Goal: Task Accomplishment & Management: Use online tool/utility

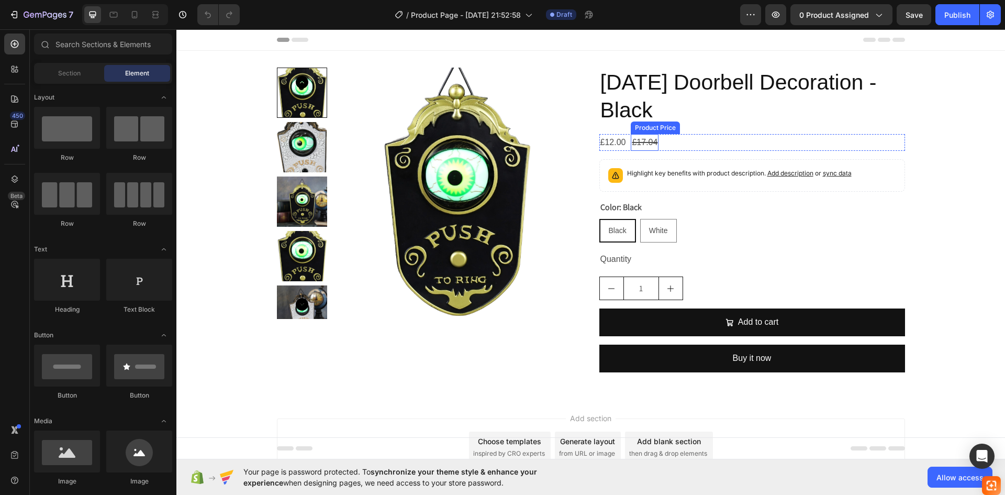
click at [635, 135] on div "£17.04" at bounding box center [645, 142] width 28 height 17
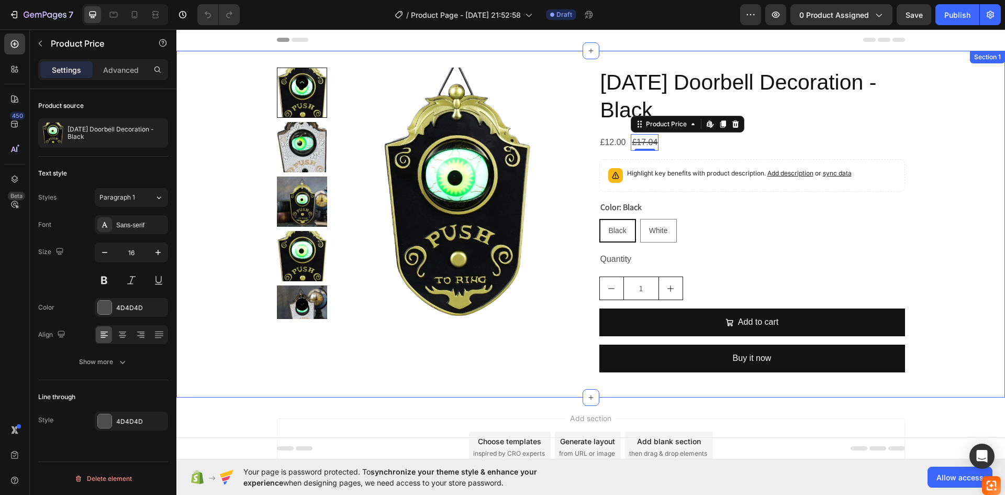
click at [976, 128] on div "Product Images Halloween Doorbell Decoration - Black Product Title £12.00 Produ…" at bounding box center [590, 224] width 829 height 313
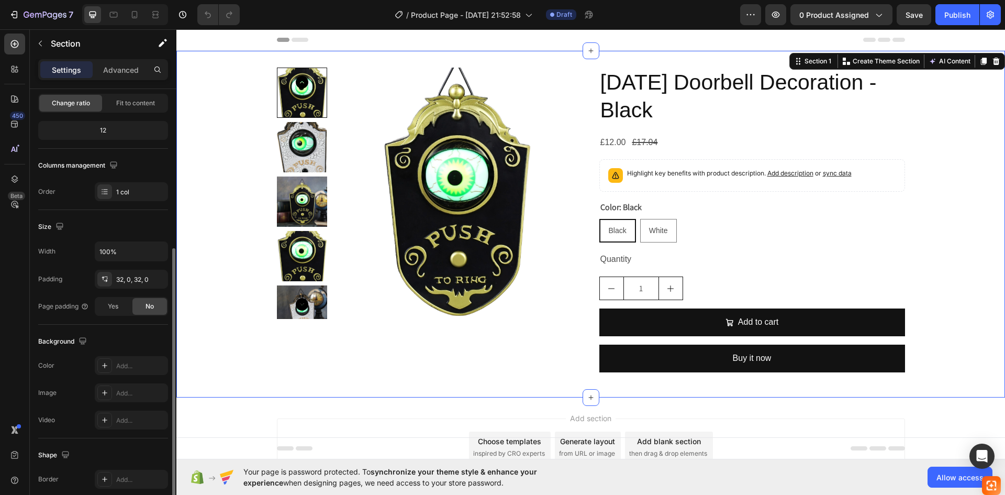
scroll to position [157, 0]
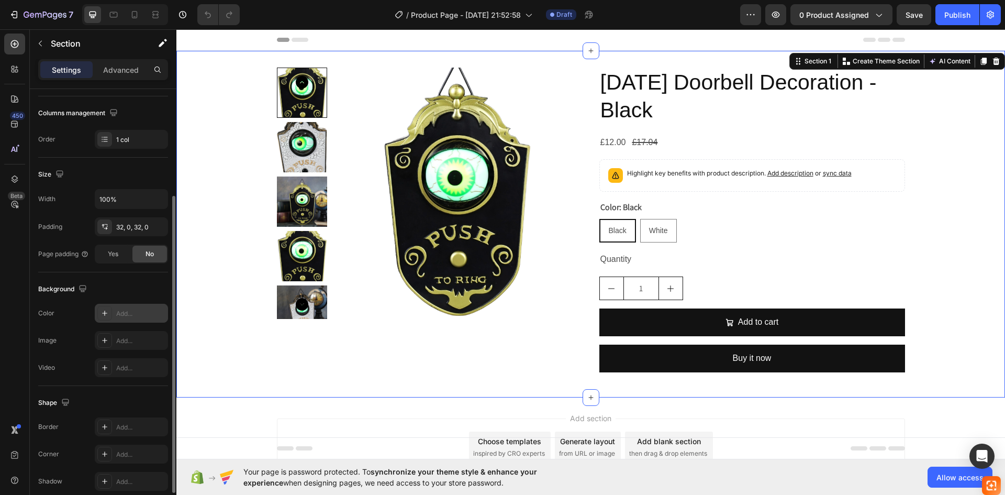
click at [115, 315] on div "Add..." at bounding box center [131, 313] width 73 height 19
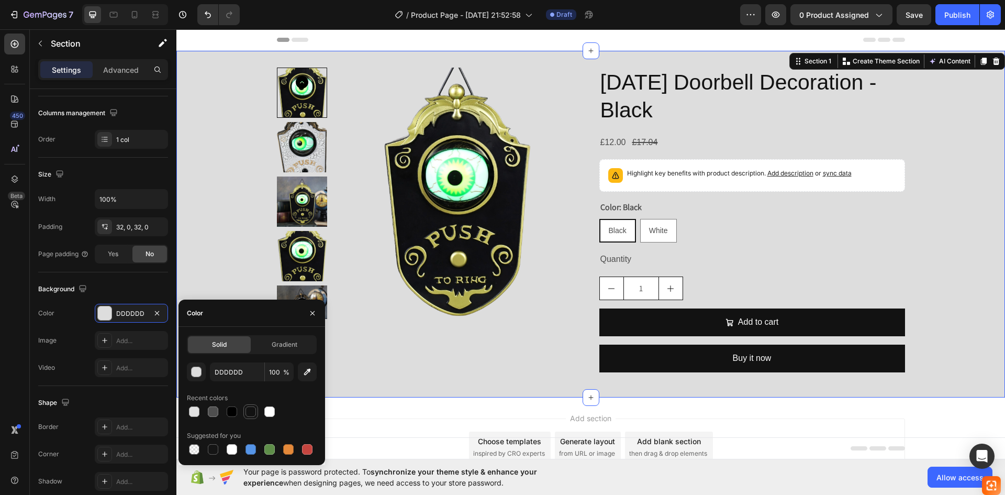
click at [249, 412] on div at bounding box center [251, 411] width 10 height 10
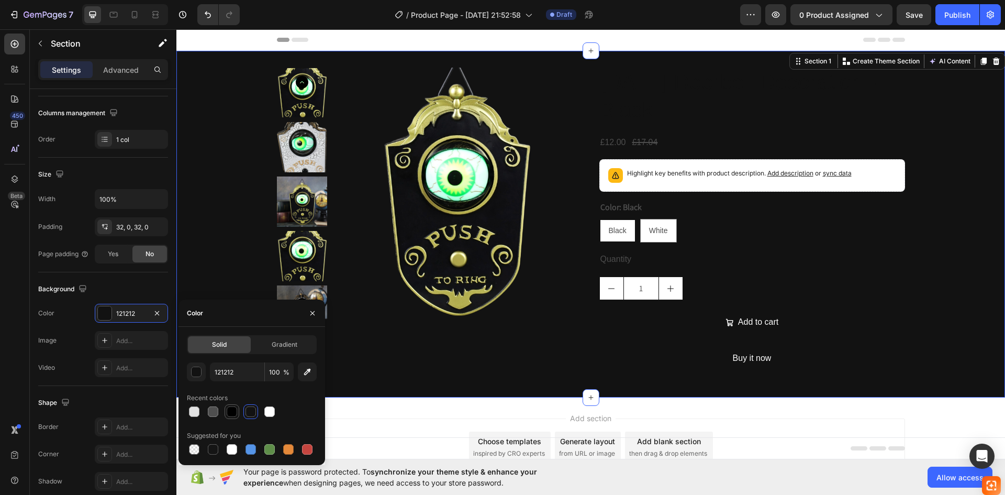
click at [226, 411] on div at bounding box center [232, 411] width 13 height 13
type input "000000"
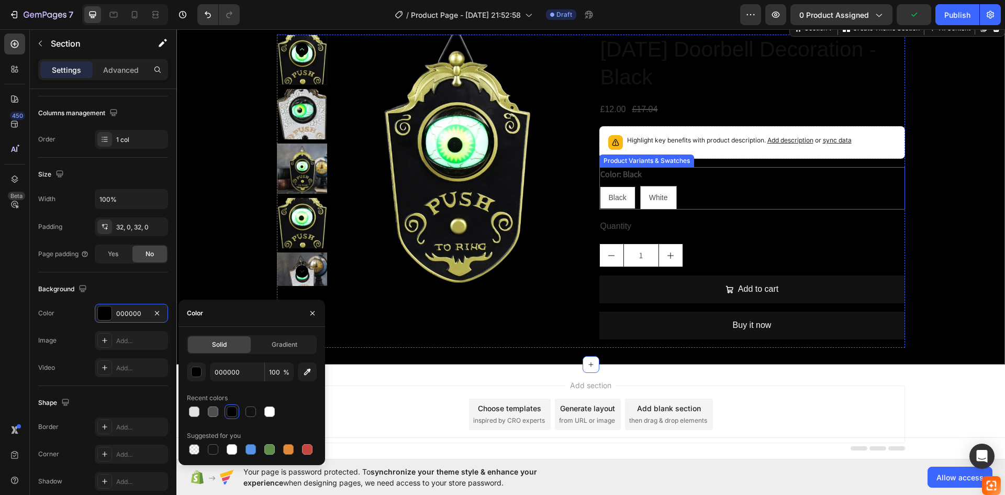
scroll to position [15, 0]
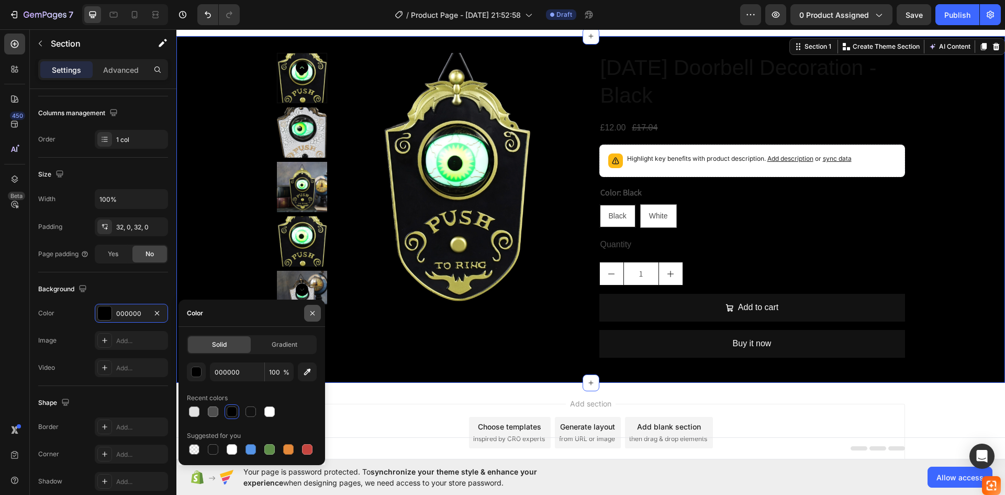
click at [309, 316] on icon "button" at bounding box center [312, 313] width 8 height 8
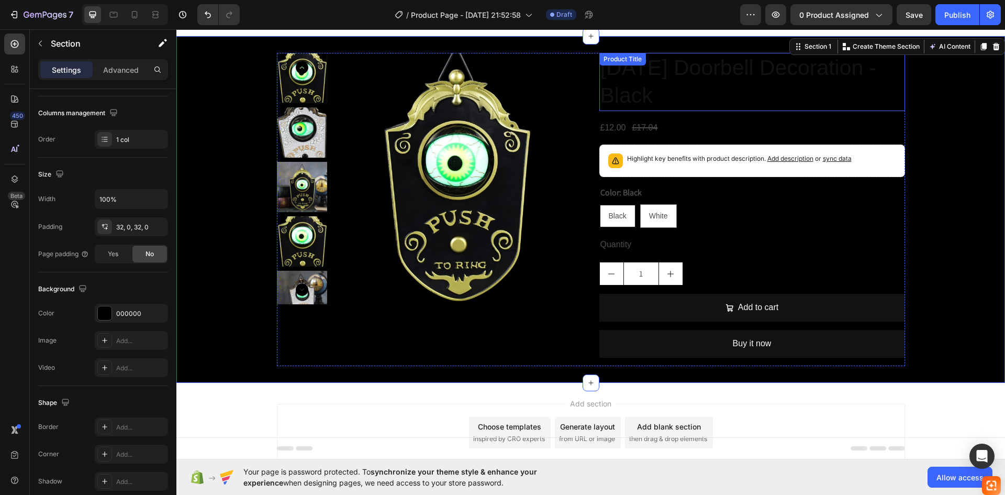
click at [719, 94] on h2 "[DATE] Doorbell Decoration - Black" at bounding box center [752, 82] width 306 height 58
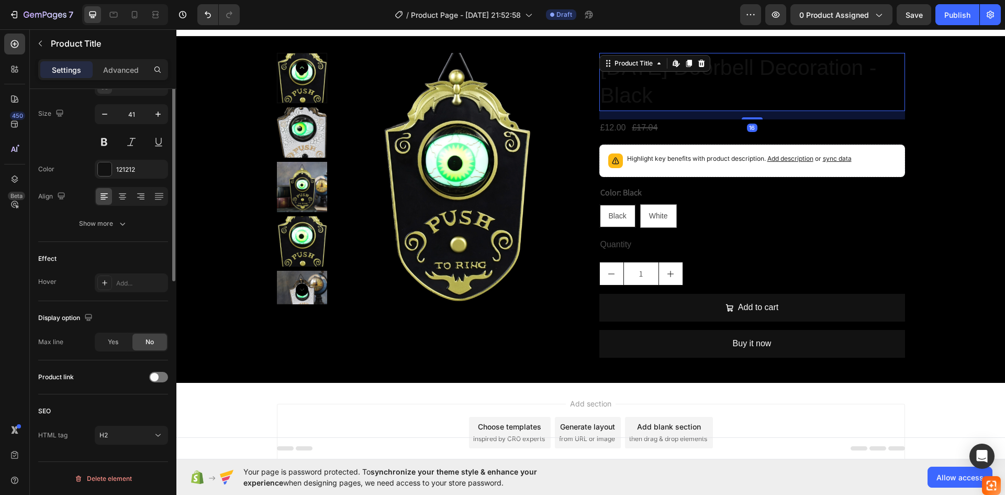
scroll to position [0, 0]
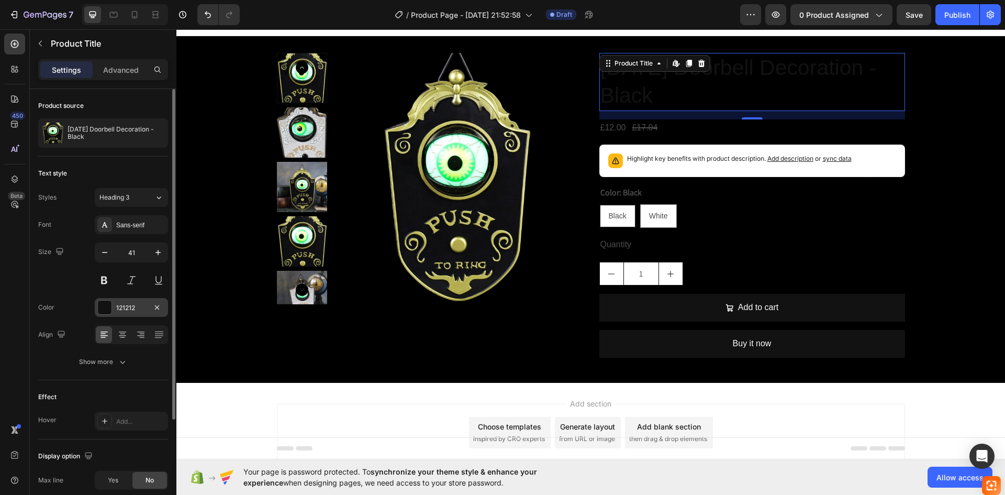
click at [117, 307] on div "121212" at bounding box center [131, 307] width 30 height 9
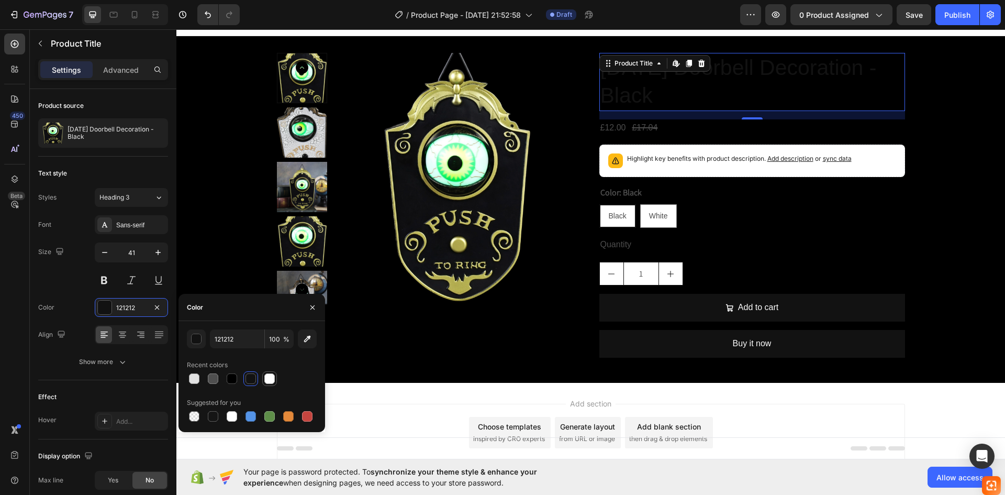
click at [270, 380] on div at bounding box center [269, 378] width 10 height 10
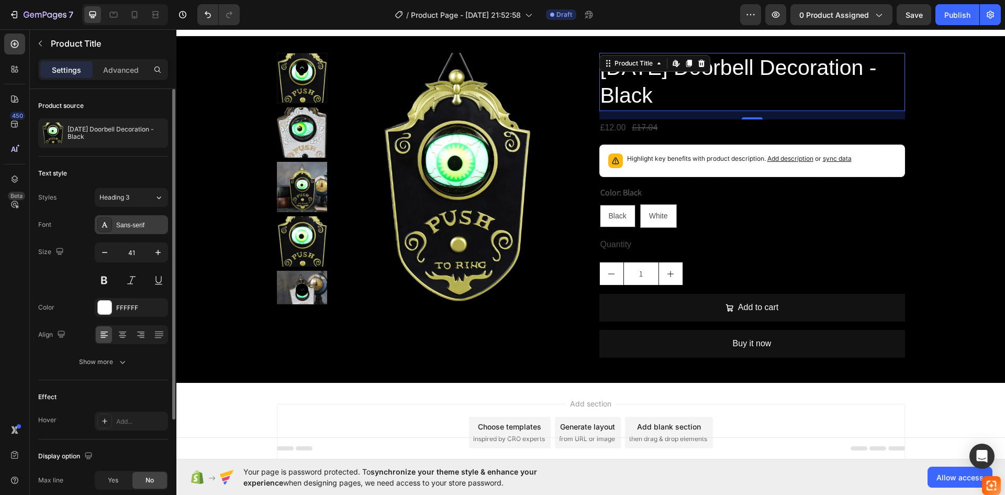
click at [127, 231] on div "Sans-serif" at bounding box center [131, 224] width 73 height 19
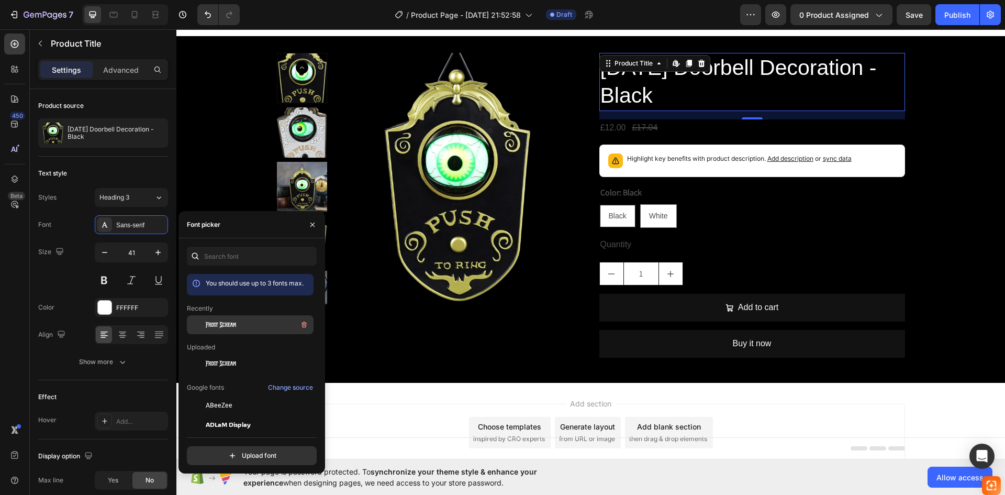
click at [223, 326] on span "Frost Scream" at bounding box center [221, 324] width 30 height 9
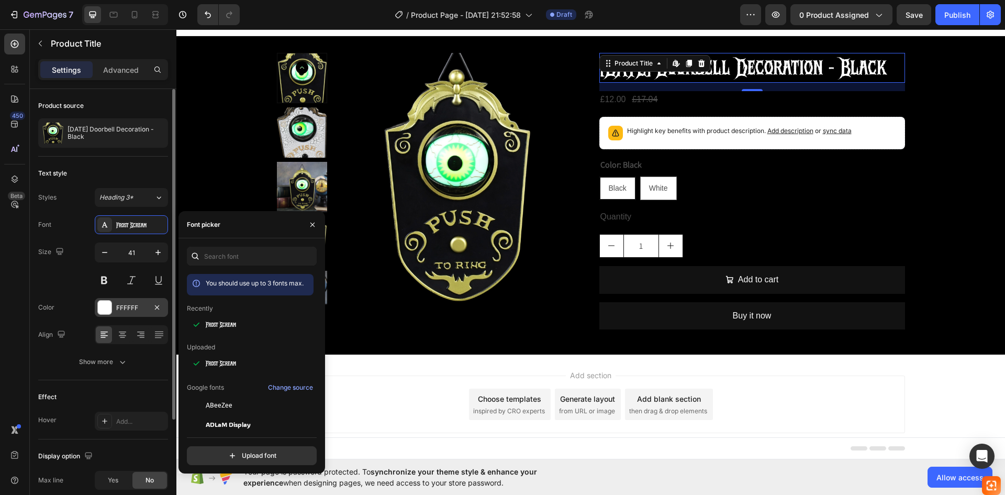
click at [124, 309] on div "FFFFFF" at bounding box center [131, 307] width 30 height 9
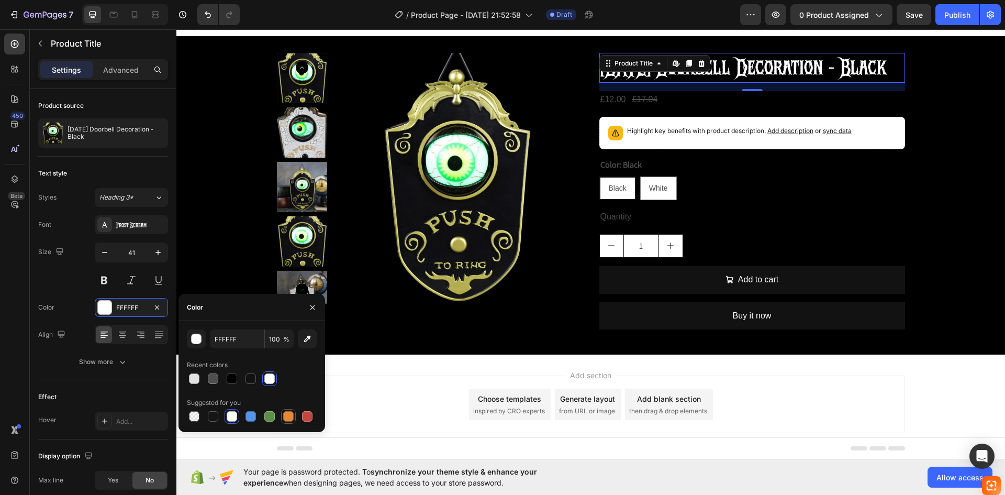
click at [287, 413] on div at bounding box center [288, 416] width 10 height 10
type input "E4893A"
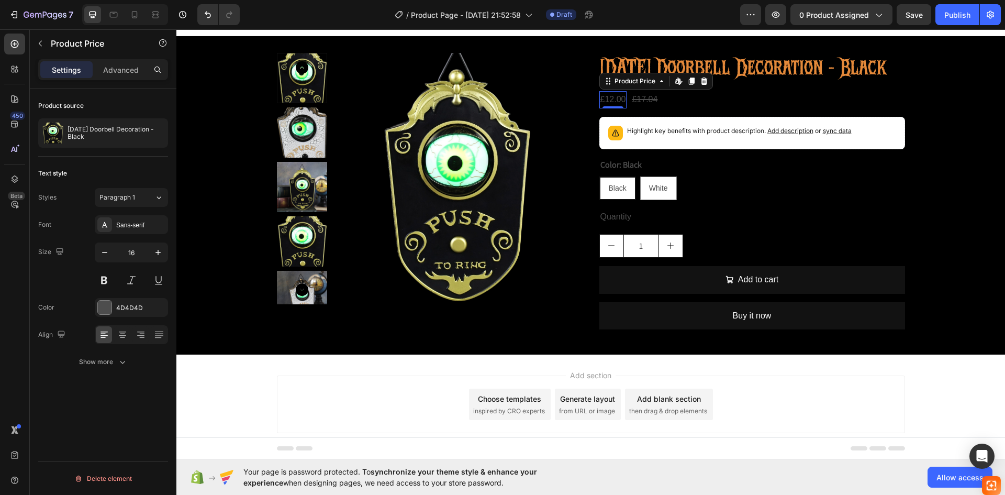
click at [611, 108] on div "£12.00" at bounding box center [613, 99] width 28 height 17
click at [648, 108] on div "£17.04" at bounding box center [645, 99] width 28 height 17
click at [120, 425] on div "4D4D4D" at bounding box center [131, 421] width 30 height 9
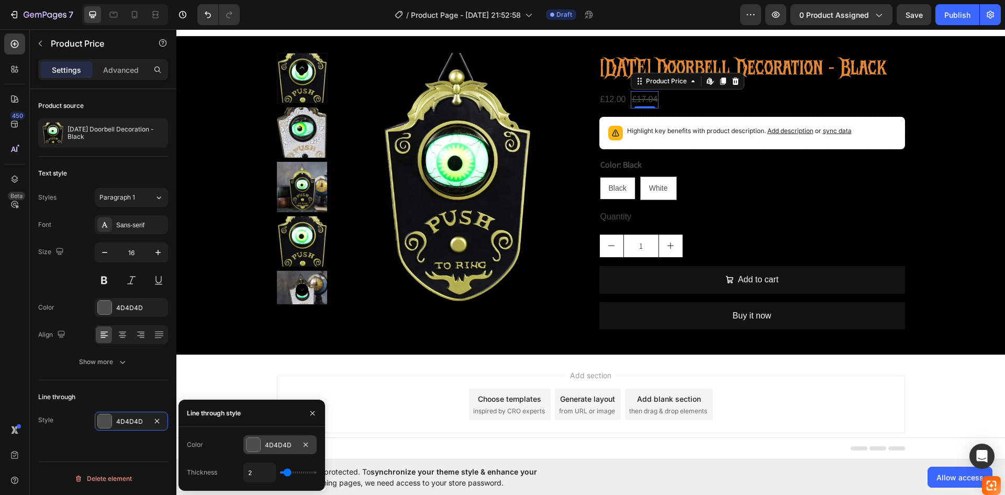
click at [251, 445] on div at bounding box center [254, 445] width 14 height 14
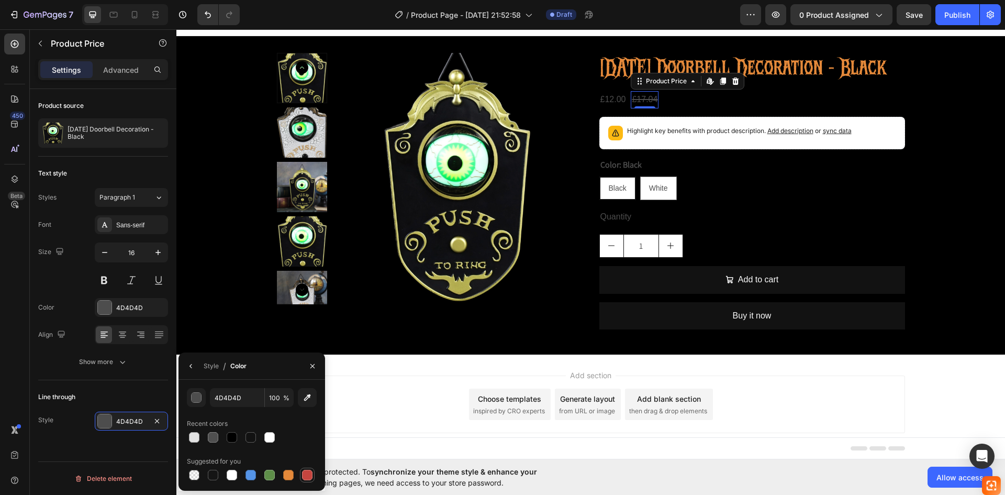
click at [300, 478] on div at bounding box center [307, 474] width 15 height 15
type input "C5453F"
click at [609, 108] on div "£12.00" at bounding box center [613, 99] width 28 height 17
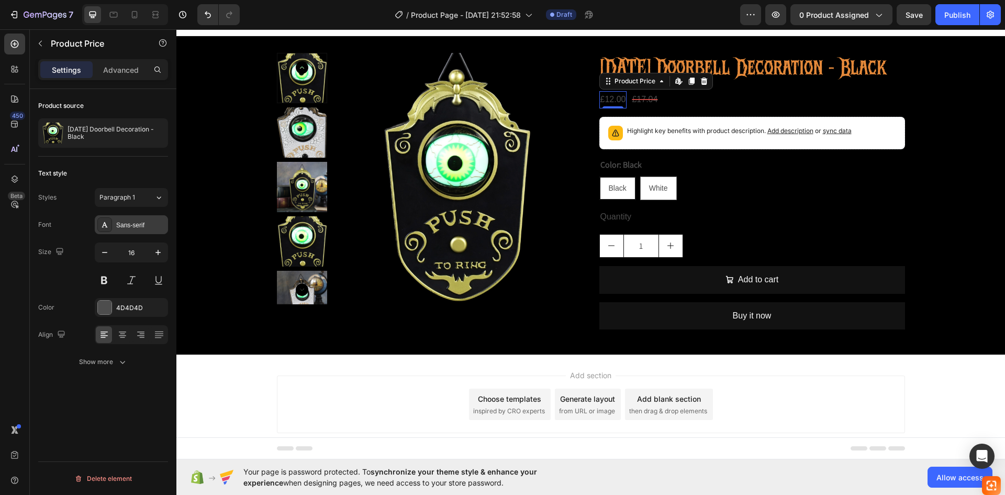
click at [104, 224] on icon at bounding box center [105, 224] width 6 height 5
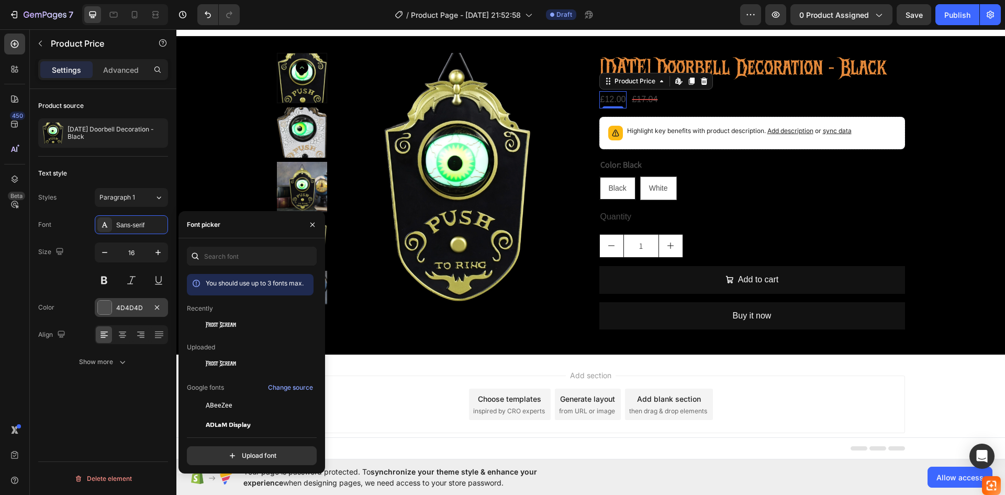
click at [113, 311] on div "4D4D4D" at bounding box center [131, 307] width 73 height 19
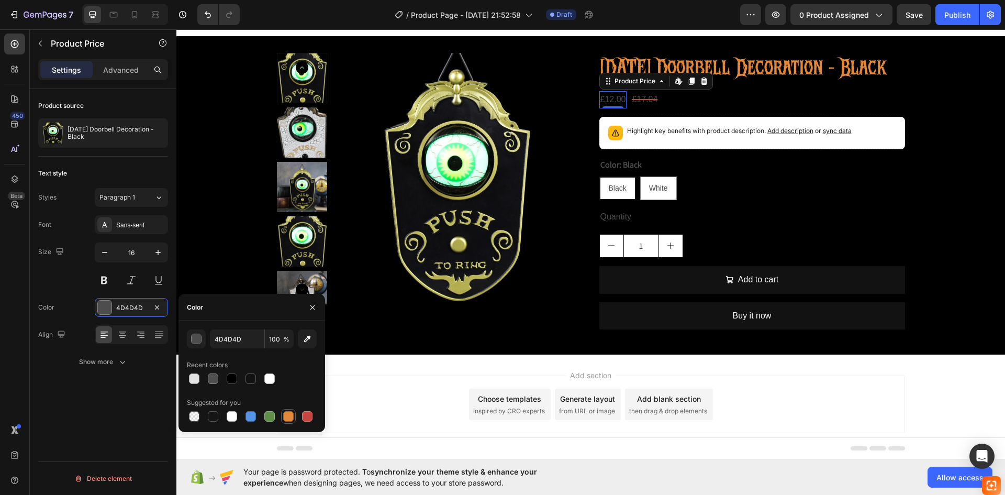
click at [289, 416] on div at bounding box center [288, 416] width 10 height 10
click at [301, 419] on div at bounding box center [307, 416] width 13 height 13
click at [291, 419] on div at bounding box center [288, 416] width 10 height 10
type input "E4893A"
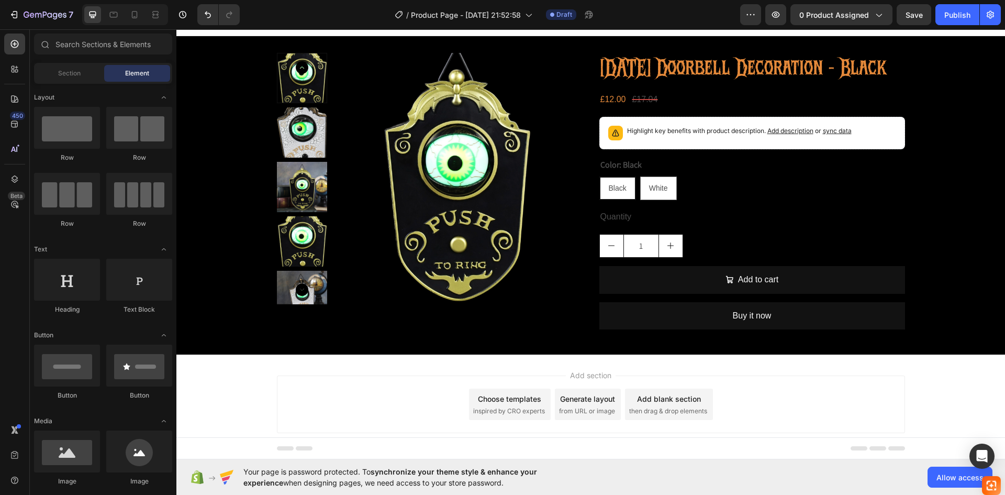
click at [728, 406] on div "Add section Choose templates inspired by CRO experts Generate layout from URL o…" at bounding box center [591, 404] width 628 height 58
click at [671, 257] on button "increment" at bounding box center [671, 246] width 24 height 23
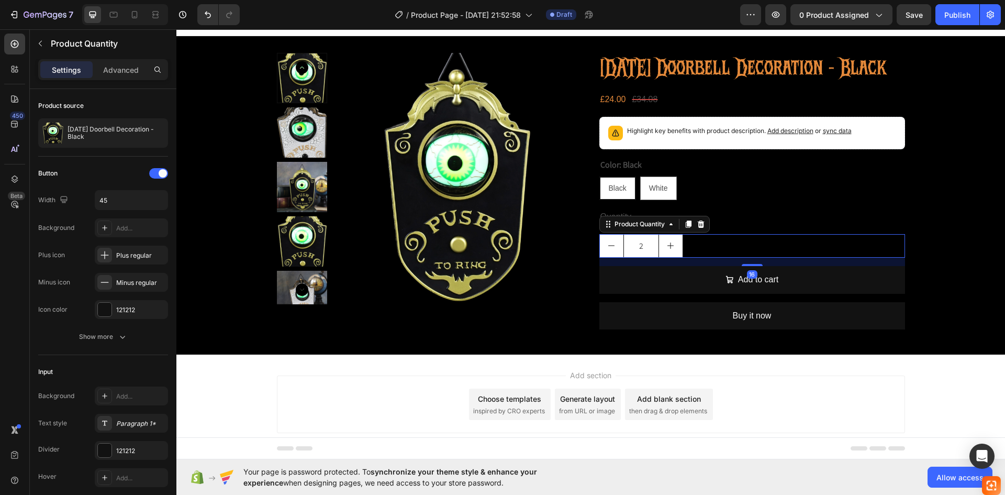
click at [610, 250] on icon "decrement" at bounding box center [611, 245] width 8 height 8
click at [653, 257] on input "1" at bounding box center [641, 246] width 36 height 23
click at [660, 257] on button "increment" at bounding box center [671, 246] width 24 height 23
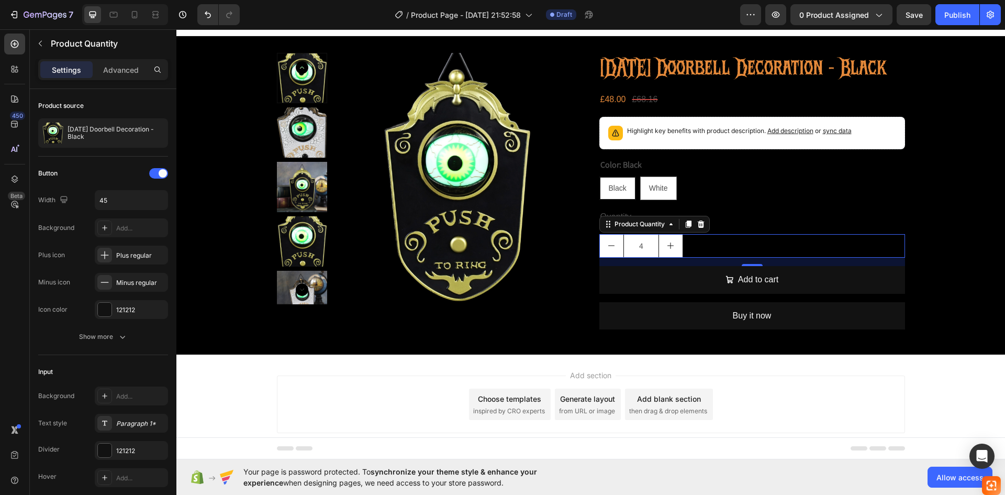
click at [660, 257] on button "increment" at bounding box center [671, 246] width 24 height 23
click at [610, 250] on icon "decrement" at bounding box center [611, 245] width 8 height 8
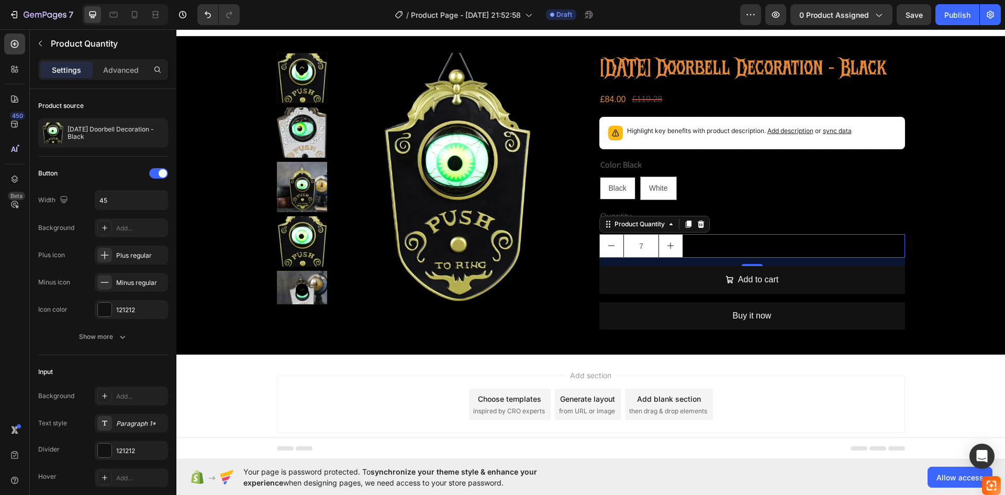
click at [610, 250] on icon "decrement" at bounding box center [611, 245] width 8 height 8
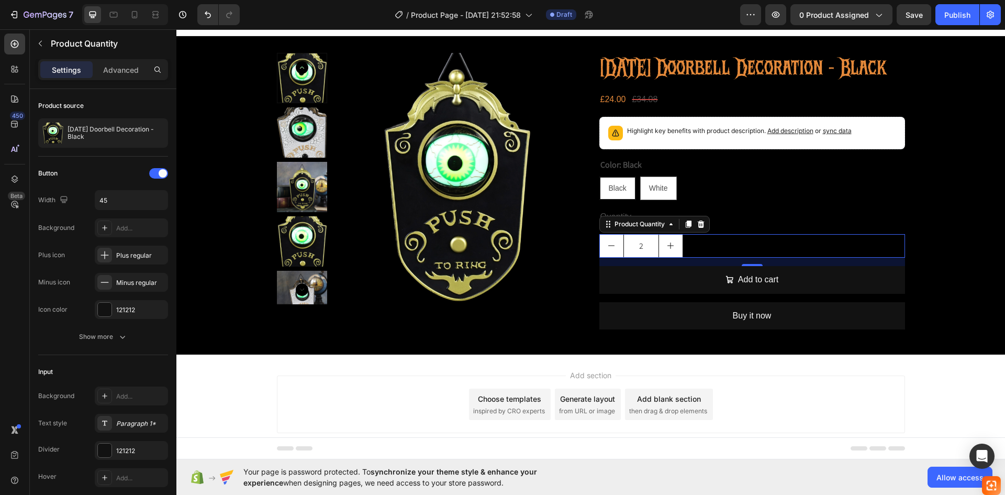
click at [610, 250] on icon "decrement" at bounding box center [611, 245] width 8 height 8
type input "1"
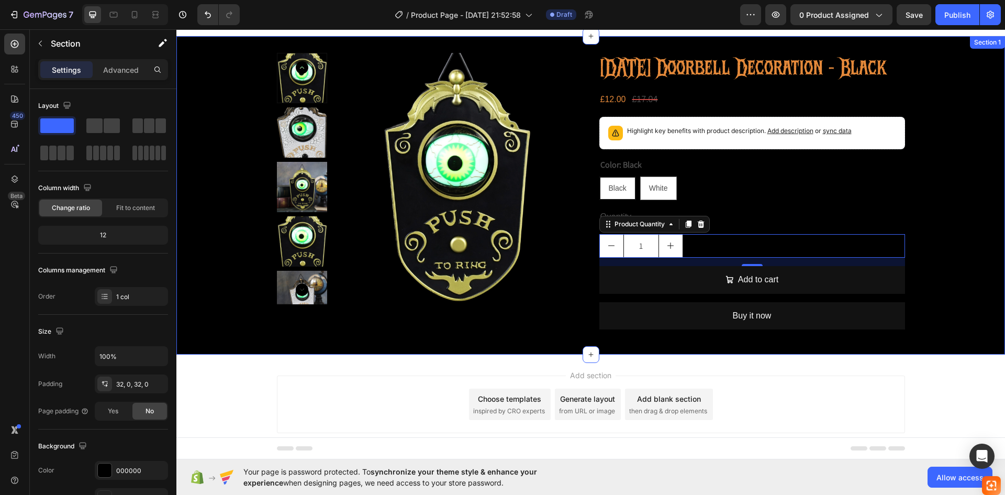
click at [956, 273] on div "Product Images Halloween Doorbell Decoration - Black Product Title £12.00 Produ…" at bounding box center [590, 195] width 829 height 285
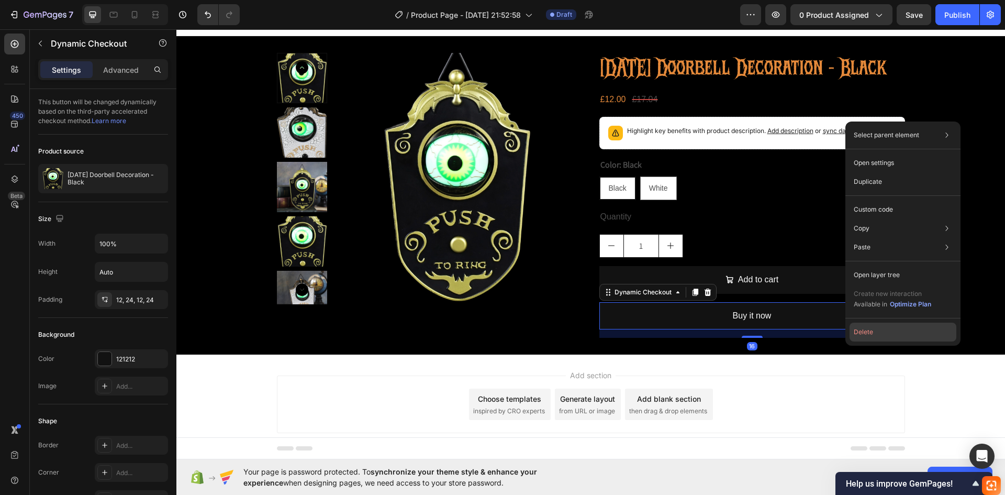
click at [860, 336] on button "Delete" at bounding box center [903, 331] width 107 height 19
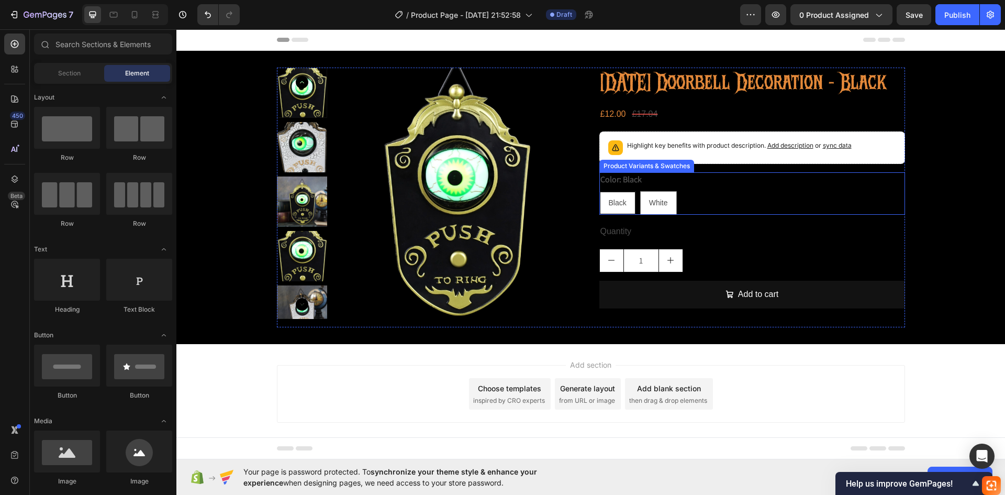
click at [615, 207] on span "Black" at bounding box center [618, 202] width 18 height 8
click at [599, 191] on input "Black Black Black" at bounding box center [599, 191] width 1 height 1
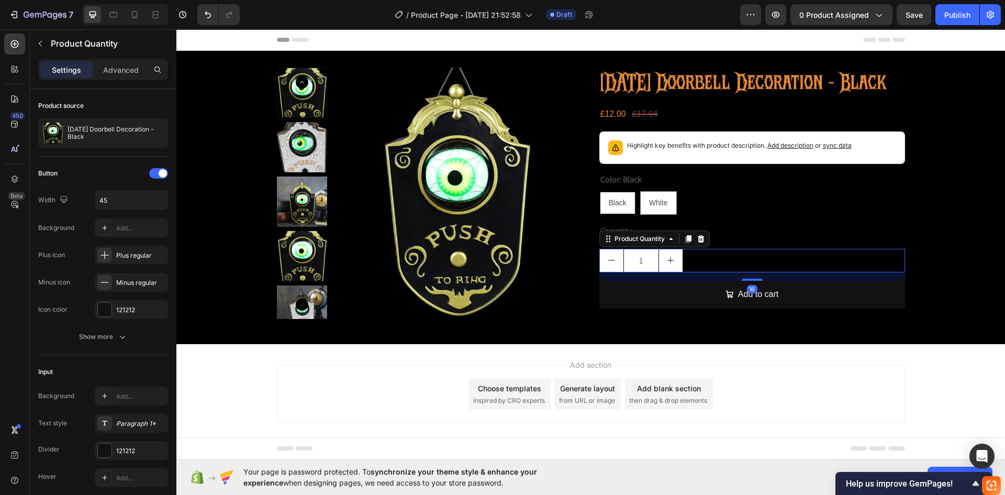
click at [707, 272] on div "1" at bounding box center [752, 261] width 306 height 24
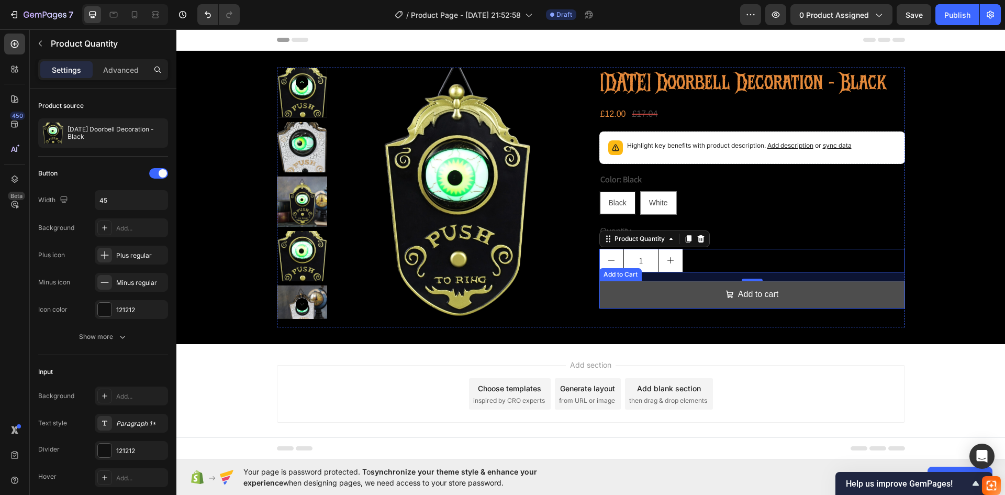
click at [791, 308] on button "Add to cart" at bounding box center [752, 295] width 306 height 28
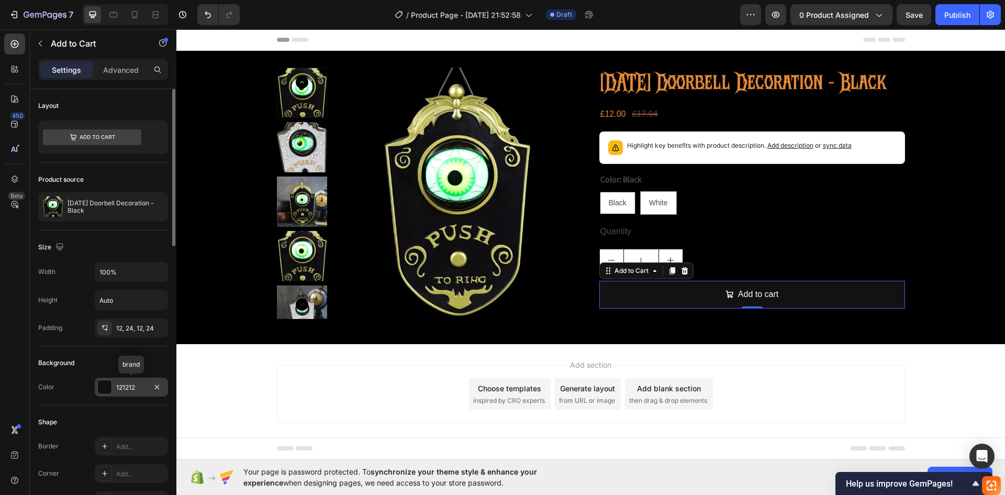
click at [126, 378] on div "121212" at bounding box center [131, 386] width 73 height 19
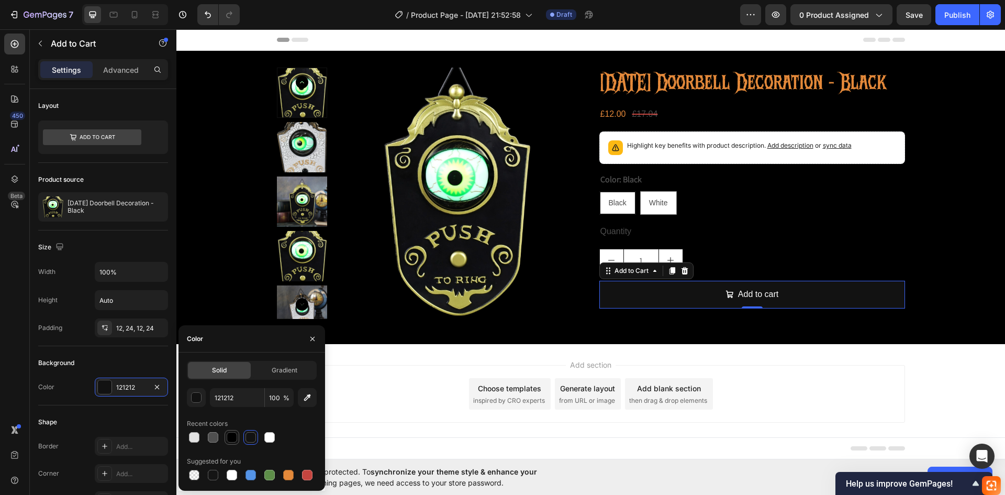
click at [232, 436] on div at bounding box center [232, 437] width 10 height 10
click at [211, 479] on div at bounding box center [213, 475] width 10 height 10
type input "151515"
click at [878, 383] on div "Add section Choose templates inspired by CRO experts Generate layout from URL o…" at bounding box center [591, 394] width 628 height 58
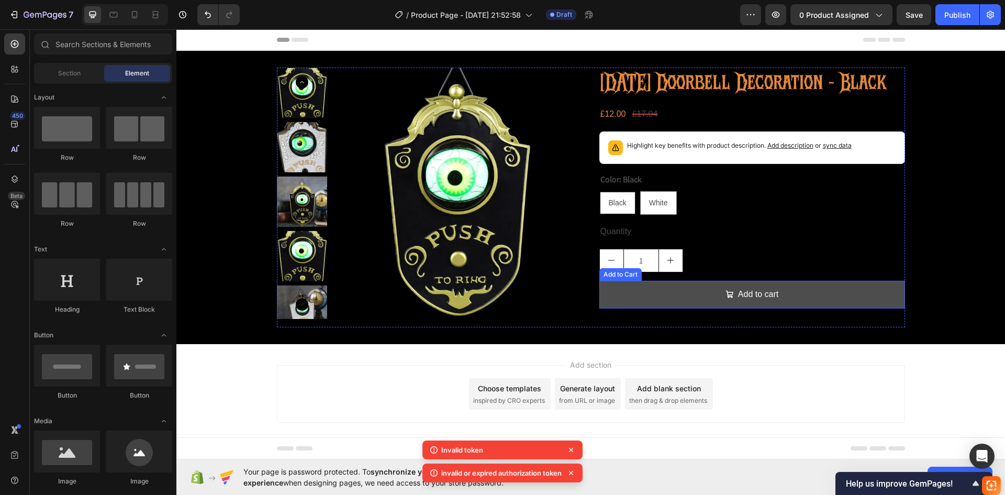
click at [872, 308] on button "Add to cart" at bounding box center [752, 295] width 306 height 28
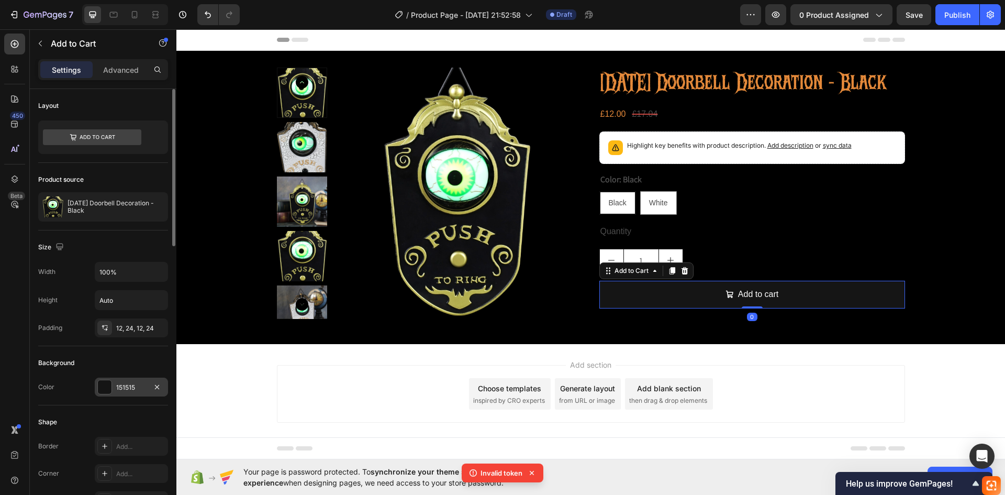
click at [111, 382] on div at bounding box center [105, 387] width 14 height 14
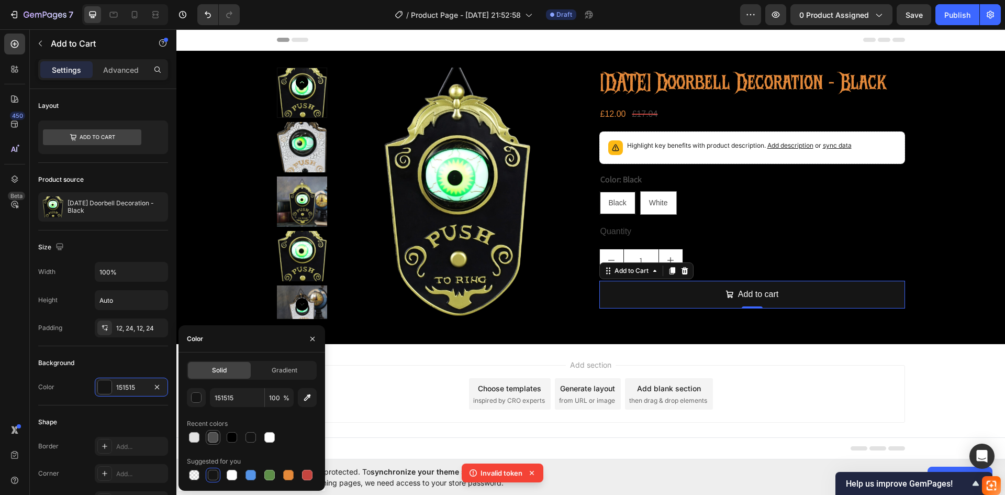
click at [213, 434] on div at bounding box center [213, 437] width 10 height 10
type input "4F4F4F"
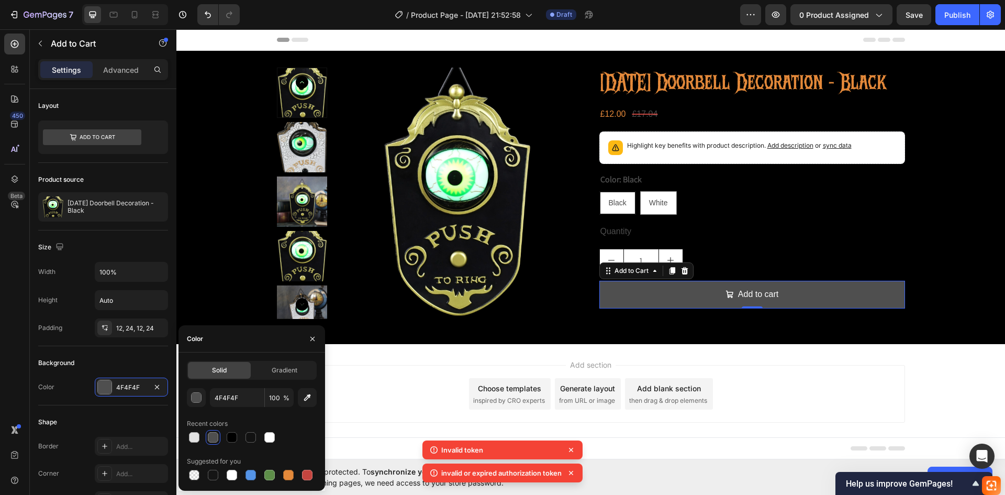
click at [935, 389] on div "Add section Choose templates inspired by CRO experts Generate layout from URL o…" at bounding box center [590, 408] width 829 height 129
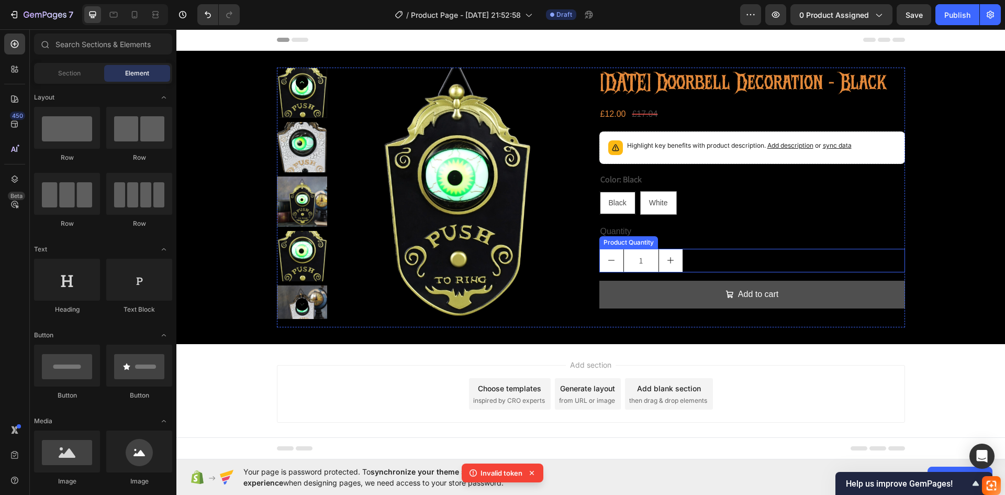
click at [660, 272] on button "increment" at bounding box center [671, 260] width 24 height 23
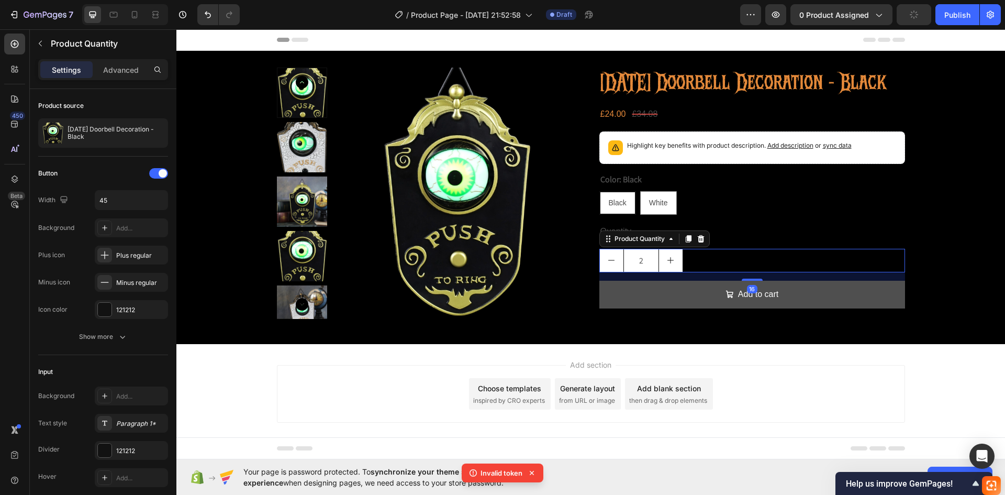
click at [612, 272] on button "decrement" at bounding box center [612, 260] width 24 height 23
type input "1"
click at [135, 306] on div "121212" at bounding box center [131, 309] width 30 height 9
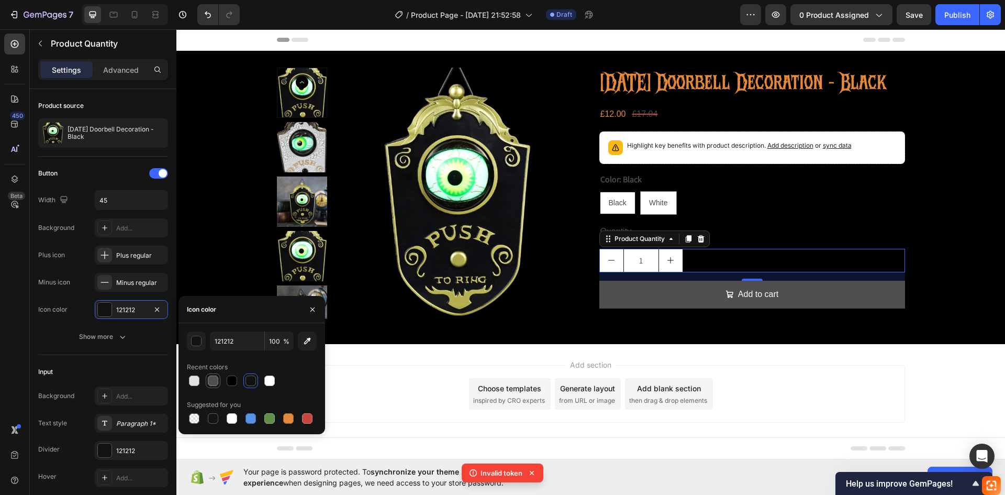
click at [213, 384] on div at bounding box center [213, 380] width 10 height 10
type input "4F4F4F"
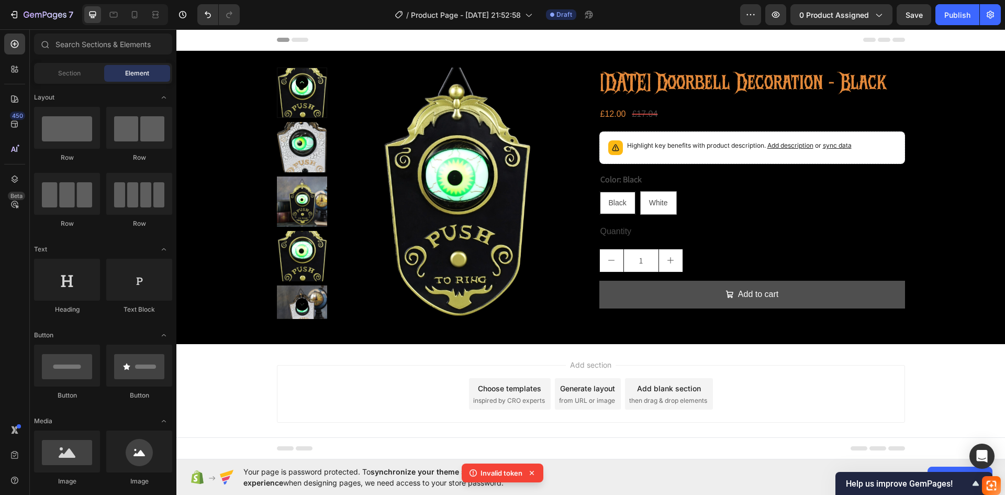
click at [853, 366] on div "Add section Choose templates inspired by CRO experts Generate layout from URL o…" at bounding box center [590, 408] width 829 height 129
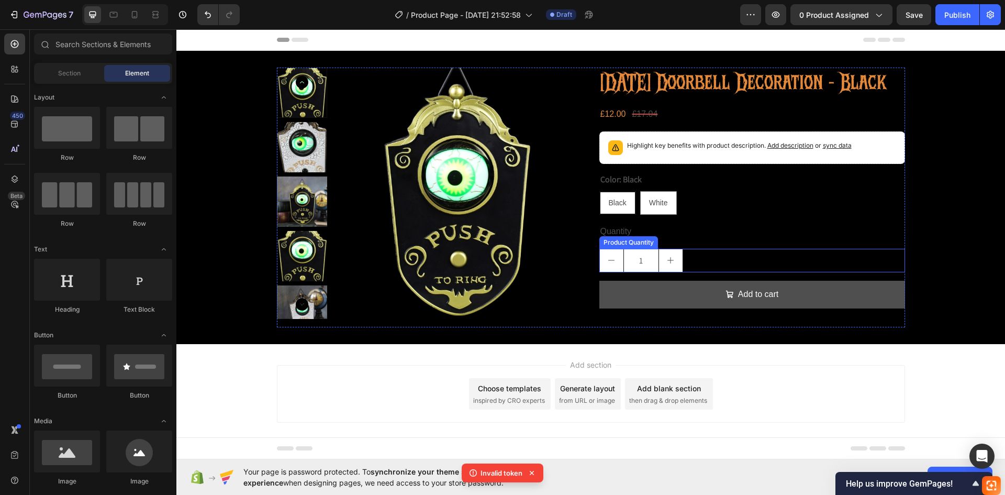
click at [715, 272] on div "1" at bounding box center [752, 261] width 306 height 24
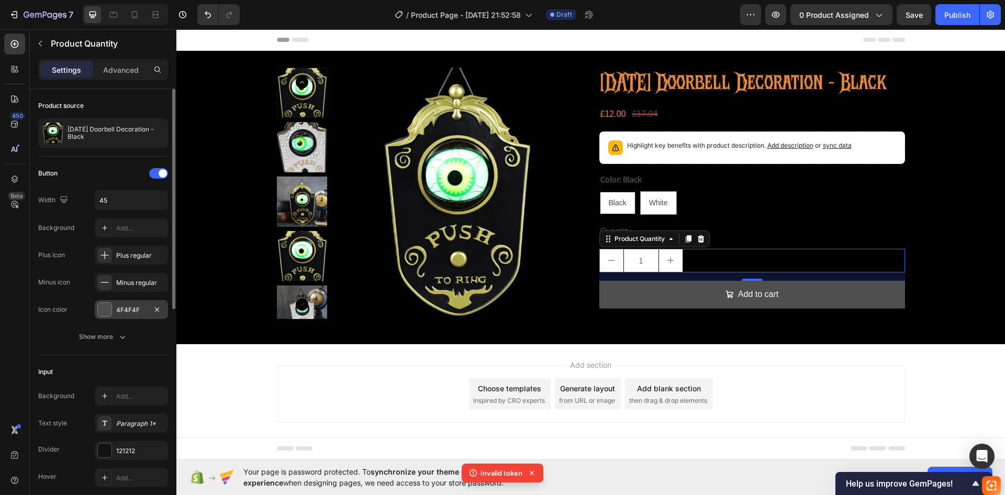
scroll to position [52, 0]
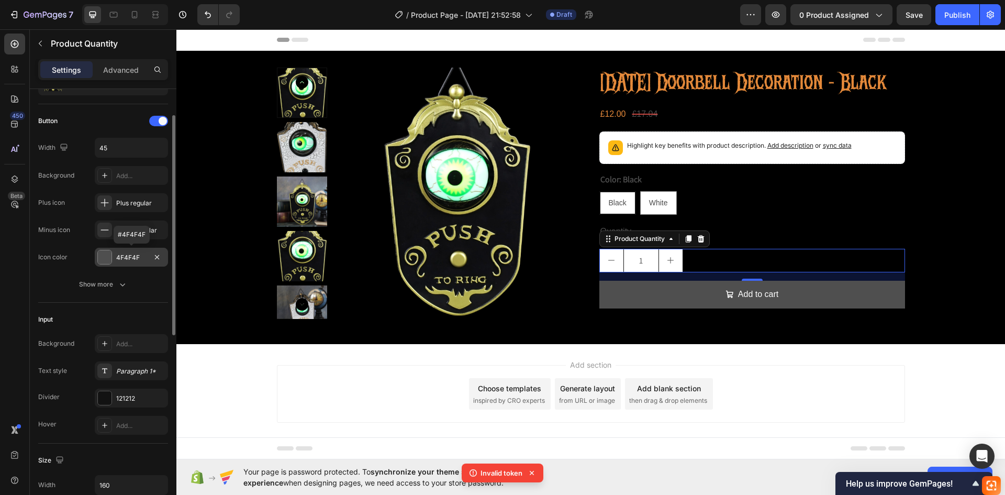
click at [108, 262] on div at bounding box center [105, 257] width 14 height 14
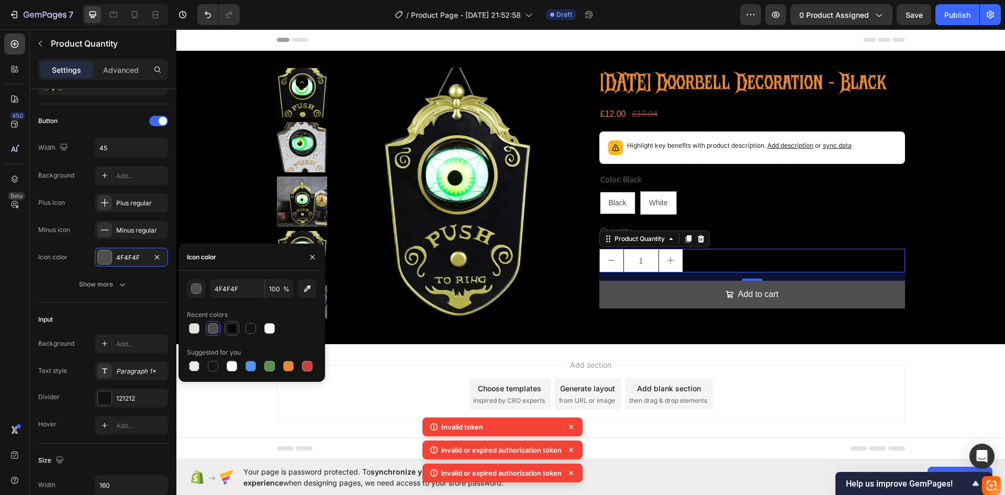
click at [230, 330] on div at bounding box center [232, 328] width 10 height 10
type input "000000"
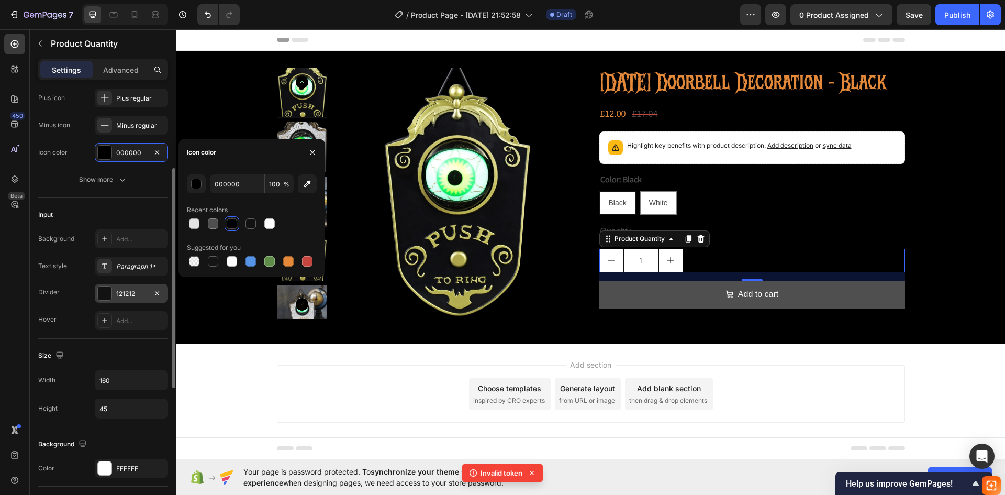
scroll to position [209, 0]
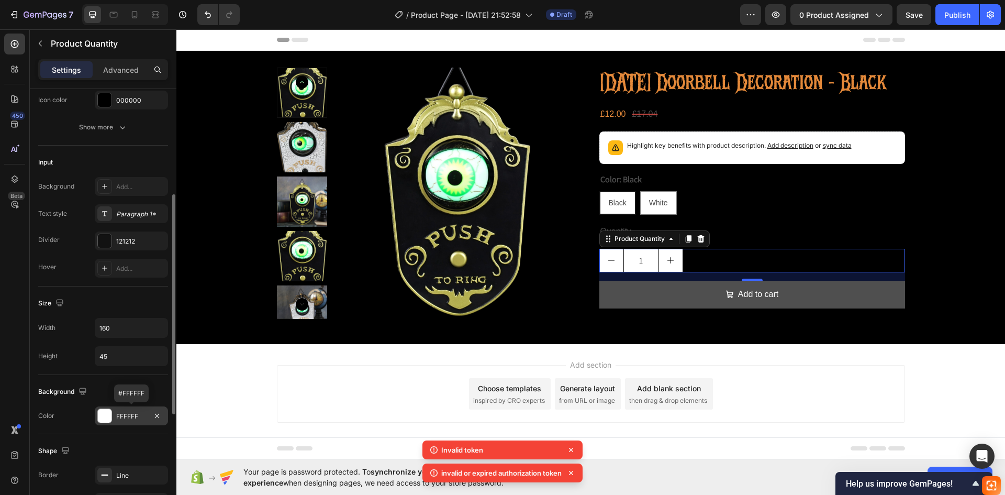
click at [109, 409] on div at bounding box center [105, 416] width 14 height 14
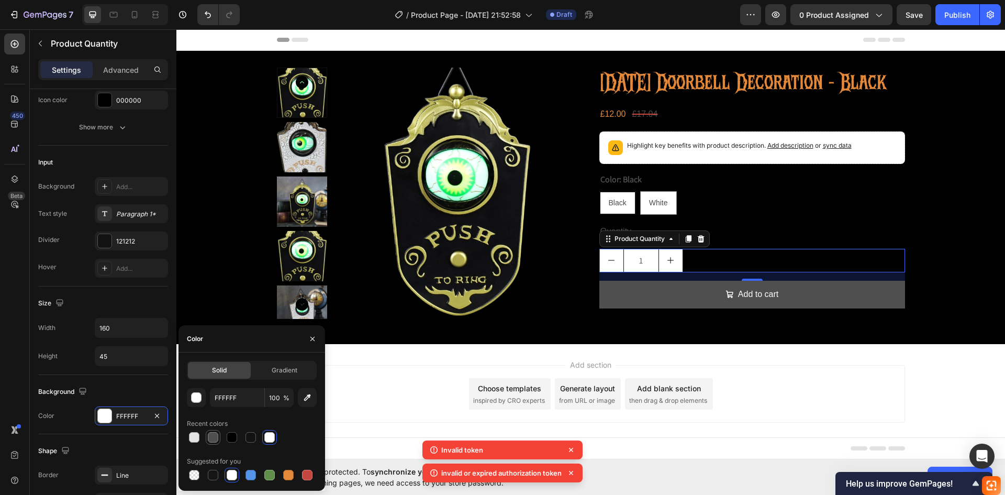
click at [216, 433] on div at bounding box center [213, 437] width 10 height 10
type input "4F4F4F"
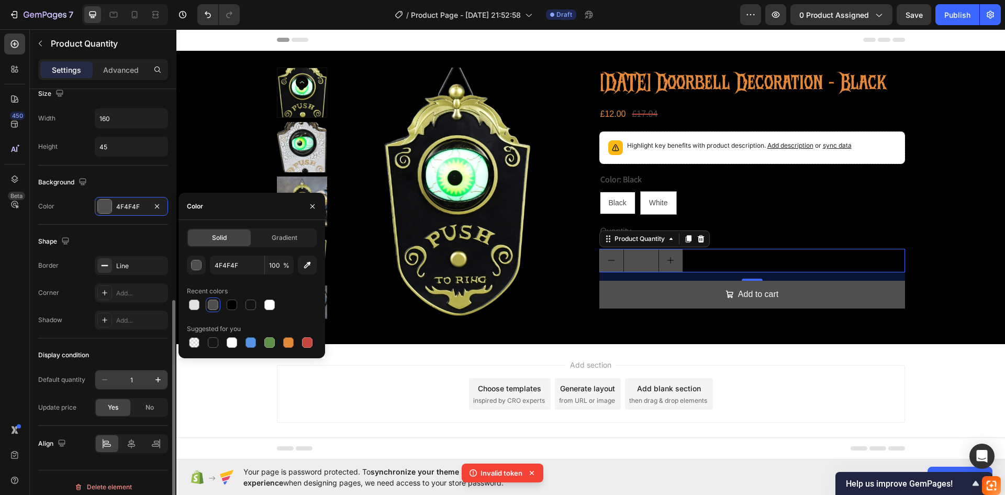
scroll to position [427, 0]
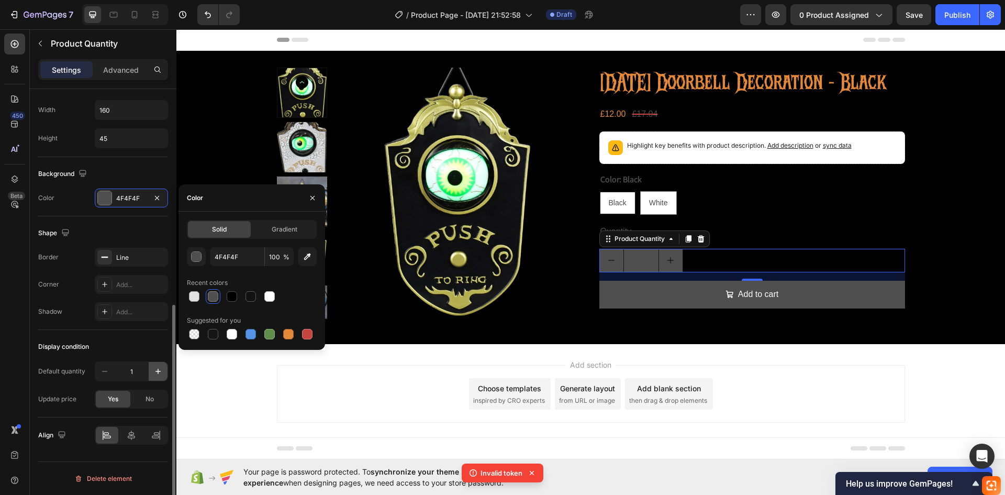
click at [159, 373] on icon "button" at bounding box center [158, 371] width 10 height 10
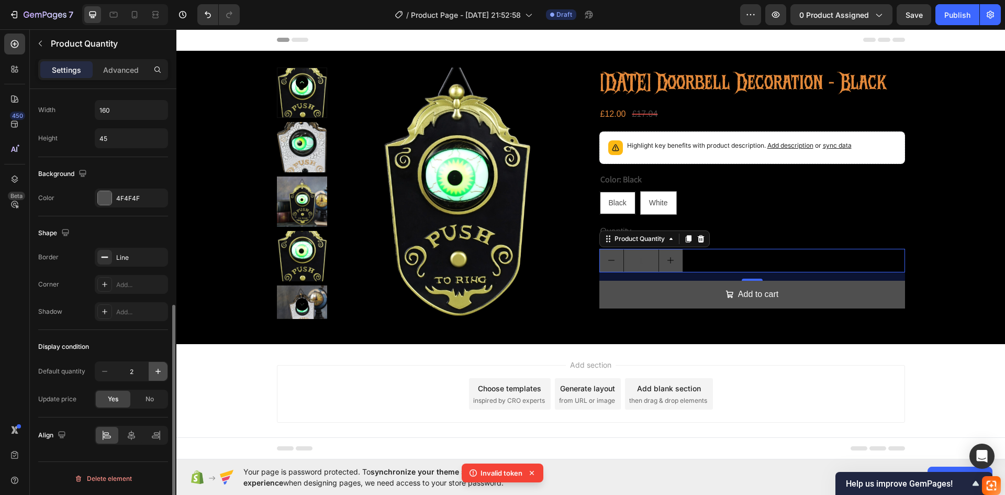
type input "2"
click at [105, 374] on icon "button" at bounding box center [104, 371] width 10 height 10
type input "1"
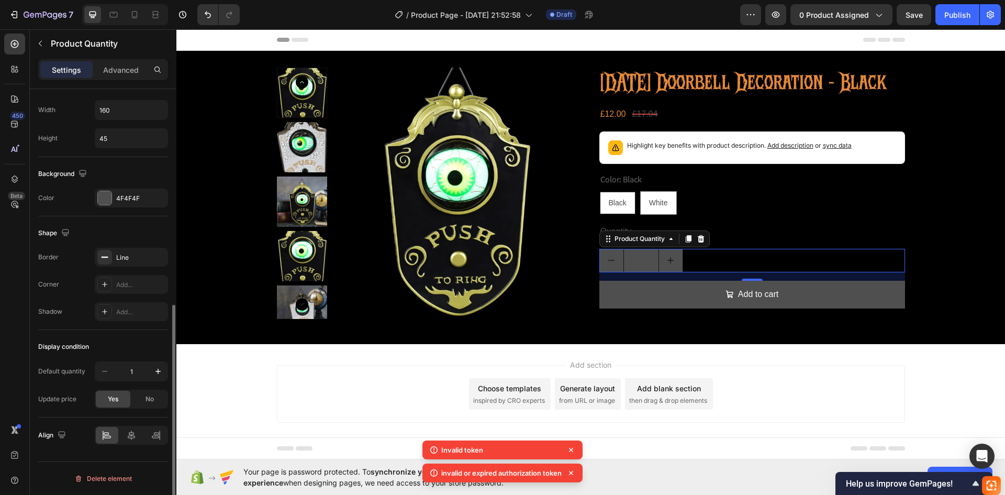
scroll to position [322, 0]
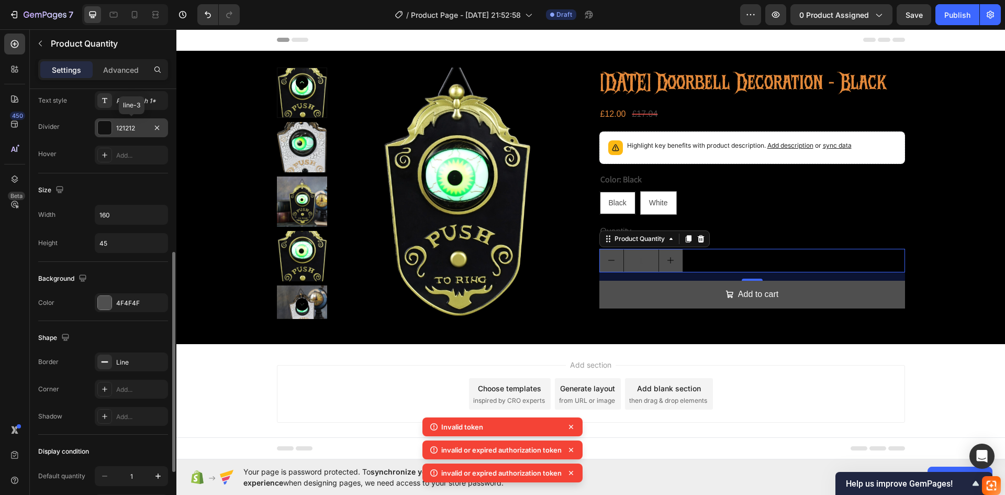
click at [116, 130] on div "121212" at bounding box center [131, 128] width 30 height 9
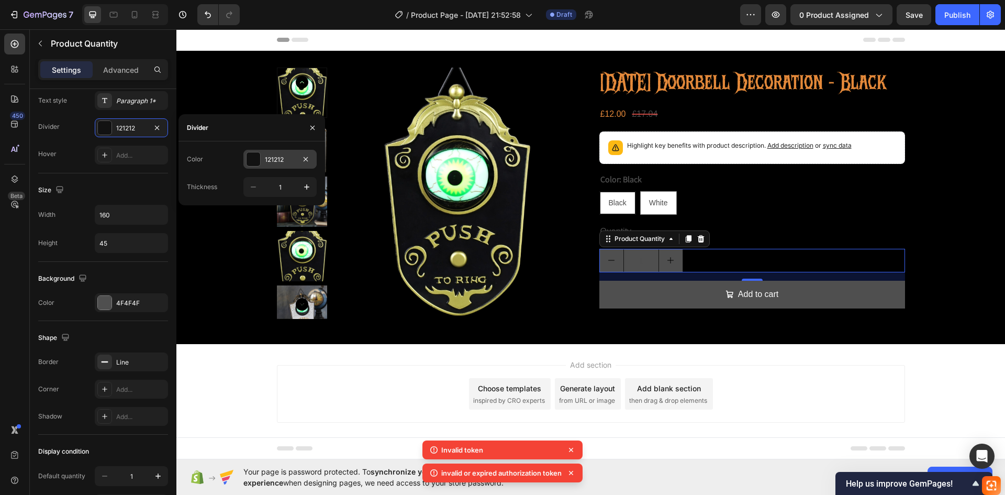
click at [253, 162] on div at bounding box center [254, 159] width 14 height 14
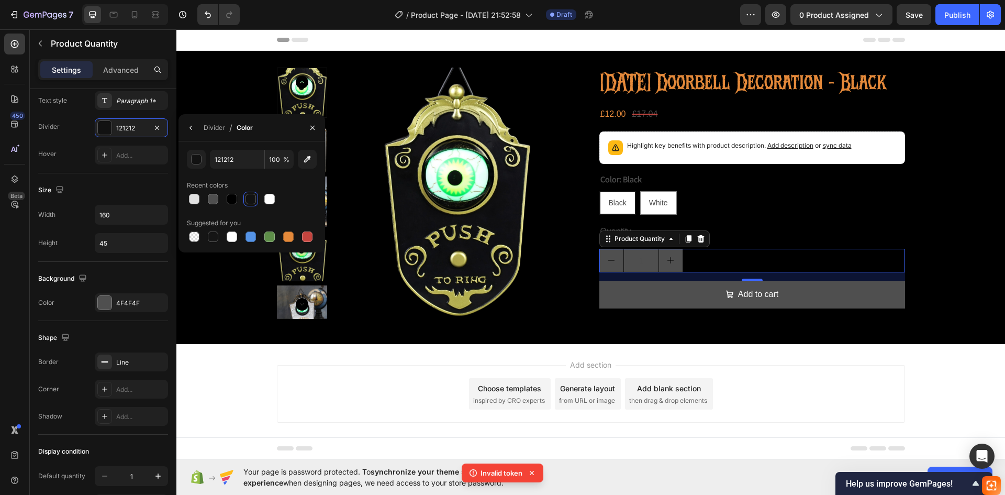
click at [251, 194] on div at bounding box center [251, 199] width 10 height 10
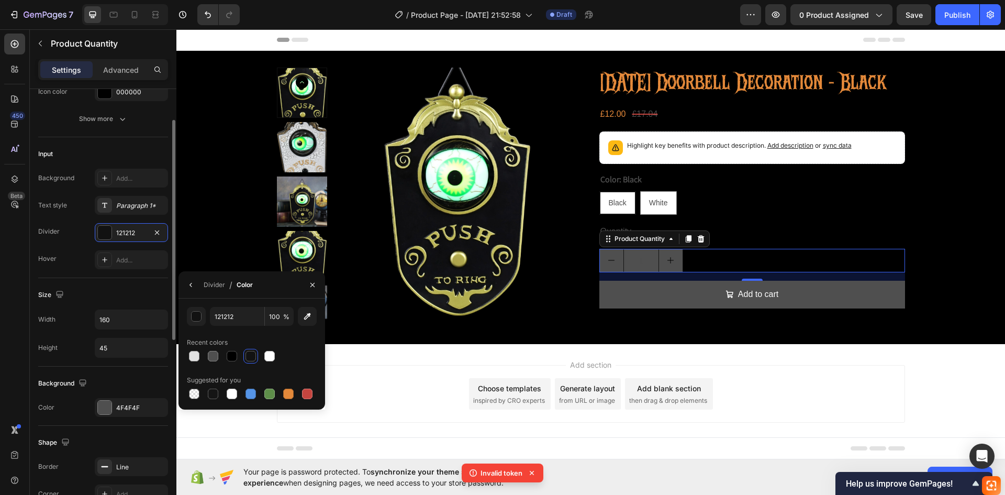
scroll to position [165, 0]
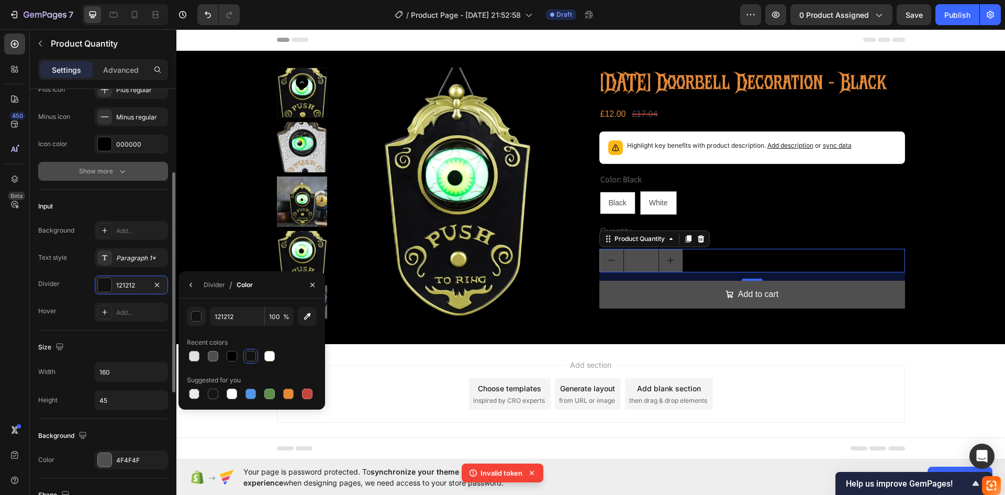
click at [124, 167] on icon "button" at bounding box center [122, 171] width 10 height 10
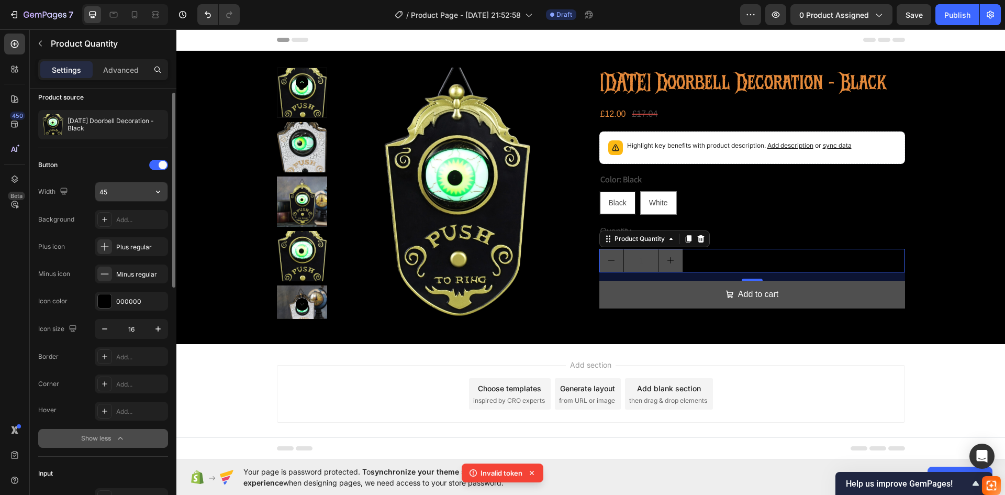
scroll to position [0, 0]
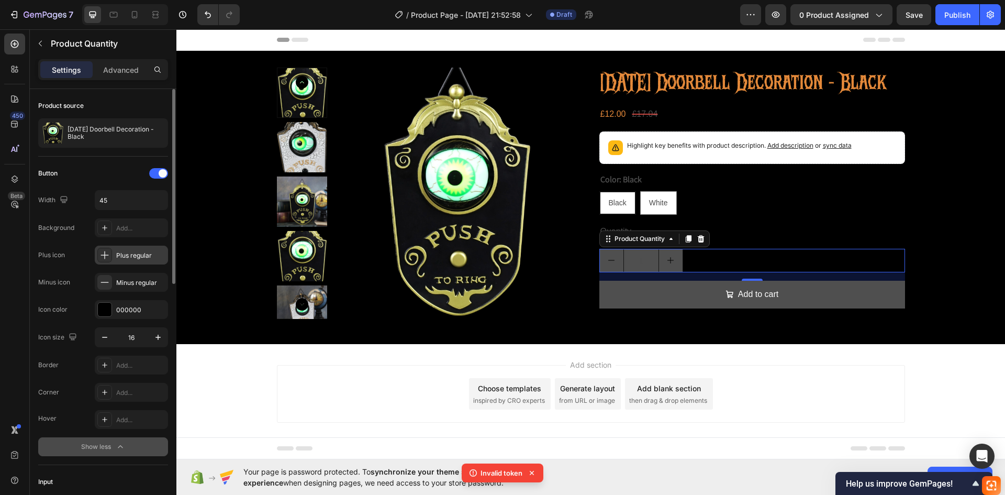
click at [120, 259] on div "Plus regular" at bounding box center [140, 255] width 49 height 9
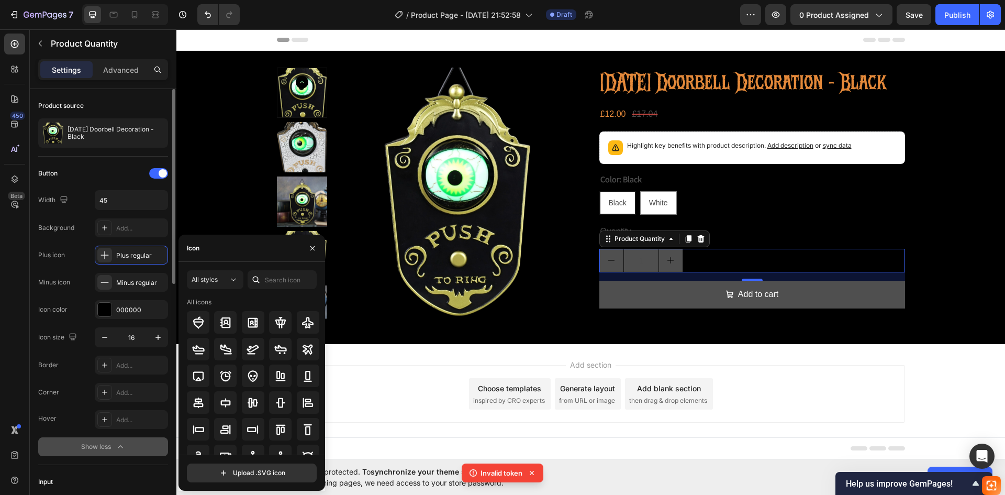
click at [124, 267] on div "Button Width 45 Background Add... Plus icon Plus regular Minus icon Minus regul…" at bounding box center [103, 242] width 130 height 154
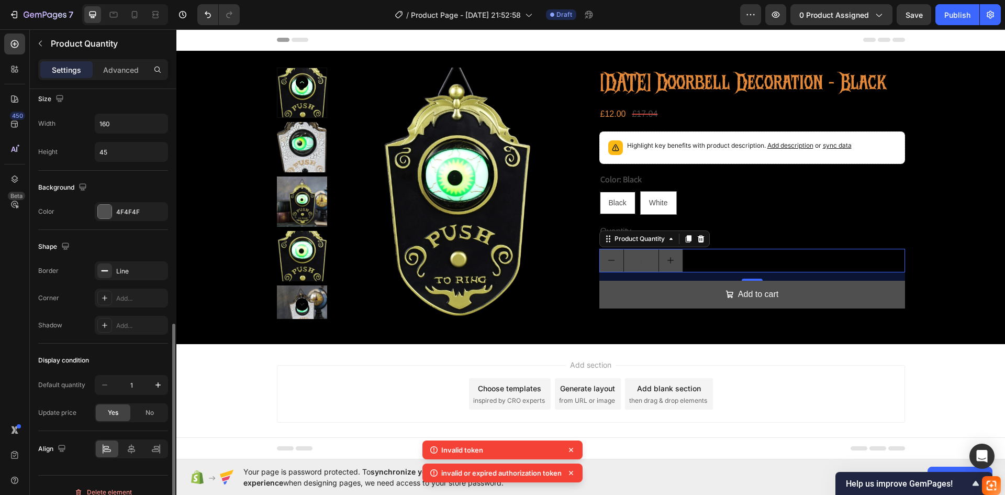
scroll to position [537, 0]
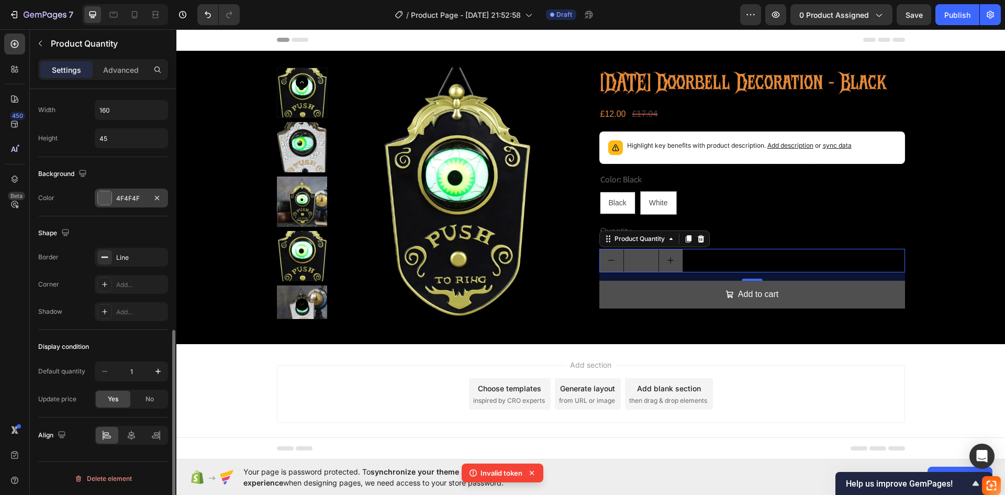
click at [124, 203] on div "4F4F4F" at bounding box center [131, 197] width 73 height 19
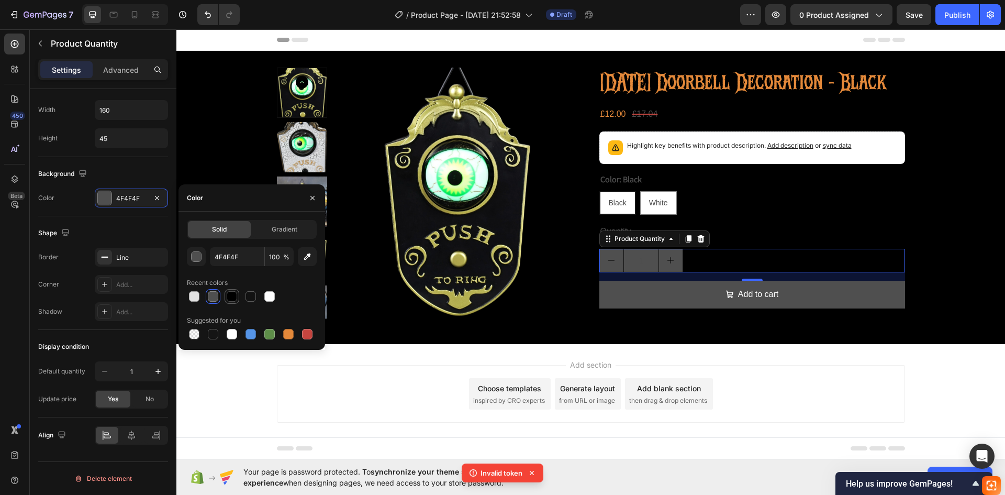
click at [230, 299] on div at bounding box center [232, 296] width 10 height 10
click at [199, 302] on div at bounding box center [194, 296] width 13 height 13
type input "E2E2E2"
click at [637, 272] on input "1" at bounding box center [641, 260] width 36 height 23
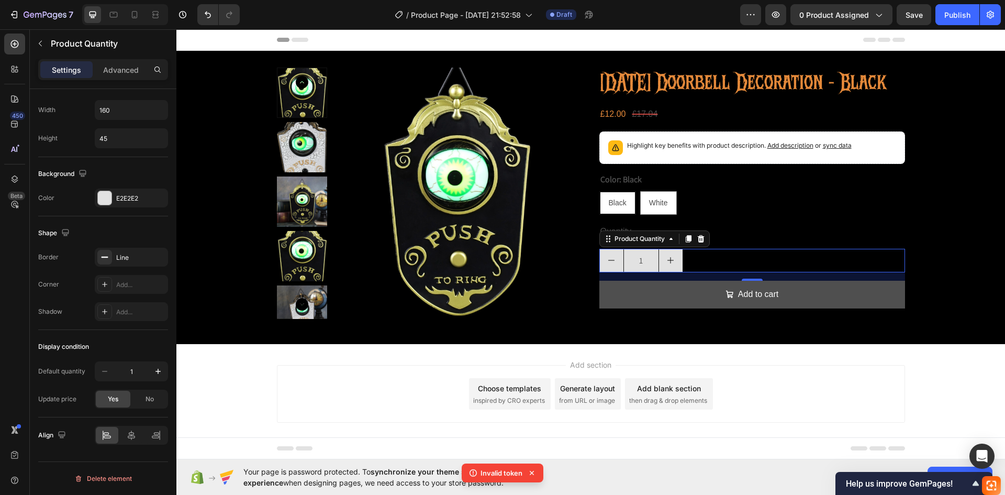
click at [637, 272] on input "1" at bounding box center [641, 260] width 36 height 23
type input "1"
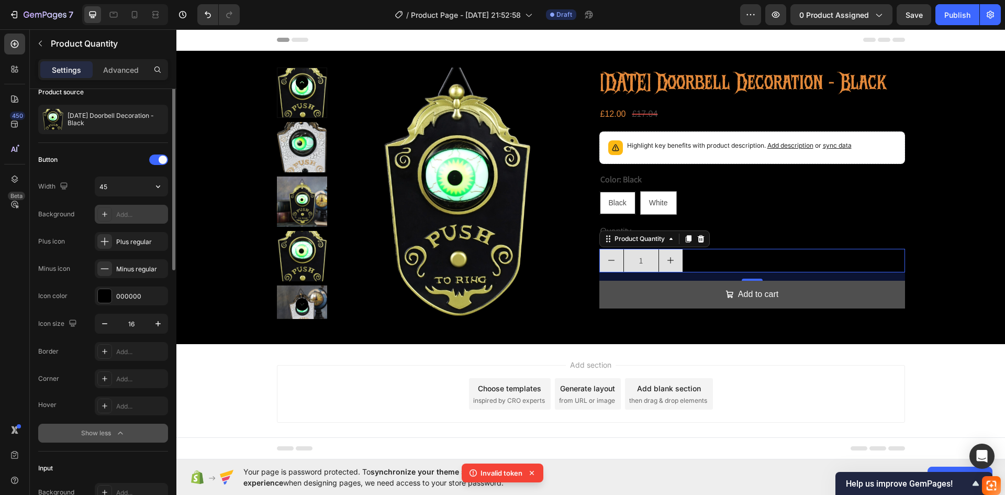
scroll to position [0, 0]
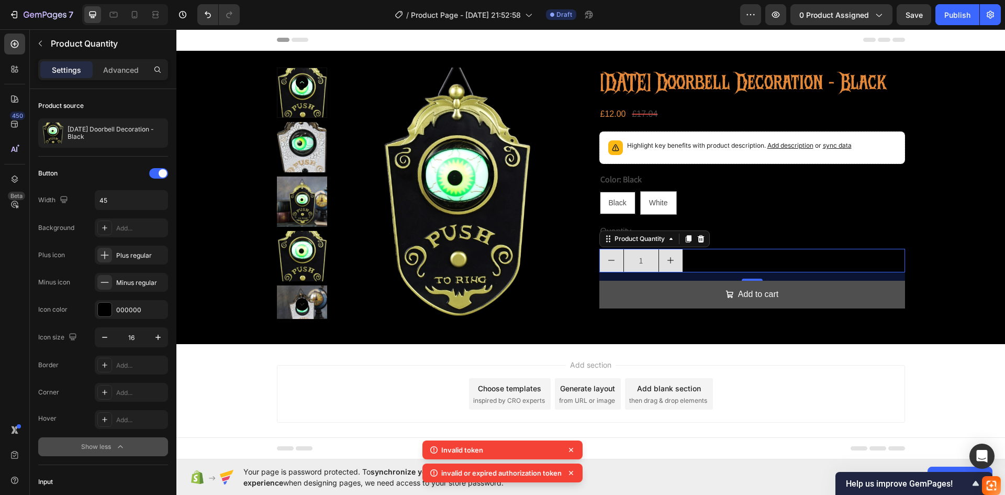
click at [717, 272] on div "1" at bounding box center [752, 261] width 306 height 24
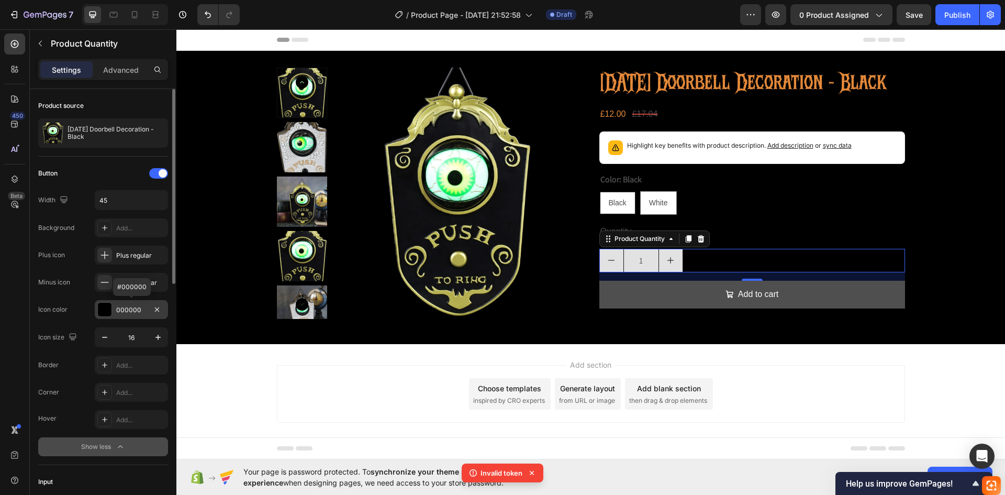
click at [113, 307] on div "000000" at bounding box center [131, 309] width 73 height 19
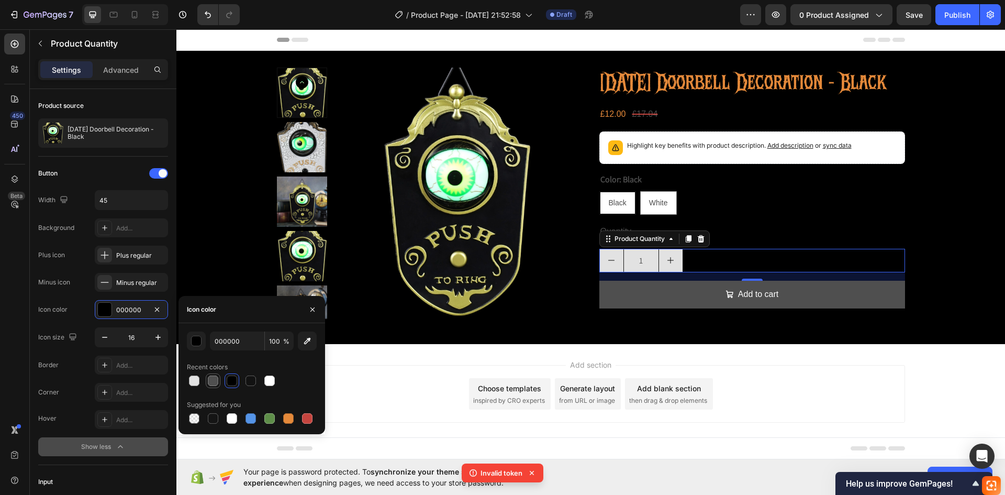
click at [209, 381] on div at bounding box center [213, 380] width 10 height 10
click at [286, 417] on div at bounding box center [288, 418] width 10 height 10
click at [234, 382] on div at bounding box center [232, 380] width 10 height 10
type input "000000"
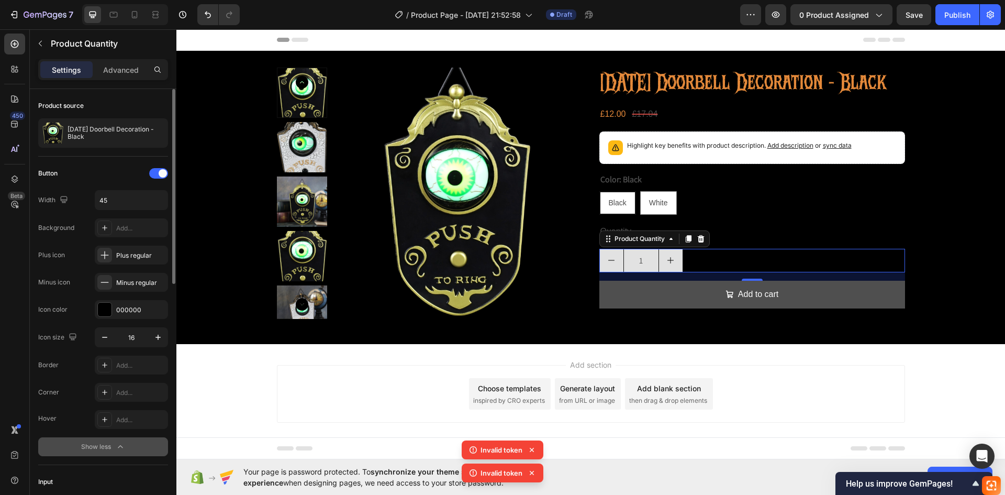
click at [128, 322] on div "Button Width 45 Background Add... Plus icon Plus regular Minus icon Minus regul…" at bounding box center [103, 310] width 130 height 291
click at [128, 315] on div "000000" at bounding box center [131, 309] width 73 height 19
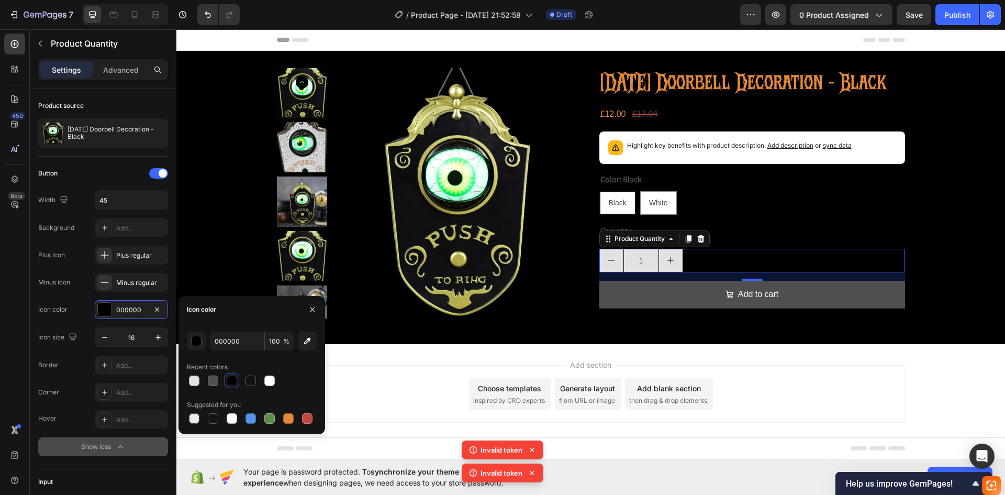
click at [229, 389] on div "000000 100 % Recent colors Suggested for you" at bounding box center [252, 378] width 130 height 94
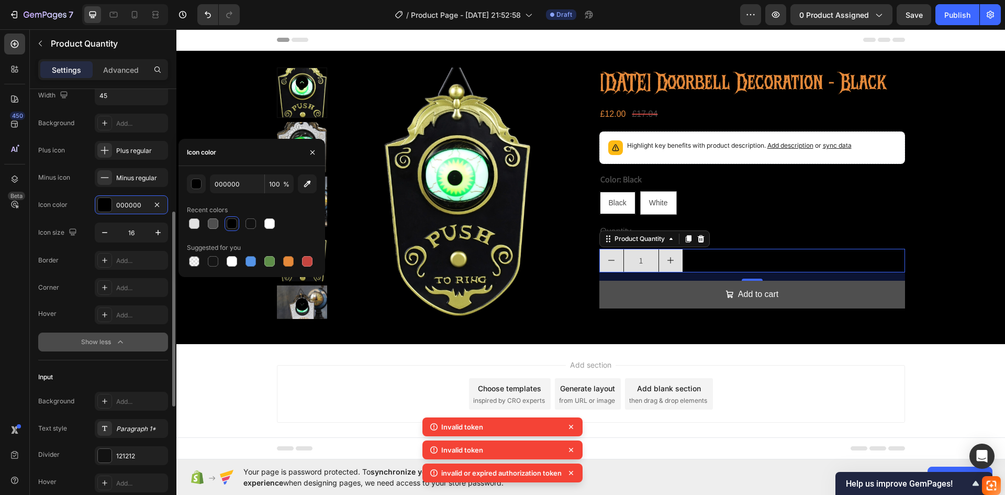
scroll to position [157, 0]
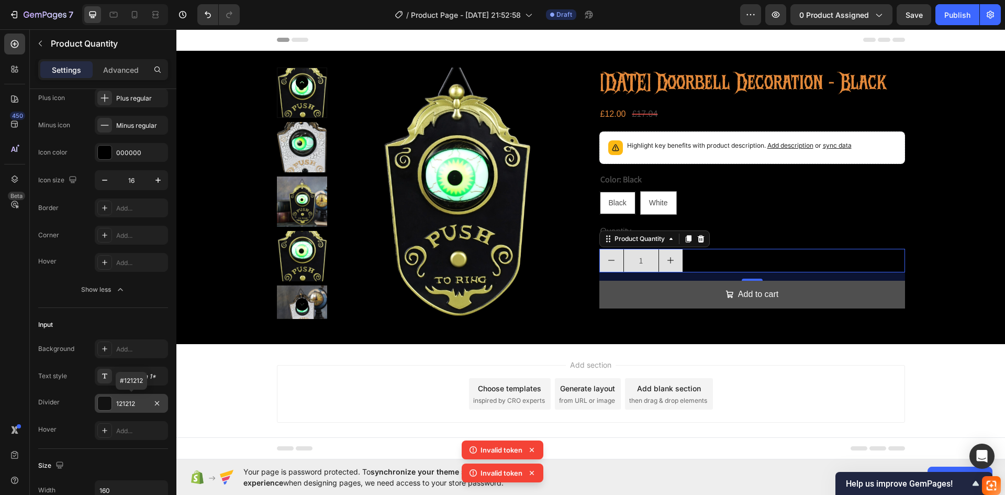
click at [121, 400] on div "121212" at bounding box center [131, 403] width 30 height 9
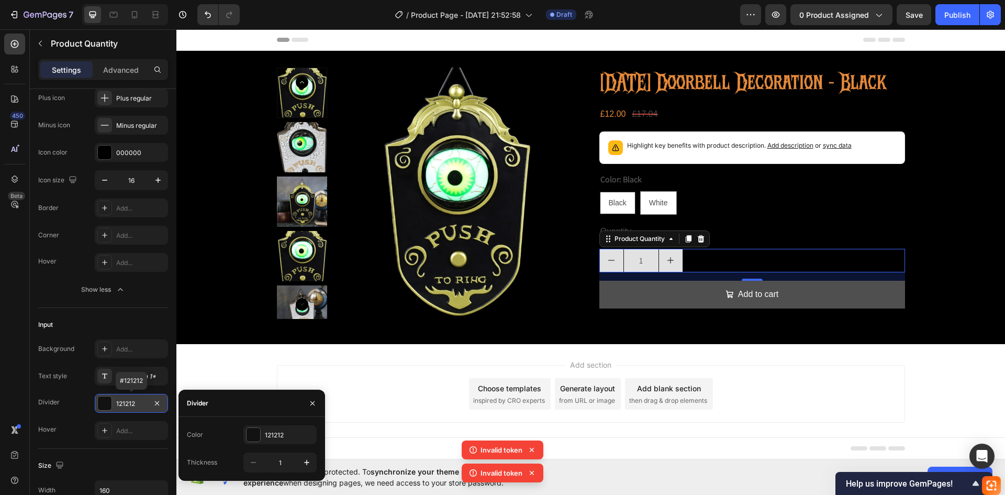
click at [101, 401] on div at bounding box center [105, 403] width 14 height 14
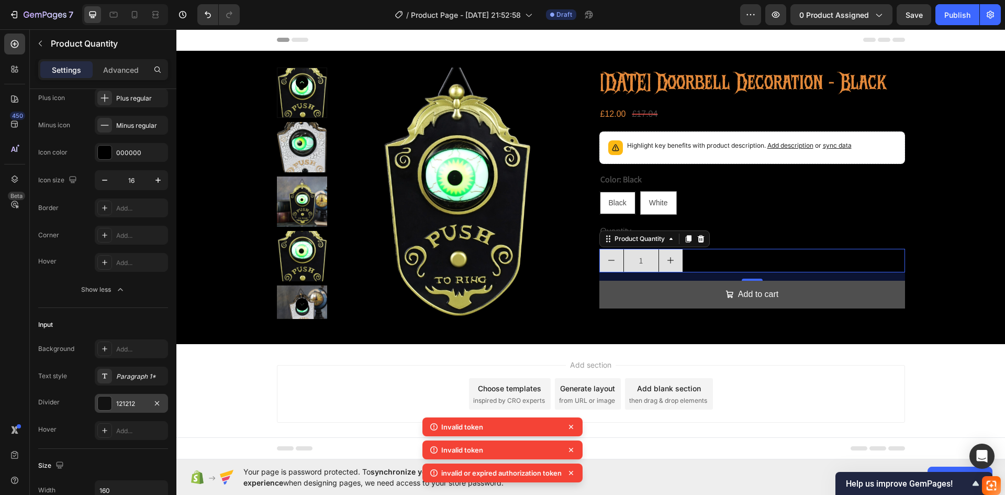
click at [106, 405] on div at bounding box center [105, 403] width 14 height 14
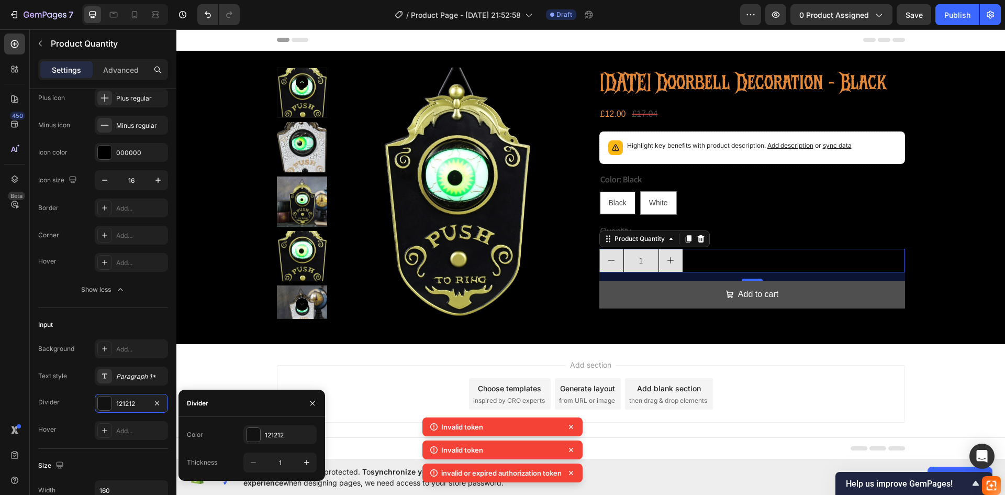
click at [258, 437] on div at bounding box center [254, 435] width 14 height 14
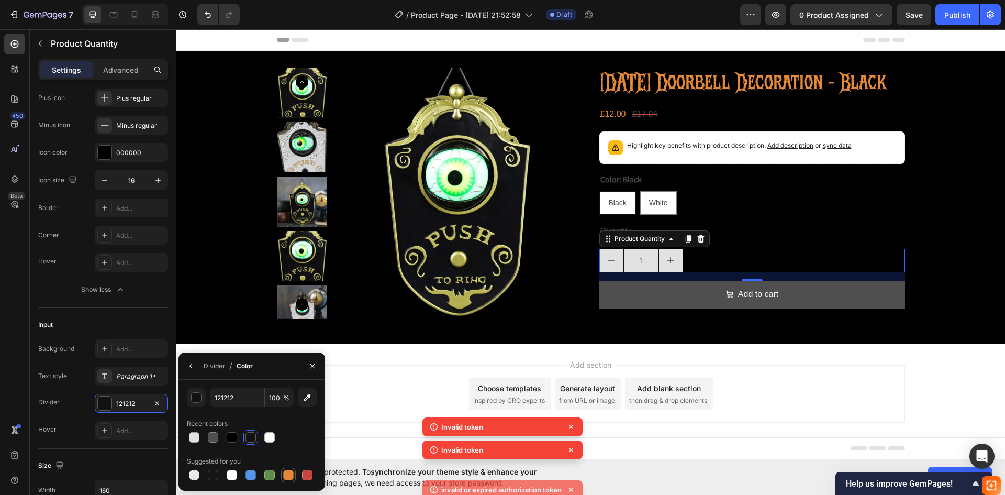
click at [290, 474] on div at bounding box center [288, 475] width 10 height 10
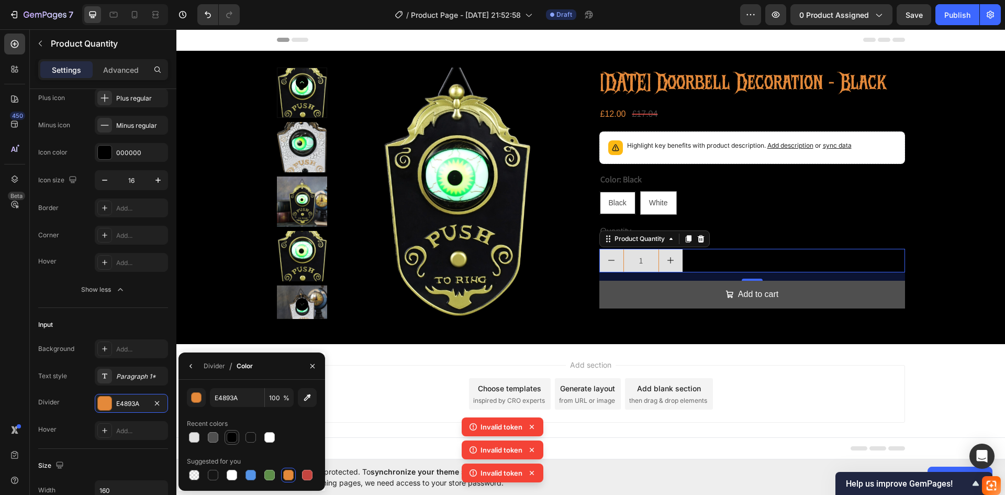
click at [229, 440] on div at bounding box center [232, 437] width 10 height 10
type input "000000"
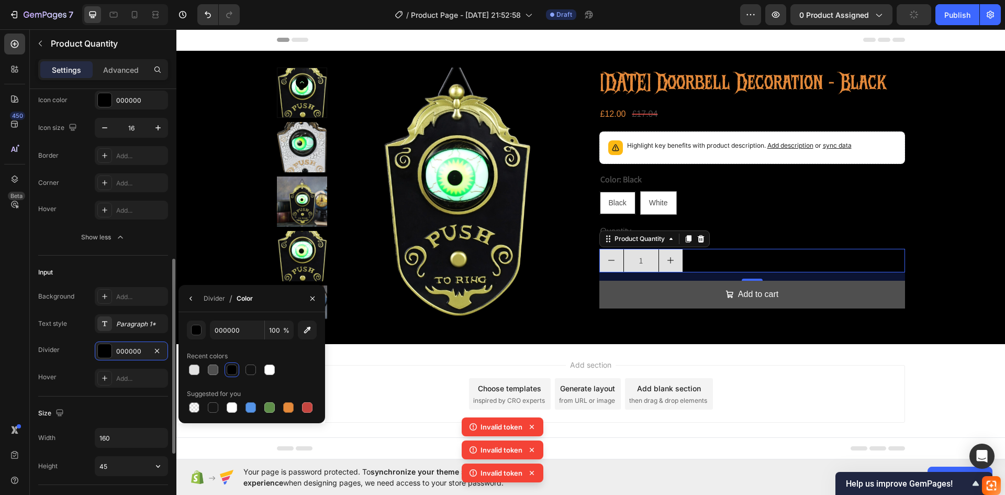
scroll to position [262, 0]
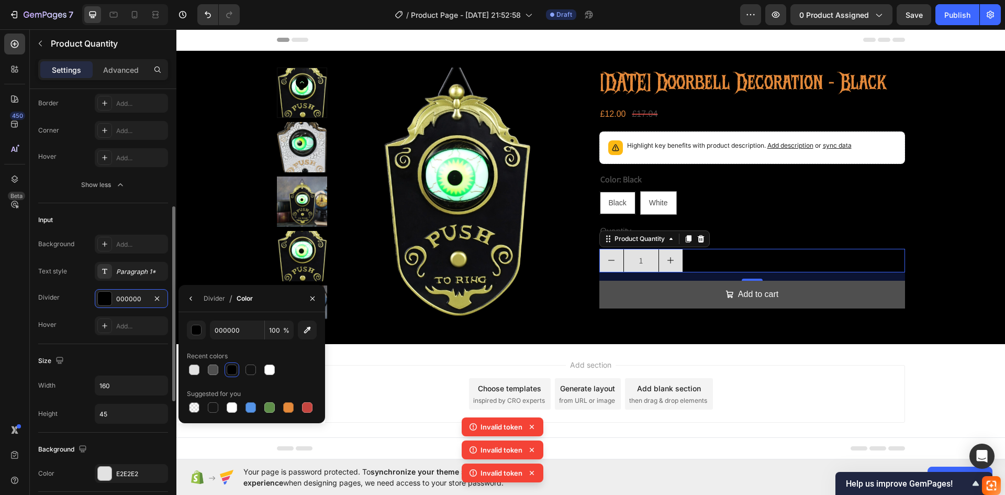
click at [117, 349] on div "Size Width 160 Height 45" at bounding box center [103, 388] width 130 height 88
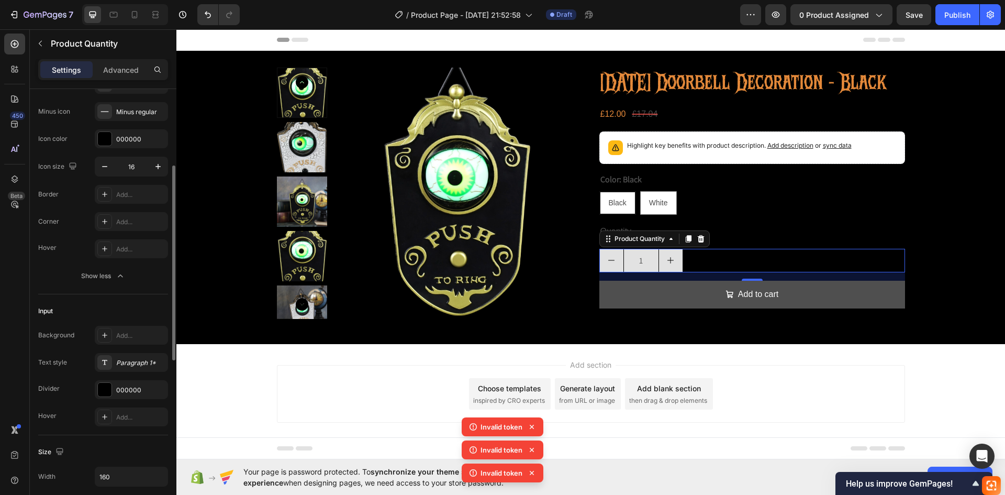
scroll to position [0, 0]
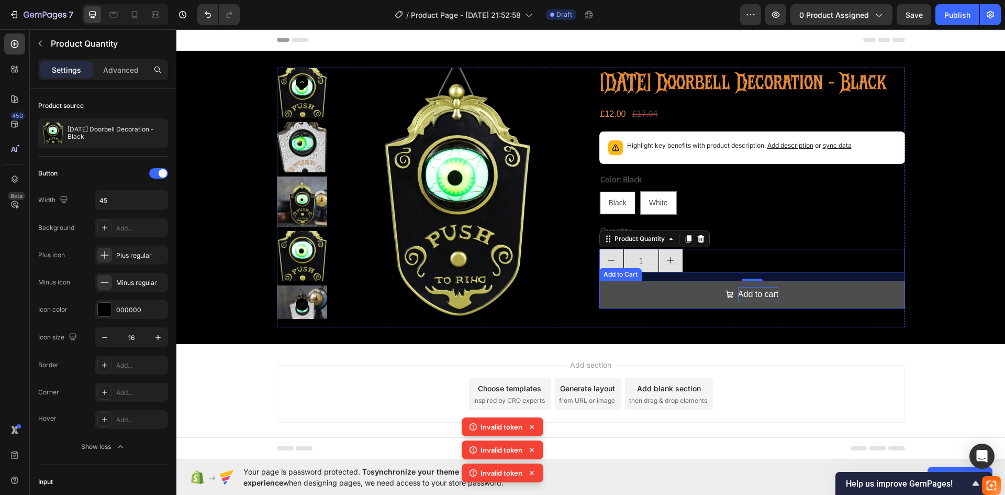
click at [753, 302] on div "Add to cart" at bounding box center [758, 294] width 40 height 15
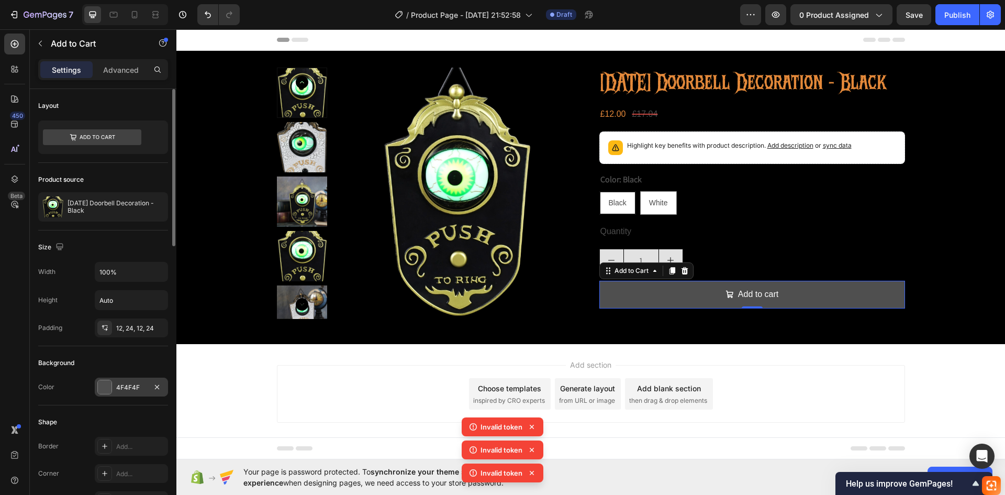
click at [106, 384] on div at bounding box center [105, 387] width 14 height 14
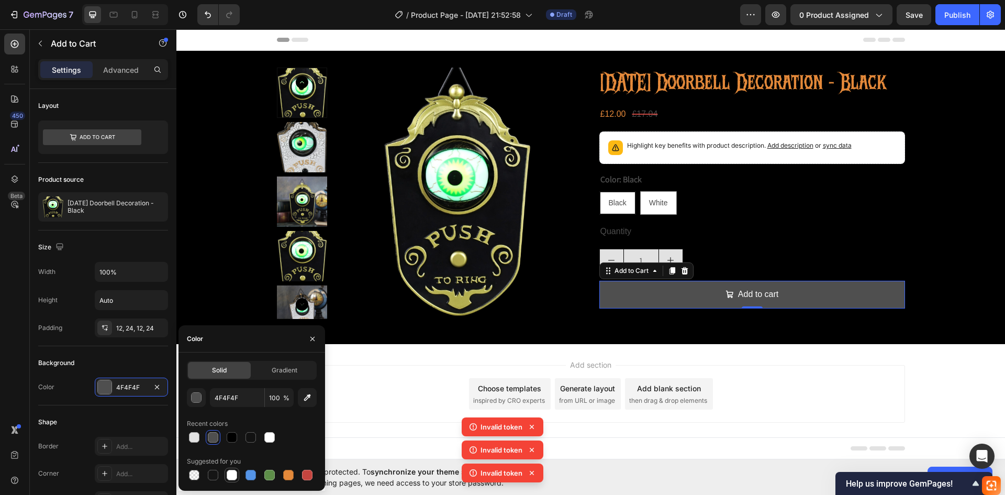
click at [227, 474] on div at bounding box center [232, 475] width 10 height 10
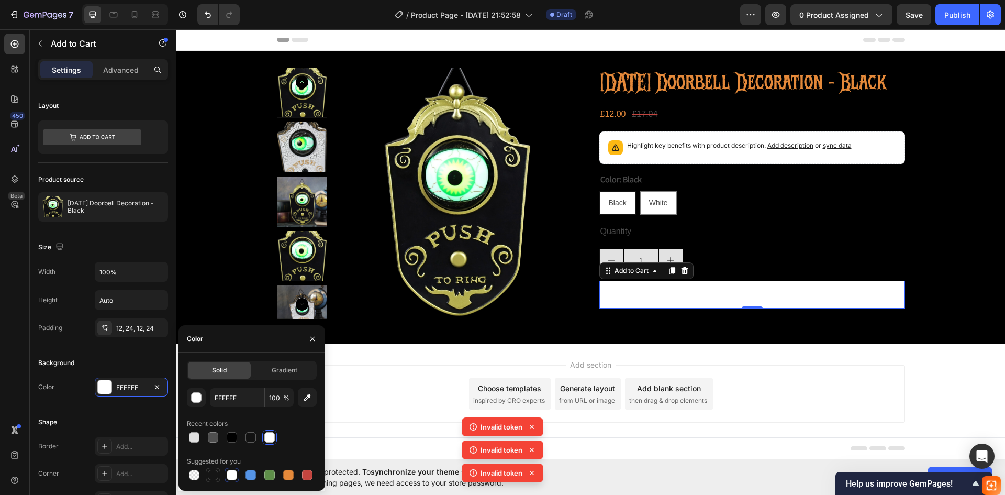
click at [213, 474] on div at bounding box center [213, 475] width 10 height 10
type input "151515"
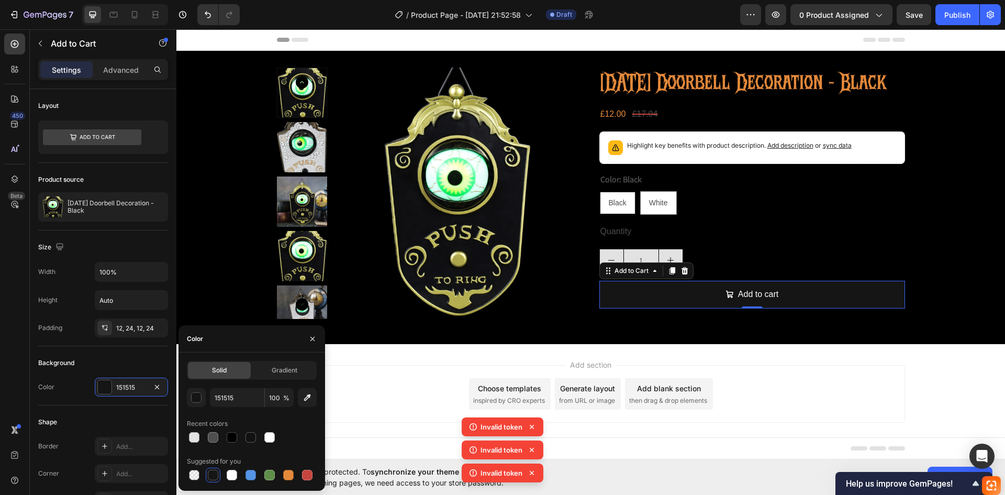
click at [913, 372] on div "Add section Choose templates inspired by CRO experts Generate layout from URL o…" at bounding box center [590, 408] width 829 height 129
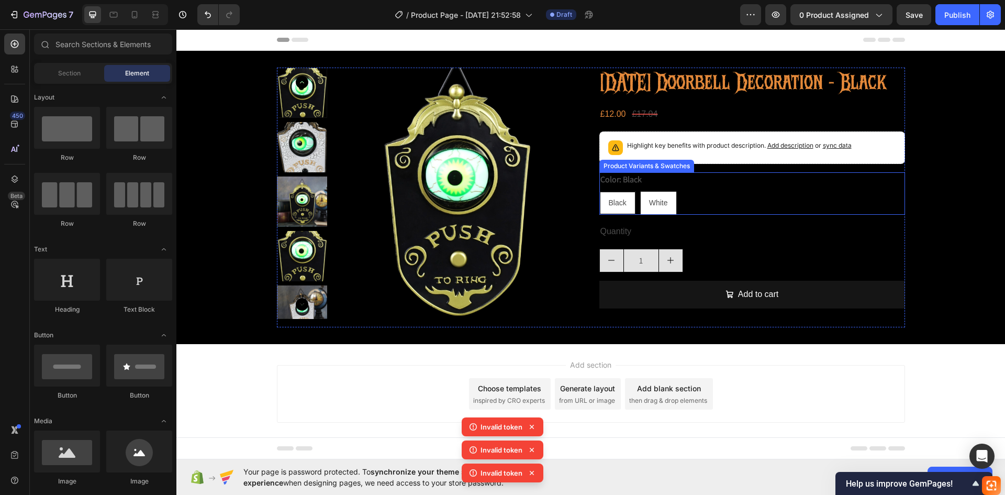
click at [655, 207] on span "White" at bounding box center [658, 202] width 19 height 8
click at [640, 191] on input "White White White" at bounding box center [640, 191] width 1 height 1
radio input "true"
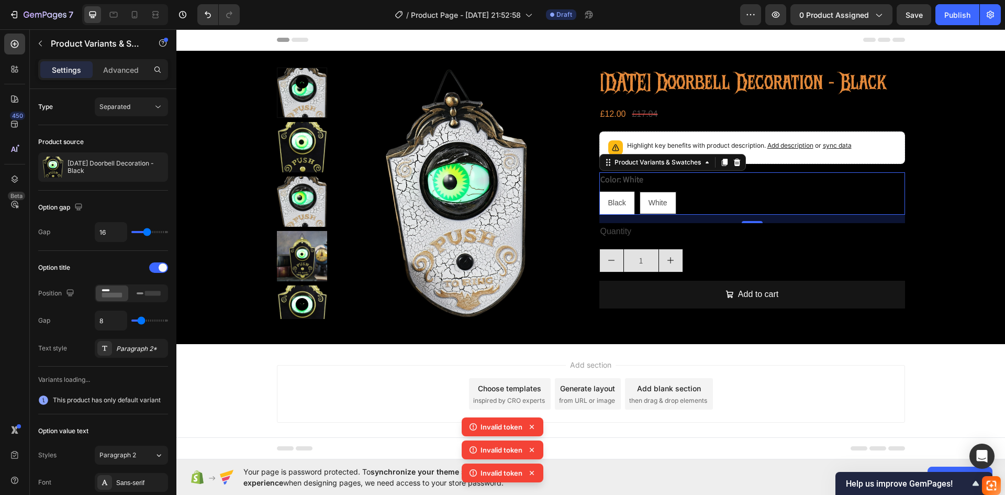
click at [619, 214] on div "Black" at bounding box center [617, 202] width 35 height 21
click at [599, 191] on input "Black Black Black" at bounding box center [599, 191] width 1 height 1
radio input "true"
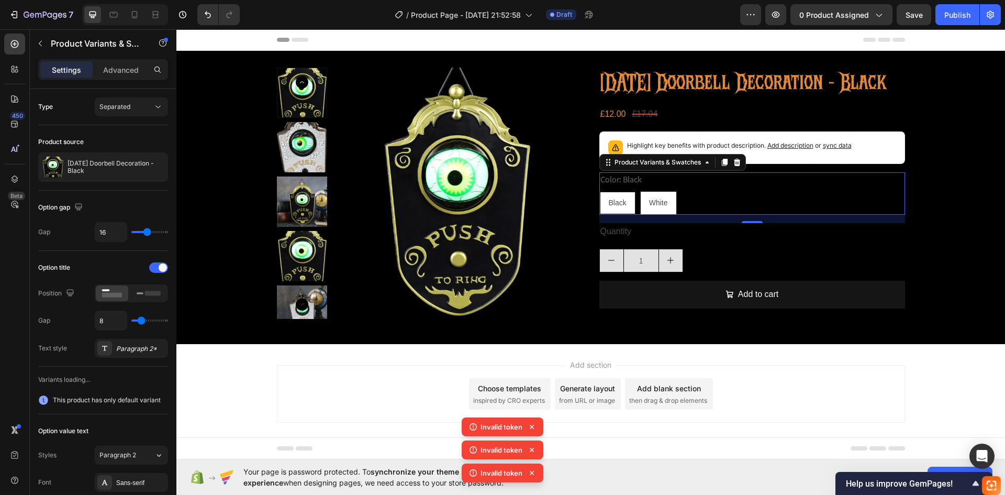
click at [657, 207] on span "White" at bounding box center [658, 202] width 19 height 8
click at [640, 191] on input "White White White" at bounding box center [640, 191] width 1 height 1
radio input "true"
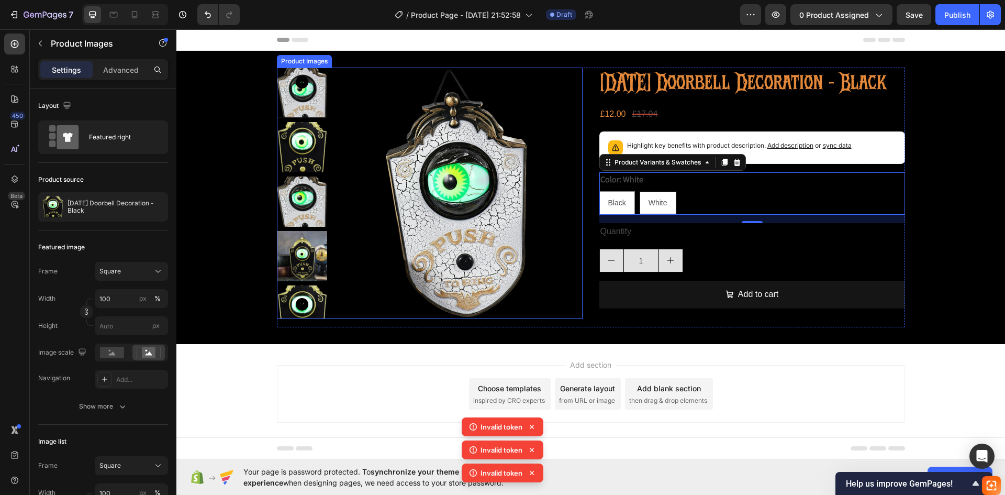
click at [308, 190] on img at bounding box center [302, 201] width 50 height 50
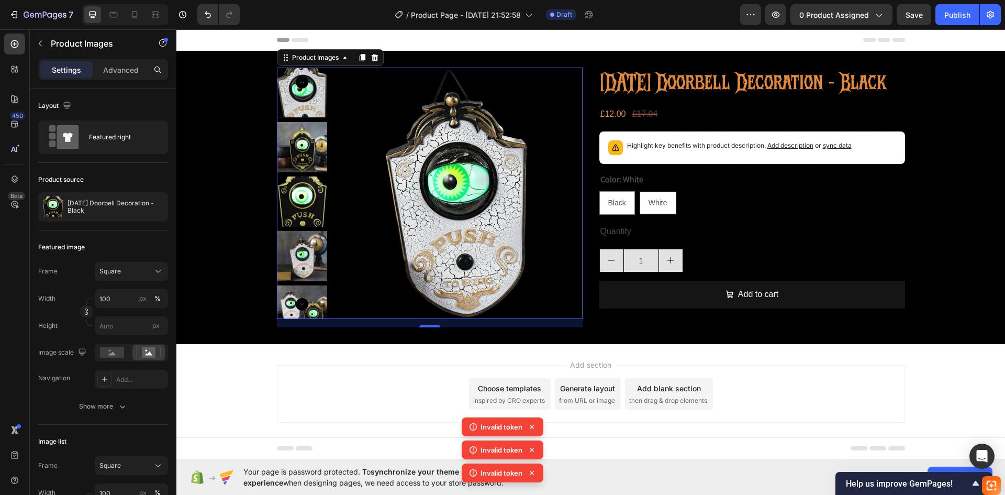
click at [534, 422] on icon at bounding box center [532, 426] width 10 height 10
click at [533, 426] on icon at bounding box center [532, 426] width 10 height 10
drag, startPoint x: 532, startPoint y: 447, endPoint x: 532, endPoint y: 453, distance: 6.3
click at [532, 447] on icon at bounding box center [532, 449] width 10 height 10
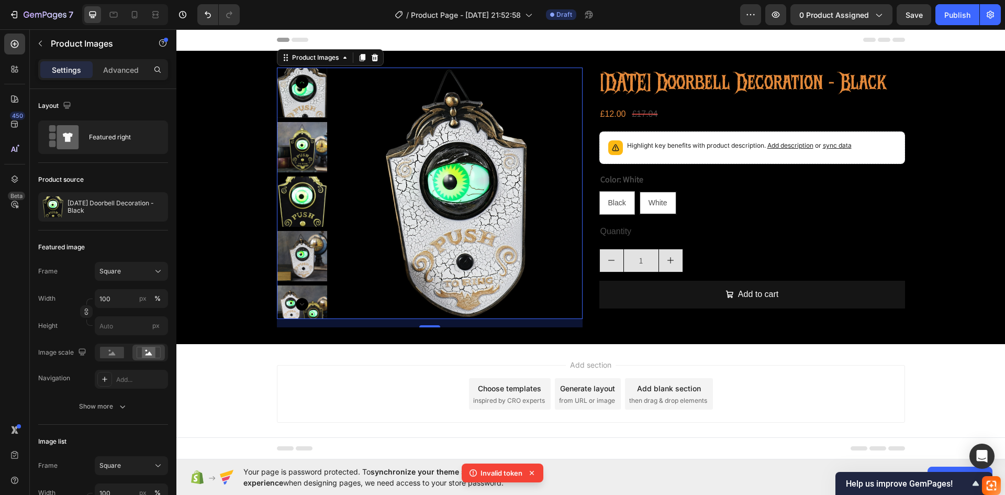
click at [532, 466] on div "Invalid token" at bounding box center [503, 472] width 82 height 19
click at [530, 476] on icon at bounding box center [532, 472] width 10 height 10
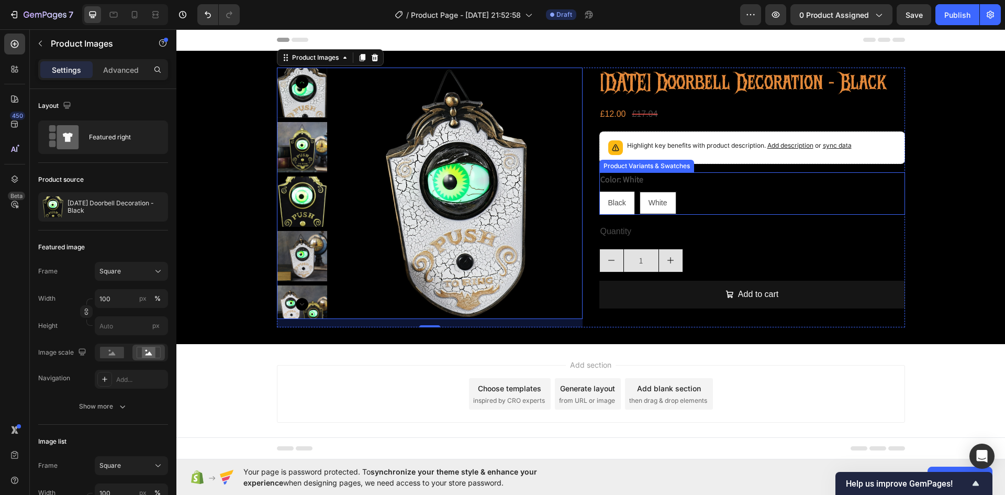
click at [622, 214] on div "Black" at bounding box center [617, 202] width 35 height 21
click at [599, 191] on input "Black Black Black" at bounding box center [599, 191] width 1 height 1
radio input "true"
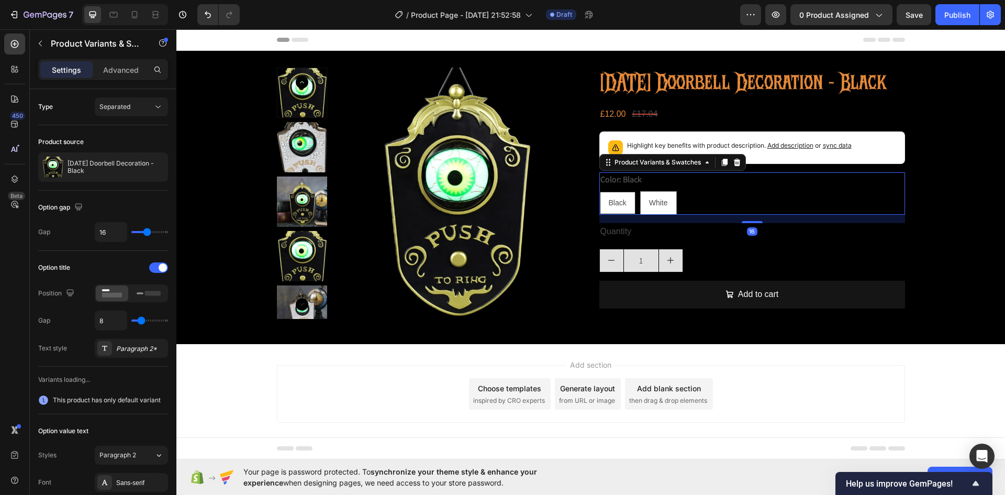
click at [622, 207] on span "Black" at bounding box center [618, 202] width 18 height 8
click at [599, 191] on input "Black Black Black" at bounding box center [599, 191] width 1 height 1
click at [659, 207] on span "White" at bounding box center [658, 202] width 19 height 8
click at [640, 191] on input "White White White" at bounding box center [640, 191] width 1 height 1
radio input "true"
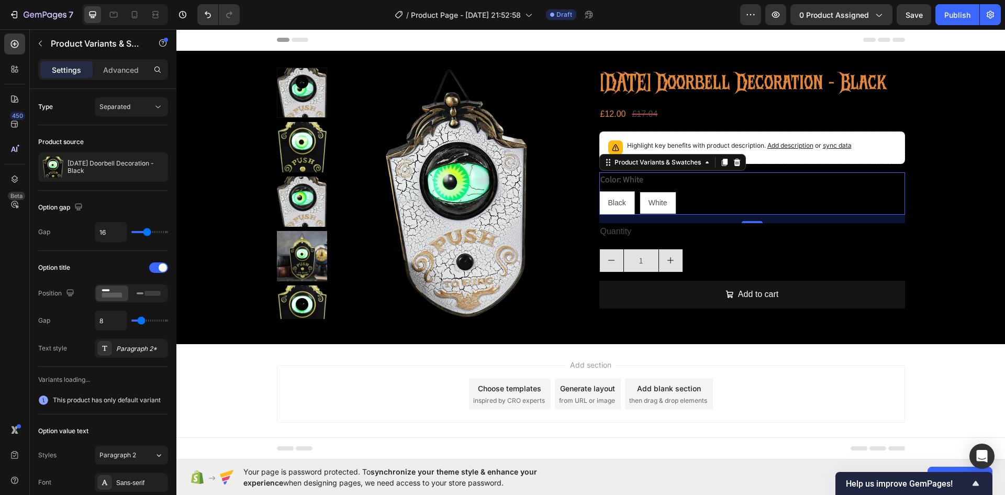
click at [649, 207] on span "White" at bounding box center [658, 202] width 19 height 8
click at [639, 191] on input "White White White" at bounding box center [639, 191] width 1 height 1
click at [649, 207] on span "White" at bounding box center [658, 202] width 19 height 8
click at [639, 191] on input "White White White" at bounding box center [639, 191] width 1 height 1
click at [607, 214] on div "Black" at bounding box center [617, 202] width 35 height 21
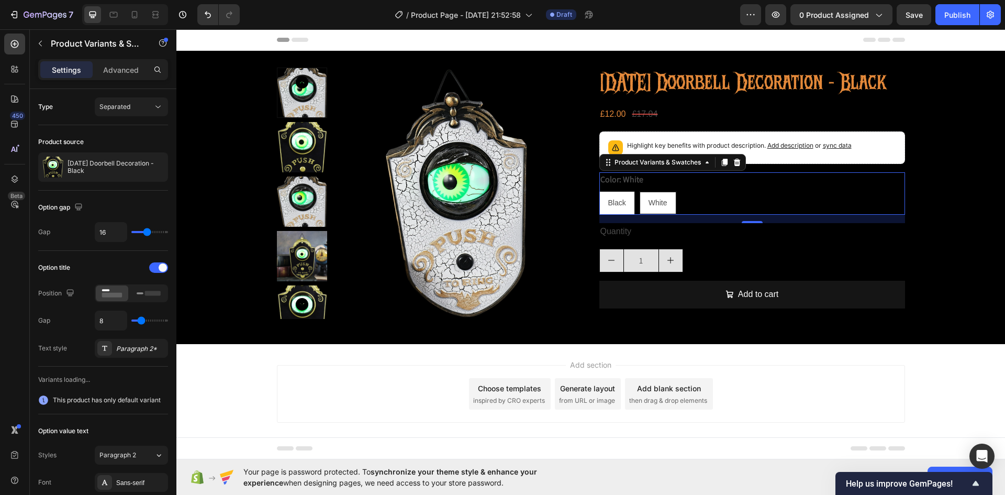
click at [599, 191] on input "Black Black Black" at bounding box center [599, 191] width 1 height 1
radio input "true"
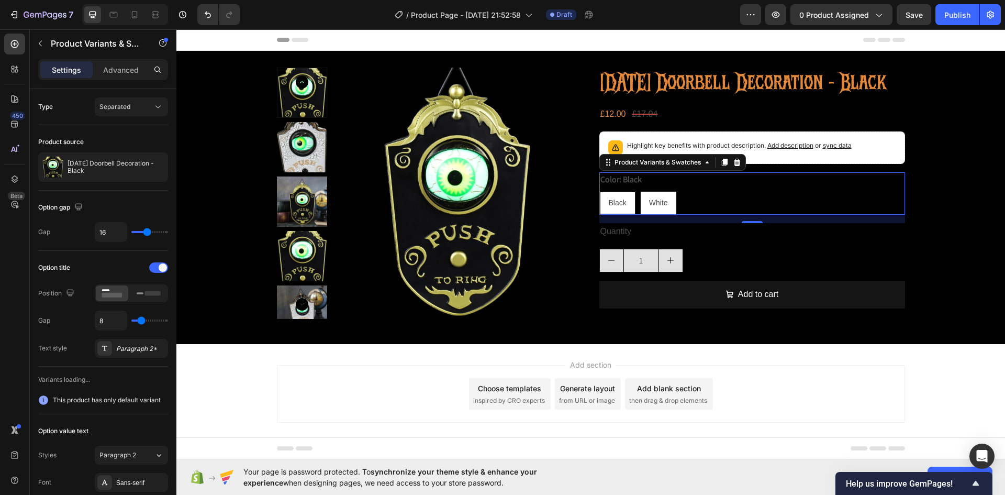
click at [649, 214] on div "White" at bounding box center [659, 202] width 36 height 21
click at [640, 191] on input "White White White" at bounding box center [640, 191] width 1 height 1
radio input "true"
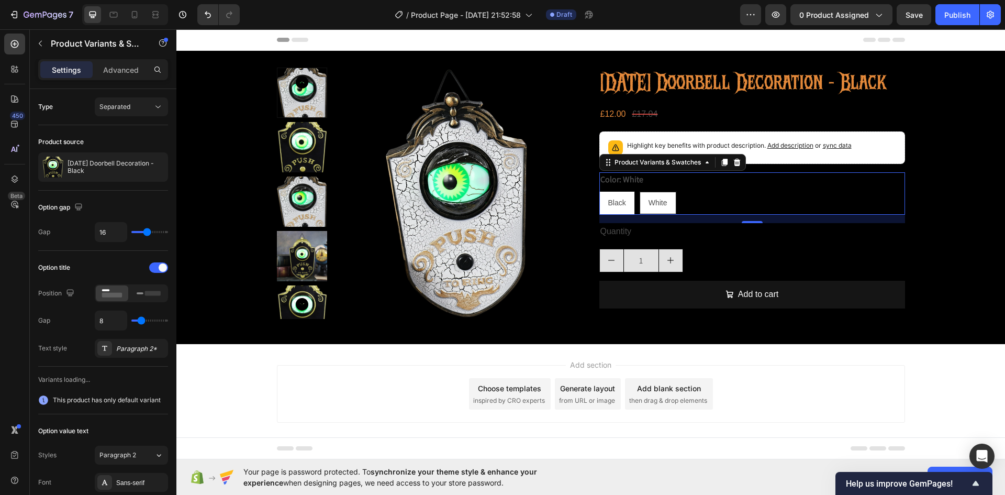
click at [624, 214] on div "Black" at bounding box center [617, 202] width 35 height 21
click at [599, 191] on input "Black Black Black" at bounding box center [599, 191] width 1 height 1
radio input "true"
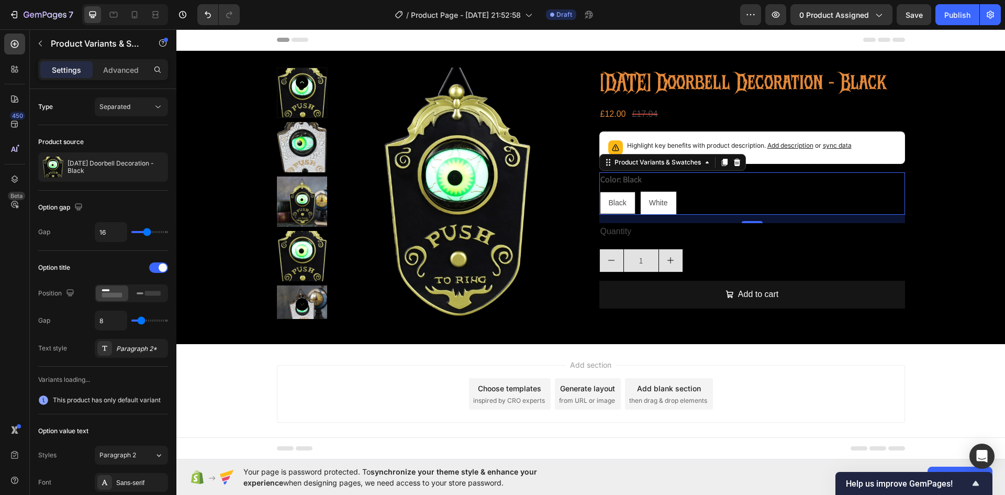
click at [653, 207] on span "White" at bounding box center [658, 202] width 19 height 8
click at [640, 191] on input "White White White" at bounding box center [640, 191] width 1 height 1
radio input "true"
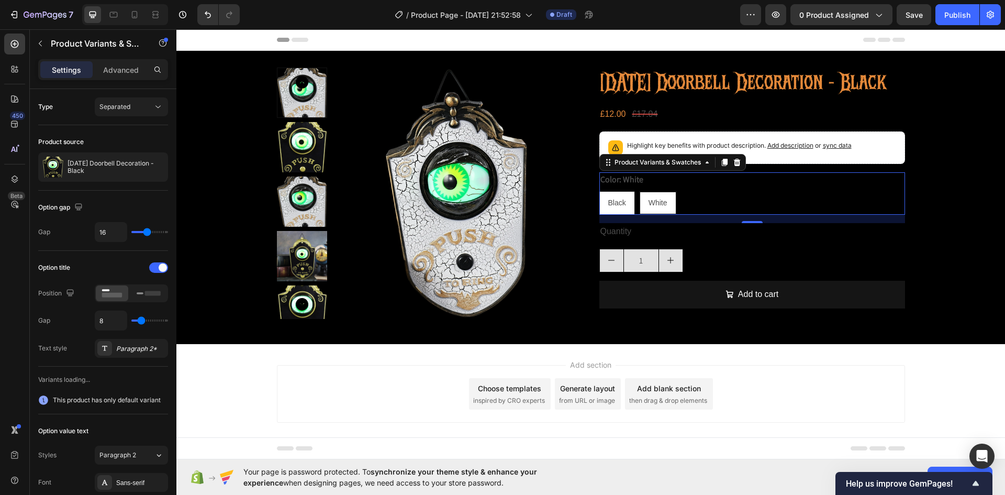
click at [621, 207] on span "Black" at bounding box center [617, 202] width 18 height 8
click at [599, 191] on input "Black Black Black" at bounding box center [599, 191] width 1 height 1
radio input "true"
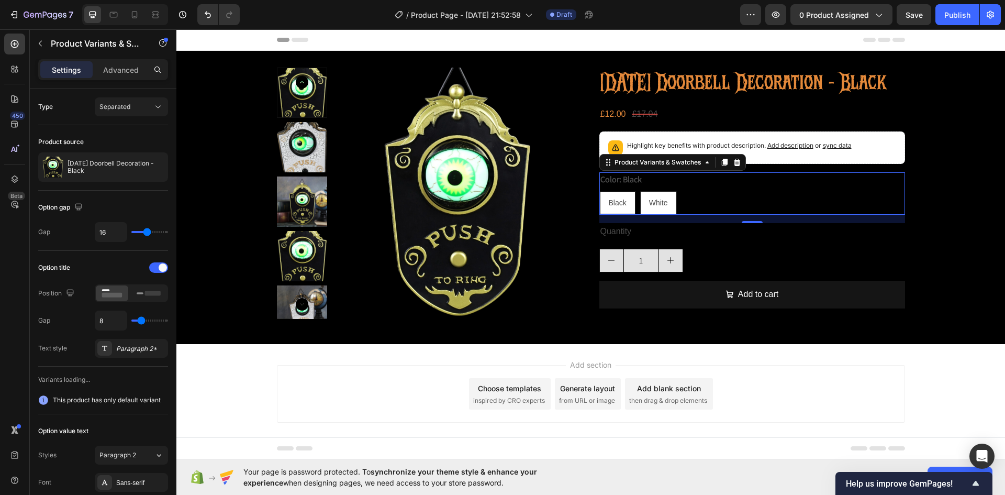
click at [656, 207] on span "White" at bounding box center [658, 202] width 19 height 8
click at [640, 191] on input "White White White" at bounding box center [640, 191] width 1 height 1
radio input "true"
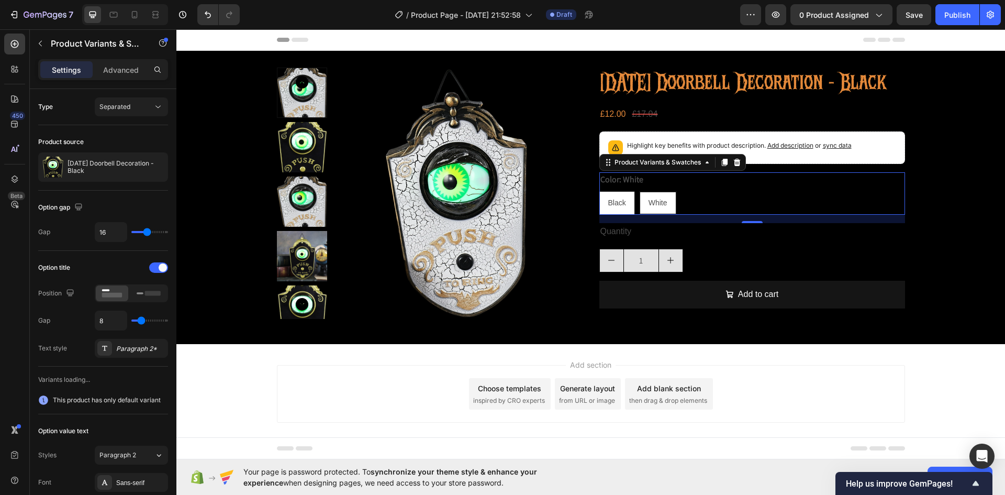
click at [614, 207] on span "Black" at bounding box center [617, 202] width 18 height 8
click at [599, 191] on input "Black Black Black" at bounding box center [599, 191] width 1 height 1
radio input "true"
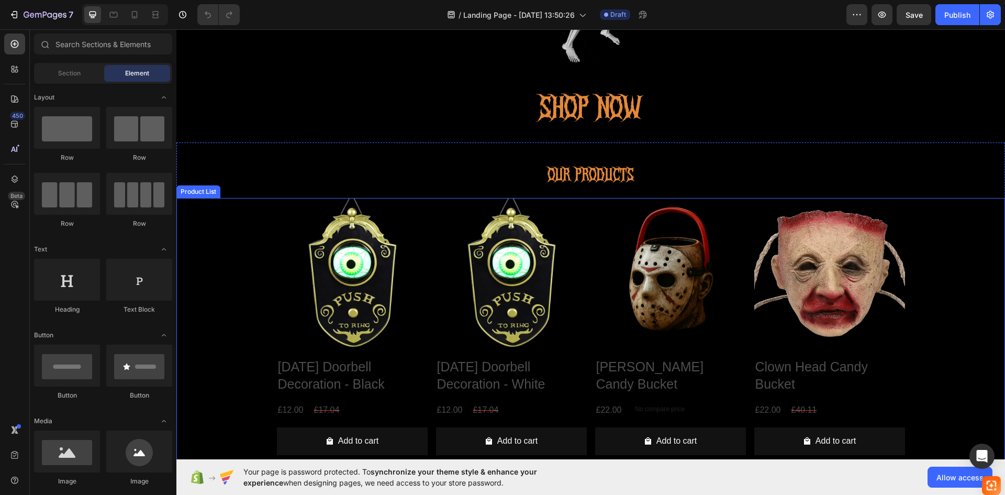
scroll to position [262, 0]
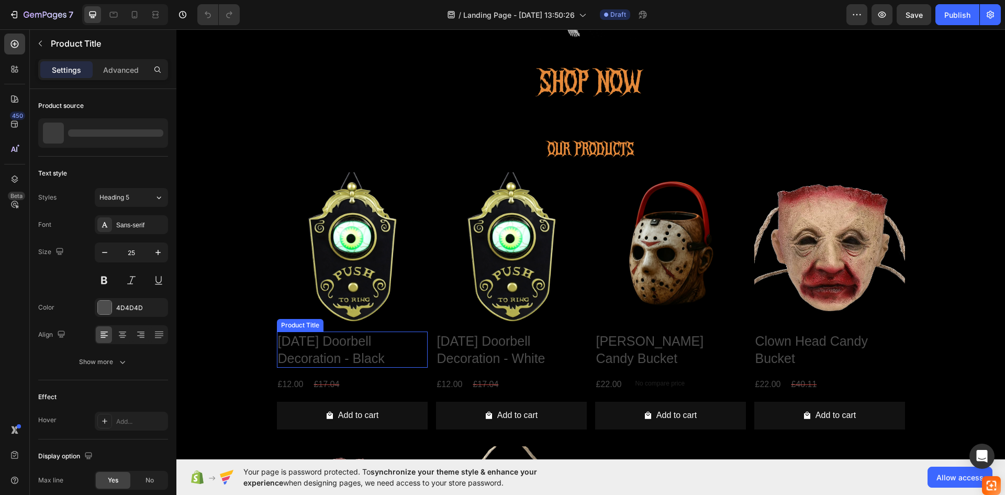
click at [377, 348] on h2 "[DATE] Doorbell Decoration - Black" at bounding box center [352, 349] width 151 height 36
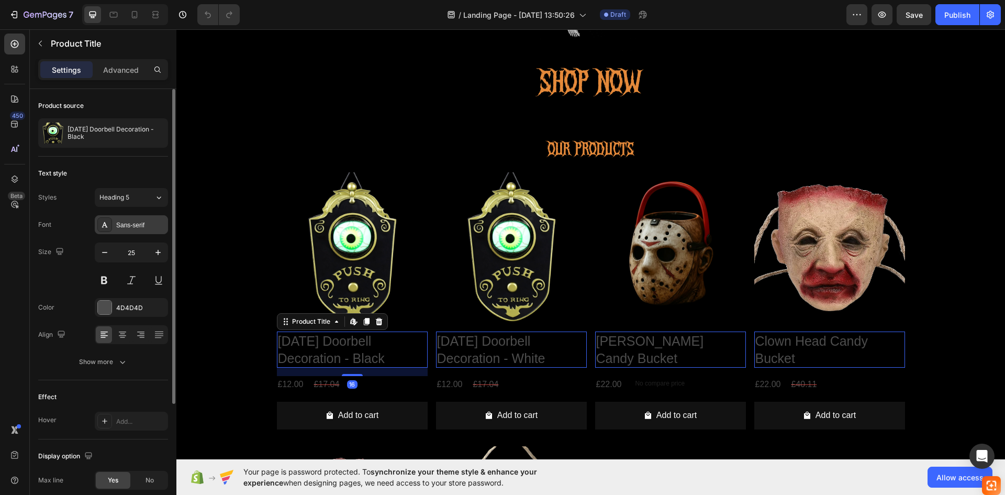
click at [146, 230] on div "Sans-serif" at bounding box center [131, 224] width 73 height 19
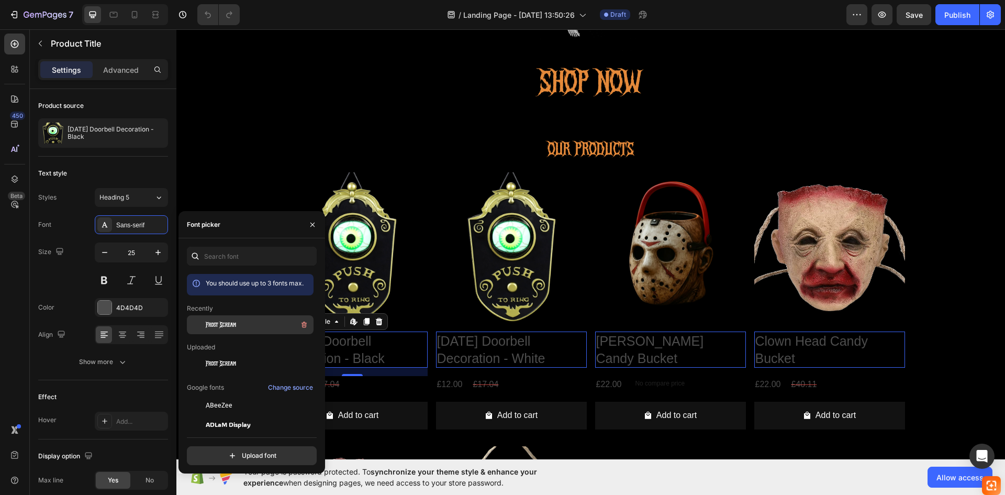
click at [229, 321] on span "Frost Scream" at bounding box center [221, 324] width 30 height 9
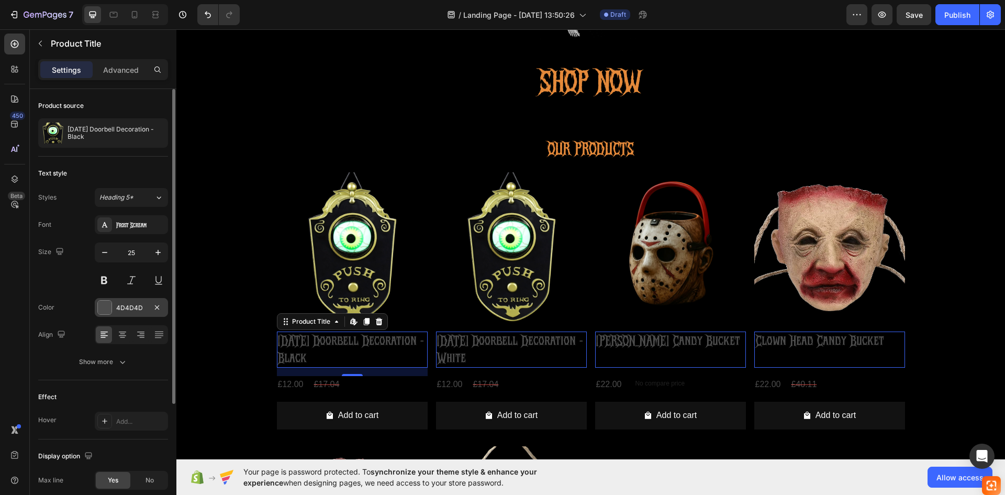
click at [140, 306] on div "4D4D4D" at bounding box center [131, 307] width 30 height 9
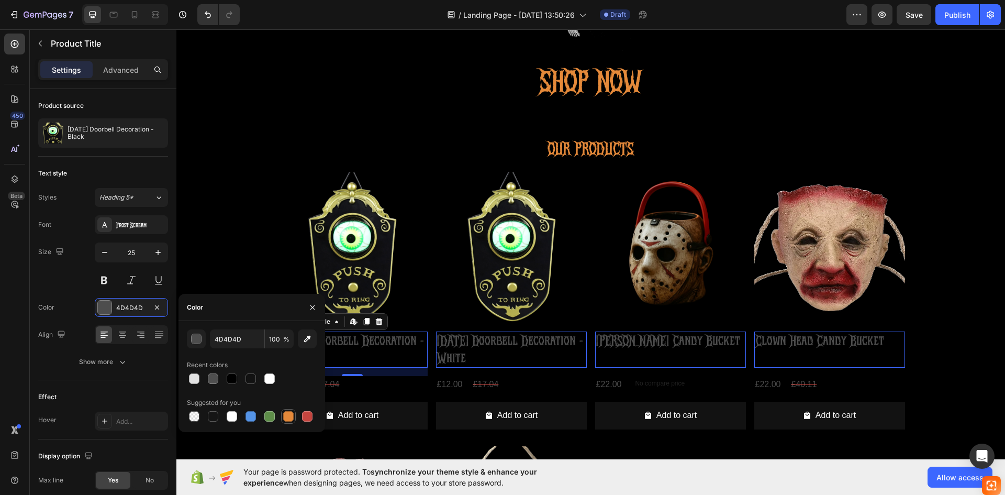
click at [288, 417] on div at bounding box center [288, 416] width 10 height 10
type input "E4893A"
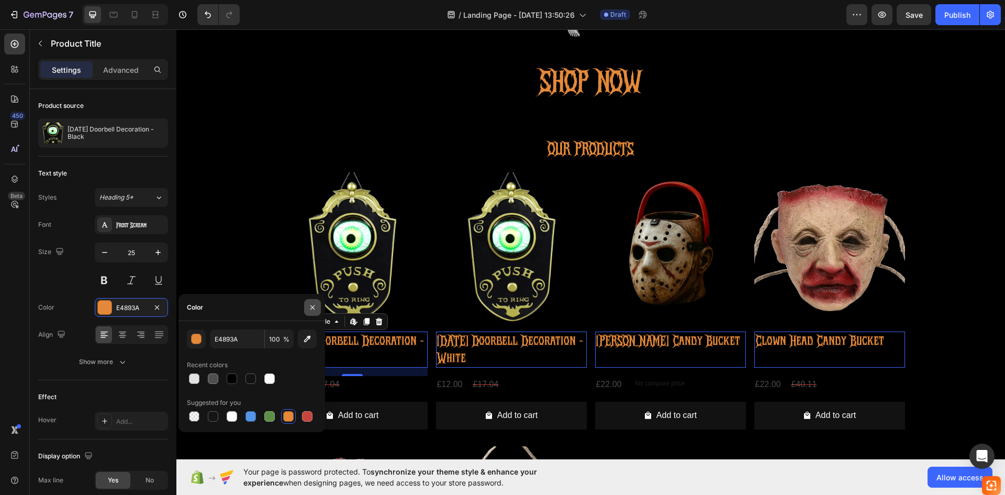
click at [309, 308] on icon "button" at bounding box center [312, 307] width 8 height 8
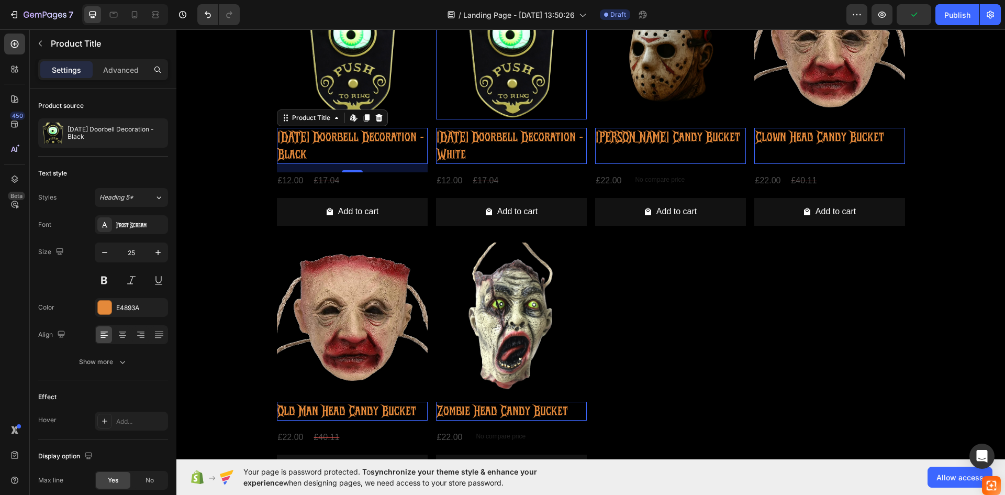
scroll to position [366, 0]
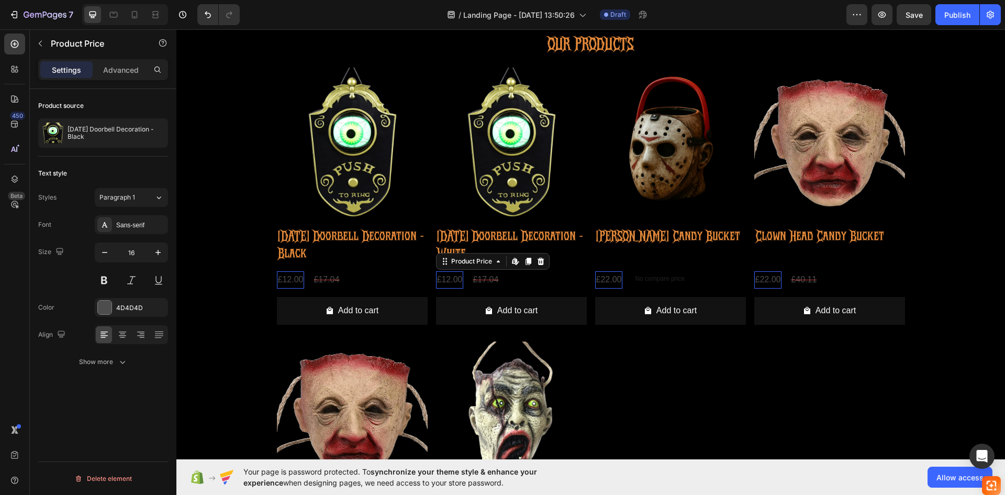
click at [440, 284] on div "£12.00" at bounding box center [450, 279] width 28 height 17
click at [133, 308] on div "4D4D4D" at bounding box center [131, 307] width 30 height 9
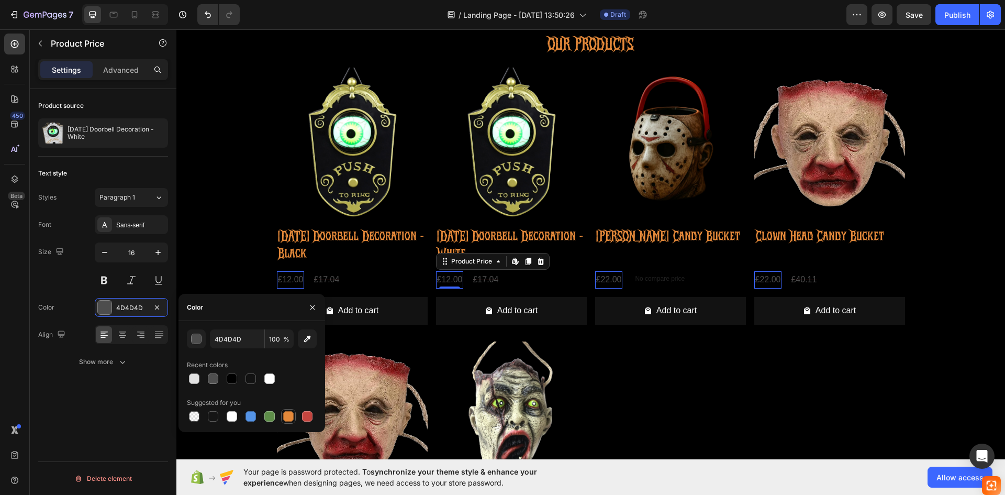
click at [294, 413] on div at bounding box center [288, 416] width 13 height 13
type input "E4893A"
click at [306, 310] on button "button" at bounding box center [312, 307] width 17 height 17
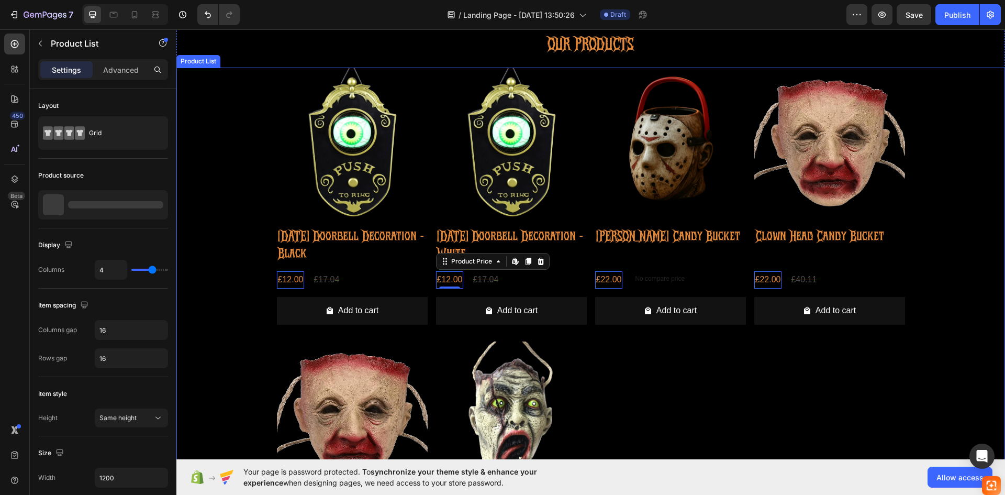
click at [244, 343] on div "Product Images Halloween Doorbell Decoration - Black Product Title £12.00 Produ…" at bounding box center [590, 329] width 829 height 522
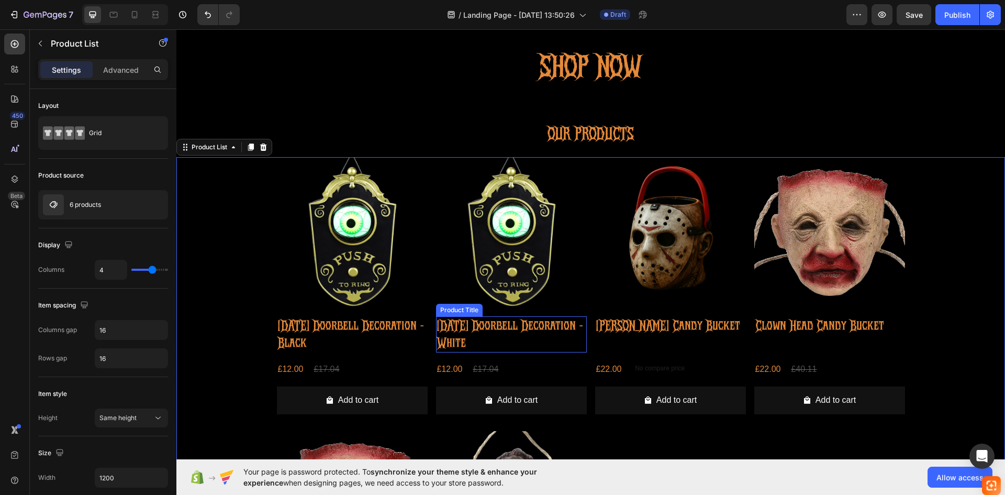
scroll to position [314, 0]
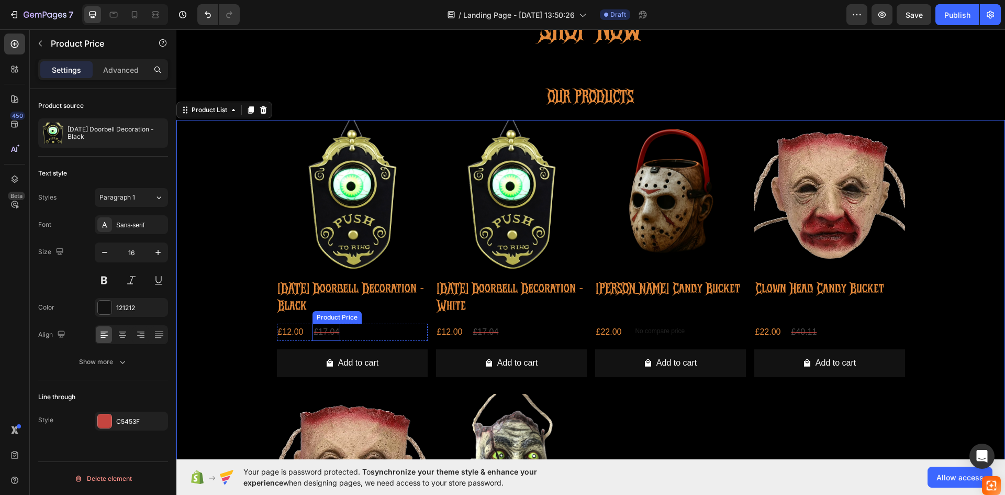
click at [329, 329] on div "£17.04" at bounding box center [327, 331] width 28 height 17
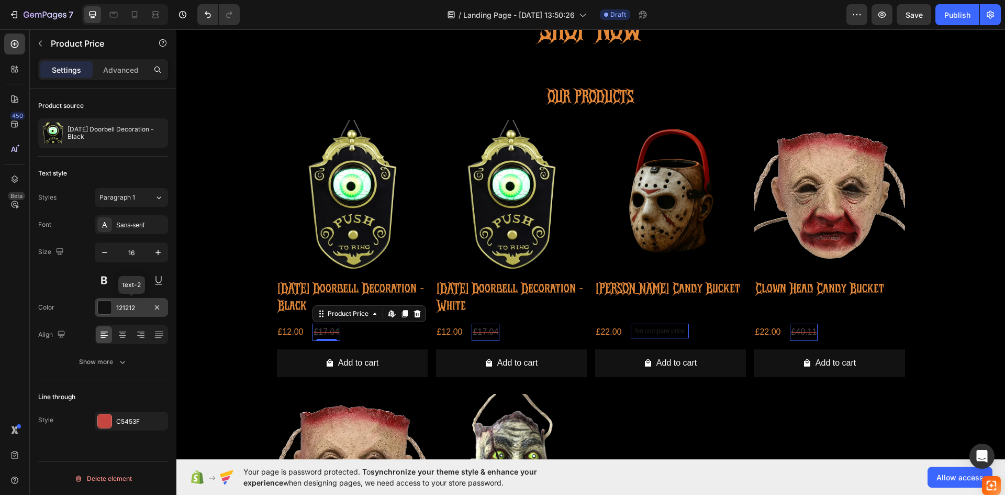
click at [113, 309] on div "121212" at bounding box center [131, 307] width 73 height 19
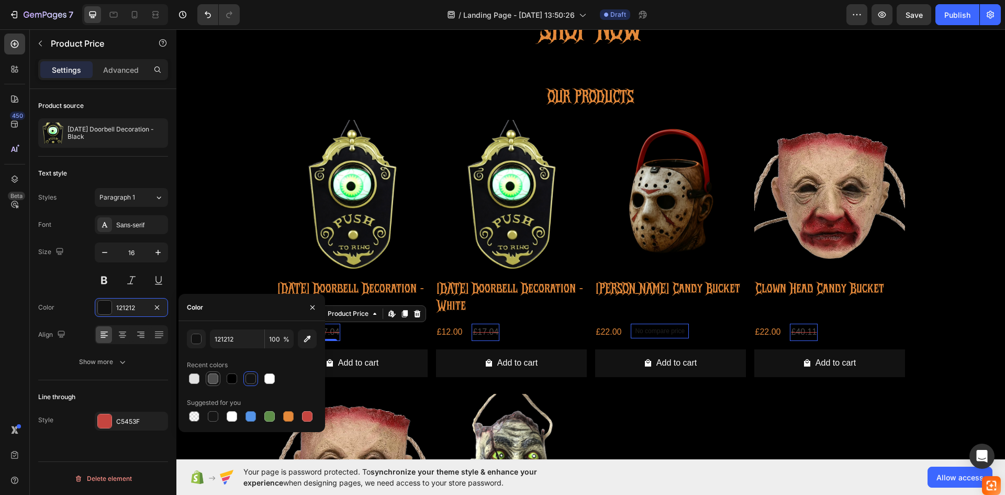
click at [213, 382] on div at bounding box center [213, 378] width 10 height 10
type input "4F4F4F"
click at [213, 382] on div at bounding box center [213, 378] width 10 height 10
click at [269, 341] on input "100" at bounding box center [279, 338] width 29 height 19
type input "3"
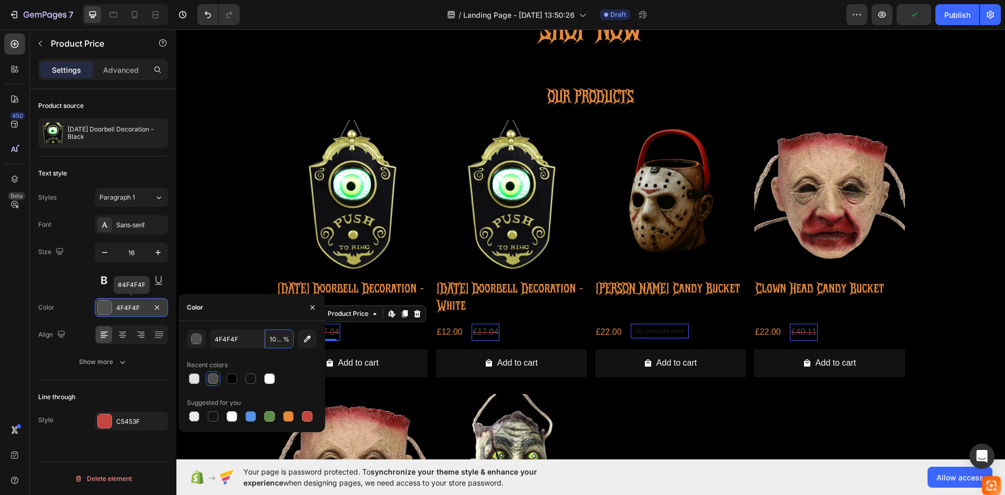
scroll to position [0, 1]
type input "100"
click at [300, 371] on div "Recent colors" at bounding box center [252, 364] width 130 height 17
click at [311, 310] on icon "button" at bounding box center [312, 307] width 8 height 8
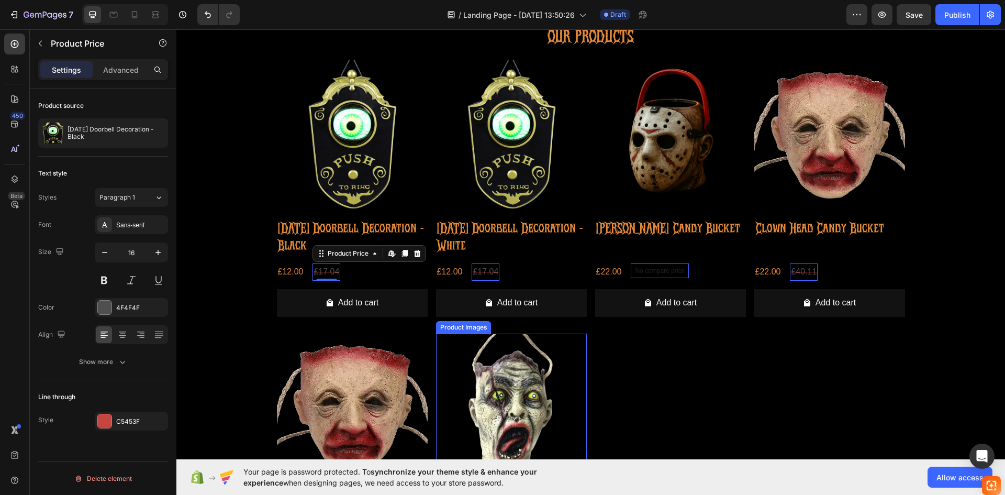
scroll to position [366, 0]
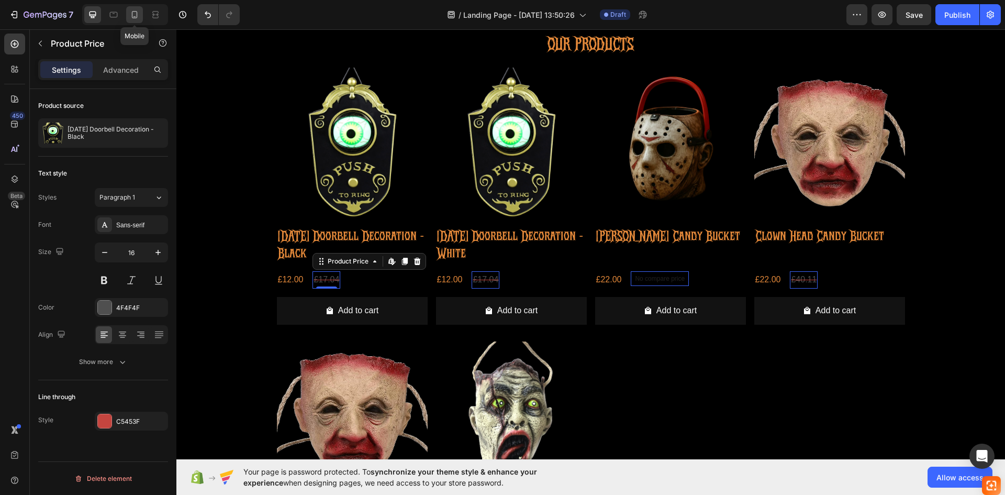
click at [140, 15] on div at bounding box center [134, 14] width 17 height 17
type input "14"
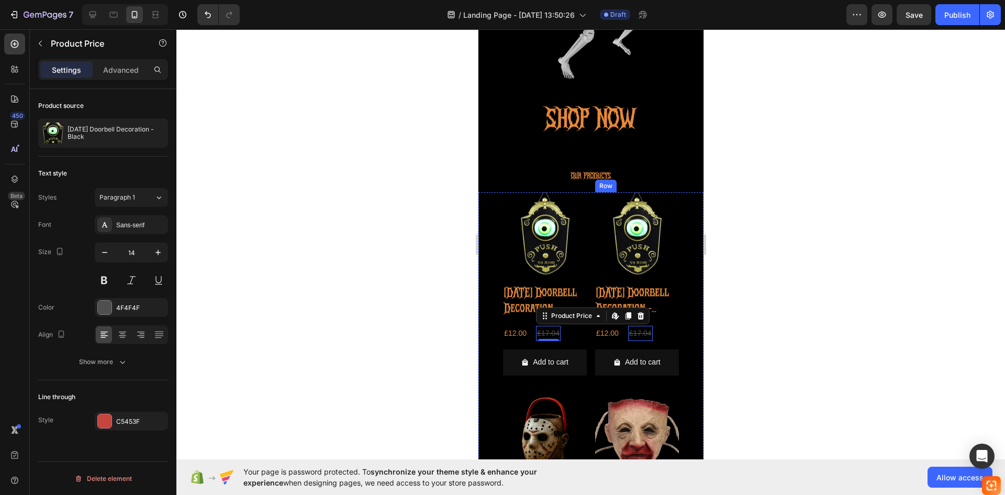
scroll to position [209, 0]
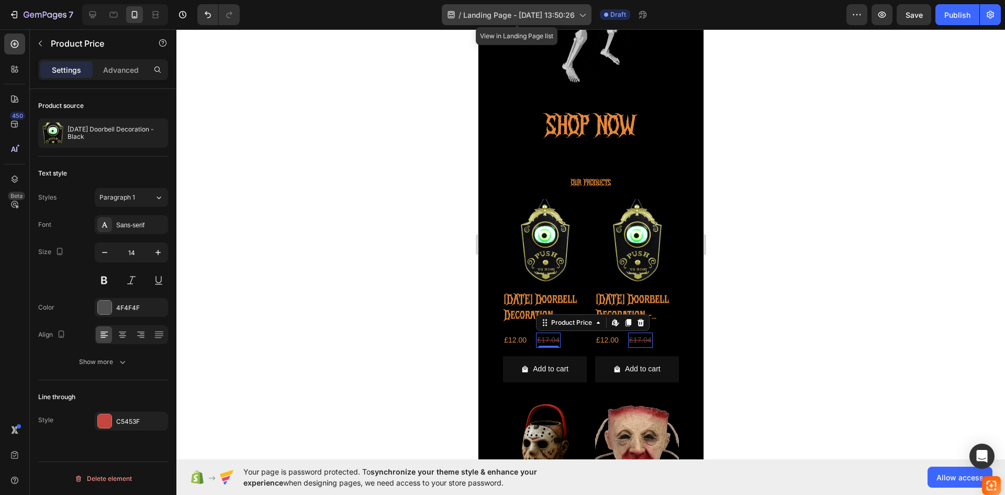
click at [587, 12] on icon at bounding box center [582, 14] width 10 height 10
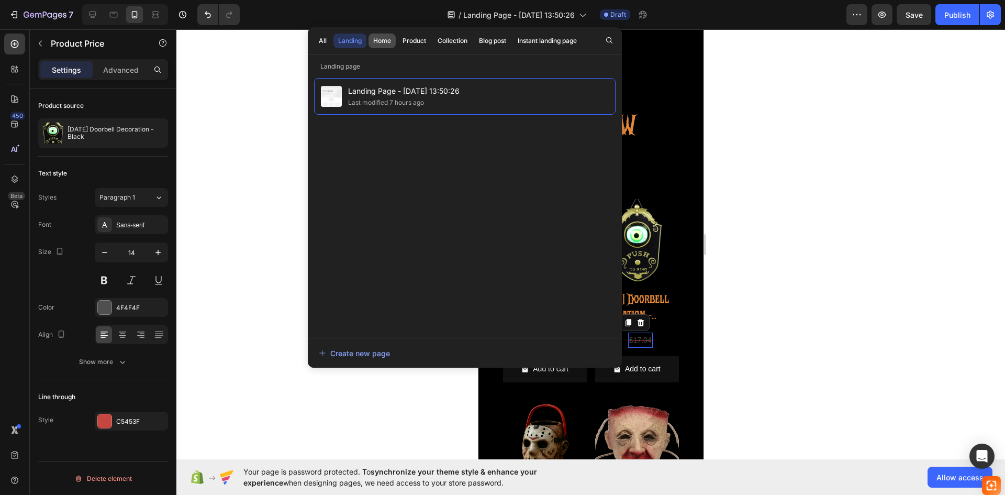
click at [373, 42] on div "Home" at bounding box center [382, 40] width 18 height 9
click at [359, 363] on div "Create new page" at bounding box center [465, 353] width 314 height 30
click at [364, 351] on div "Create new page" at bounding box center [354, 353] width 71 height 11
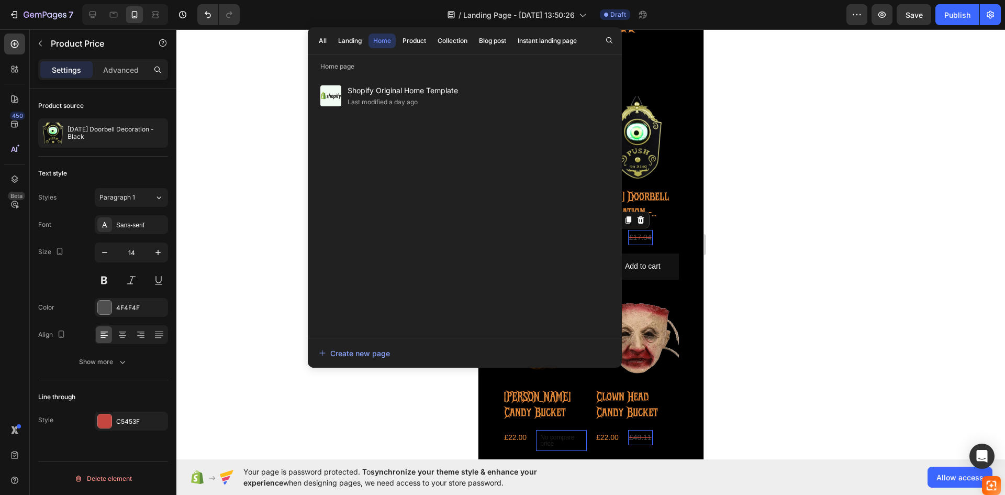
scroll to position [366, 0]
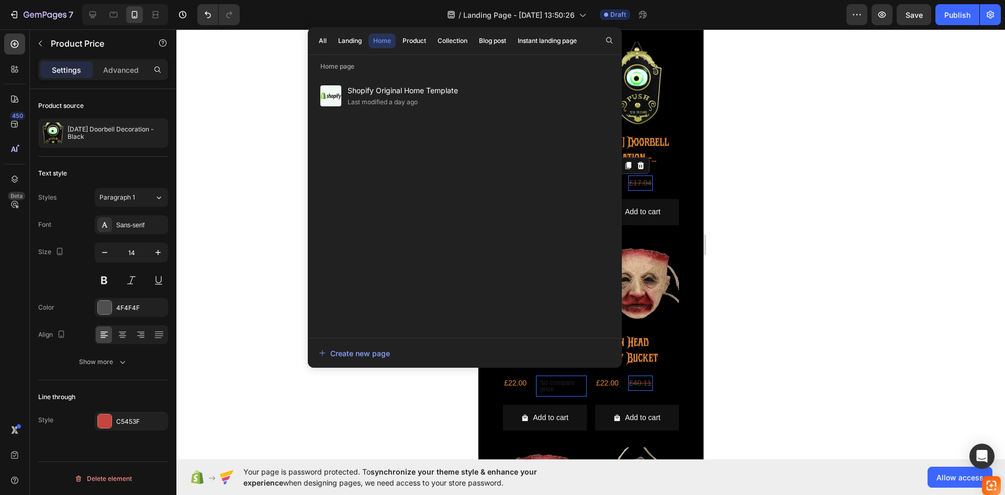
click at [230, 135] on div at bounding box center [590, 261] width 829 height 465
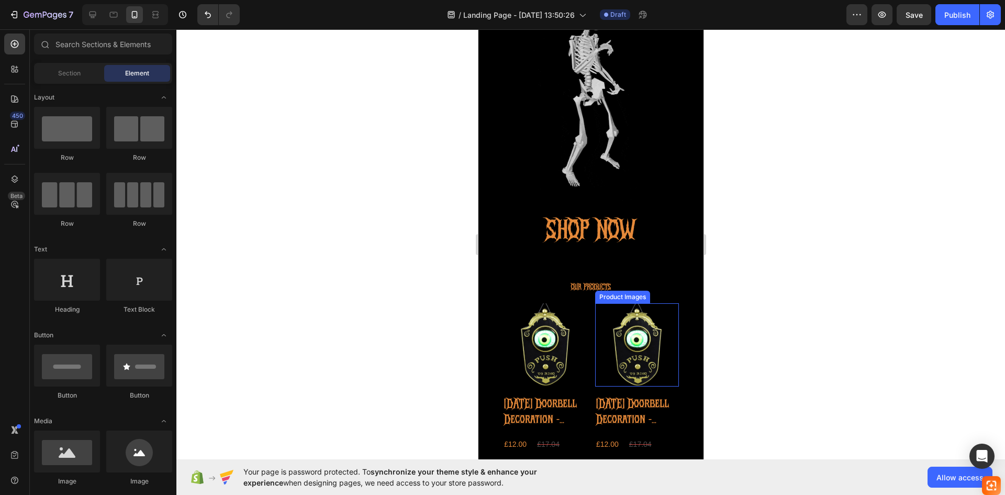
scroll to position [105, 0]
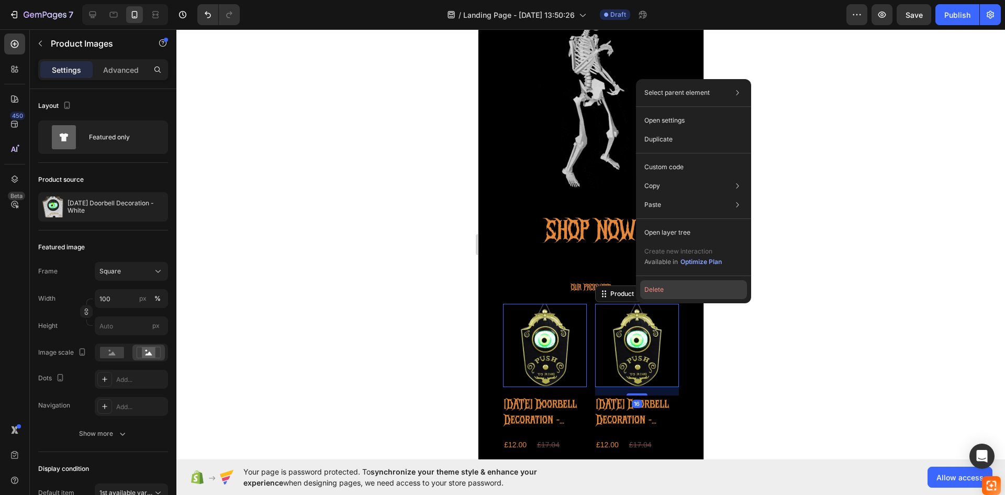
click at [670, 290] on button "Delete" at bounding box center [693, 289] width 107 height 19
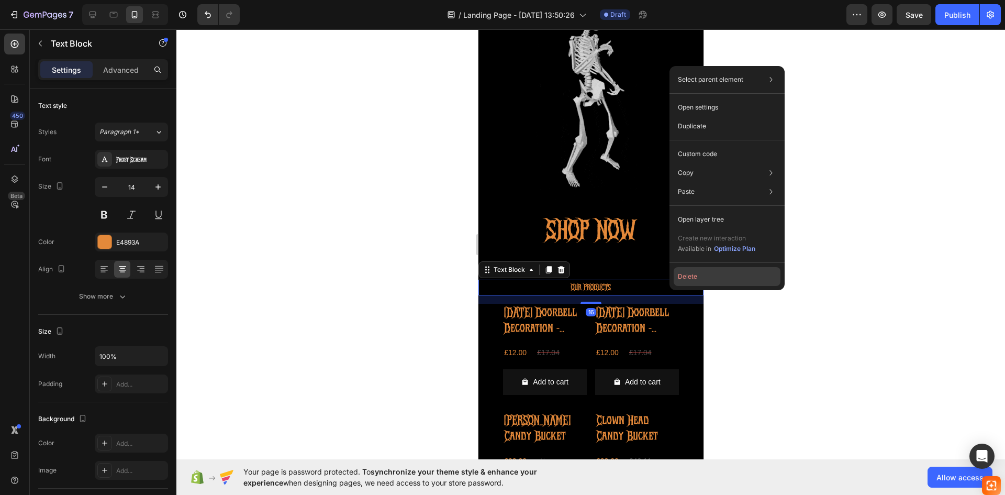
click at [688, 276] on button "Delete" at bounding box center [727, 276] width 107 height 19
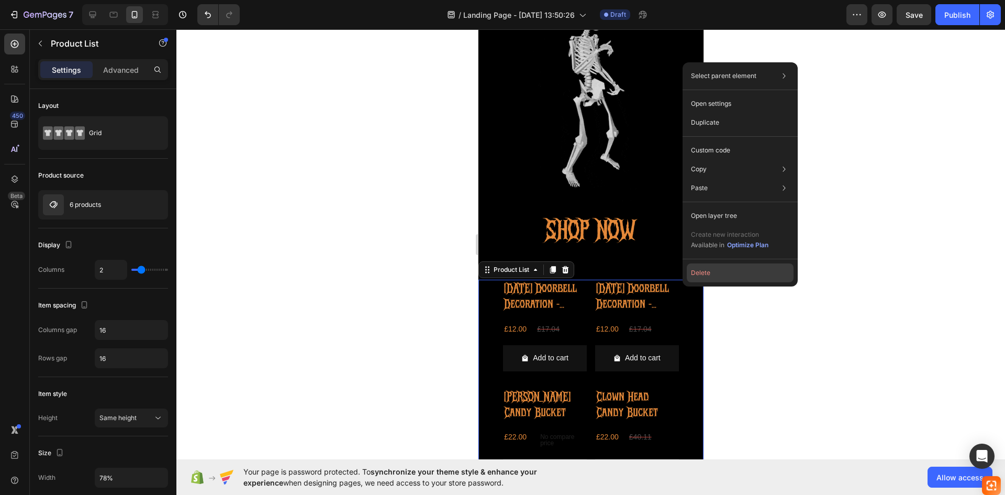
click at [699, 270] on button "Delete" at bounding box center [740, 272] width 107 height 19
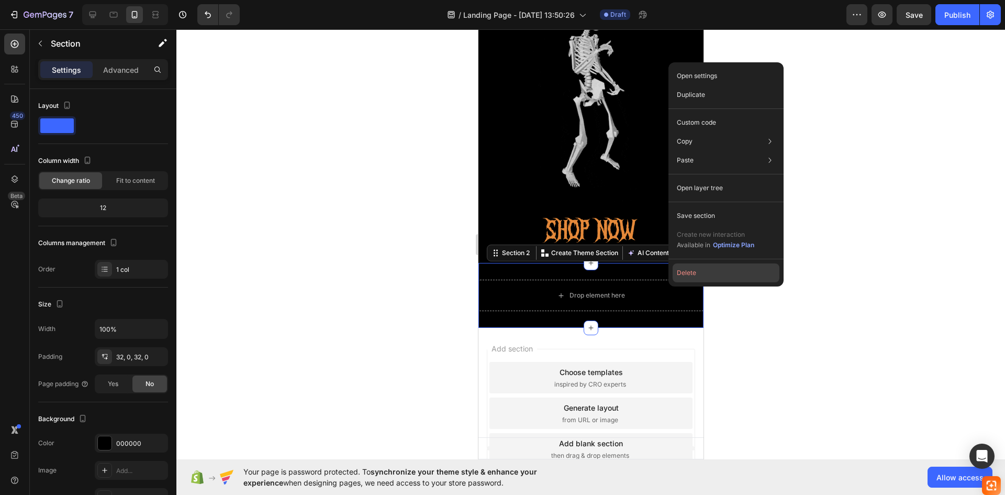
click at [684, 273] on button "Delete" at bounding box center [726, 272] width 107 height 19
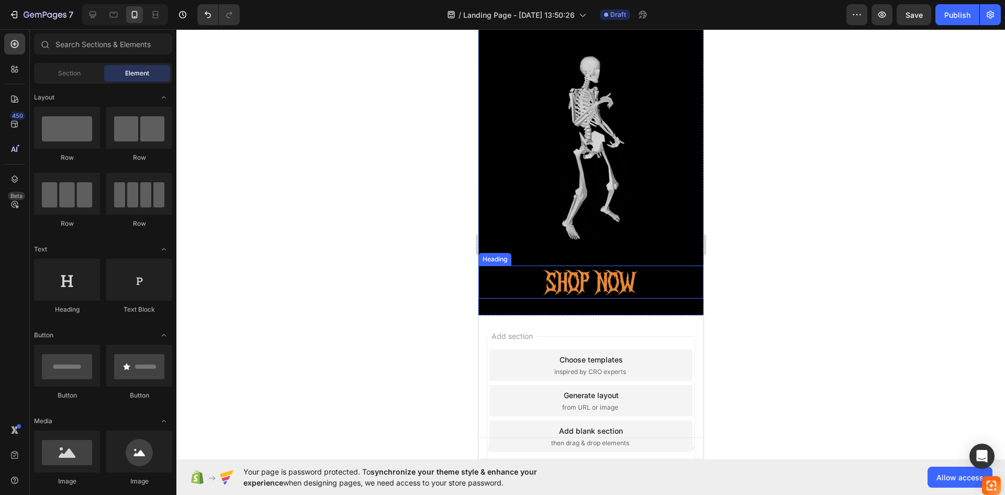
scroll to position [0, 0]
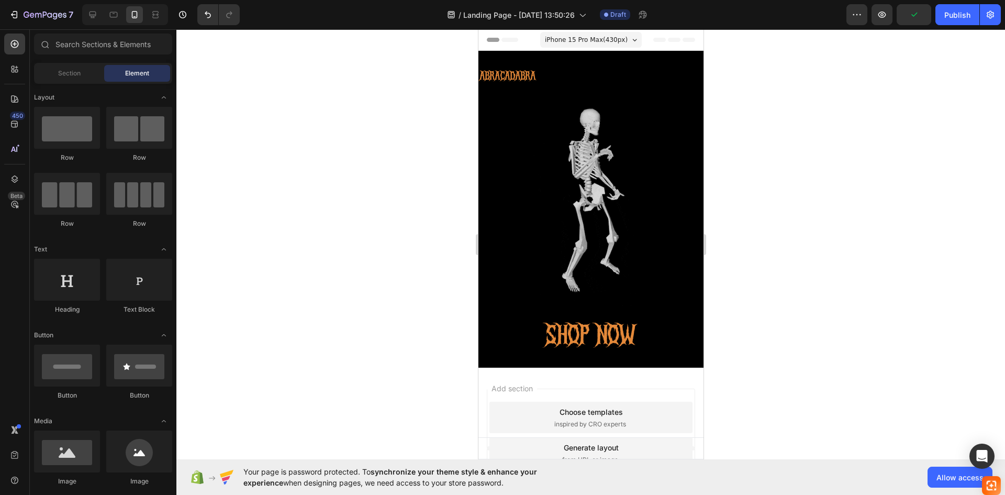
click at [616, 41] on span "iPhone 15 Pro Max ( 430 px)" at bounding box center [585, 40] width 83 height 10
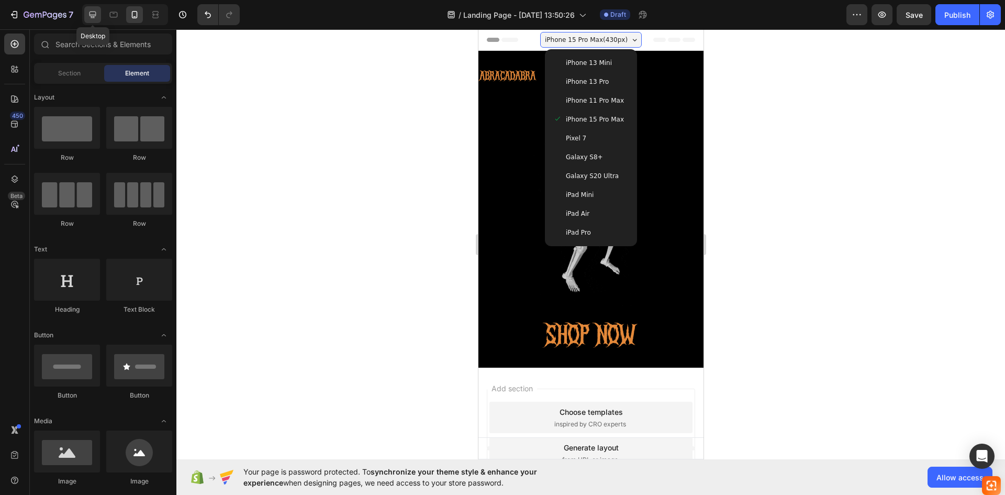
click at [96, 13] on icon at bounding box center [92, 14] width 10 height 10
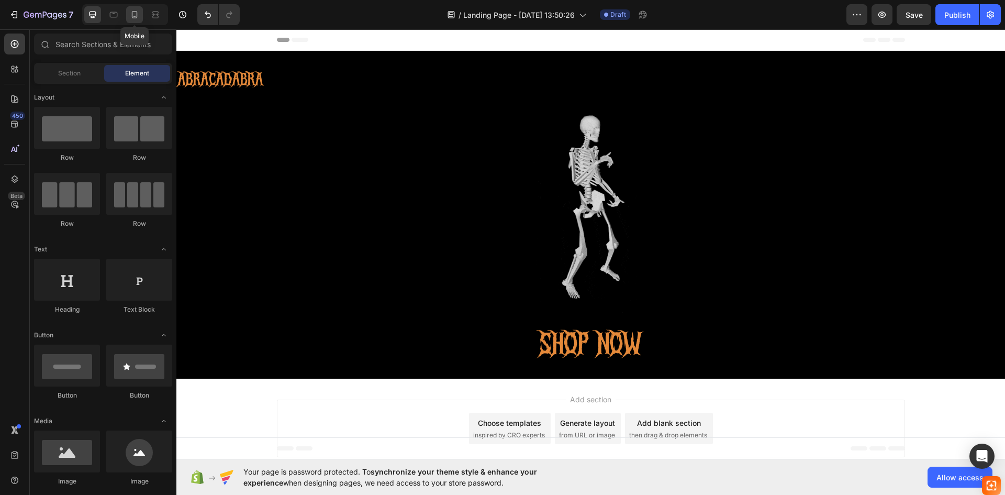
click at [133, 13] on icon at bounding box center [134, 14] width 10 height 10
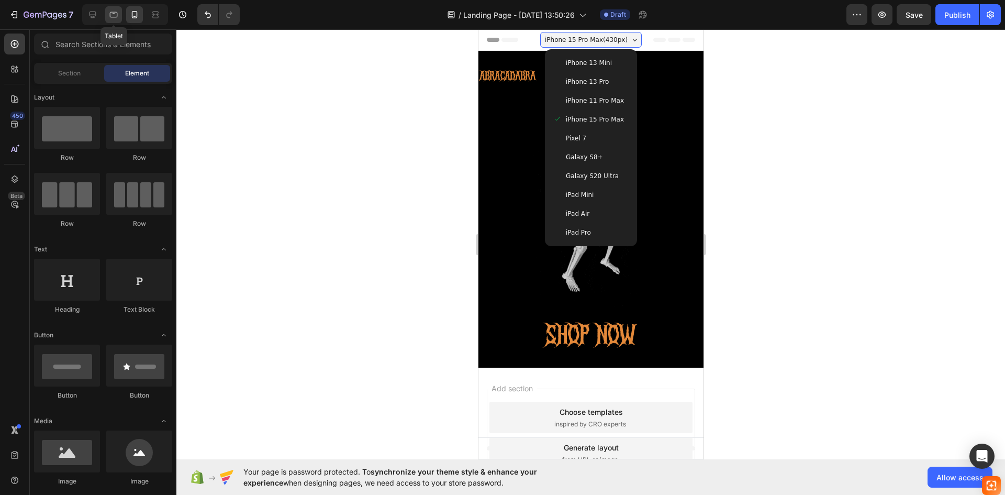
click at [116, 15] on icon at bounding box center [113, 14] width 10 height 10
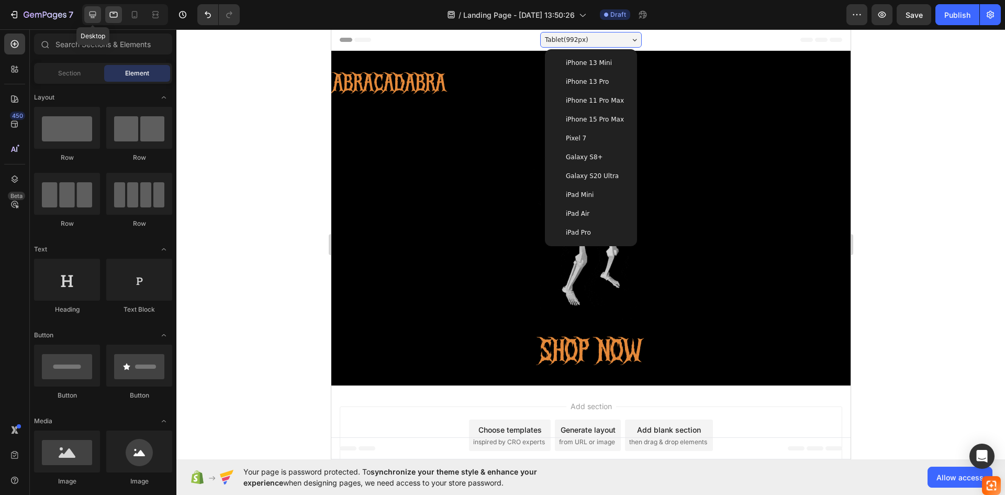
click at [86, 15] on div at bounding box center [92, 14] width 17 height 17
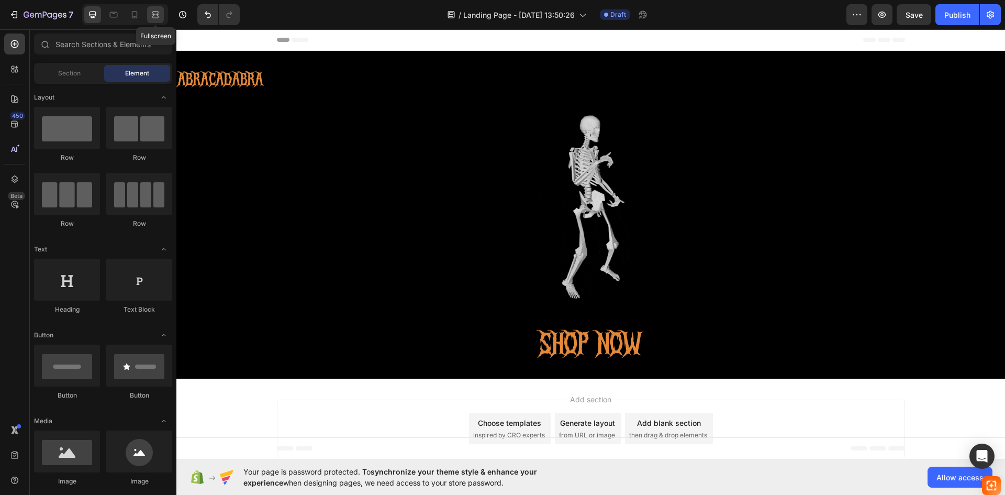
click at [160, 19] on icon at bounding box center [155, 14] width 10 height 10
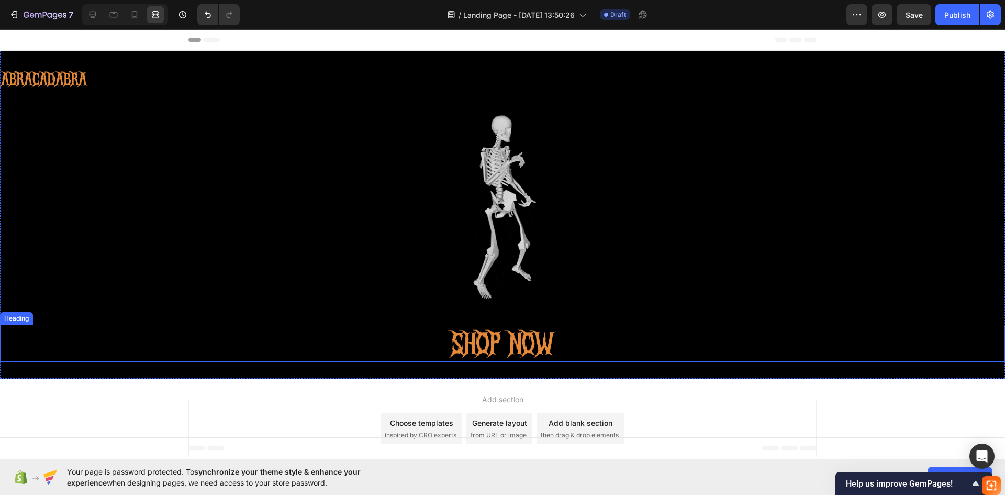
click at [501, 345] on h2 "SHOP NOW" at bounding box center [502, 344] width 628 height 38
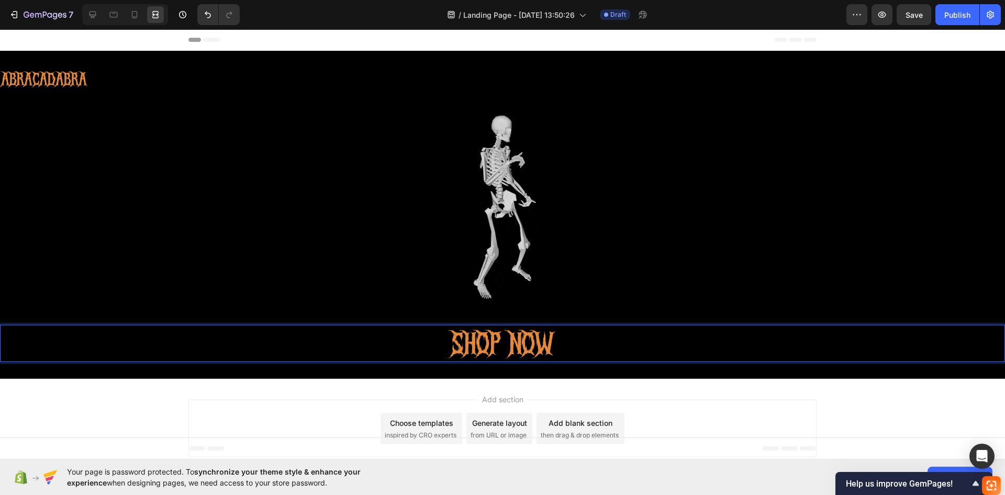
click at [505, 345] on p "SHOP NOW" at bounding box center [502, 344] width 626 height 36
click at [567, 340] on p "SHOP NOW" at bounding box center [502, 344] width 626 height 36
click at [100, 8] on div at bounding box center [92, 14] width 17 height 17
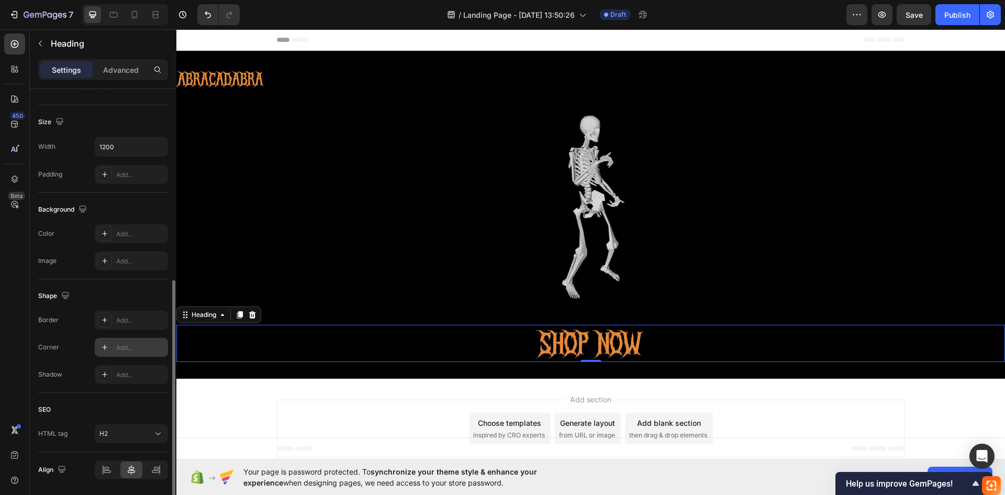
scroll to position [244, 0]
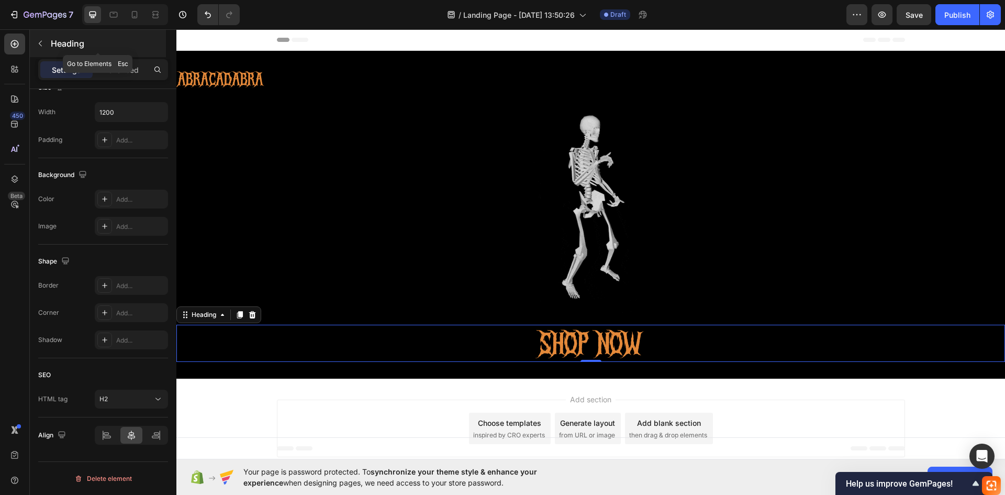
click at [51, 45] on p "Heading" at bounding box center [107, 43] width 113 height 13
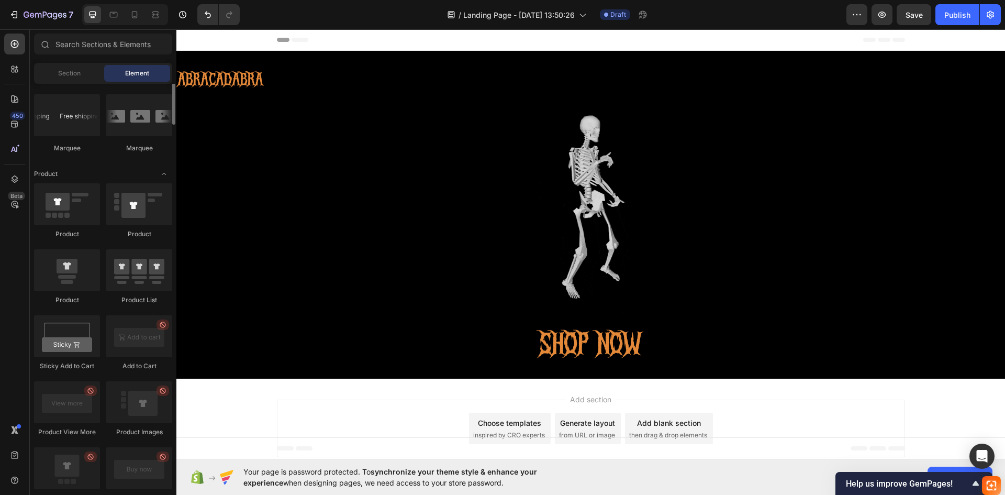
scroll to position [995, 0]
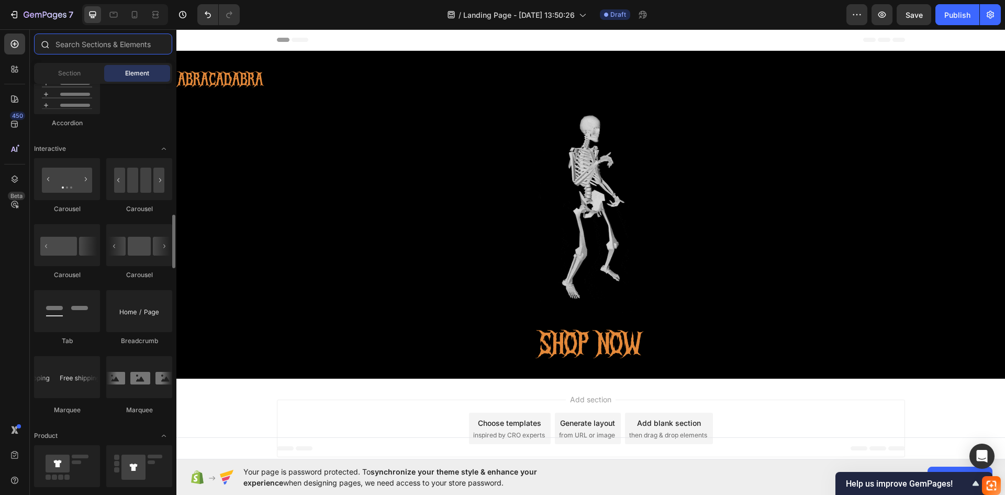
click at [109, 51] on input "text" at bounding box center [103, 44] width 138 height 21
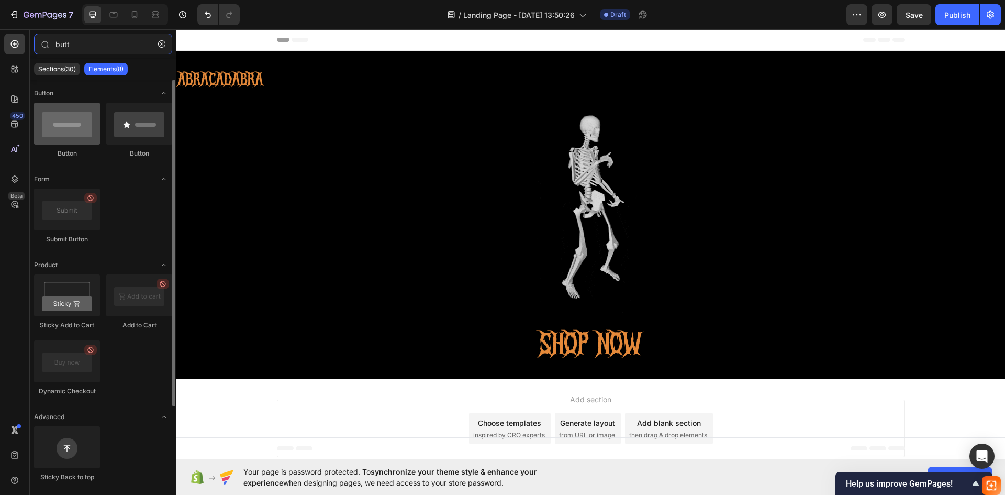
type input "butt"
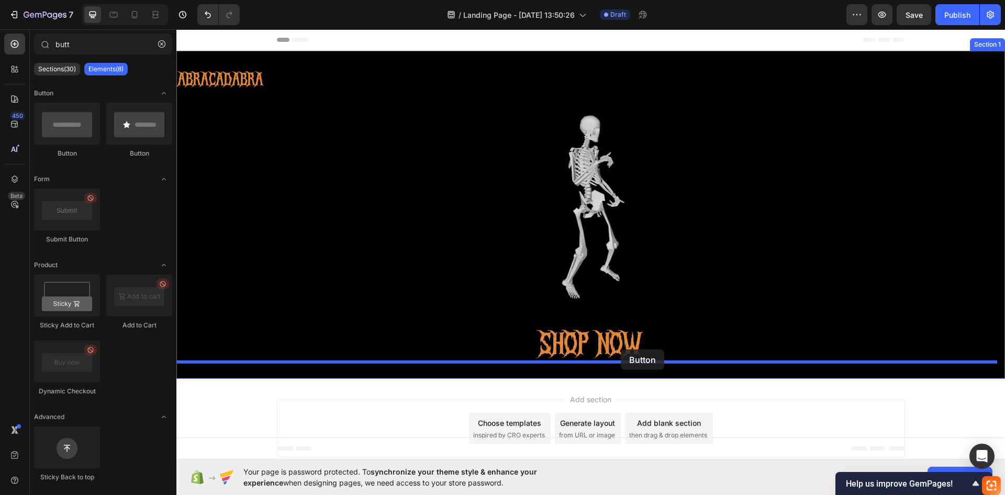
drag, startPoint x: 256, startPoint y: 152, endPoint x: 623, endPoint y: 353, distance: 417.9
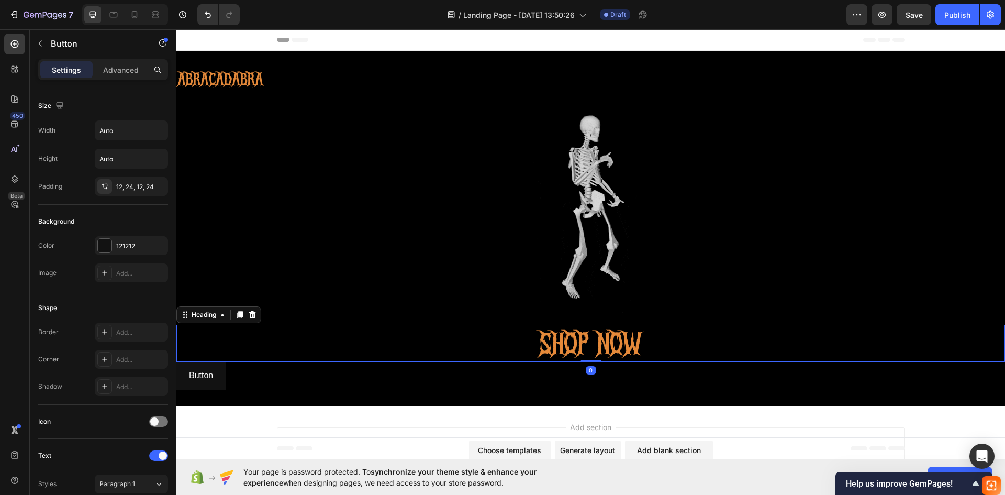
click at [612, 341] on p "SHOP NOW" at bounding box center [591, 344] width 626 height 36
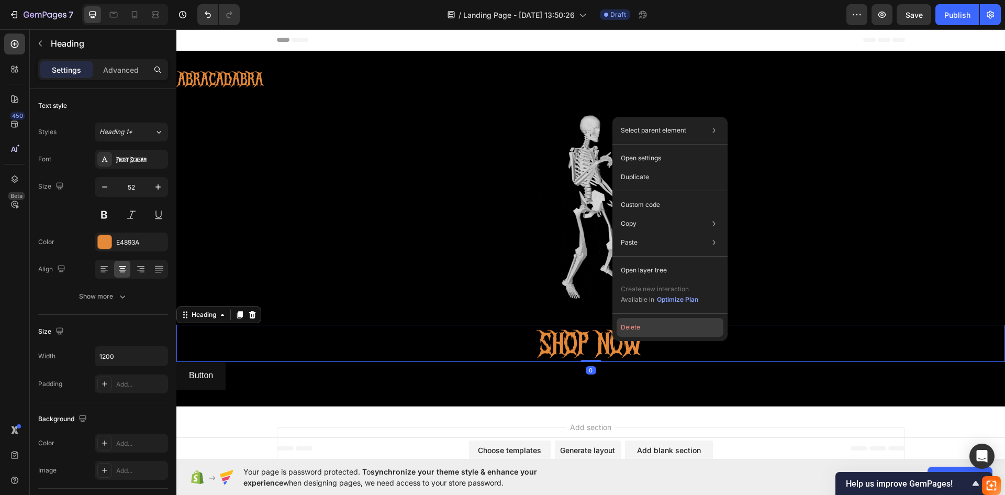
click at [644, 326] on button "Delete" at bounding box center [670, 327] width 107 height 19
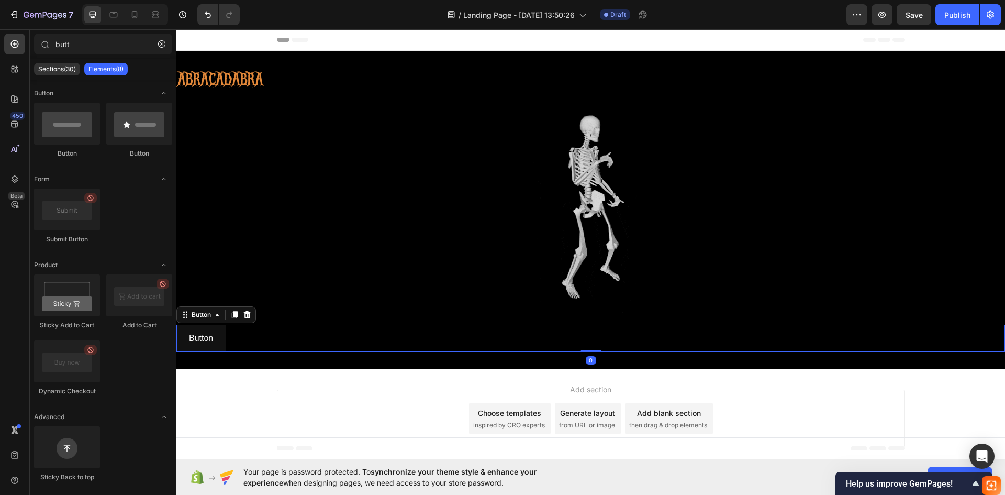
click at [628, 343] on div "Button Button 0" at bounding box center [590, 339] width 829 height 28
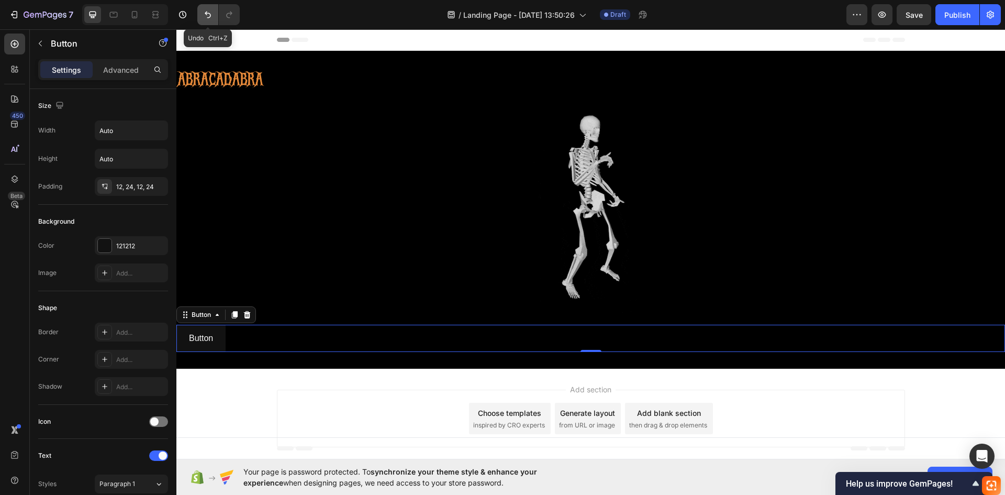
drag, startPoint x: 205, startPoint y: 15, endPoint x: 186, endPoint y: 157, distance: 143.0
click at [205, 15] on icon "Undo/Redo" at bounding box center [208, 14] width 10 height 10
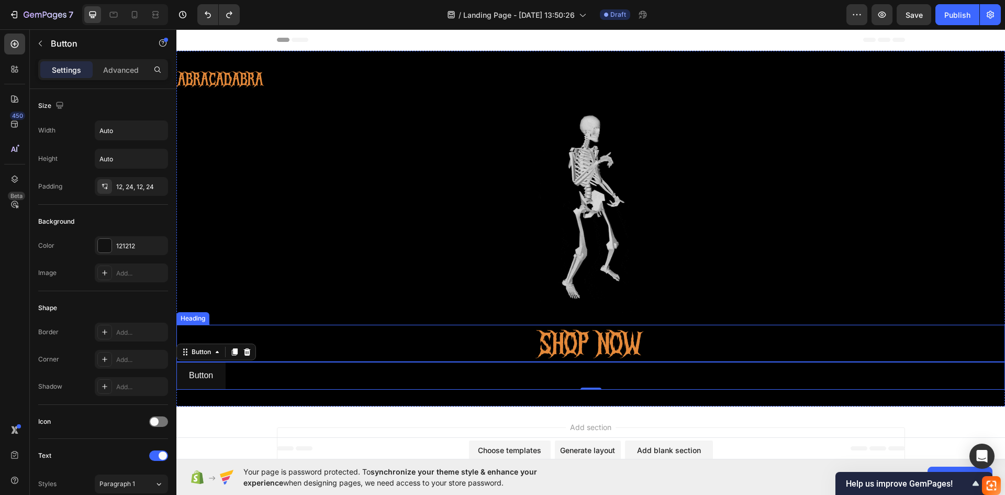
click at [606, 340] on h2 "SHOP NOW" at bounding box center [591, 344] width 628 height 38
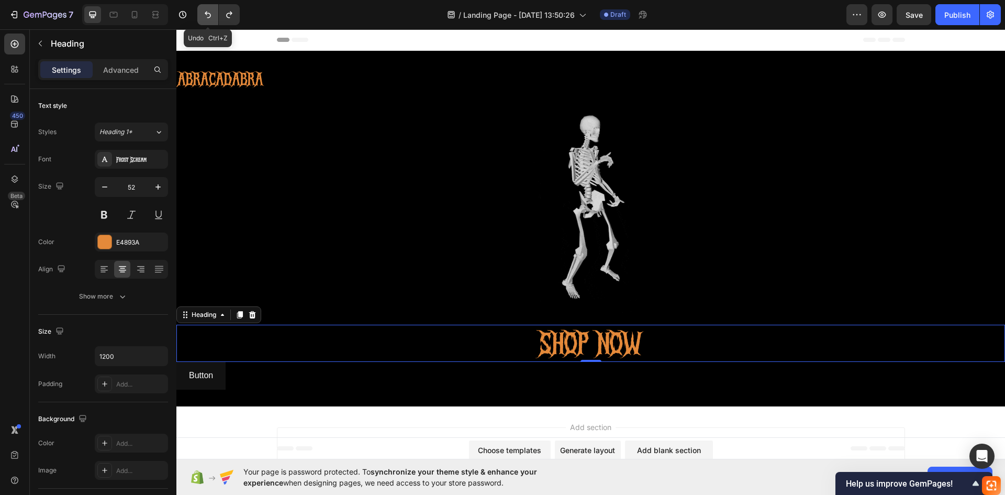
click at [208, 12] on icon "Undo/Redo" at bounding box center [208, 14] width 10 height 10
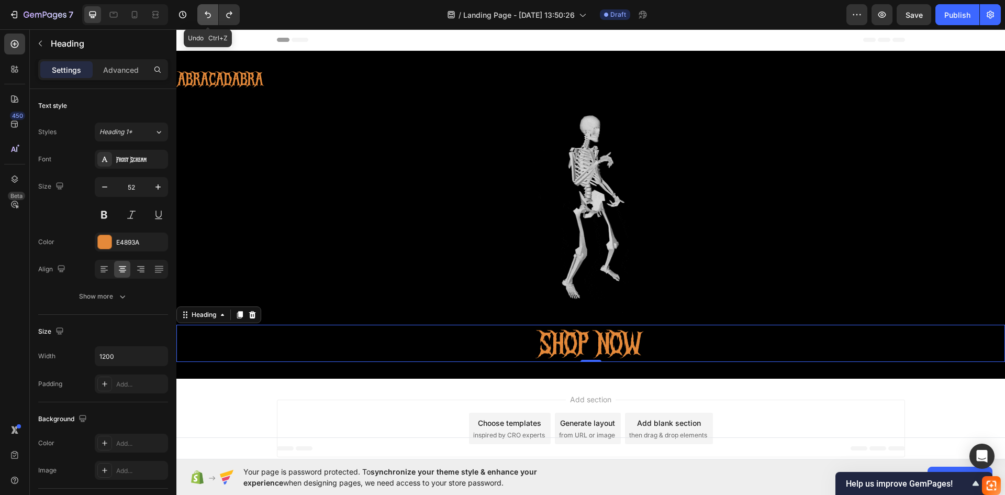
click at [208, 12] on icon "Undo/Redo" at bounding box center [208, 14] width 10 height 10
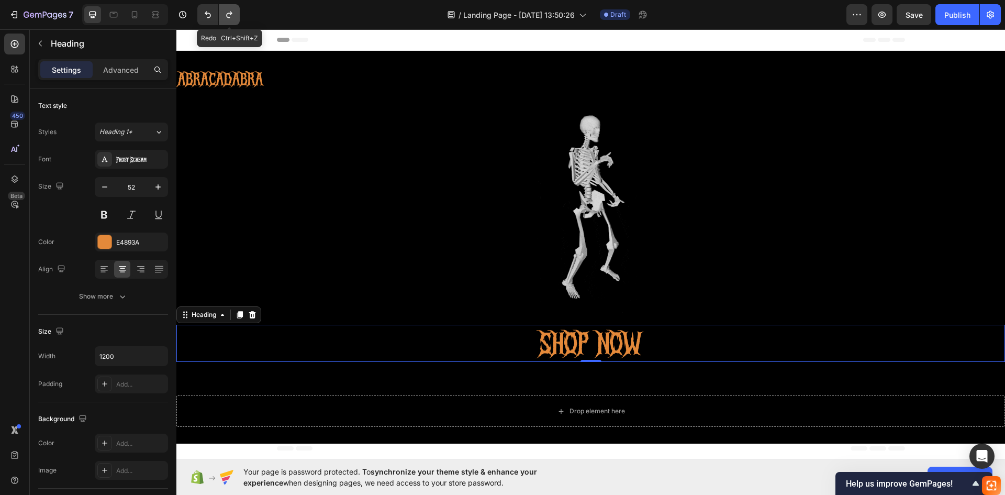
click at [222, 13] on button "Undo/Redo" at bounding box center [229, 14] width 21 height 21
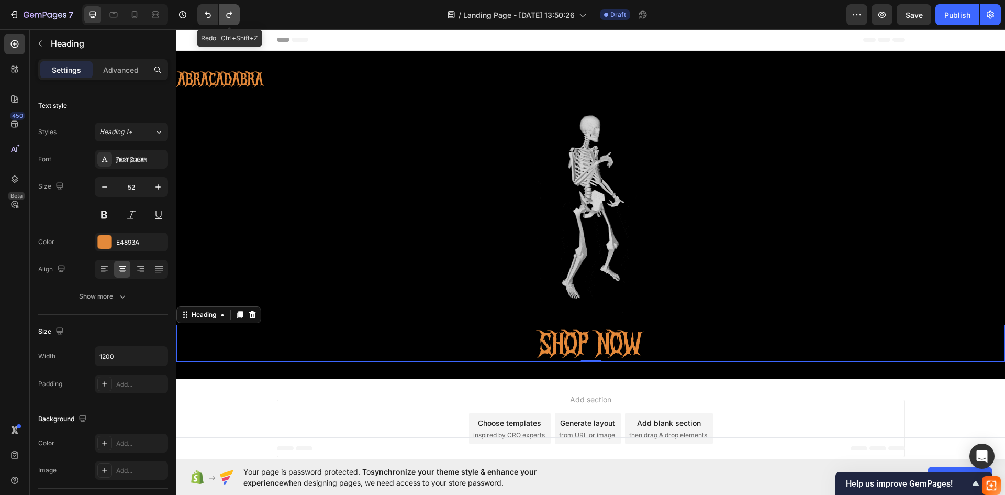
click at [222, 13] on button "Undo/Redo" at bounding box center [229, 14] width 21 height 21
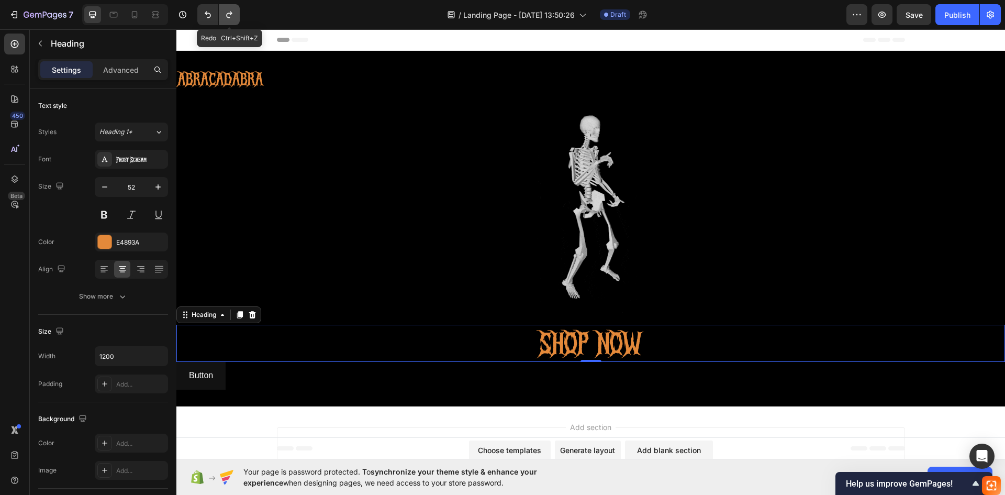
click at [222, 13] on button "Undo/Redo" at bounding box center [229, 14] width 21 height 21
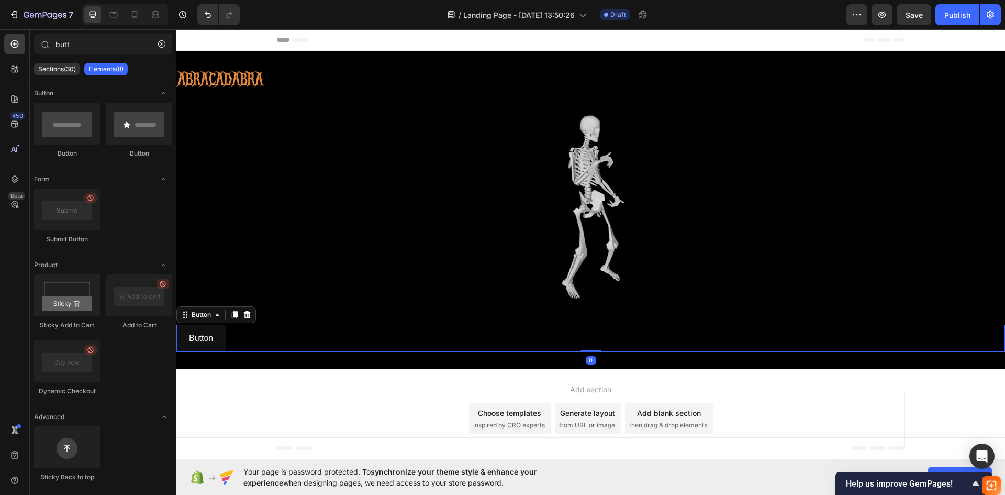
click at [271, 339] on div "Button Button 0" at bounding box center [590, 339] width 829 height 28
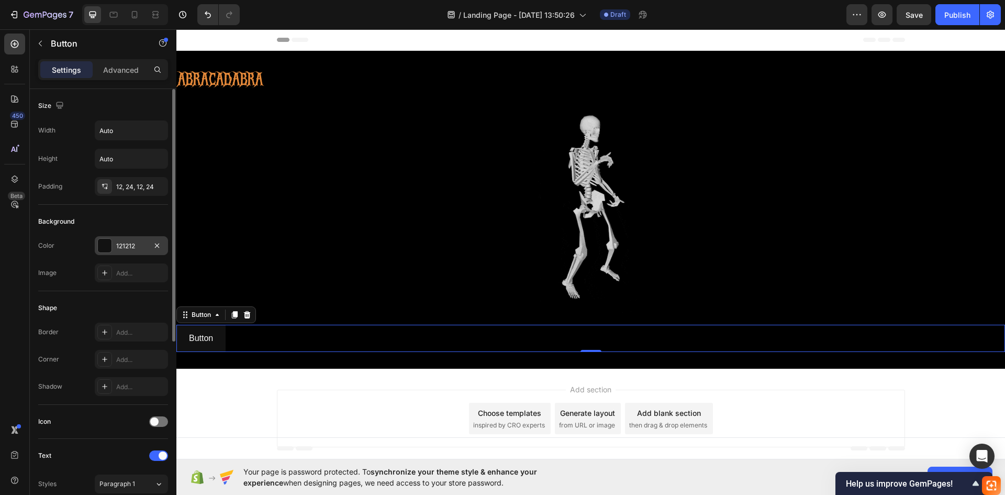
click at [119, 238] on div "121212" at bounding box center [131, 245] width 73 height 19
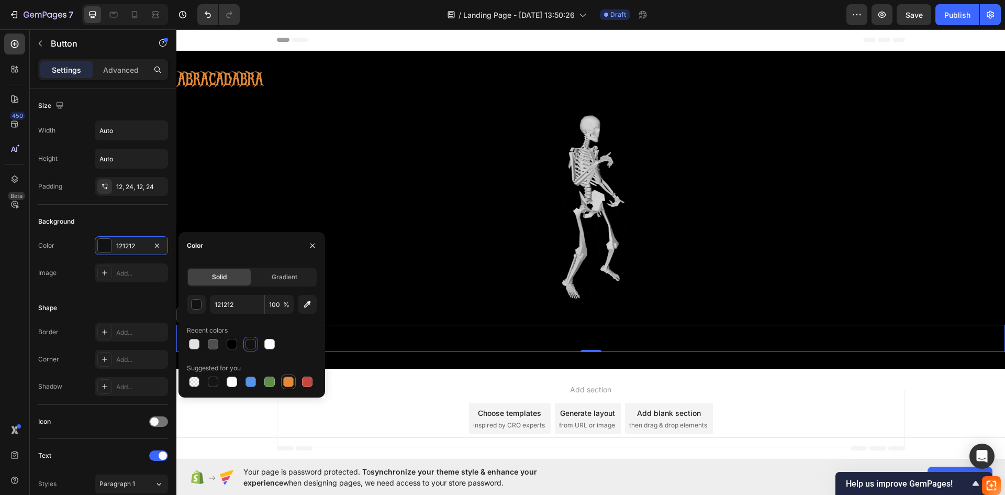
click at [284, 377] on div at bounding box center [288, 381] width 10 height 10
click at [314, 248] on icon "button" at bounding box center [312, 245] width 8 height 8
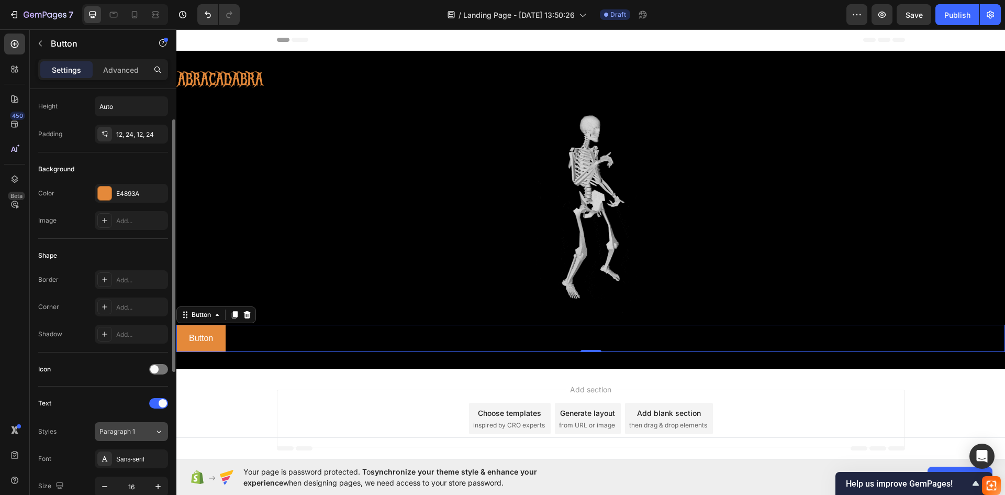
scroll to position [105, 0]
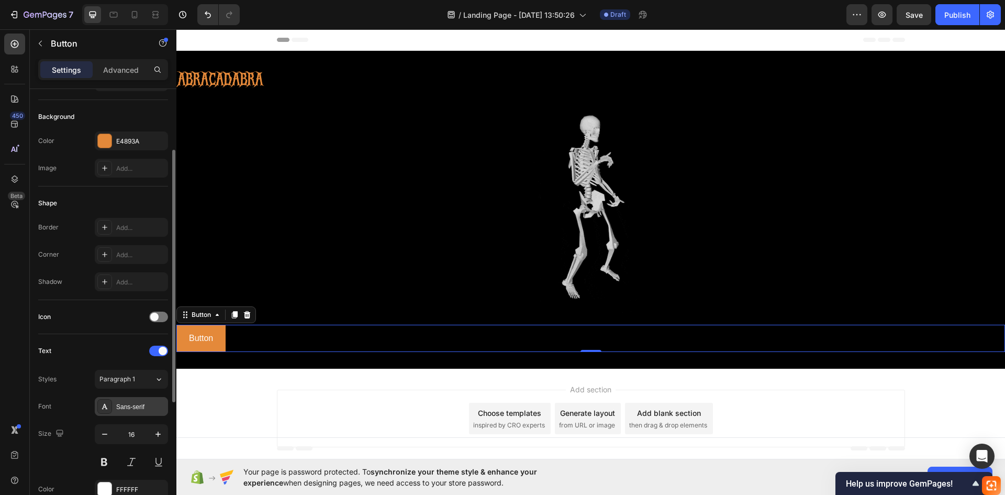
click at [127, 406] on div "Sans-serif" at bounding box center [140, 406] width 49 height 9
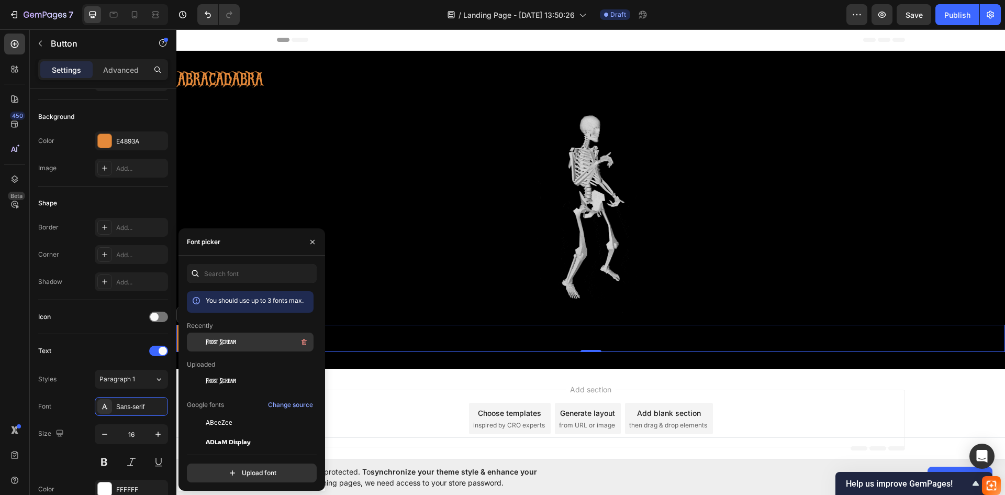
click at [217, 344] on span "Frost Scream" at bounding box center [221, 341] width 30 height 9
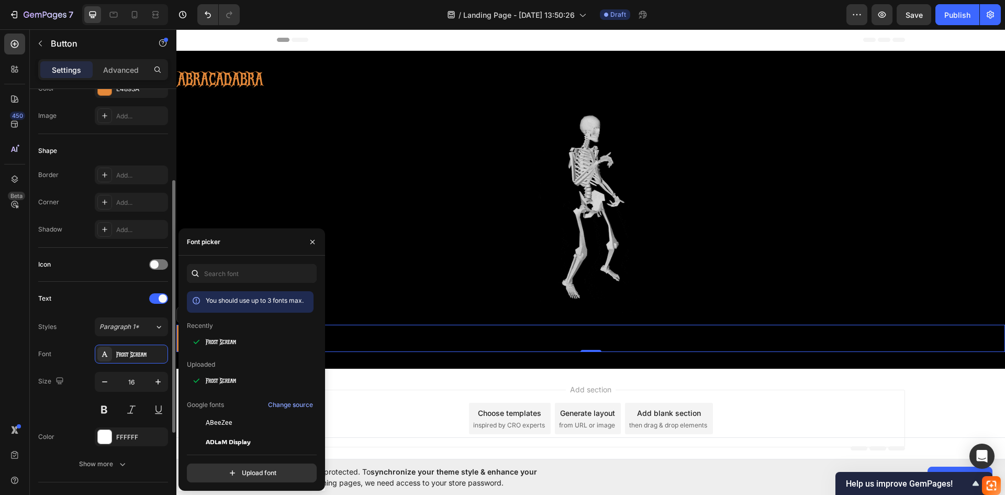
scroll to position [262, 0]
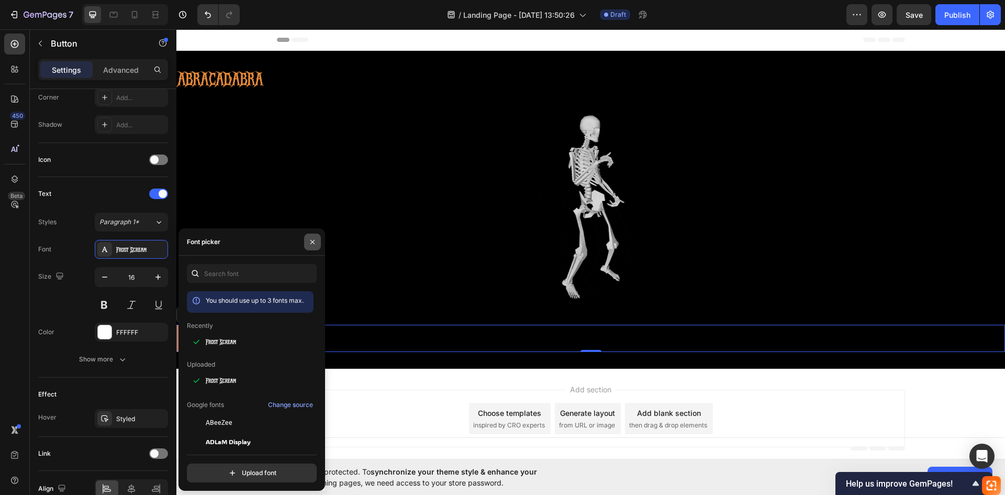
click at [306, 244] on button "button" at bounding box center [312, 241] width 17 height 17
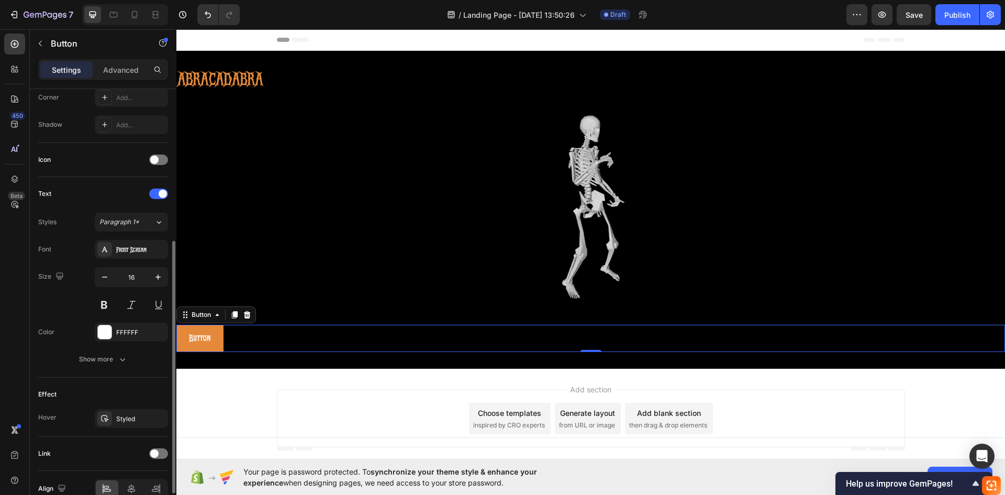
scroll to position [52, 0]
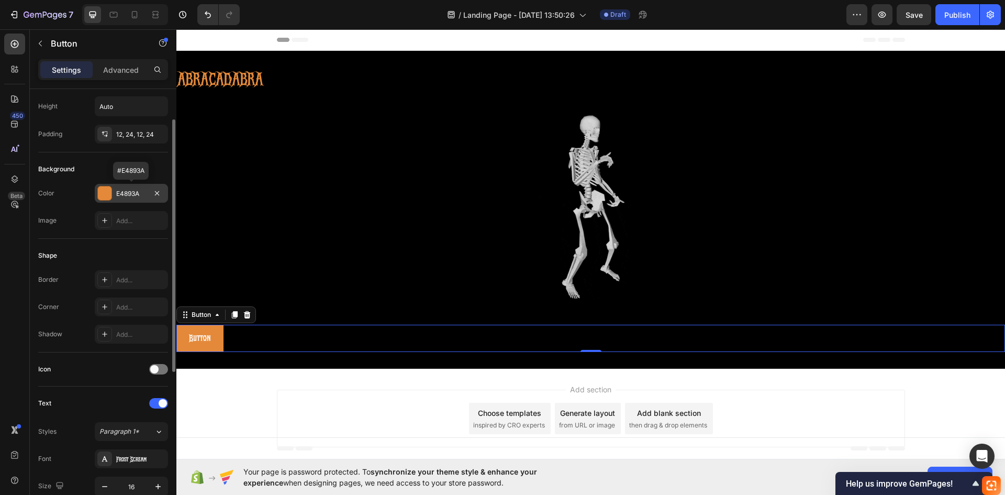
click at [133, 199] on div "E4893A" at bounding box center [131, 193] width 73 height 19
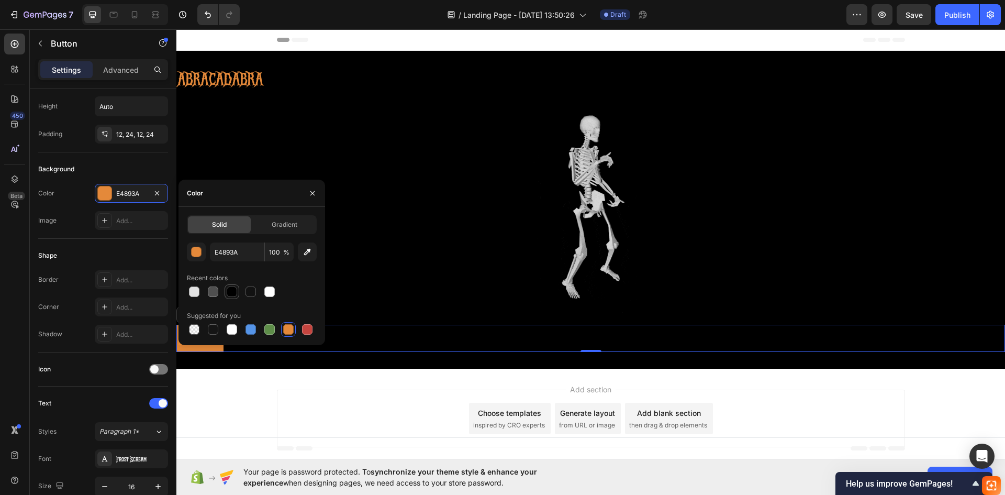
click at [233, 294] on div at bounding box center [232, 291] width 10 height 10
type input "000000"
drag, startPoint x: 311, startPoint y: 195, endPoint x: 133, endPoint y: 166, distance: 179.8
click at [311, 195] on icon "button" at bounding box center [312, 193] width 4 height 4
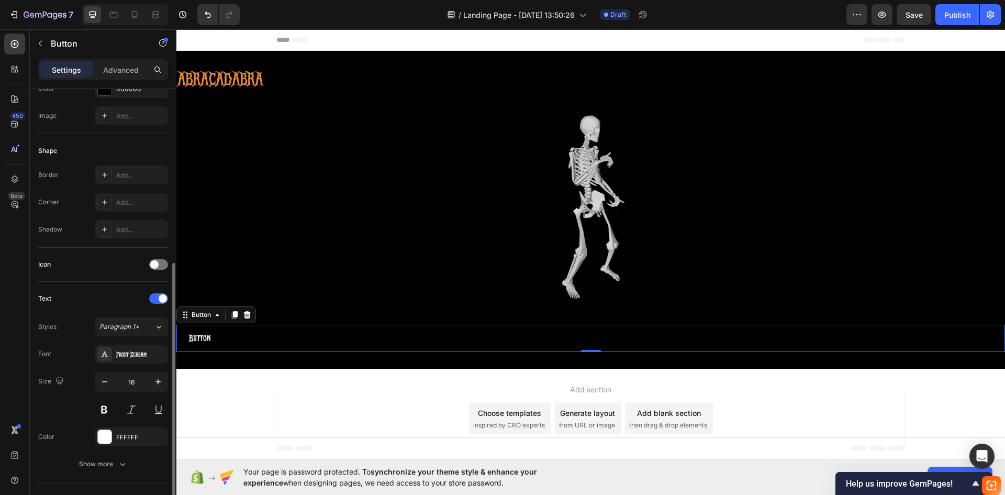
scroll to position [209, 0]
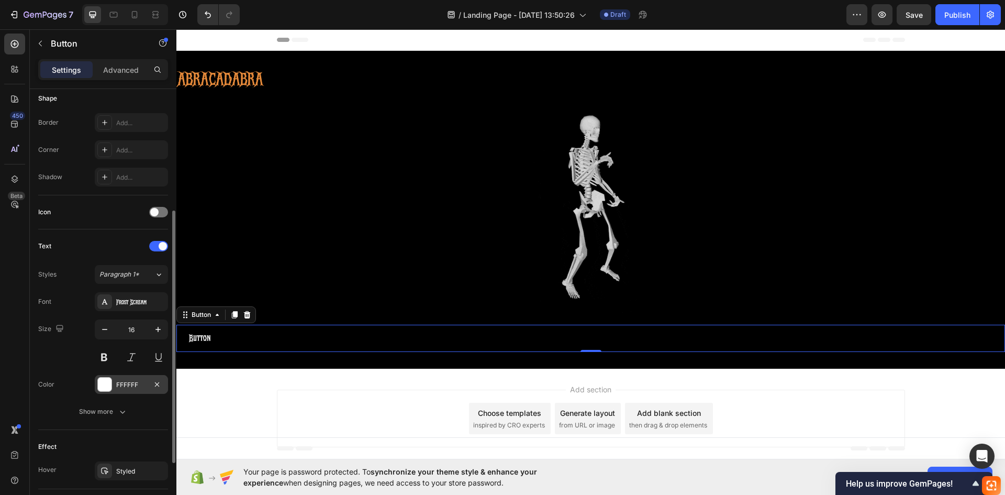
click at [107, 377] on div at bounding box center [105, 384] width 14 height 14
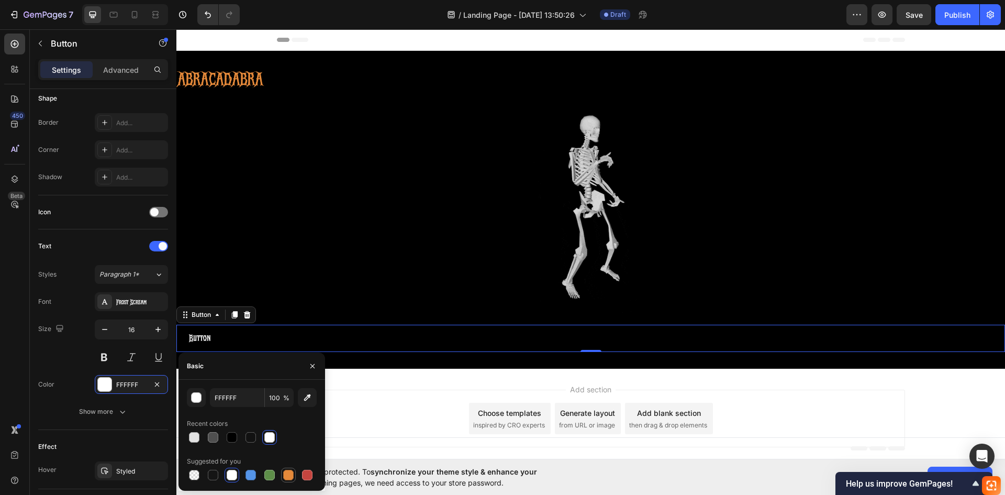
click at [283, 477] on div at bounding box center [288, 474] width 13 height 13
type input "E4893A"
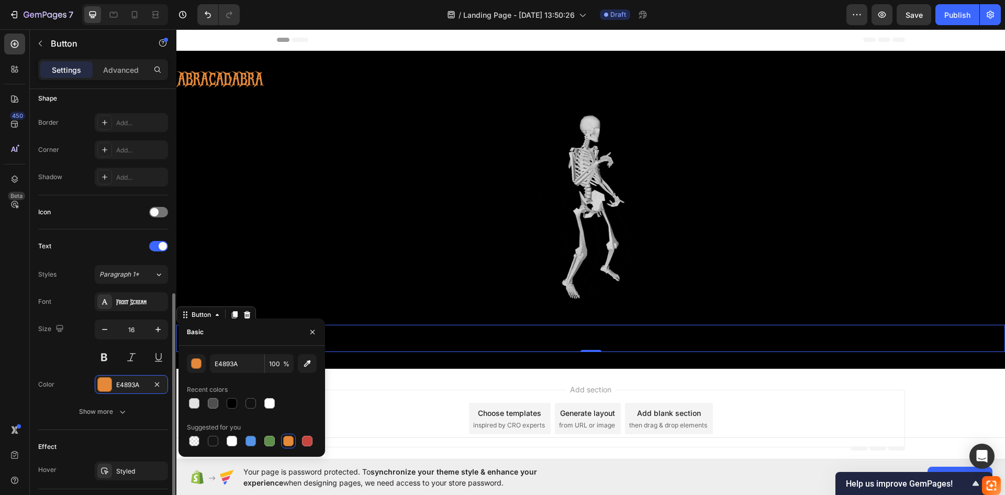
scroll to position [262, 0]
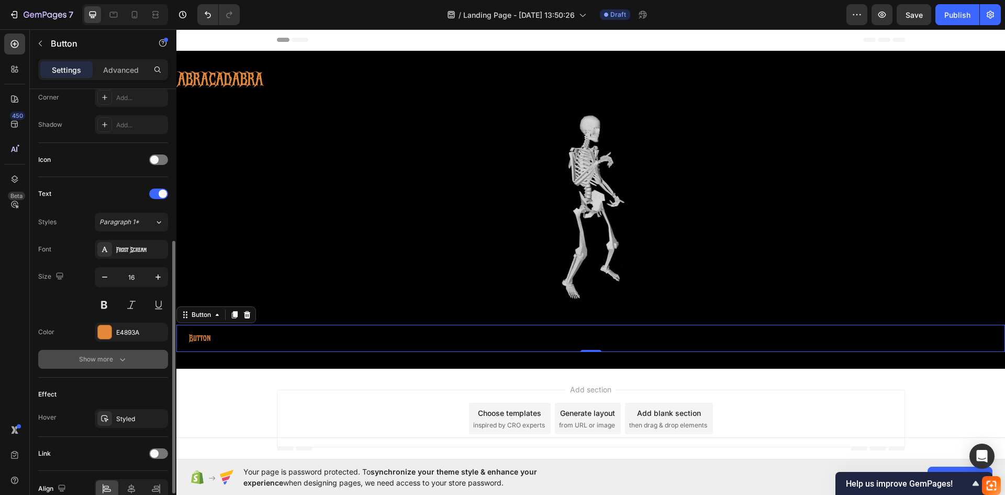
click at [118, 365] on button "Show more" at bounding box center [103, 359] width 130 height 19
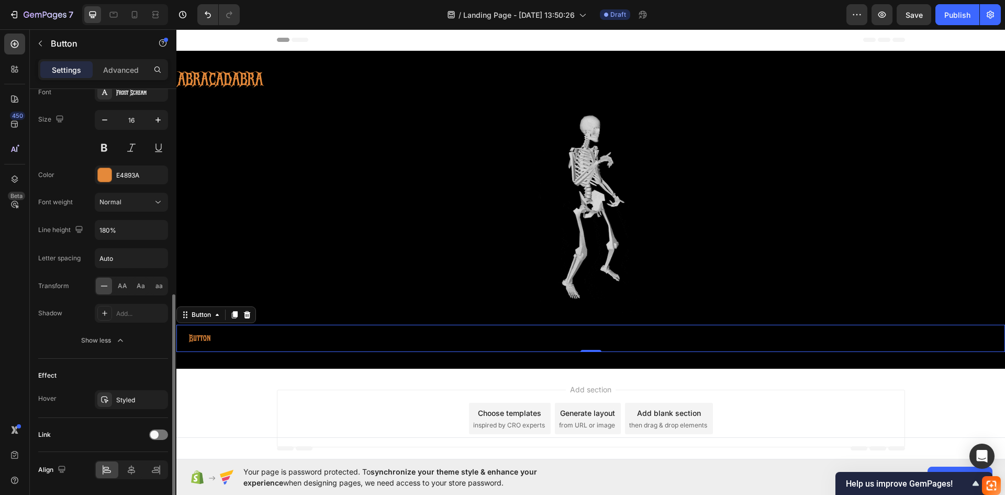
scroll to position [366, 0]
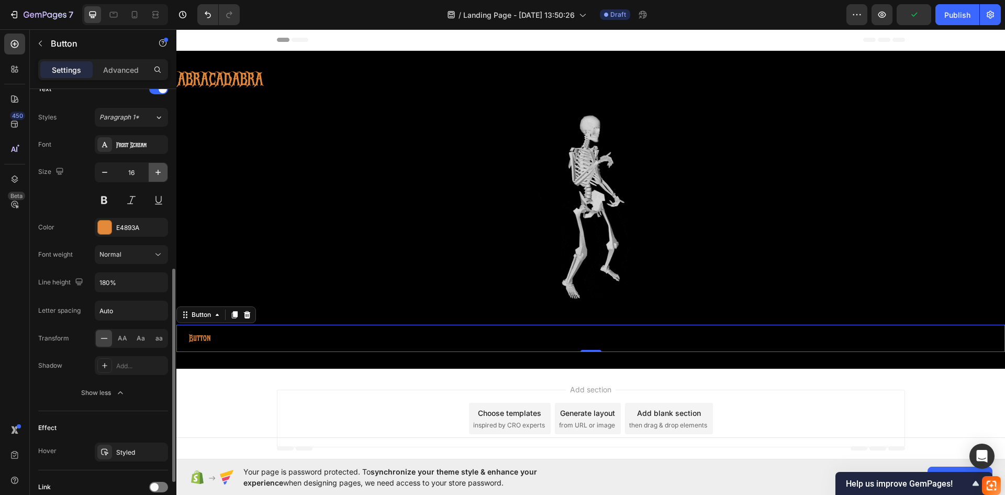
click at [155, 175] on icon "button" at bounding box center [158, 172] width 10 height 10
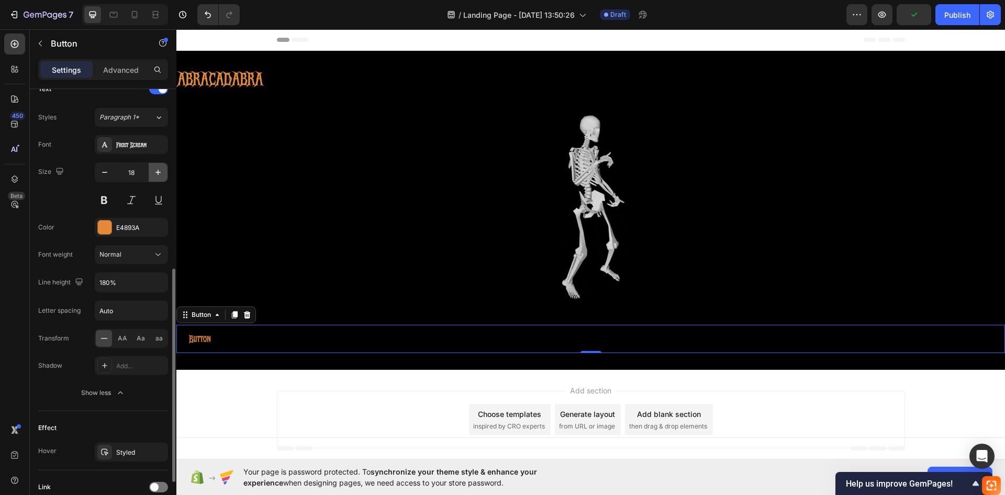
click at [155, 175] on icon "button" at bounding box center [158, 172] width 10 height 10
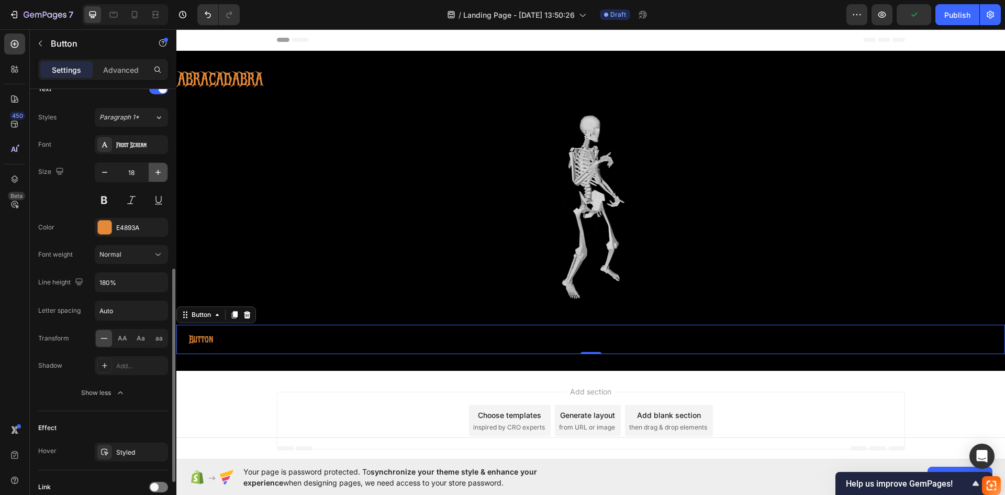
click at [155, 175] on icon "button" at bounding box center [158, 172] width 10 height 10
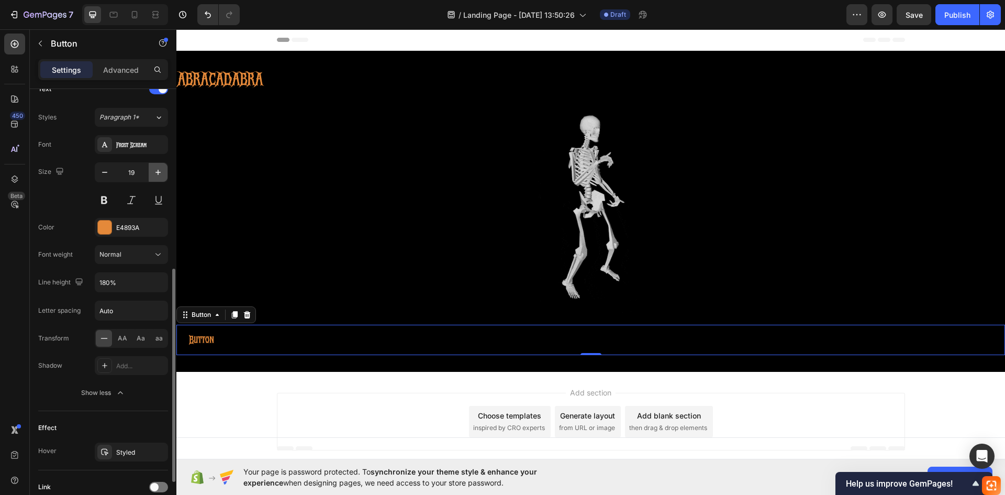
click at [155, 175] on icon "button" at bounding box center [158, 172] width 10 height 10
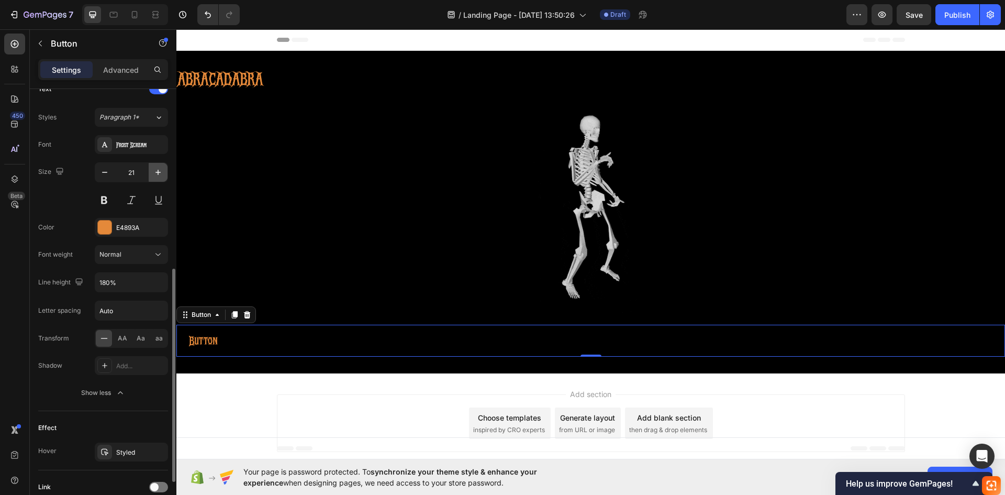
click at [155, 175] on icon "button" at bounding box center [158, 172] width 10 height 10
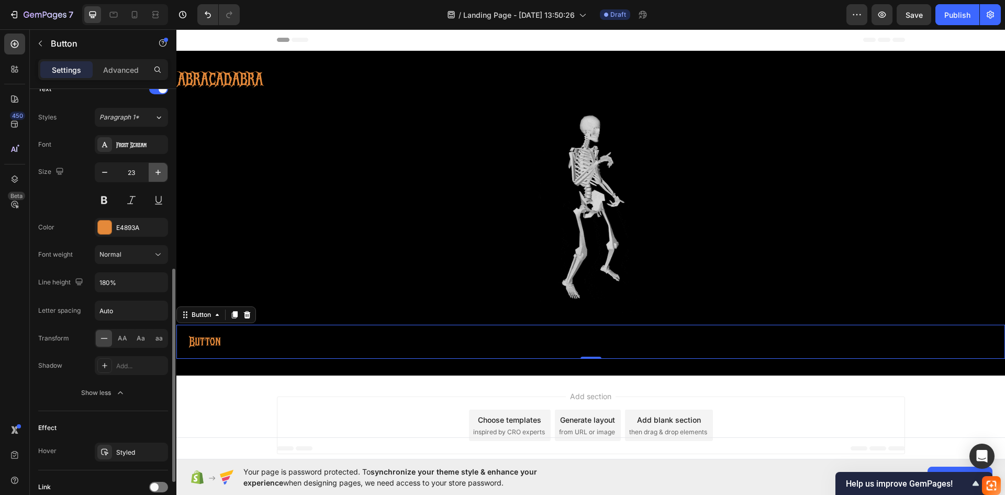
click at [155, 175] on icon "button" at bounding box center [158, 172] width 10 height 10
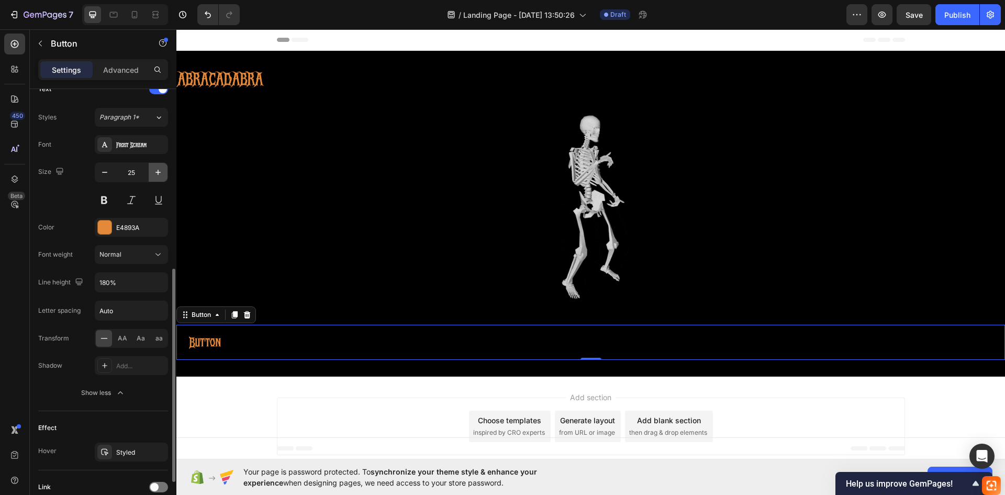
click at [155, 175] on icon "button" at bounding box center [158, 172] width 10 height 10
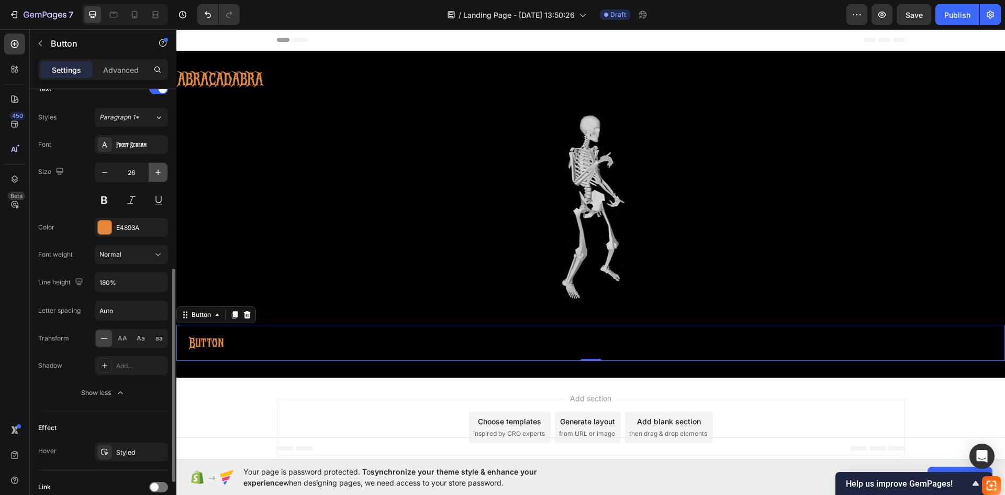
click at [155, 175] on icon "button" at bounding box center [158, 172] width 10 height 10
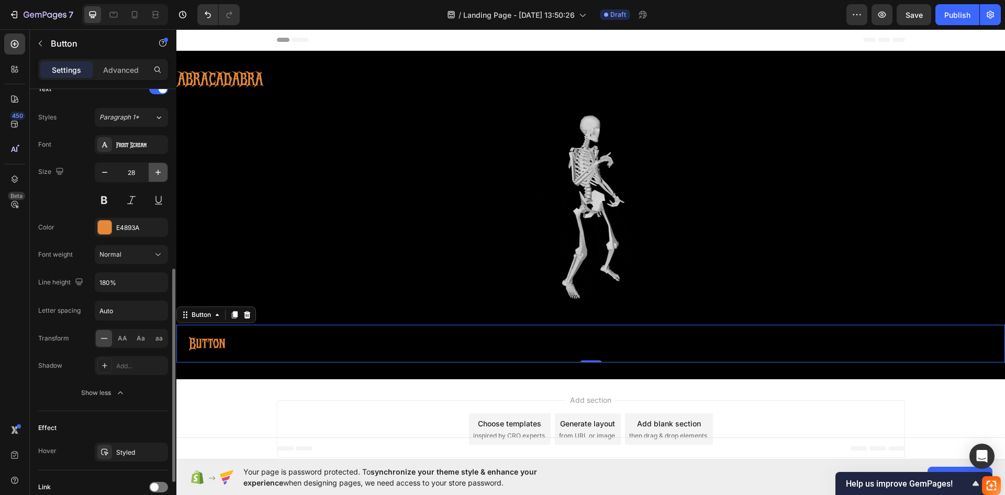
click at [155, 175] on icon "button" at bounding box center [158, 172] width 10 height 10
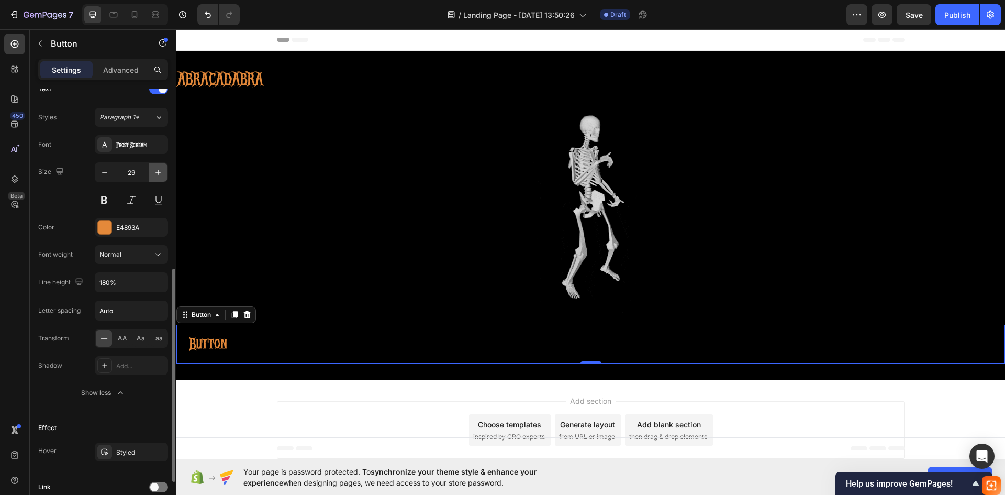
click at [155, 175] on icon "button" at bounding box center [158, 172] width 10 height 10
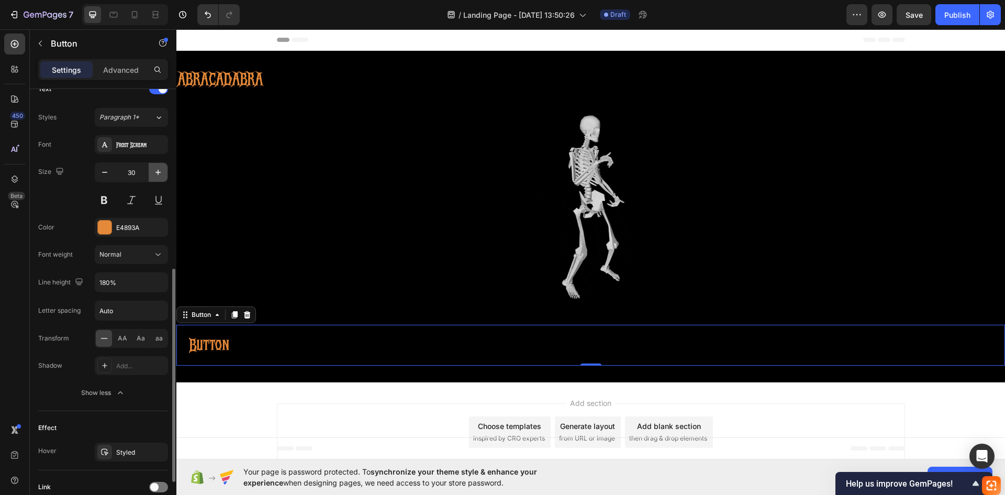
click at [155, 175] on icon "button" at bounding box center [158, 172] width 10 height 10
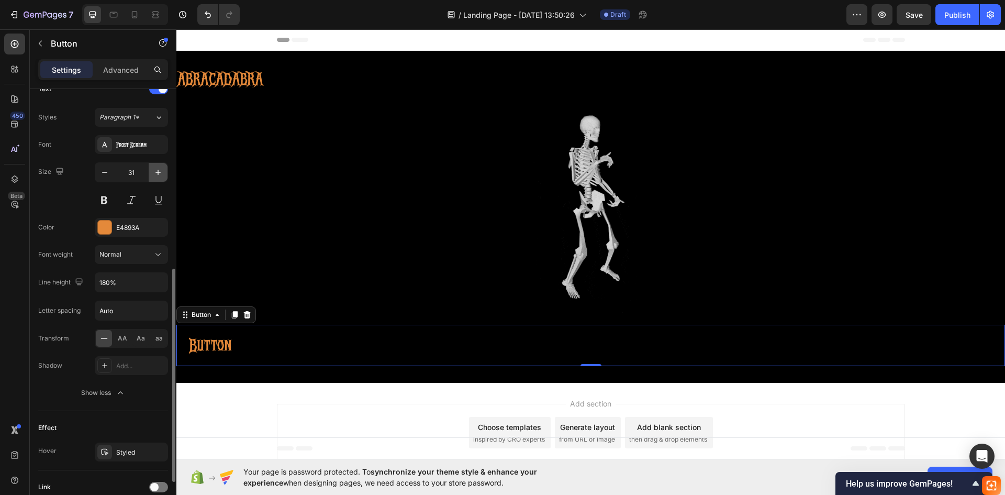
click at [155, 175] on icon "button" at bounding box center [158, 172] width 10 height 10
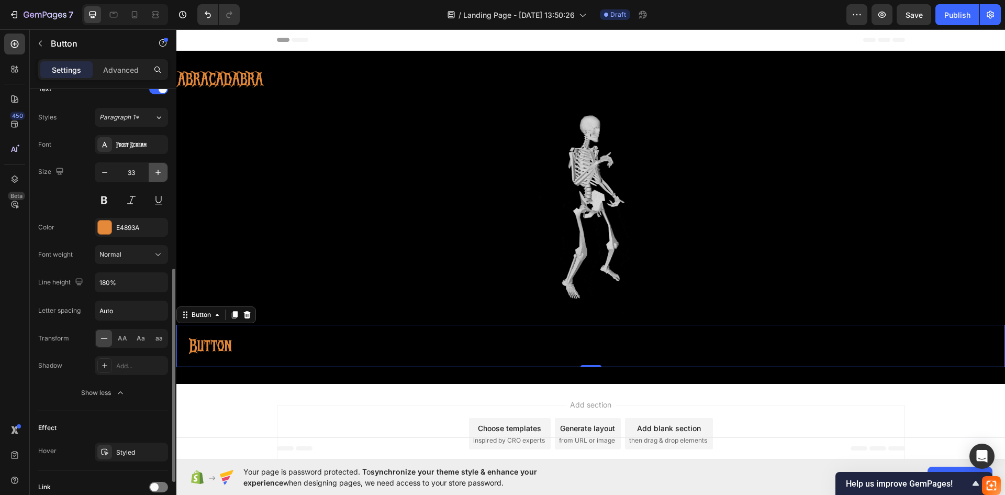
click at [155, 175] on icon "button" at bounding box center [158, 172] width 10 height 10
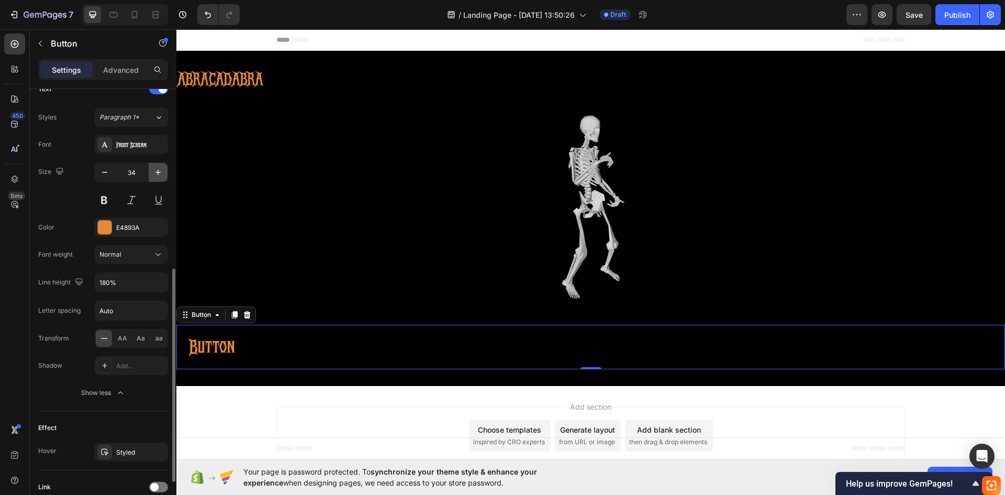
click at [155, 175] on icon "button" at bounding box center [158, 172] width 10 height 10
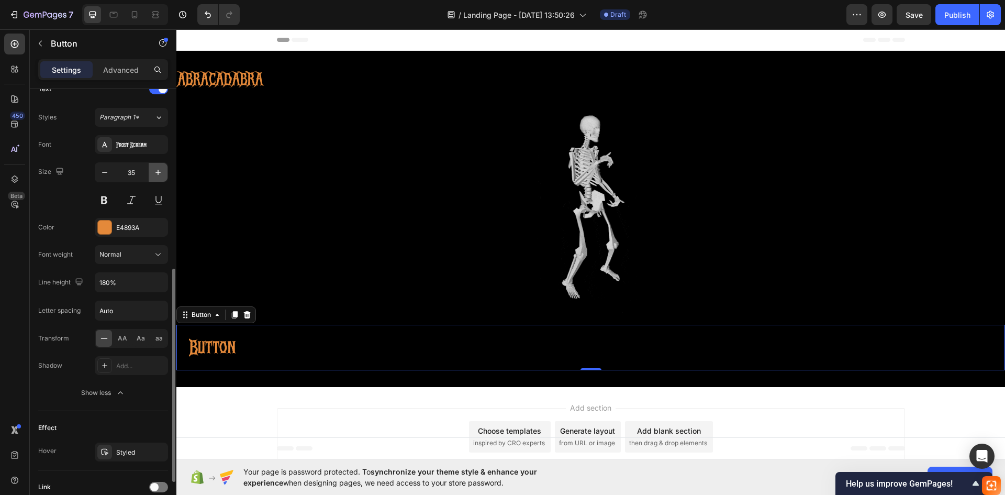
click at [155, 175] on icon "button" at bounding box center [158, 172] width 10 height 10
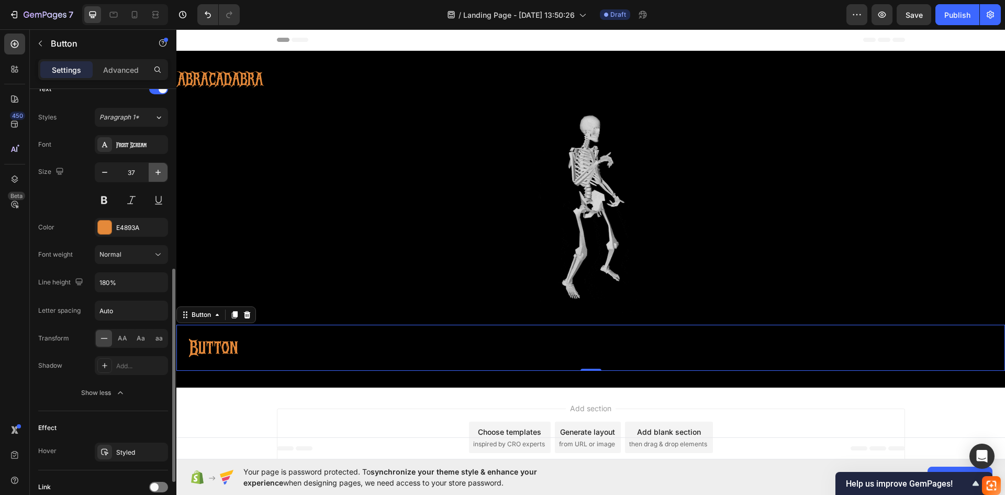
click at [155, 175] on icon "button" at bounding box center [158, 172] width 10 height 10
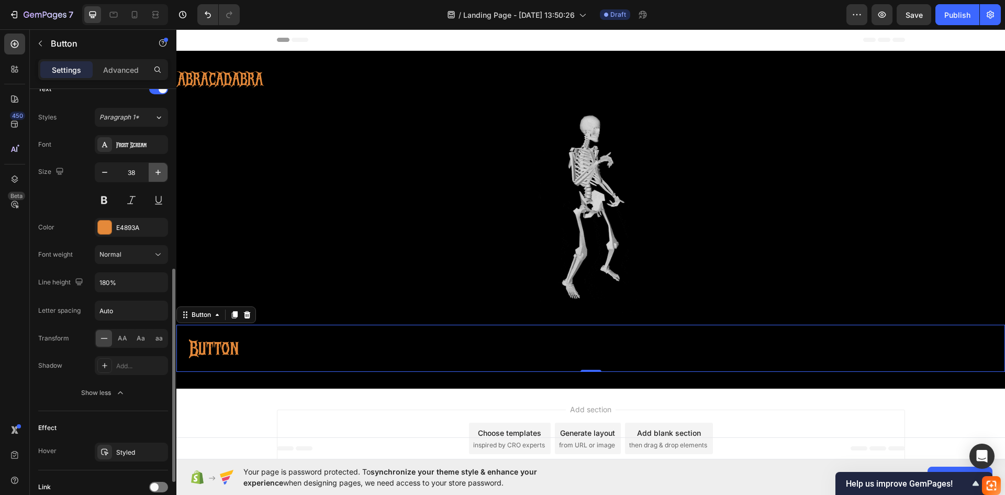
click at [155, 175] on icon "button" at bounding box center [158, 172] width 10 height 10
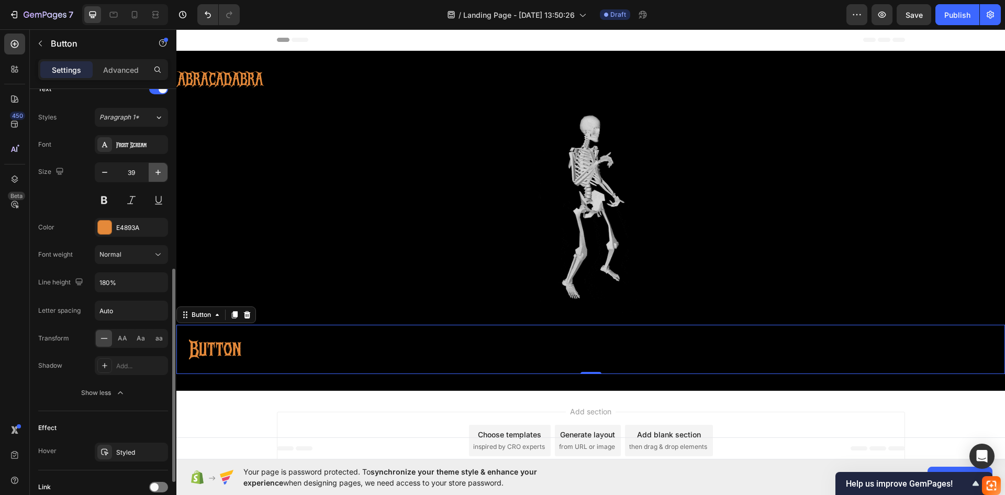
click at [155, 175] on icon "button" at bounding box center [158, 172] width 10 height 10
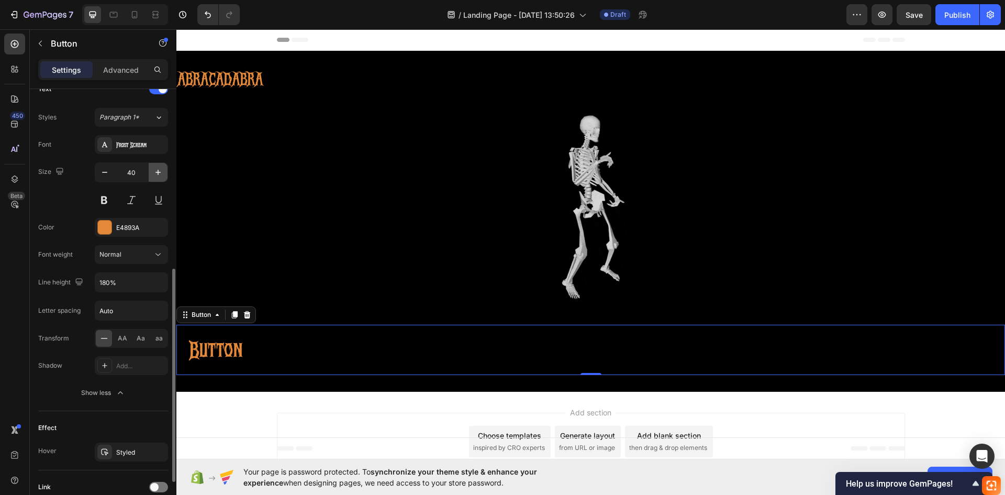
click at [155, 175] on icon "button" at bounding box center [158, 172] width 10 height 10
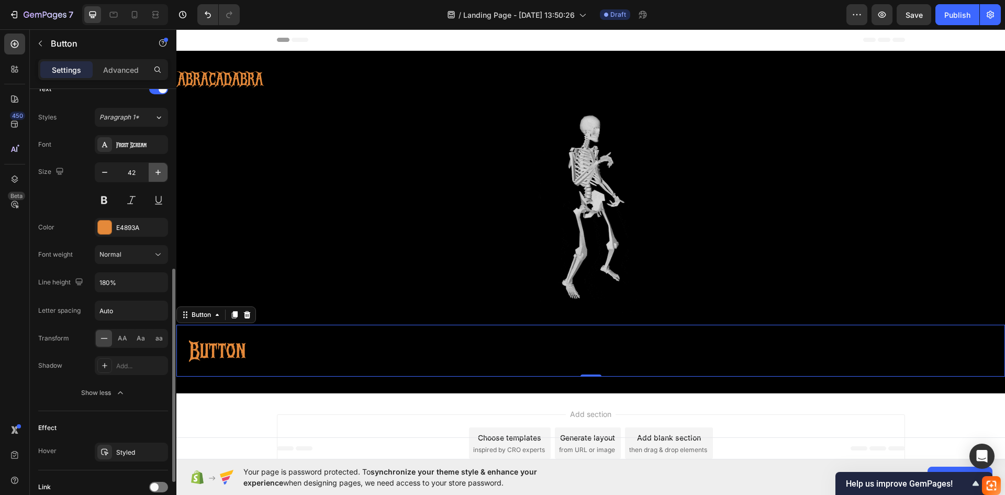
click at [155, 175] on icon "button" at bounding box center [158, 172] width 10 height 10
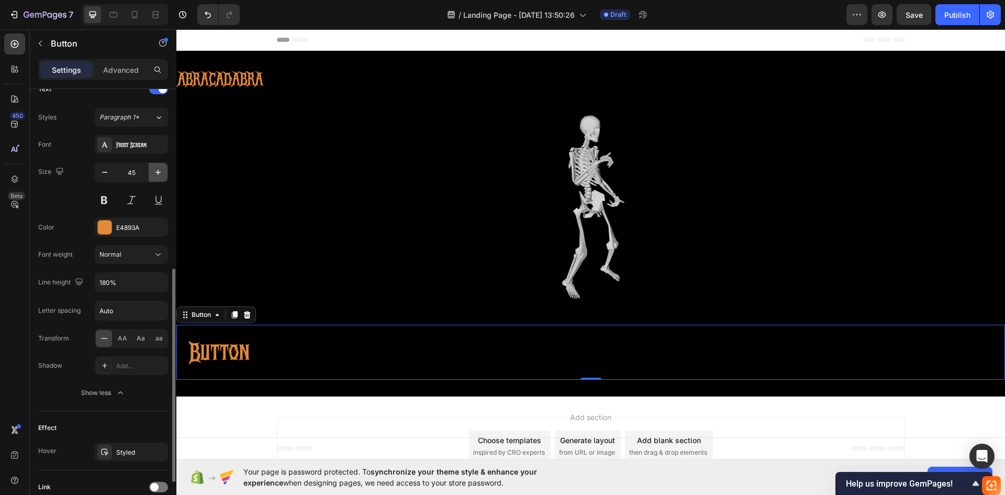
click at [155, 175] on icon "button" at bounding box center [158, 172] width 10 height 10
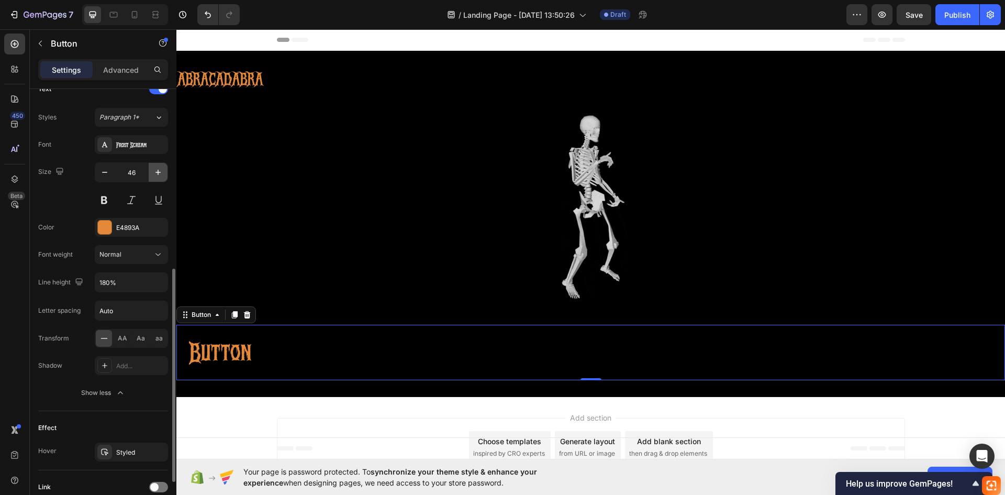
click at [155, 175] on icon "button" at bounding box center [158, 172] width 10 height 10
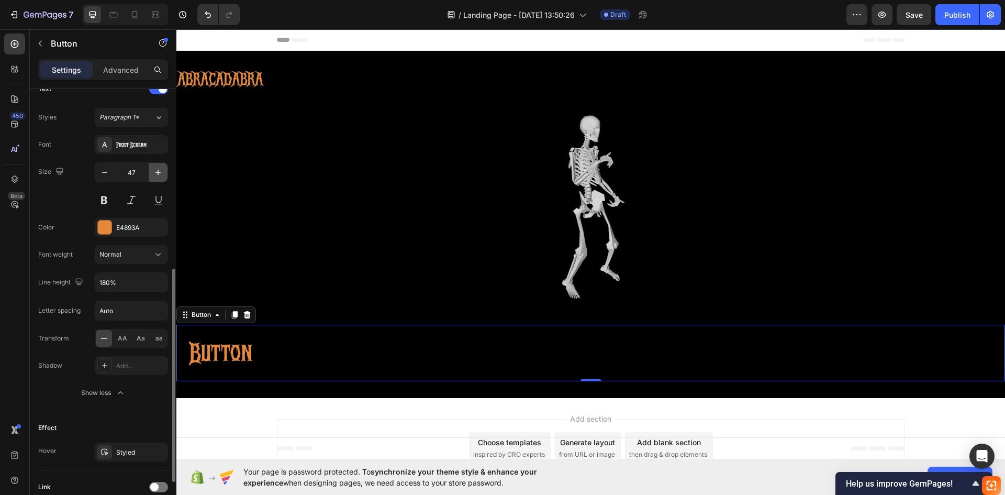
click at [155, 175] on icon "button" at bounding box center [158, 172] width 10 height 10
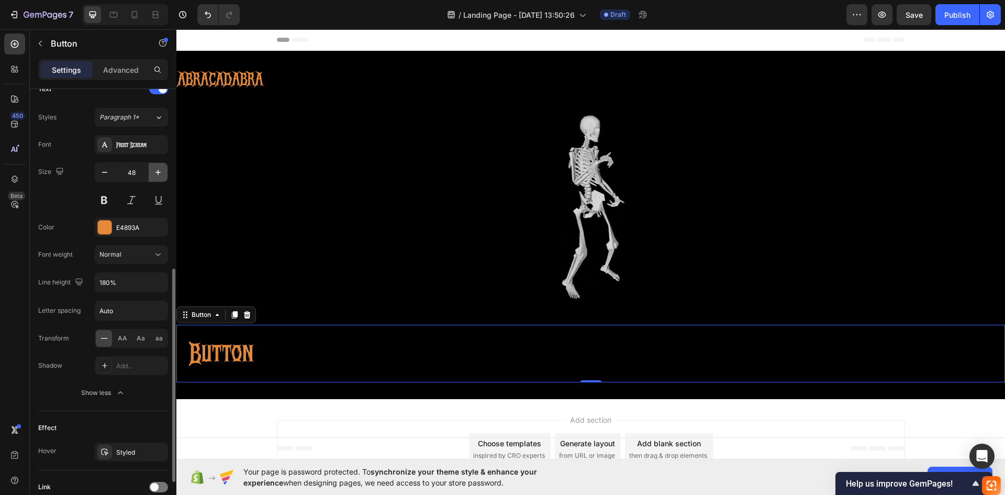
click at [155, 175] on icon "button" at bounding box center [158, 172] width 10 height 10
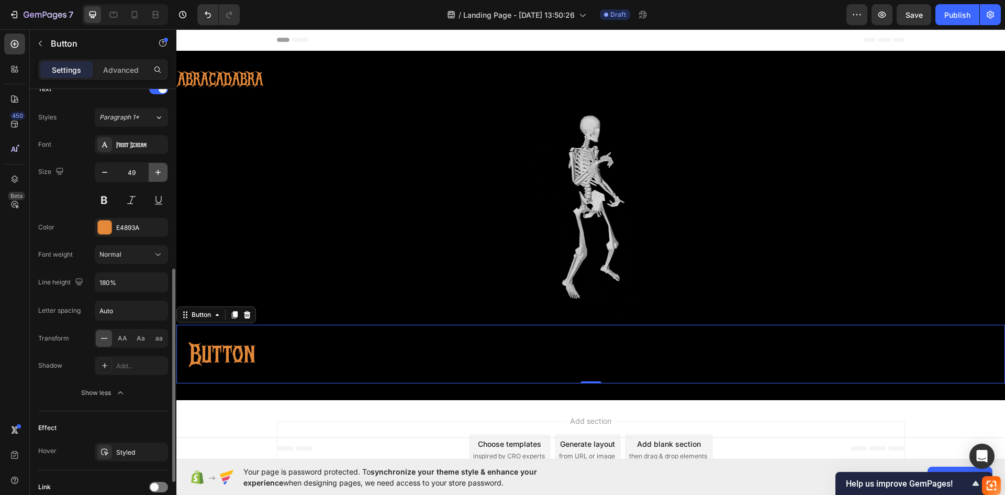
click at [155, 175] on icon "button" at bounding box center [158, 172] width 10 height 10
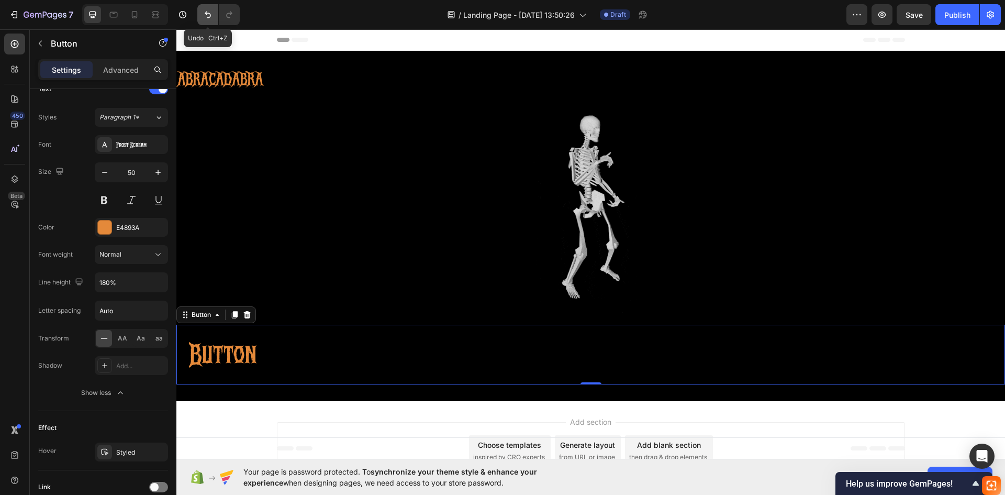
click at [211, 14] on icon "Undo/Redo" at bounding box center [208, 14] width 10 height 10
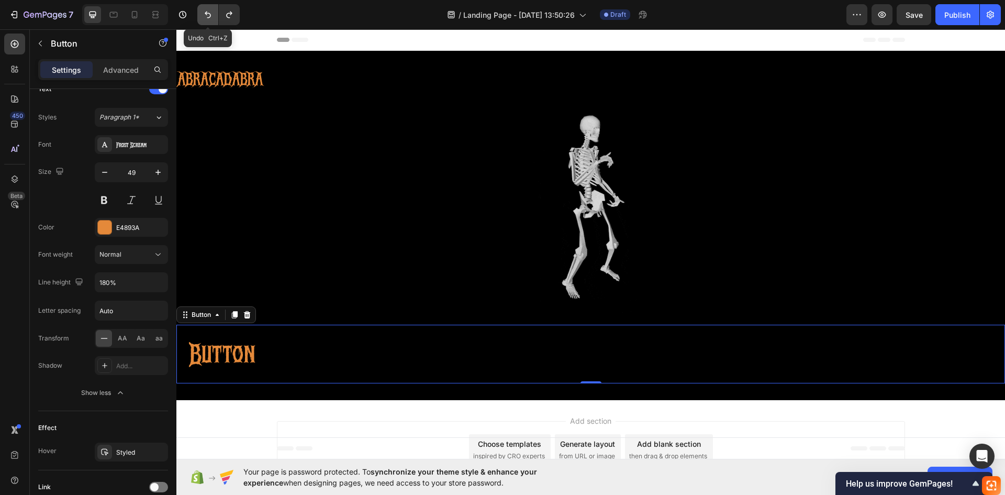
click at [211, 14] on icon "Undo/Redo" at bounding box center [208, 14] width 10 height 10
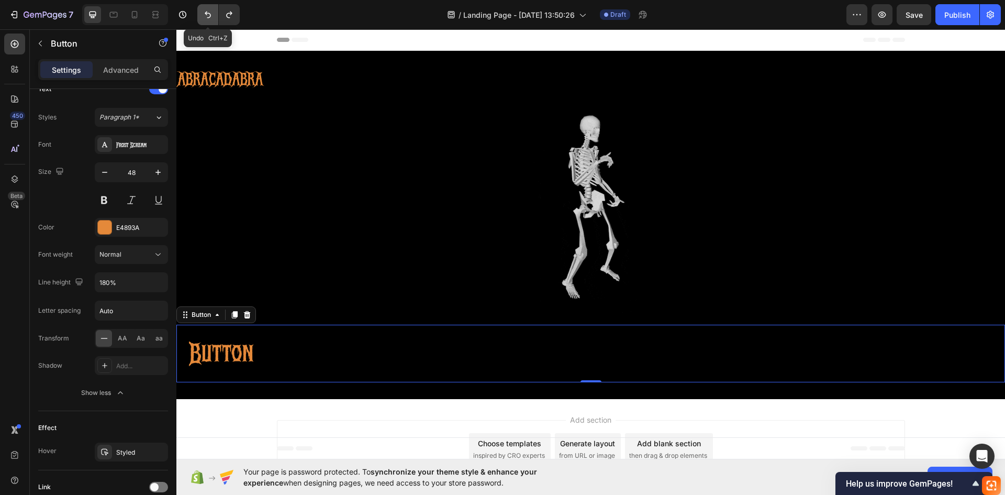
click at [211, 14] on icon "Undo/Redo" at bounding box center [208, 14] width 10 height 10
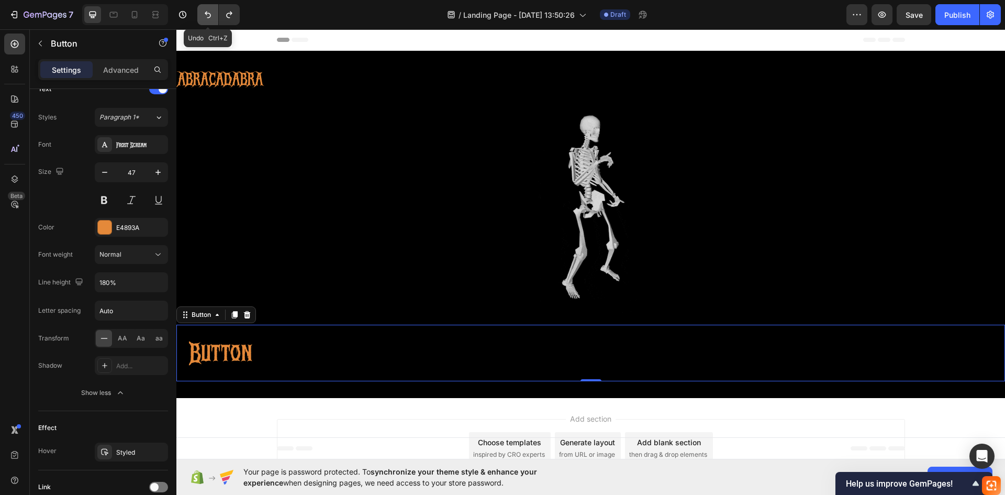
click at [211, 14] on icon "Undo/Redo" at bounding box center [208, 14] width 10 height 10
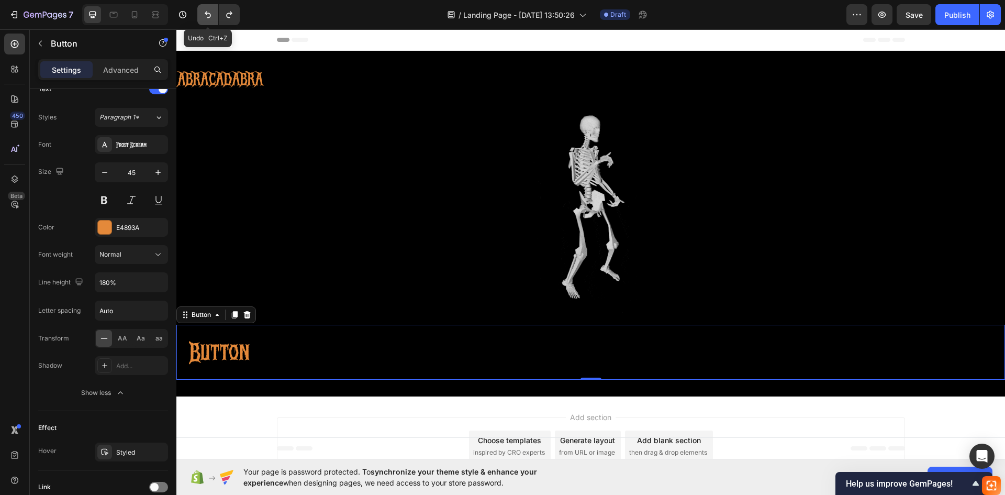
click at [211, 14] on icon "Undo/Redo" at bounding box center [208, 14] width 10 height 10
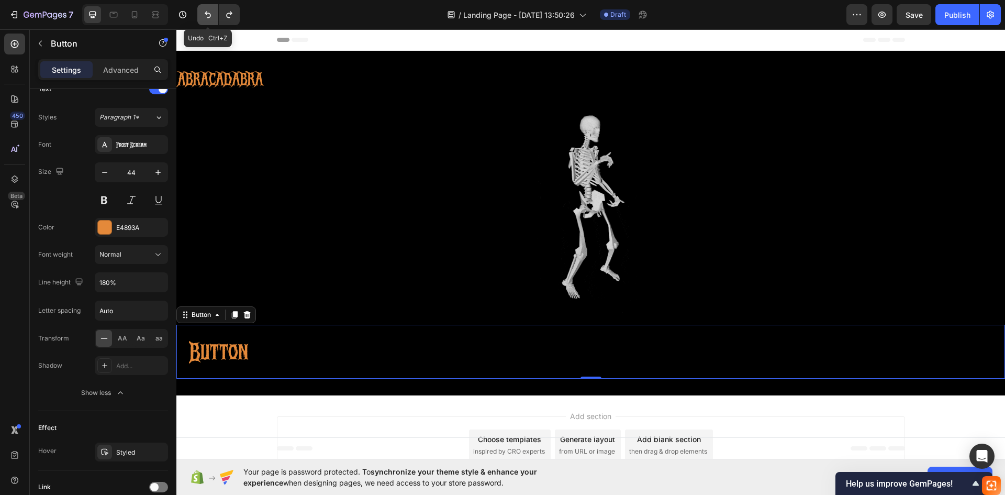
click at [211, 14] on icon "Undo/Redo" at bounding box center [208, 14] width 10 height 10
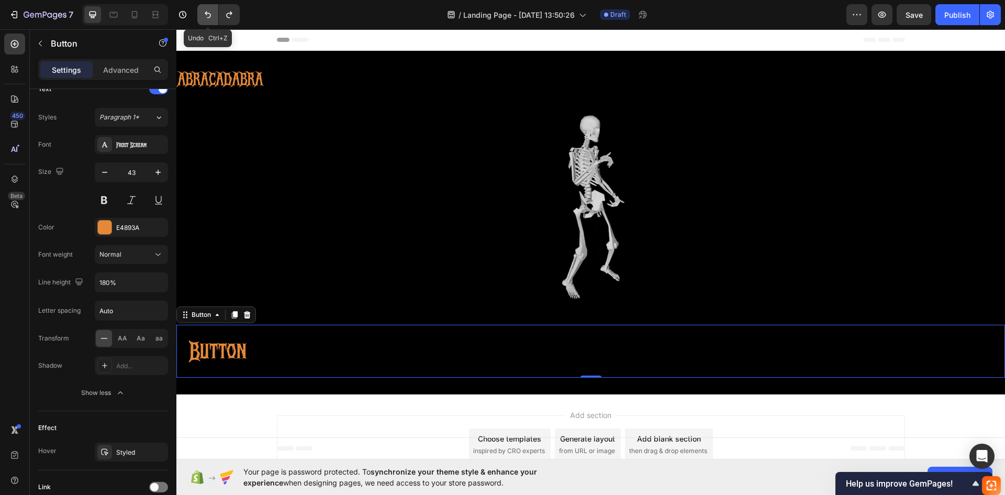
click at [211, 14] on icon "Undo/Redo" at bounding box center [208, 14] width 10 height 10
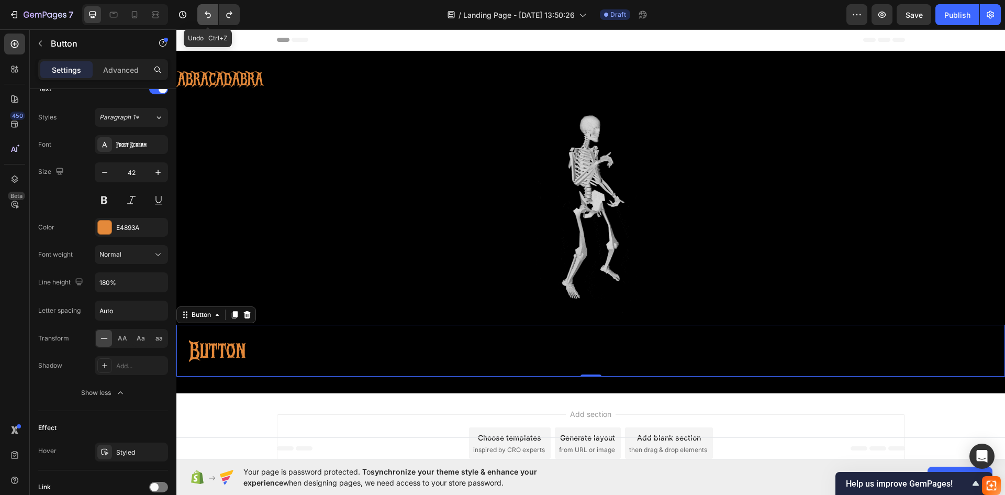
click at [211, 14] on icon "Undo/Redo" at bounding box center [208, 14] width 10 height 10
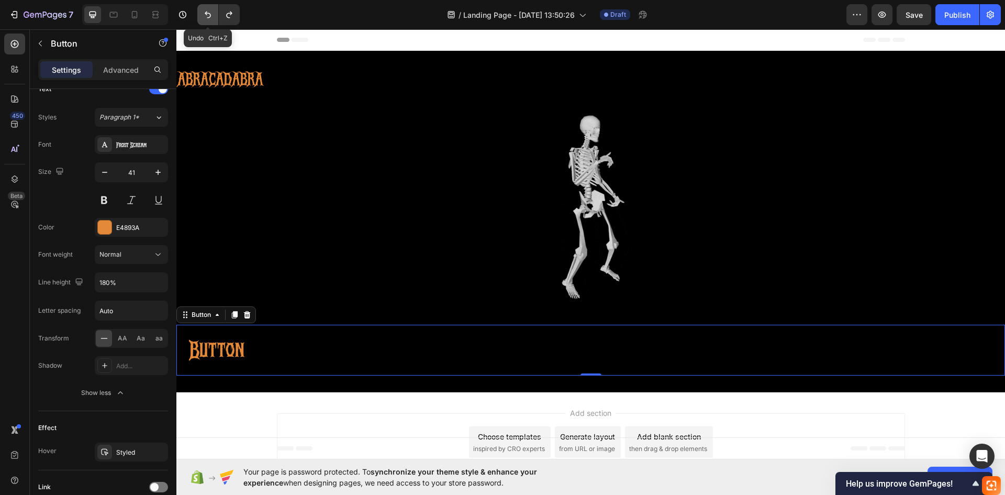
click at [211, 14] on icon "Undo/Redo" at bounding box center [208, 14] width 10 height 10
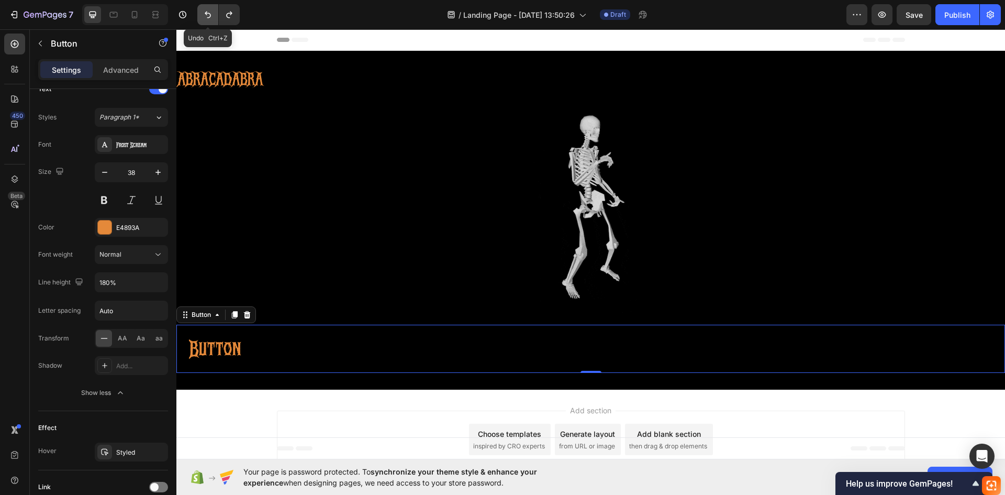
click at [211, 14] on icon "Undo/Redo" at bounding box center [208, 14] width 10 height 10
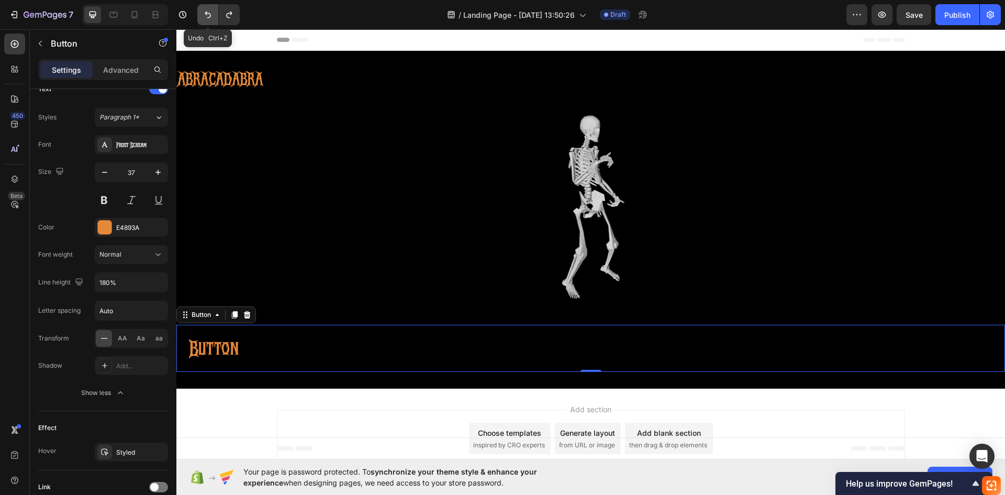
click at [211, 14] on icon "Undo/Redo" at bounding box center [208, 14] width 10 height 10
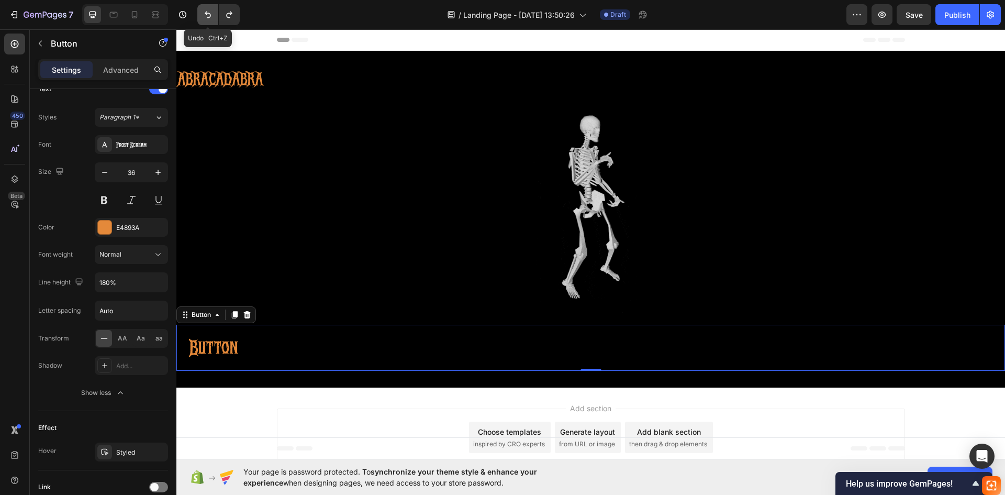
click at [211, 14] on icon "Undo/Redo" at bounding box center [208, 14] width 10 height 10
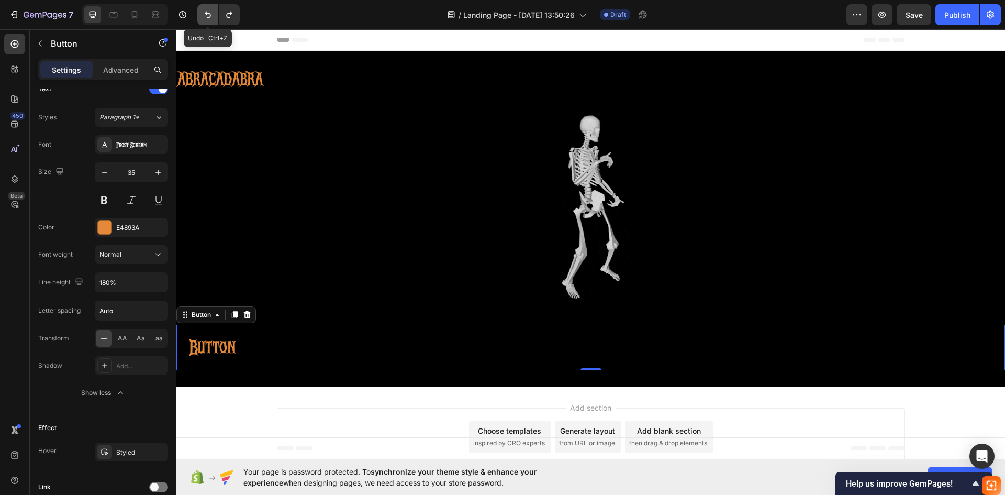
click at [211, 14] on icon "Undo/Redo" at bounding box center [208, 14] width 10 height 10
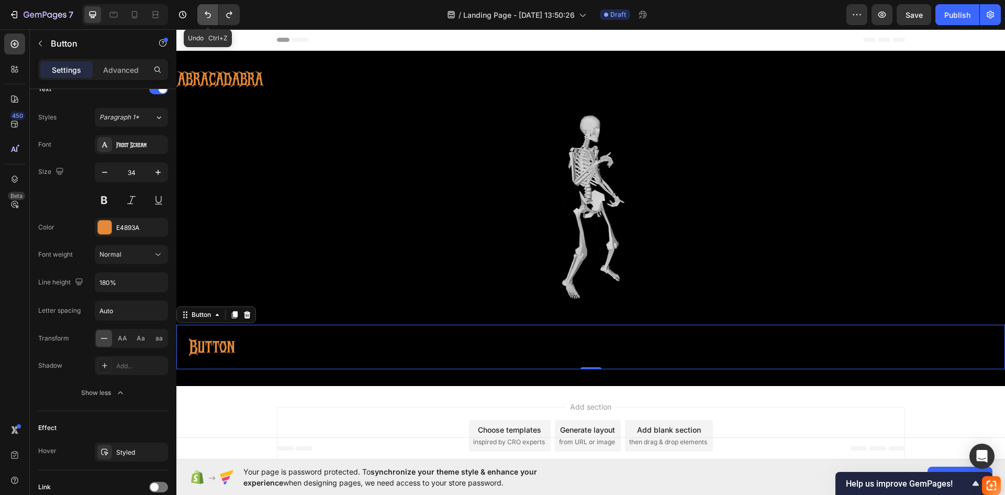
click at [211, 14] on icon "Undo/Redo" at bounding box center [208, 14] width 10 height 10
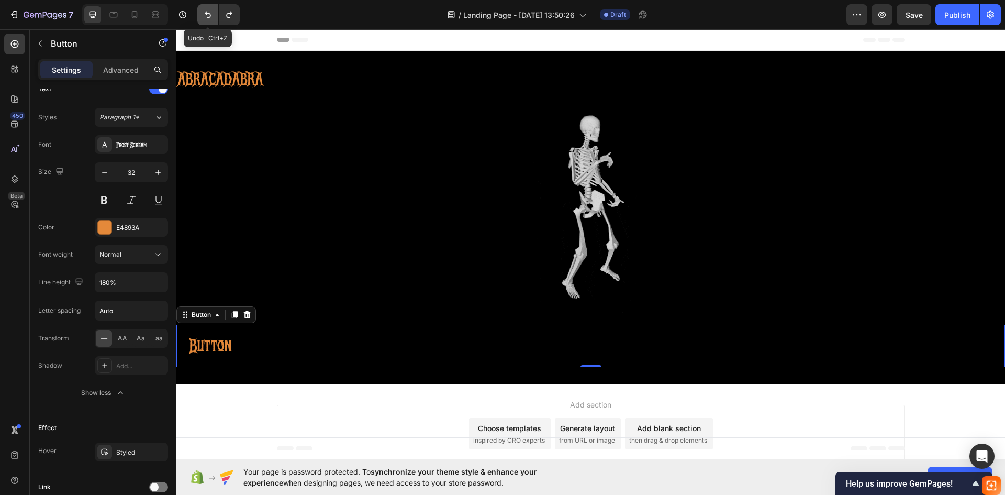
click at [211, 14] on icon "Undo/Redo" at bounding box center [208, 14] width 10 height 10
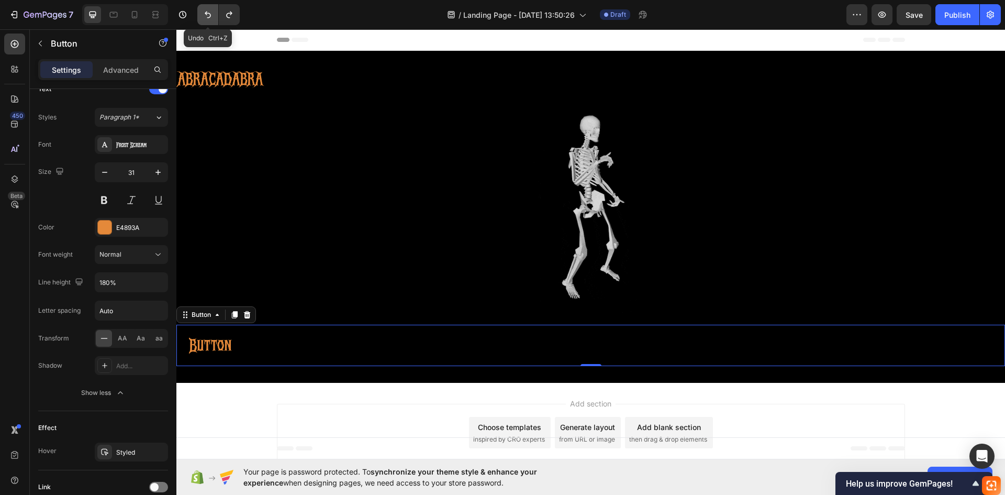
click at [211, 14] on icon "Undo/Redo" at bounding box center [208, 14] width 10 height 10
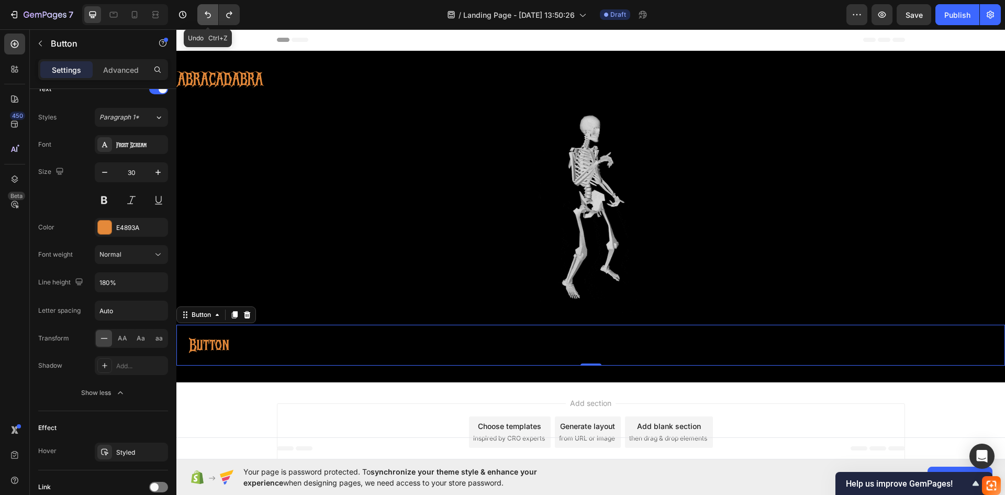
click at [211, 14] on icon "Undo/Redo" at bounding box center [208, 14] width 10 height 10
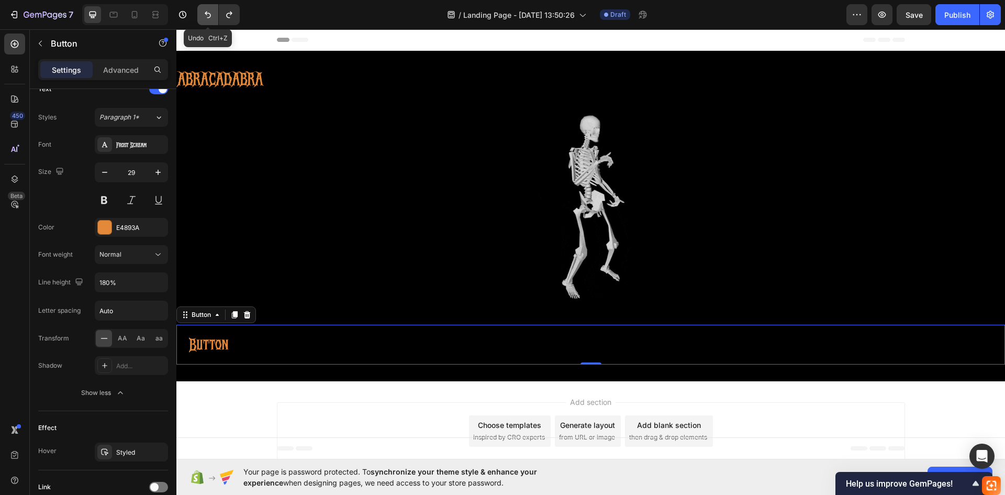
click at [211, 14] on icon "Undo/Redo" at bounding box center [208, 14] width 10 height 10
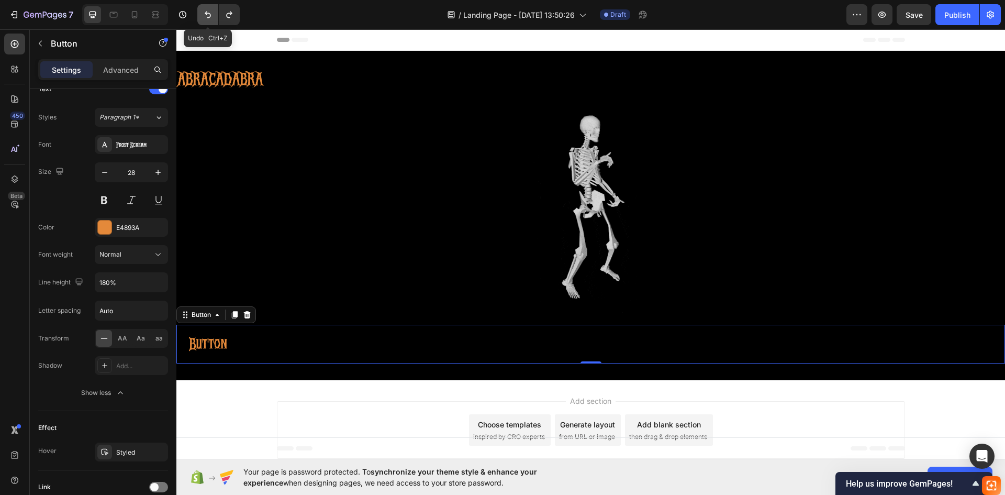
click at [211, 14] on icon "Undo/Redo" at bounding box center [208, 14] width 10 height 10
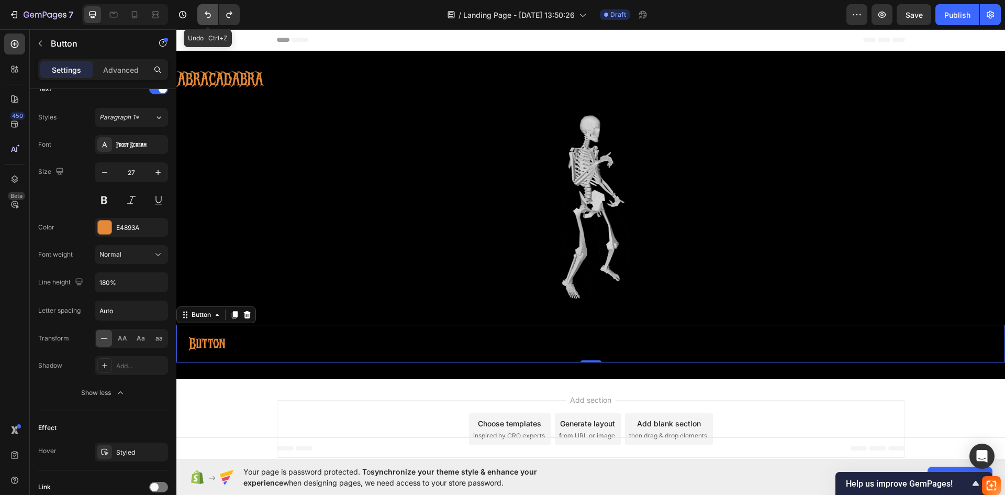
click at [211, 14] on icon "Undo/Redo" at bounding box center [208, 14] width 10 height 10
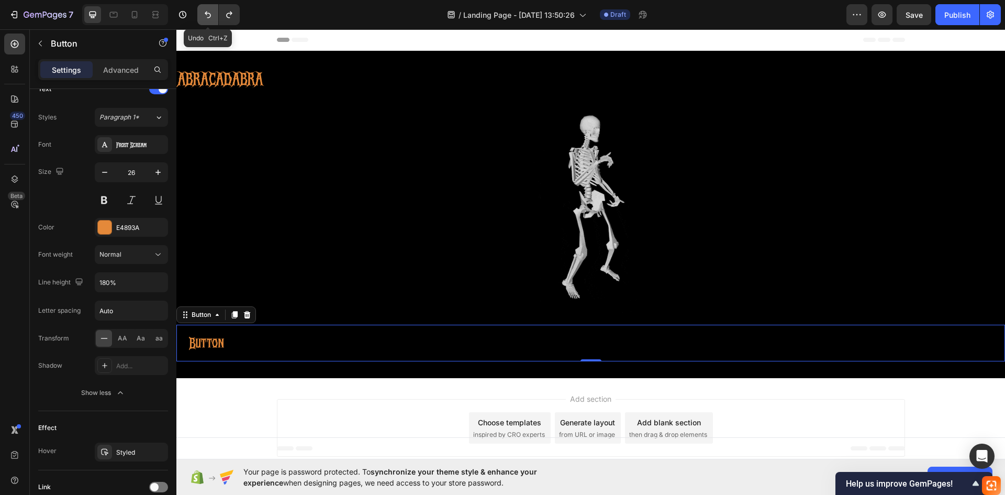
click at [211, 14] on icon "Undo/Redo" at bounding box center [208, 14] width 10 height 10
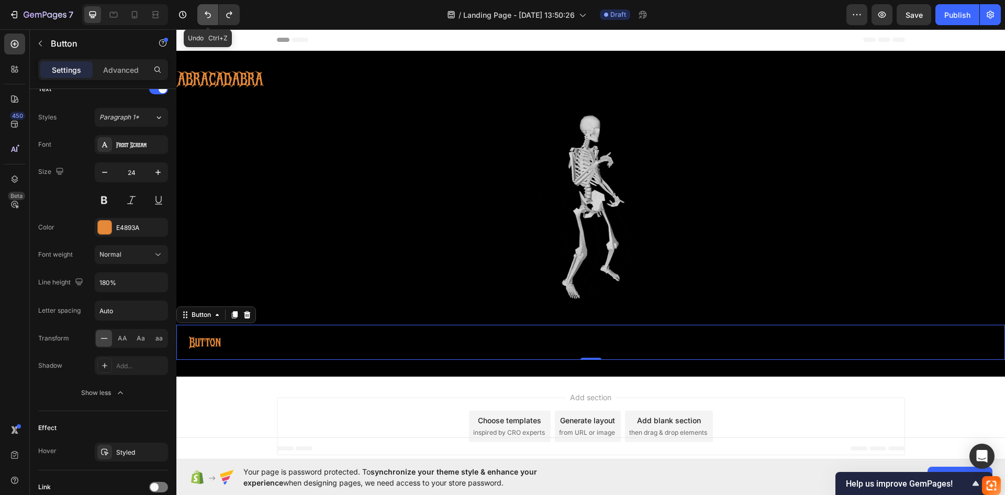
click at [211, 14] on icon "Undo/Redo" at bounding box center [208, 14] width 10 height 10
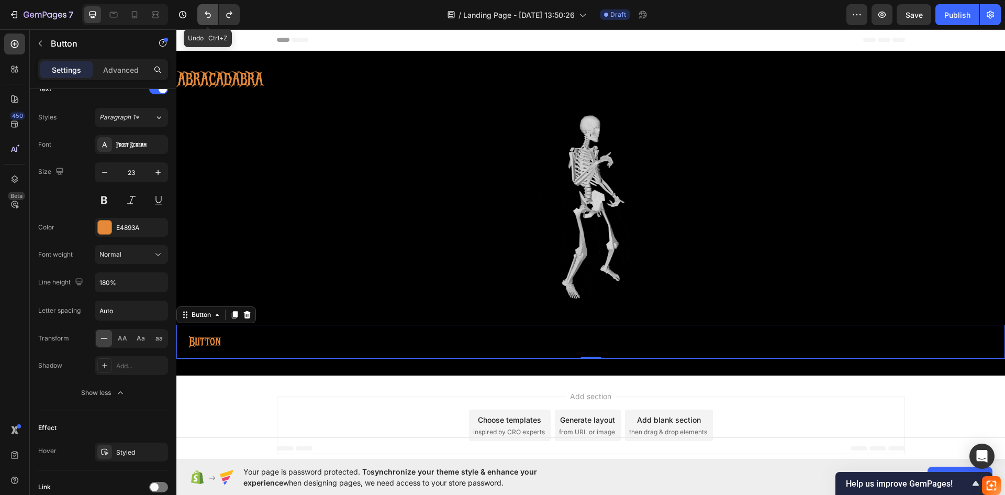
click at [211, 14] on icon "Undo/Redo" at bounding box center [208, 14] width 10 height 10
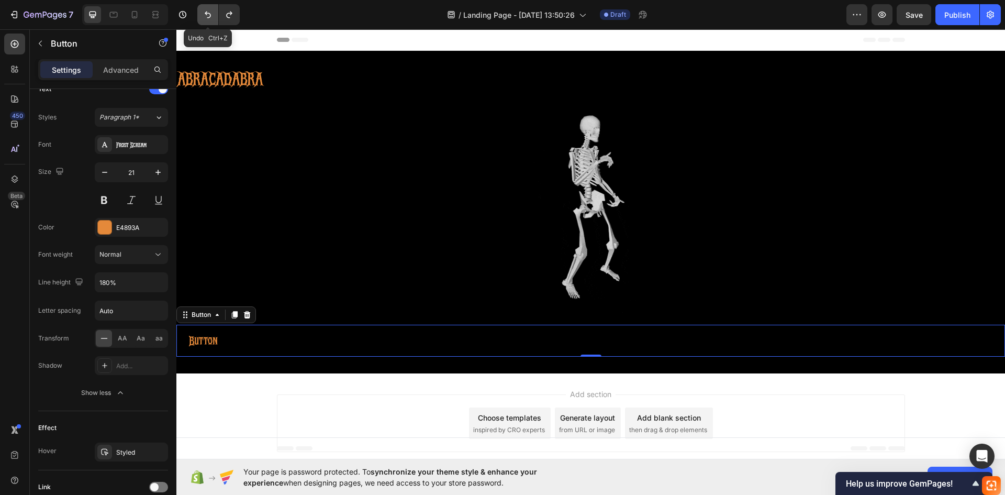
click at [211, 14] on icon "Undo/Redo" at bounding box center [208, 14] width 10 height 10
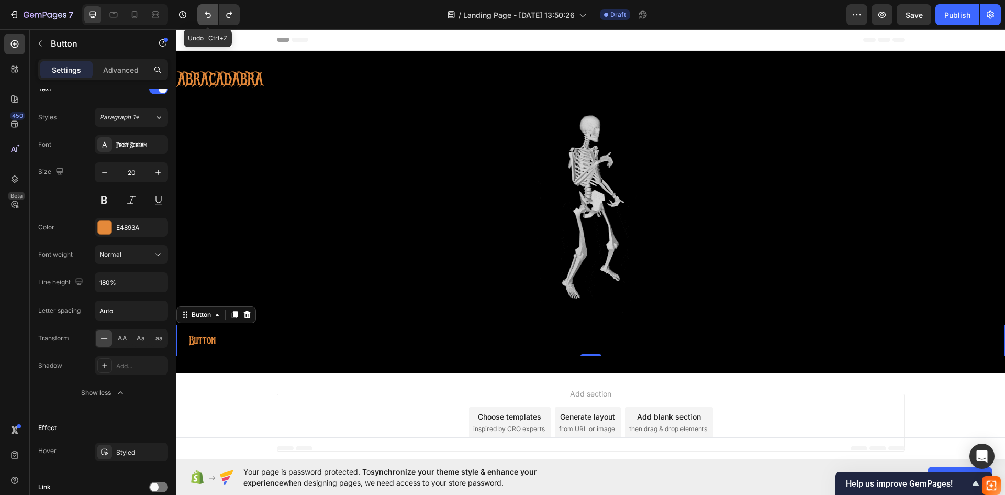
click at [211, 14] on icon "Undo/Redo" at bounding box center [208, 14] width 10 height 10
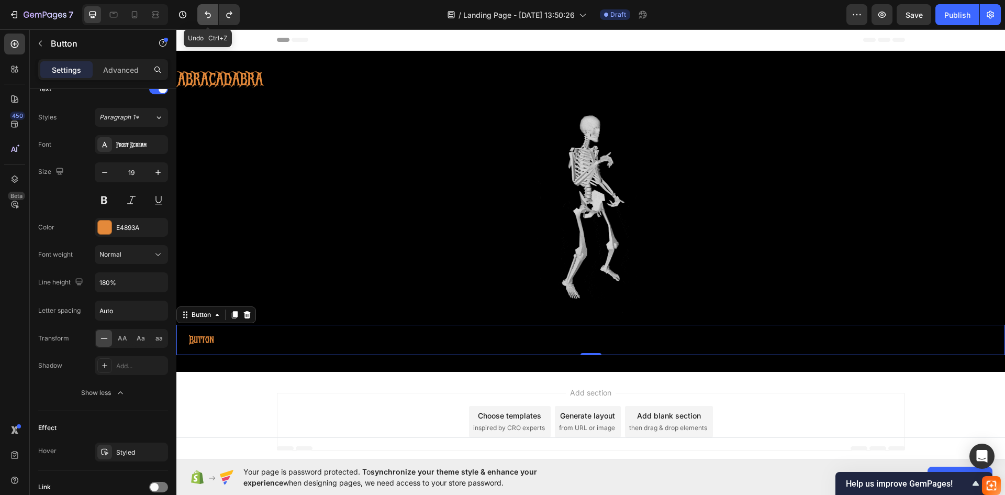
click at [211, 14] on icon "Undo/Redo" at bounding box center [208, 14] width 10 height 10
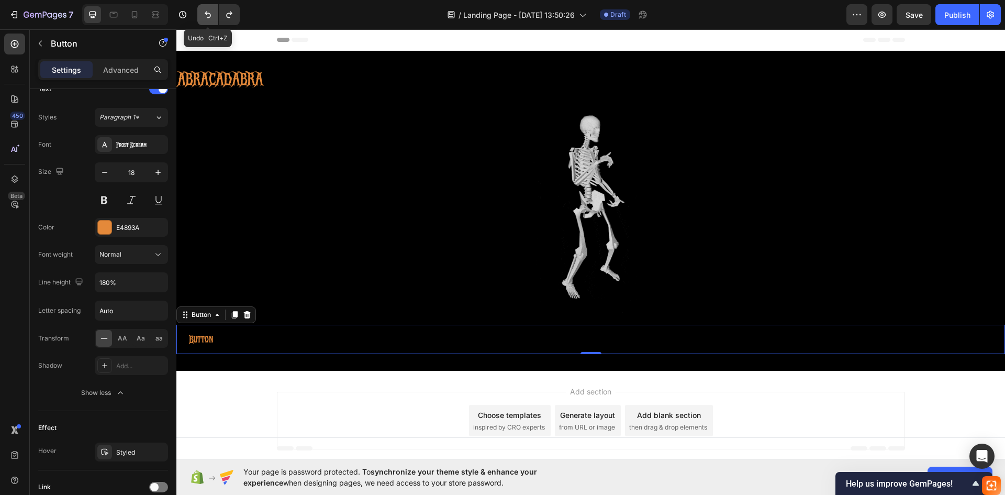
click at [211, 14] on icon "Undo/Redo" at bounding box center [208, 14] width 10 height 10
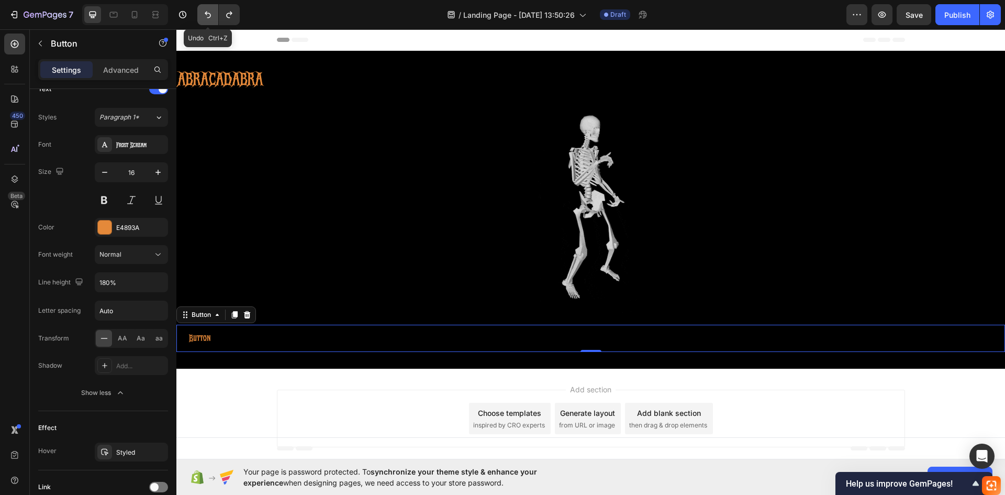
click at [211, 14] on icon "Undo/Redo" at bounding box center [208, 14] width 10 height 10
click at [224, 14] on icon "Undo/Redo" at bounding box center [229, 14] width 10 height 10
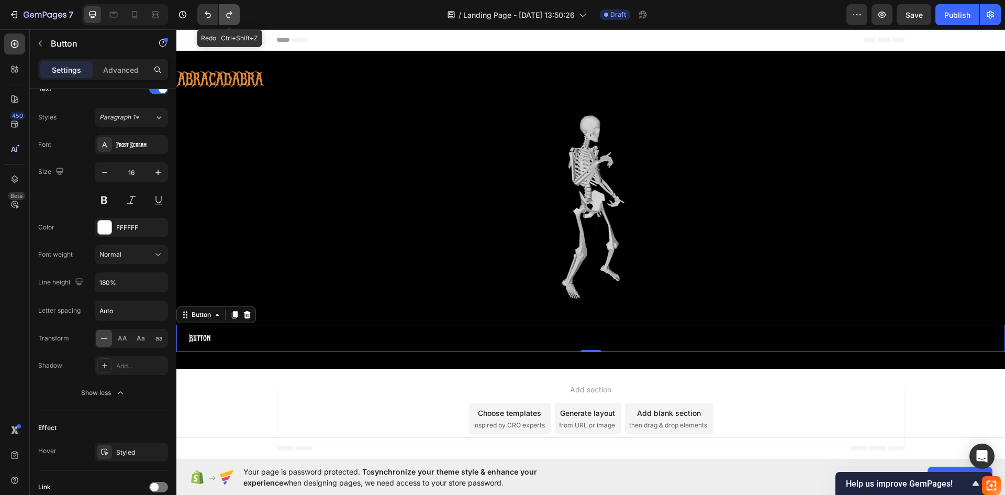
click at [224, 14] on icon "Undo/Redo" at bounding box center [229, 14] width 10 height 10
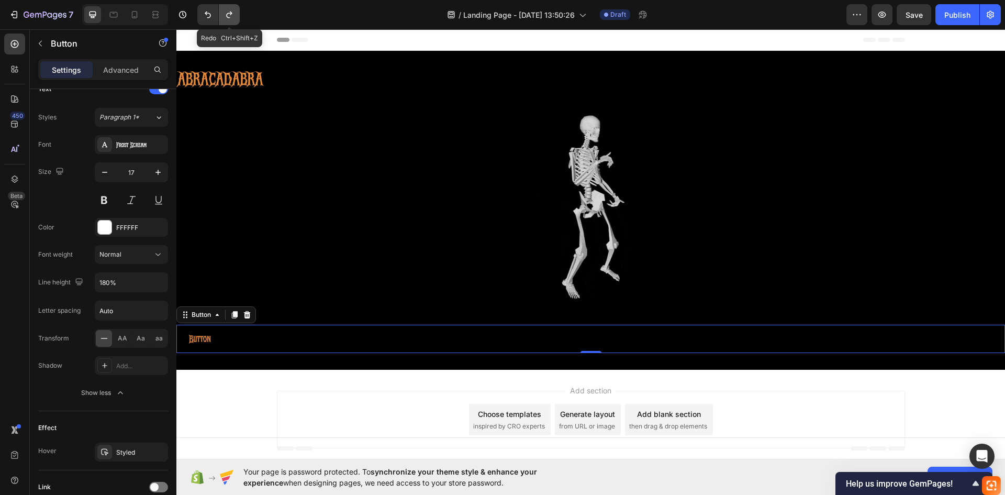
click at [224, 14] on icon "Undo/Redo" at bounding box center [229, 14] width 10 height 10
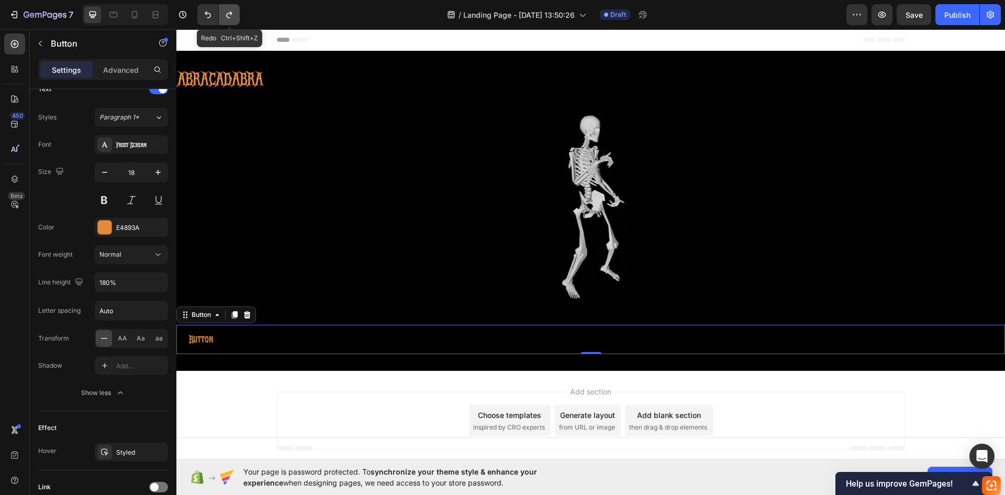
click at [224, 14] on icon "Undo/Redo" at bounding box center [229, 14] width 10 height 10
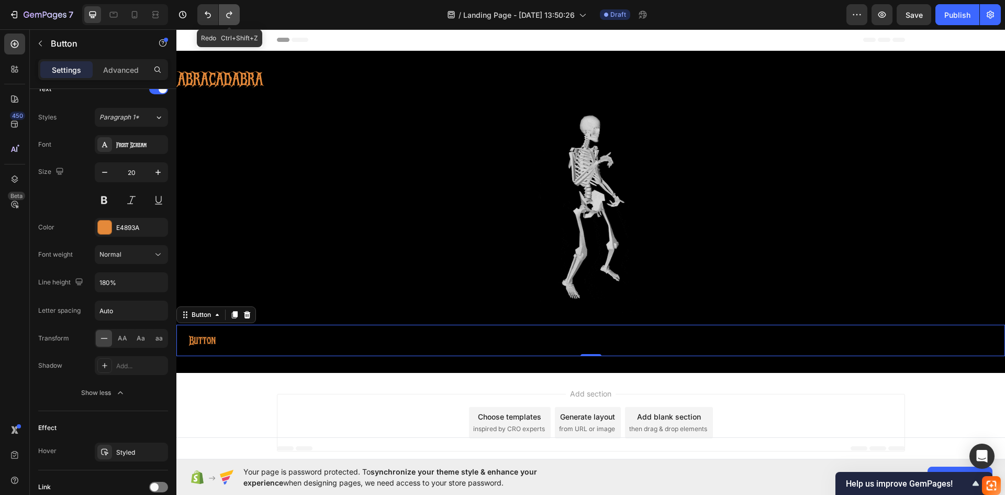
click at [224, 14] on icon "Undo/Redo" at bounding box center [229, 14] width 10 height 10
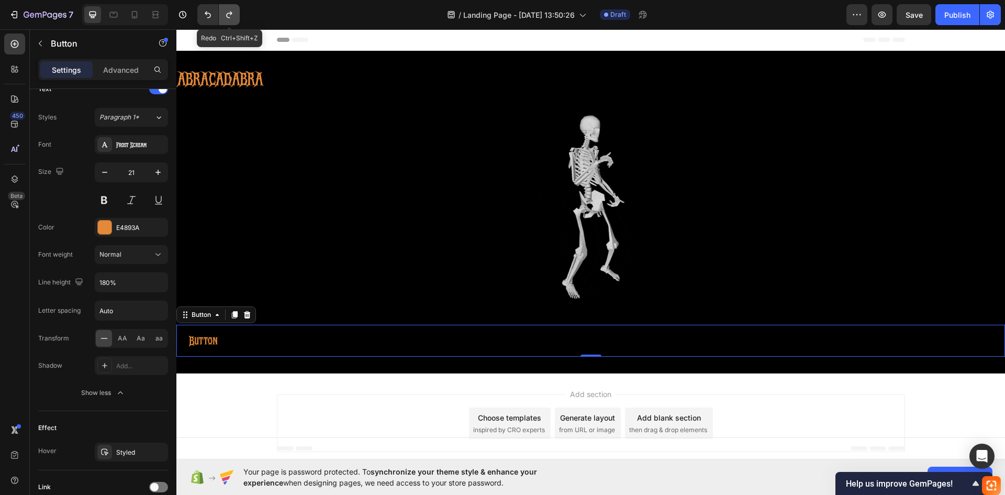
click at [224, 14] on icon "Undo/Redo" at bounding box center [229, 14] width 10 height 10
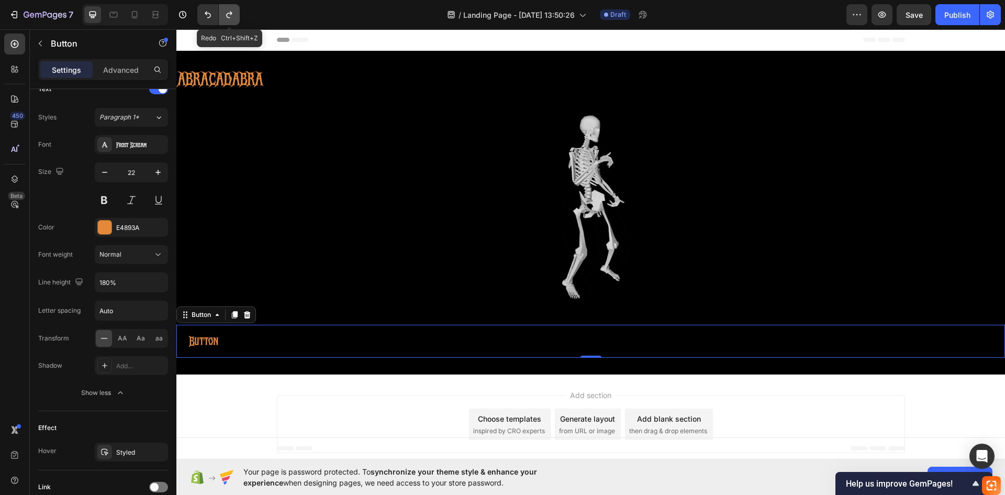
click at [224, 14] on icon "Undo/Redo" at bounding box center [229, 14] width 10 height 10
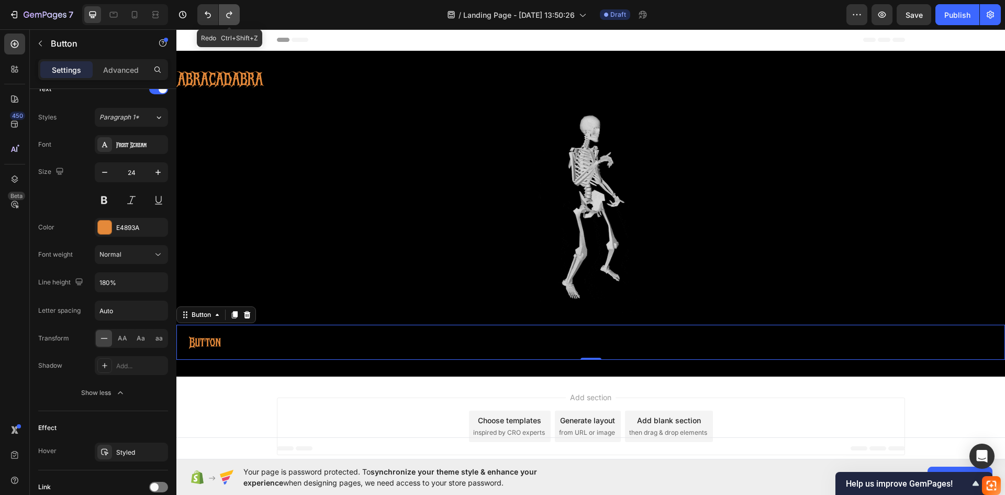
click at [224, 14] on icon "Undo/Redo" at bounding box center [229, 14] width 10 height 10
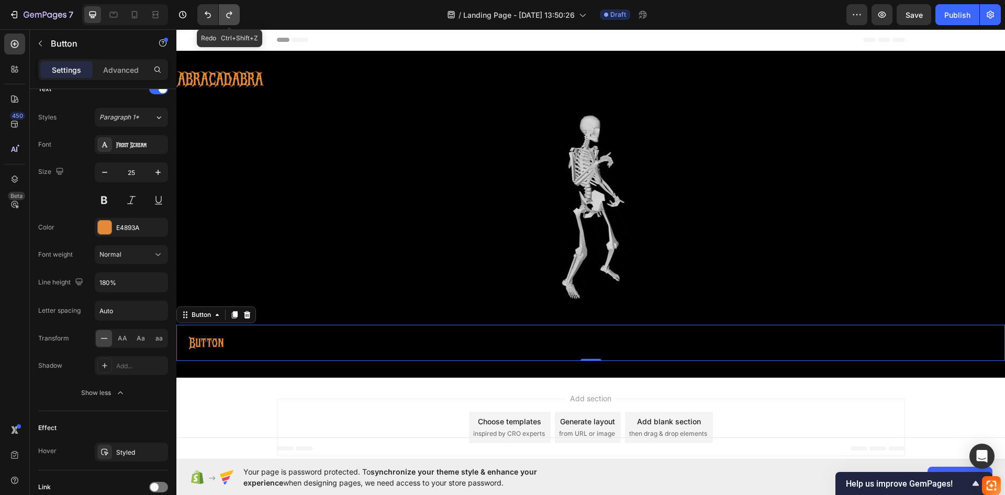
click at [224, 14] on icon "Undo/Redo" at bounding box center [229, 14] width 10 height 10
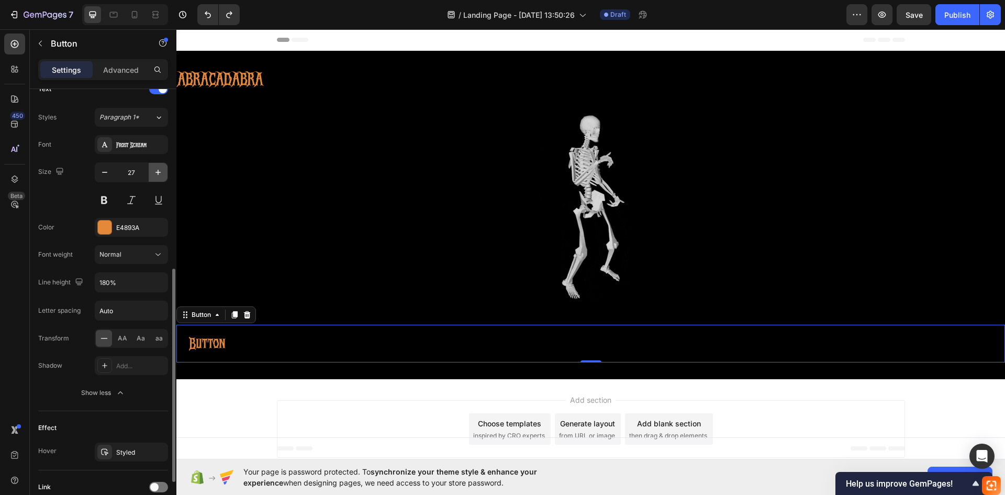
click at [165, 176] on button "button" at bounding box center [158, 172] width 19 height 19
click at [164, 176] on button "button" at bounding box center [158, 172] width 19 height 19
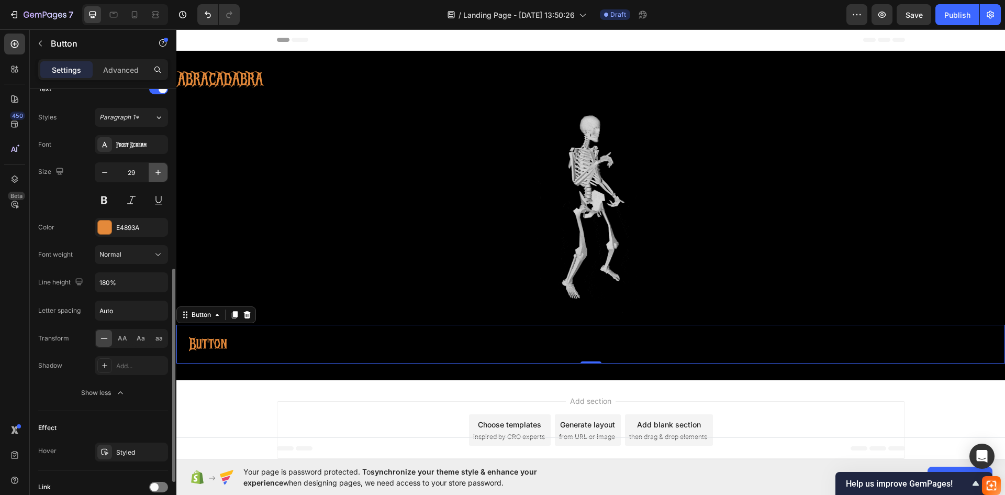
click at [164, 176] on button "button" at bounding box center [158, 172] width 19 height 19
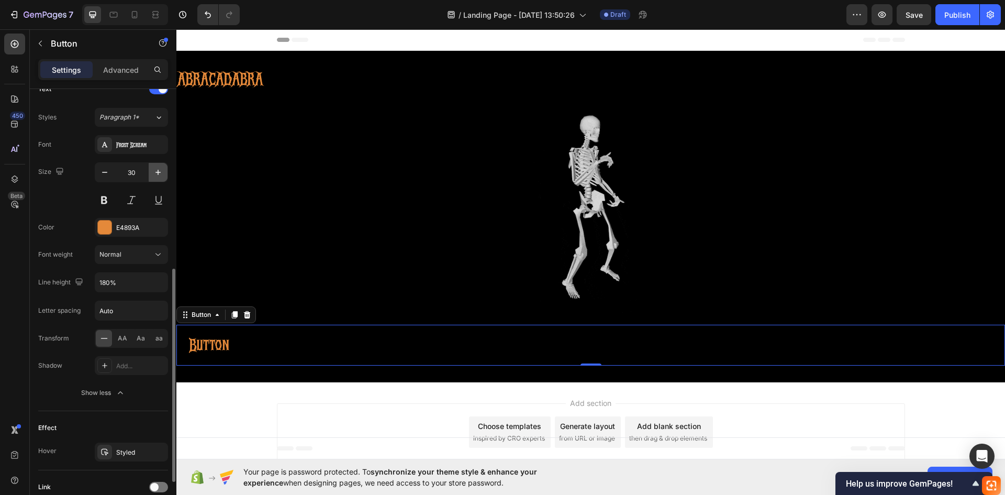
click at [162, 175] on button "button" at bounding box center [158, 172] width 19 height 19
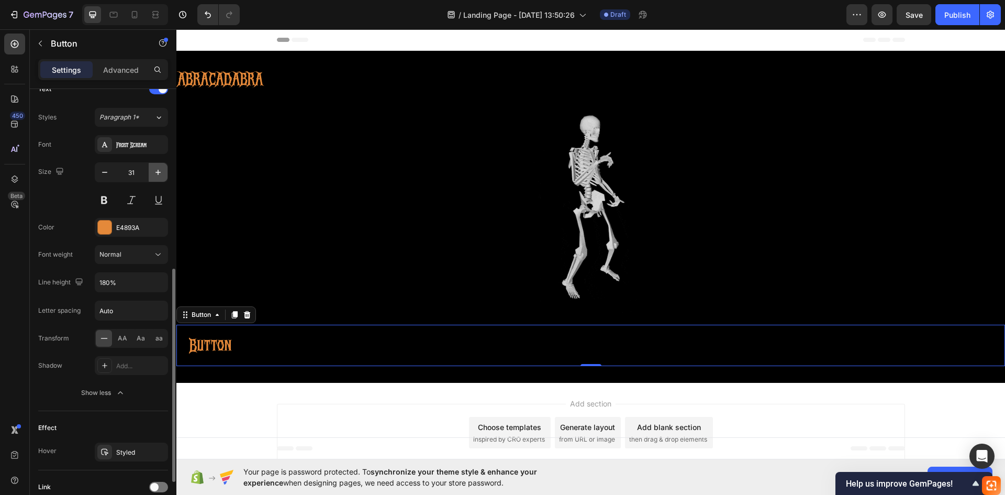
click at [161, 175] on icon "button" at bounding box center [158, 172] width 10 height 10
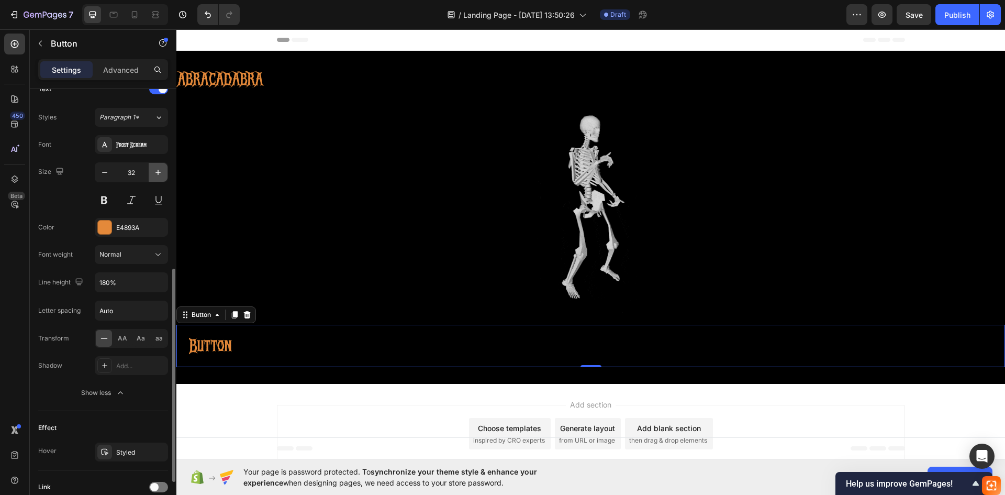
click at [160, 175] on icon "button" at bounding box center [158, 172] width 10 height 10
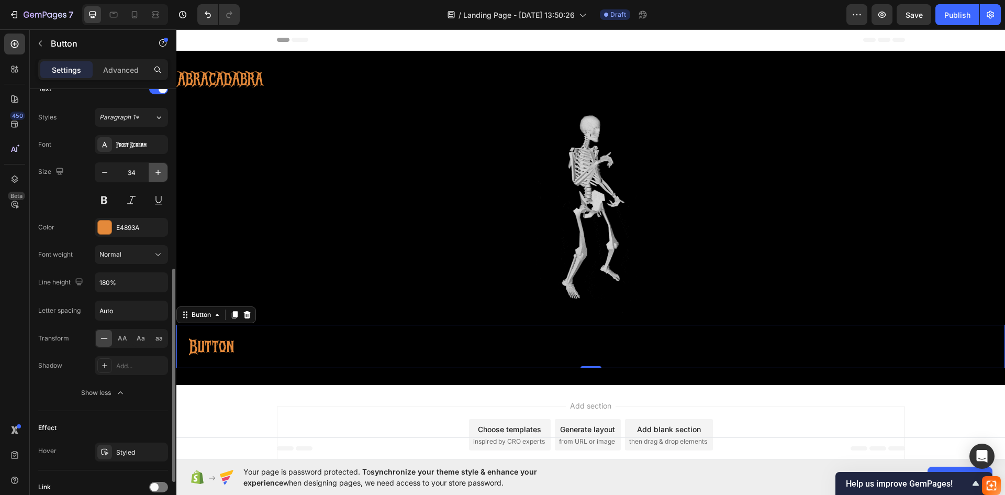
click at [160, 175] on icon "button" at bounding box center [158, 172] width 10 height 10
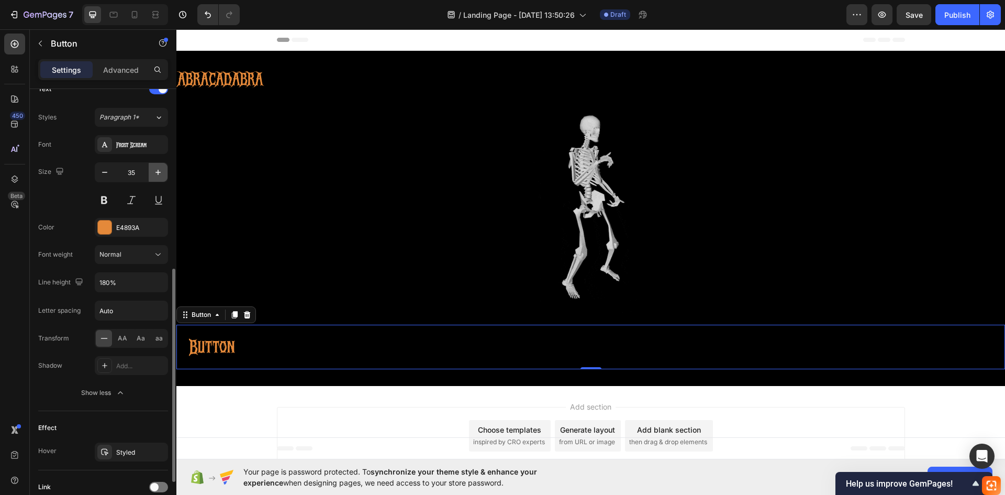
click at [160, 175] on icon "button" at bounding box center [158, 172] width 10 height 10
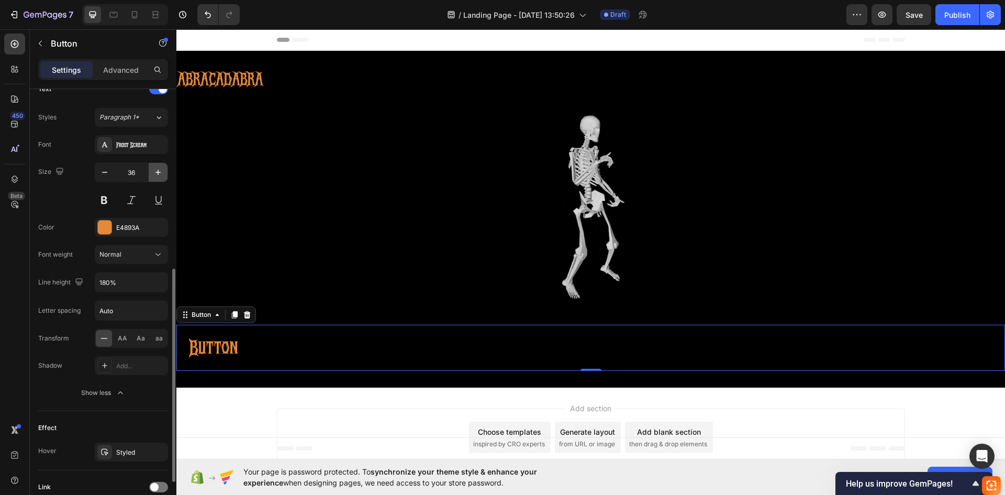
click at [160, 175] on icon "button" at bounding box center [158, 172] width 10 height 10
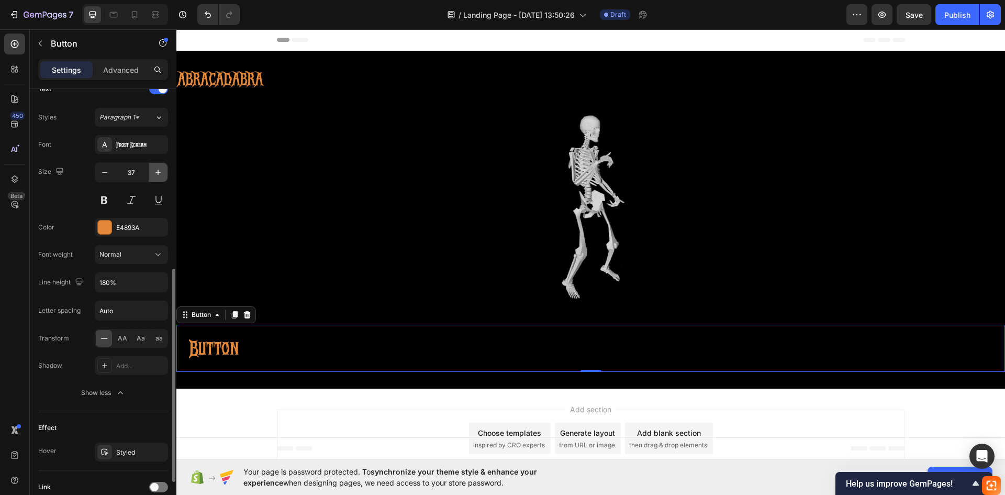
click at [160, 175] on icon "button" at bounding box center [158, 172] width 10 height 10
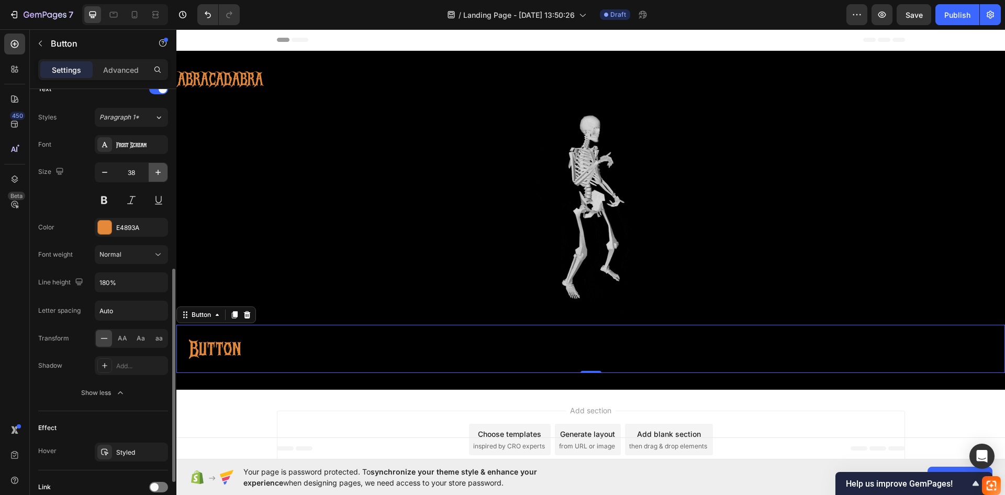
click at [160, 175] on icon "button" at bounding box center [158, 172] width 10 height 10
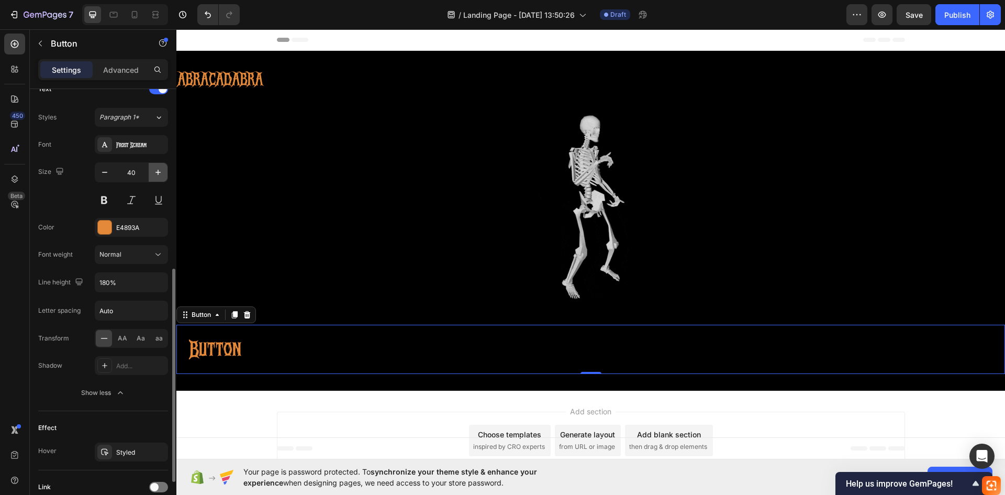
click at [160, 175] on icon "button" at bounding box center [158, 172] width 10 height 10
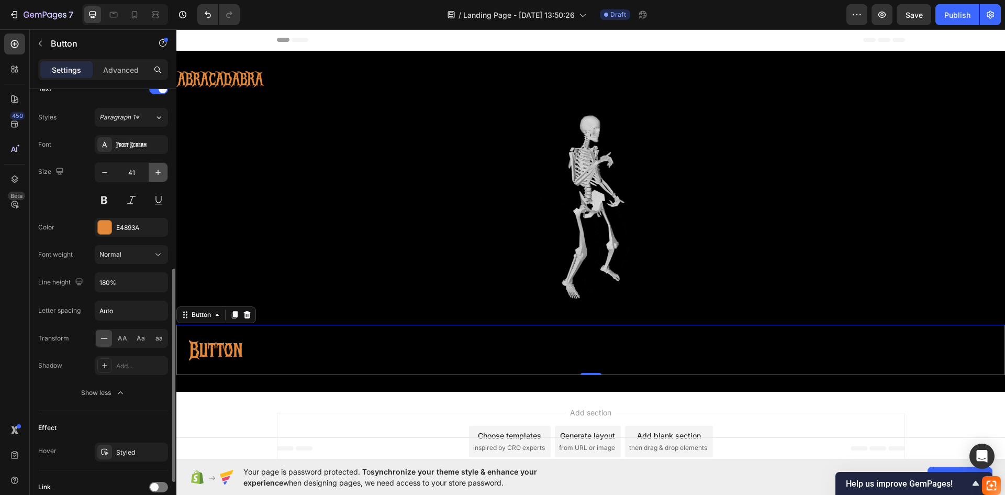
click at [160, 175] on icon "button" at bounding box center [158, 172] width 10 height 10
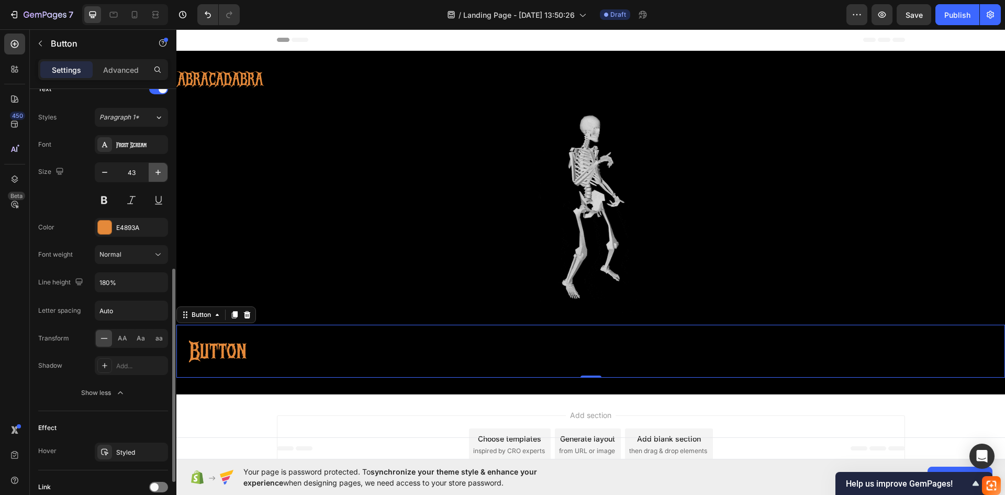
click at [160, 175] on icon "button" at bounding box center [158, 172] width 10 height 10
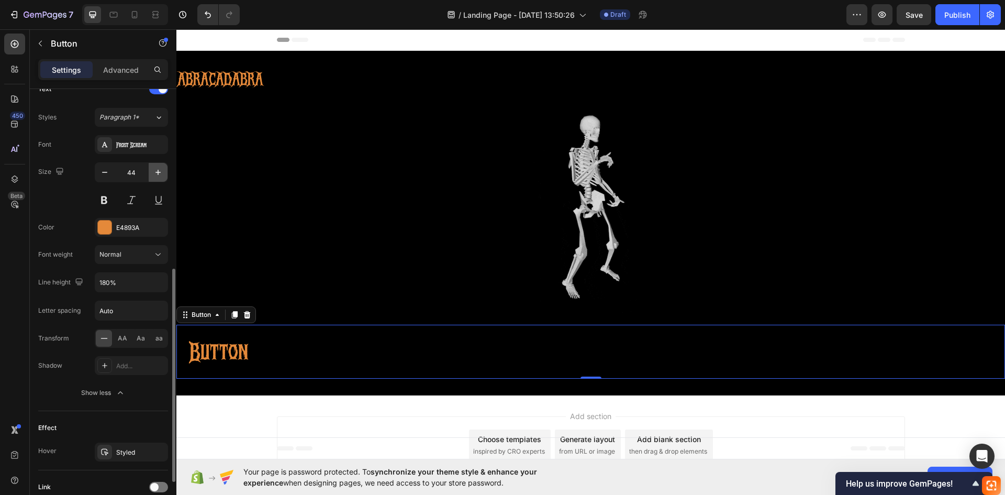
click at [160, 175] on icon "button" at bounding box center [158, 172] width 10 height 10
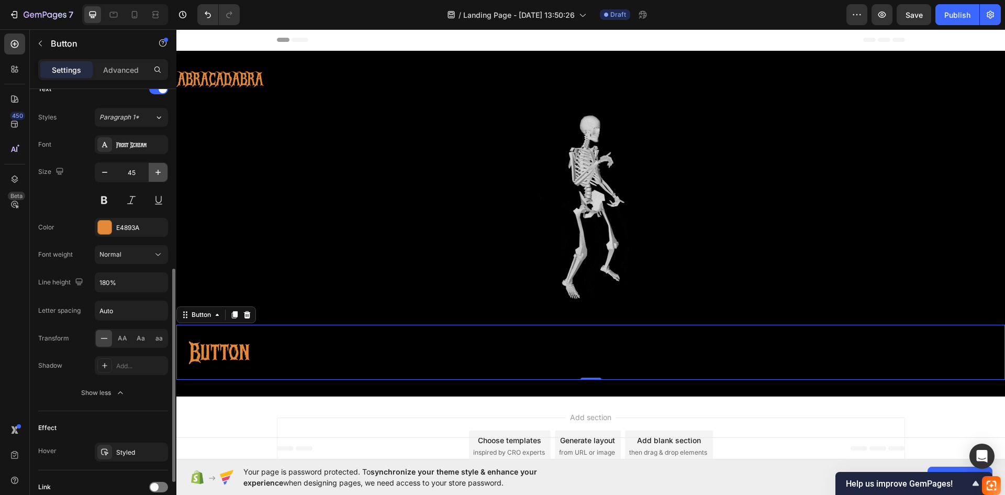
click at [160, 175] on icon "button" at bounding box center [158, 172] width 10 height 10
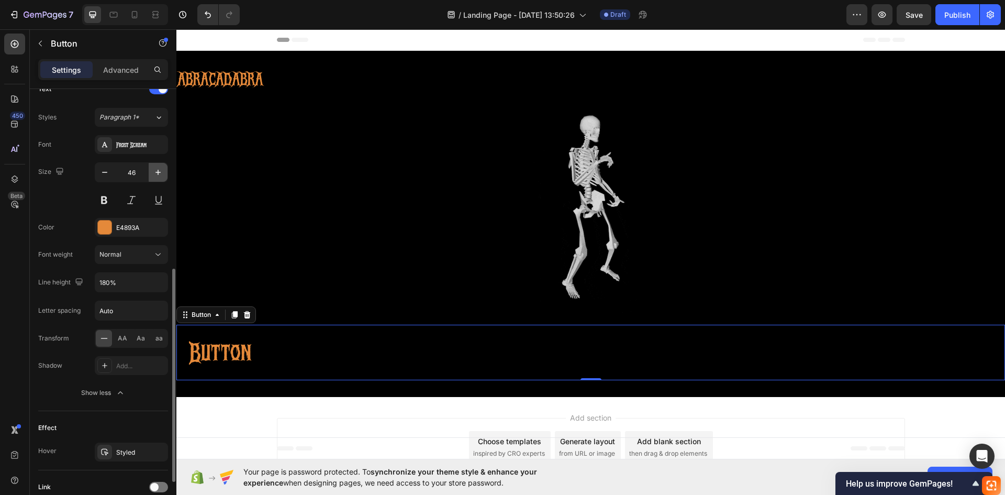
click at [160, 175] on icon "button" at bounding box center [158, 172] width 10 height 10
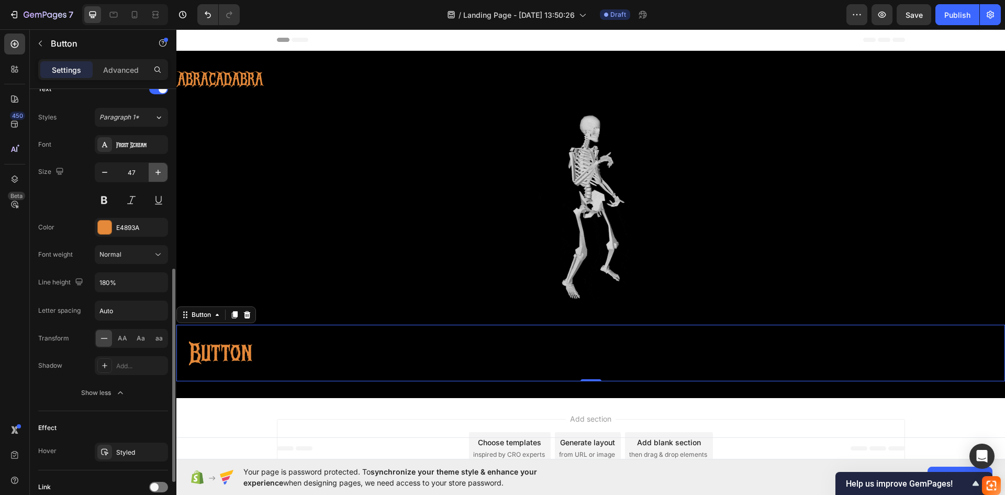
click at [160, 175] on icon "button" at bounding box center [158, 172] width 10 height 10
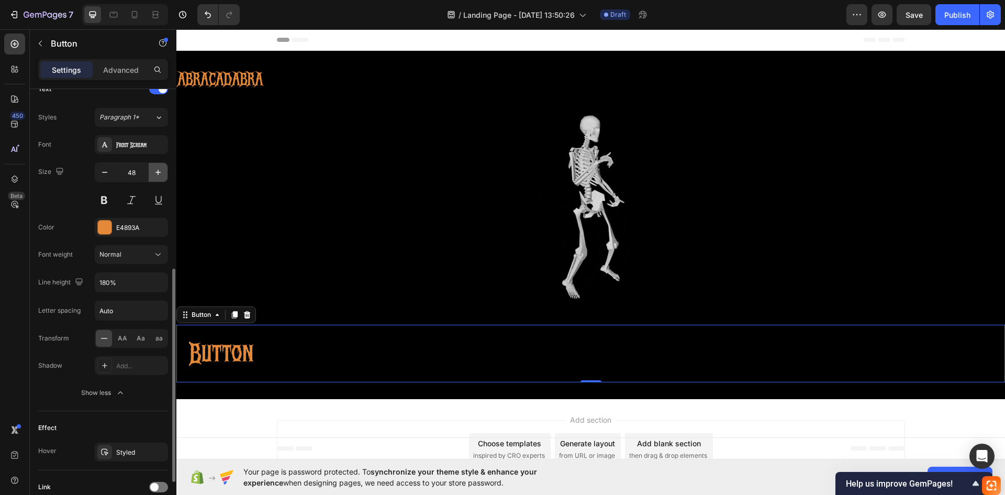
click at [160, 175] on icon "button" at bounding box center [158, 172] width 10 height 10
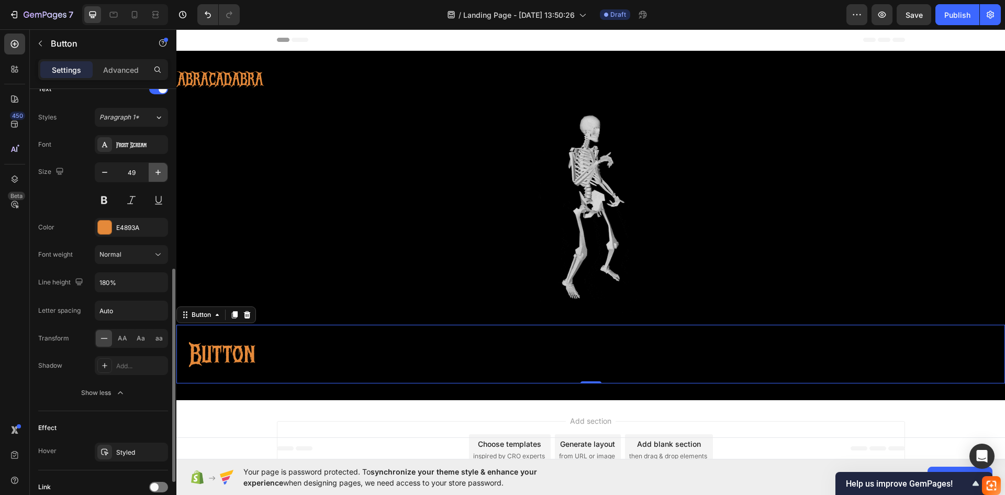
click at [160, 175] on icon "button" at bounding box center [158, 172] width 10 height 10
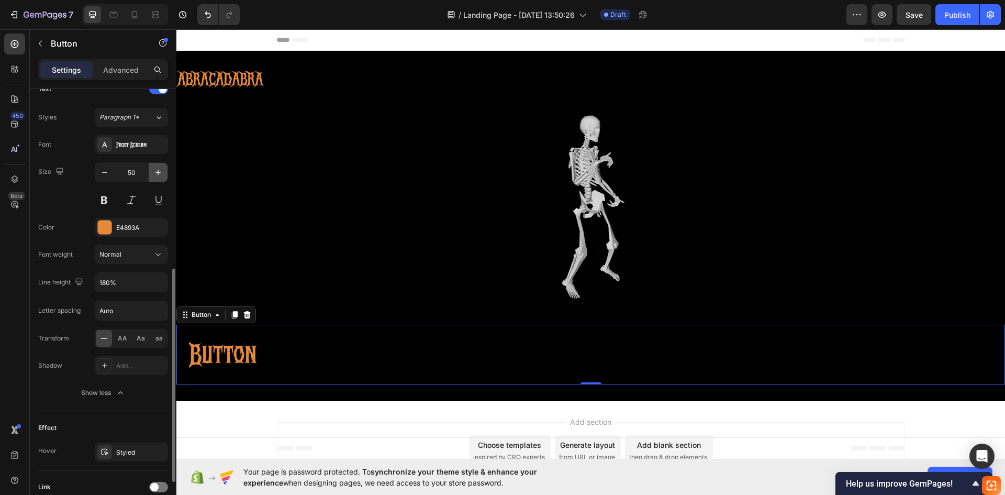
click at [160, 175] on icon "button" at bounding box center [158, 172] width 10 height 10
click at [103, 175] on icon "button" at bounding box center [104, 172] width 10 height 10
type input "50"
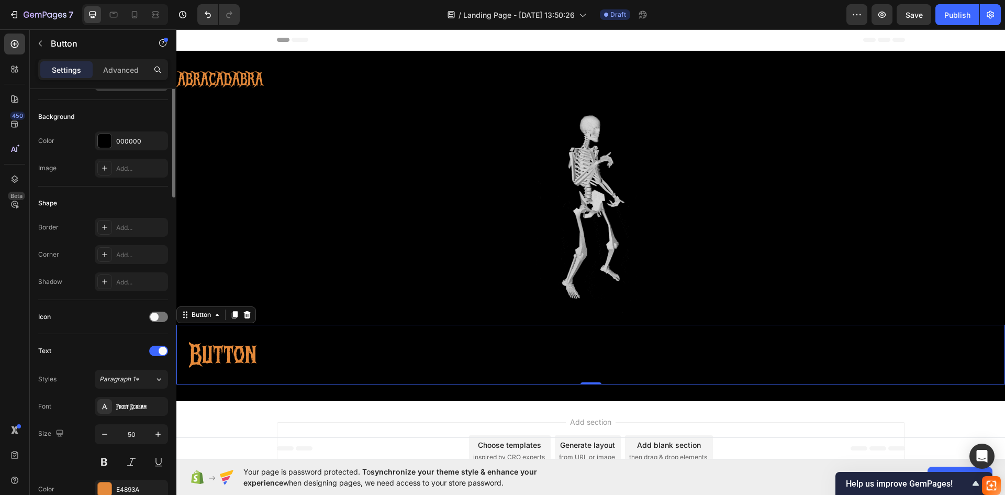
scroll to position [0, 0]
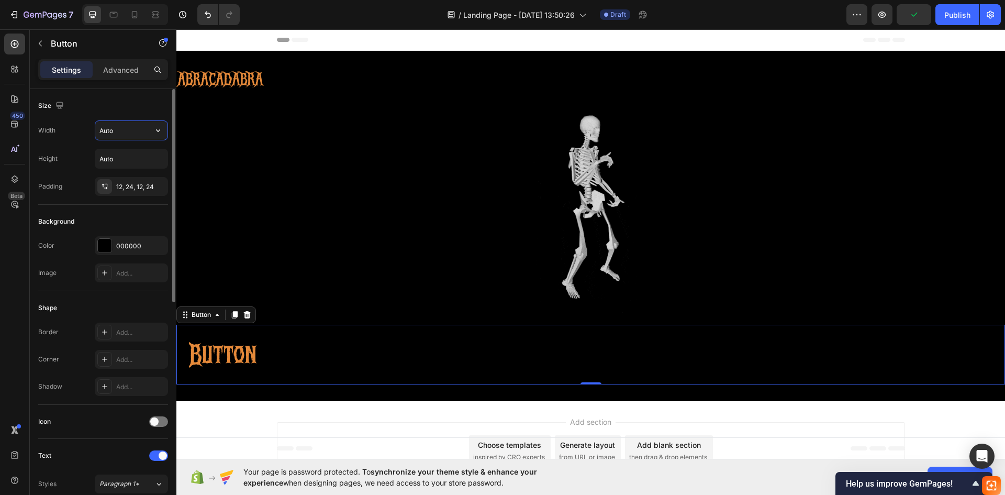
click at [115, 135] on input "Auto" at bounding box center [131, 130] width 72 height 19
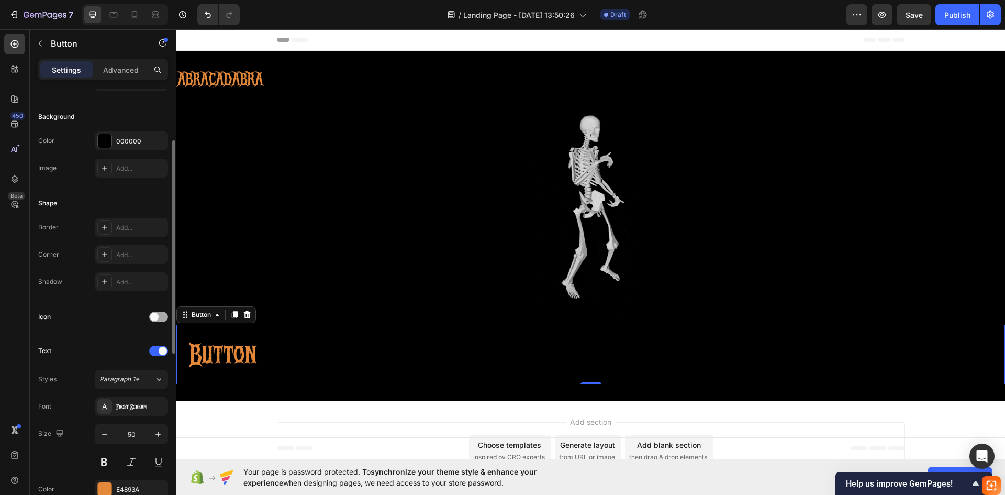
click at [161, 317] on div at bounding box center [158, 316] width 19 height 10
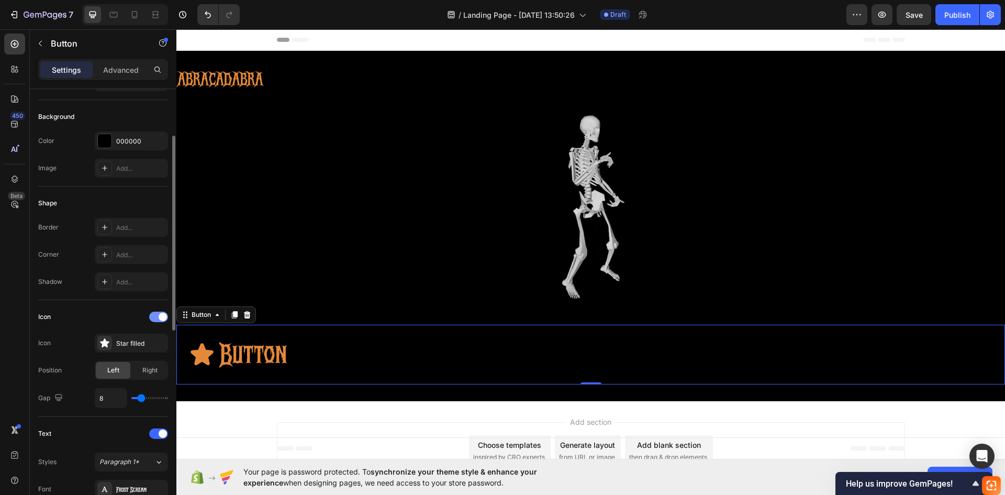
click at [161, 317] on span at bounding box center [163, 317] width 8 height 8
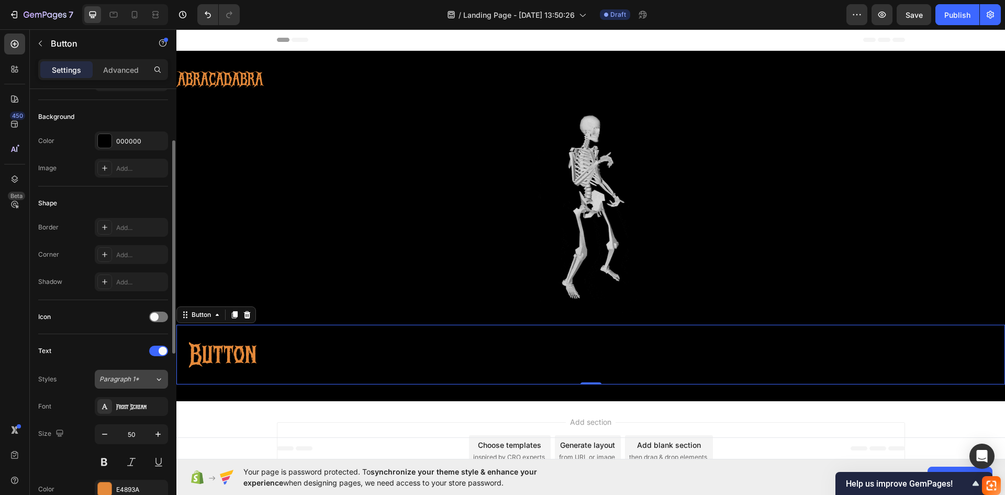
scroll to position [157, 0]
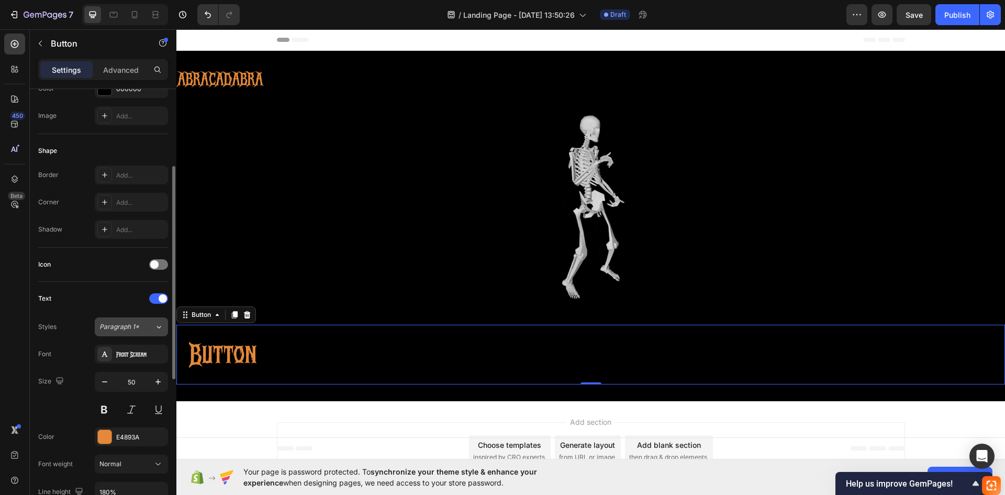
click at [146, 326] on div "Paragraph 1*" at bounding box center [126, 326] width 55 height 9
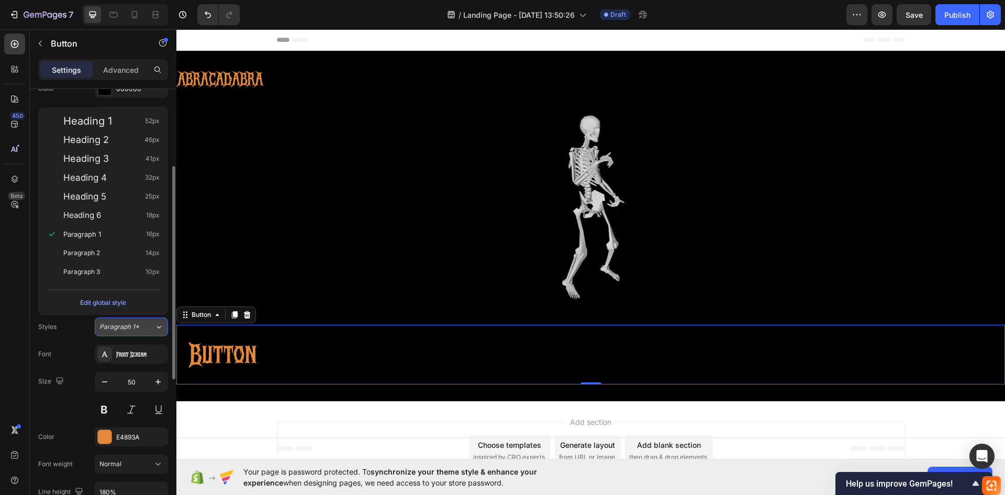
click at [146, 326] on div "Paragraph 1*" at bounding box center [126, 326] width 55 height 9
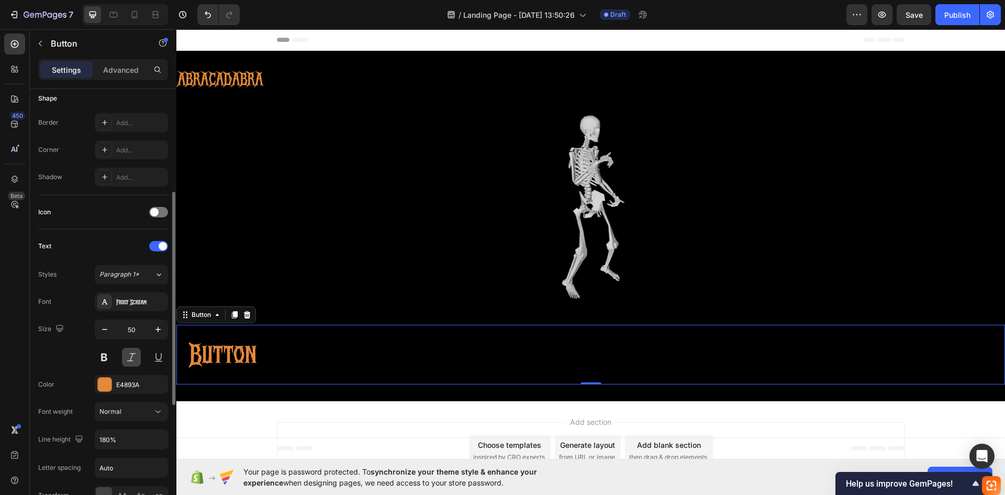
scroll to position [262, 0]
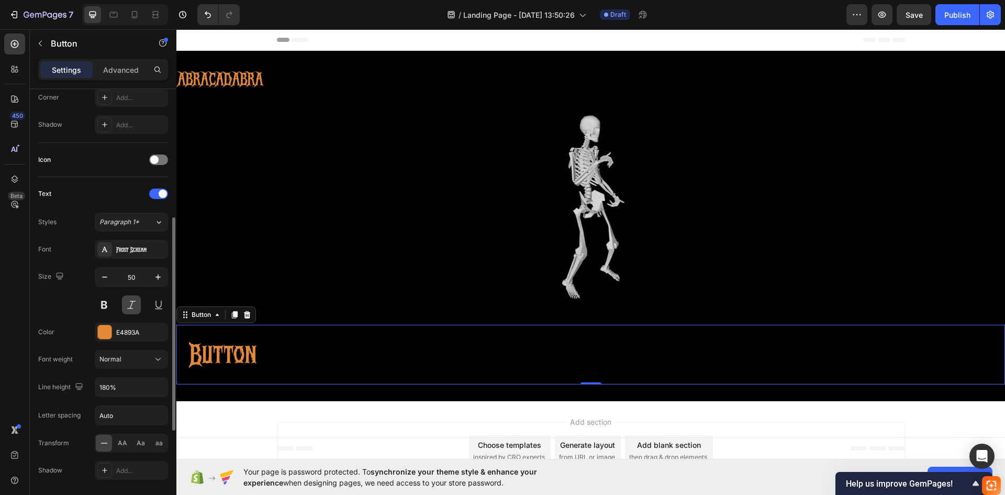
click at [129, 362] on div "Normal" at bounding box center [125, 358] width 53 height 9
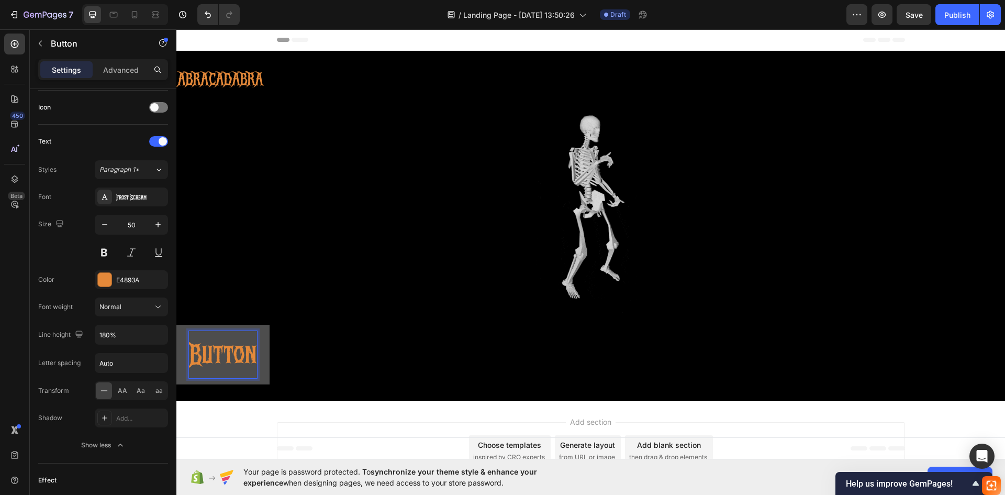
click at [215, 353] on p "Button" at bounding box center [223, 354] width 68 height 47
click at [251, 354] on p "Button" at bounding box center [223, 354] width 68 height 47
click at [176, 325] on button "SHOP" at bounding box center [212, 355] width 73 height 60
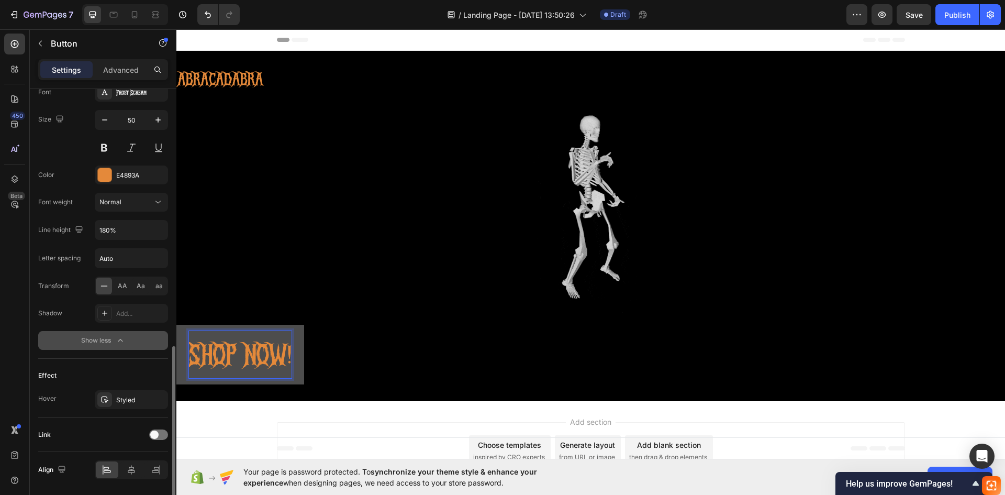
scroll to position [453, 0]
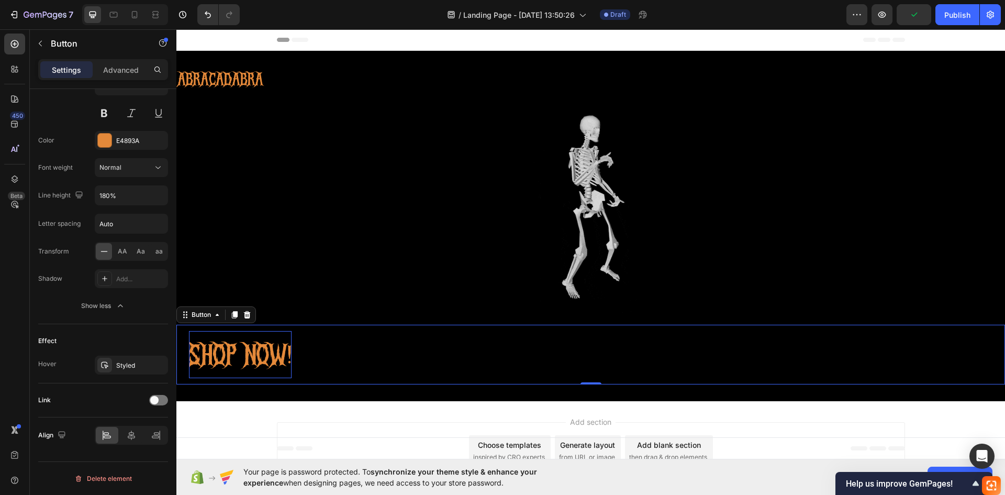
drag, startPoint x: 298, startPoint y: 353, endPoint x: 337, endPoint y: 355, distance: 38.8
click at [363, 351] on div "SHOP NOW! Button 0" at bounding box center [590, 355] width 829 height 60
click at [208, 317] on div "Button" at bounding box center [201, 314] width 24 height 9
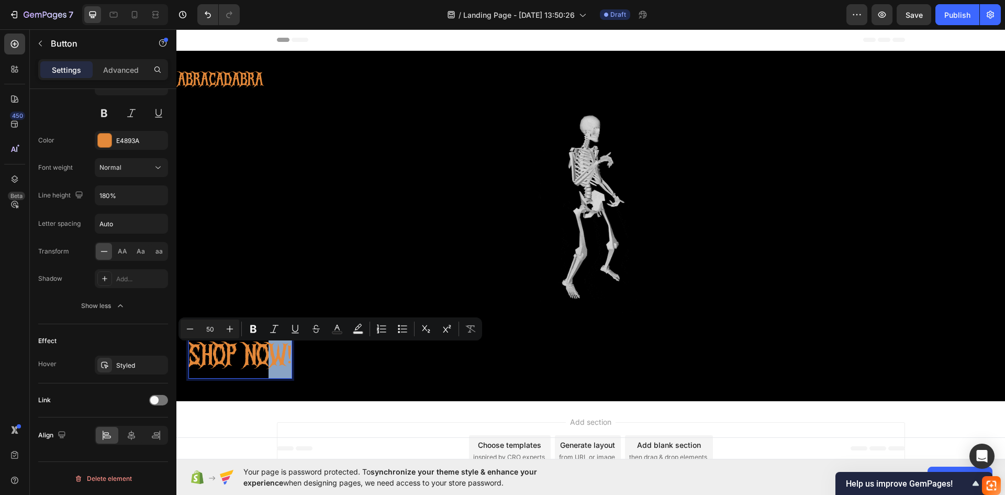
drag, startPoint x: 268, startPoint y: 338, endPoint x: 332, endPoint y: 349, distance: 65.4
click at [331, 340] on div "SHOP NOW! Button 0" at bounding box center [590, 355] width 829 height 60
click at [332, 352] on div "SHOP NOW! Button 0" at bounding box center [590, 355] width 829 height 60
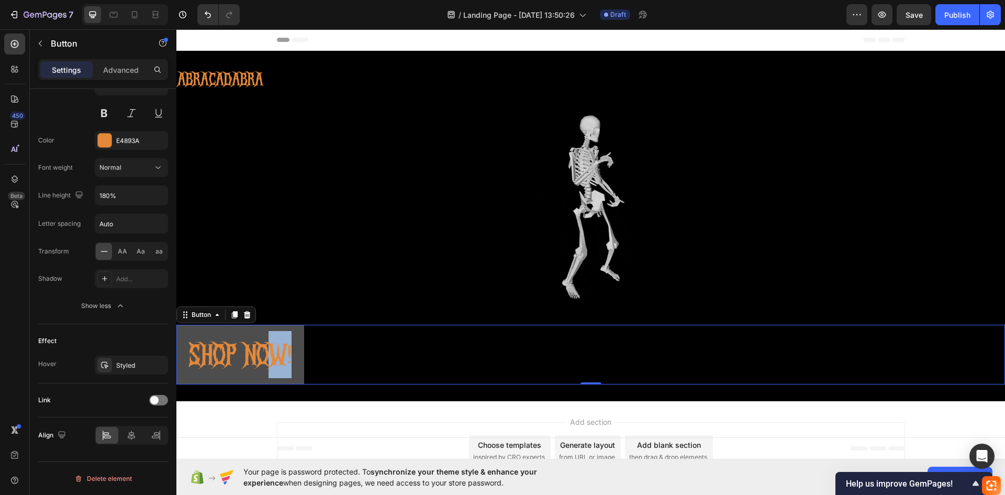
click at [302, 353] on button "SHOP NOW!" at bounding box center [240, 355] width 128 height 60
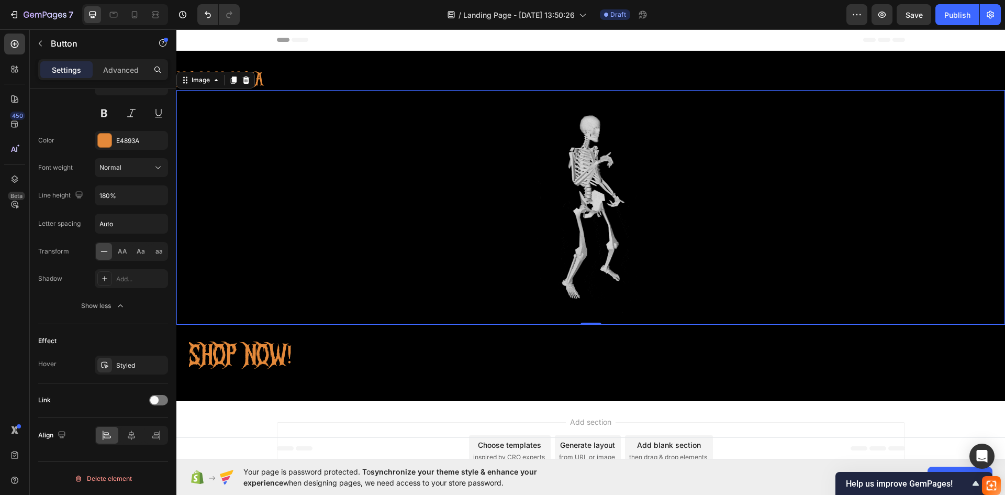
drag, startPoint x: 325, startPoint y: 298, endPoint x: 311, endPoint y: 322, distance: 28.1
click at [324, 298] on div at bounding box center [590, 207] width 829 height 235
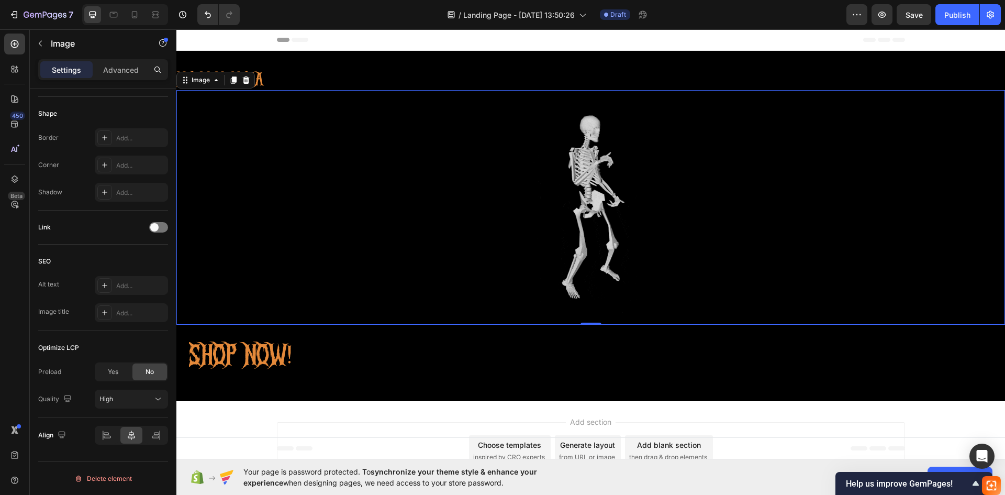
scroll to position [0, 0]
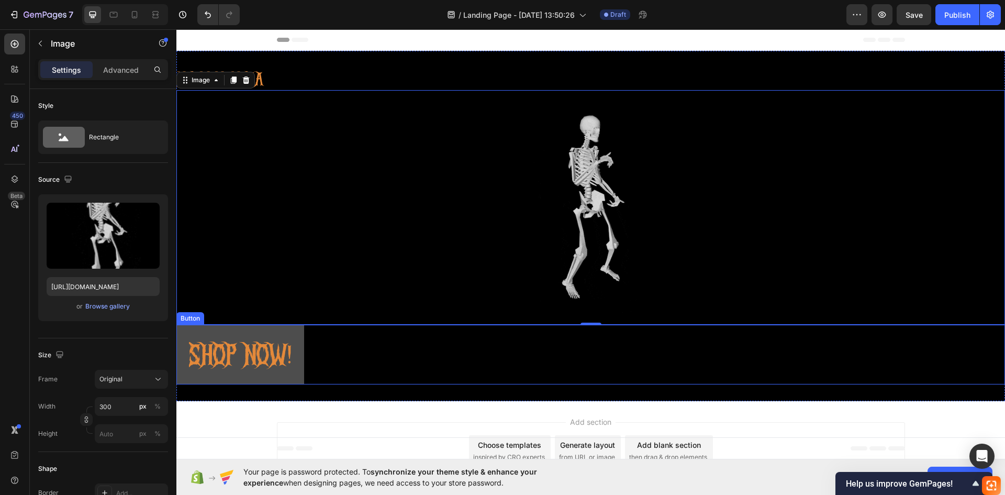
click at [302, 352] on button "SHOP NOW!" at bounding box center [240, 355] width 128 height 60
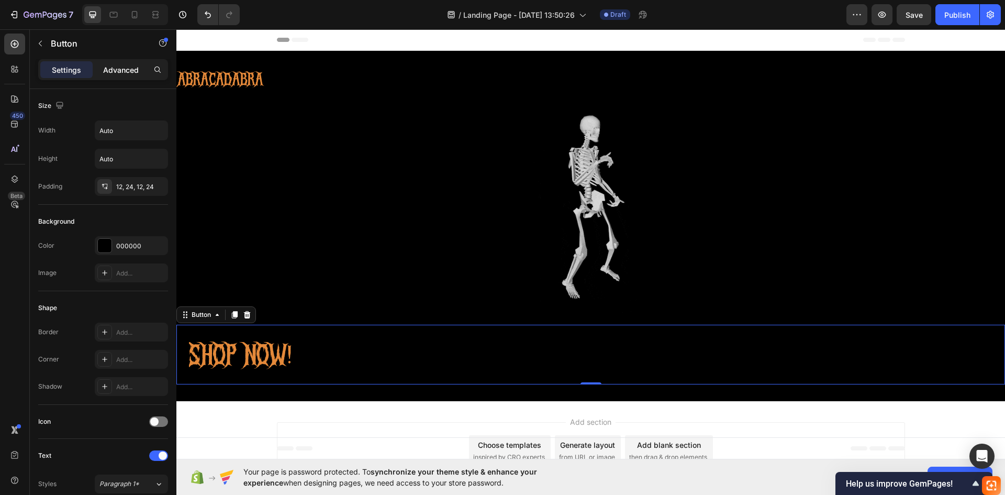
click at [118, 69] on p "Advanced" at bounding box center [121, 69] width 36 height 11
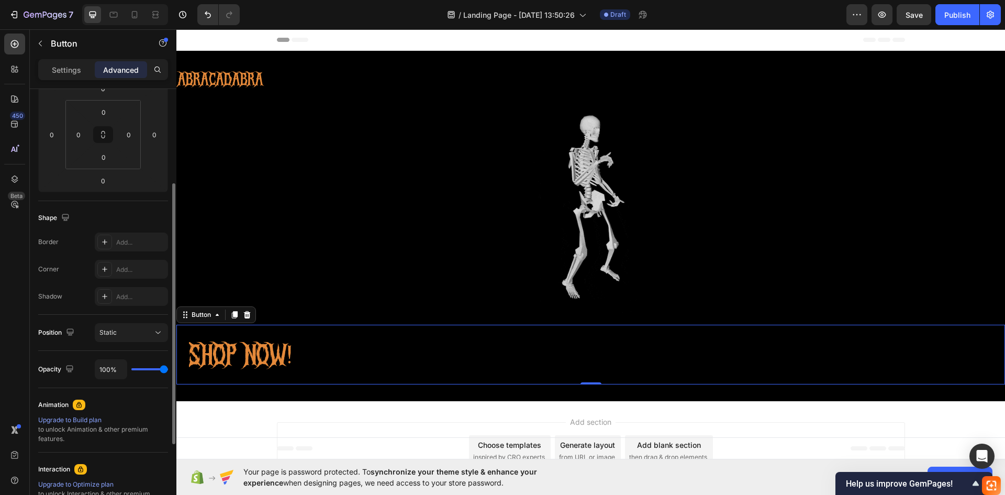
scroll to position [291, 0]
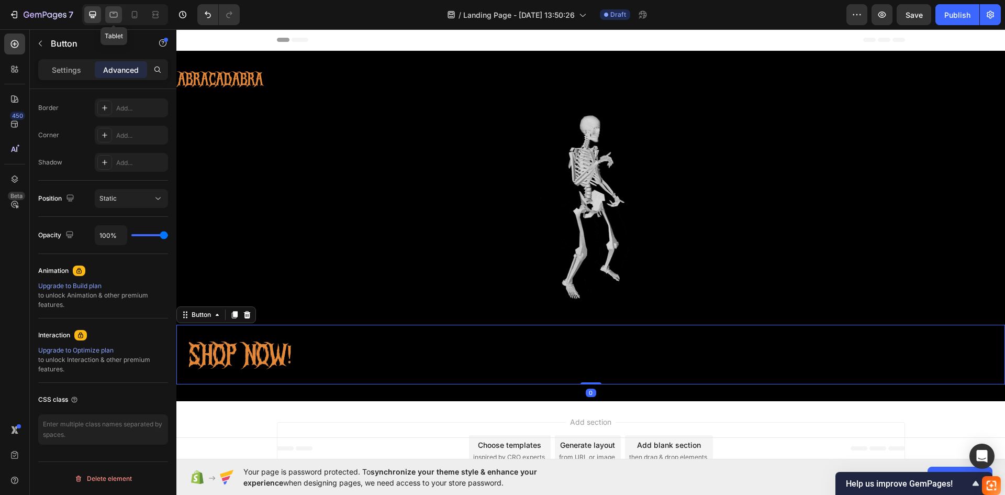
click at [112, 17] on icon at bounding box center [114, 15] width 8 height 6
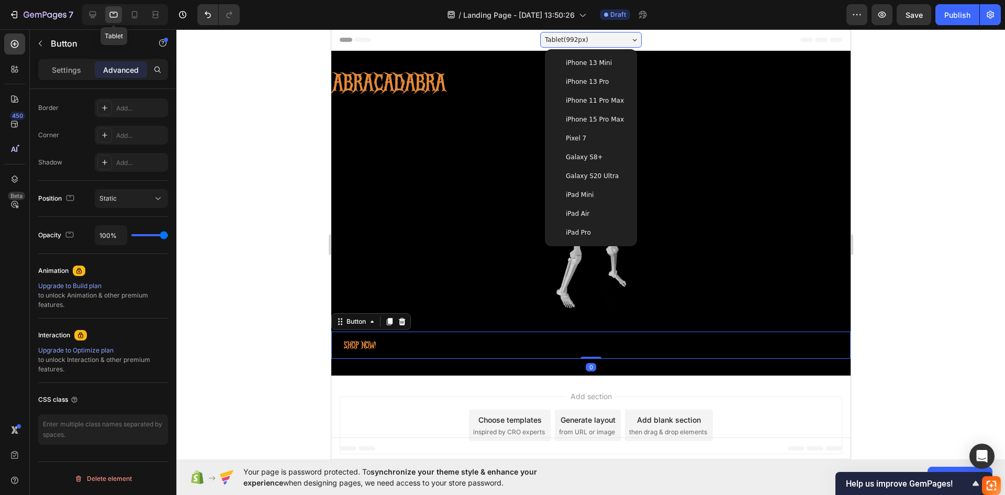
scroll to position [20, 0]
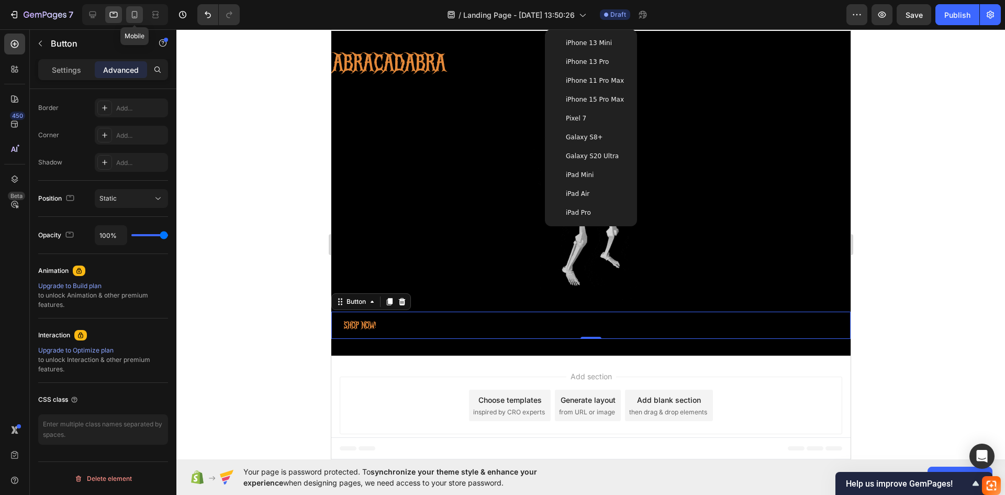
click at [136, 17] on icon at bounding box center [134, 16] width 3 height 1
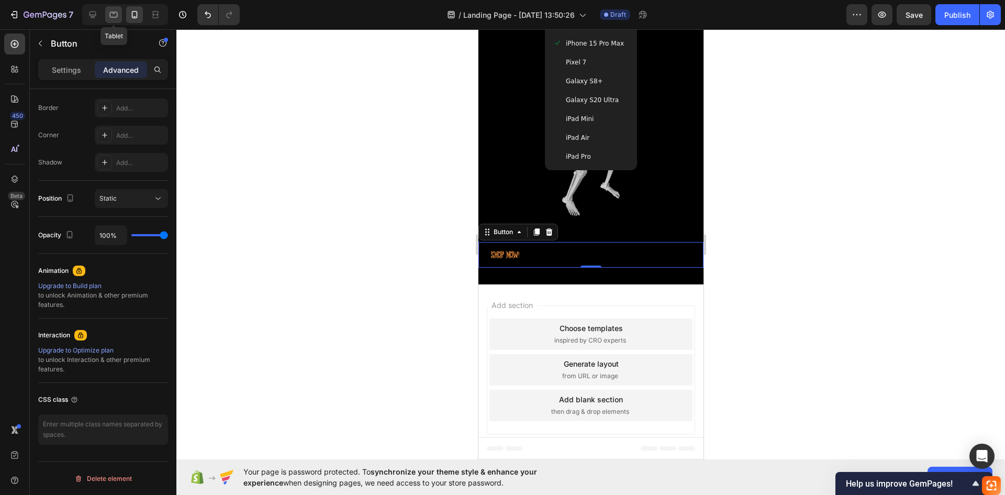
click at [117, 17] on icon at bounding box center [113, 14] width 10 height 10
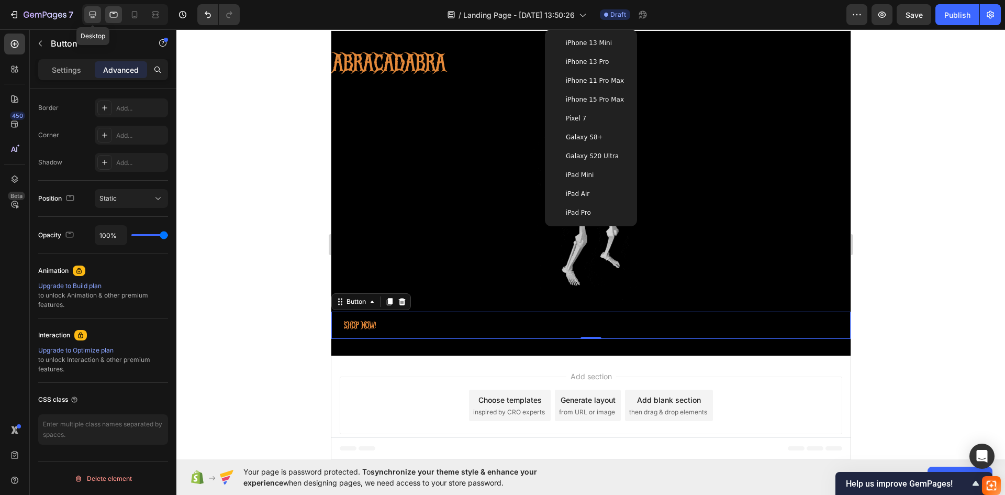
click at [98, 16] on icon at bounding box center [92, 14] width 10 height 10
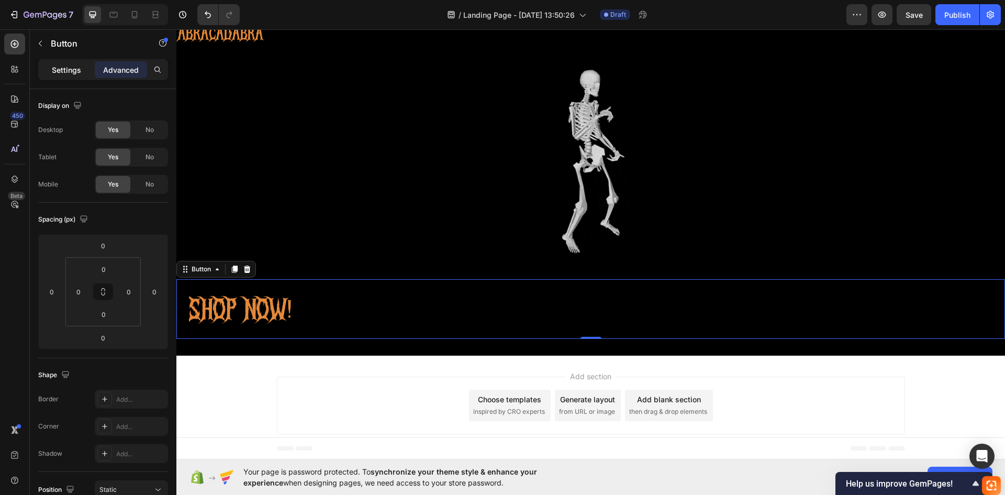
click at [71, 65] on p "Settings" at bounding box center [66, 69] width 29 height 11
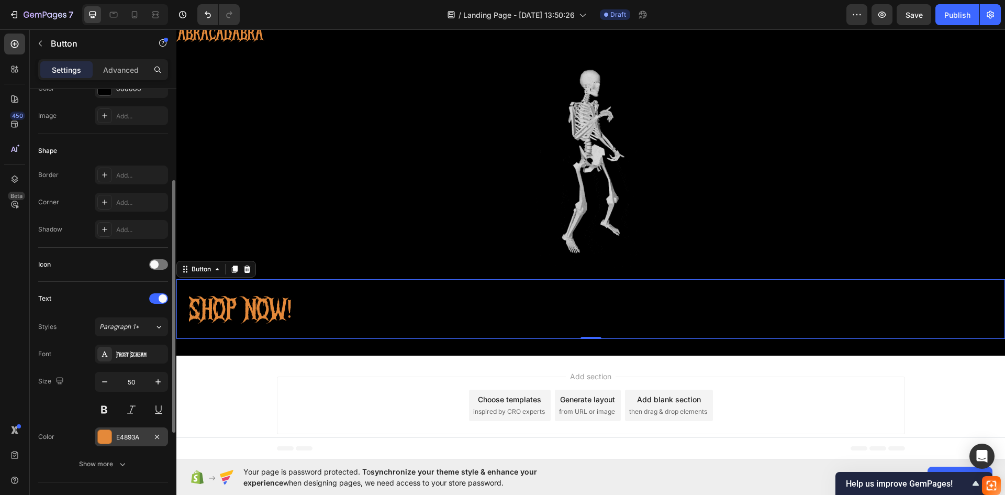
scroll to position [209, 0]
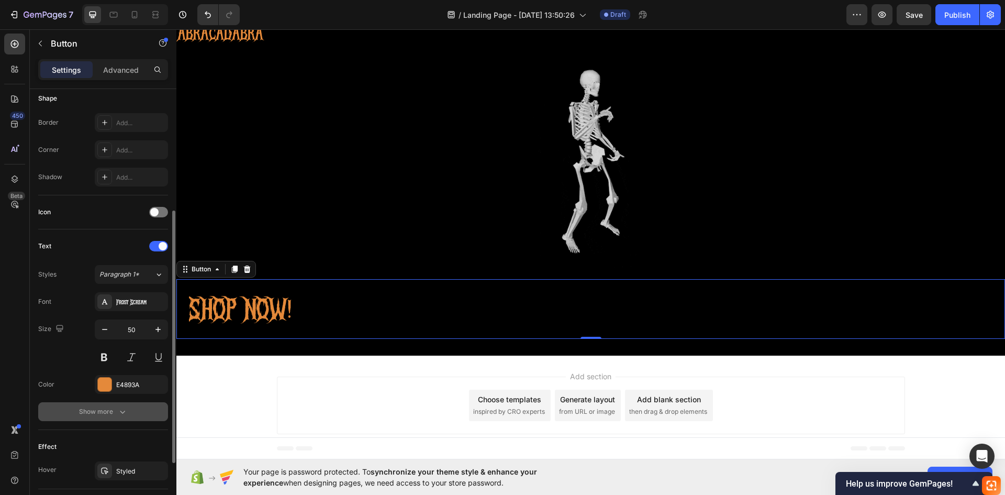
click at [118, 407] on icon "button" at bounding box center [122, 411] width 10 height 10
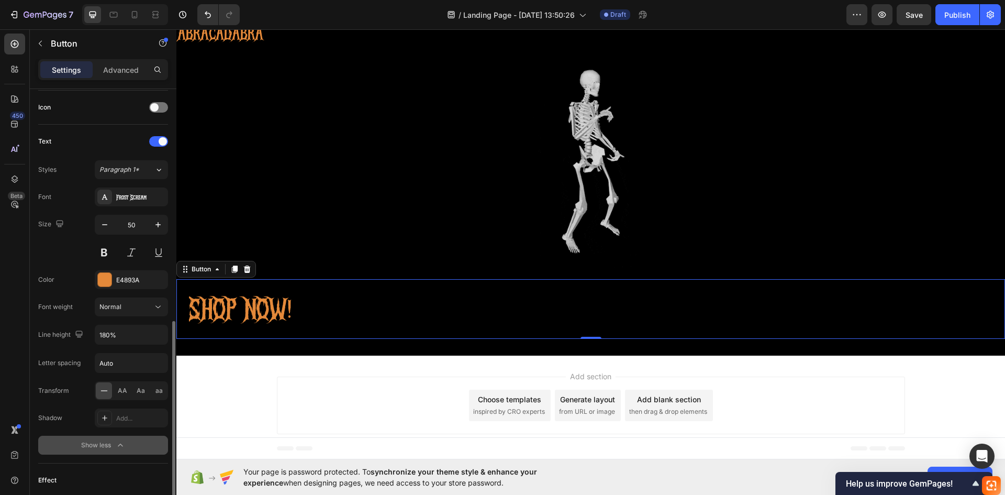
scroll to position [366, 0]
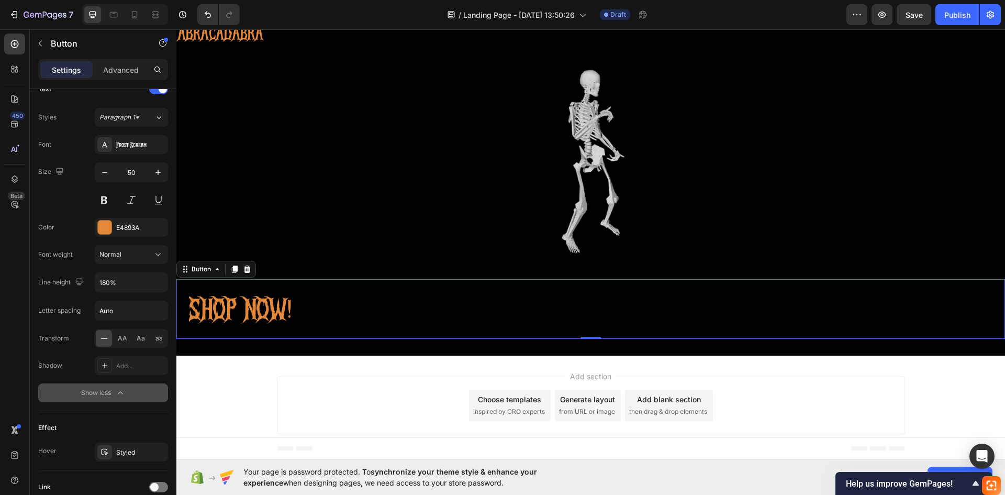
click at [445, 300] on div "SHOP NOW! Button 0" at bounding box center [590, 309] width 829 height 60
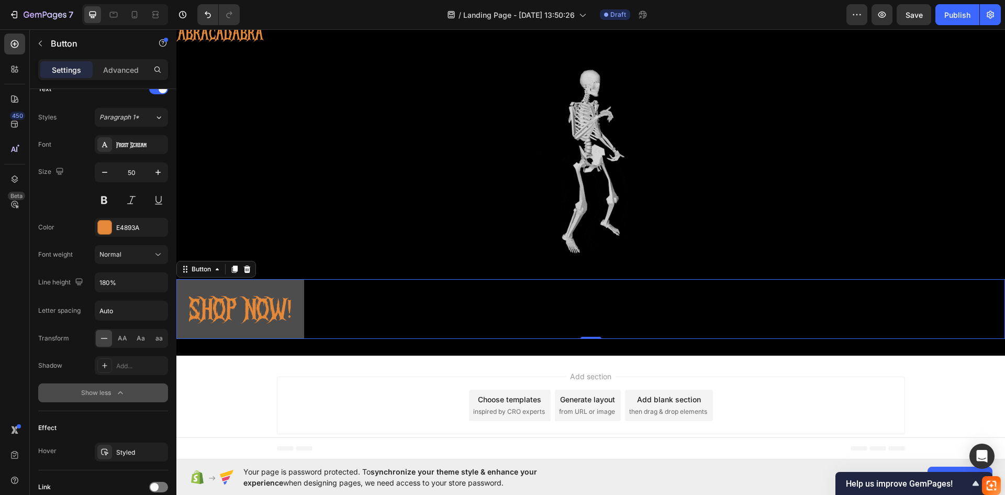
click at [303, 307] on button "SHOP NOW!" at bounding box center [240, 309] width 128 height 60
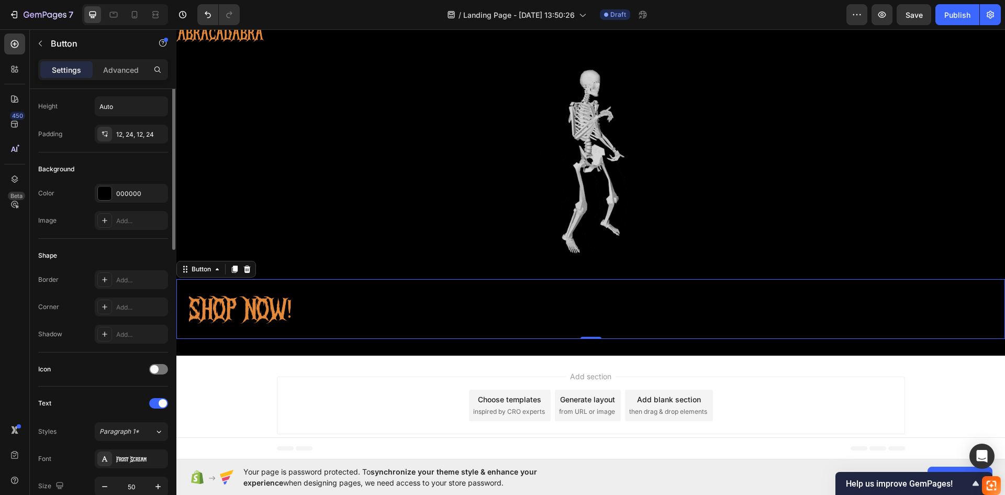
scroll to position [0, 0]
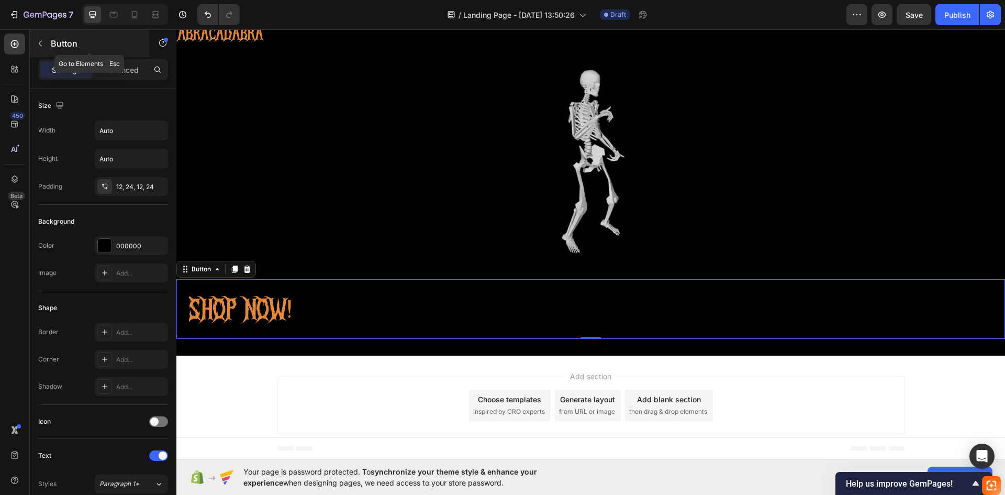
click at [41, 39] on icon "button" at bounding box center [40, 43] width 8 height 8
click at [322, 319] on div "SHOP NOW! Button" at bounding box center [590, 309] width 829 height 60
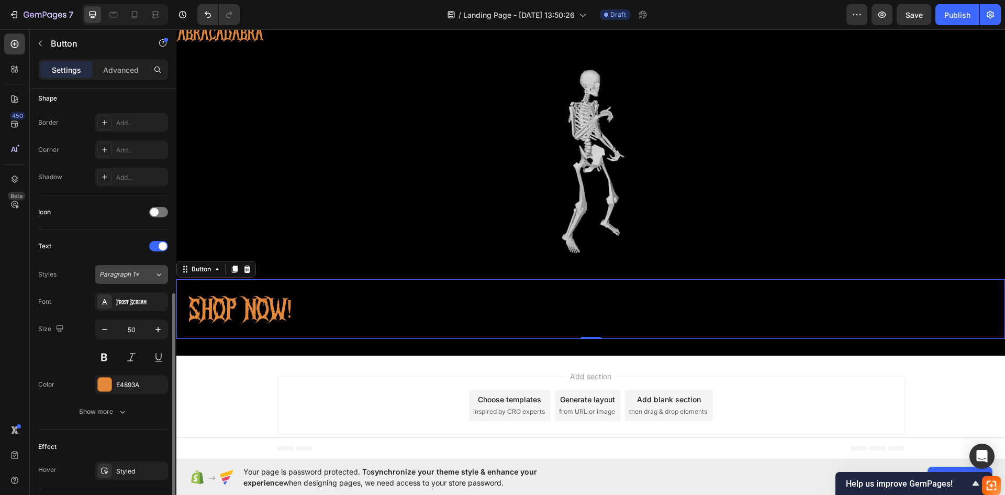
scroll to position [262, 0]
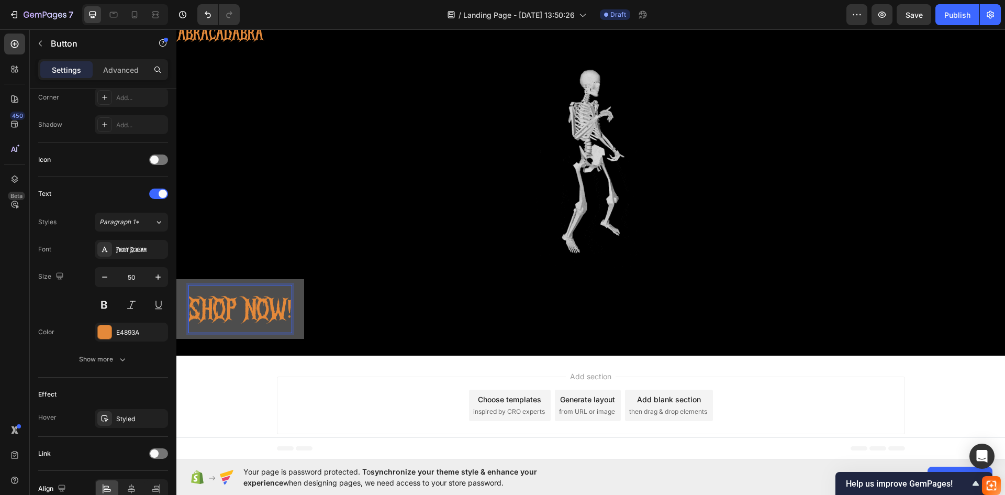
click at [296, 310] on button "SHOP NOW!" at bounding box center [240, 309] width 128 height 60
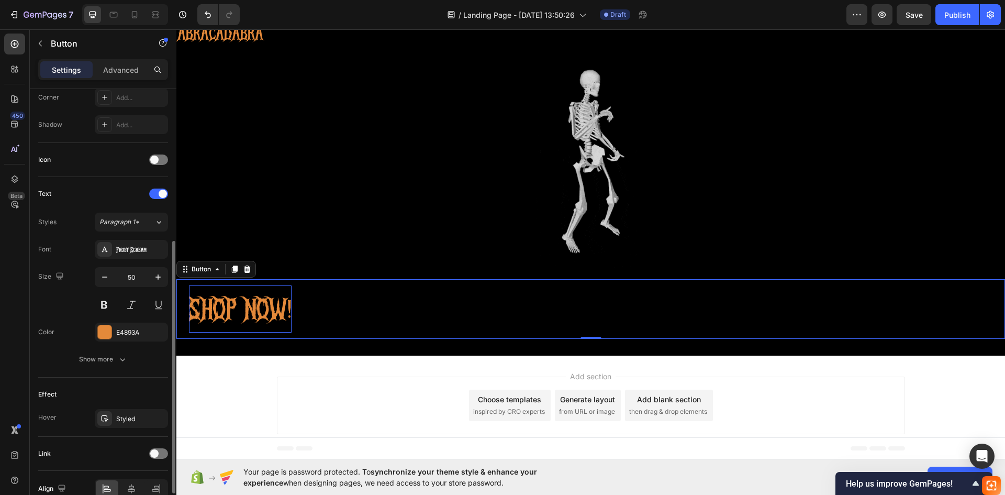
scroll to position [315, 0]
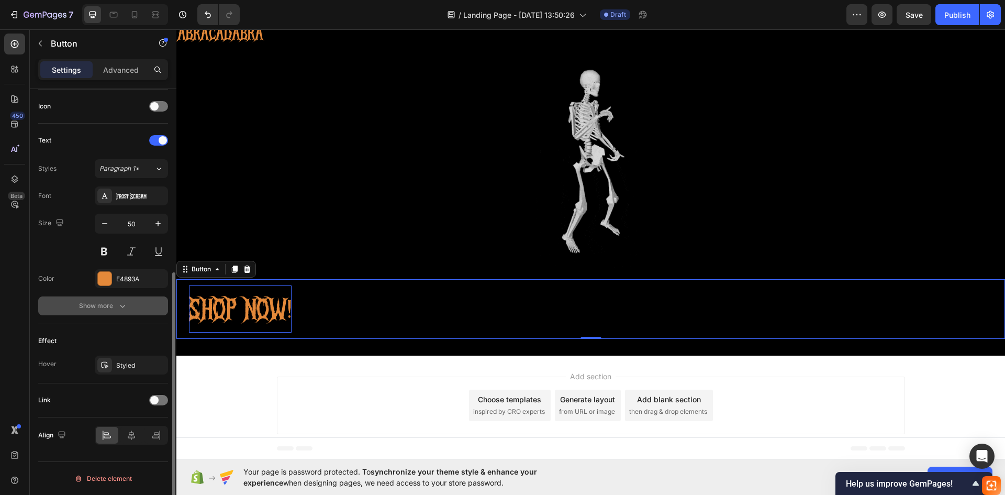
click at [105, 299] on button "Show more" at bounding box center [103, 305] width 130 height 19
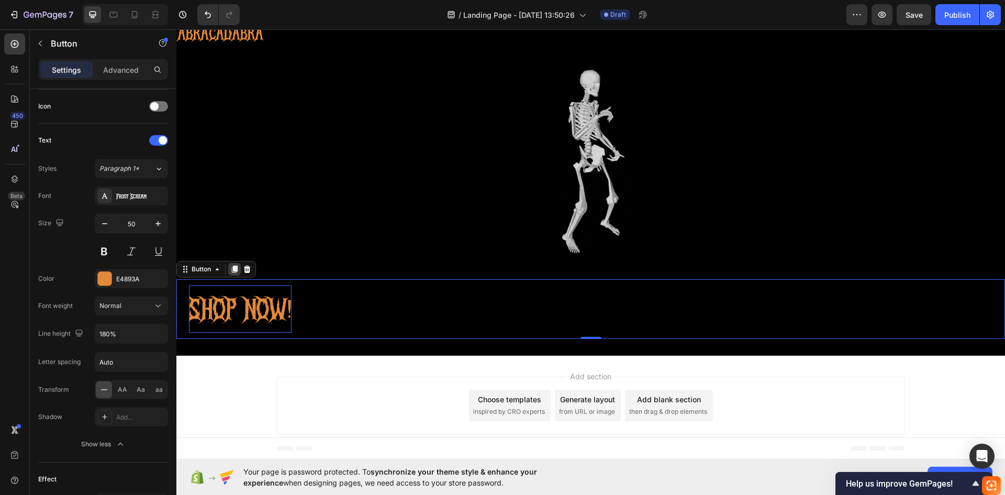
click at [237, 271] on icon at bounding box center [235, 268] width 6 height 7
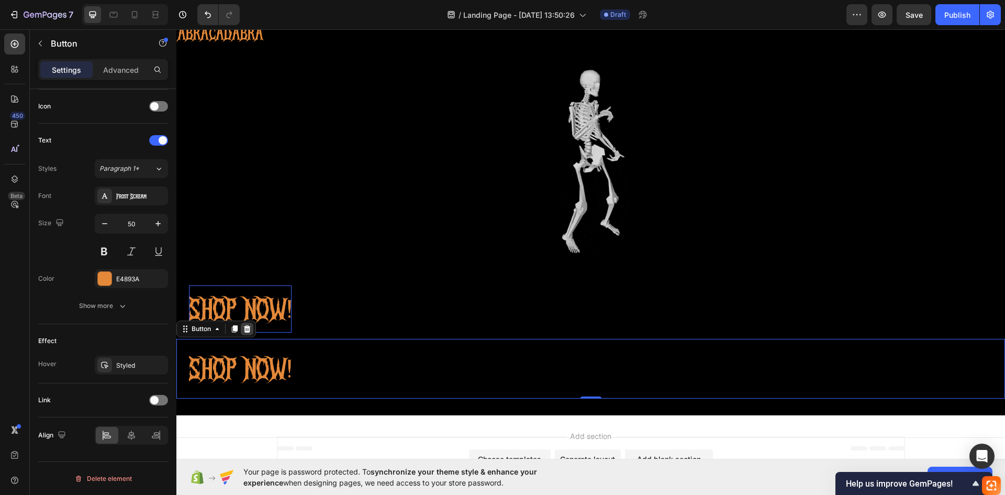
click at [247, 329] on icon at bounding box center [247, 328] width 7 height 7
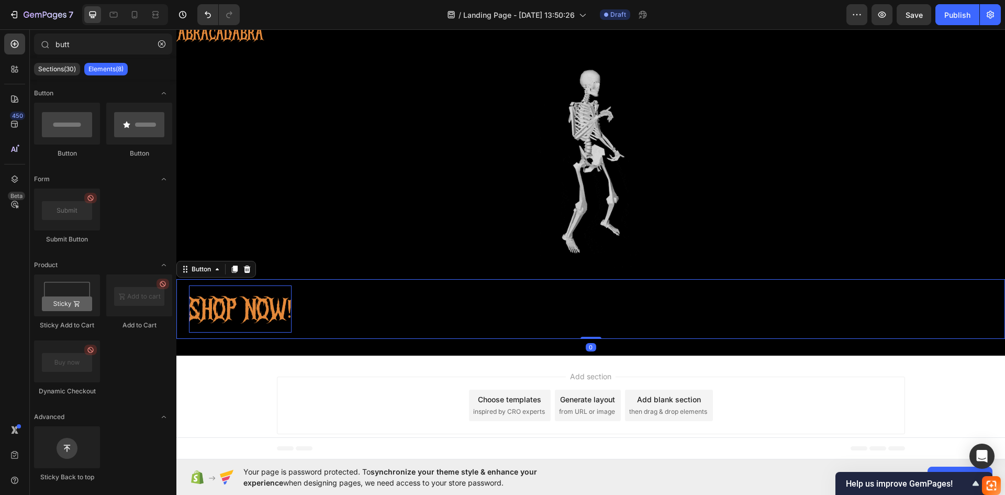
click at [219, 319] on p "SHOP NOW!" at bounding box center [240, 308] width 103 height 47
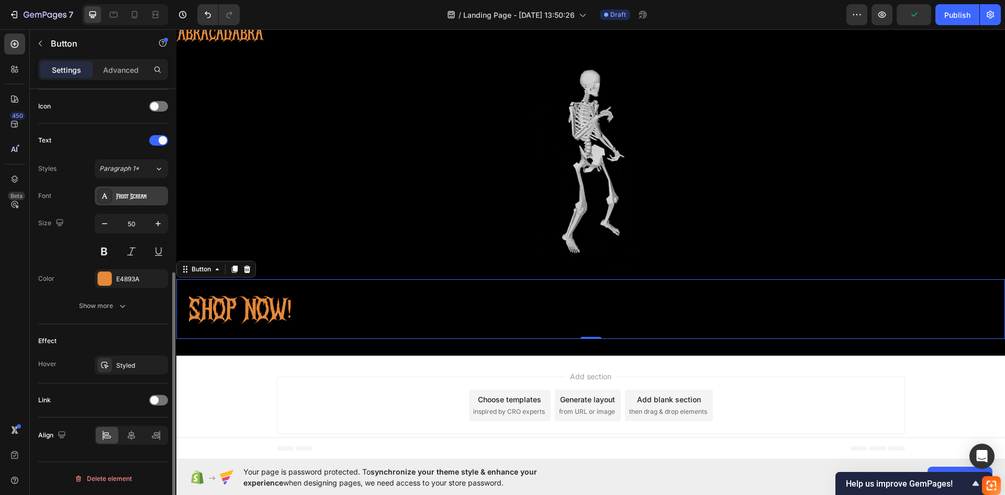
click at [105, 196] on icon at bounding box center [105, 195] width 6 height 5
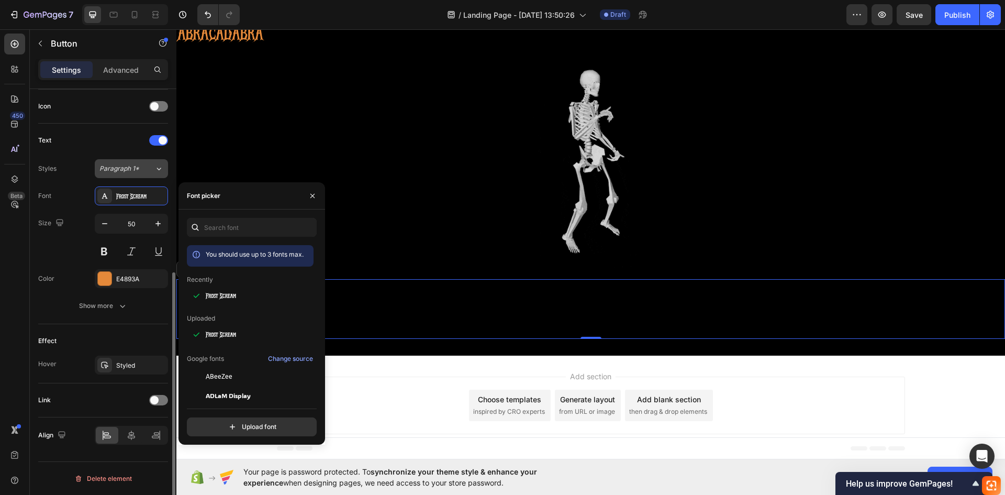
click at [107, 169] on span "Paragraph 1*" at bounding box center [119, 168] width 40 height 9
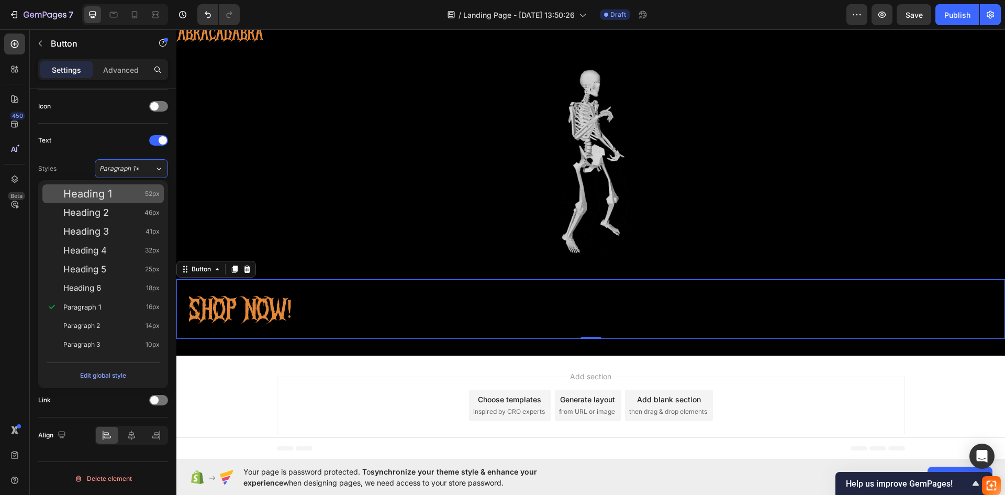
click at [126, 196] on div "Heading 1 52px" at bounding box center [111, 193] width 96 height 10
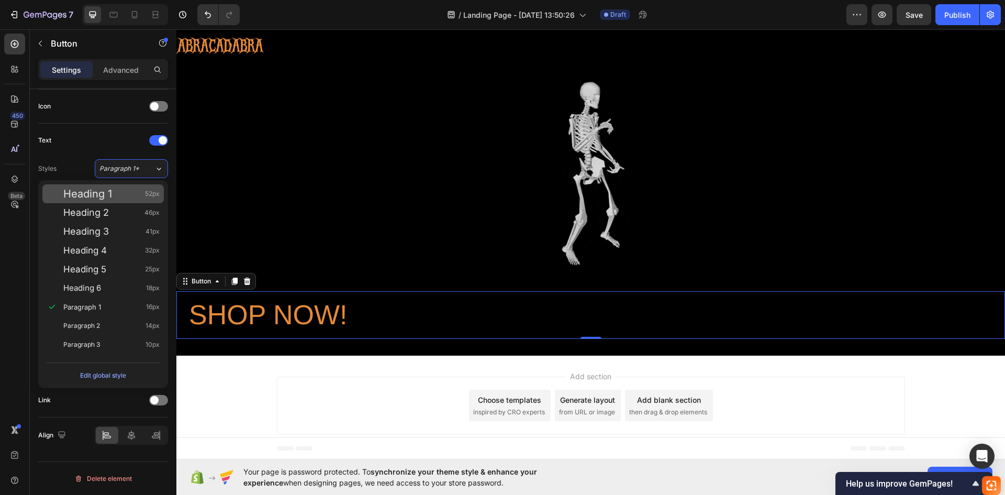
scroll to position [34, 0]
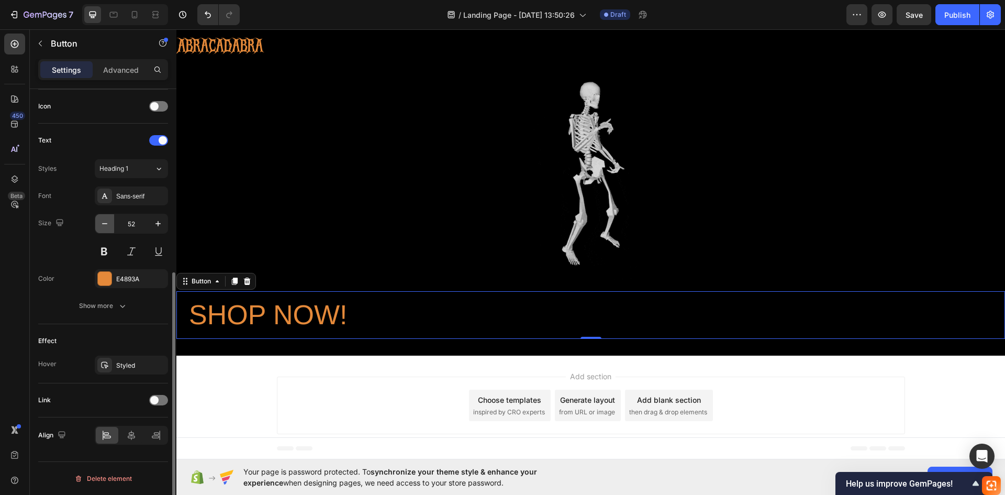
click at [105, 224] on icon "button" at bounding box center [104, 223] width 5 height 1
type input "50"
click at [122, 197] on div "Sans-serif" at bounding box center [140, 196] width 49 height 9
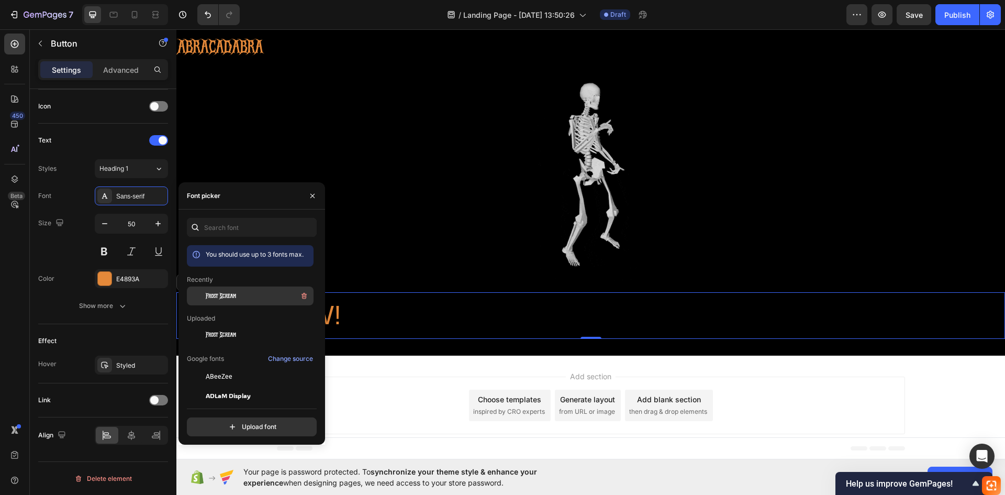
click at [220, 291] on span "Frost Scream" at bounding box center [221, 295] width 30 height 9
drag, startPoint x: 307, startPoint y: 191, endPoint x: 128, endPoint y: 170, distance: 180.8
click at [307, 191] on button "button" at bounding box center [312, 195] width 17 height 17
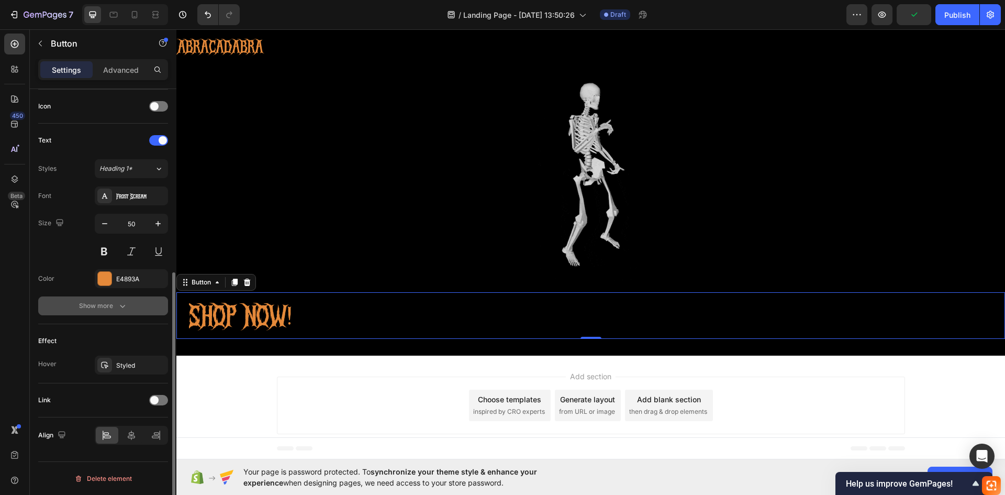
click at [109, 299] on button "Show more" at bounding box center [103, 305] width 130 height 19
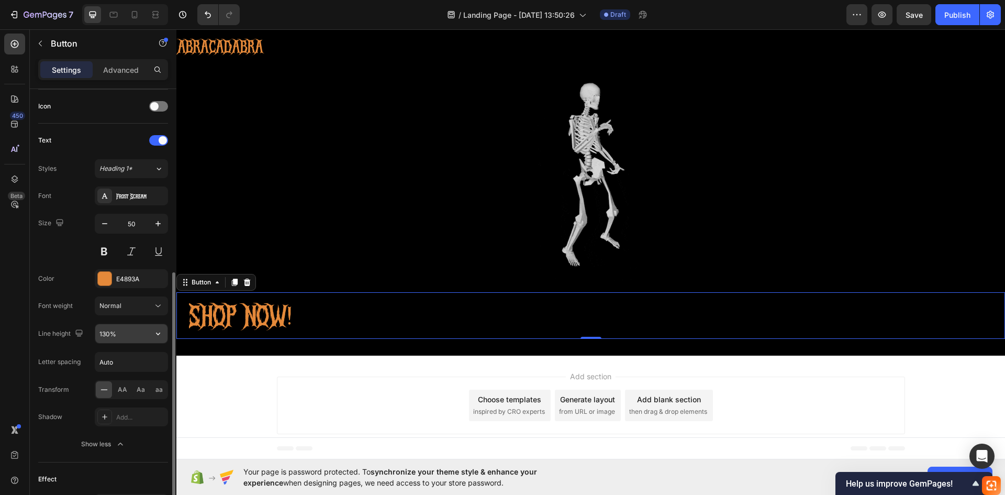
click at [109, 333] on input "130%" at bounding box center [131, 333] width 72 height 19
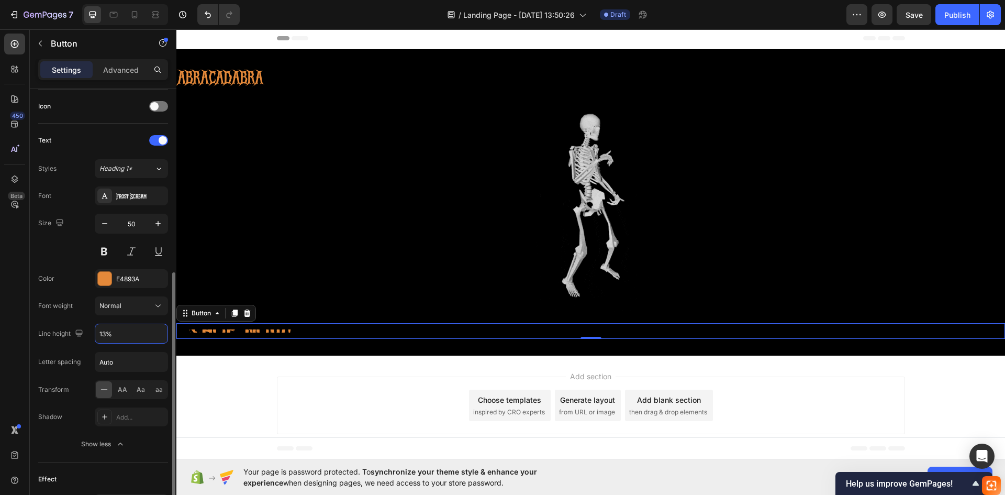
type input "130%"
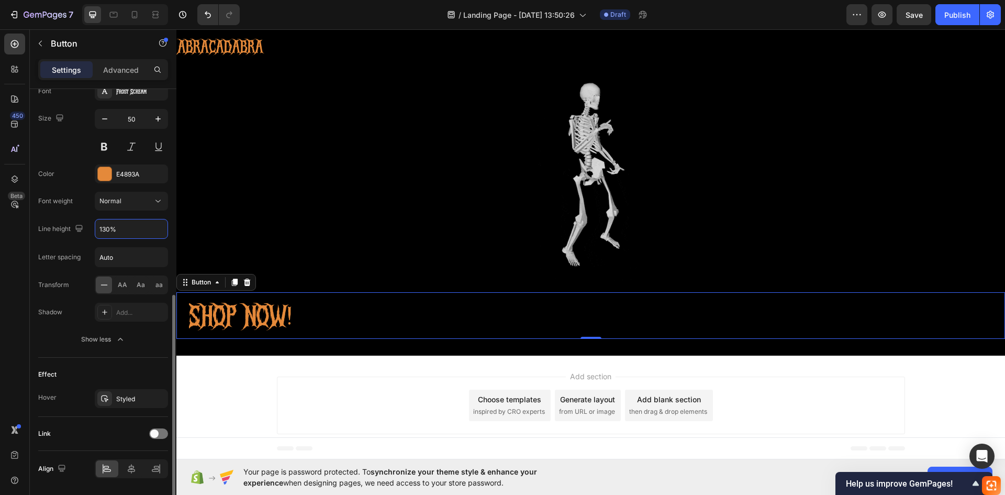
scroll to position [453, 0]
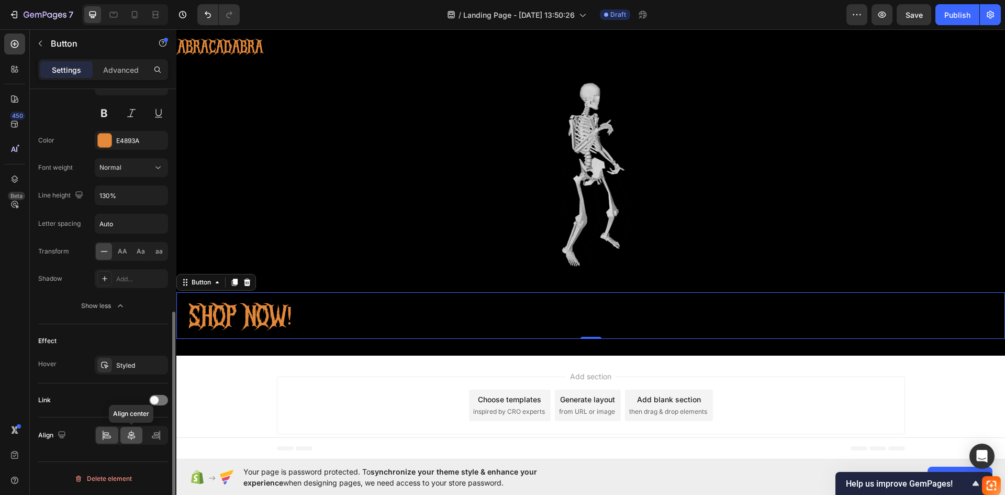
click at [124, 431] on div at bounding box center [131, 435] width 23 height 17
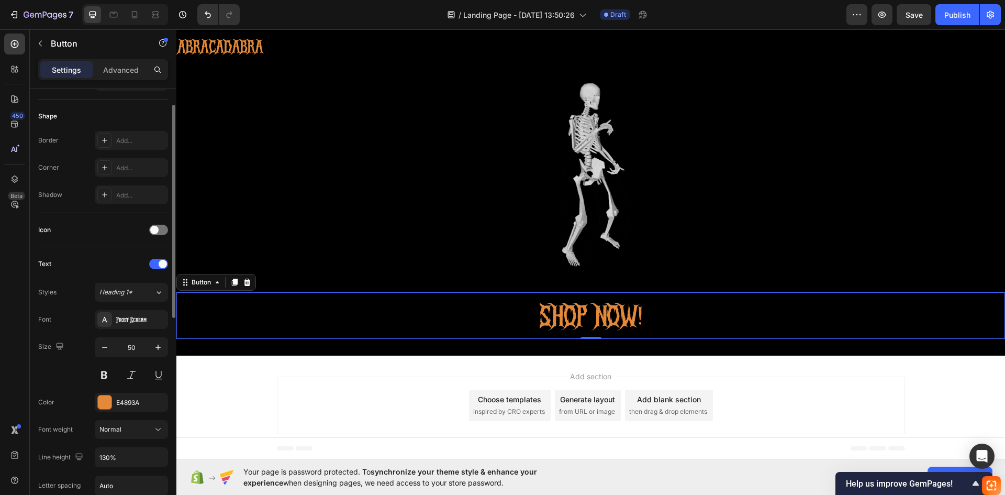
scroll to position [139, 0]
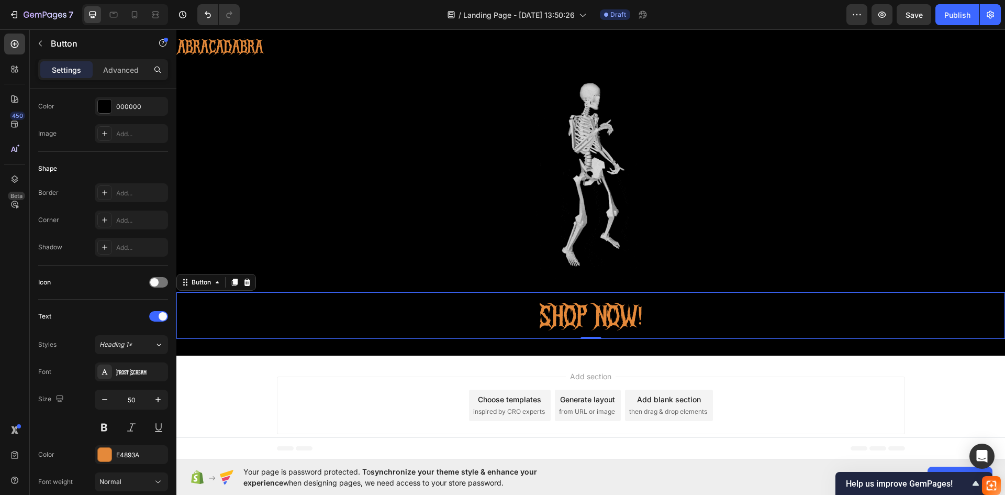
click at [260, 309] on div "SHOP NOW! Button 0" at bounding box center [590, 315] width 829 height 47
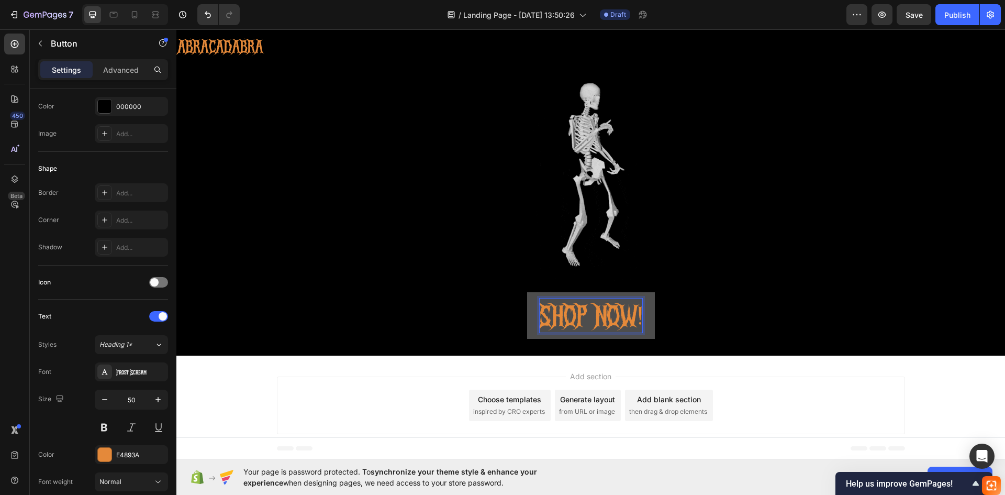
click at [490, 378] on div "Add section Choose templates inspired by CRO experts Generate layout from URL o…" at bounding box center [591, 405] width 628 height 58
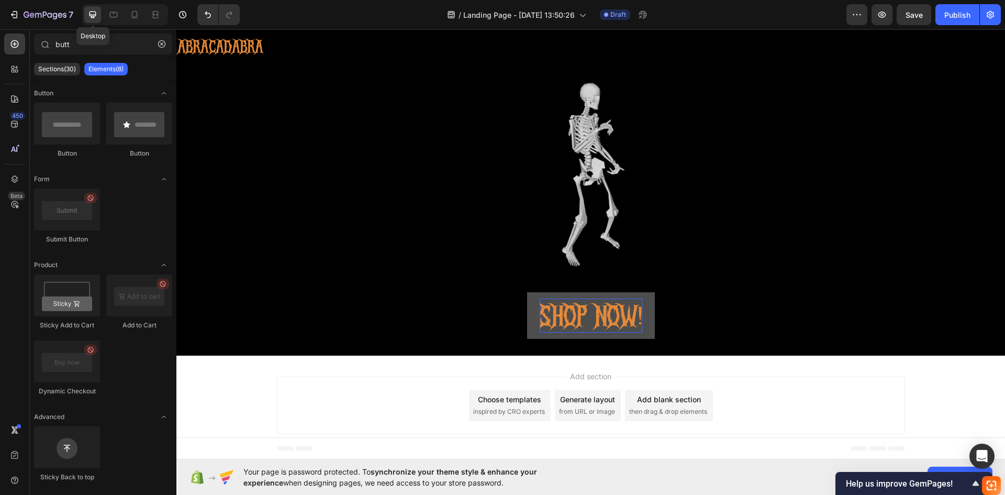
click at [93, 11] on icon at bounding box center [92, 14] width 10 height 10
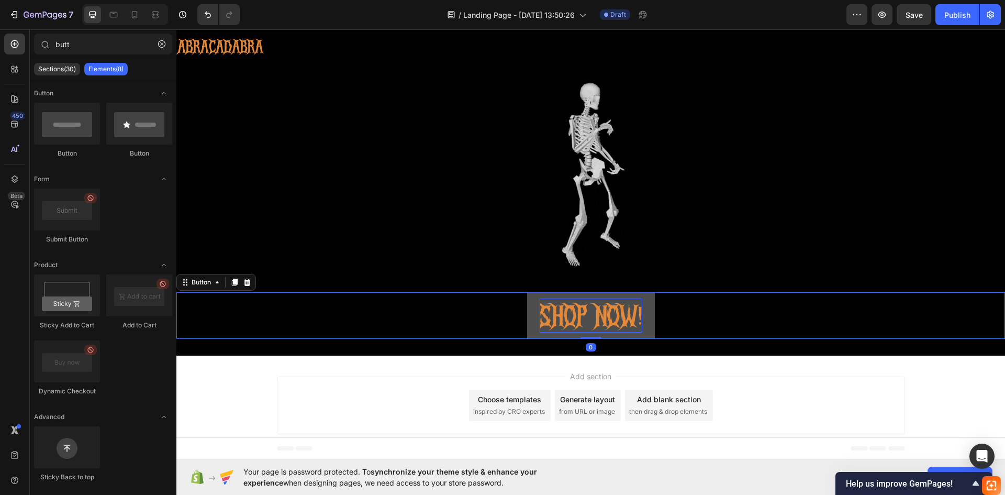
click at [573, 317] on p "SHOP NOW!" at bounding box center [591, 315] width 103 height 34
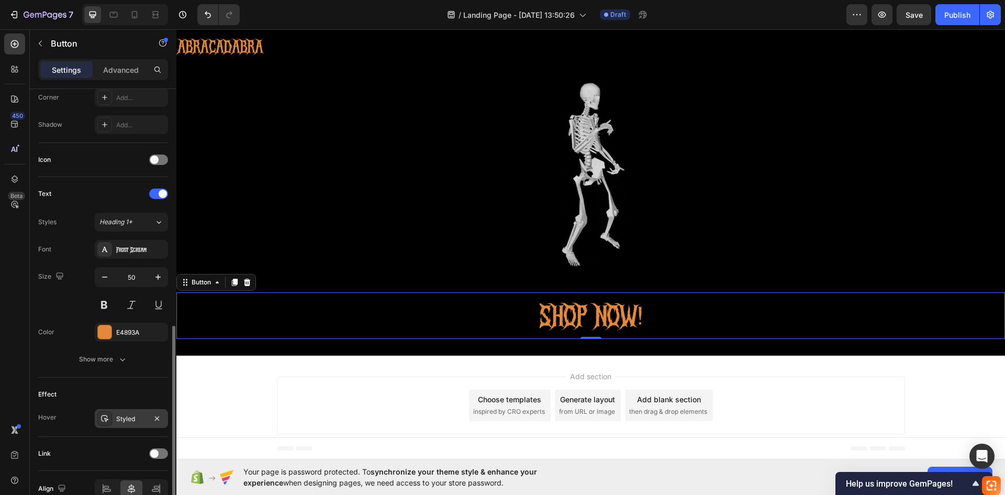
scroll to position [315, 0]
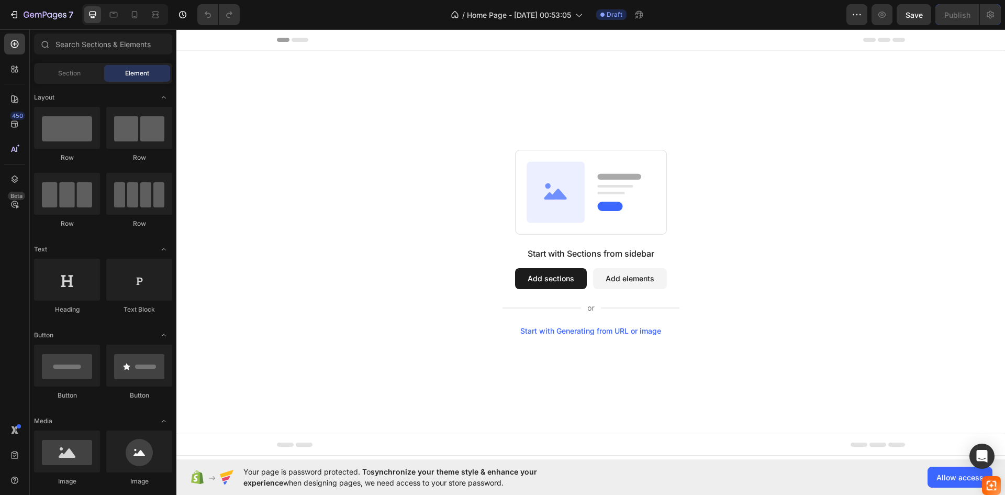
click at [568, 277] on button "Add sections" at bounding box center [551, 278] width 72 height 21
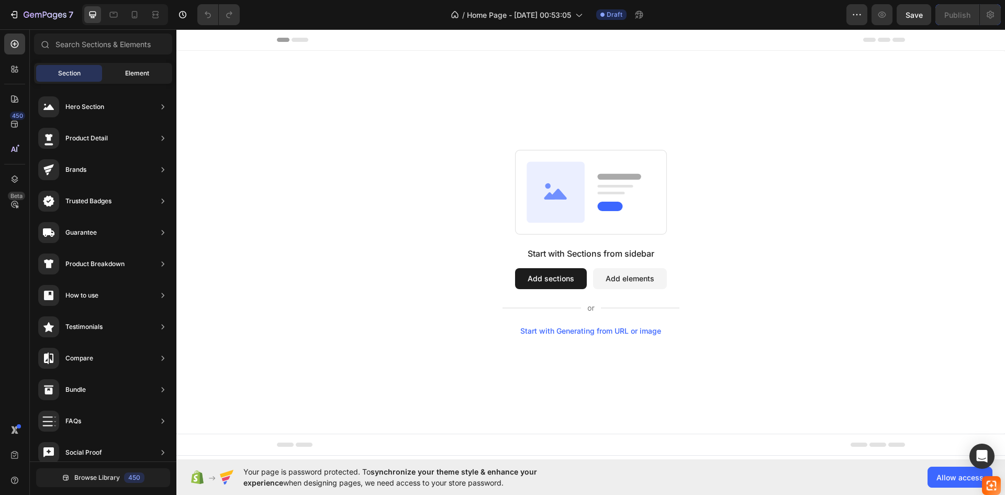
click at [130, 71] on span "Element" at bounding box center [137, 73] width 24 height 9
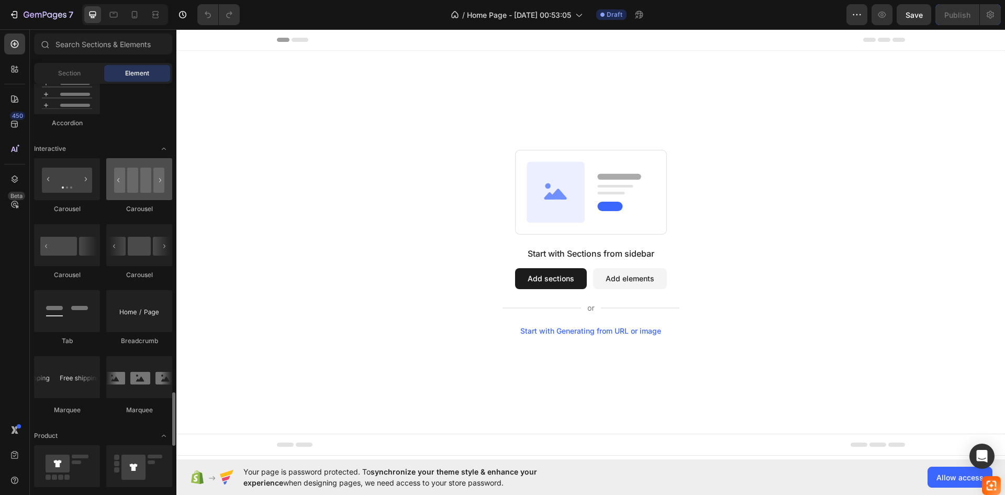
scroll to position [1152, 0]
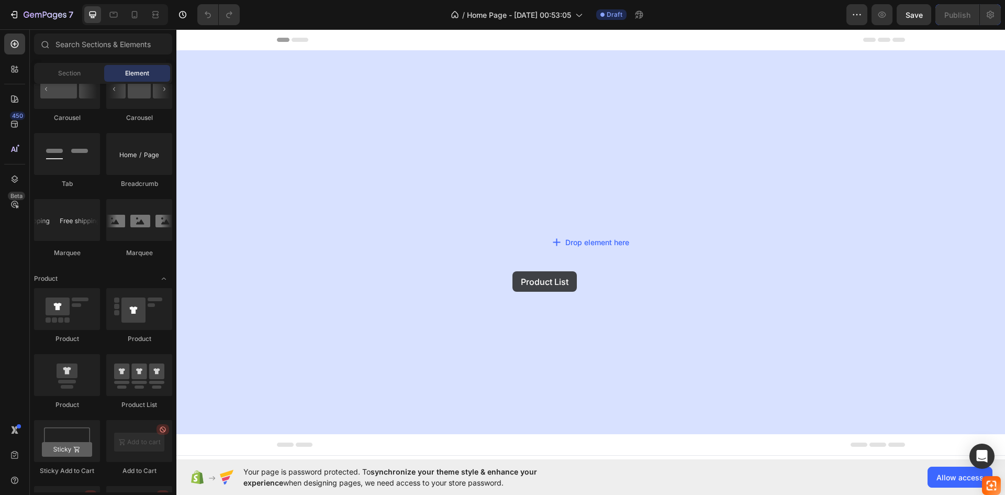
drag, startPoint x: 310, startPoint y: 390, endPoint x: 512, endPoint y: 271, distance: 234.9
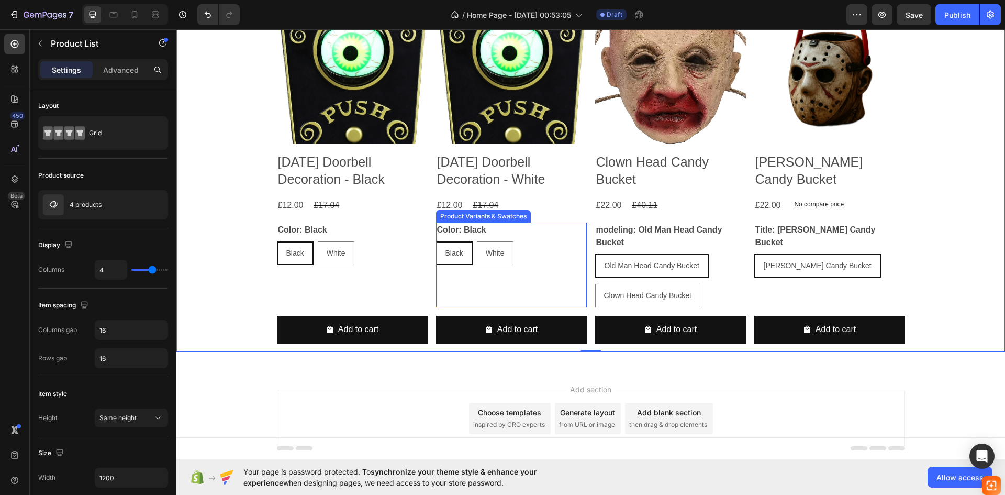
scroll to position [0, 0]
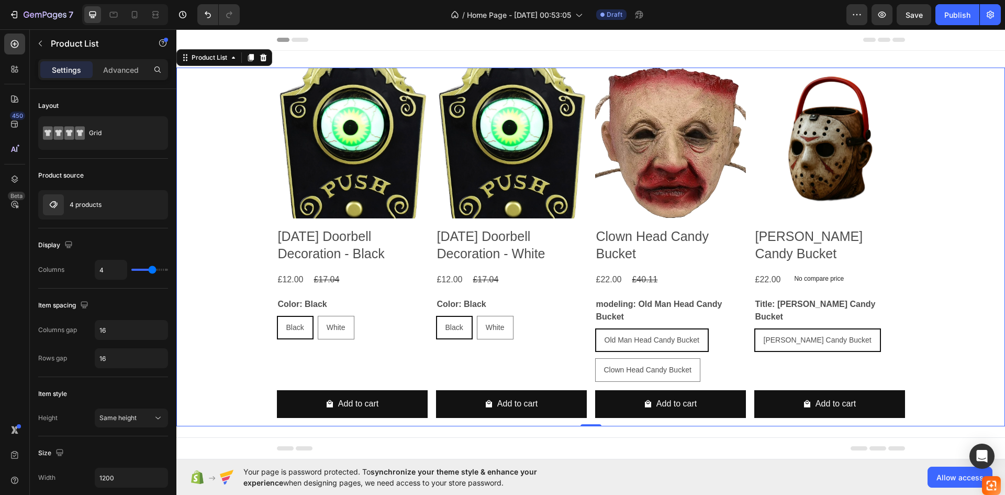
click at [168, 11] on div at bounding box center [125, 14] width 86 height 21
click at [160, 11] on icon at bounding box center [155, 14] width 10 height 10
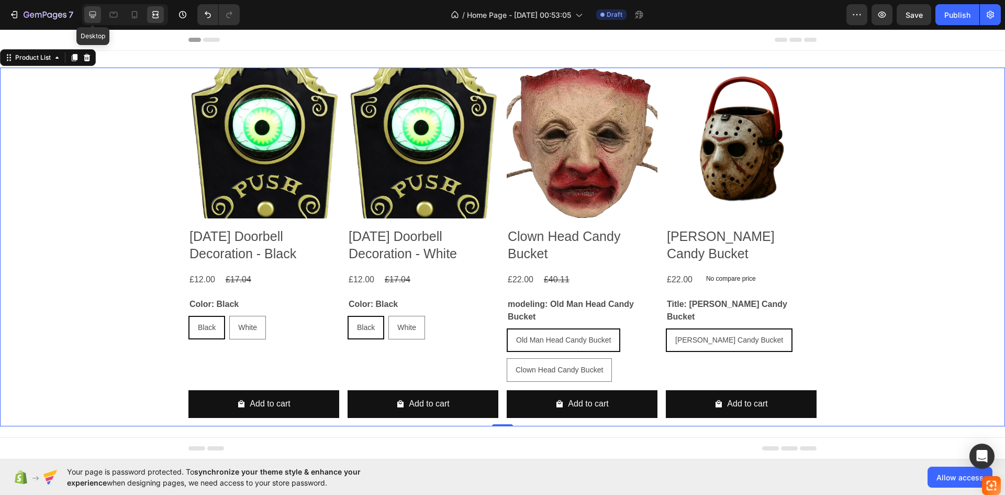
click at [97, 16] on icon at bounding box center [92, 14] width 10 height 10
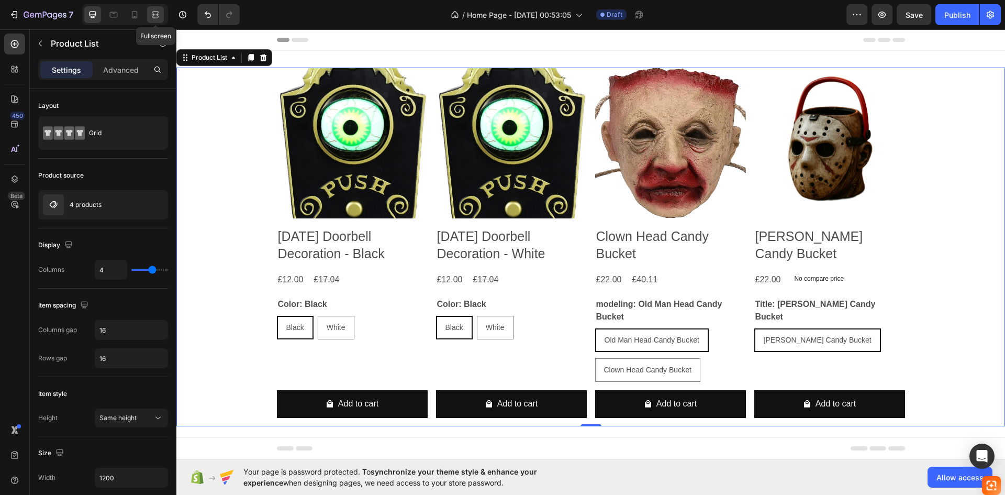
click at [156, 16] on icon at bounding box center [155, 14] width 10 height 10
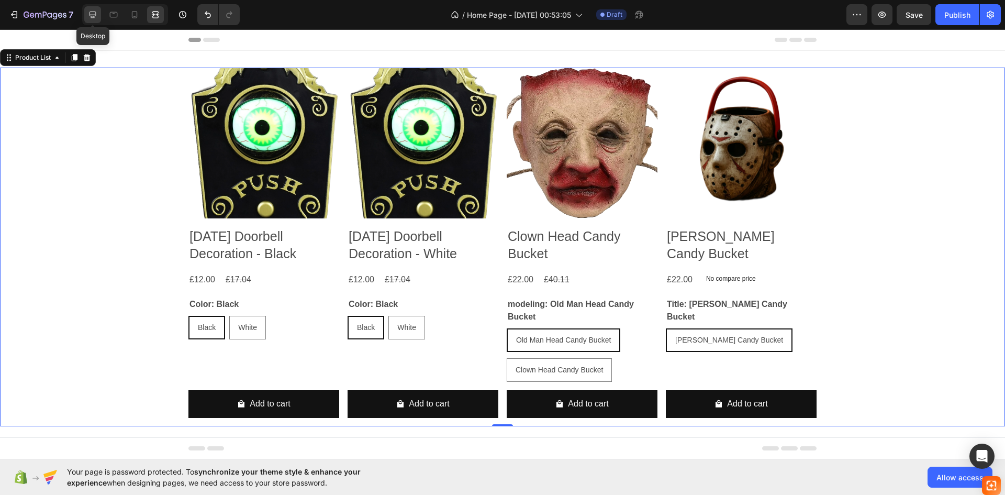
click at [98, 13] on div at bounding box center [92, 14] width 17 height 17
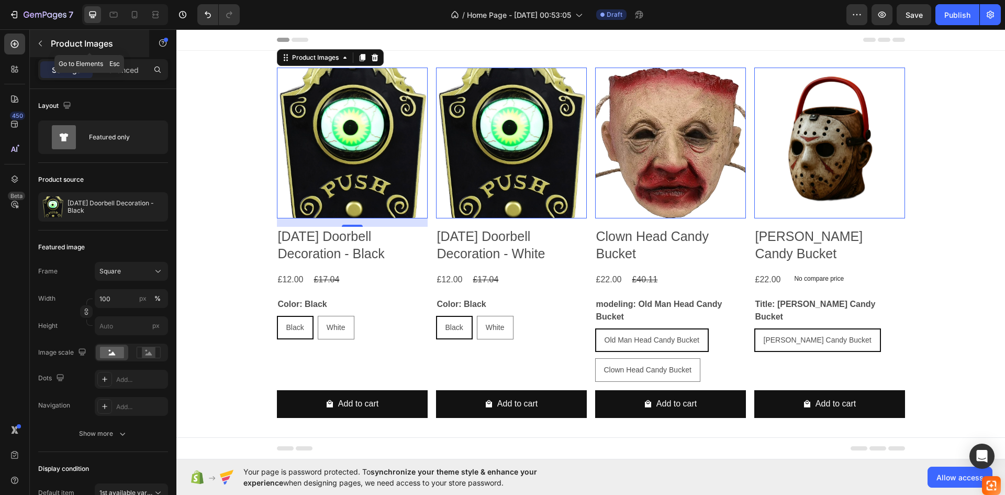
click at [46, 38] on button "button" at bounding box center [40, 43] width 17 height 17
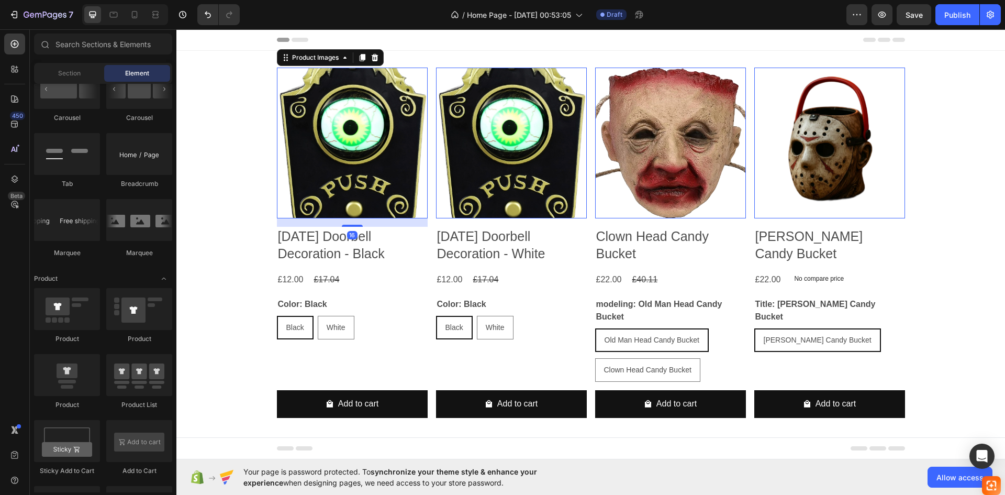
click at [333, 182] on img at bounding box center [352, 143] width 151 height 151
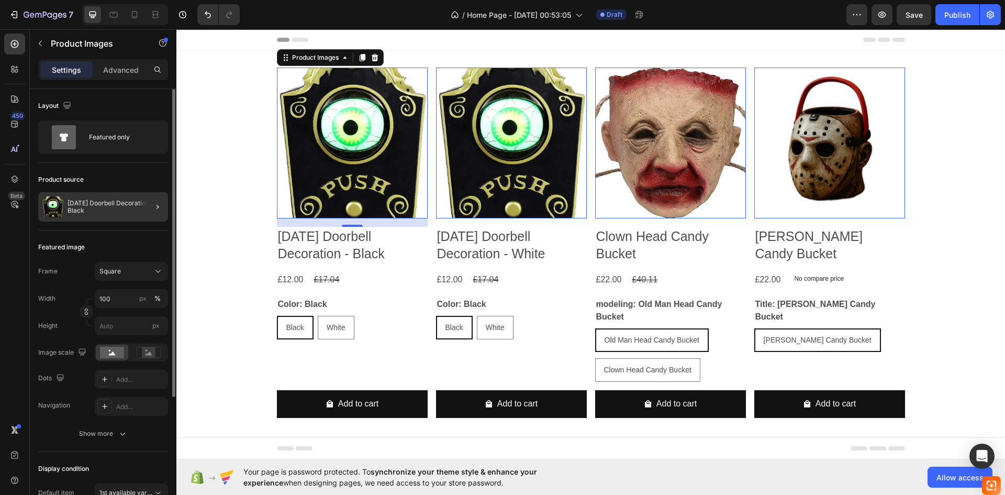
click at [140, 209] on div at bounding box center [153, 206] width 29 height 29
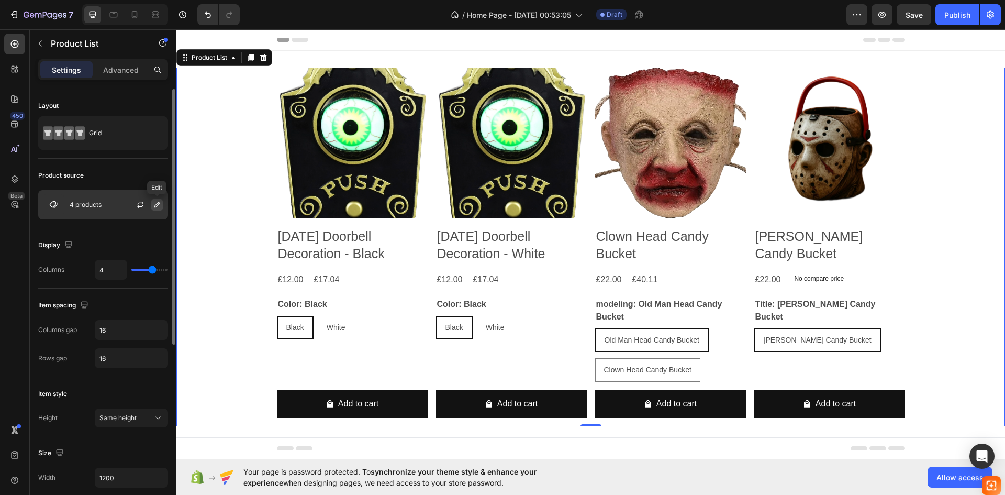
click at [154, 209] on button "button" at bounding box center [157, 204] width 13 height 13
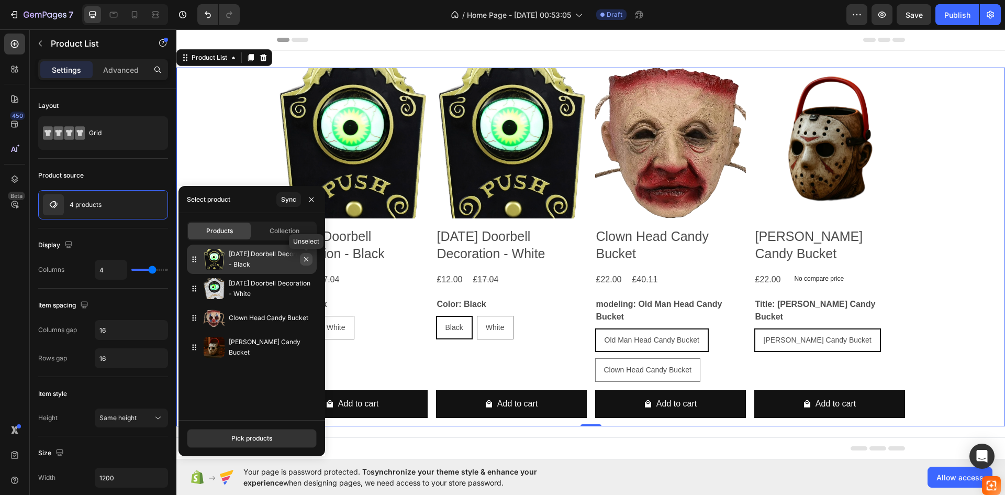
click at [309, 258] on icon "button" at bounding box center [306, 259] width 8 height 8
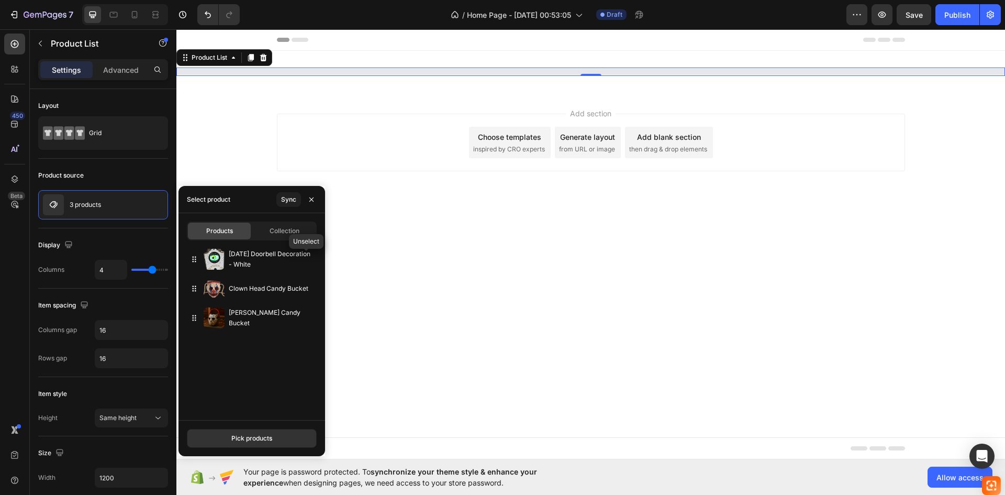
click at [0, 0] on icon "button" at bounding box center [0, 0] width 0 height 0
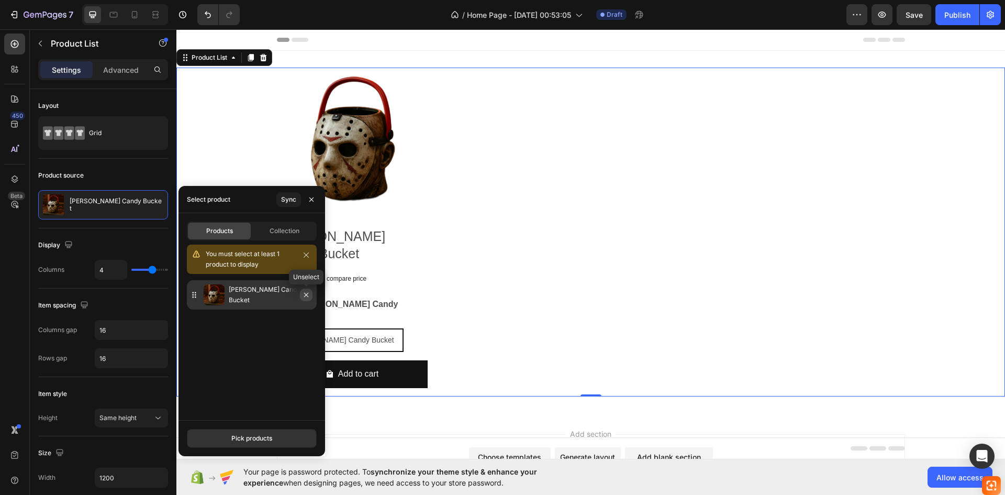
click at [306, 296] on icon "button" at bounding box center [306, 295] width 8 height 8
click at [310, 203] on icon "button" at bounding box center [311, 199] width 8 height 8
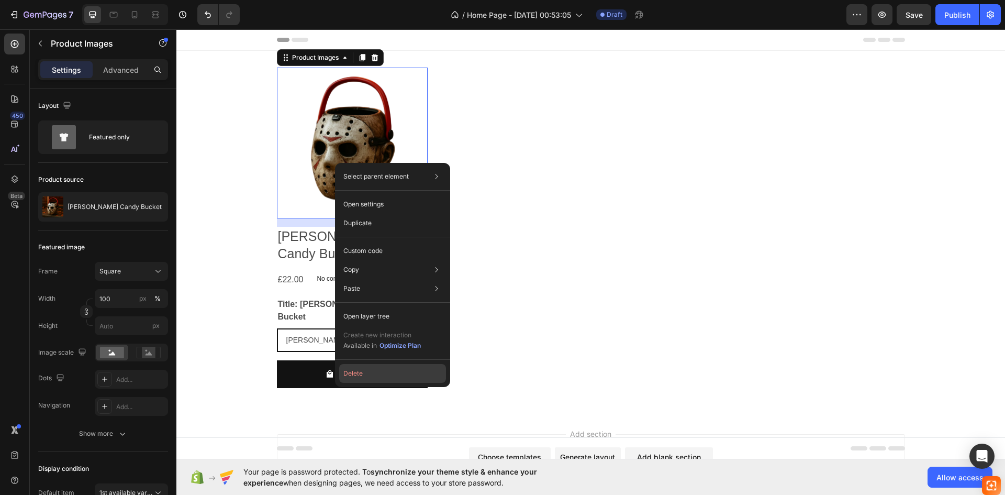
click at [360, 371] on button "Delete" at bounding box center [392, 373] width 107 height 19
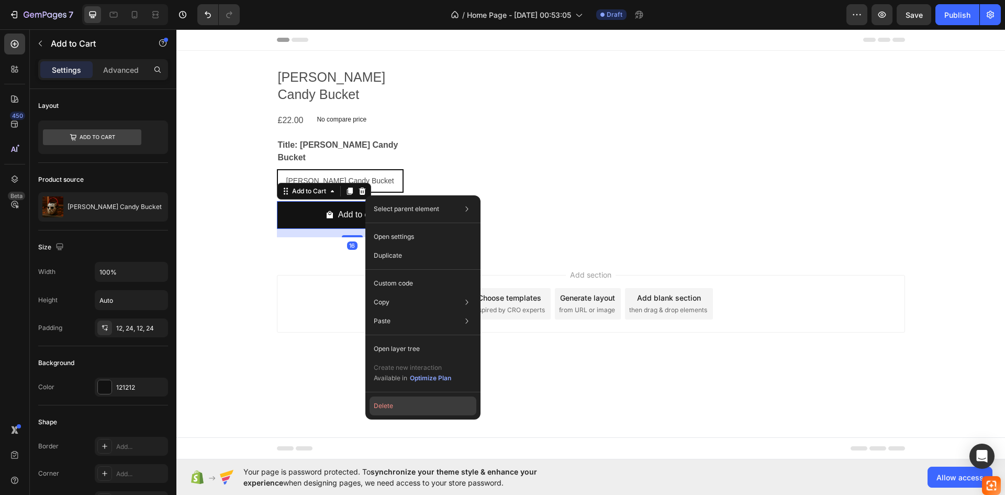
click at [384, 400] on button "Delete" at bounding box center [423, 405] width 107 height 19
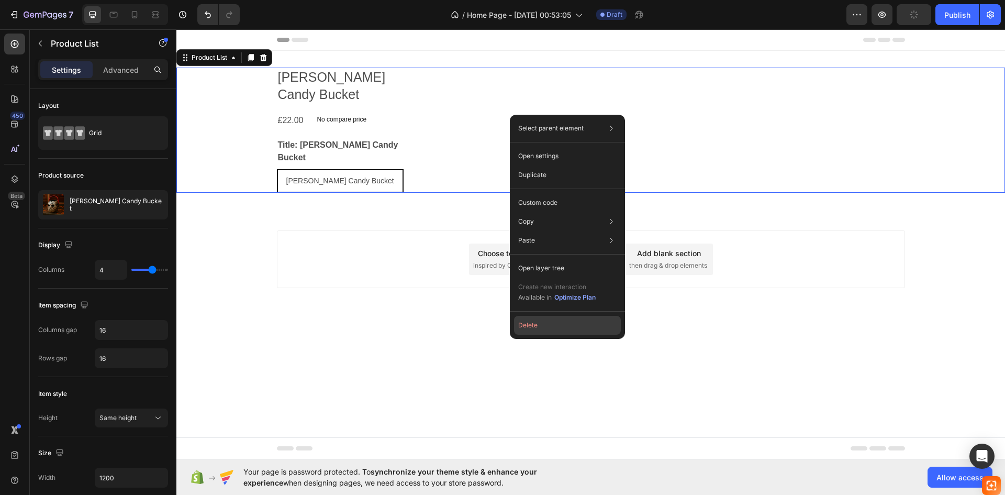
click at [543, 320] on button "Delete" at bounding box center [567, 325] width 107 height 19
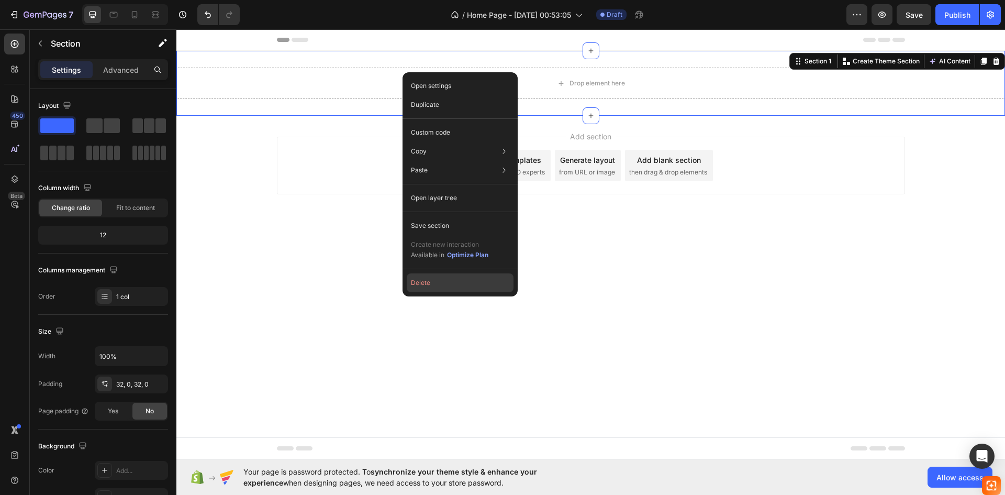
click at [422, 275] on button "Delete" at bounding box center [460, 282] width 107 height 19
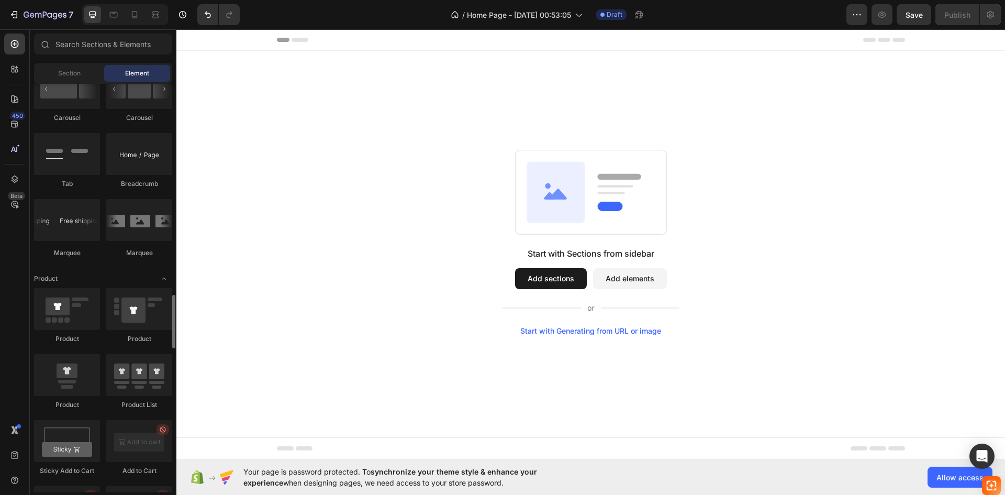
scroll to position [1413, 0]
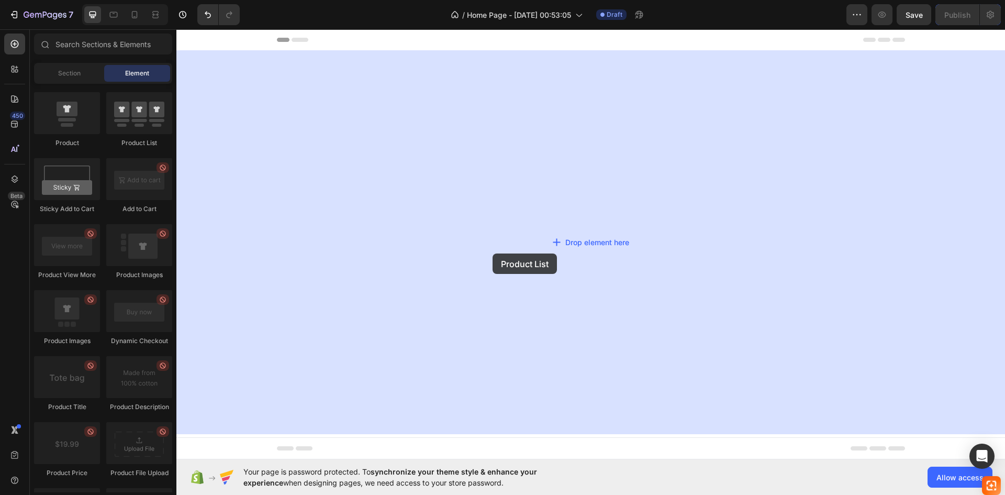
drag, startPoint x: 314, startPoint y: 140, endPoint x: 493, endPoint y: 253, distance: 211.6
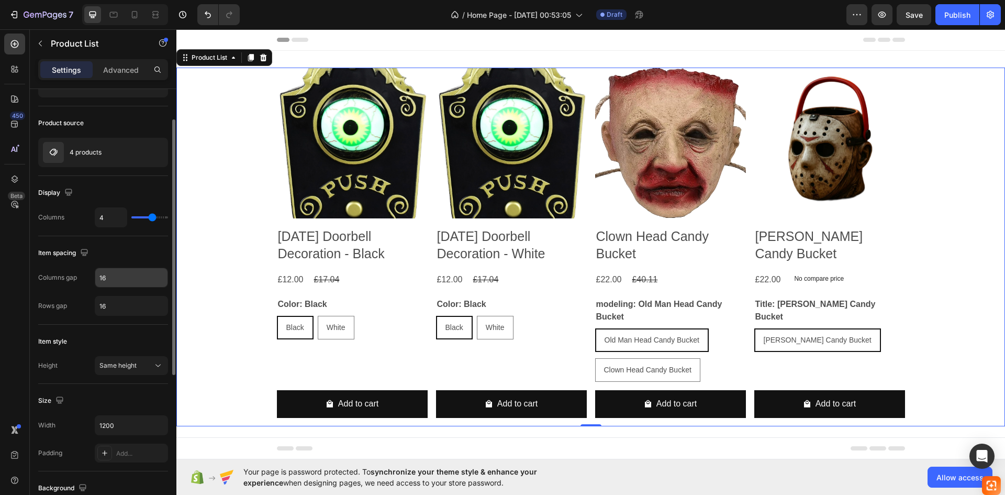
scroll to position [105, 0]
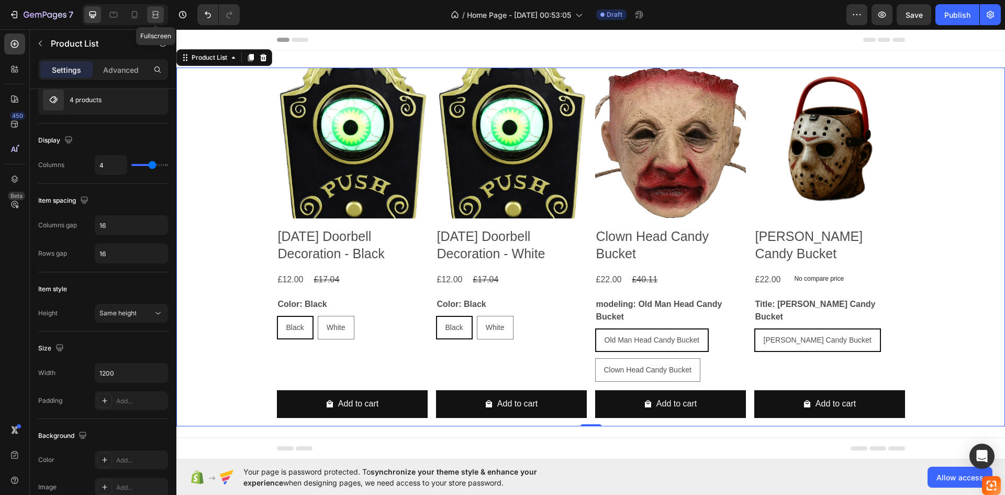
click at [152, 14] on icon at bounding box center [155, 14] width 10 height 10
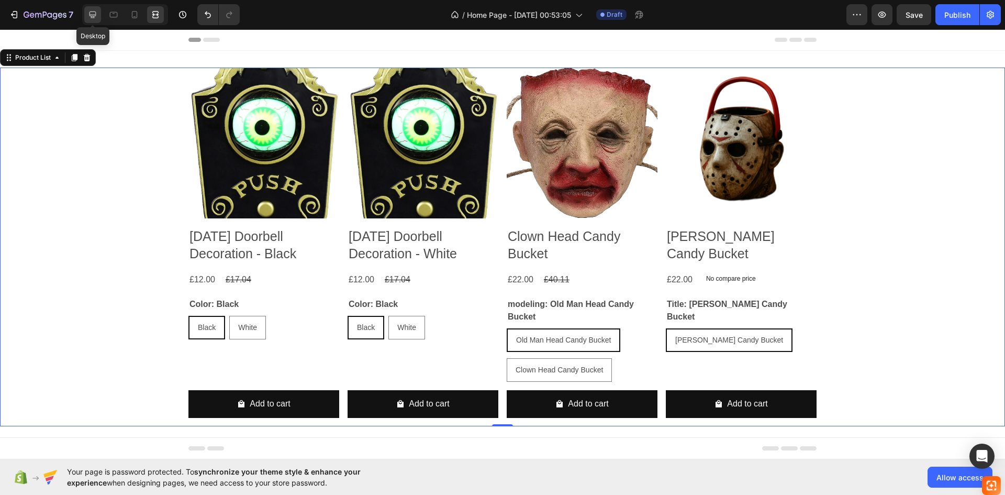
click at [97, 15] on icon at bounding box center [92, 14] width 10 height 10
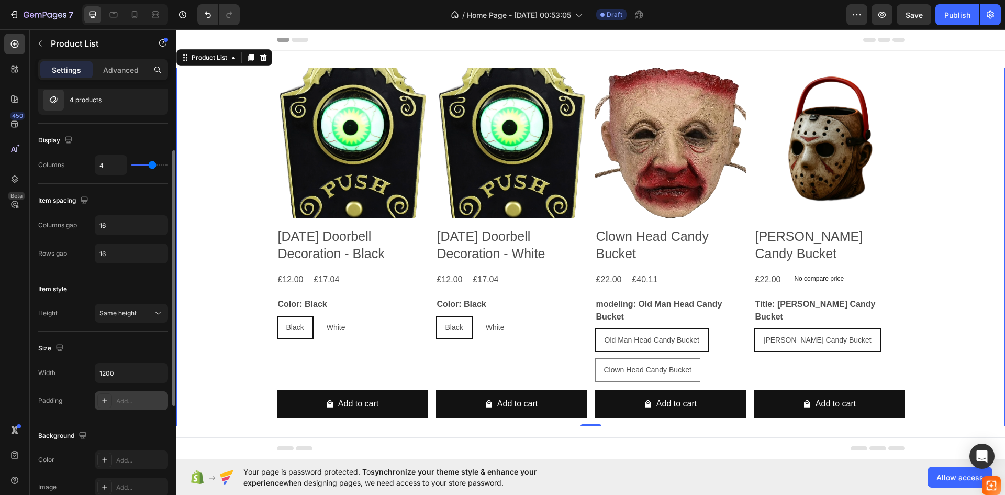
scroll to position [209, 0]
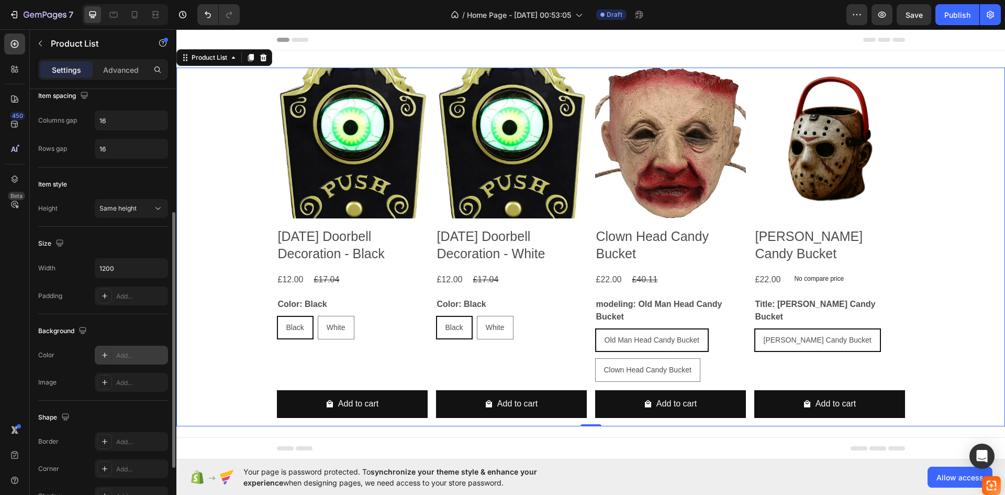
click at [107, 356] on icon at bounding box center [105, 355] width 8 height 8
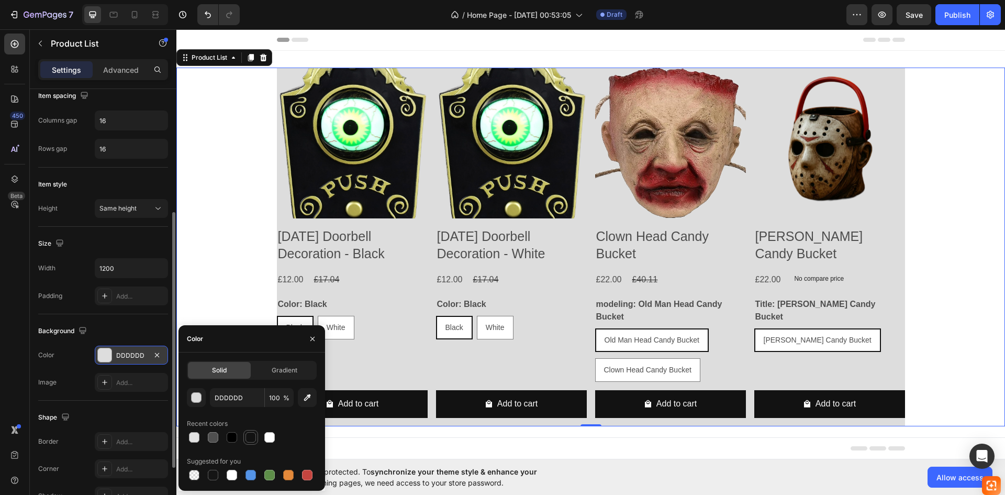
click at [247, 442] on div at bounding box center [250, 437] width 13 height 13
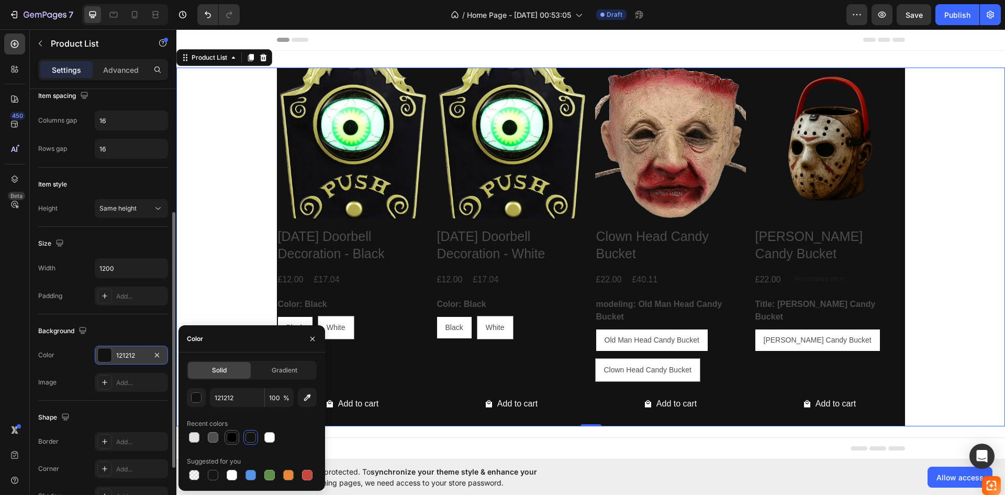
click at [238, 441] on div at bounding box center [232, 437] width 13 height 13
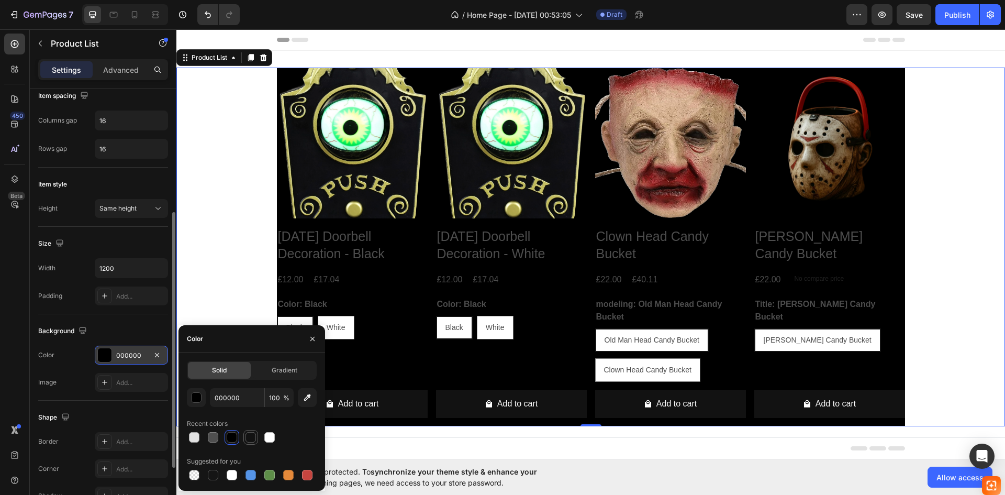
click at [247, 440] on div at bounding box center [251, 437] width 10 height 10
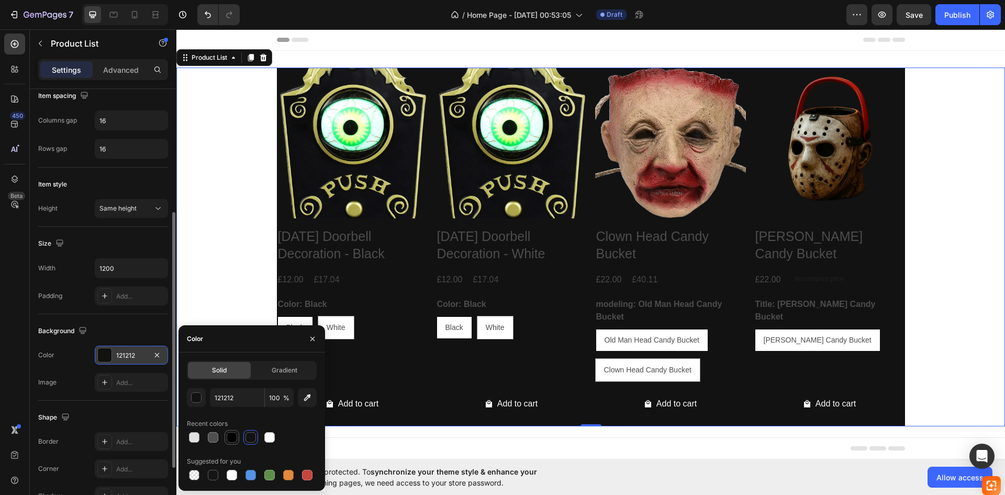
click at [231, 440] on div at bounding box center [232, 437] width 10 height 10
type input "000000"
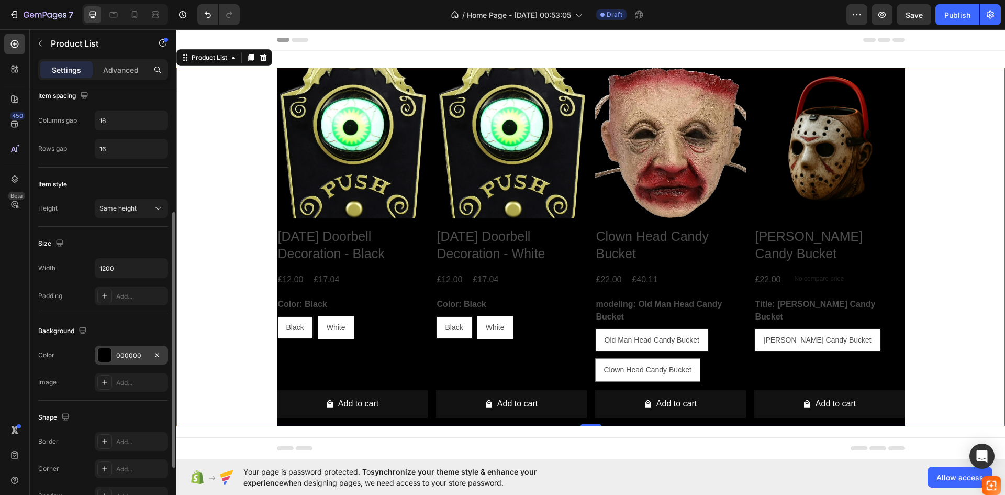
click at [189, 303] on div "Product Images Halloween Doorbell Decoration - Black Product Title £12.00 Produ…" at bounding box center [590, 247] width 829 height 359
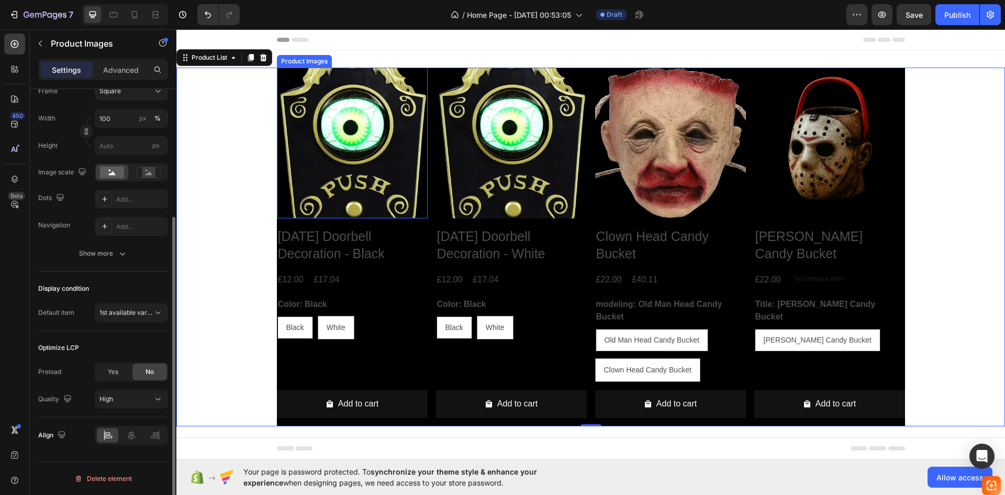
click at [332, 173] on img at bounding box center [352, 143] width 151 height 151
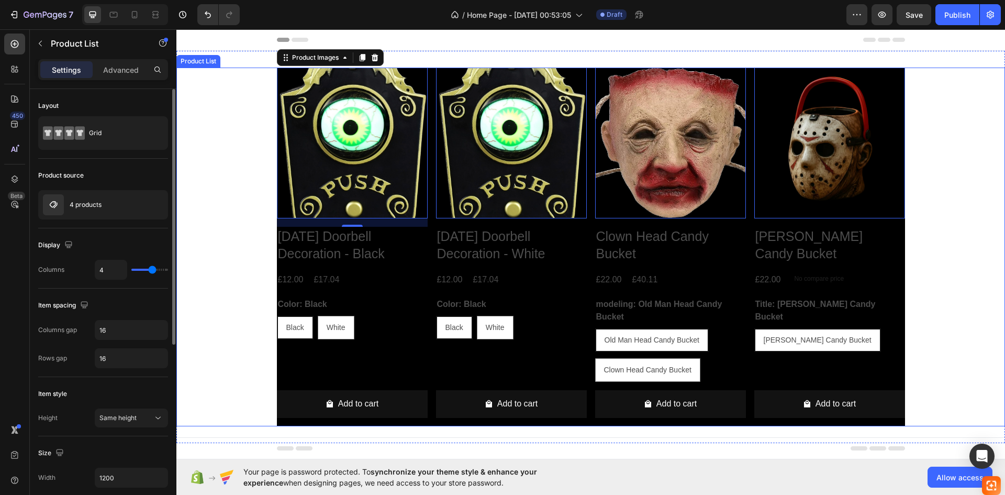
click at [205, 241] on div "Product Images 16 Halloween Doorbell Decoration - Black Product Title £12.00 Pr…" at bounding box center [590, 247] width 829 height 359
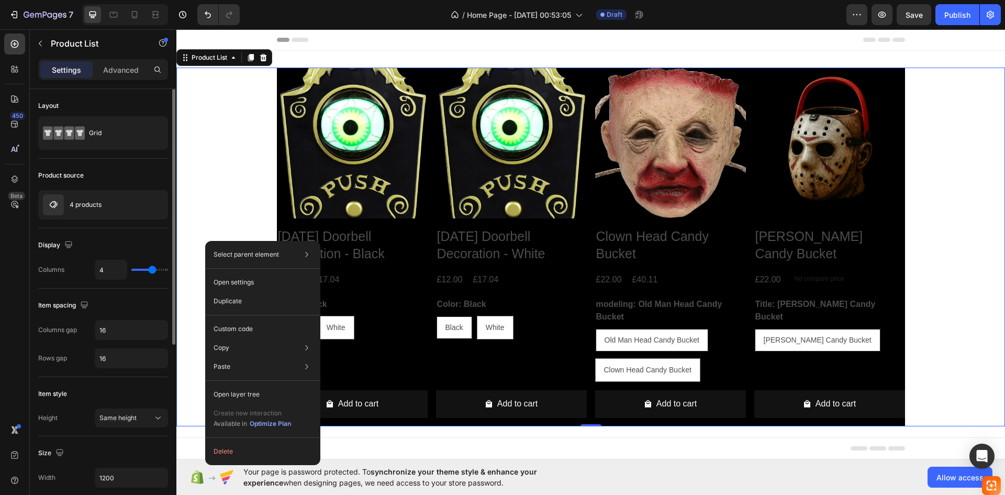
scroll to position [157, 0]
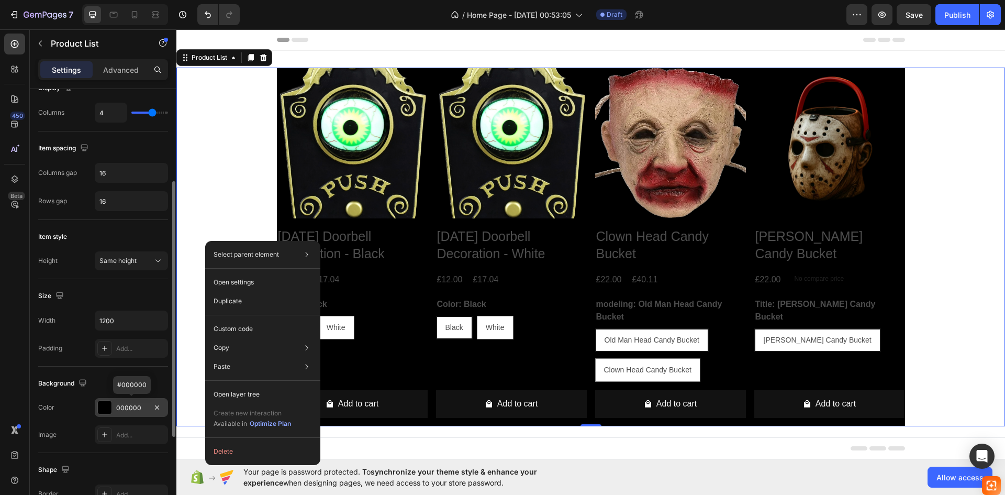
click at [133, 403] on div "000000" at bounding box center [131, 407] width 30 height 9
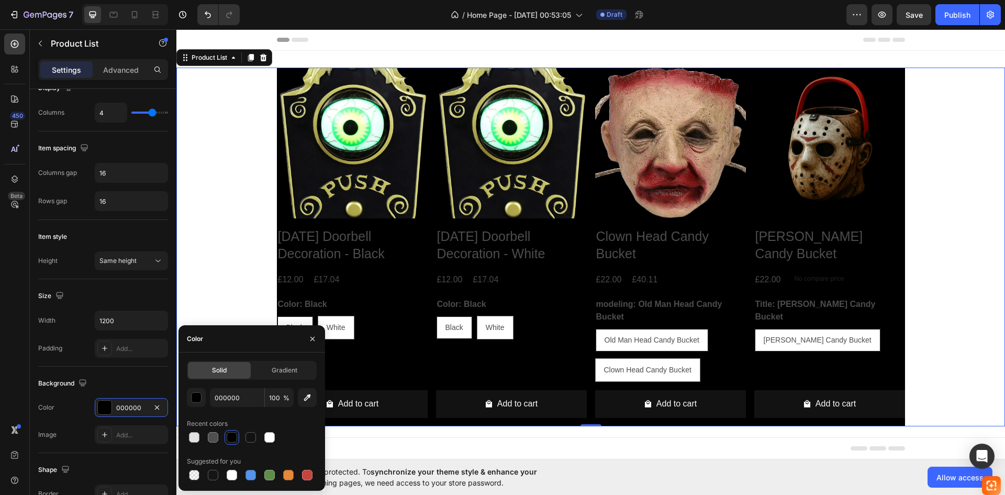
click at [230, 432] on div at bounding box center [232, 437] width 10 height 10
click at [215, 233] on div "Product Images Halloween Doorbell Decoration - Black Product Title £12.00 Produ…" at bounding box center [590, 247] width 829 height 359
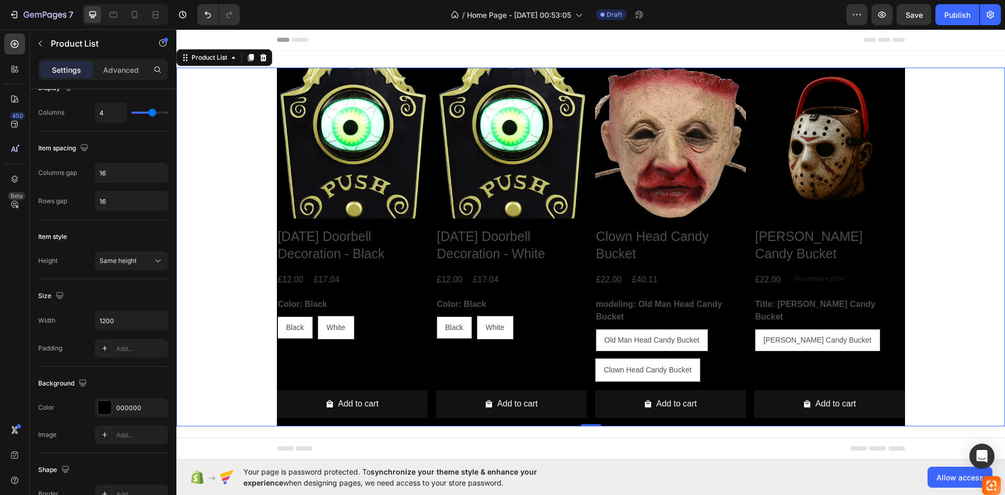
click at [215, 233] on div "Product Images Halloween Doorbell Decoration - Black Product Title £12.00 Produ…" at bounding box center [590, 247] width 829 height 359
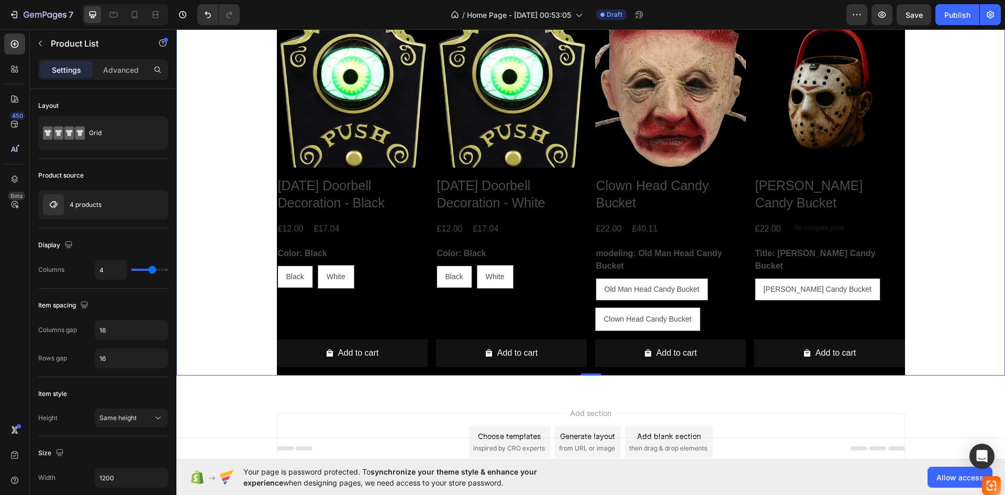
scroll to position [0, 0]
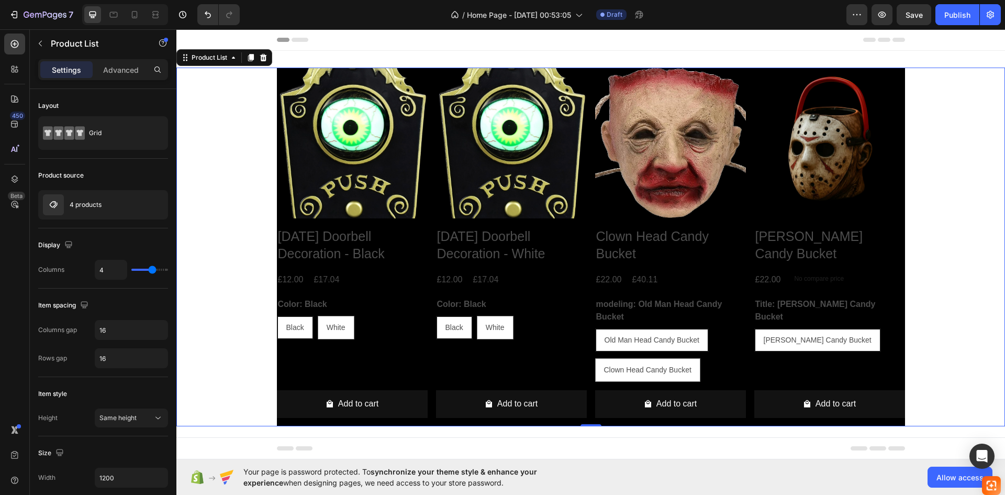
click at [215, 188] on div "Product Images Halloween Doorbell Decoration - Black Product Title £12.00 Produ…" at bounding box center [590, 247] width 829 height 359
click at [199, 193] on div "Product Images Halloween Doorbell Decoration - Black Product Title £12.00 Produ…" at bounding box center [590, 247] width 829 height 359
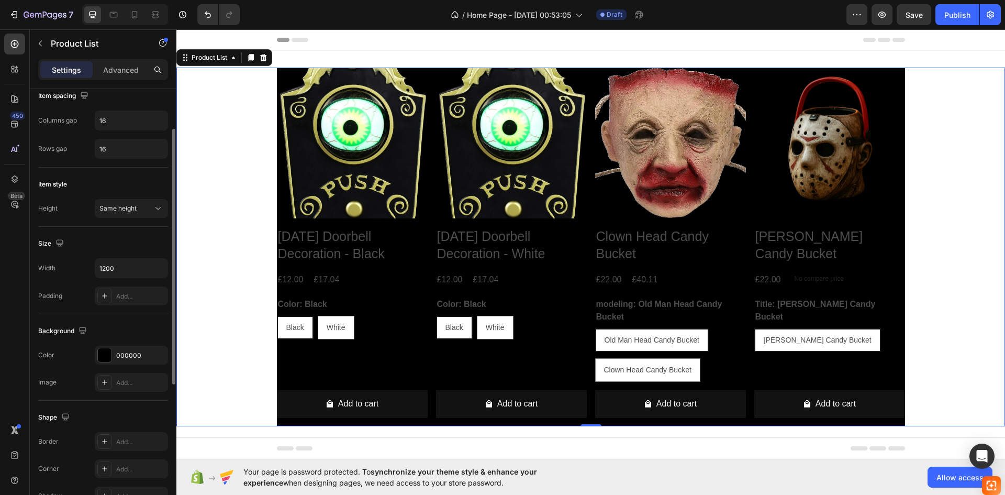
scroll to position [52, 0]
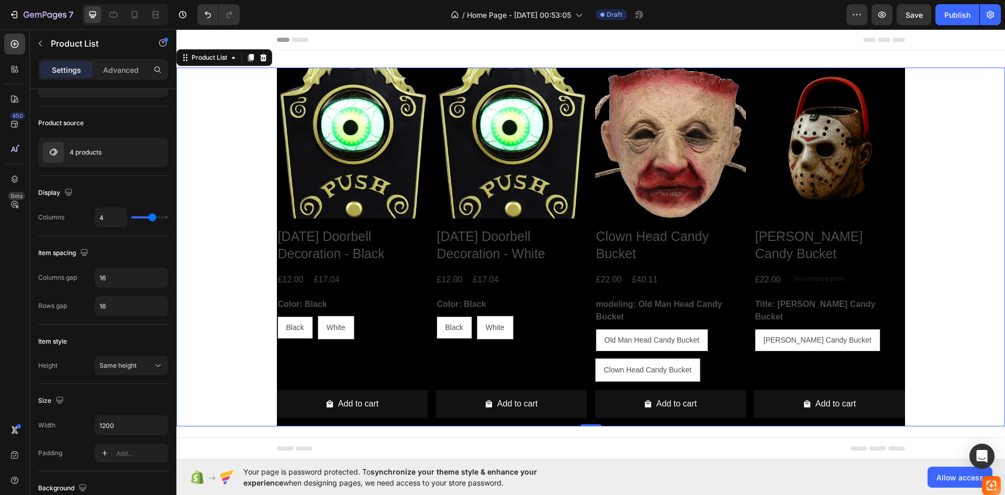
click at [191, 127] on div "Product Images Halloween Doorbell Decoration - Black Product Title £12.00 Produ…" at bounding box center [590, 247] width 829 height 359
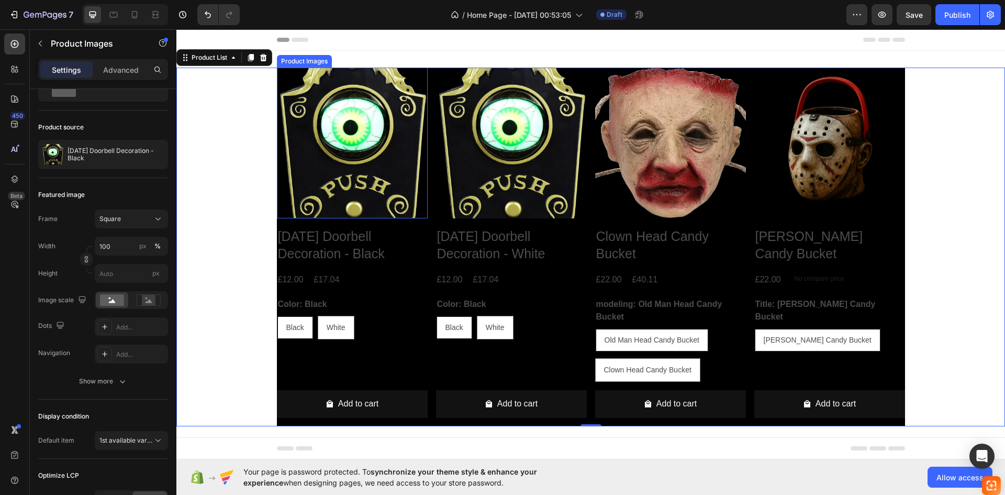
click at [309, 138] on img at bounding box center [352, 143] width 151 height 151
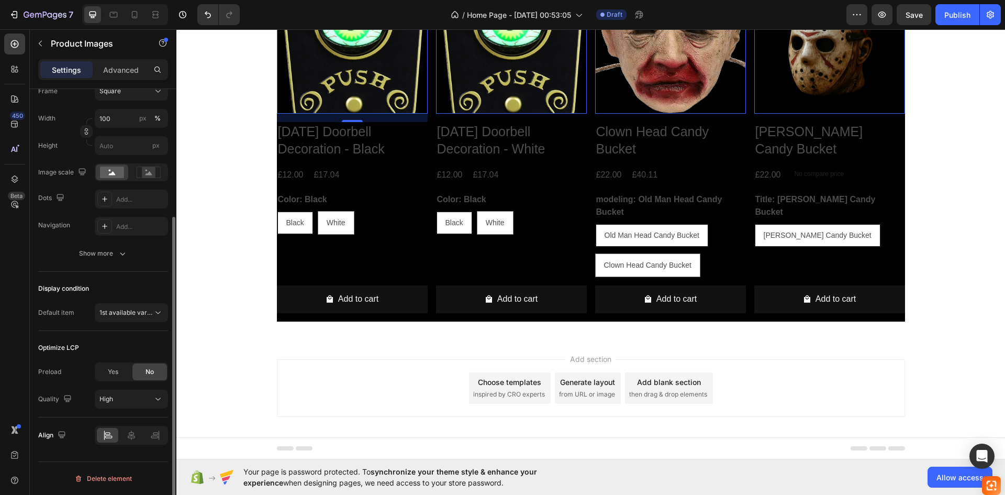
scroll to position [0, 0]
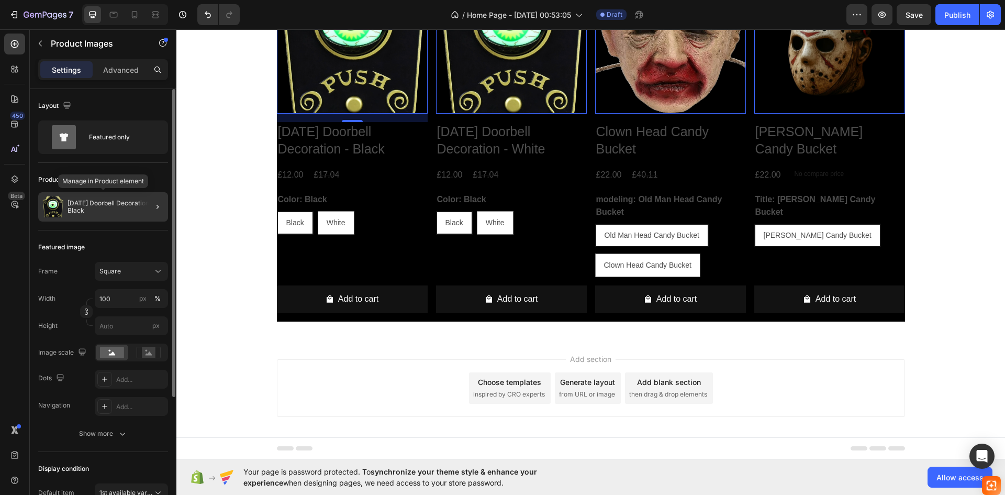
click at [115, 215] on div "[DATE] Doorbell Decoration - Black" at bounding box center [103, 206] width 130 height 29
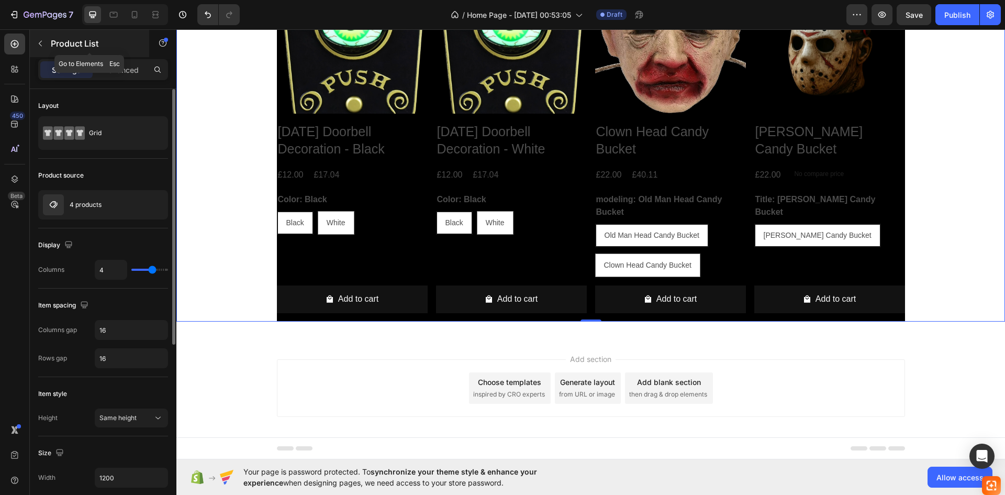
click at [51, 39] on p "Product List" at bounding box center [95, 43] width 89 height 13
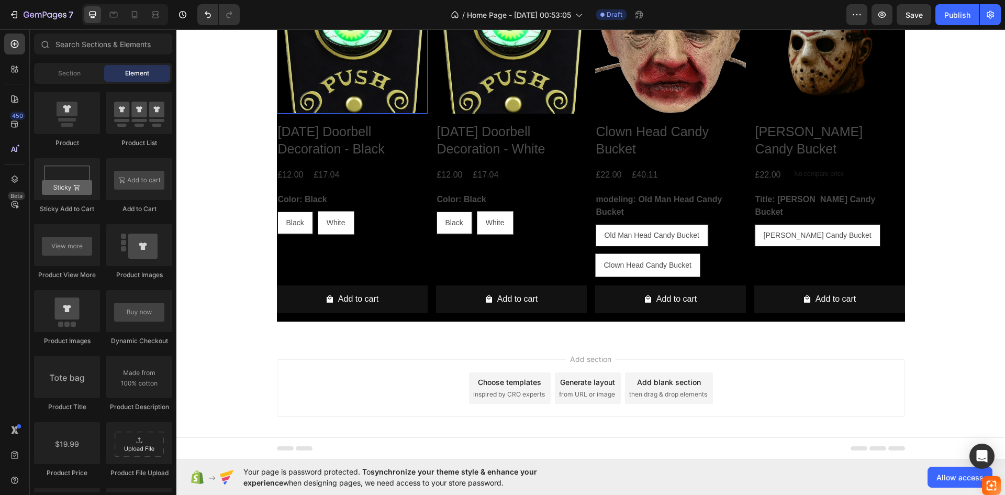
click at [398, 87] on img at bounding box center [352, 38] width 151 height 151
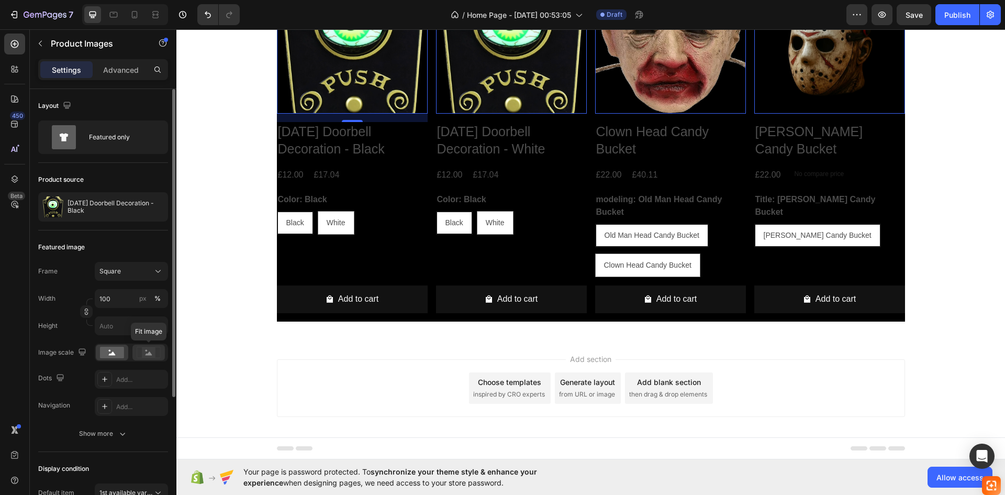
click at [146, 358] on rect at bounding box center [149, 352] width 24 height 11
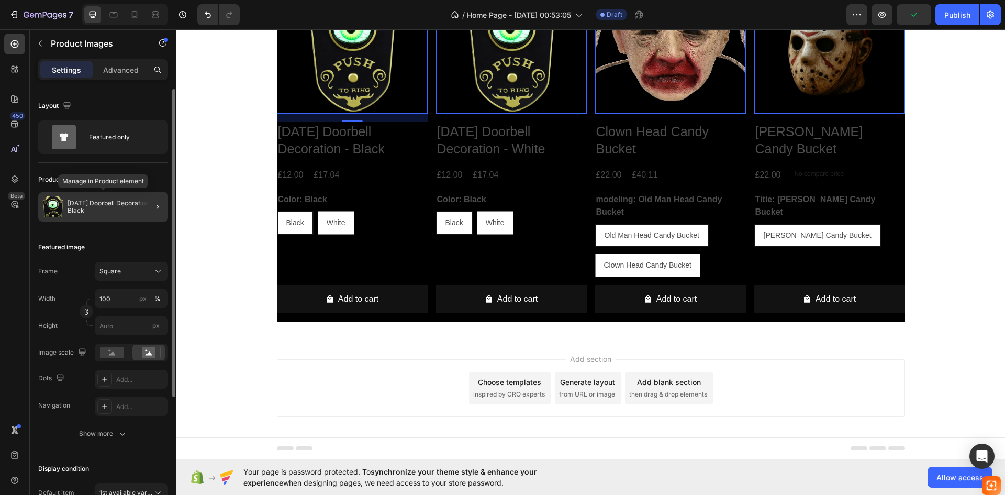
click at [110, 207] on p "[DATE] Doorbell Decoration - Black" at bounding box center [116, 206] width 96 height 15
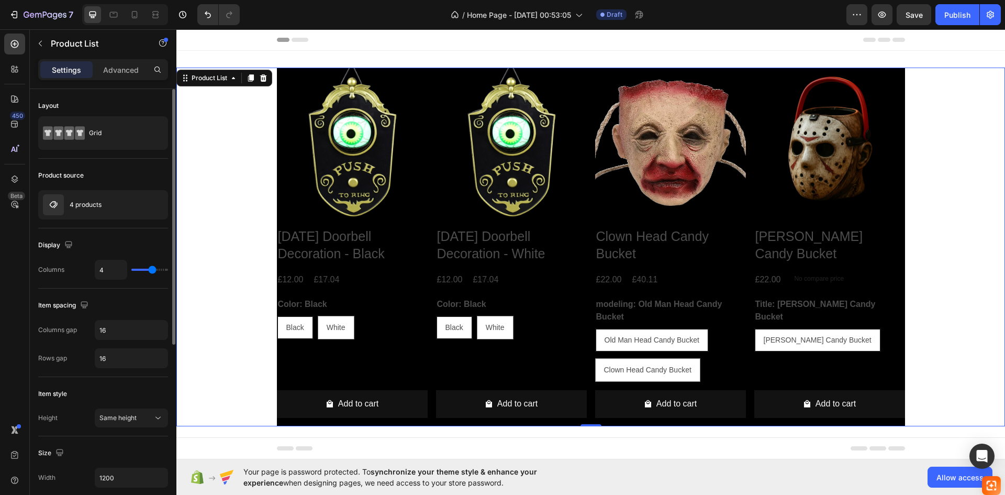
click at [222, 242] on div "Product Images Halloween Doorbell Decoration - Black Product Title £12.00 Produ…" at bounding box center [590, 247] width 829 height 359
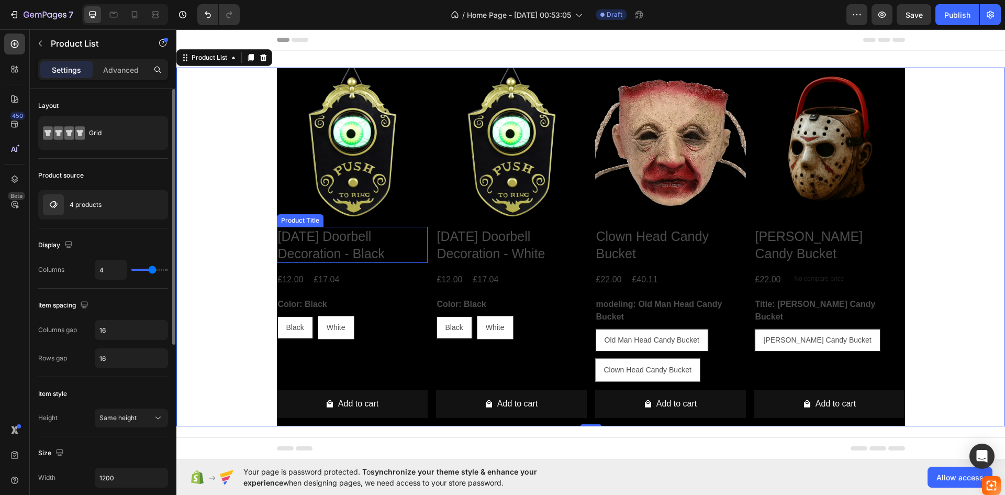
click at [336, 236] on h2 "[DATE] Doorbell Decoration - Black" at bounding box center [352, 245] width 151 height 36
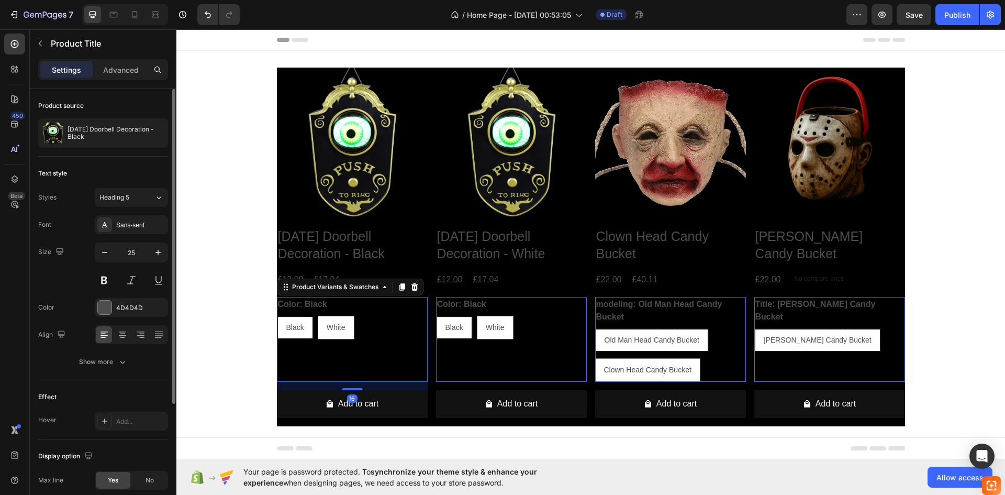
click at [377, 326] on div "Black Black Black White White White" at bounding box center [352, 328] width 151 height 24
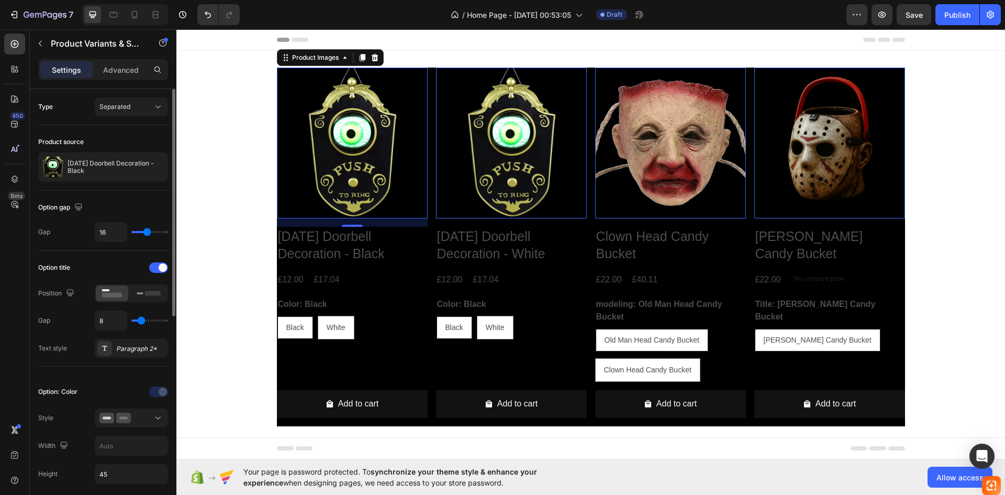
click at [388, 159] on img at bounding box center [352, 143] width 151 height 151
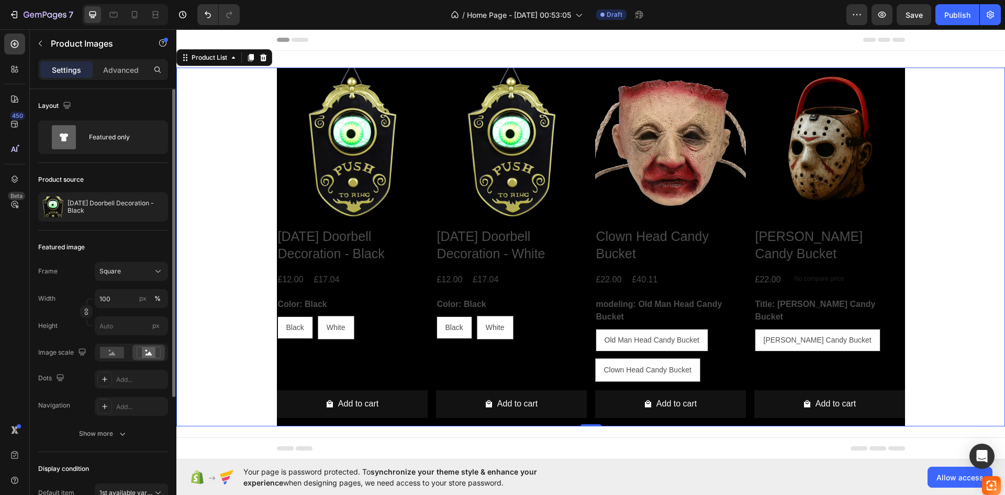
click at [259, 214] on div "Product Images Halloween Doorbell Decoration - Black Product Title £12.00 Produ…" at bounding box center [590, 247] width 829 height 359
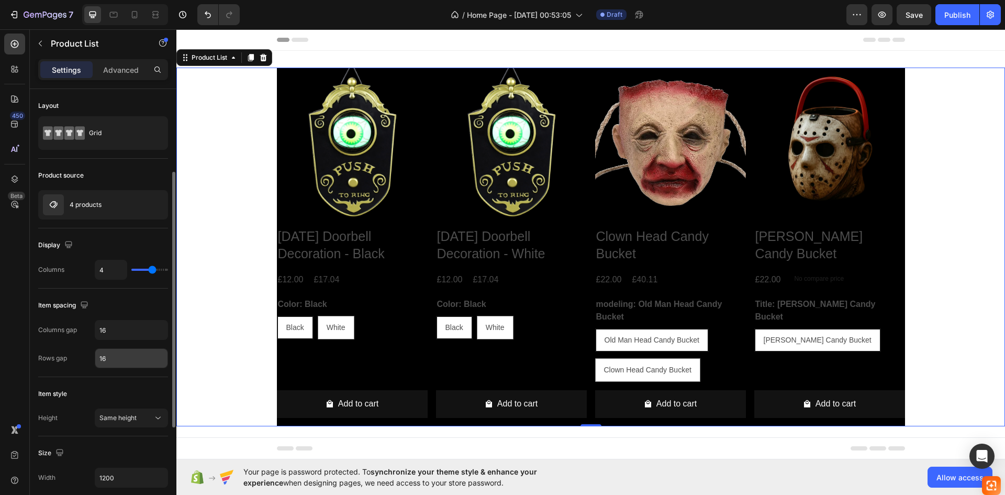
scroll to position [52, 0]
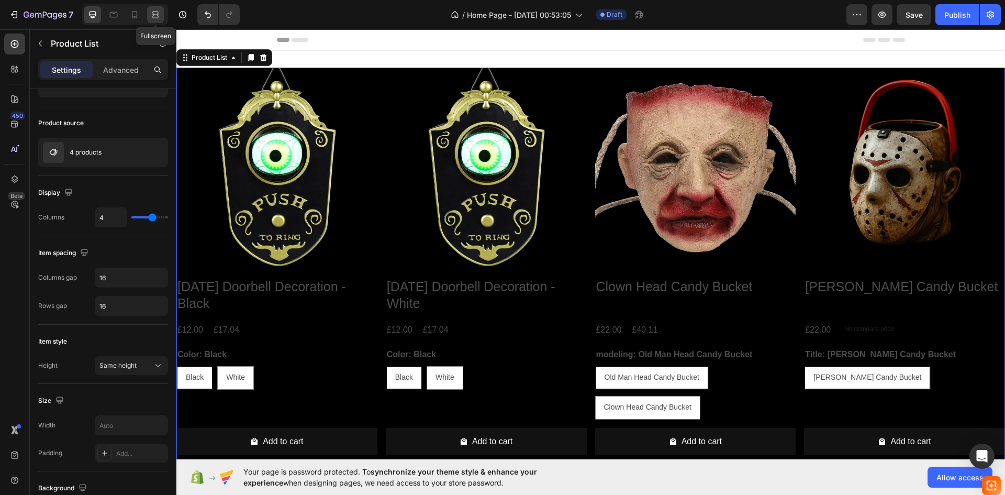
click at [158, 15] on icon at bounding box center [156, 14] width 3 height 3
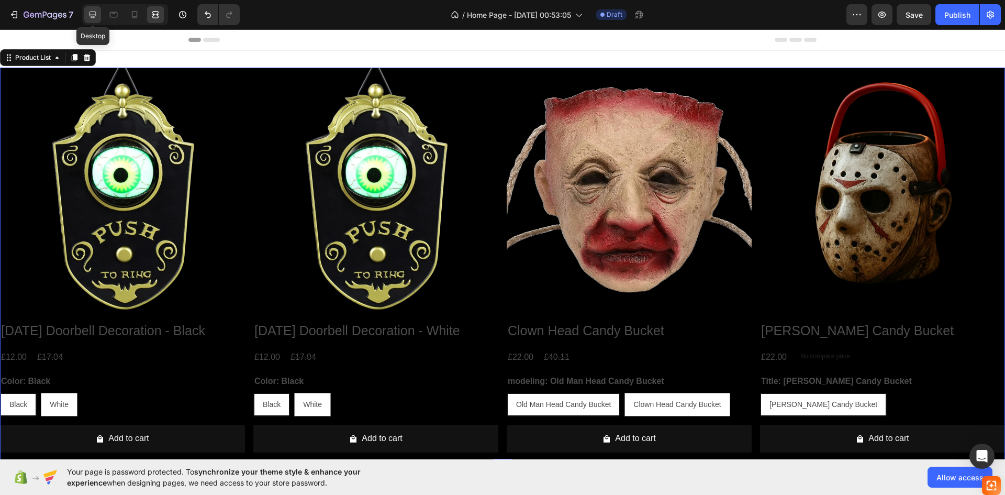
click at [95, 12] on icon at bounding box center [93, 15] width 7 height 7
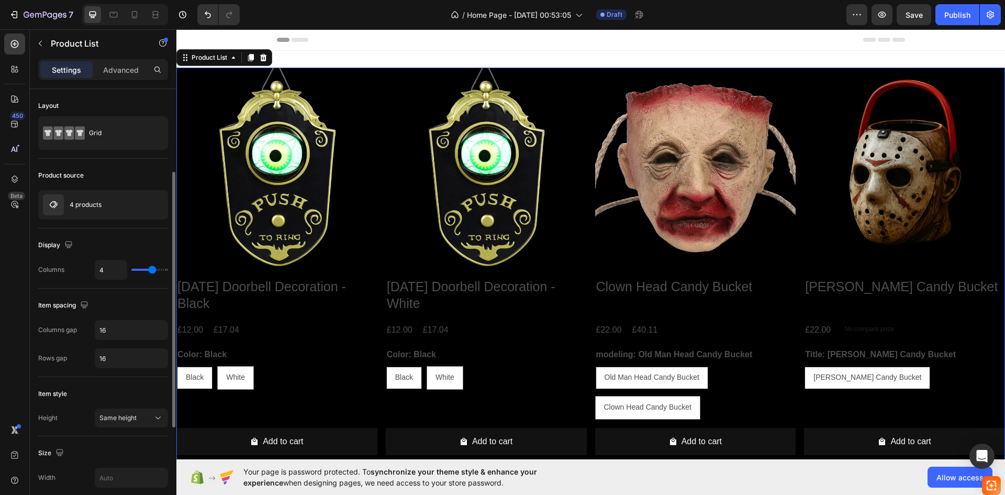
scroll to position [52, 0]
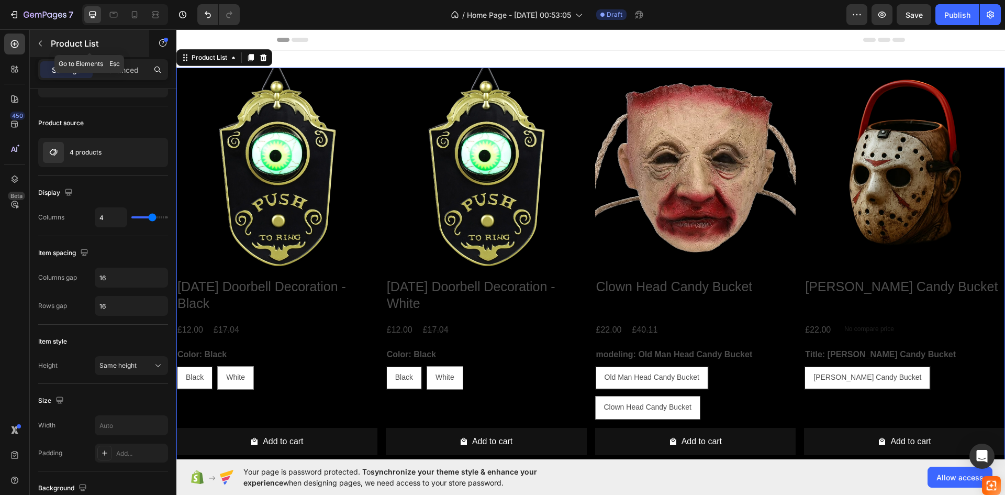
click at [45, 42] on button "button" at bounding box center [40, 43] width 17 height 17
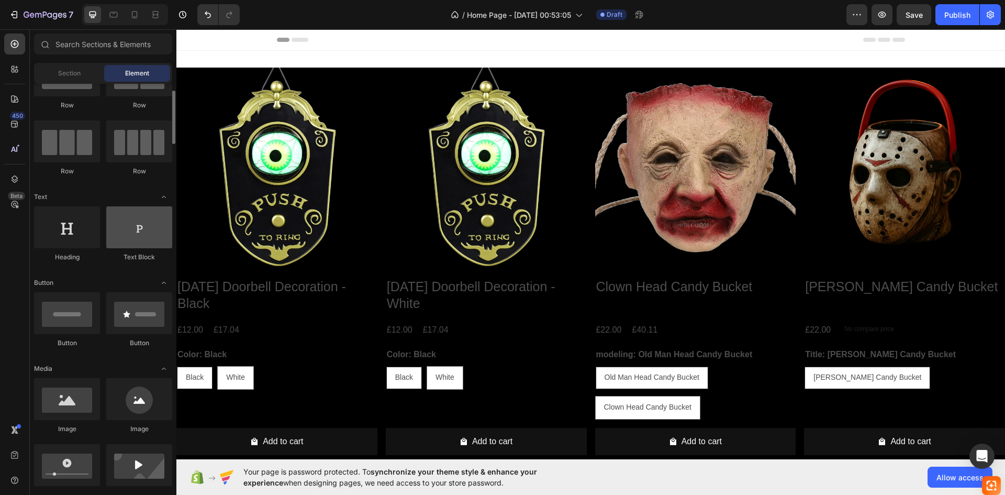
scroll to position [0, 0]
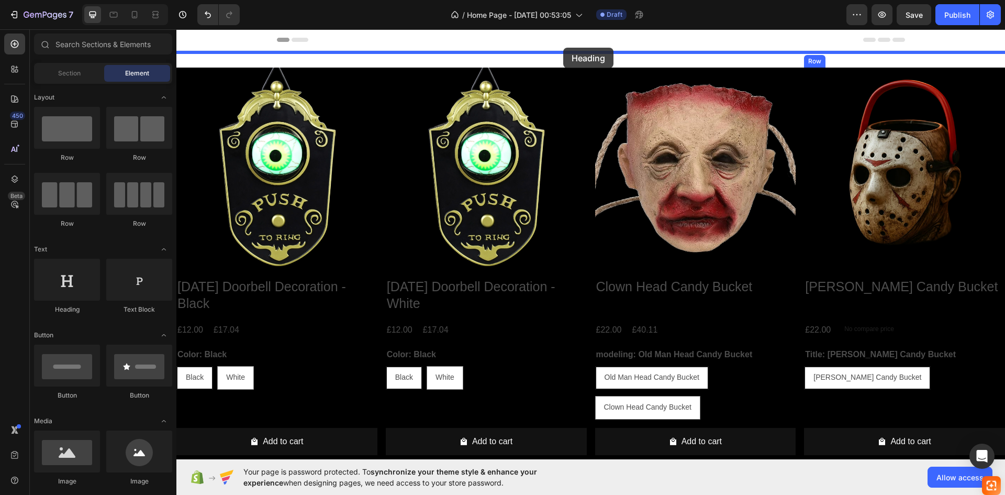
drag, startPoint x: 255, startPoint y: 324, endPoint x: 563, endPoint y: 48, distance: 413.7
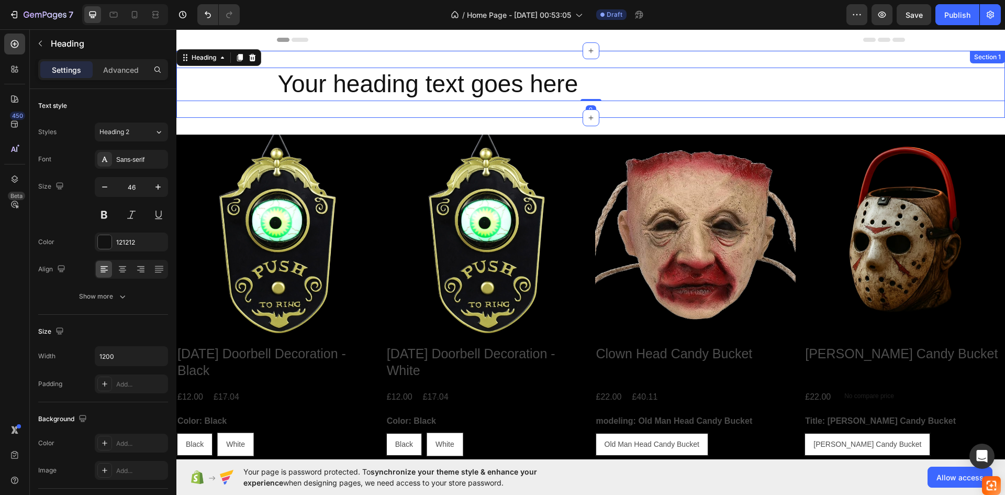
click at [521, 109] on div "Your heading text goes here Heading 0 Section 1" at bounding box center [590, 84] width 829 height 67
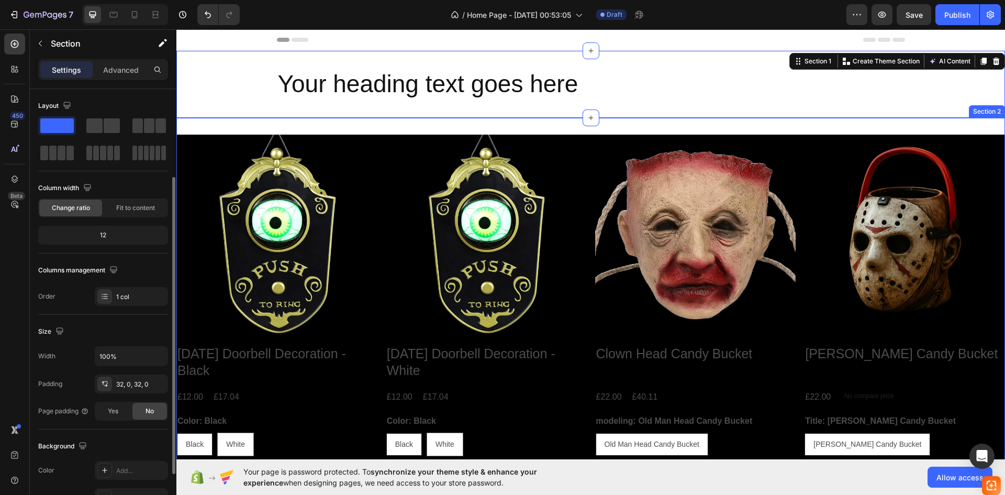
click at [521, 122] on div "Product Images Halloween Doorbell Decoration - Black Product Title £12.00 Produ…" at bounding box center [590, 332] width 829 height 429
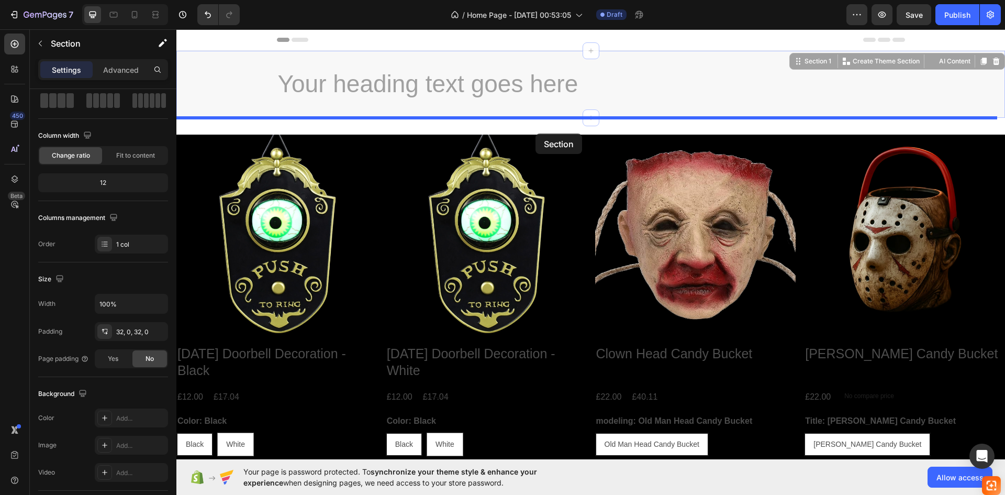
drag, startPoint x: 539, startPoint y: 107, endPoint x: 536, endPoint y: 133, distance: 26.4
click at [536, 133] on div "Header Your heading text goes here Heading Section 1 You can create reusable se…" at bounding box center [590, 363] width 829 height 668
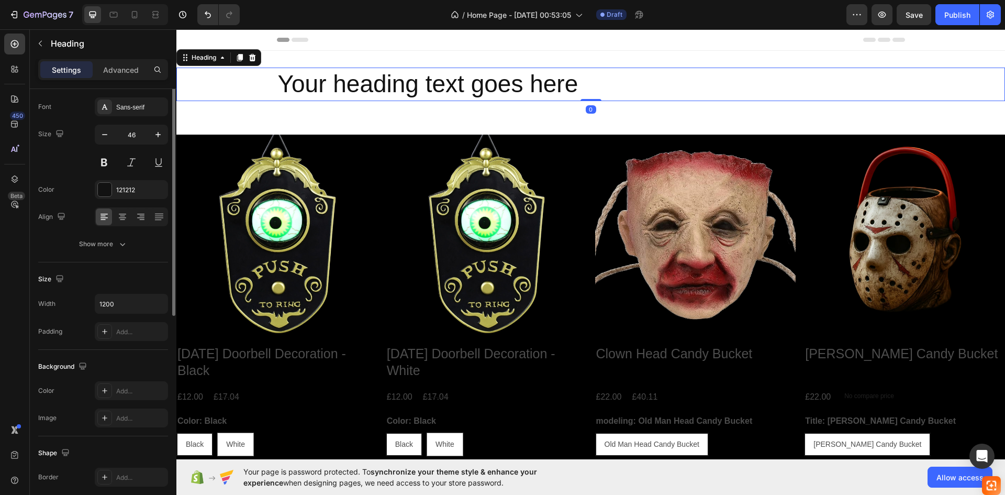
scroll to position [0, 0]
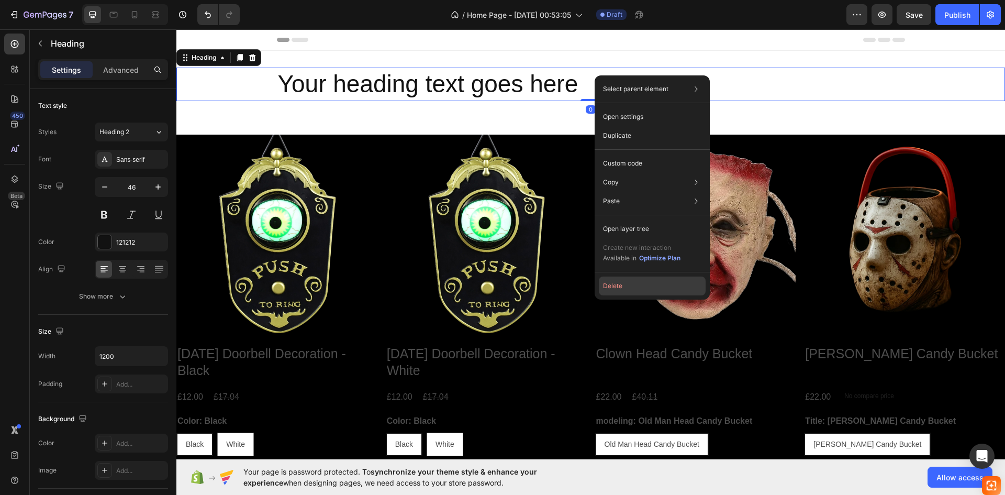
drag, startPoint x: 618, startPoint y: 286, endPoint x: 441, endPoint y: 255, distance: 180.1
click at [618, 286] on button "Delete" at bounding box center [652, 285] width 107 height 19
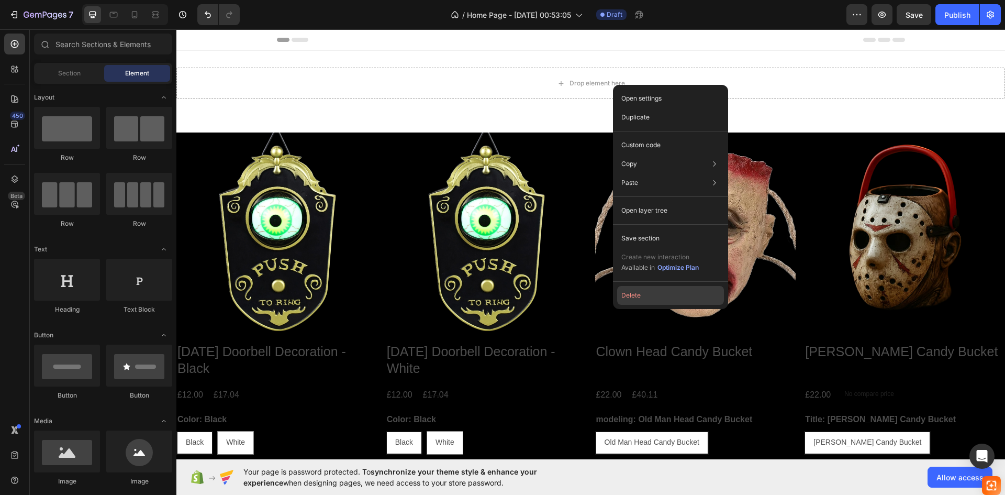
click at [635, 291] on button "Delete" at bounding box center [670, 295] width 107 height 19
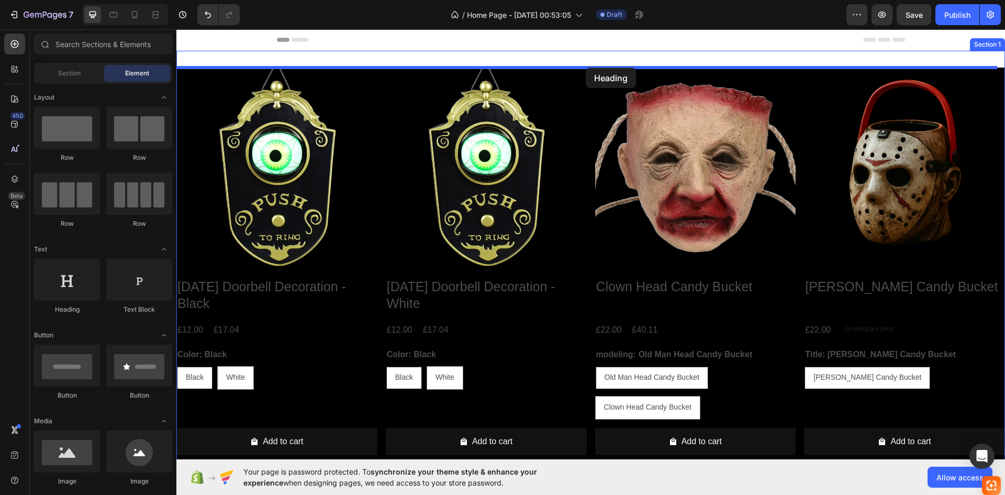
drag, startPoint x: 263, startPoint y: 302, endPoint x: 586, endPoint y: 68, distance: 398.4
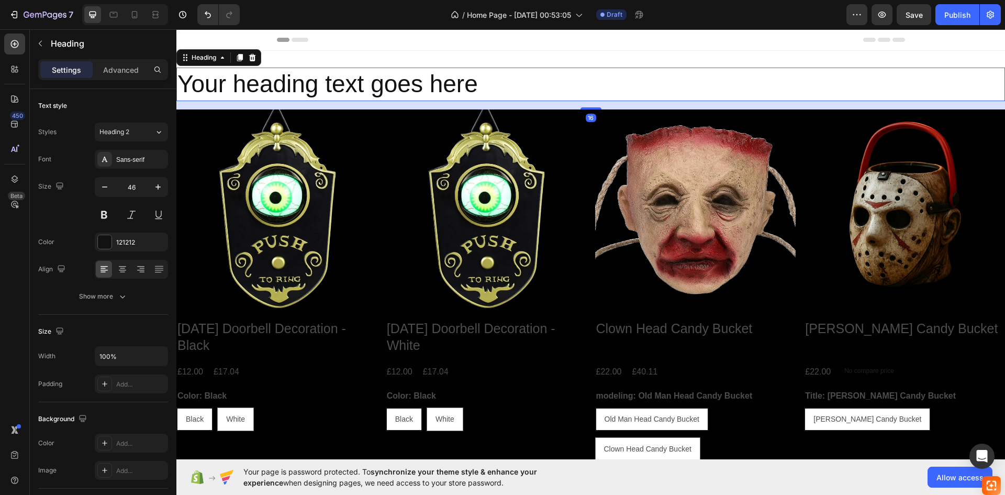
click at [564, 83] on h2 "Your heading text goes here" at bounding box center [590, 85] width 829 height 34
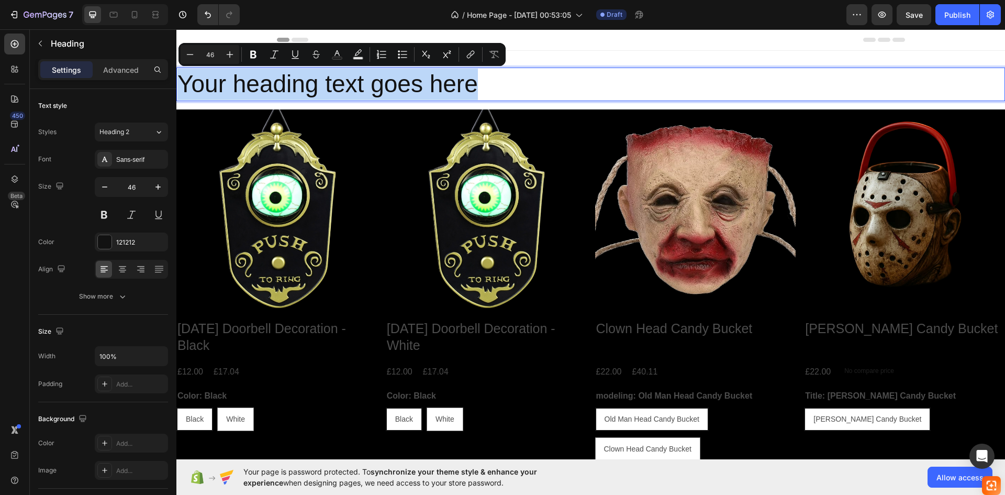
drag, startPoint x: 564, startPoint y: 83, endPoint x: 183, endPoint y: 84, distance: 381.6
click at [183, 84] on p "Your heading text goes here" at bounding box center [590, 84] width 827 height 31
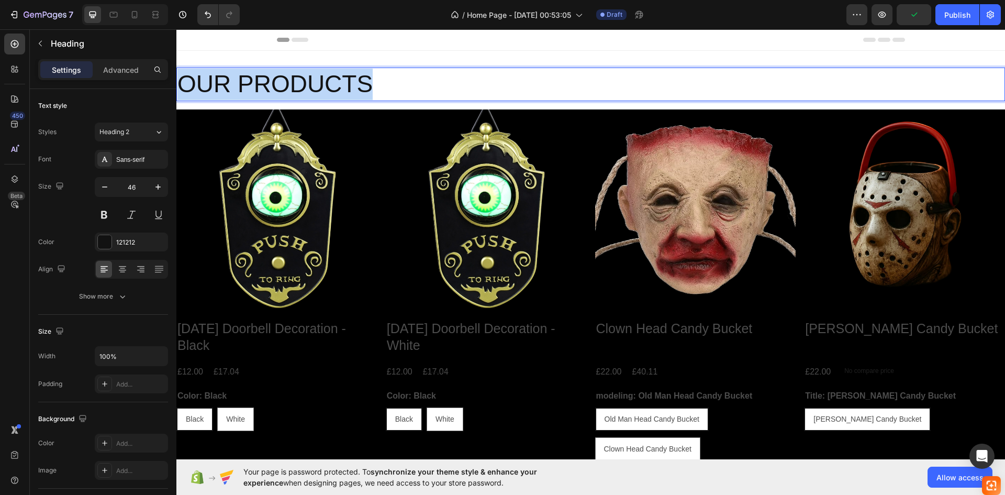
drag, startPoint x: 369, startPoint y: 83, endPoint x: 183, endPoint y: 82, distance: 185.3
click at [183, 82] on p "OUR PRODUCTS" at bounding box center [590, 84] width 827 height 31
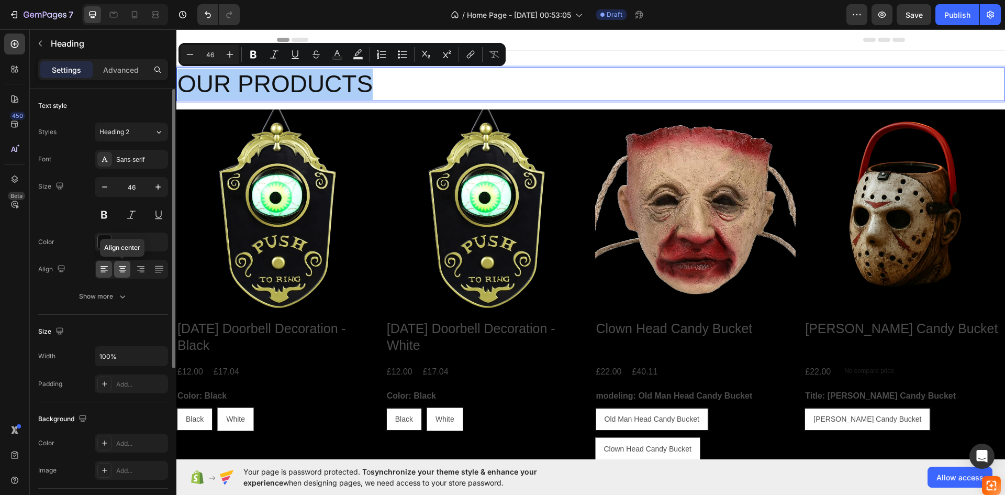
click at [117, 267] on icon at bounding box center [122, 269] width 10 height 10
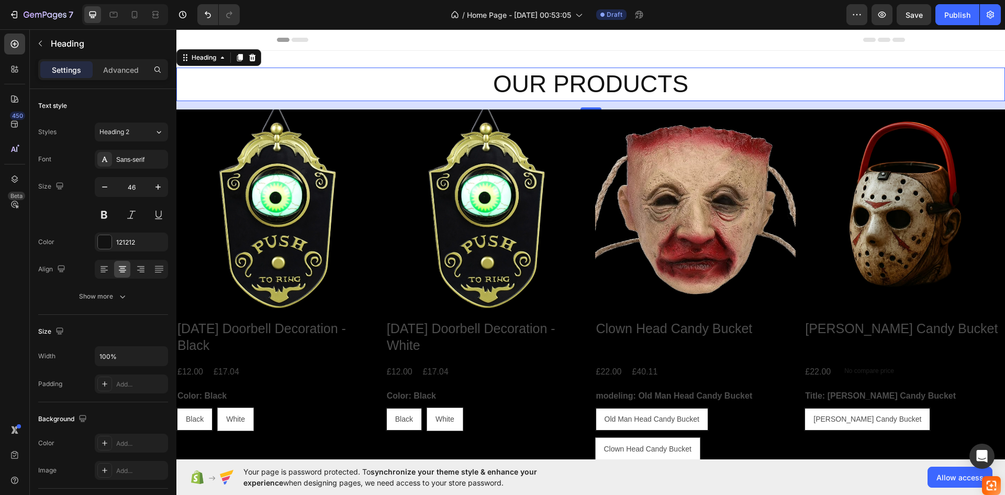
click at [486, 86] on p "OUR PRODUCTS" at bounding box center [590, 84] width 827 height 31
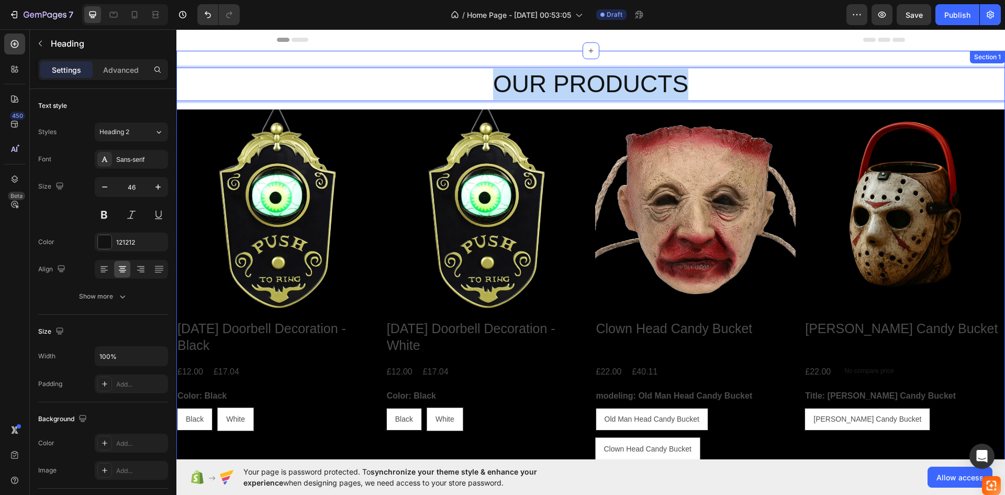
drag, startPoint x: 486, startPoint y: 86, endPoint x: 856, endPoint y: 55, distance: 371.9
click at [856, 55] on div "OUR PRODUCTS Heading 16 Product Images Halloween Doorbell Decoration - Black Pr…" at bounding box center [590, 286] width 829 height 471
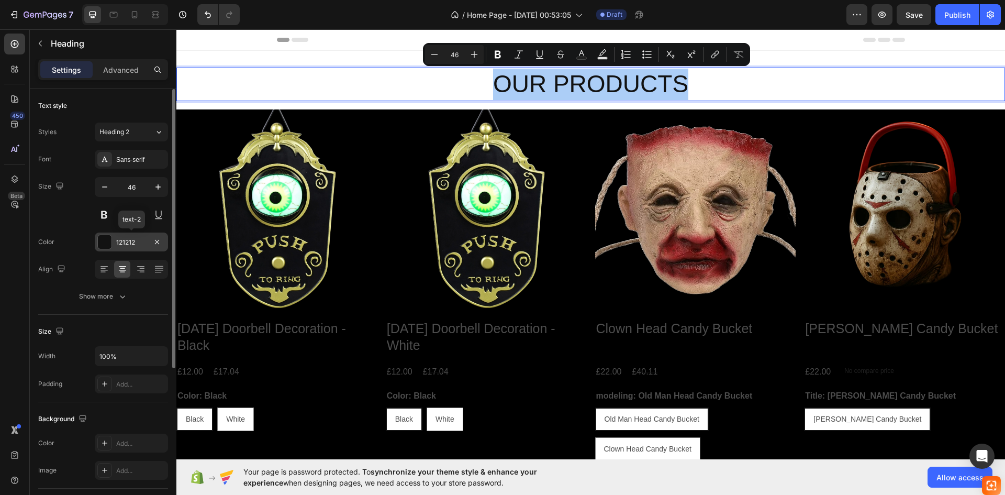
click at [135, 239] on div "121212" at bounding box center [131, 242] width 30 height 9
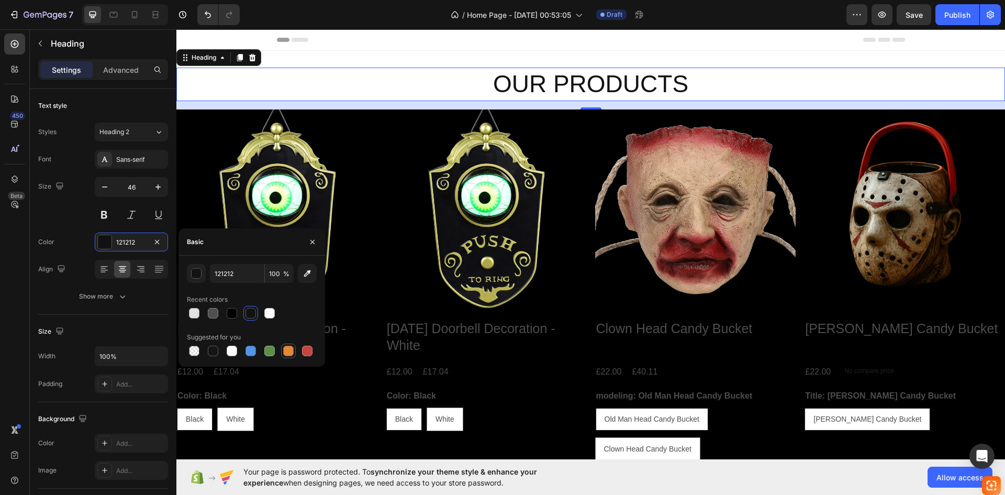
click at [282, 347] on div at bounding box center [288, 350] width 15 height 15
type input "E4893A"
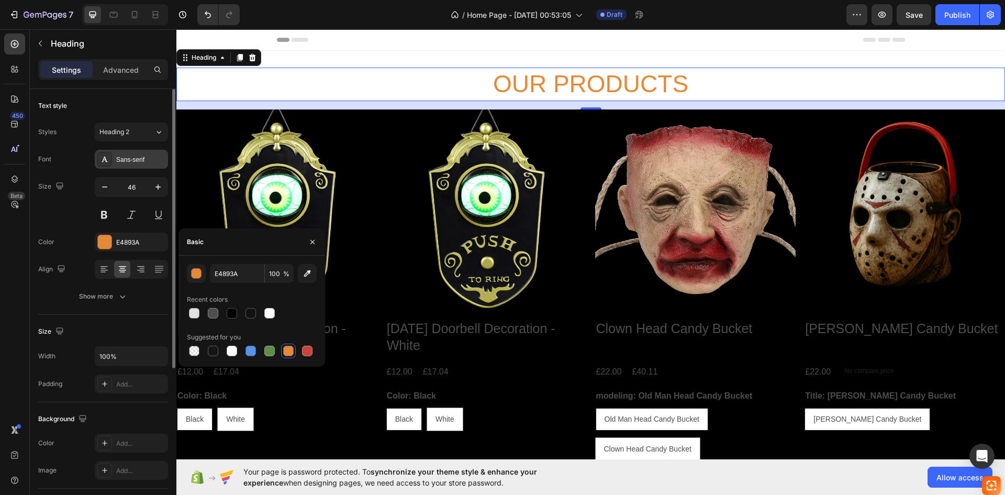
click at [134, 159] on div "Sans-serif" at bounding box center [140, 159] width 49 height 9
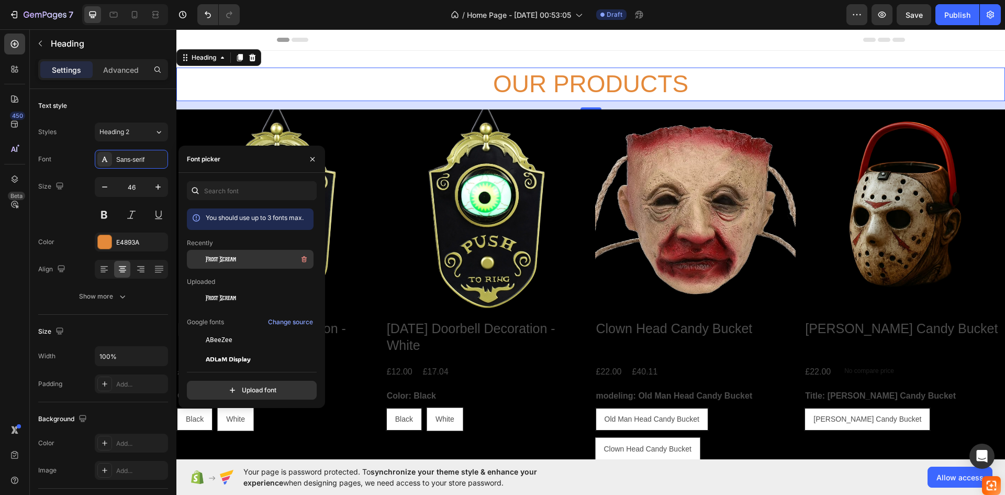
click at [243, 261] on div "Frost Scream" at bounding box center [259, 259] width 106 height 13
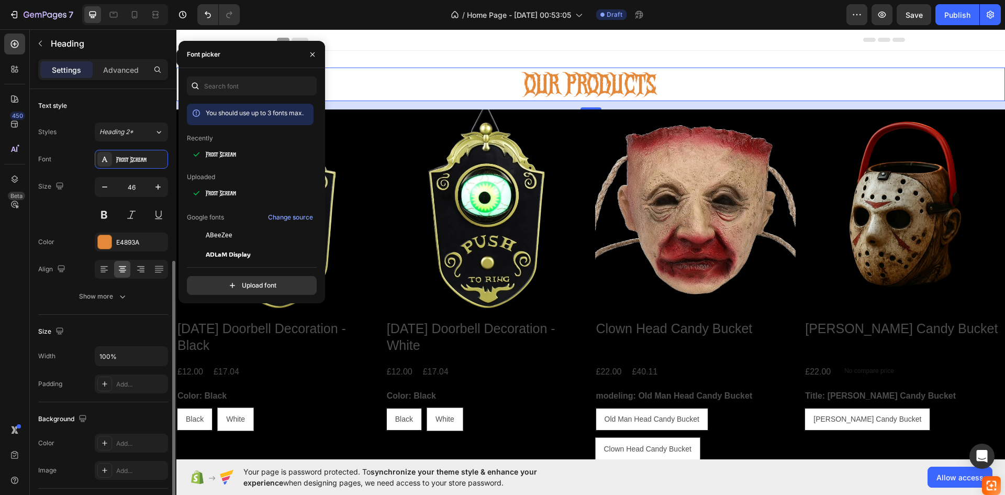
scroll to position [105, 0]
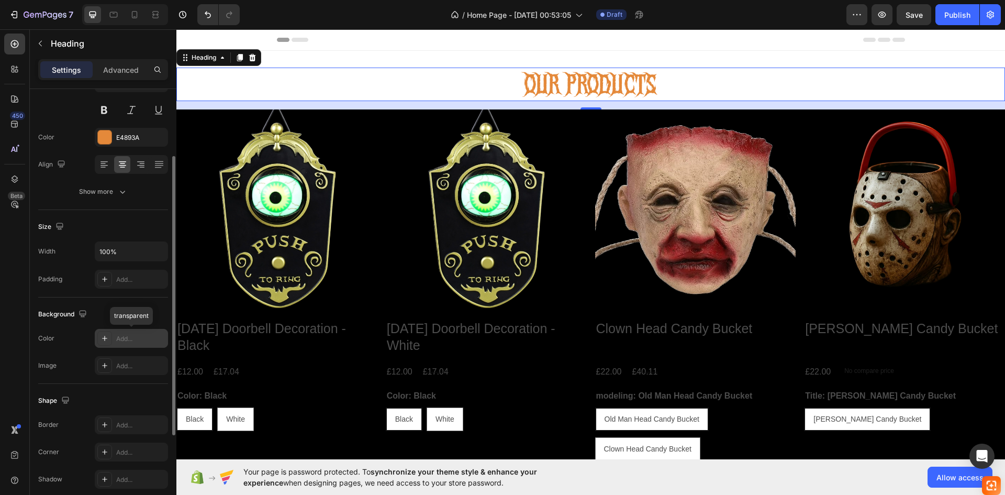
click at [119, 341] on div "Add..." at bounding box center [140, 338] width 49 height 9
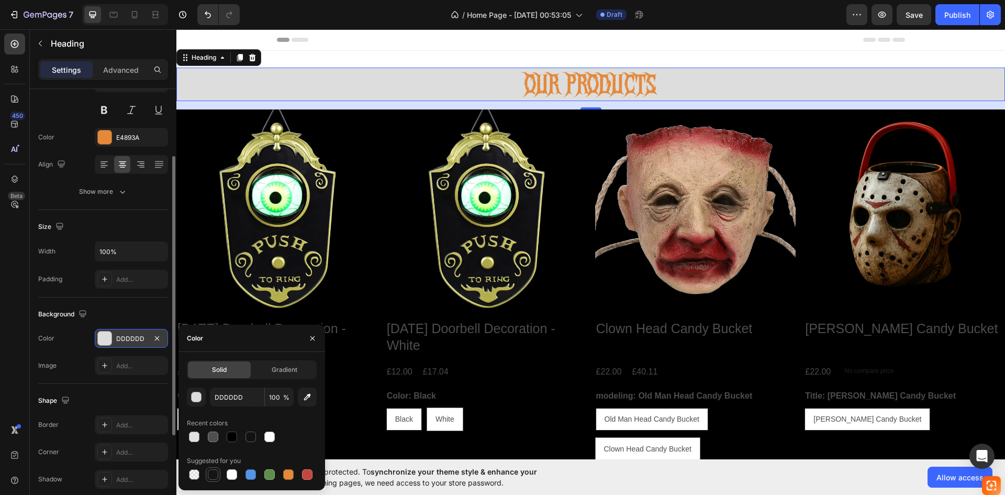
click at [217, 468] on div at bounding box center [213, 474] width 13 height 13
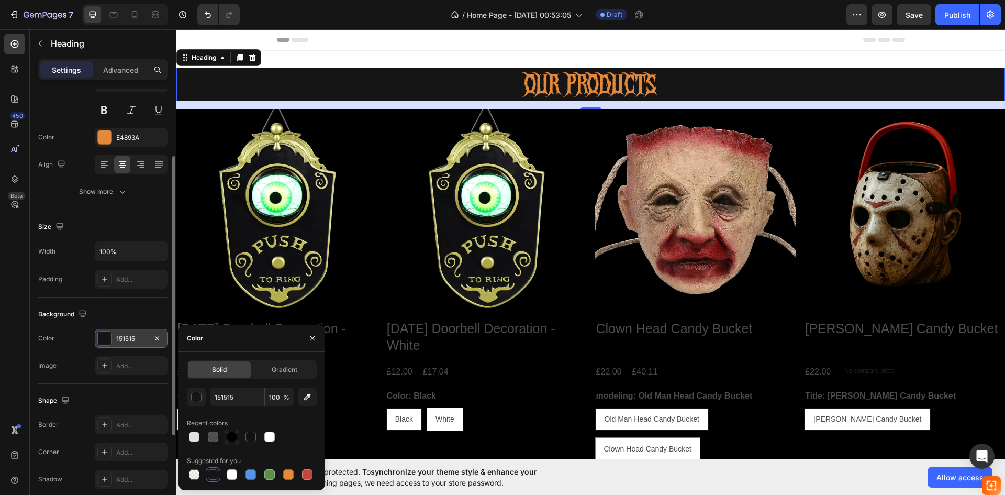
click at [237, 442] on div at bounding box center [232, 436] width 13 height 13
type input "000000"
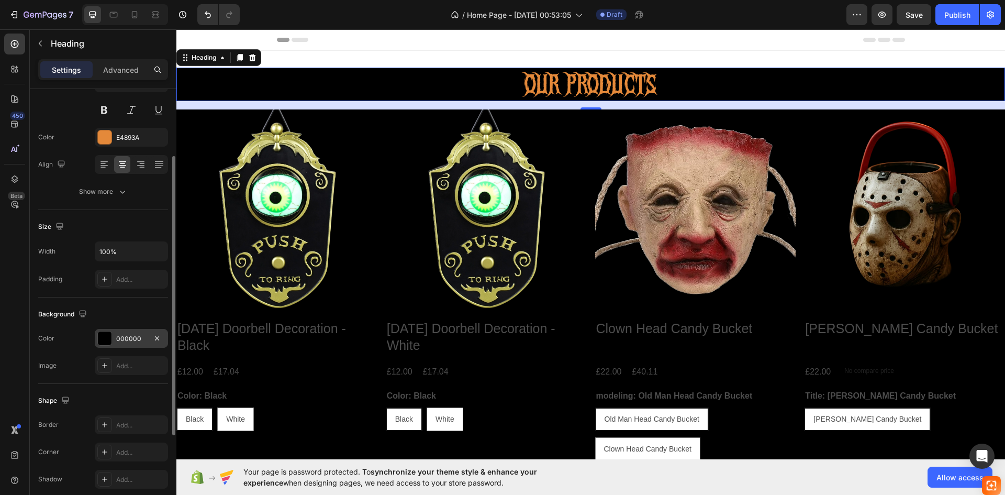
click at [475, 100] on h2 "OUR PRODUCTS" at bounding box center [590, 85] width 829 height 34
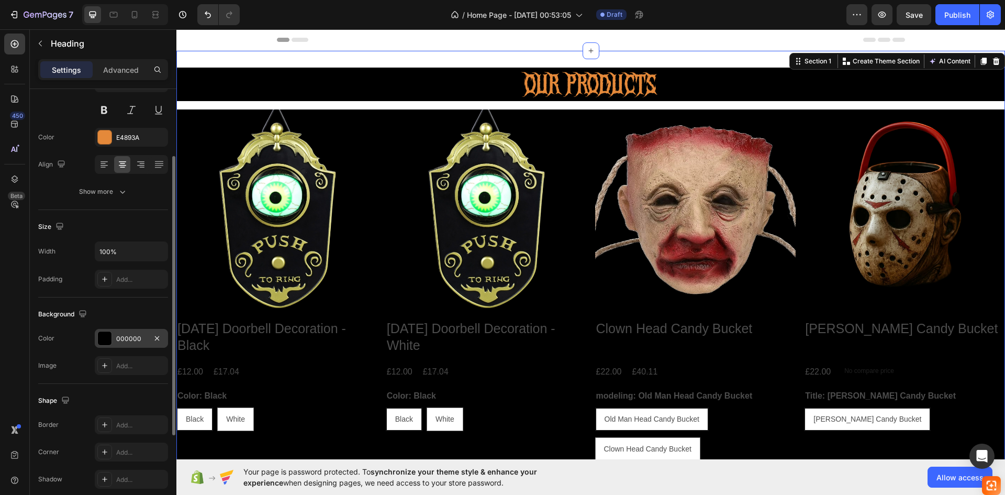
click at [475, 102] on div "OUR PRODUCTS Heading Product Images Halloween Doorbell Decoration - Black Produ…" at bounding box center [590, 287] width 829 height 438
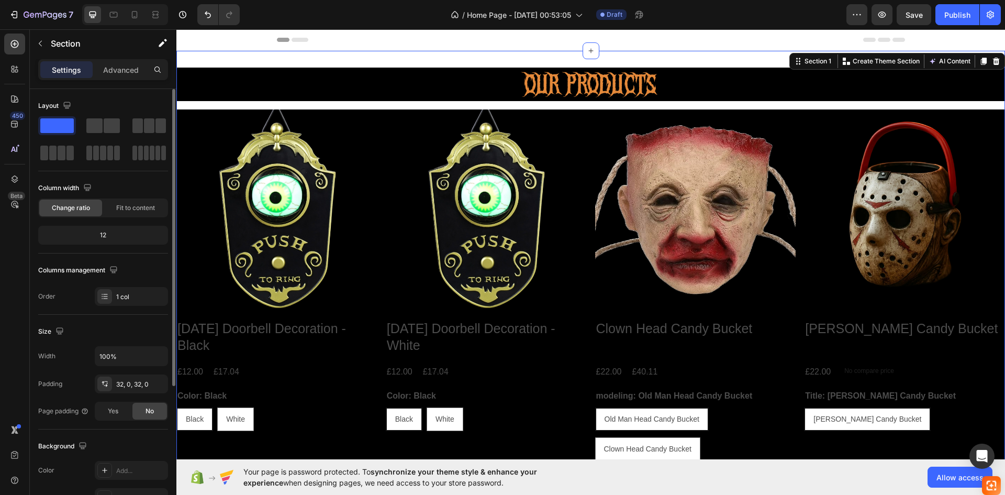
scroll to position [203, 0]
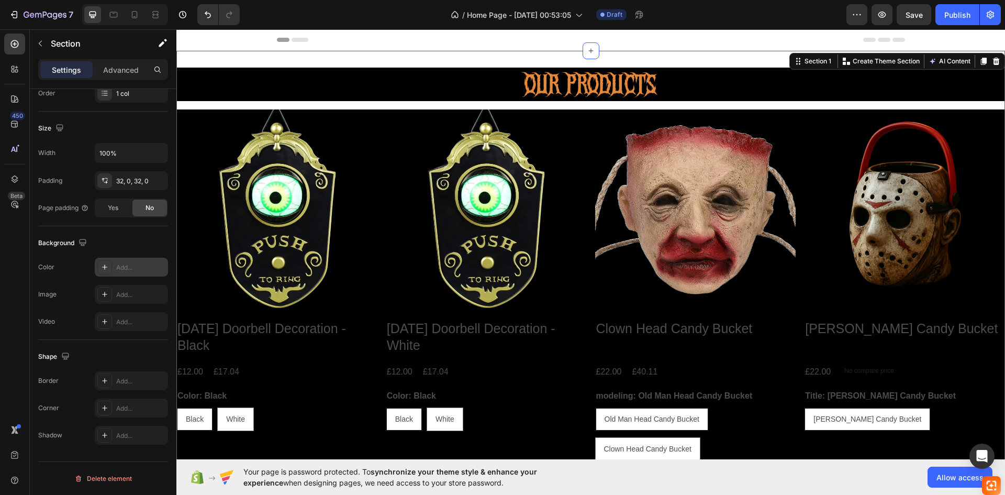
click at [139, 273] on div "Add..." at bounding box center [131, 267] width 73 height 19
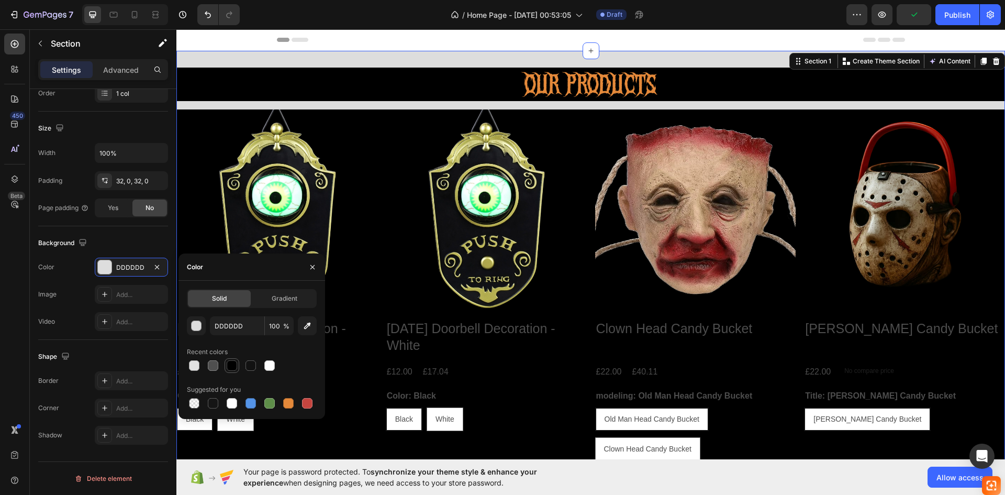
click at [236, 368] on div at bounding box center [232, 365] width 10 height 10
type input "000000"
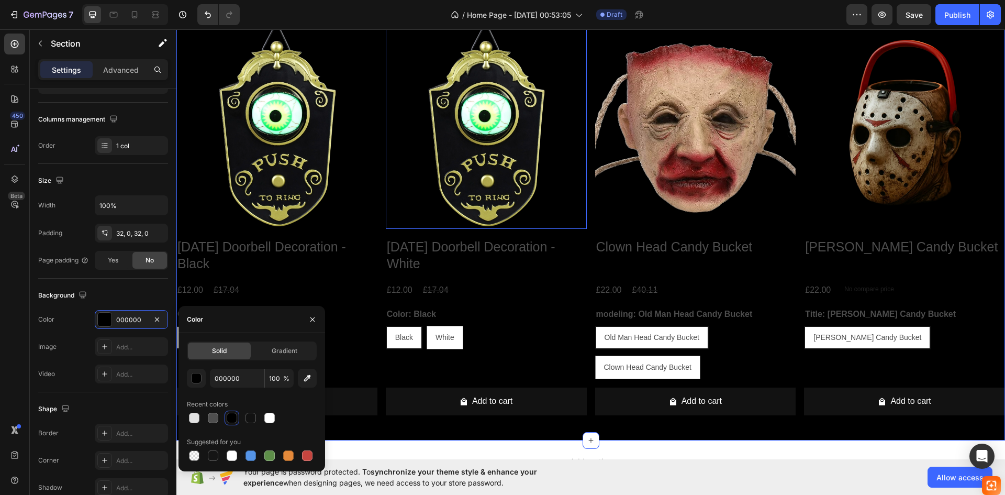
scroll to position [54, 0]
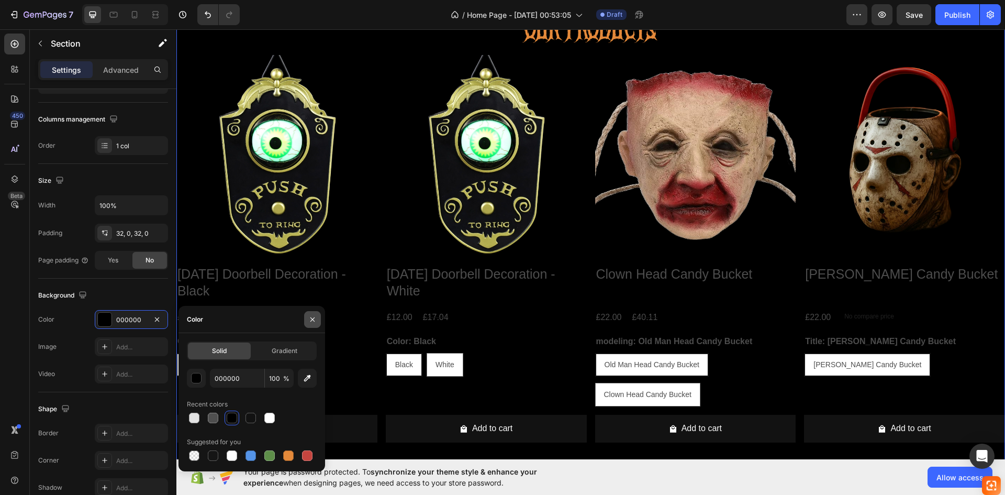
click at [311, 320] on icon "button" at bounding box center [312, 319] width 8 height 8
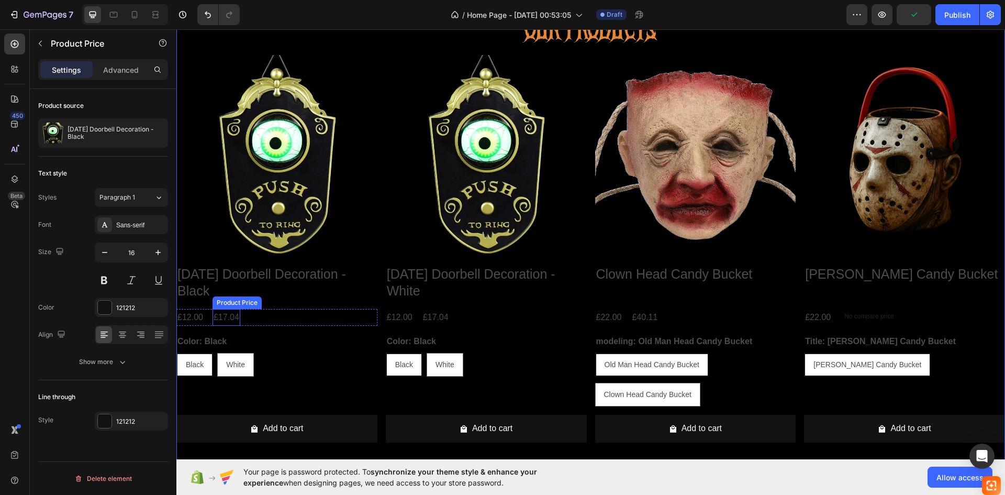
click at [232, 314] on div "£17.04" at bounding box center [227, 317] width 28 height 17
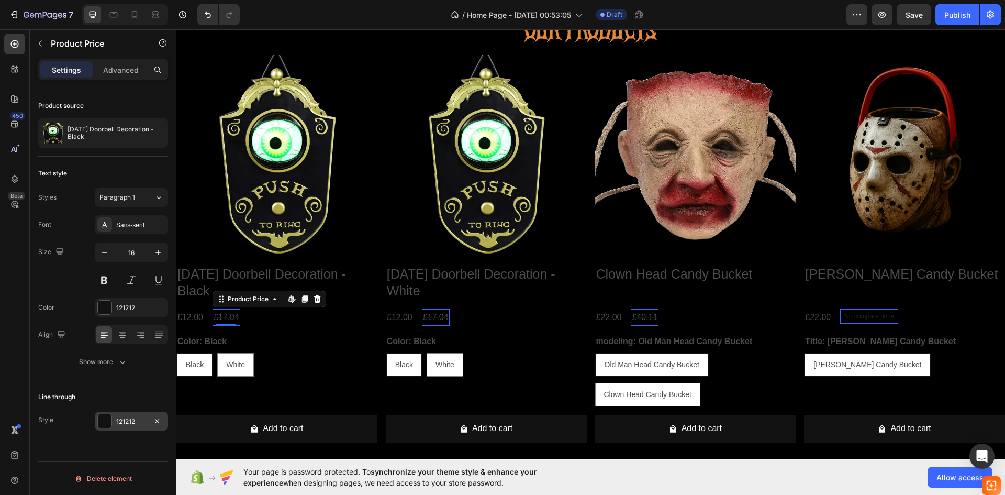
click at [119, 425] on div "121212" at bounding box center [131, 421] width 30 height 9
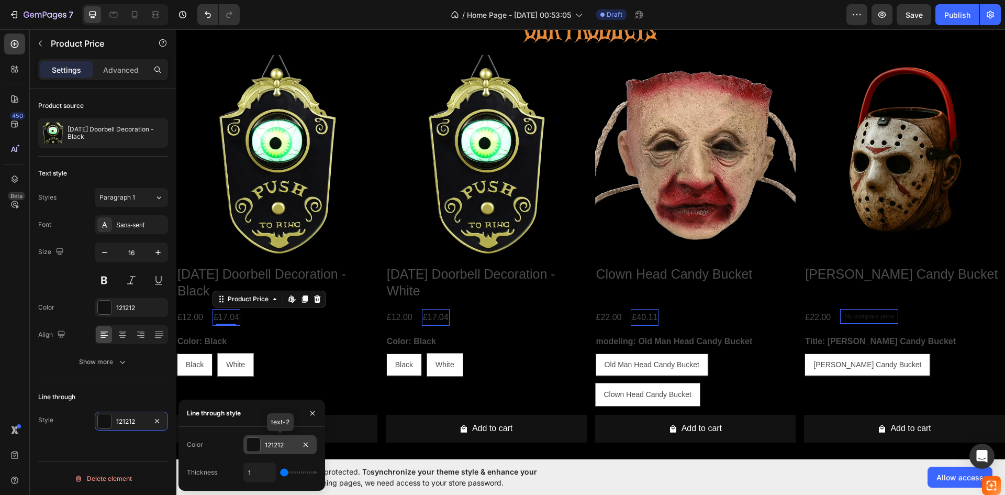
click at [269, 448] on div "121212" at bounding box center [280, 444] width 30 height 9
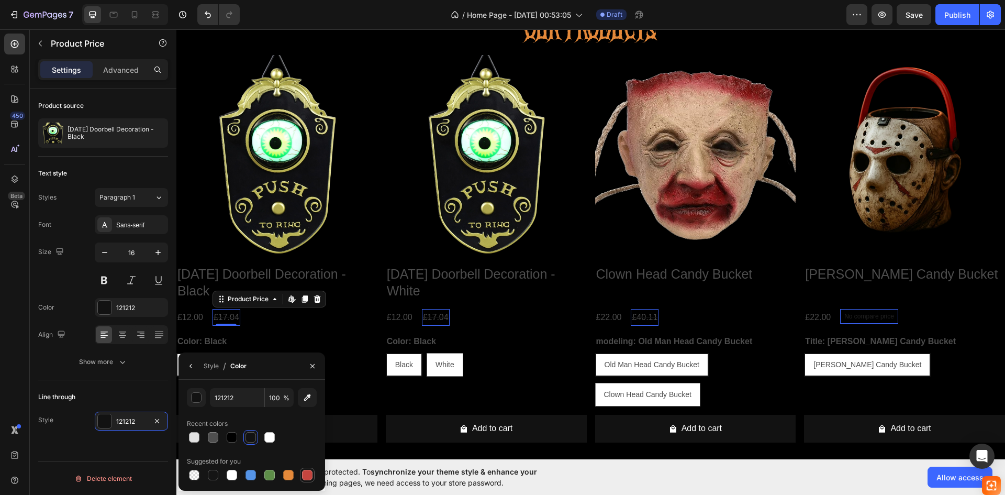
click at [301, 475] on div at bounding box center [307, 474] width 13 height 13
type input "C5453F"
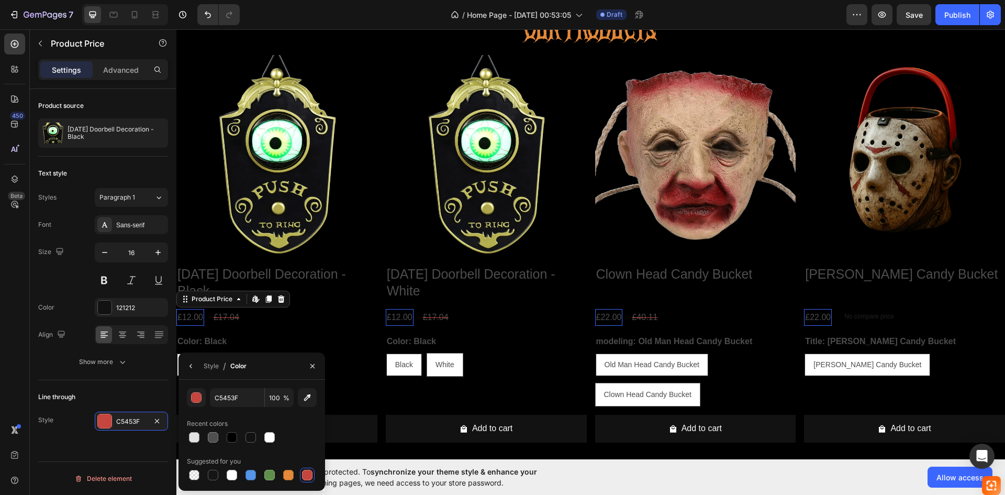
click at [193, 316] on div "£12.00" at bounding box center [190, 317] width 28 height 17
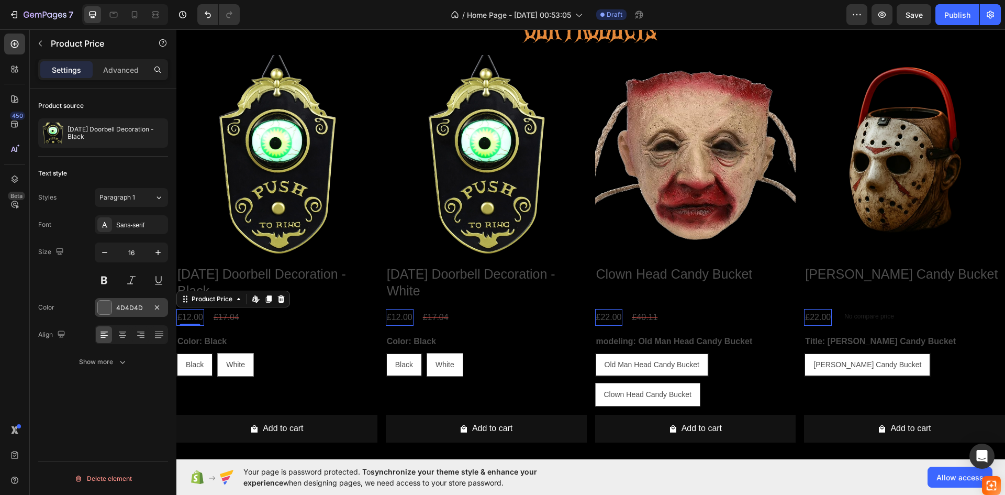
click at [144, 309] on div "4D4D4D" at bounding box center [131, 307] width 30 height 9
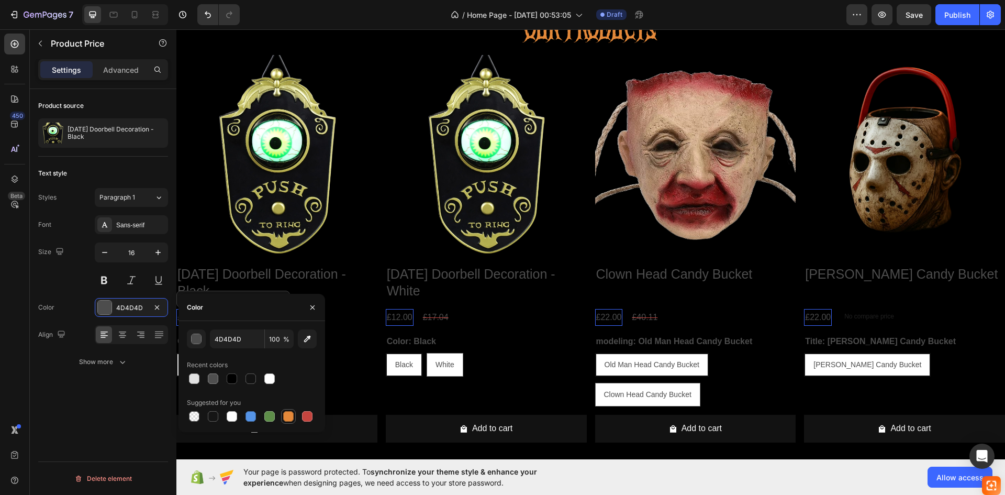
click at [282, 418] on div at bounding box center [288, 416] width 13 height 13
type input "E4893A"
click at [314, 311] on icon "button" at bounding box center [312, 307] width 8 height 8
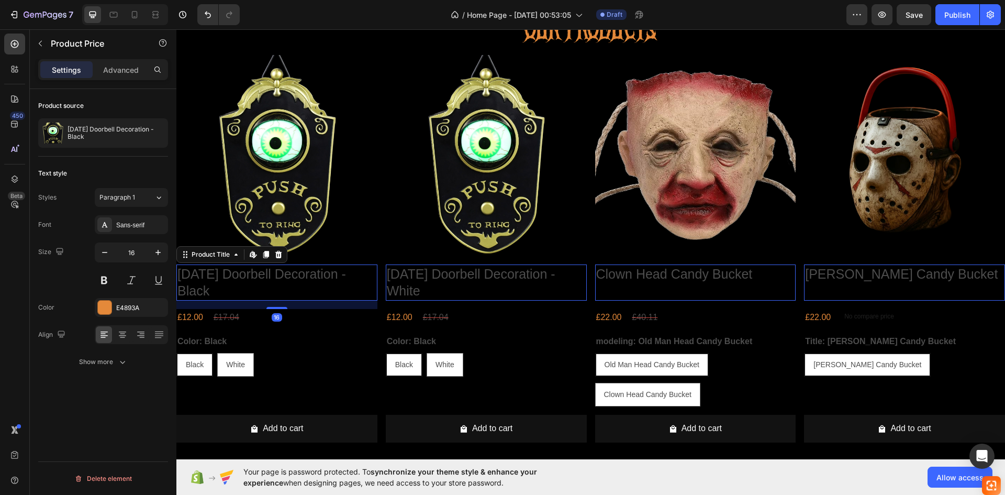
click at [304, 273] on h2 "[DATE] Doorbell Decoration - Black" at bounding box center [276, 282] width 201 height 36
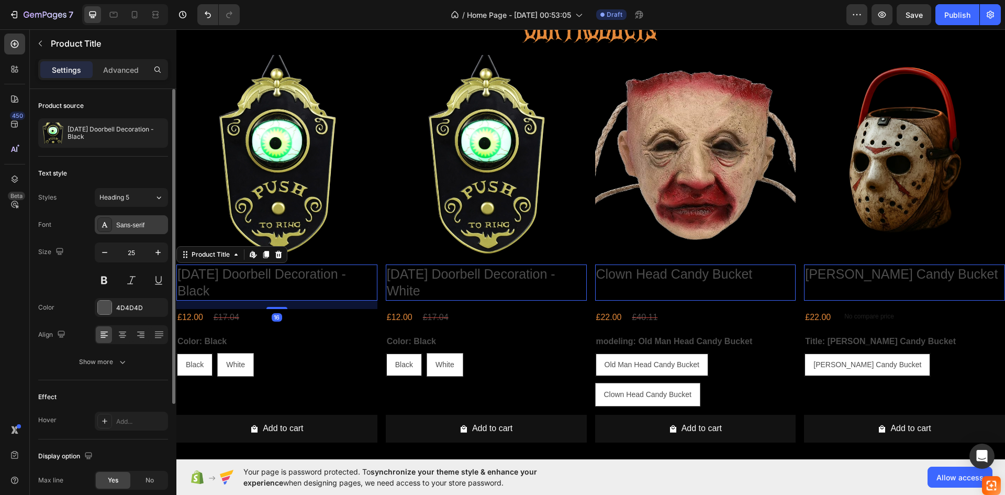
click at [116, 224] on div "Sans-serif" at bounding box center [131, 224] width 73 height 19
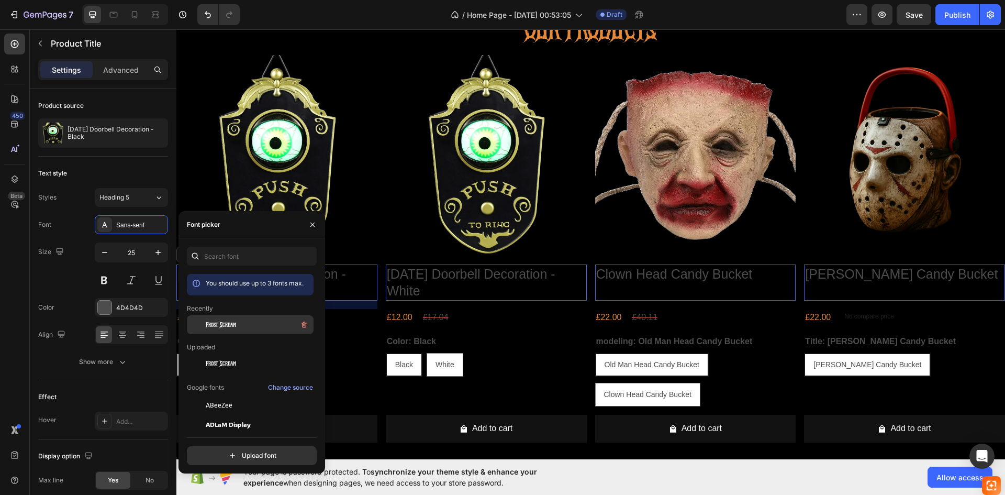
click at [209, 330] on div "Frost Scream" at bounding box center [259, 324] width 106 height 13
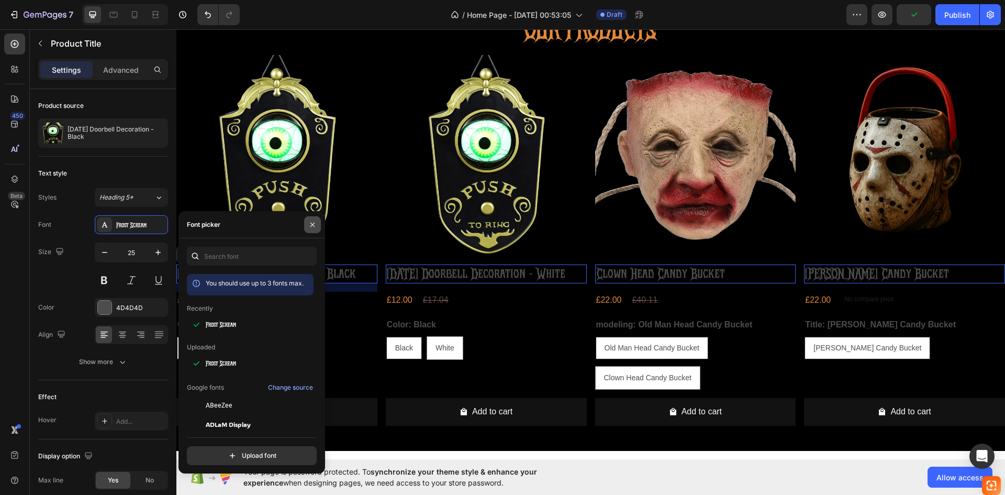
click at [309, 227] on icon "button" at bounding box center [312, 224] width 8 height 8
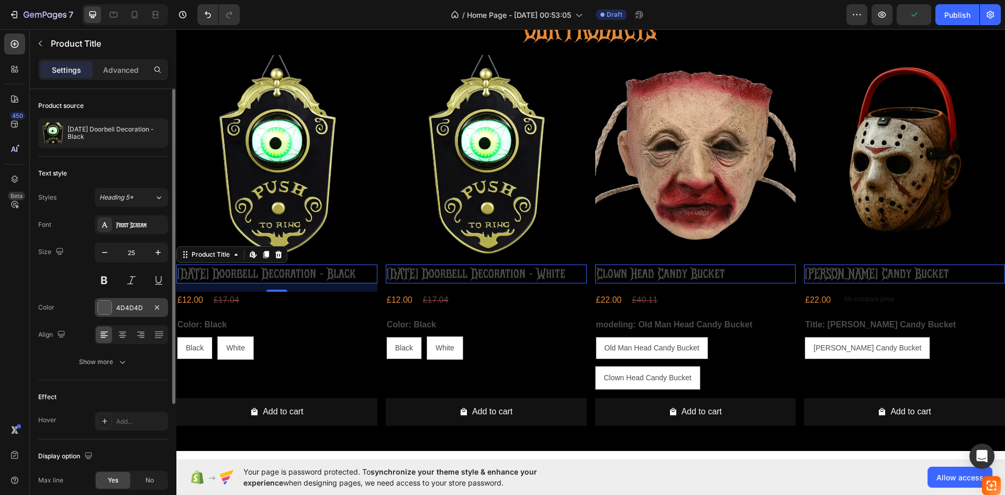
click at [111, 303] on div at bounding box center [104, 307] width 15 height 15
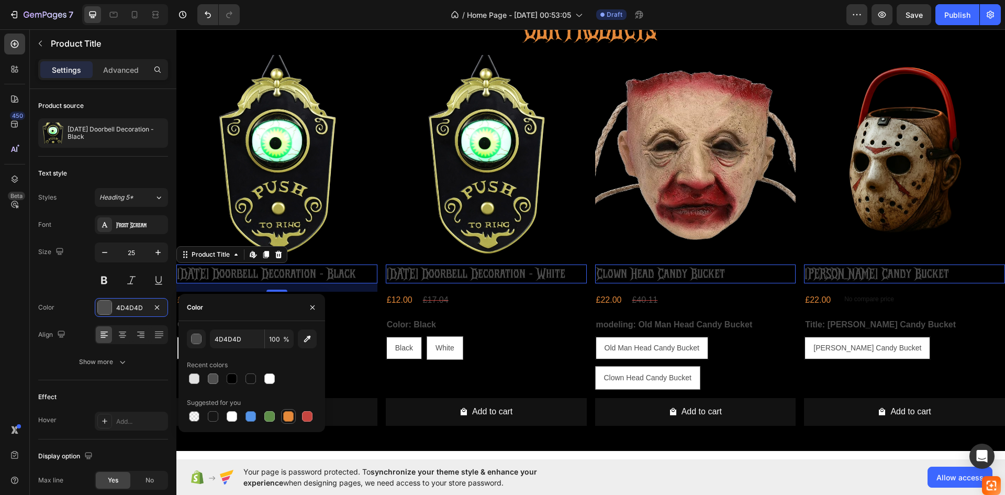
click at [285, 411] on div at bounding box center [288, 416] width 10 height 10
type input "E4893A"
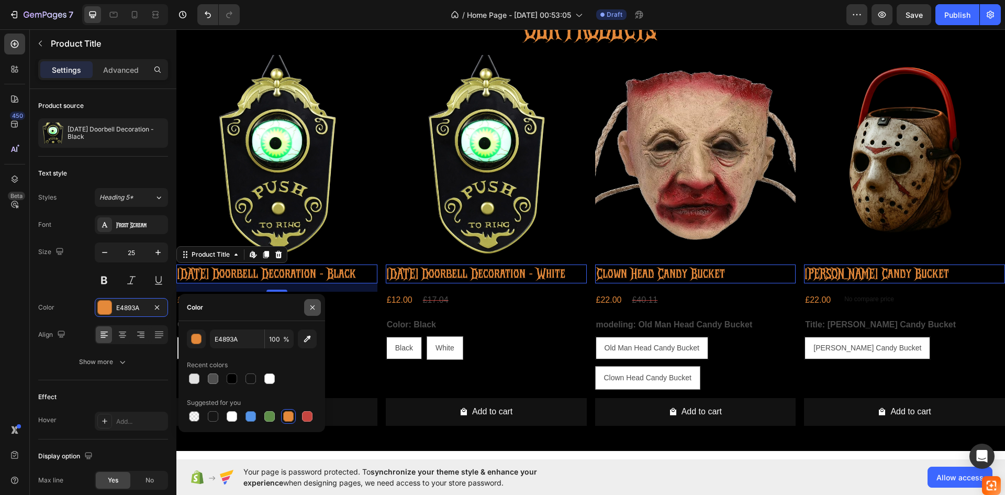
click at [316, 309] on icon "button" at bounding box center [312, 307] width 8 height 8
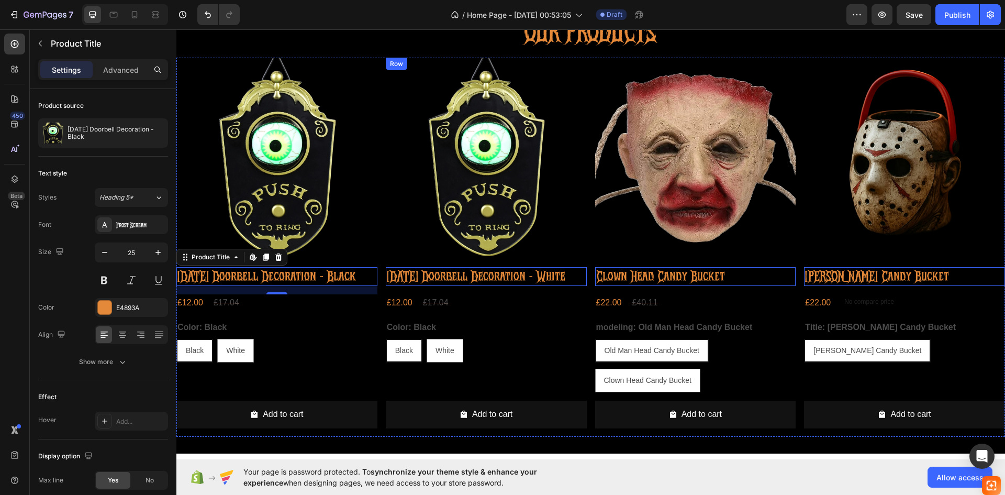
scroll to position [52, 0]
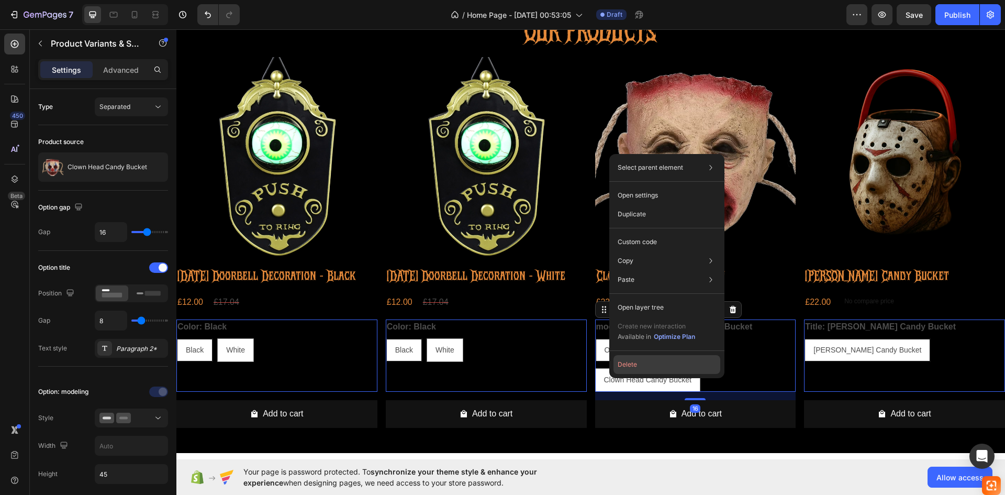
click at [636, 365] on button "Delete" at bounding box center [666, 364] width 107 height 19
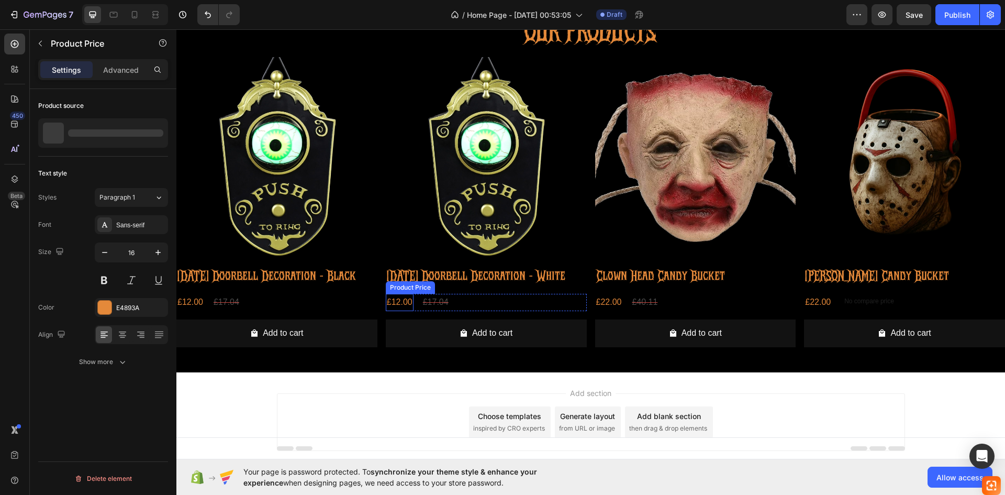
click at [399, 311] on div "£12.00" at bounding box center [400, 302] width 28 height 17
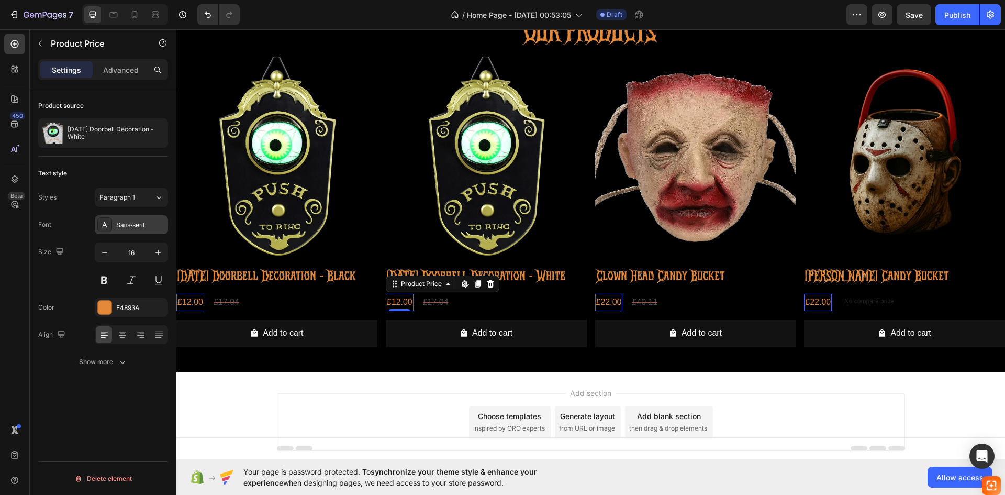
click at [133, 230] on div "Sans-serif" at bounding box center [131, 224] width 73 height 19
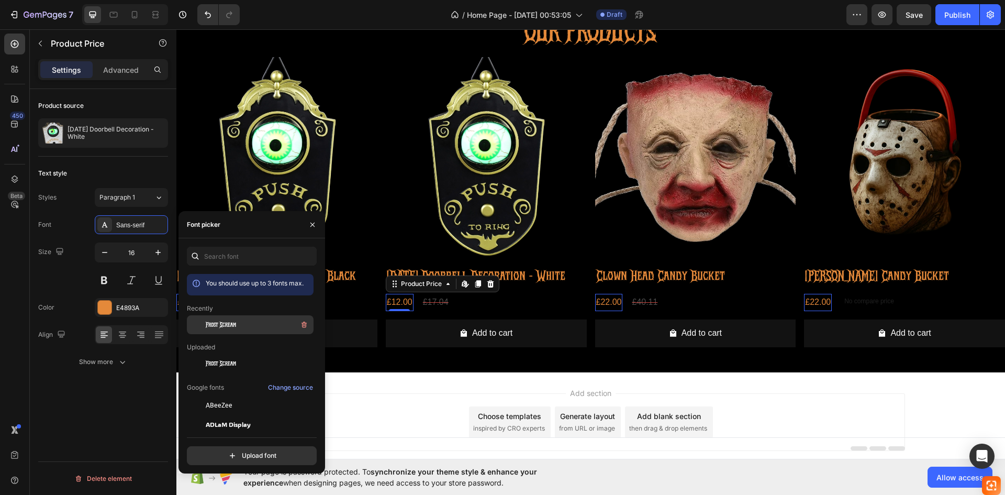
click at [208, 324] on span "Frost Scream" at bounding box center [221, 324] width 30 height 9
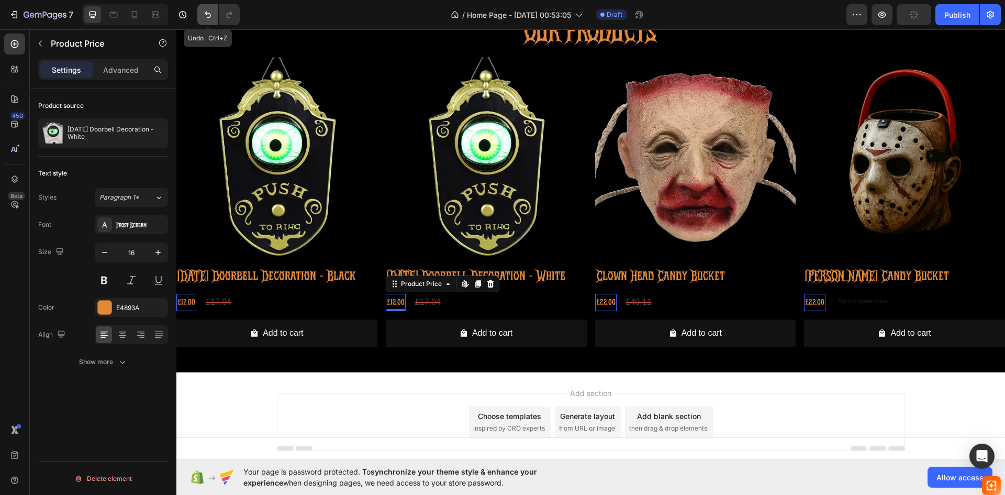
click at [209, 13] on icon "Undo/Redo" at bounding box center [208, 15] width 6 height 7
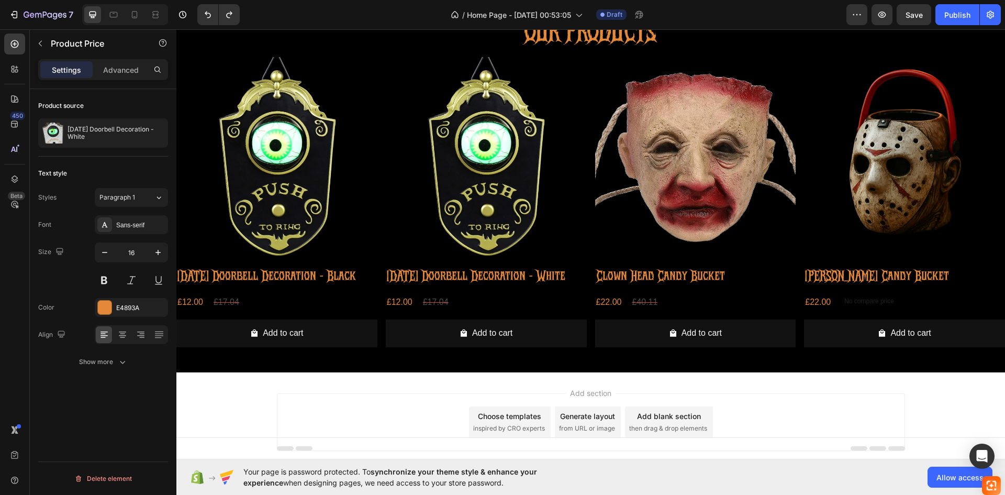
click at [272, 418] on div "Add section Choose templates inspired by CRO experts Generate layout from URL o…" at bounding box center [590, 436] width 829 height 129
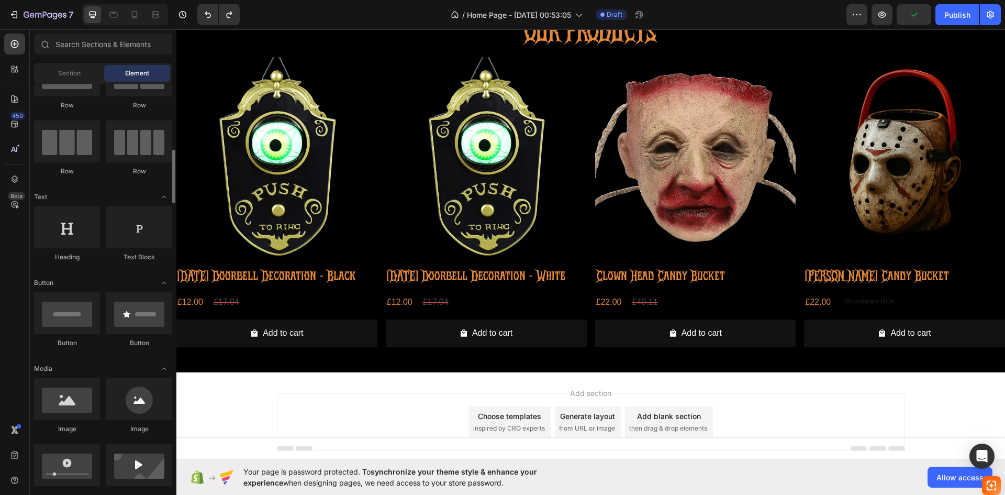
scroll to position [157, 0]
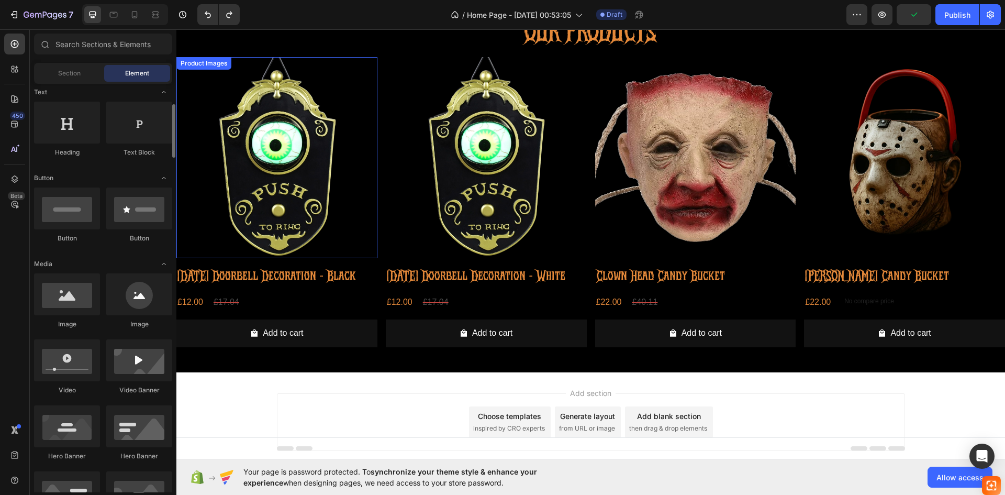
click at [242, 154] on img at bounding box center [276, 157] width 201 height 201
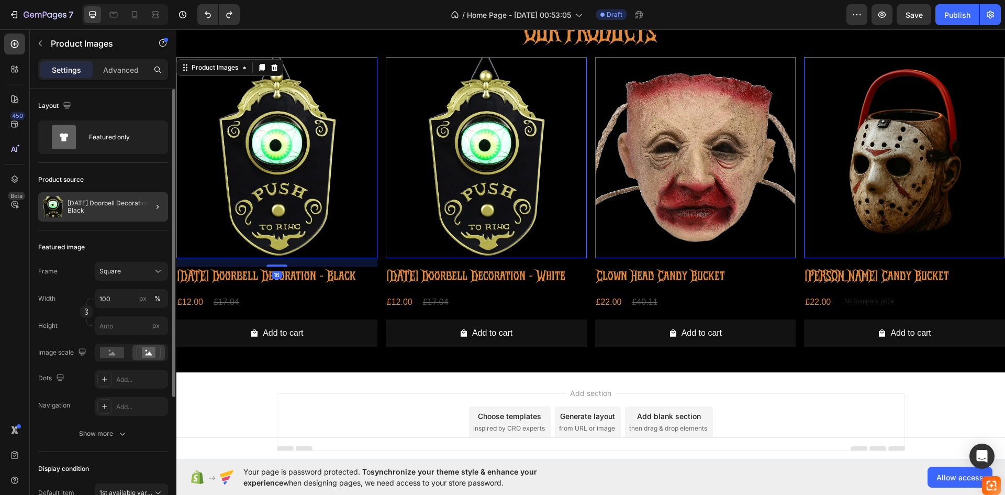
click at [141, 207] on div at bounding box center [153, 206] width 29 height 29
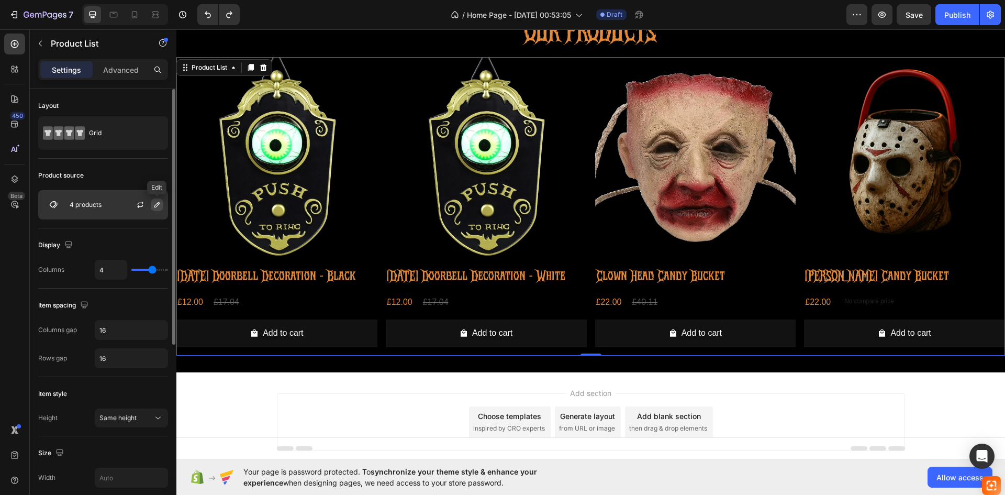
click at [158, 207] on icon "button" at bounding box center [157, 204] width 8 height 8
click at [140, 207] on icon "button" at bounding box center [140, 206] width 6 height 3
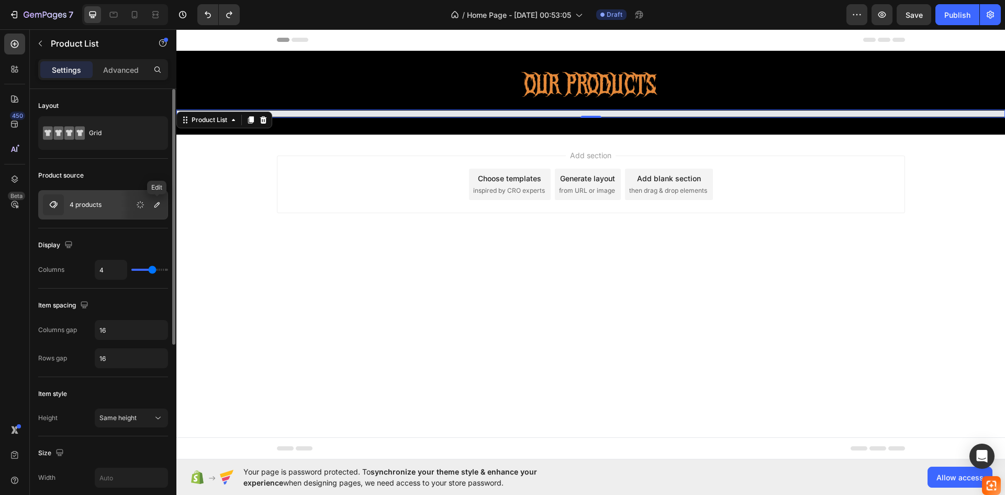
scroll to position [0, 0]
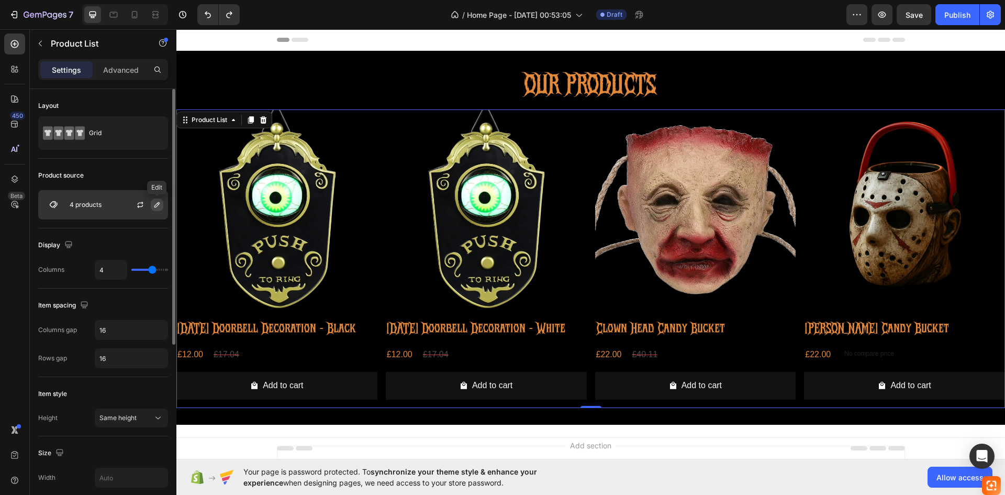
click at [161, 201] on icon "button" at bounding box center [157, 204] width 8 height 8
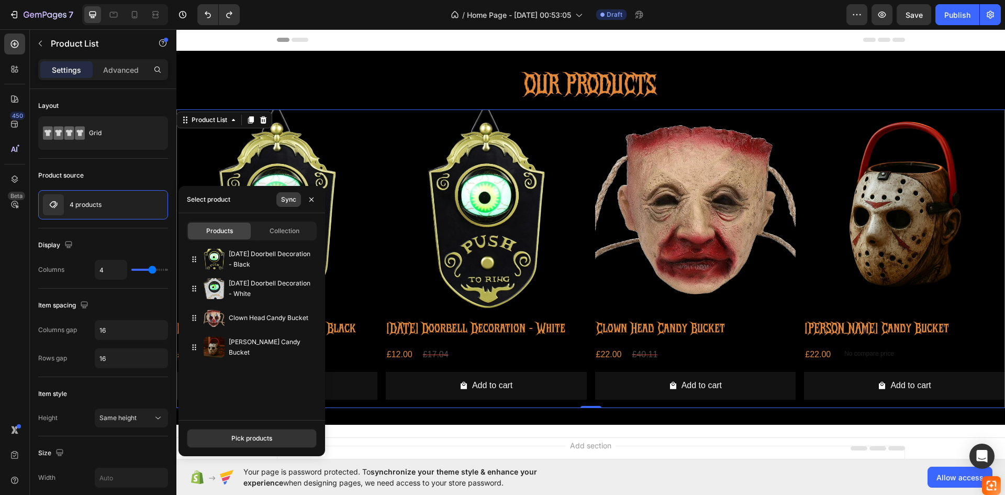
click at [279, 204] on button "Sync" at bounding box center [288, 199] width 25 height 15
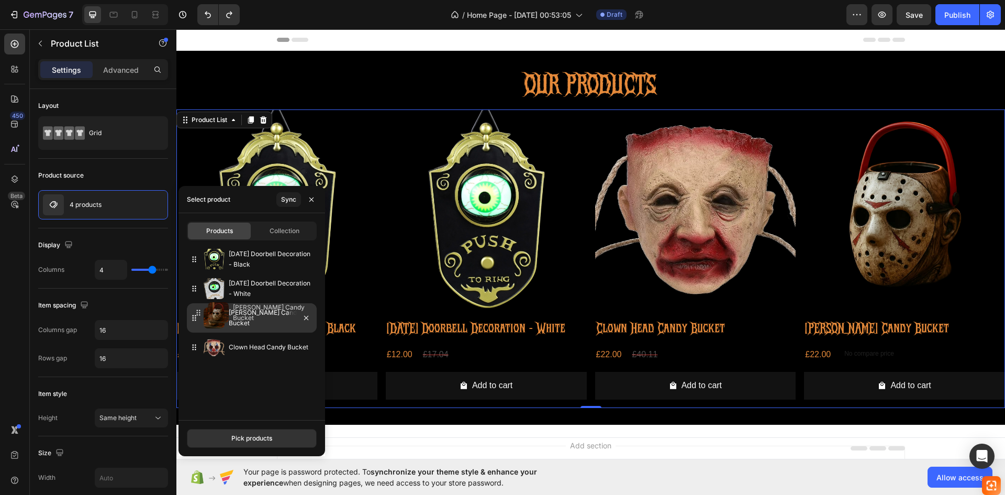
drag, startPoint x: 192, startPoint y: 353, endPoint x: 196, endPoint y: 318, distance: 34.8
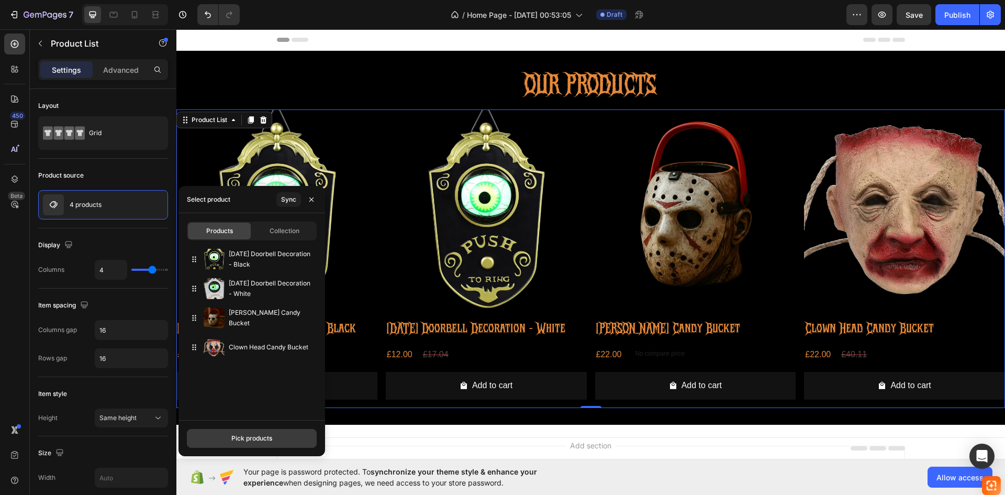
click at [226, 433] on button "Pick products" at bounding box center [252, 438] width 130 height 19
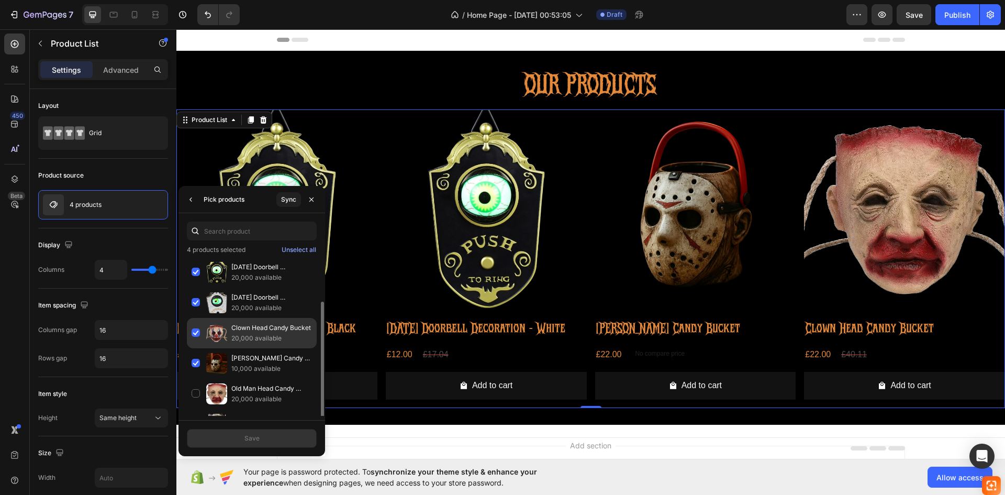
scroll to position [24, 0]
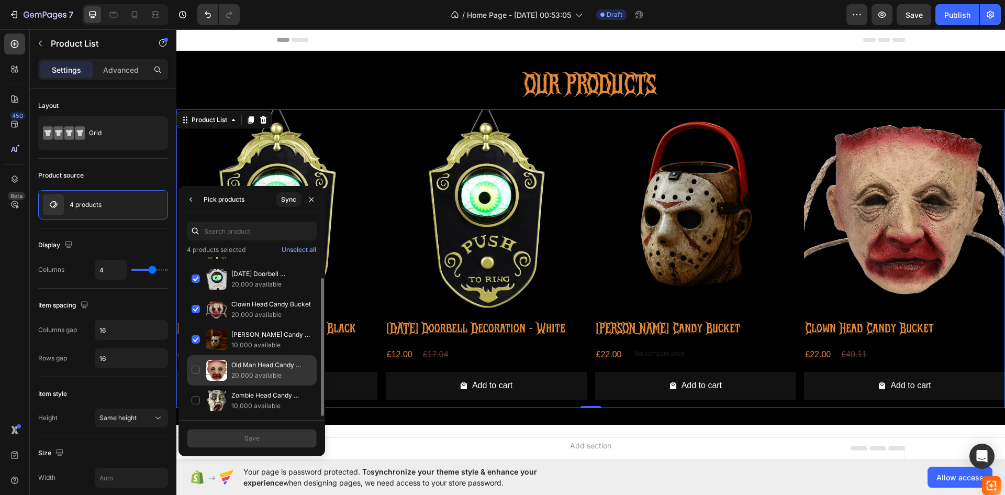
click at [199, 372] on div "Old Man Head Candy Bucket 20,000 available" at bounding box center [252, 370] width 130 height 30
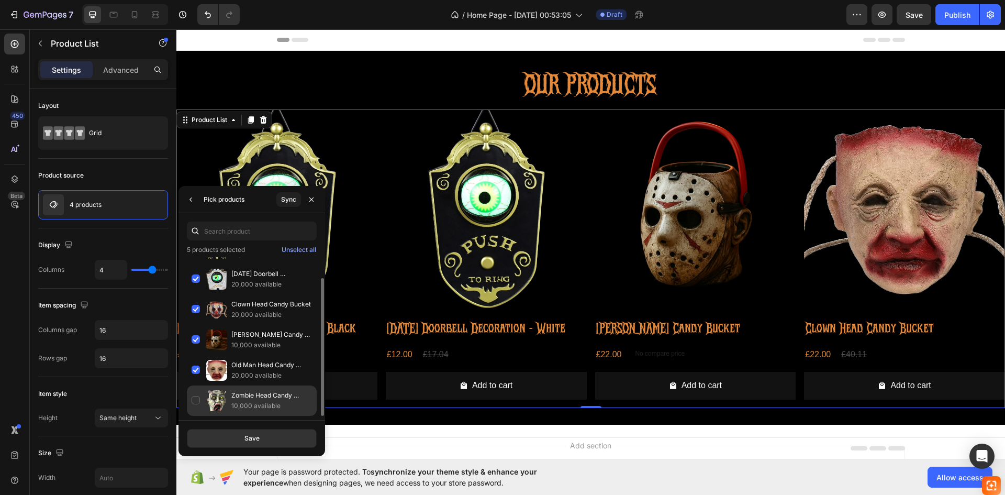
click at [198, 399] on div "Zombie Head Candy Bucket 10,000 available" at bounding box center [252, 400] width 130 height 30
click at [229, 431] on button "Save" at bounding box center [252, 438] width 130 height 19
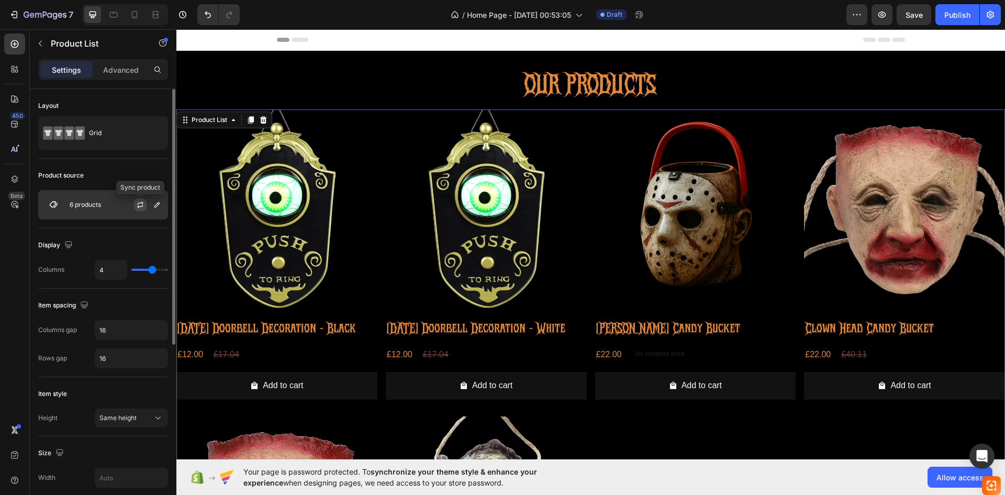
click at [138, 209] on button "button" at bounding box center [140, 204] width 13 height 13
click at [79, 197] on div "6 products" at bounding box center [103, 204] width 130 height 29
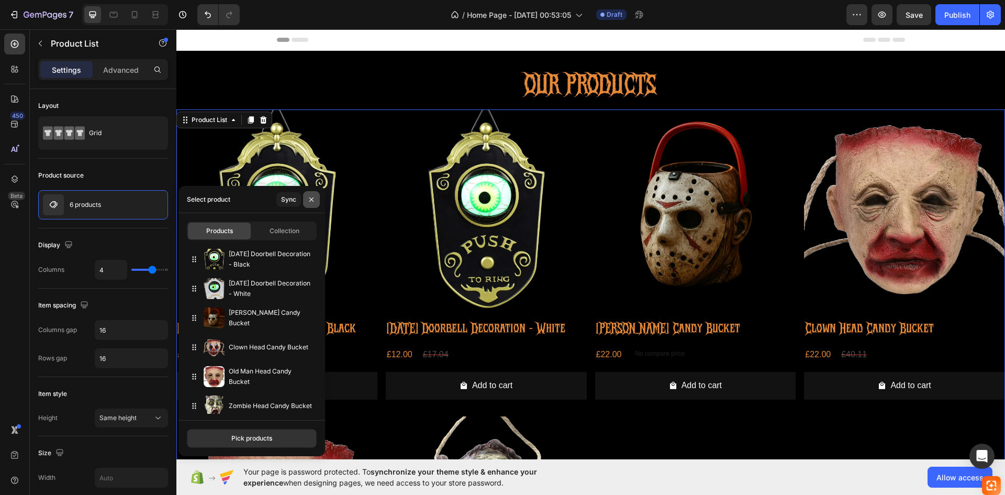
click at [305, 203] on button "button" at bounding box center [311, 199] width 17 height 17
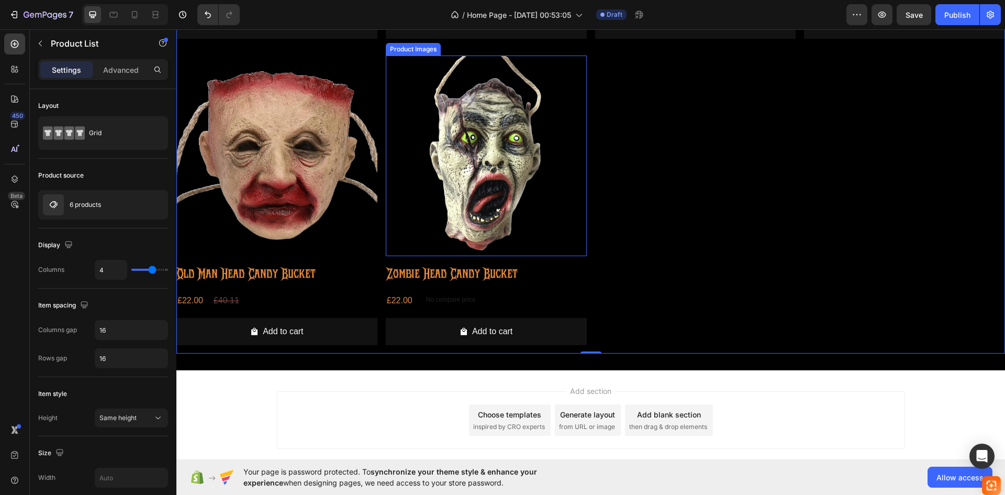
scroll to position [366, 0]
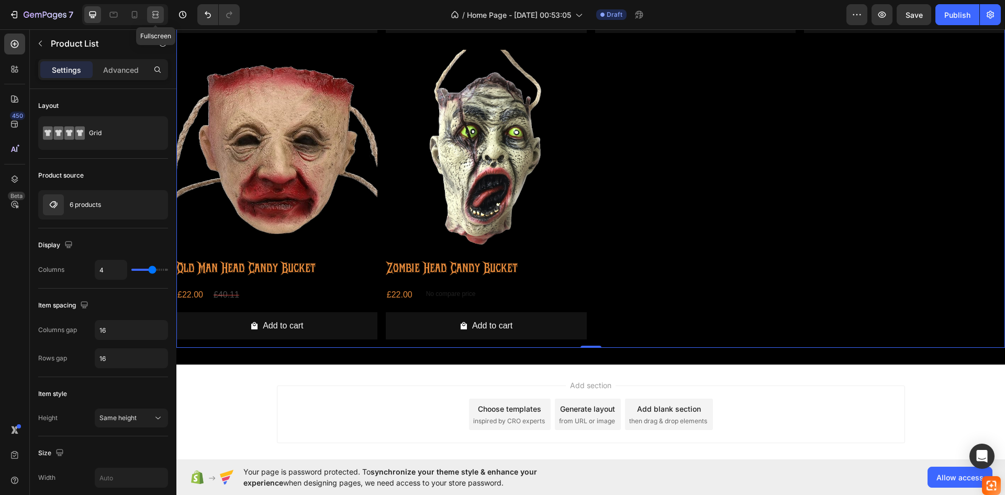
click at [153, 10] on icon at bounding box center [155, 14] width 10 height 10
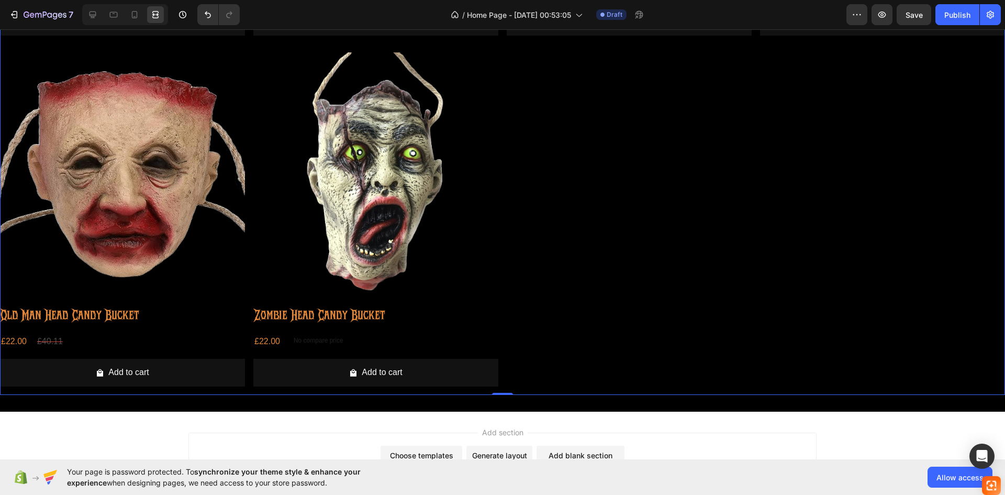
scroll to position [419, 0]
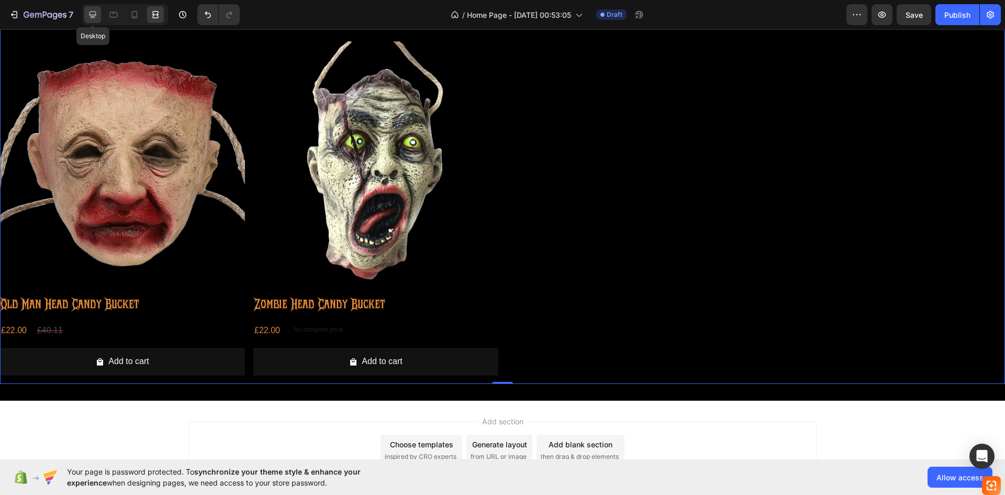
click at [96, 21] on div at bounding box center [92, 14] width 17 height 17
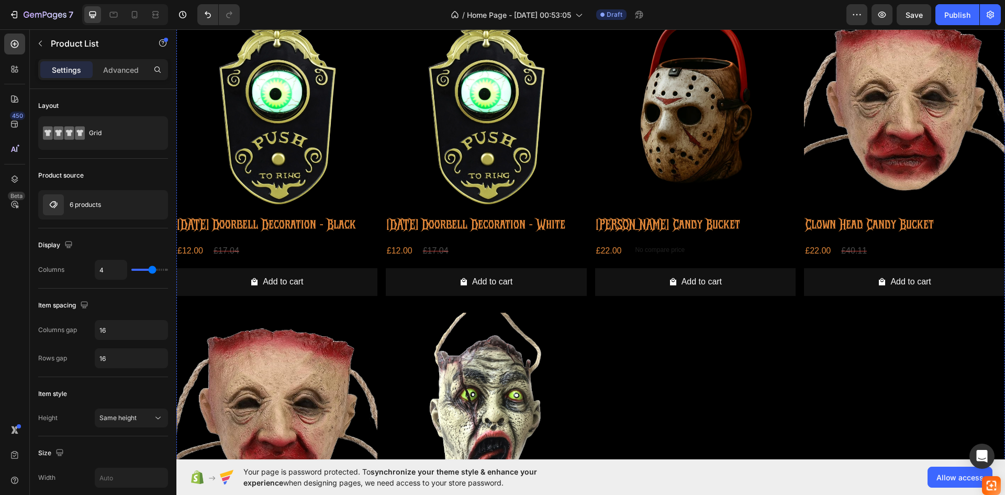
scroll to position [105, 0]
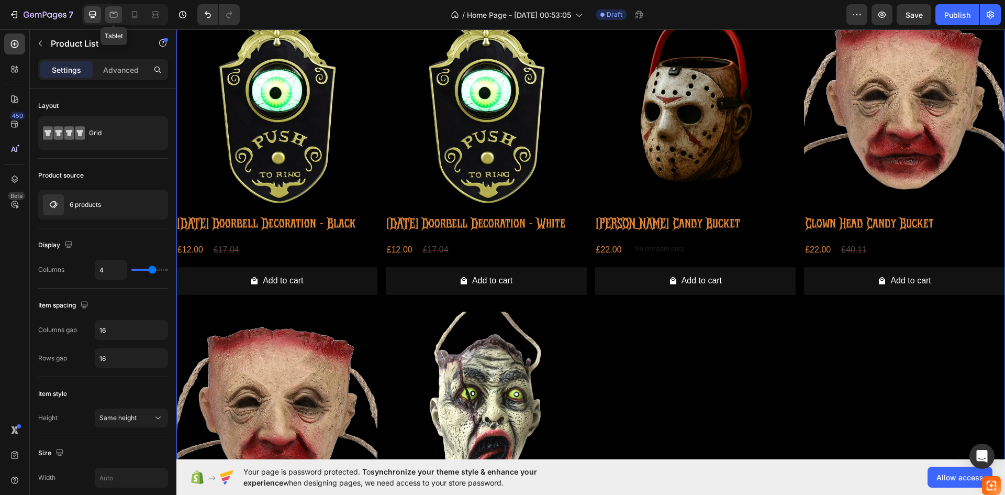
click at [117, 15] on icon at bounding box center [113, 14] width 10 height 10
type input "3"
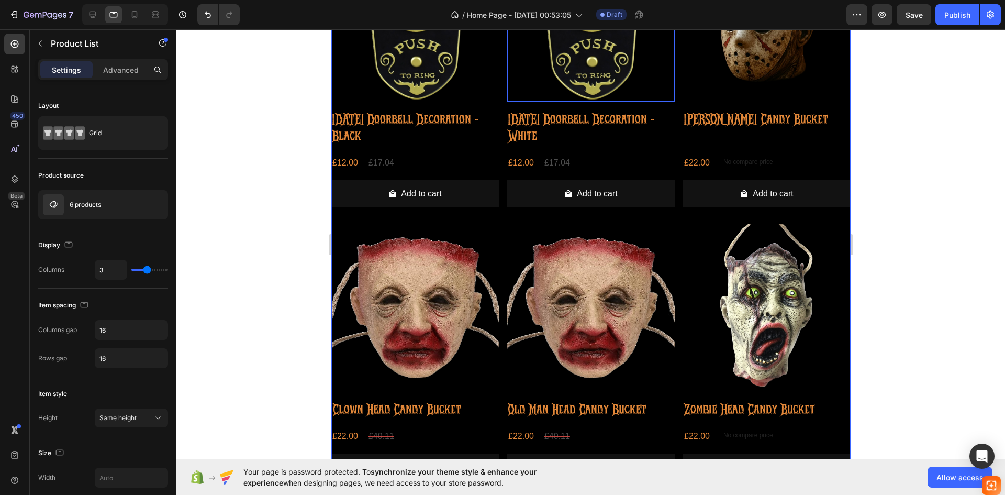
scroll to position [43, 0]
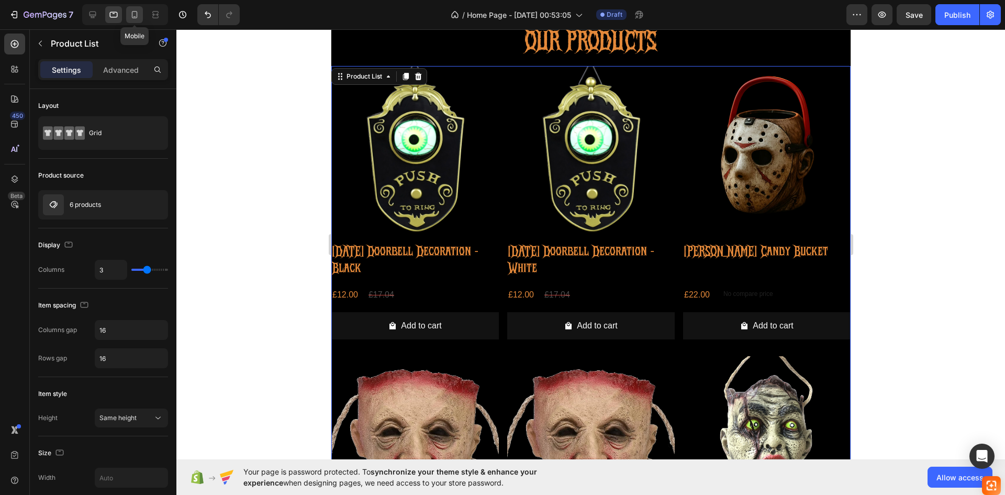
click at [142, 14] on div at bounding box center [134, 14] width 17 height 17
type input "2"
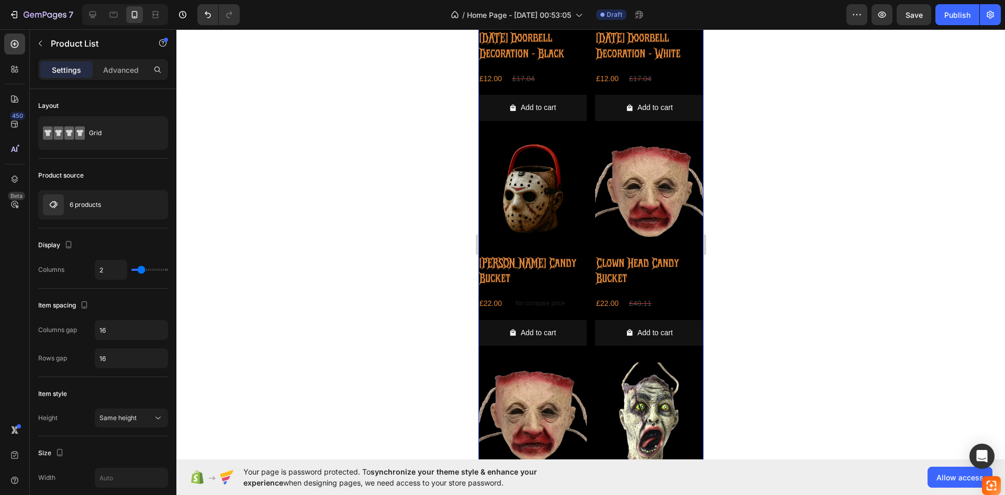
scroll to position [144, 0]
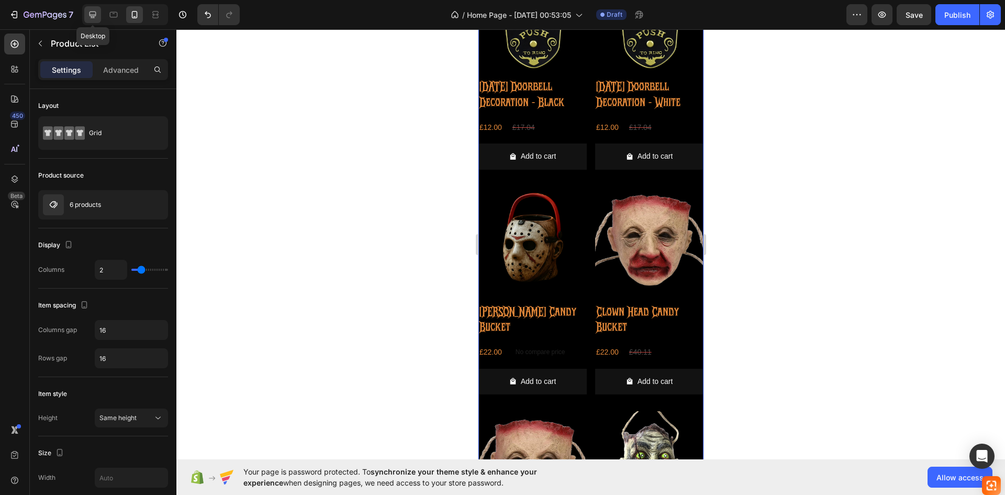
click at [87, 19] on icon at bounding box center [92, 14] width 10 height 10
type input "4"
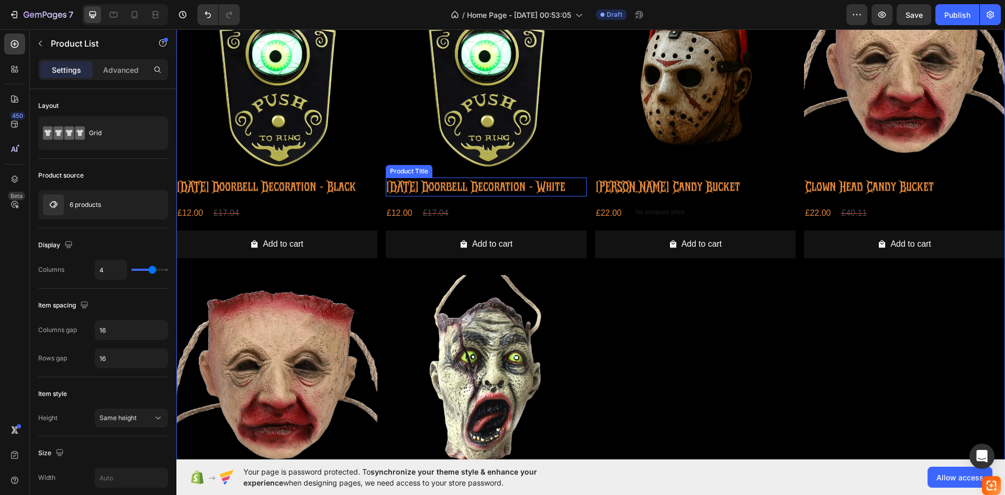
scroll to position [96, 0]
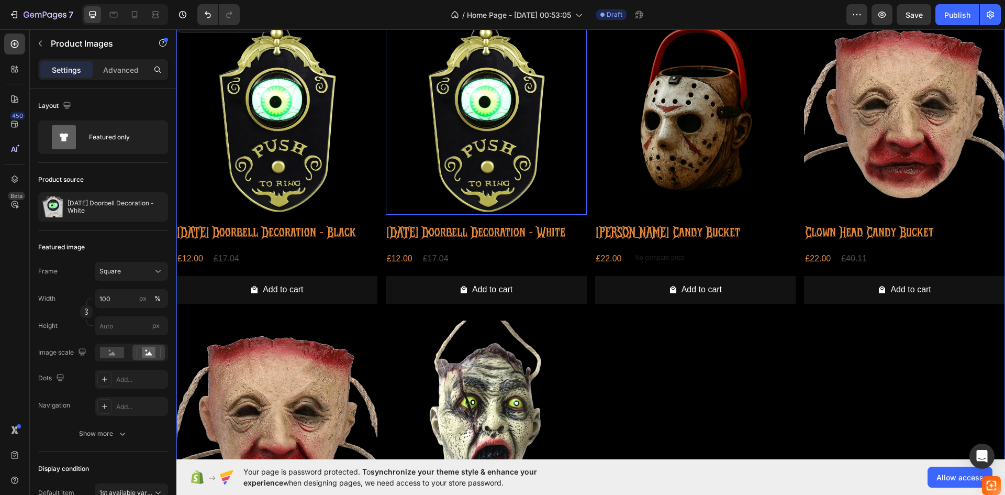
click at [488, 184] on img at bounding box center [486, 114] width 201 height 201
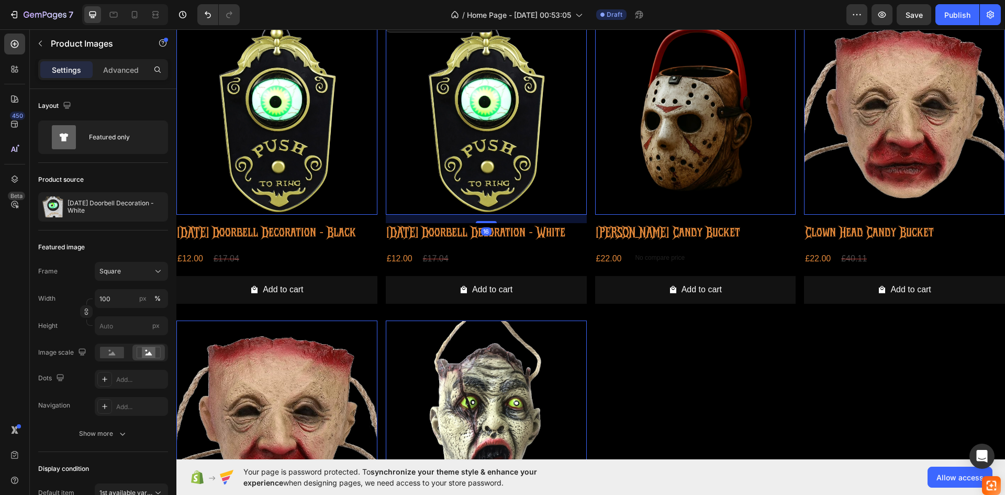
click at [478, 184] on img at bounding box center [486, 114] width 201 height 201
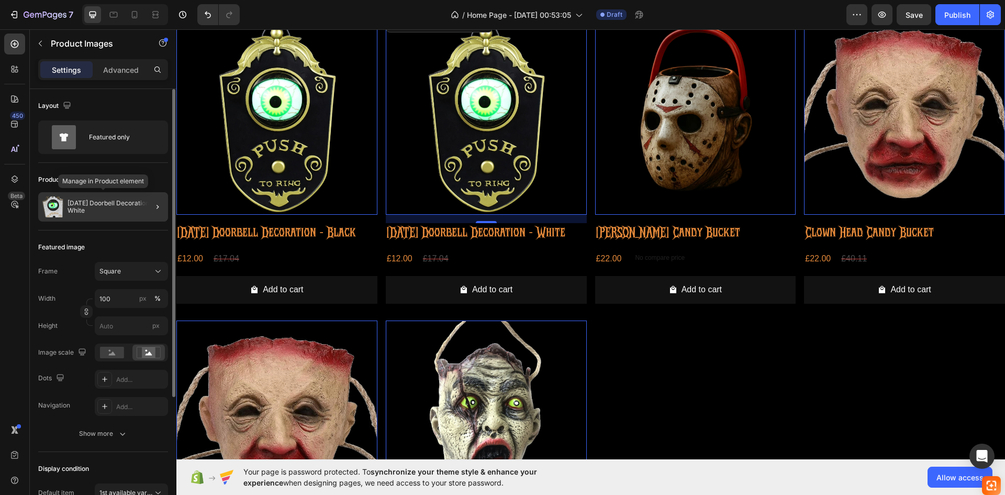
click at [101, 210] on p "[DATE] Doorbell Decoration - White" at bounding box center [116, 206] width 96 height 15
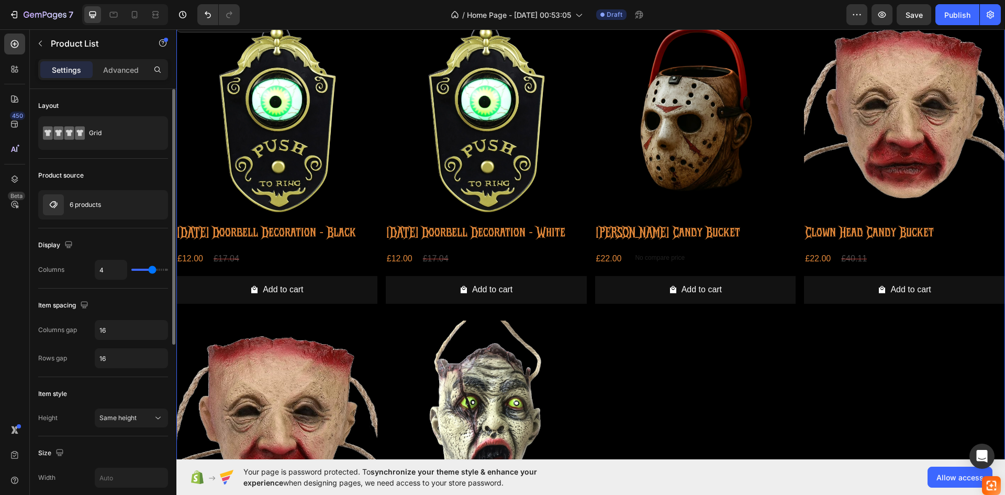
click at [97, 232] on div "Display Columns 4" at bounding box center [103, 258] width 130 height 60
click at [72, 243] on icon "button" at bounding box center [68, 244] width 10 height 10
click at [70, 284] on icon "button" at bounding box center [70, 280] width 10 height 10
type input "3"
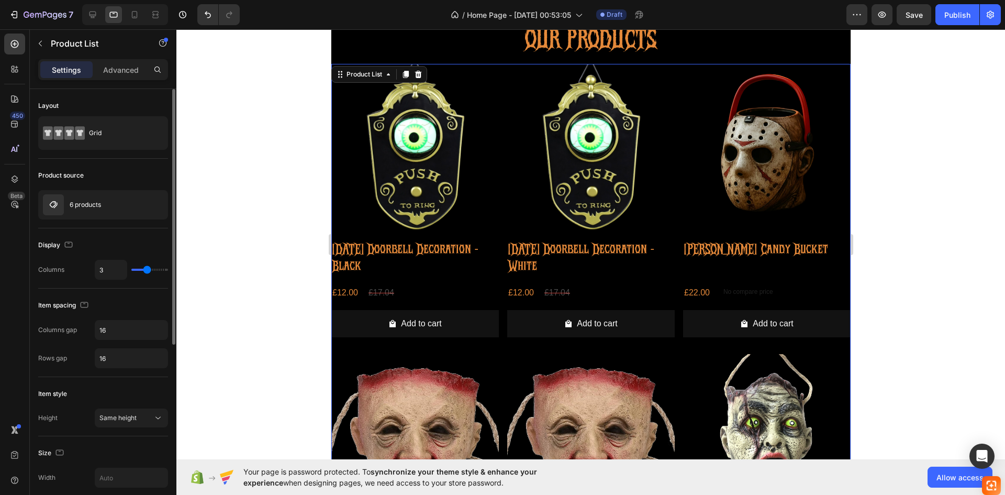
scroll to position [43, 0]
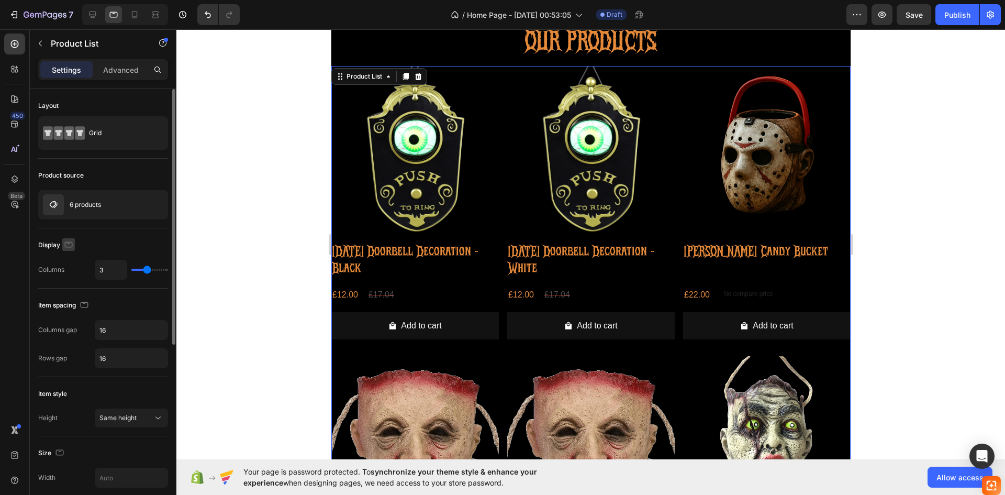
click at [71, 247] on icon "button" at bounding box center [69, 244] width 8 height 6
click at [70, 261] on icon "button" at bounding box center [71, 261] width 7 height 7
type input "4"
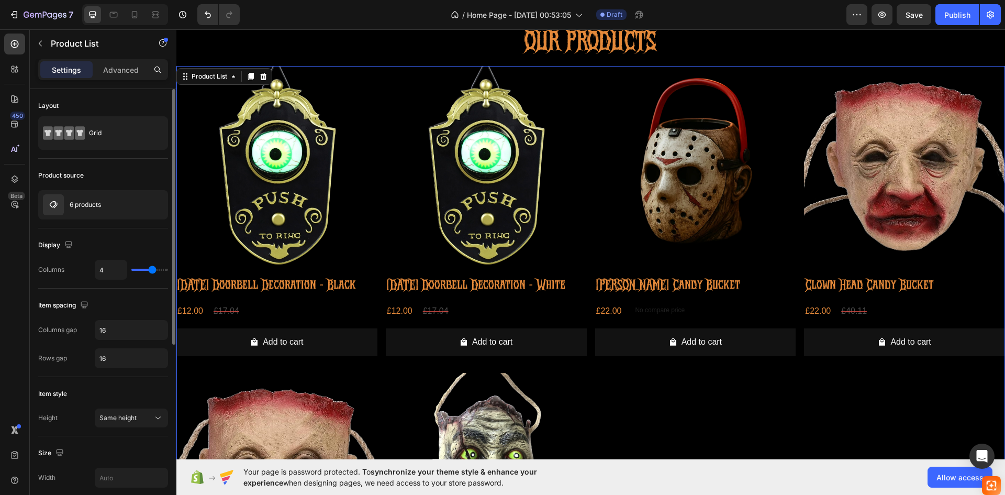
click at [151, 271] on input "range" at bounding box center [149, 270] width 37 height 2
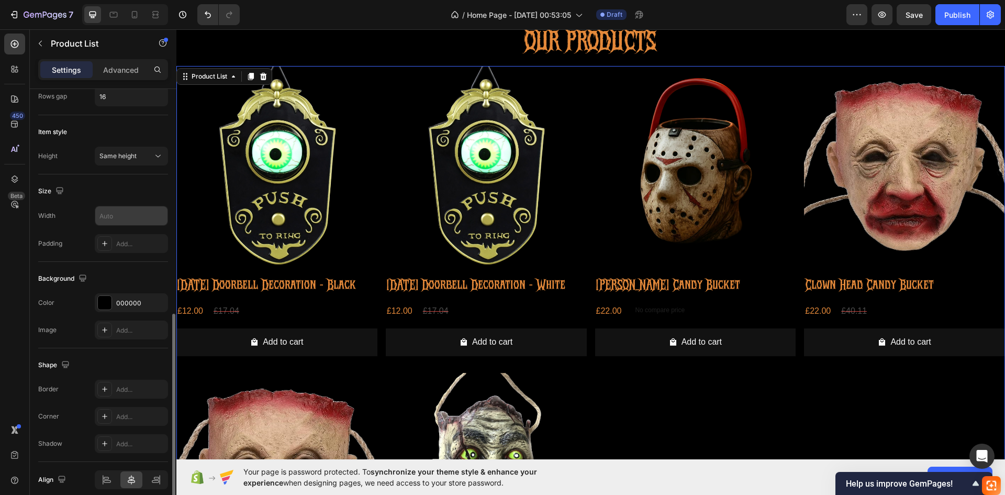
scroll to position [306, 0]
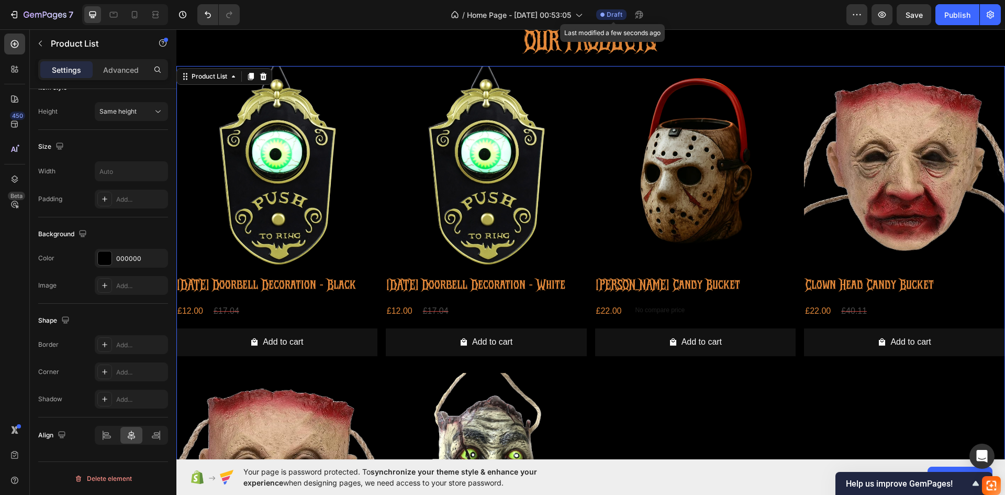
click at [613, 19] on span "Draft" at bounding box center [615, 14] width 16 height 9
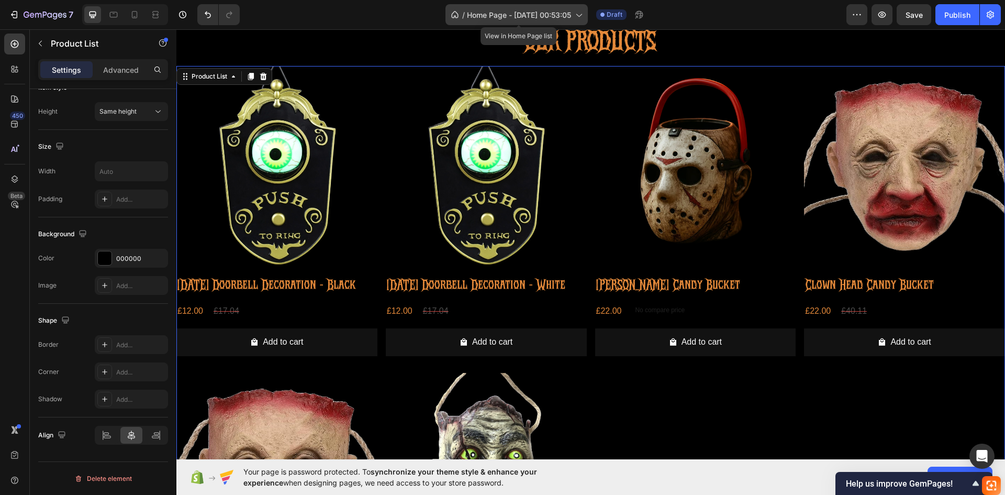
click at [577, 19] on icon at bounding box center [578, 14] width 10 height 10
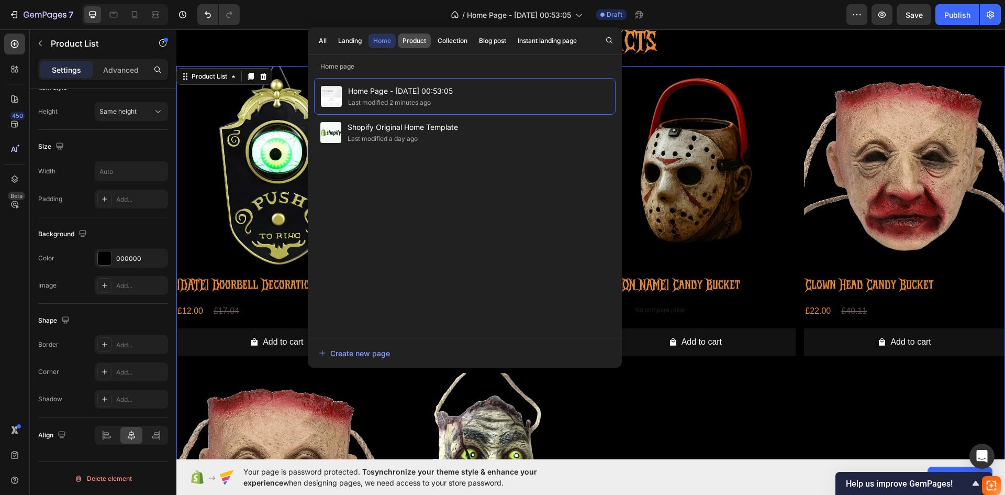
click at [420, 39] on div "Product" at bounding box center [415, 40] width 24 height 9
click at [386, 40] on div "Home" at bounding box center [382, 40] width 18 height 9
click at [350, 44] on div "Landing" at bounding box center [350, 40] width 24 height 9
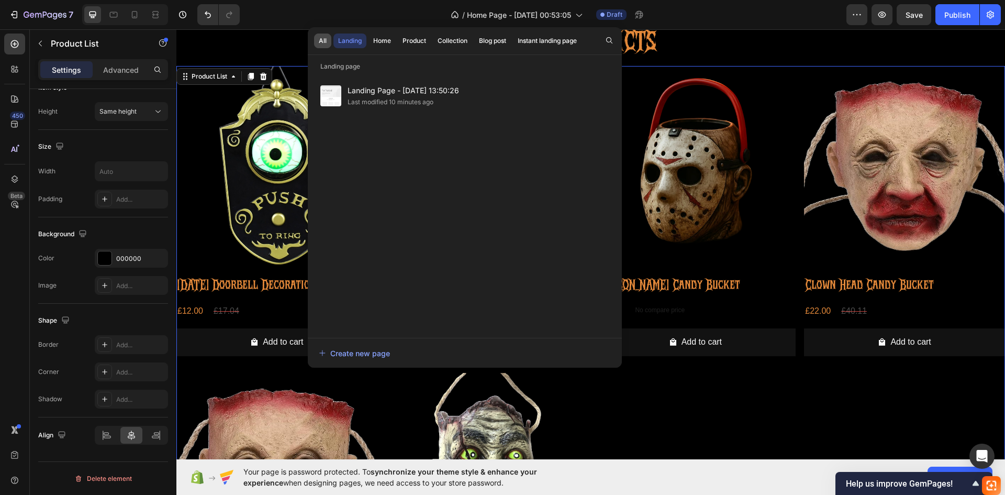
click at [329, 44] on button "All" at bounding box center [322, 41] width 17 height 15
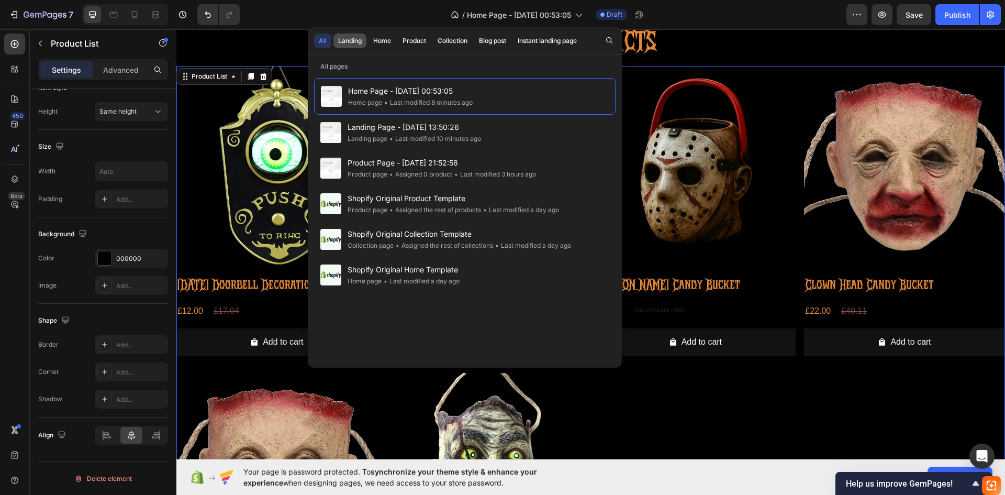
click at [343, 46] on button "Landing" at bounding box center [349, 41] width 33 height 15
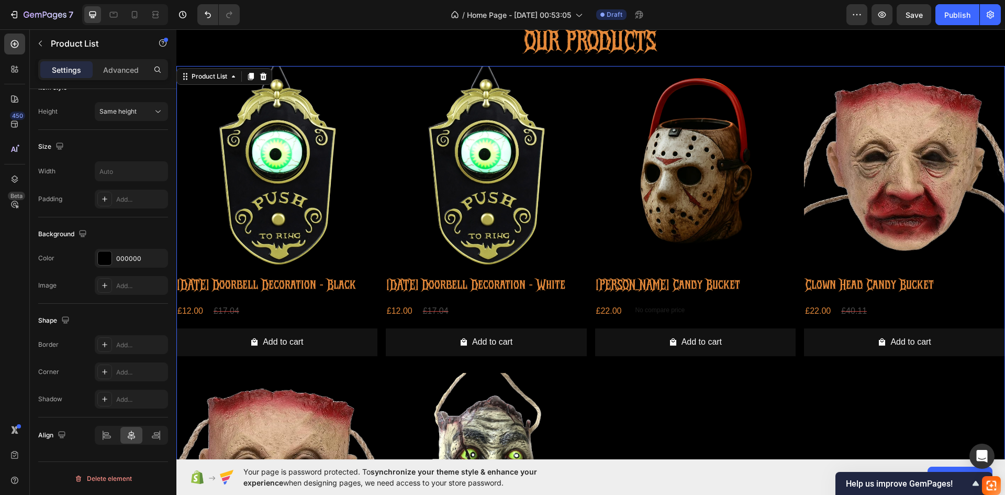
click at [719, 17] on div "/ Home Page - Sep 28, 00:53:05 Draft" at bounding box center [547, 14] width 598 height 21
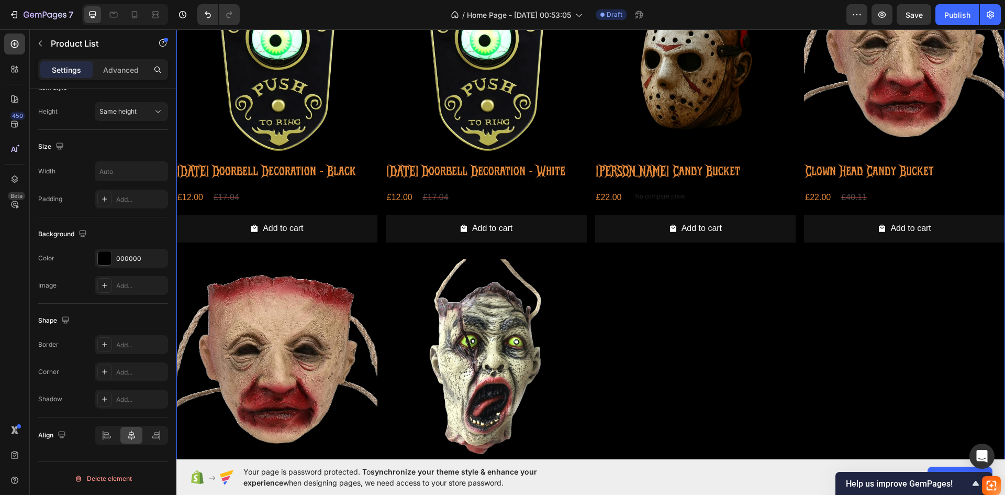
scroll to position [262, 0]
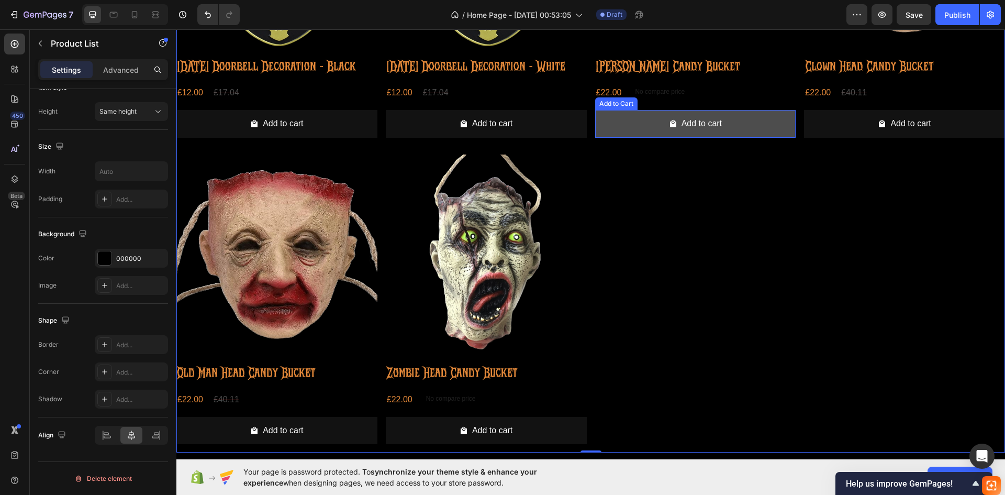
click at [661, 138] on button "Add to cart" at bounding box center [695, 124] width 201 height 28
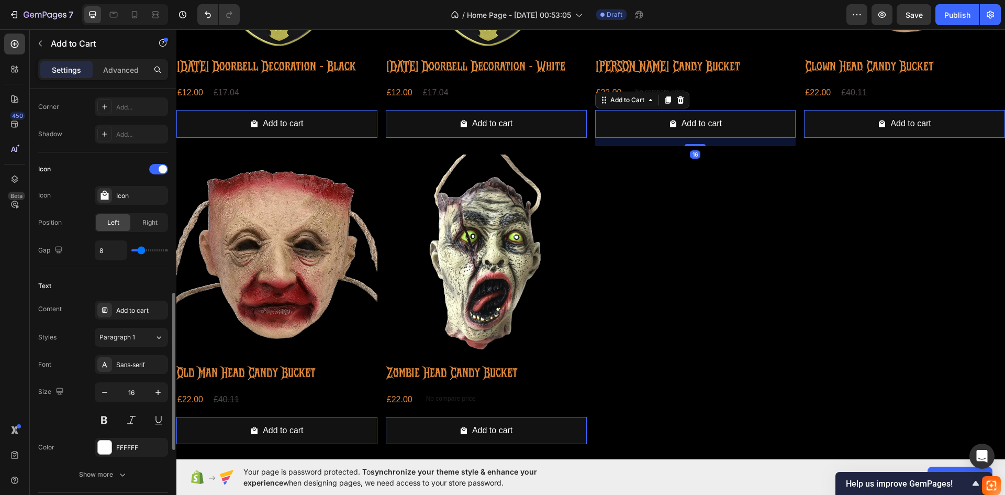
scroll to position [523, 0]
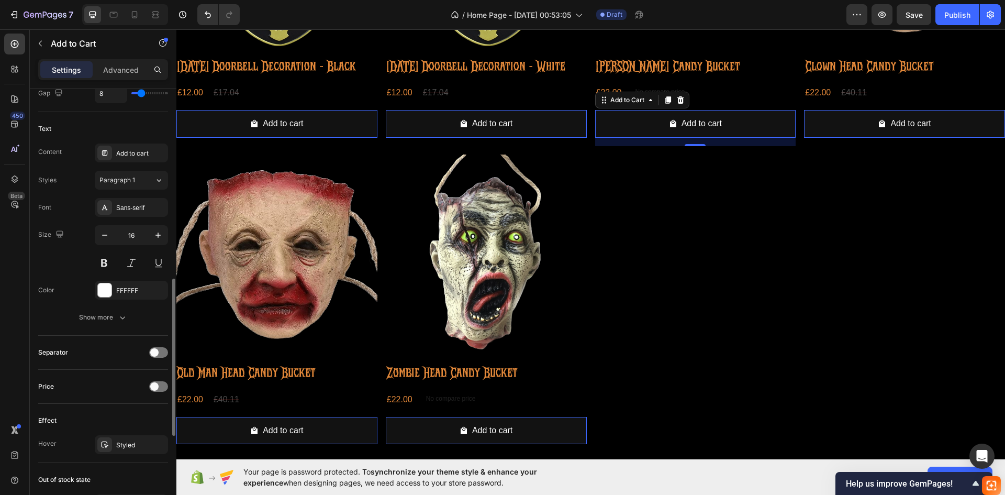
click at [116, 278] on div "Font Sans-serif Size 16 Color FFFFFF Show more" at bounding box center [103, 262] width 130 height 129
click at [114, 286] on div "FFFFFF" at bounding box center [131, 290] width 73 height 19
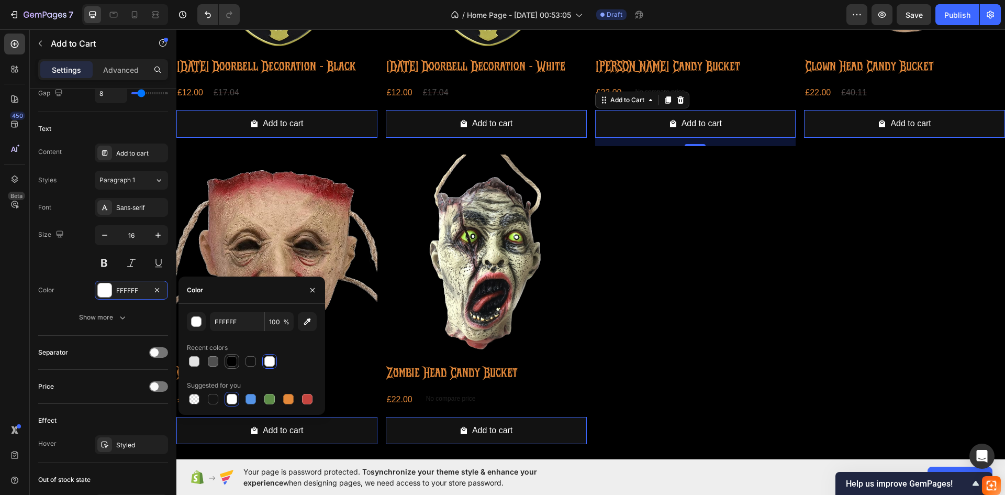
click at [226, 362] on div at bounding box center [232, 361] width 13 height 13
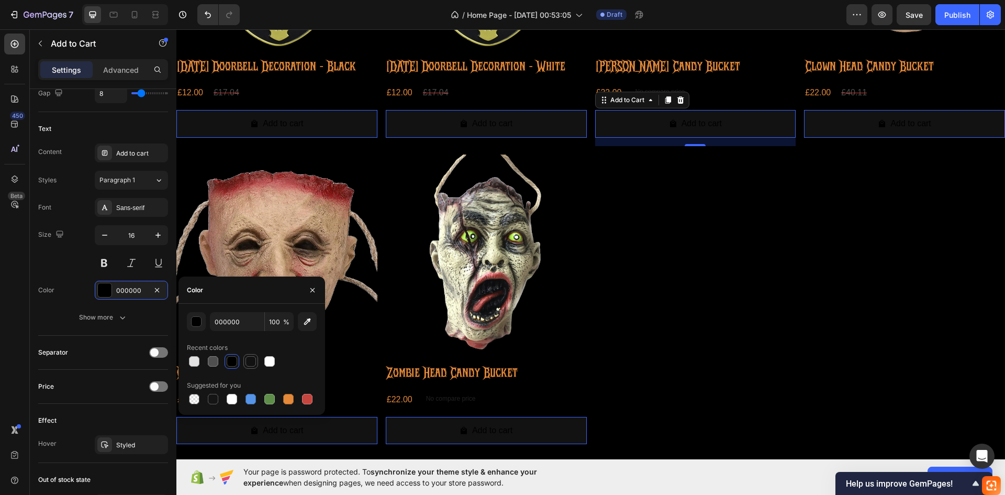
click at [243, 365] on div at bounding box center [250, 361] width 15 height 15
click at [283, 400] on div at bounding box center [288, 399] width 10 height 10
type input "E4893A"
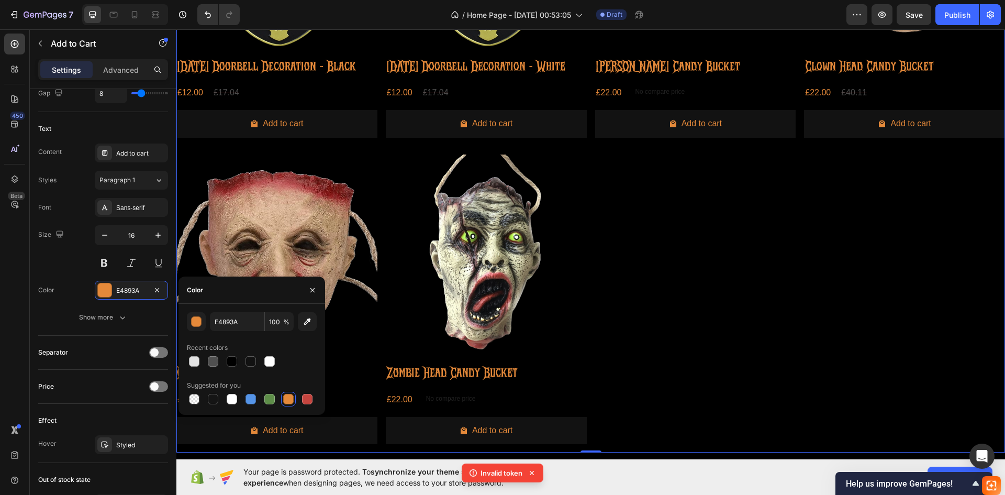
scroll to position [0, 0]
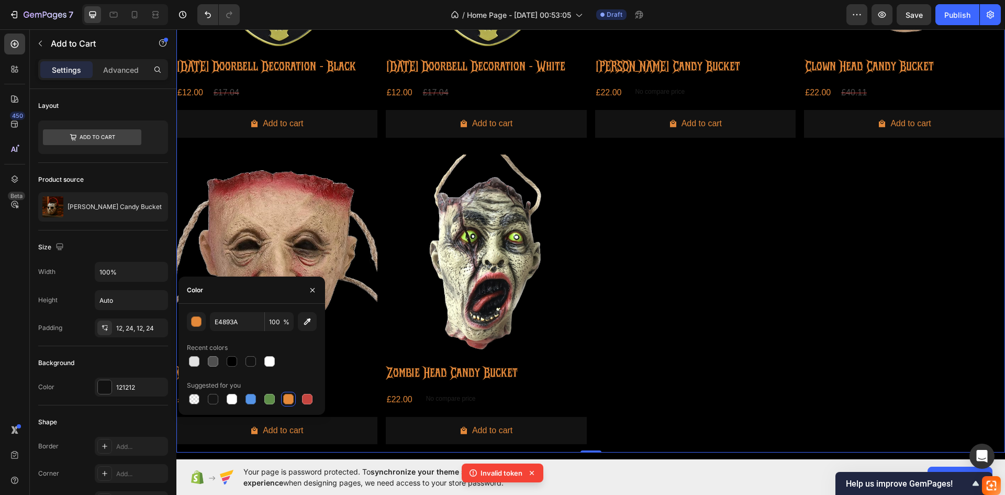
click at [621, 337] on div "Product Images Halloween Doorbell Decoration - Black Product Title £12.00 Produ…" at bounding box center [590, 150] width 829 height 605
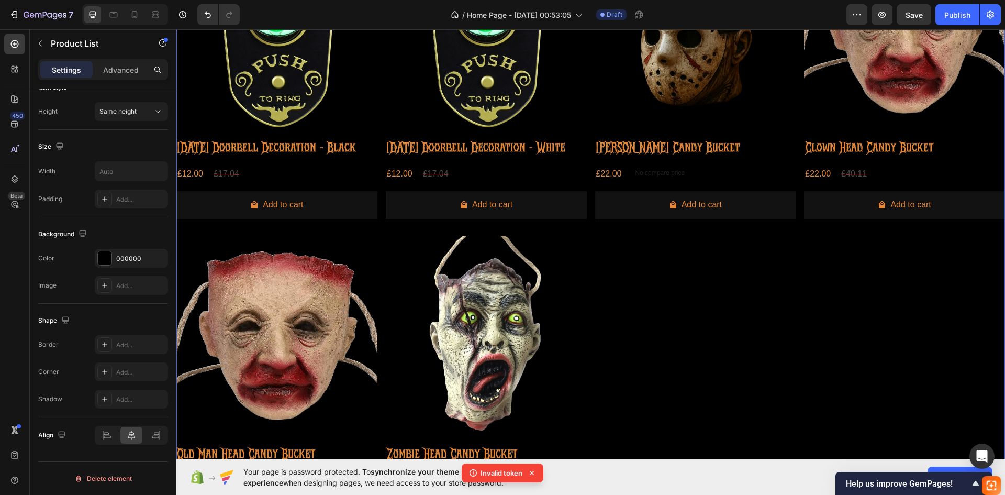
scroll to position [209, 0]
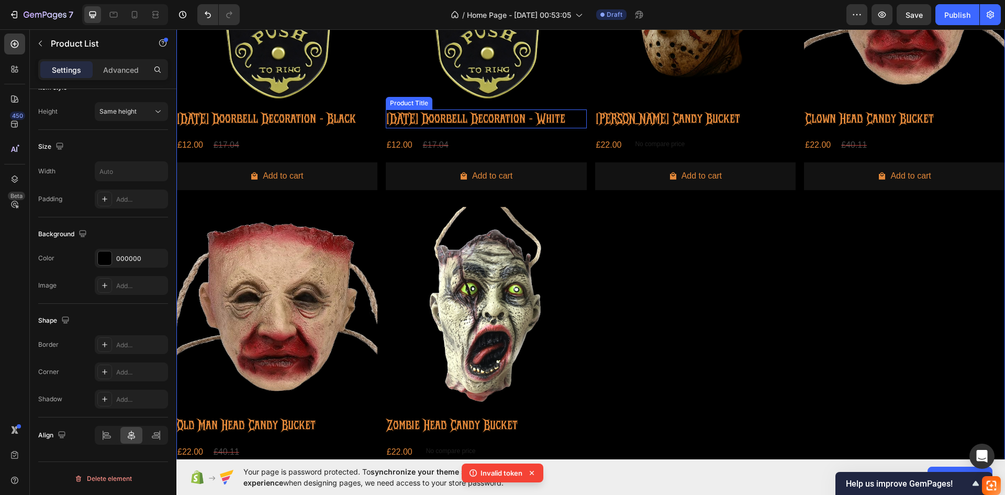
click at [542, 117] on h2 "[DATE] Doorbell Decoration - White" at bounding box center [486, 118] width 201 height 19
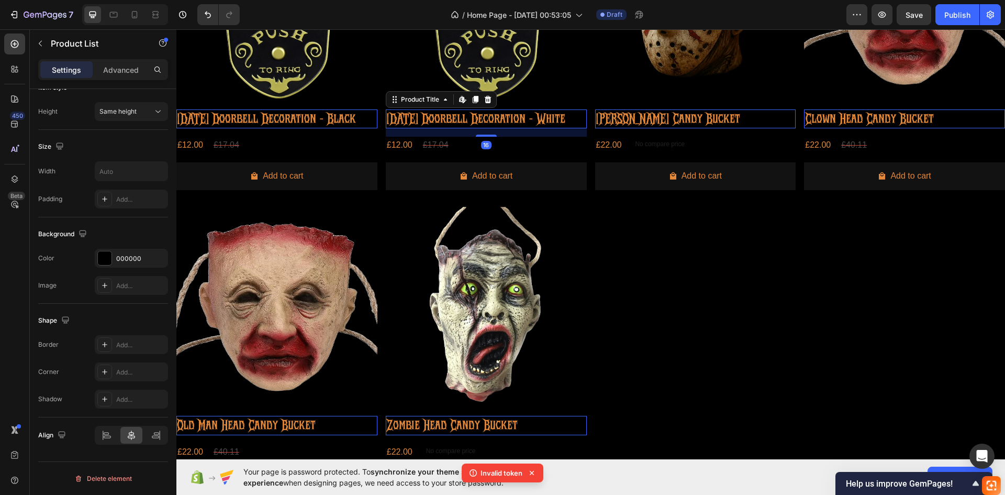
scroll to position [0, 0]
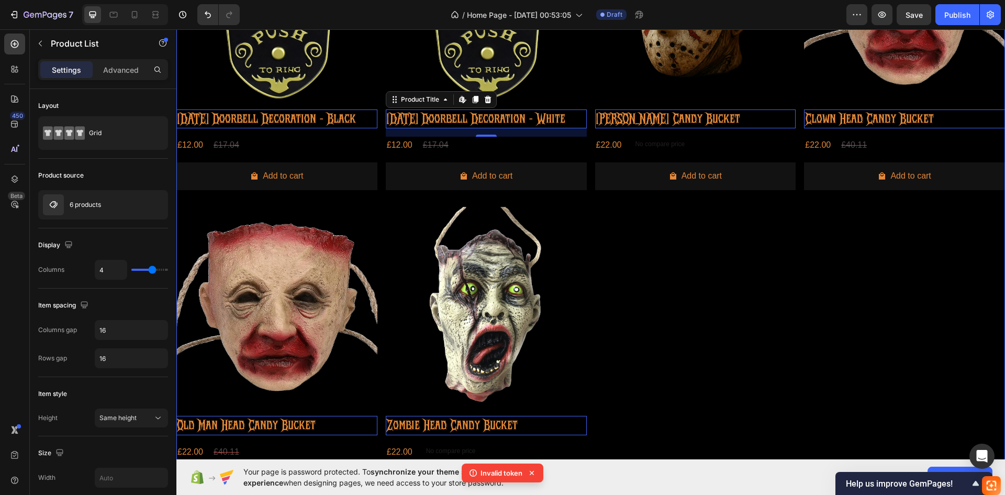
click at [632, 249] on div "Product Images Halloween Doorbell Decoration - Black Product Title Edit content…" at bounding box center [590, 202] width 829 height 605
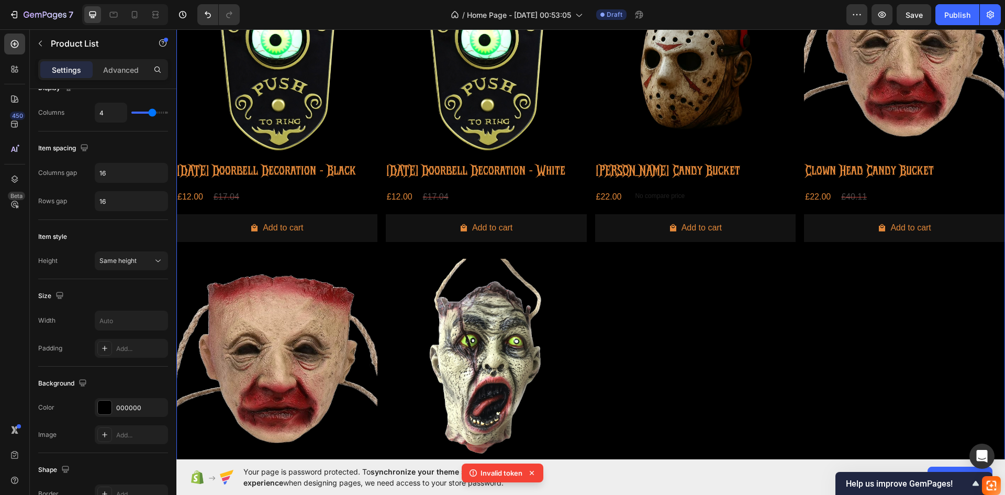
scroll to position [157, 0]
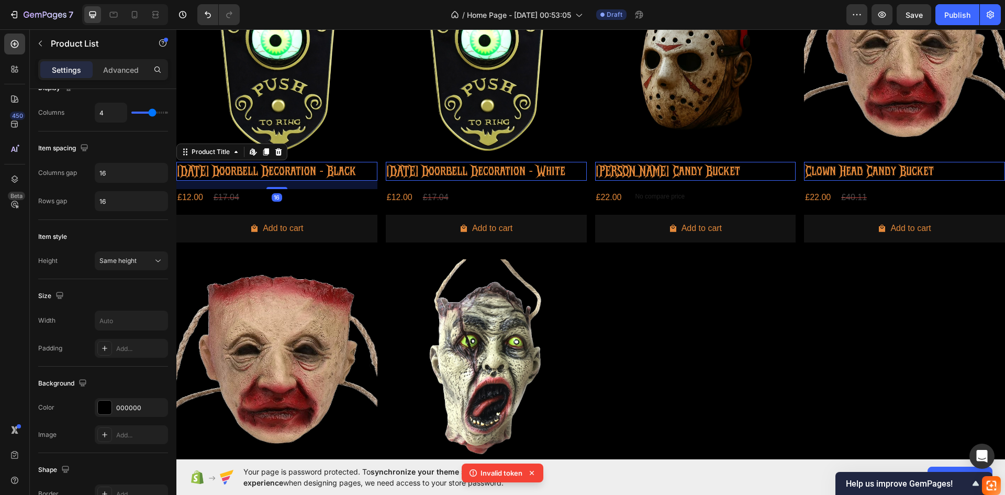
click at [321, 176] on h2 "[DATE] Doorbell Decoration - Black" at bounding box center [276, 171] width 201 height 19
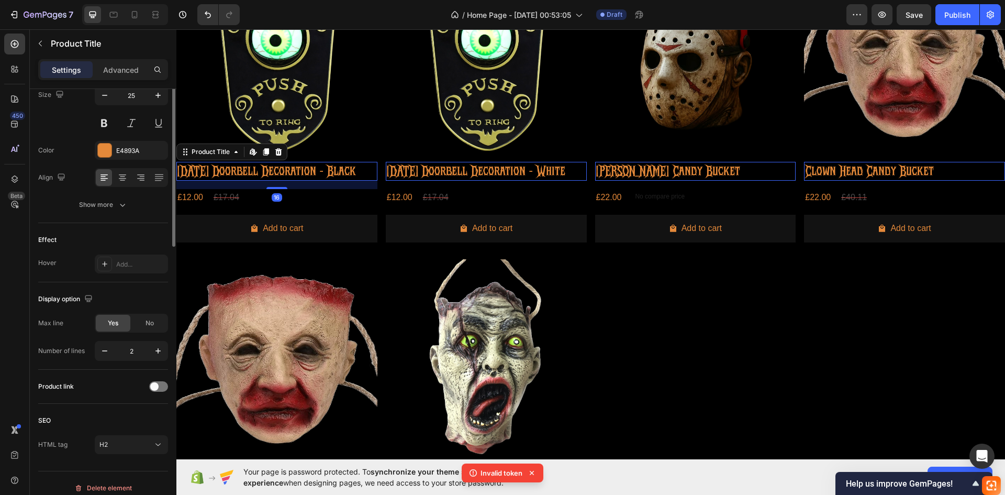
scroll to position [0, 0]
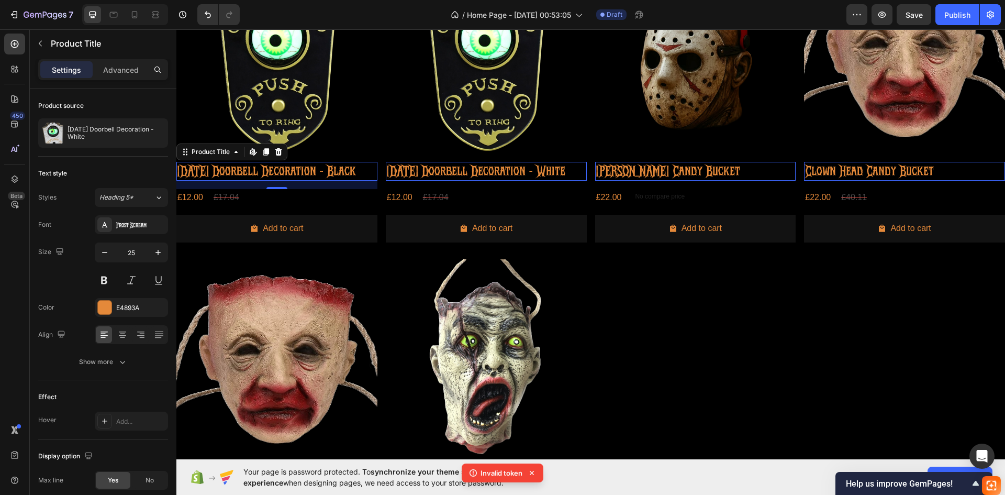
click at [486, 164] on h2 "[DATE] Doorbell Decoration - White" at bounding box center [486, 171] width 201 height 19
click at [317, 173] on h2 "[DATE] Doorbell Decoration - Black" at bounding box center [276, 171] width 201 height 19
click at [412, 172] on h2 "[DATE] Doorbell Decoration - White" at bounding box center [486, 171] width 201 height 19
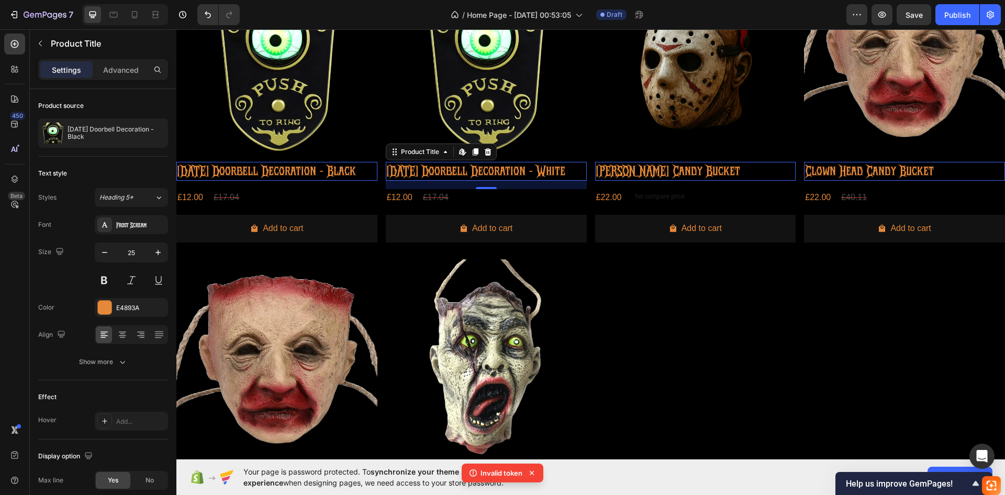
click at [325, 173] on h2 "[DATE] Doorbell Decoration - Black" at bounding box center [276, 171] width 201 height 19
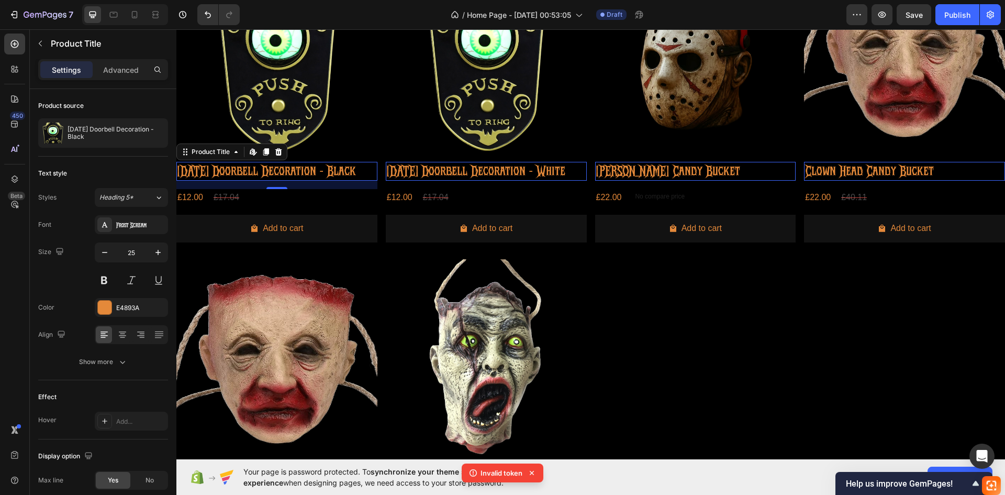
click at [534, 475] on icon at bounding box center [532, 472] width 10 height 10
click at [961, 481] on span "Help us improve GemPages!" at bounding box center [908, 483] width 124 height 10
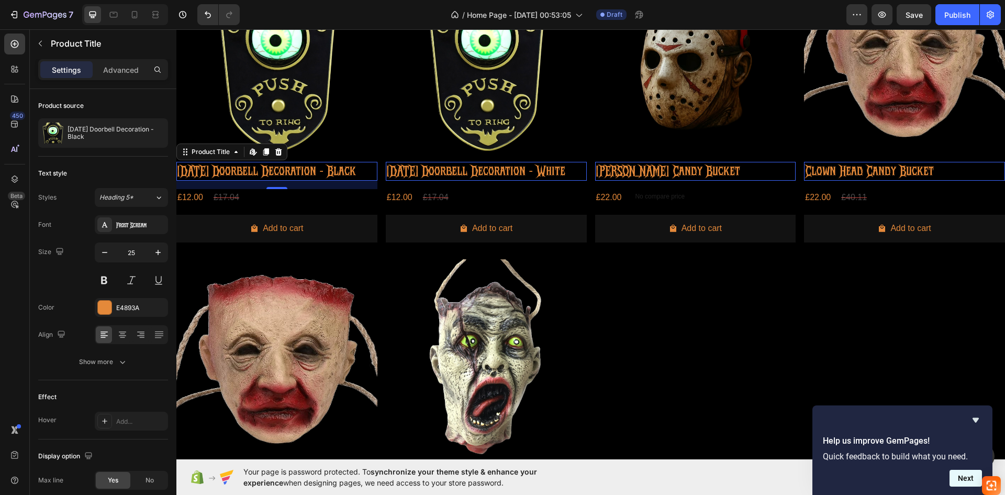
click at [960, 480] on button "Next" at bounding box center [966, 478] width 32 height 17
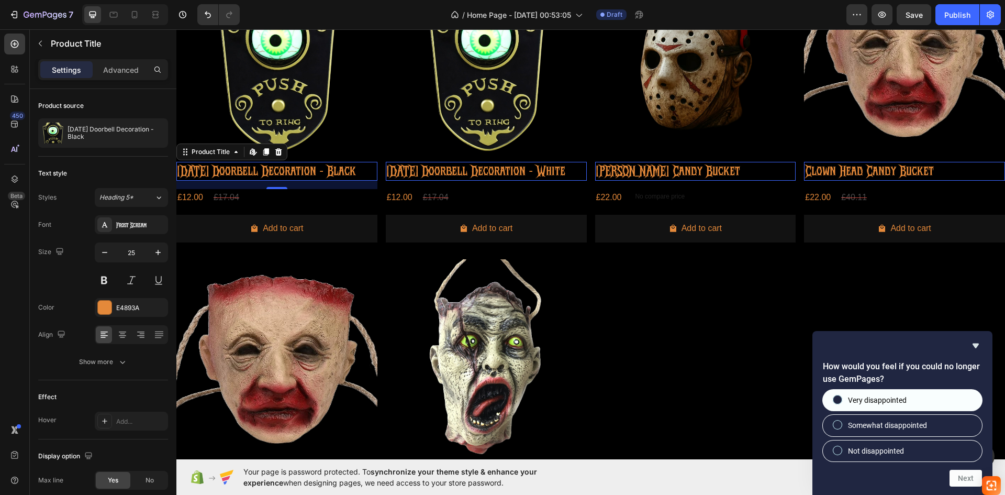
click at [896, 399] on span "Very disappointed" at bounding box center [877, 400] width 59 height 10
click at [841, 399] on input "Very disappointed" at bounding box center [837, 399] width 7 height 7
radio input "true"
click at [962, 484] on button "Next" at bounding box center [966, 478] width 32 height 17
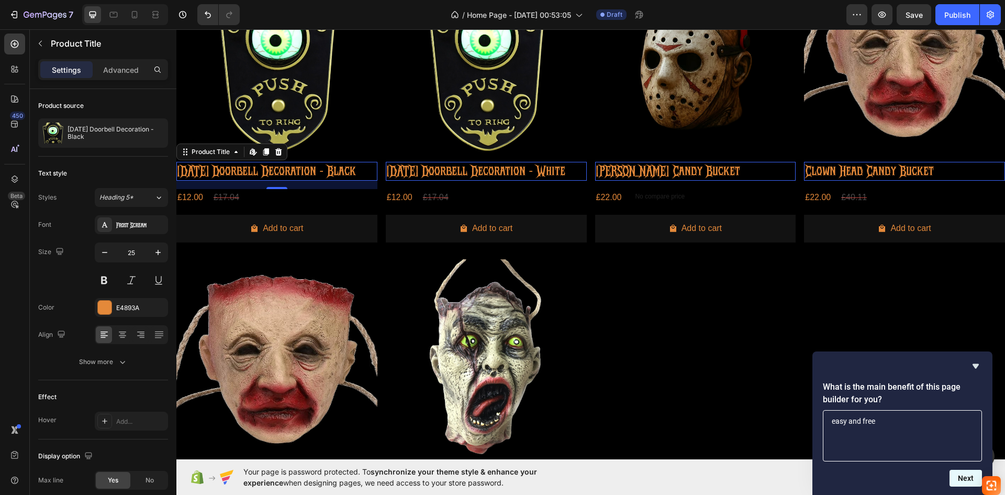
type textarea "easy and free"
drag, startPoint x: 957, startPoint y: 476, endPoint x: 960, endPoint y: 471, distance: 5.6
click at [960, 473] on button "Next" at bounding box center [966, 478] width 32 height 17
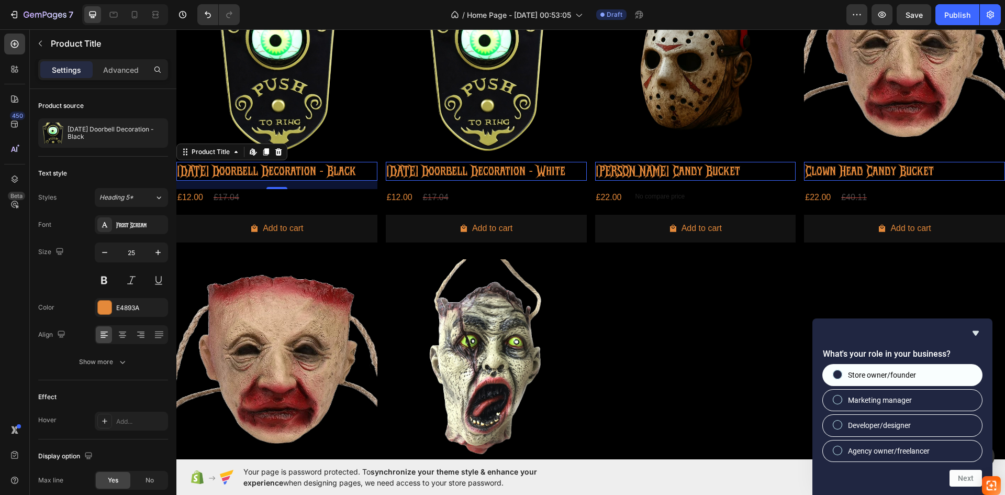
click at [879, 376] on span "Store owner/founder" at bounding box center [882, 375] width 68 height 10
click at [841, 376] on input "Store owner/founder" at bounding box center [837, 374] width 7 height 7
radio input "true"
click at [959, 476] on button "Next" at bounding box center [966, 478] width 32 height 17
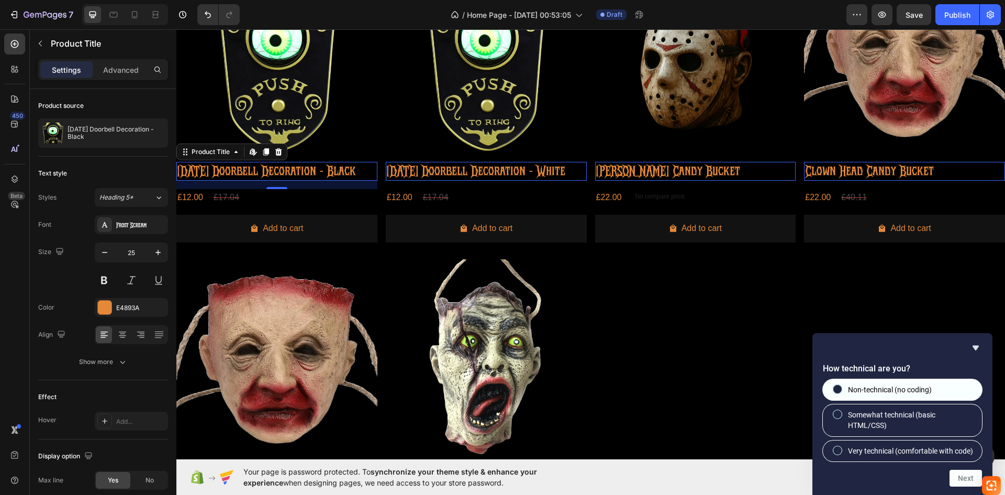
click at [874, 387] on label "Non-technical (no coding)" at bounding box center [902, 389] width 159 height 21
click at [841, 387] on input "Non-technical (no coding)" at bounding box center [837, 388] width 7 height 7
radio input "true"
click at [956, 477] on button "Next" at bounding box center [966, 478] width 32 height 17
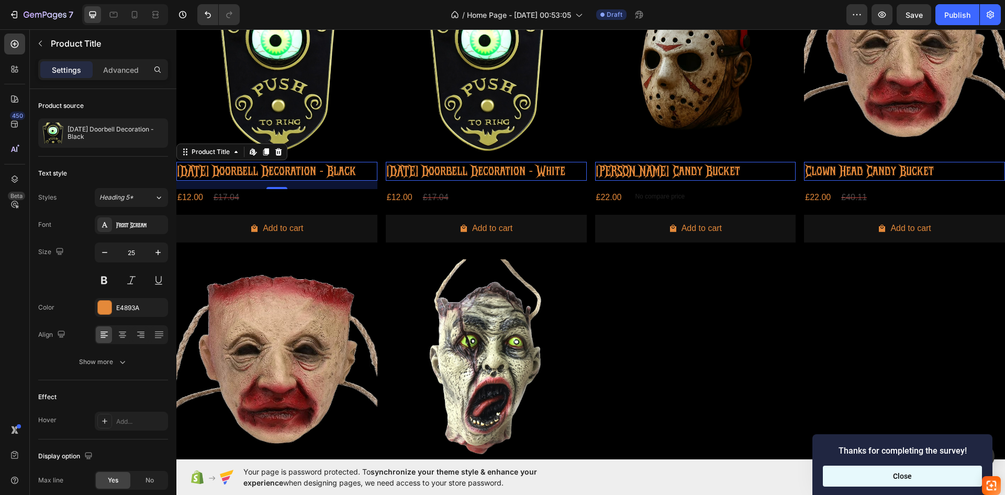
click at [945, 472] on button "Close" at bounding box center [902, 475] width 159 height 21
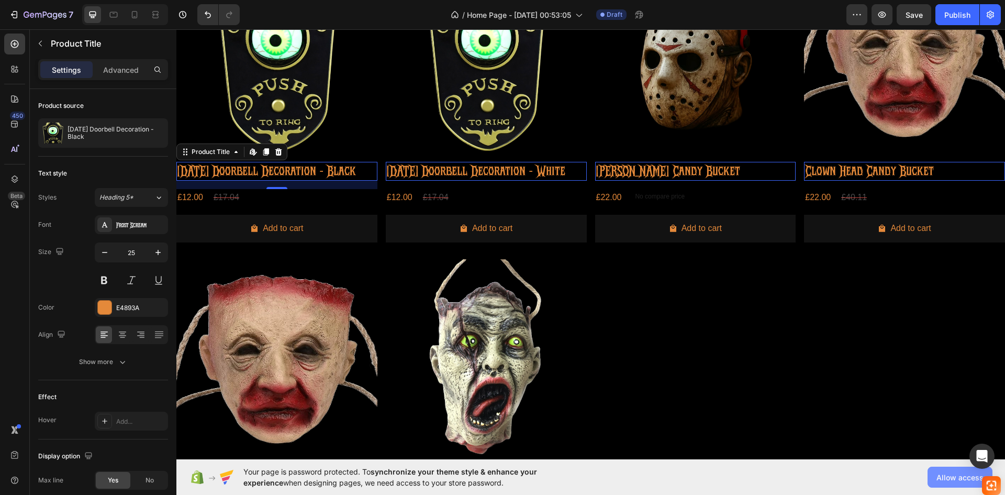
click at [954, 473] on span "Allow access" at bounding box center [959, 477] width 47 height 11
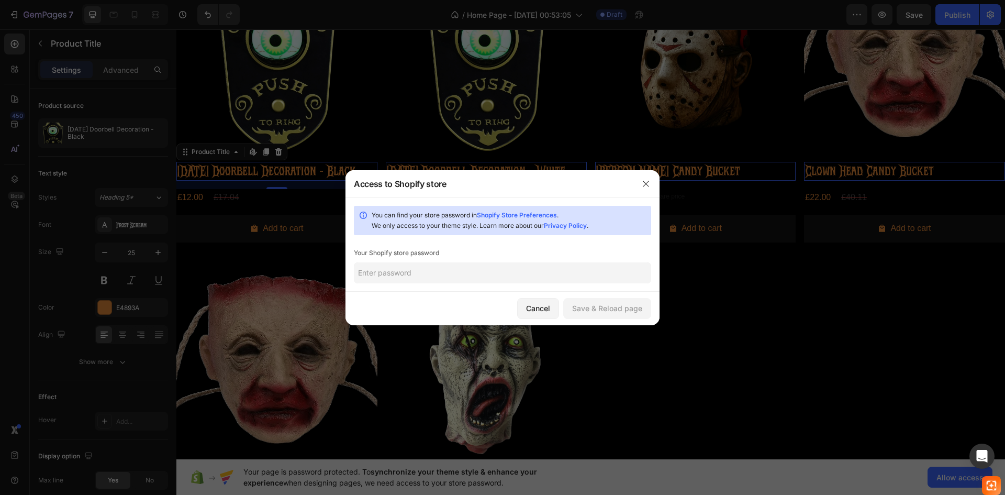
click at [500, 283] on input "text" at bounding box center [502, 272] width 297 height 21
type input "Obamguy14"
click at [609, 298] on button "Save & Reload page" at bounding box center [607, 308] width 88 height 21
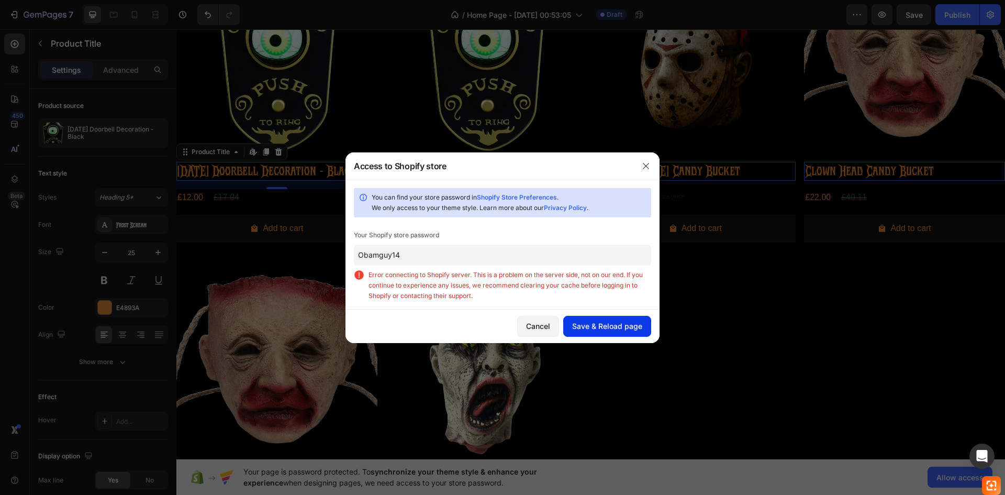
click at [593, 321] on div "Save & Reload page" at bounding box center [607, 325] width 70 height 11
click at [642, 162] on icon "button" at bounding box center [646, 166] width 8 height 8
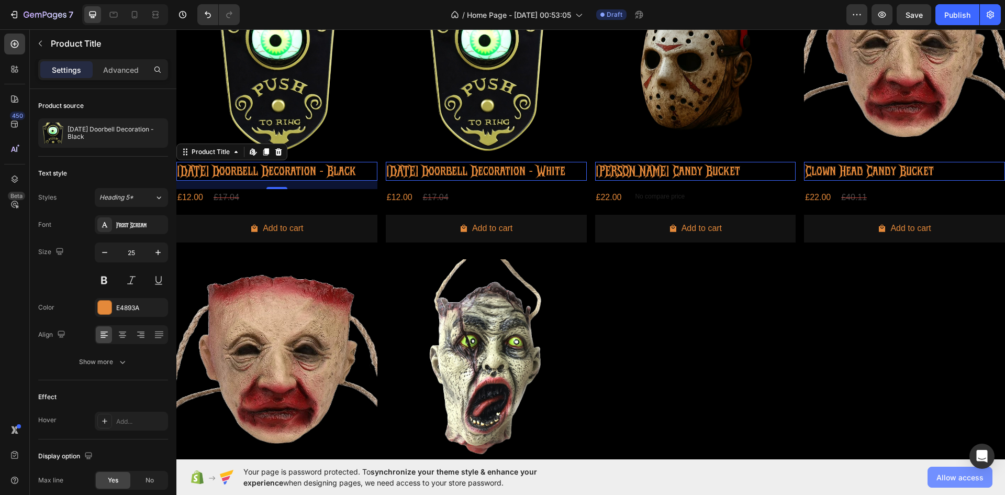
click at [955, 474] on span "Allow access" at bounding box center [959, 477] width 47 height 11
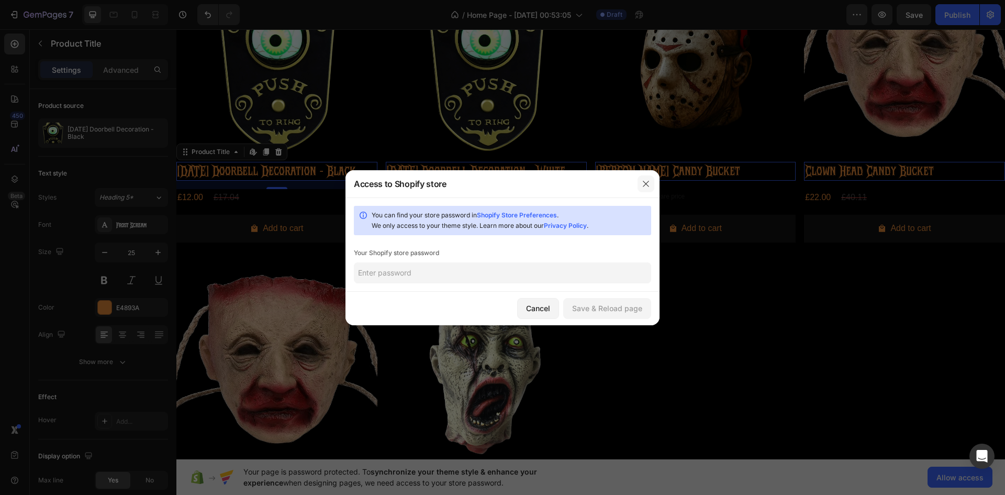
click at [638, 185] on button "button" at bounding box center [646, 183] width 17 height 17
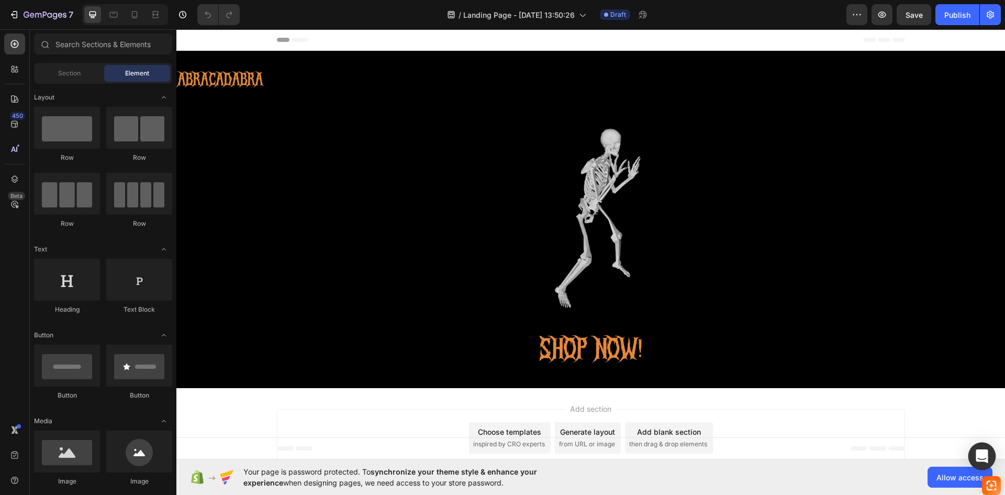
click at [980, 456] on icon "Open Intercom Messenger" at bounding box center [982, 456] width 12 height 14
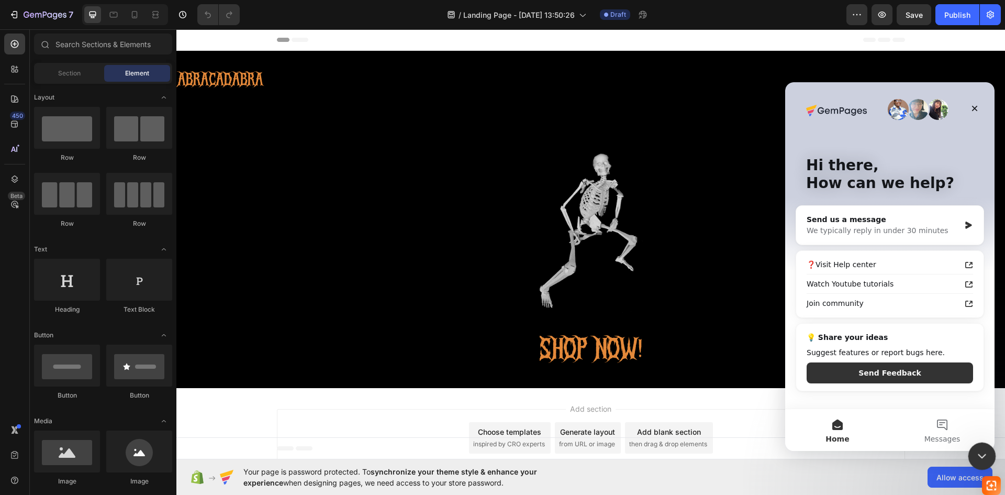
click at [978, 455] on icon "Close Intercom Messenger" at bounding box center [980, 454] width 13 height 13
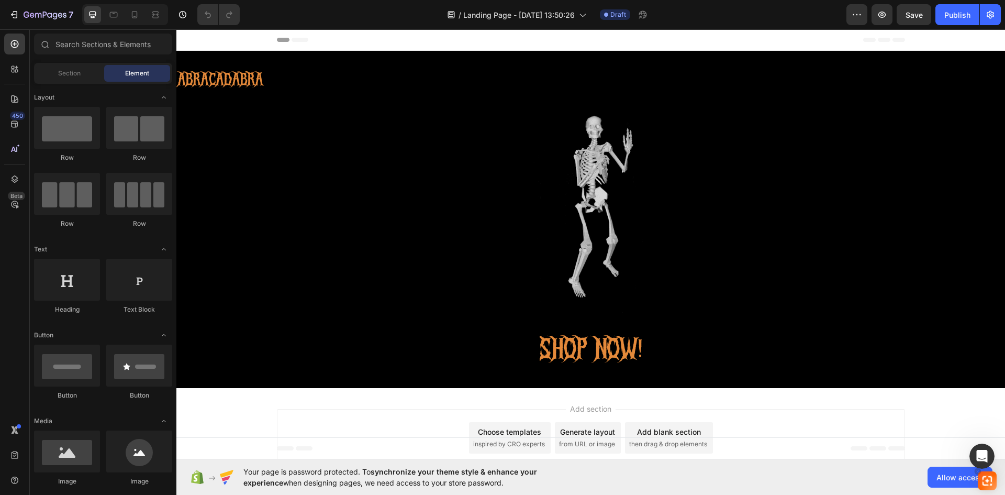
click at [987, 482] on img at bounding box center [987, 480] width 10 height 10
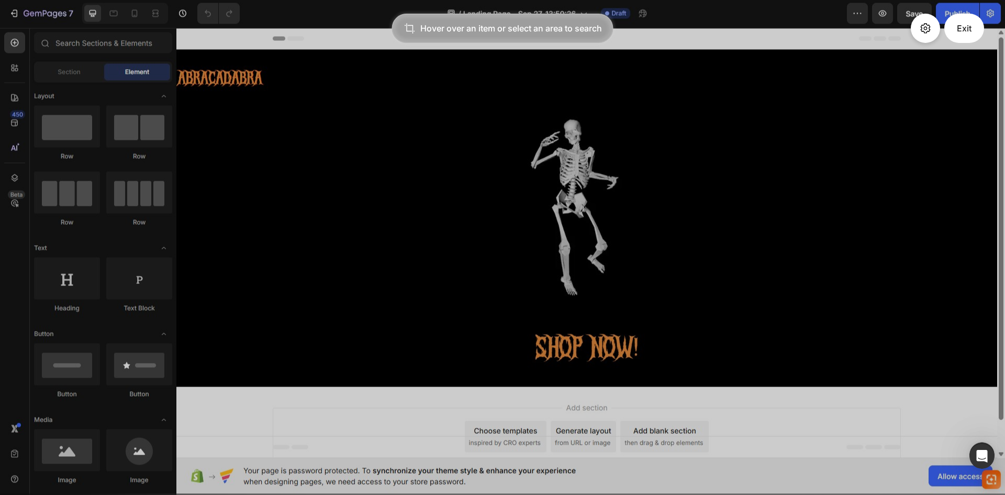
click at [954, 28] on div "Exit" at bounding box center [964, 28] width 40 height 29
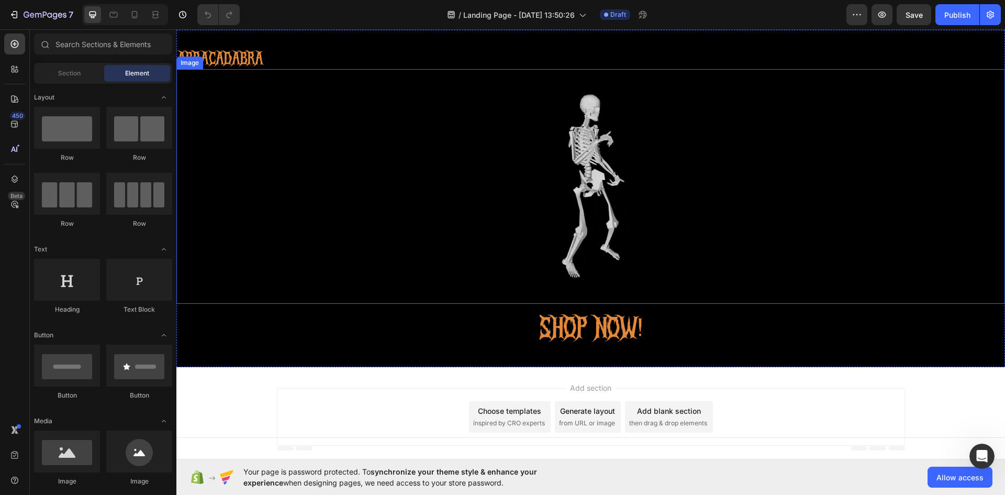
scroll to position [32, 0]
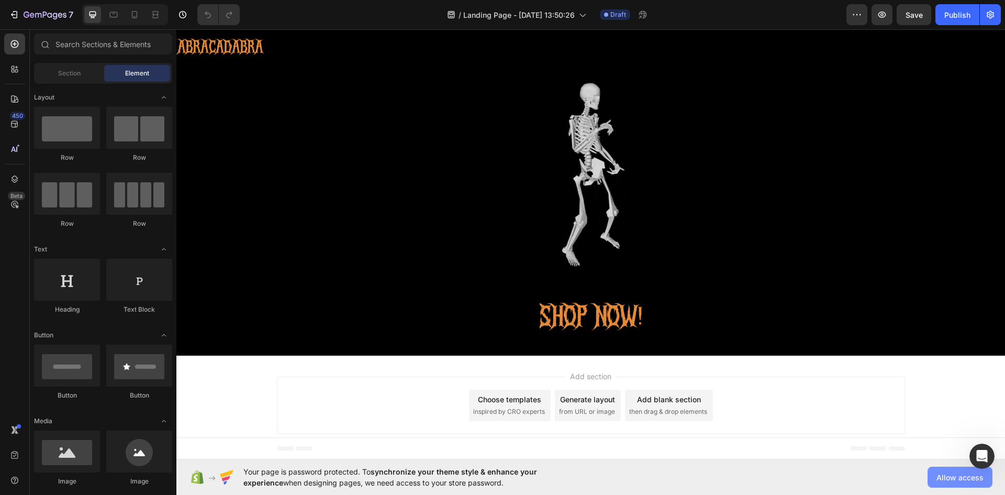
click at [943, 473] on span "Allow access" at bounding box center [959, 477] width 47 height 11
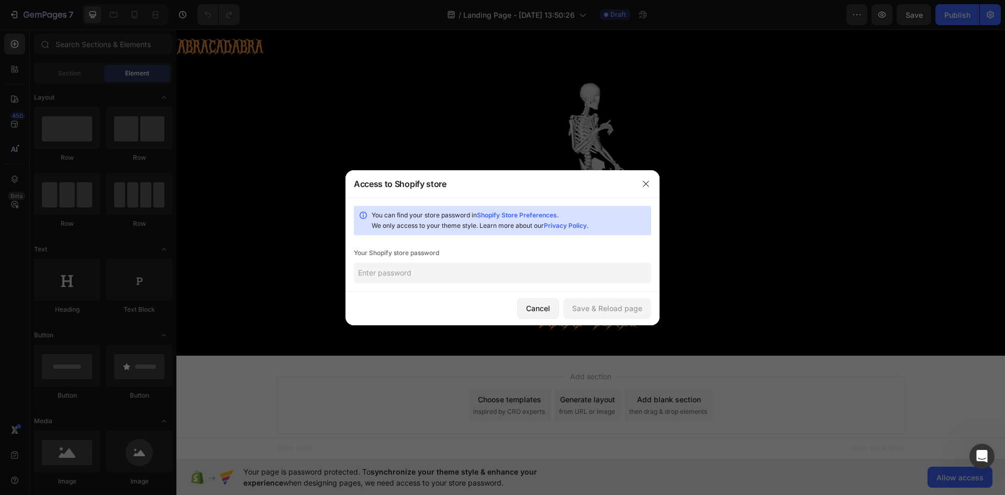
click at [528, 278] on input "text" at bounding box center [502, 272] width 297 height 21
click at [446, 265] on input "text" at bounding box center [502, 272] width 297 height 21
click at [395, 275] on input "Obaaaaaamaguy14" at bounding box center [502, 272] width 297 height 21
type input "Obamaguy14"
click at [638, 309] on div "Save & Reload page" at bounding box center [607, 308] width 70 height 11
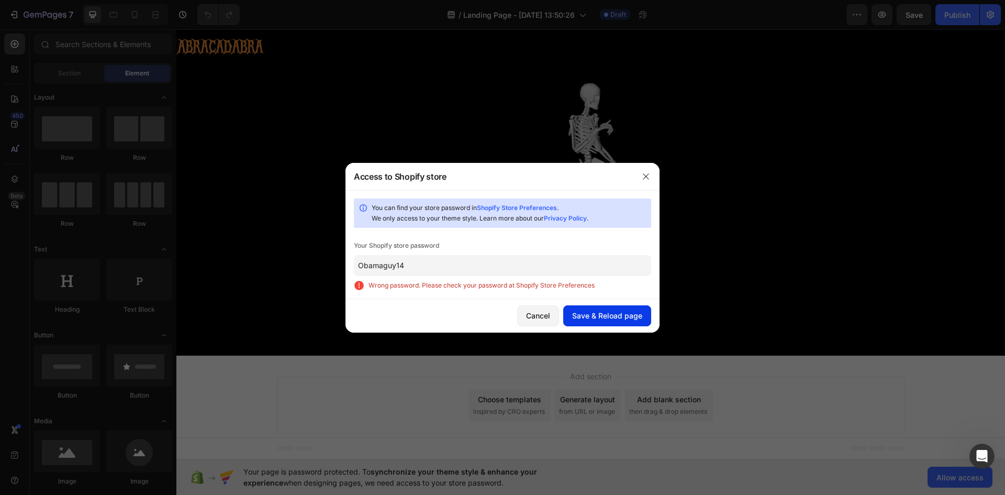
click at [593, 315] on div "Save & Reload page" at bounding box center [607, 315] width 70 height 11
click at [644, 182] on button "button" at bounding box center [646, 176] width 17 height 17
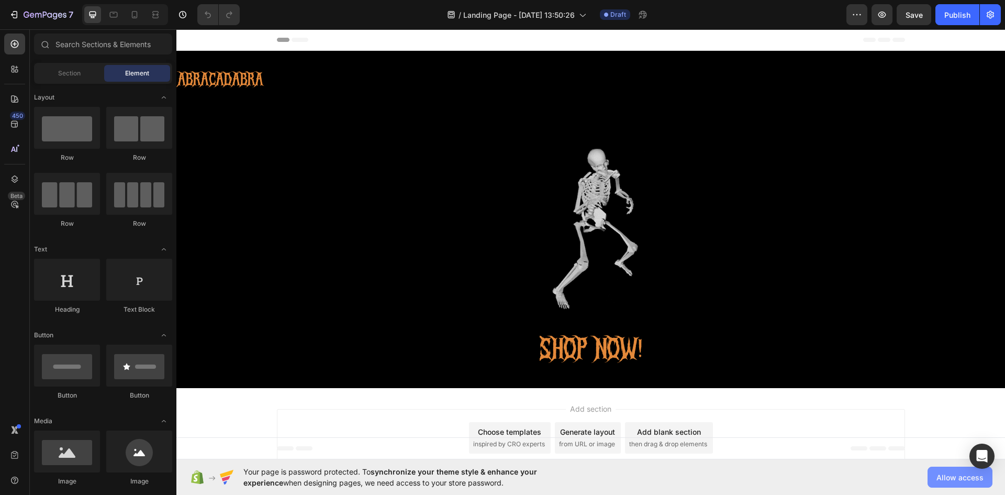
click at [950, 478] on span "Allow access" at bounding box center [959, 477] width 47 height 11
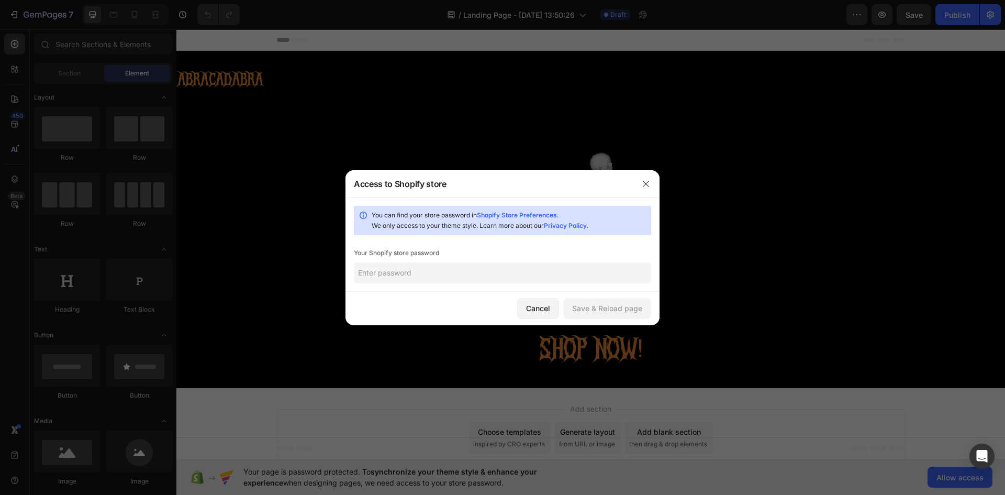
click at [501, 272] on input "text" at bounding box center [502, 272] width 297 height 21
type input "Obamaguy14"
click at [598, 298] on button "Save & Reload page" at bounding box center [607, 308] width 88 height 21
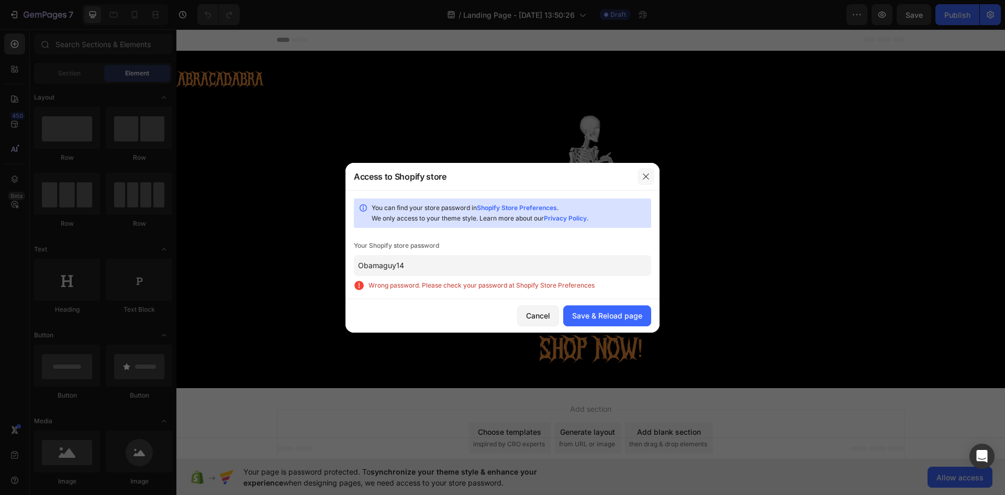
click at [640, 179] on button "button" at bounding box center [646, 176] width 17 height 17
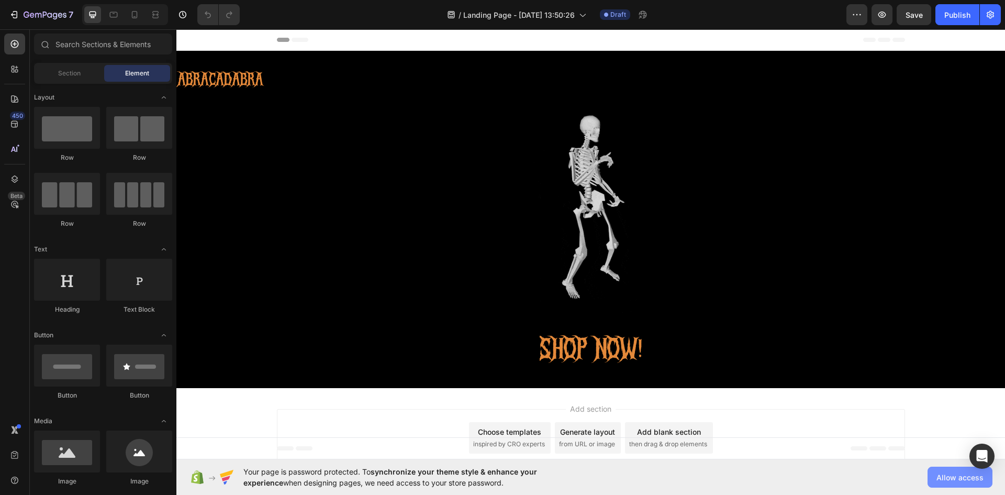
click at [929, 475] on button "Allow access" at bounding box center [960, 476] width 65 height 21
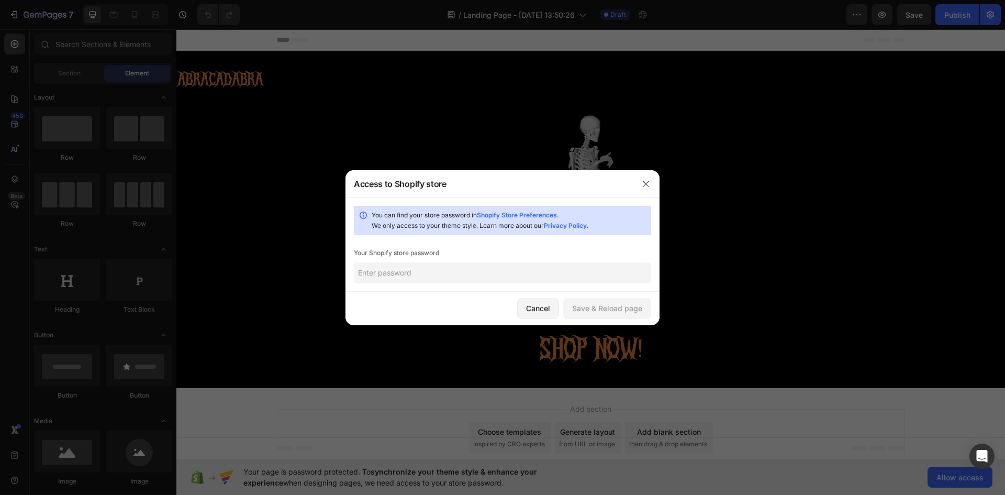
click at [386, 272] on input "text" at bounding box center [502, 272] width 297 height 21
type input "Obamaguy14"
click at [633, 305] on div "Save & Reload page" at bounding box center [607, 308] width 70 height 11
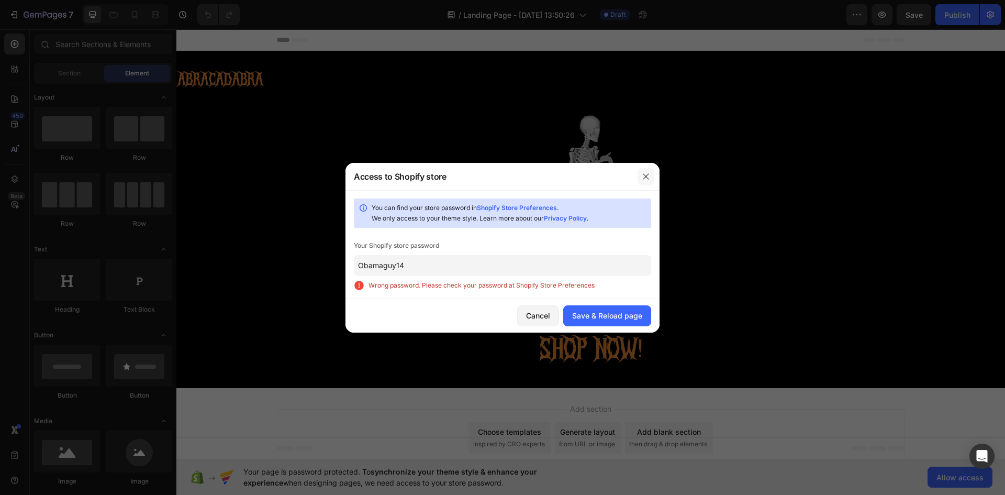
click at [640, 175] on button "button" at bounding box center [646, 176] width 17 height 17
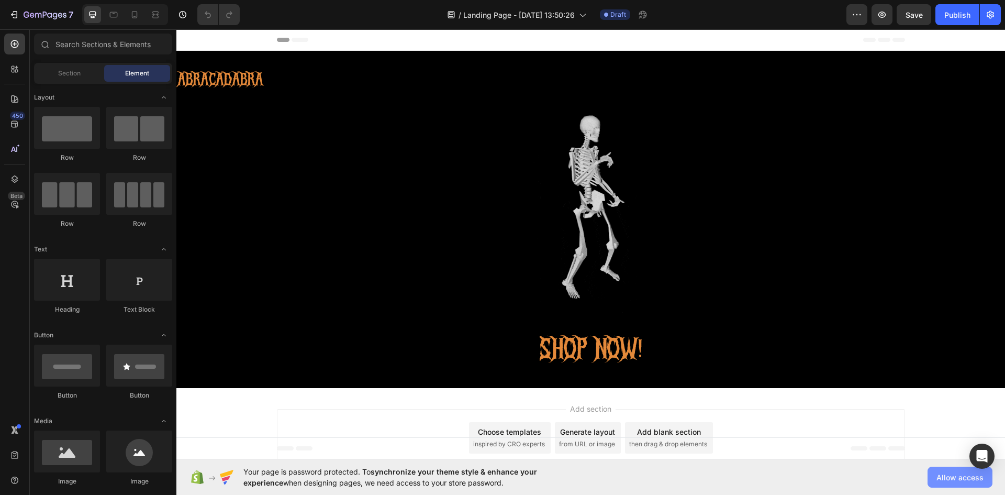
click at [954, 472] on span "Allow access" at bounding box center [959, 477] width 47 height 11
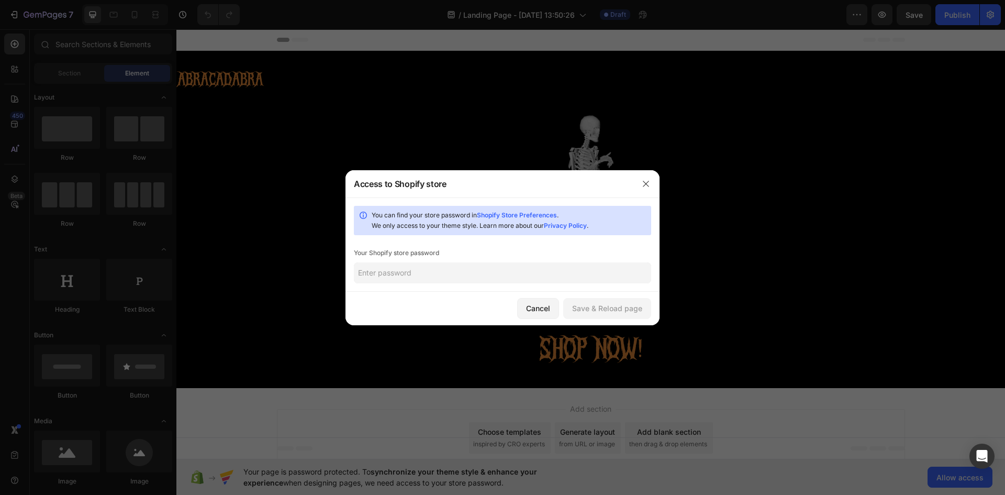
click at [434, 276] on input "text" at bounding box center [502, 272] width 297 height 21
paste input "yucleu"
type input "yucleu"
click at [615, 306] on div "Save & Reload page" at bounding box center [607, 308] width 70 height 11
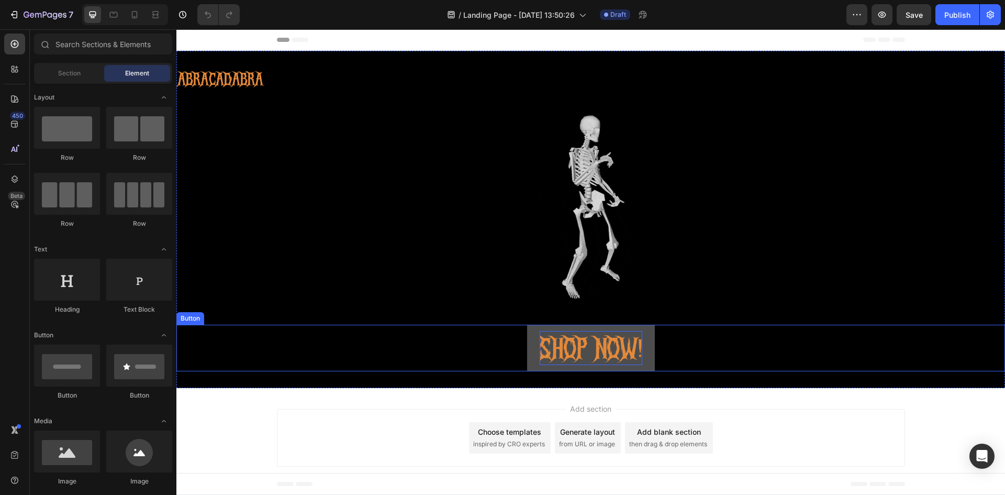
click at [576, 342] on p "SHOP NOW!" at bounding box center [591, 348] width 103 height 34
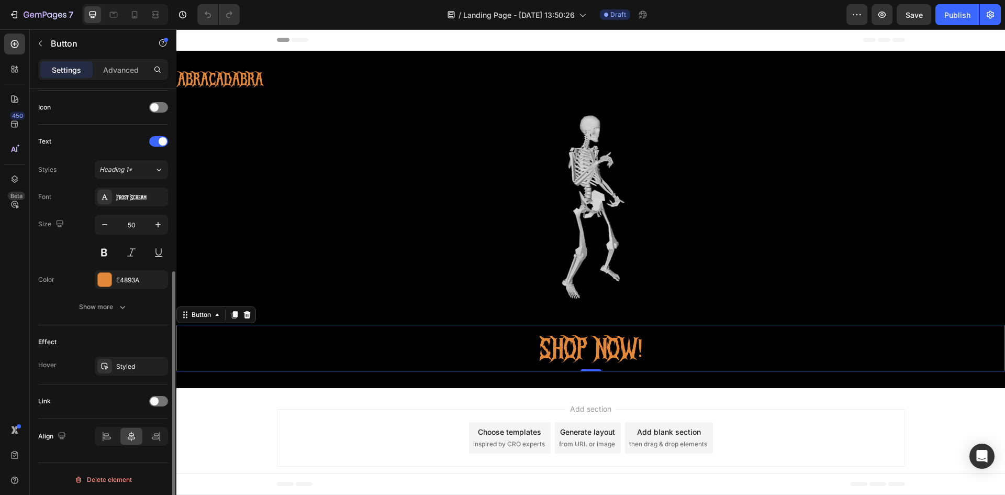
scroll to position [315, 0]
click at [118, 310] on icon "button" at bounding box center [122, 305] width 10 height 10
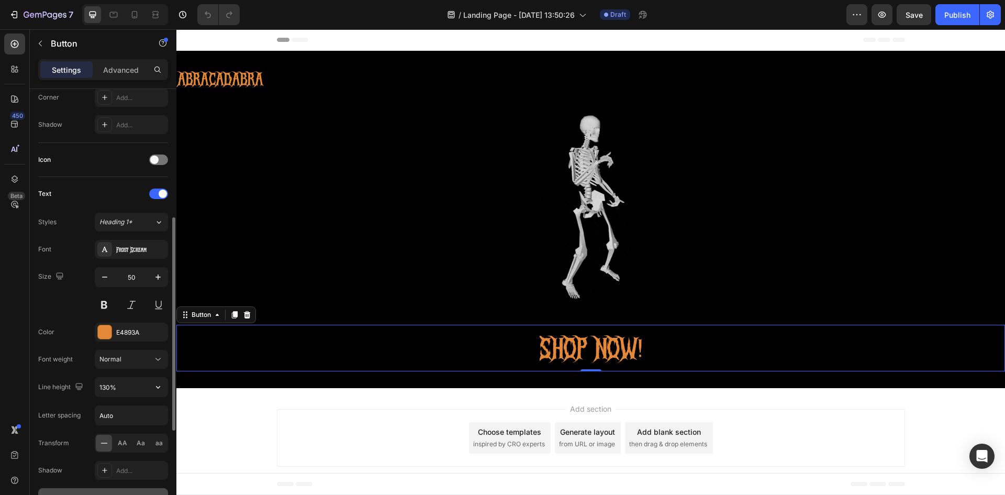
scroll to position [453, 0]
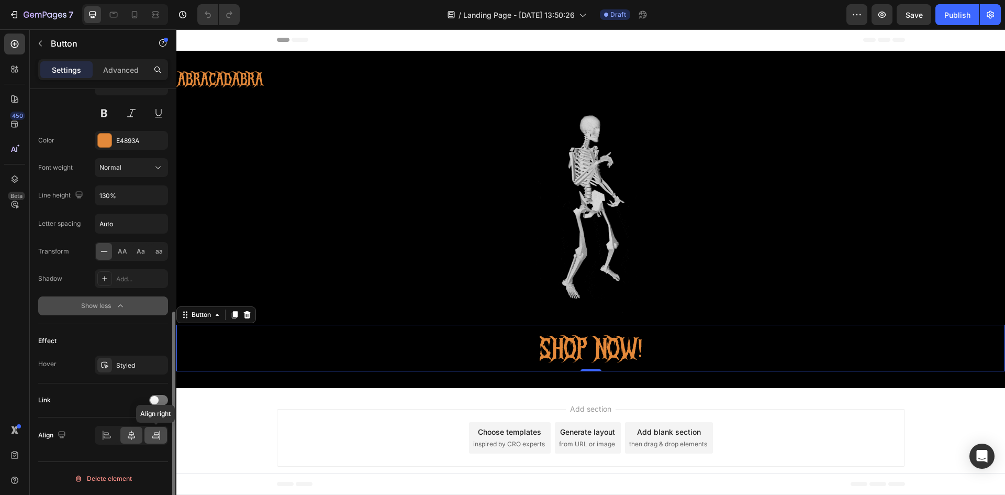
click at [153, 435] on icon at bounding box center [156, 435] width 10 height 10
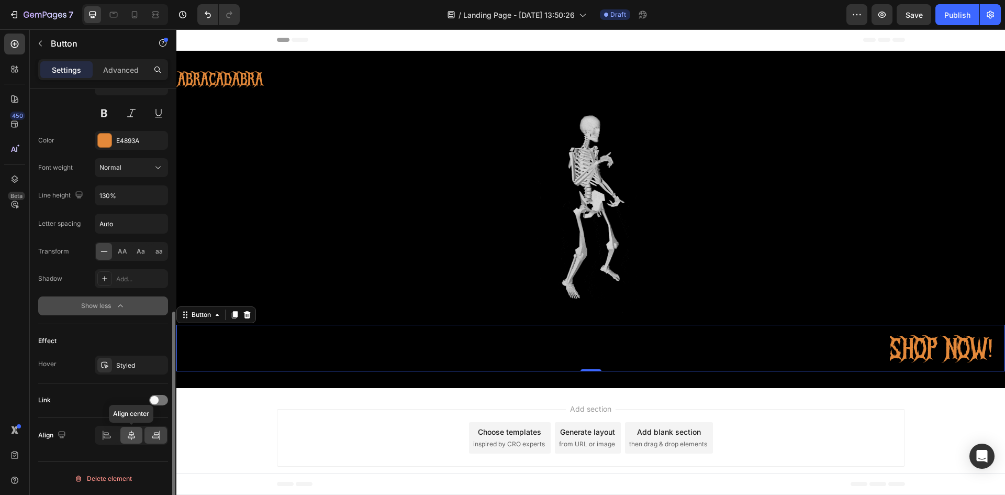
click at [136, 437] on icon at bounding box center [131, 435] width 10 height 10
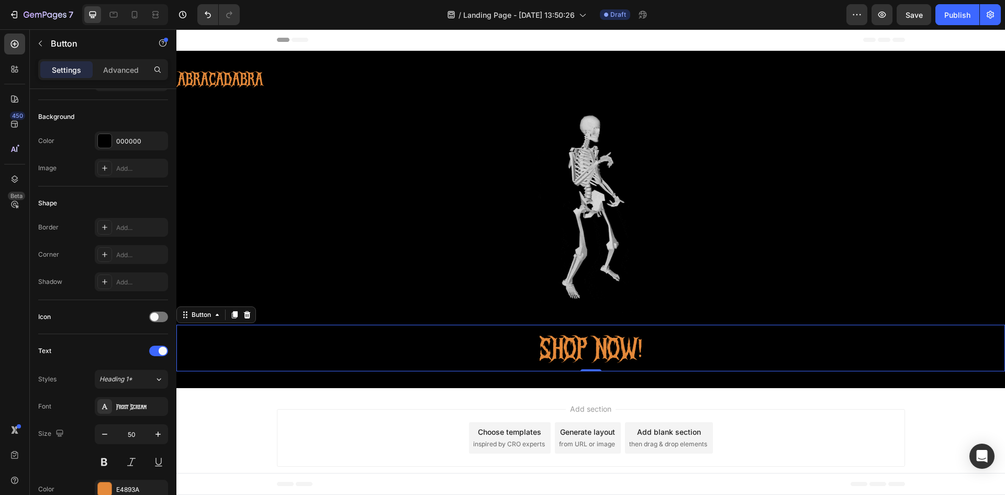
scroll to position [262, 0]
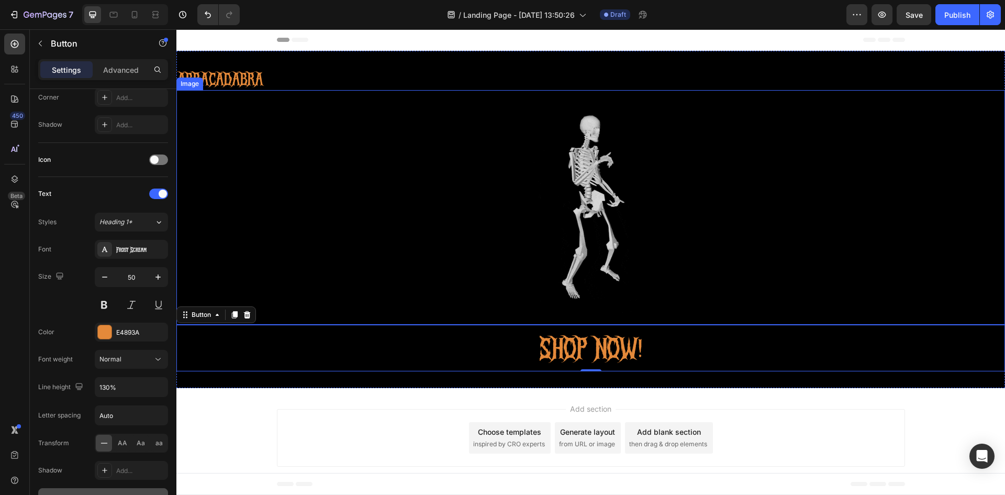
click at [332, 200] on div at bounding box center [590, 207] width 829 height 235
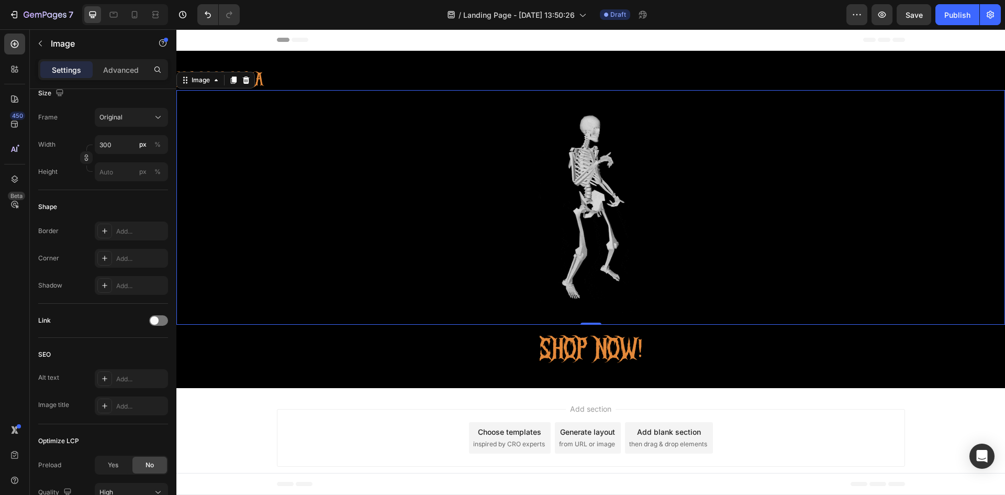
scroll to position [0, 0]
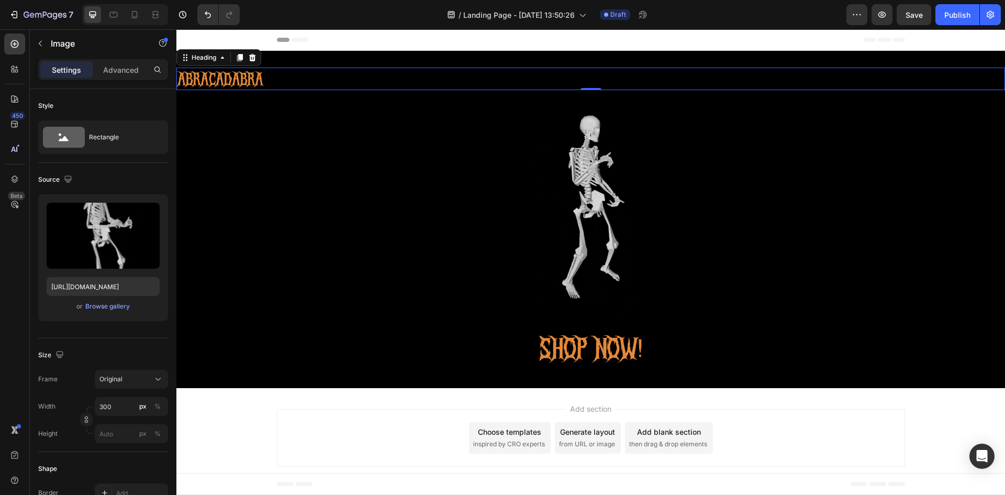
click at [440, 70] on h2 "ABRACADABRA" at bounding box center [590, 79] width 829 height 23
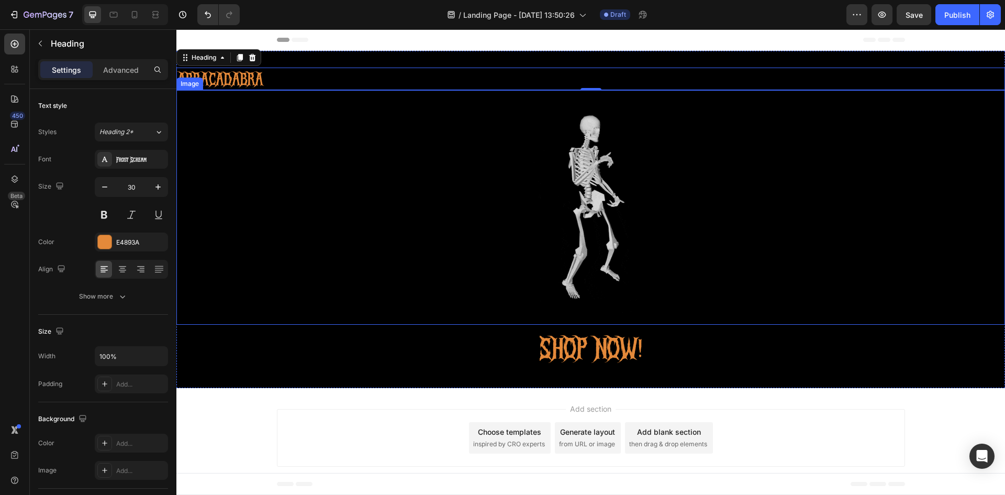
click at [458, 184] on div at bounding box center [590, 207] width 829 height 235
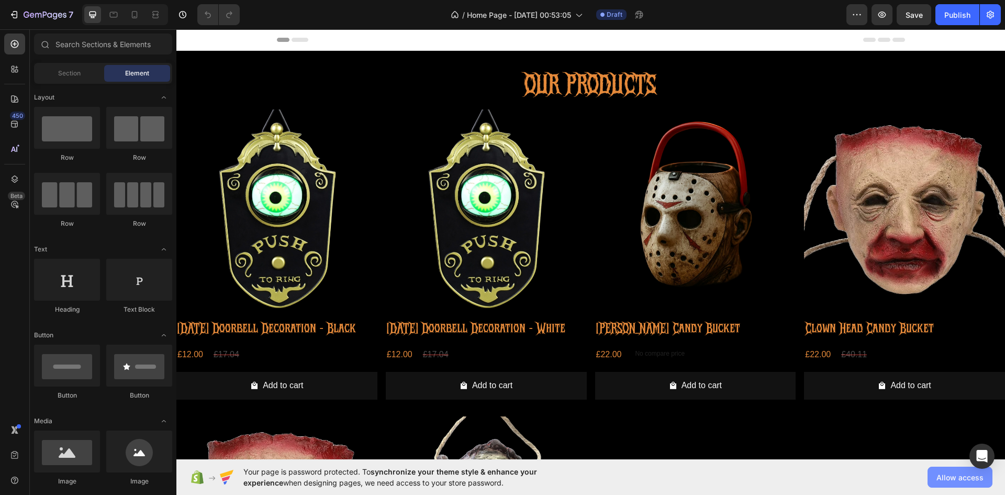
click at [946, 474] on span "Allow access" at bounding box center [959, 477] width 47 height 11
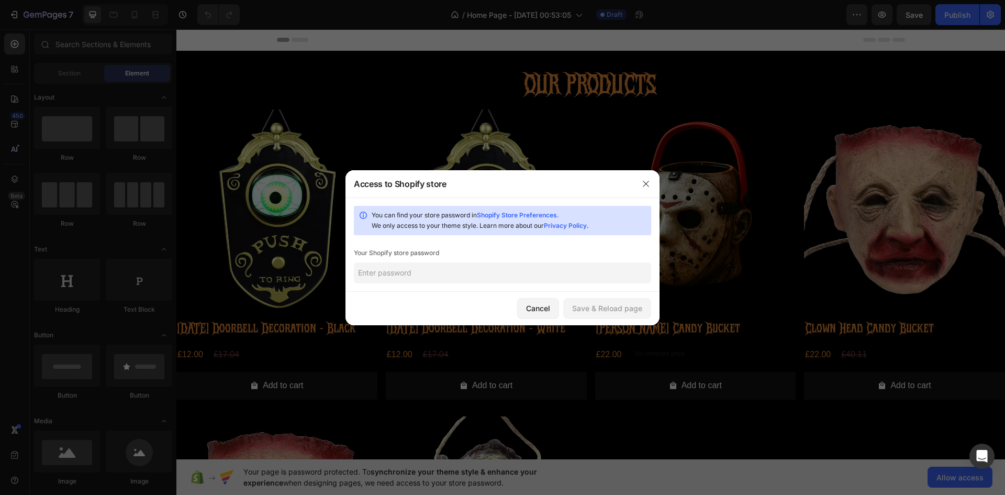
click at [391, 282] on input "text" at bounding box center [502, 272] width 297 height 21
type input "Obamaguy14"
click at [618, 306] on div "Save & Reload page" at bounding box center [607, 308] width 70 height 11
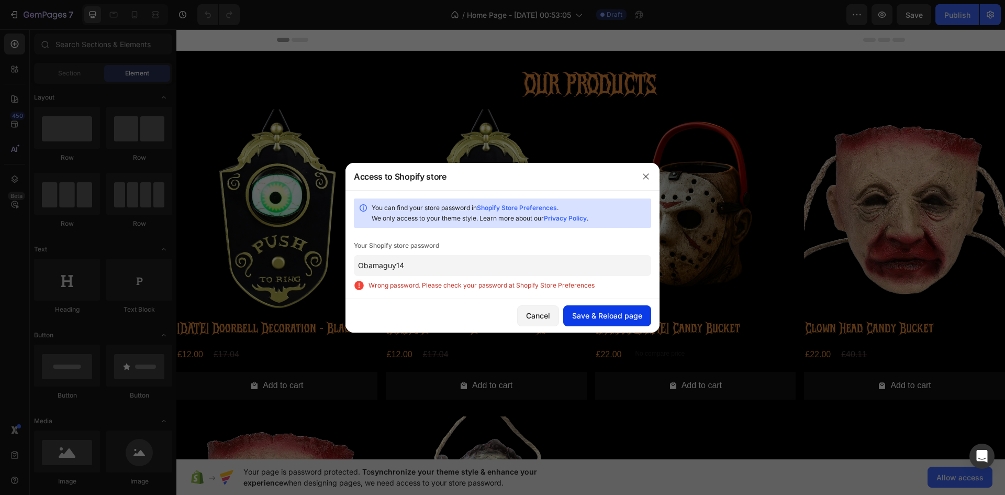
click at [605, 322] on button "Save & Reload page" at bounding box center [607, 315] width 88 height 21
click at [605, 309] on button "Save & Reload page" at bounding box center [607, 315] width 88 height 21
click at [544, 211] on link "Shopify Store Preferences" at bounding box center [517, 208] width 80 height 8
click at [553, 316] on button "Cancel" at bounding box center [538, 315] width 42 height 21
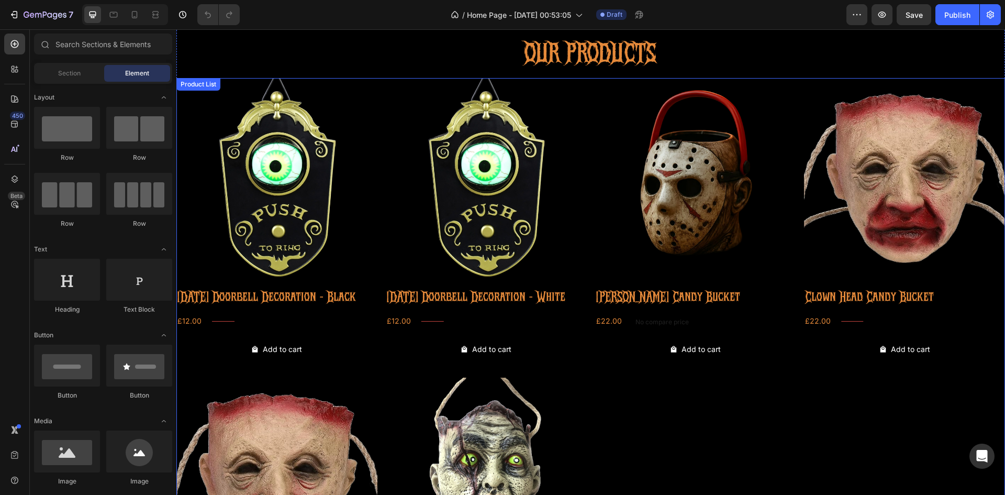
scroll to position [19, 0]
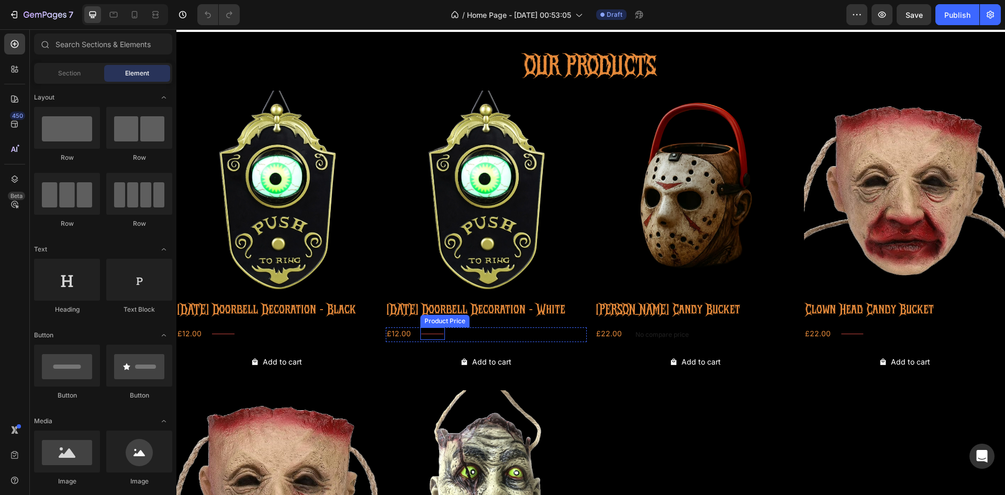
click at [439, 340] on div "£17.04" at bounding box center [432, 333] width 25 height 13
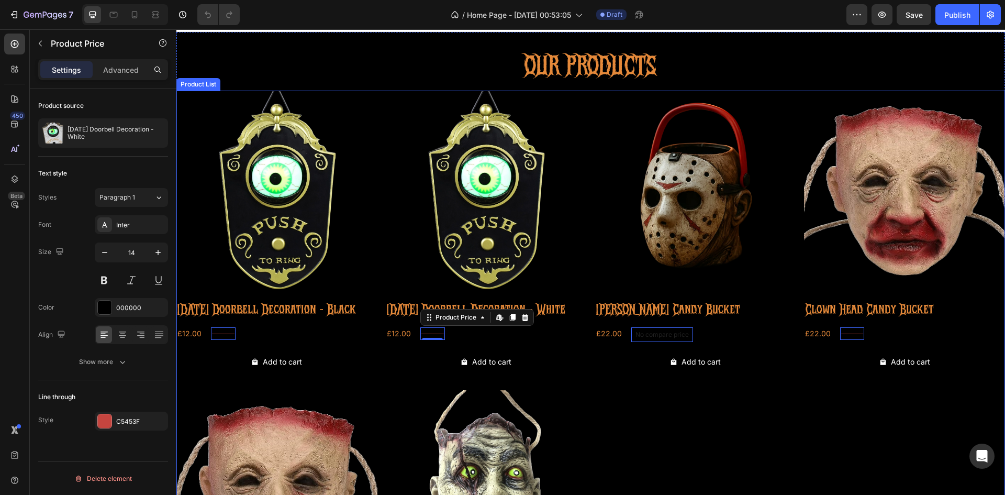
click at [705, 439] on div "Product Images [DATE] Doorbell Decoration - Black Product Title £12.00 Product …" at bounding box center [590, 386] width 829 height 590
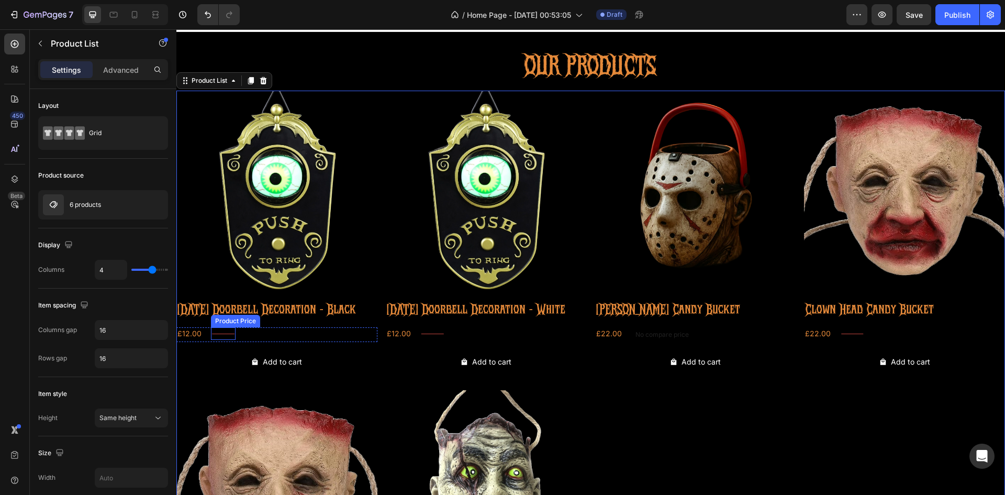
click at [221, 340] on div "£17.04" at bounding box center [223, 333] width 25 height 13
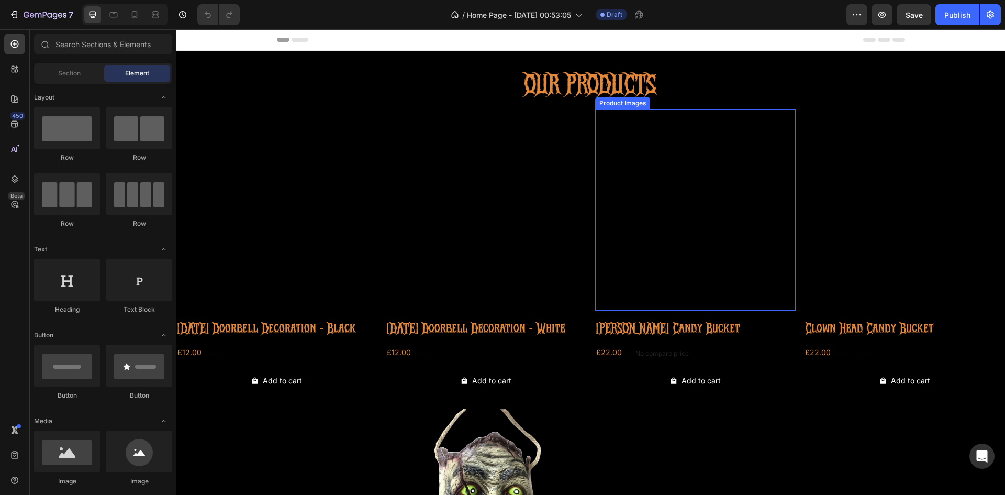
scroll to position [209, 0]
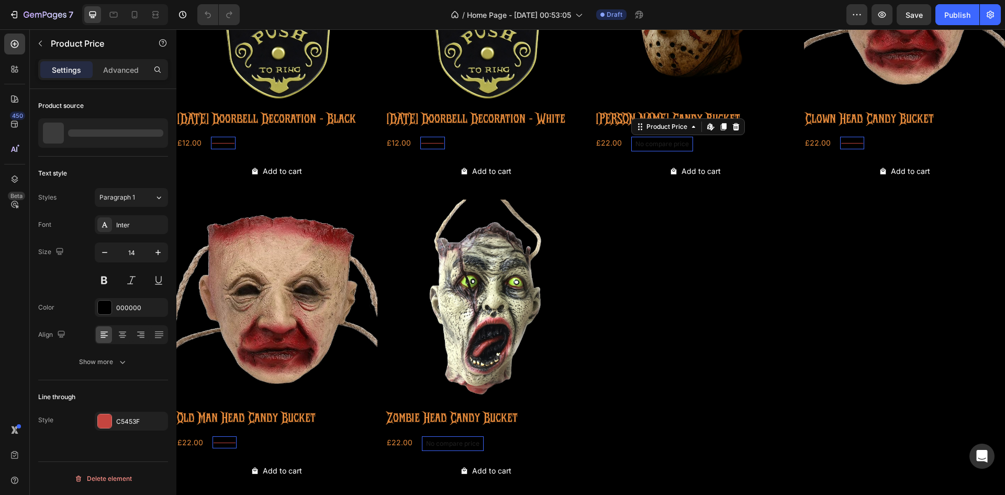
click at [659, 151] on div "No compare price Product Price Edit content in Shopify 0" at bounding box center [662, 144] width 62 height 15
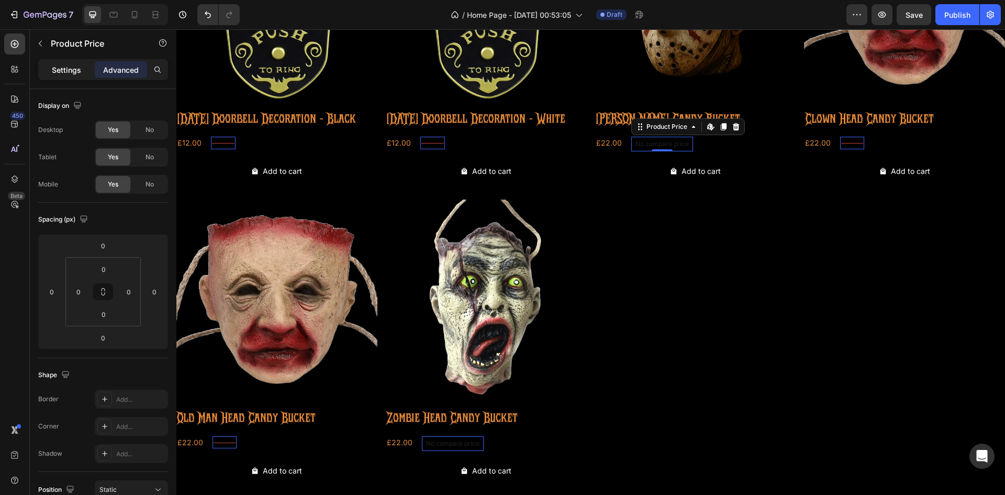
click at [70, 70] on p "Settings" at bounding box center [66, 69] width 29 height 11
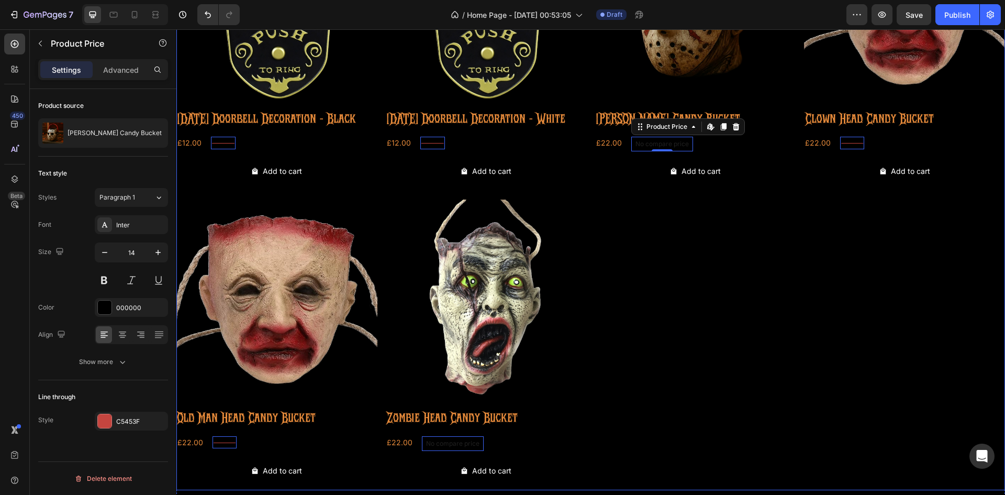
click at [674, 241] on div "Product Images [DATE] Doorbell Decoration - Black Product Title £12.00 Product …" at bounding box center [590, 195] width 829 height 590
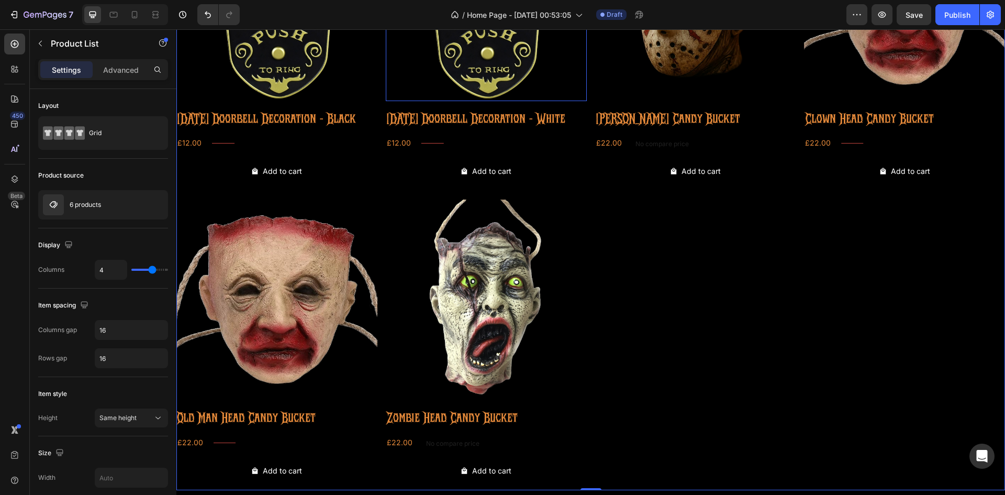
scroll to position [157, 0]
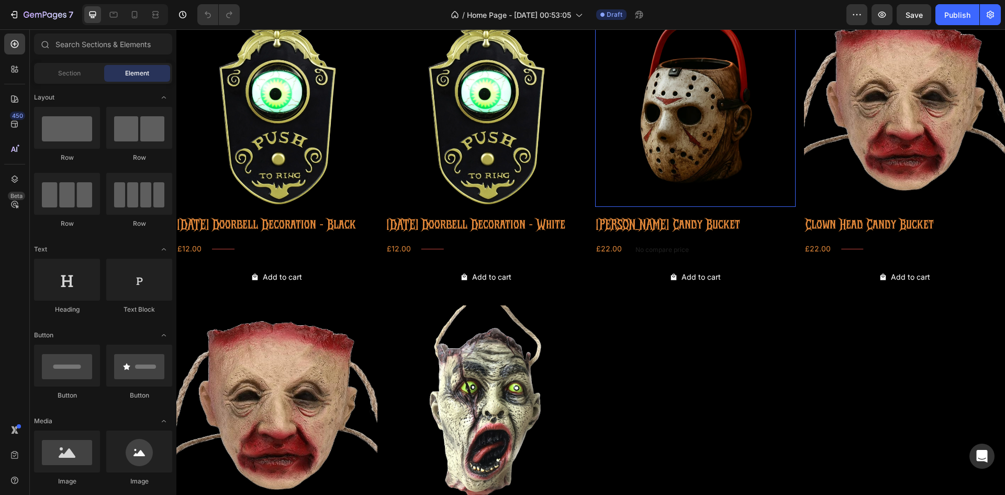
scroll to position [105, 0]
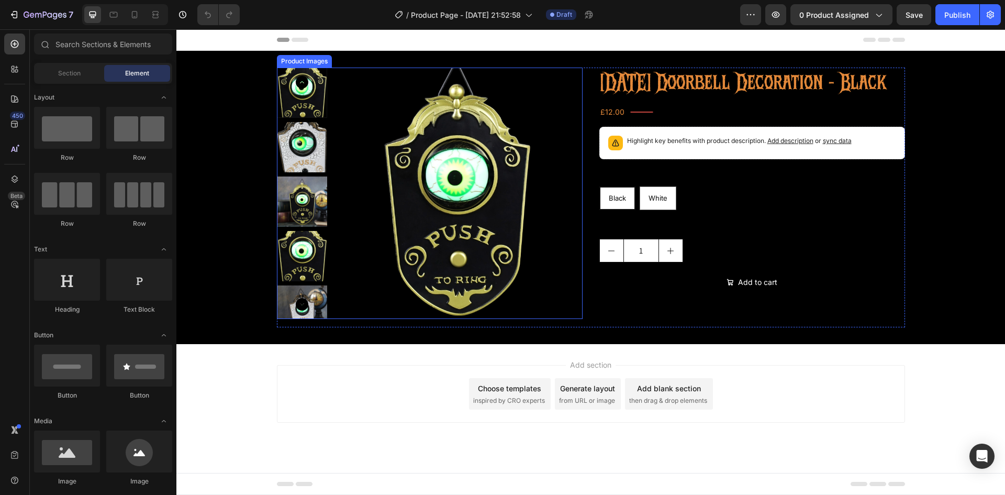
click at [298, 150] on img at bounding box center [302, 147] width 50 height 50
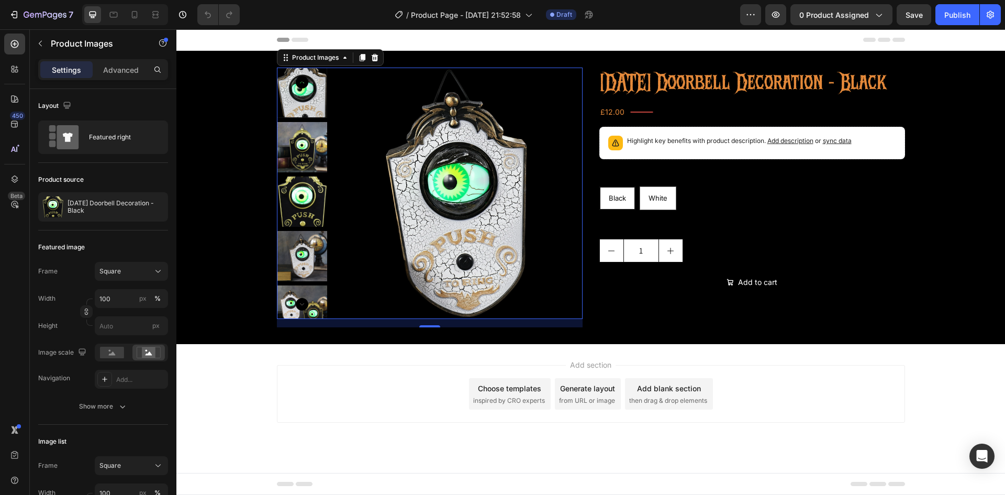
click at [304, 83] on icon "Carousel Back Arrow" at bounding box center [302, 82] width 13 height 13
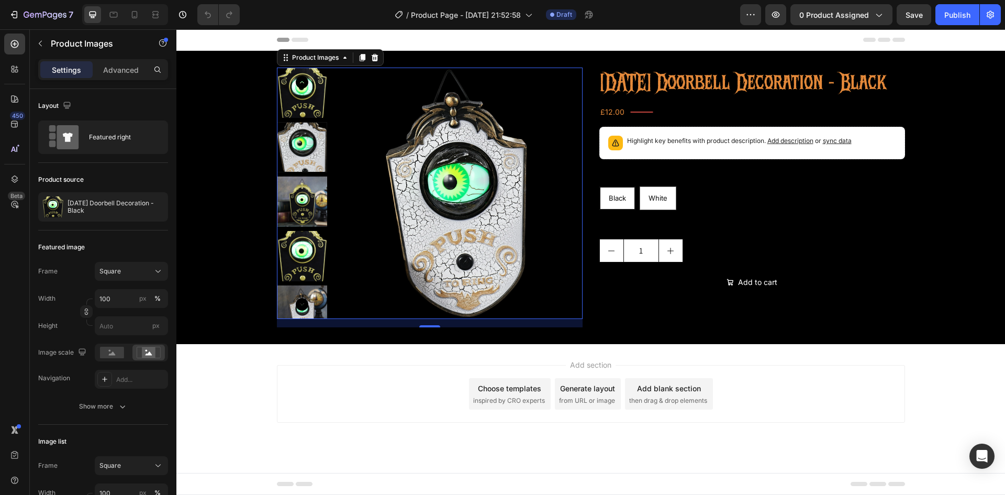
click at [305, 102] on img at bounding box center [302, 93] width 50 height 50
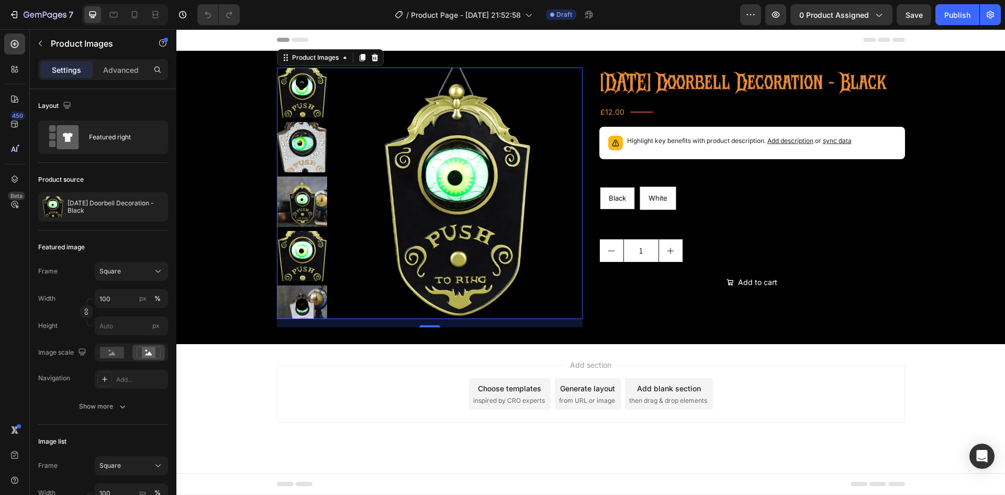
click at [299, 86] on icon "Carousel Back Arrow" at bounding box center [302, 82] width 13 height 13
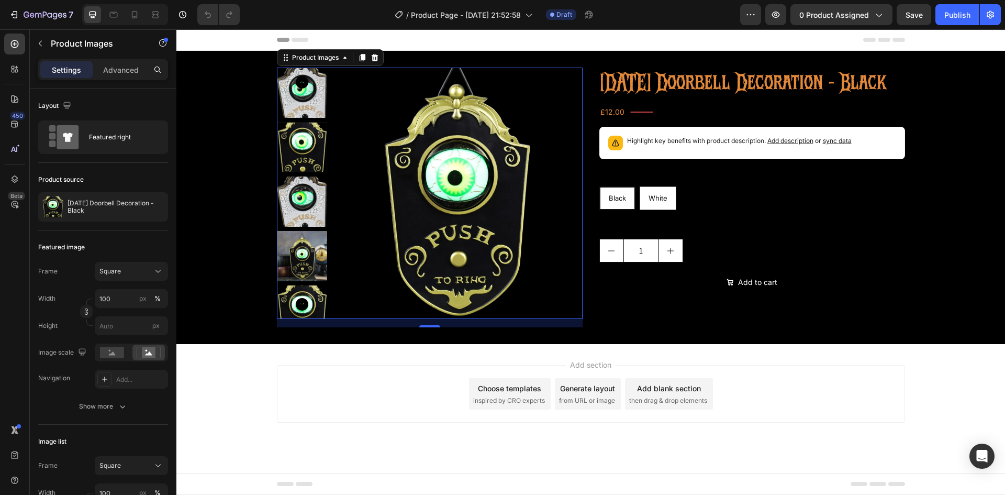
click at [300, 84] on icon "Carousel Back Arrow" at bounding box center [302, 82] width 13 height 13
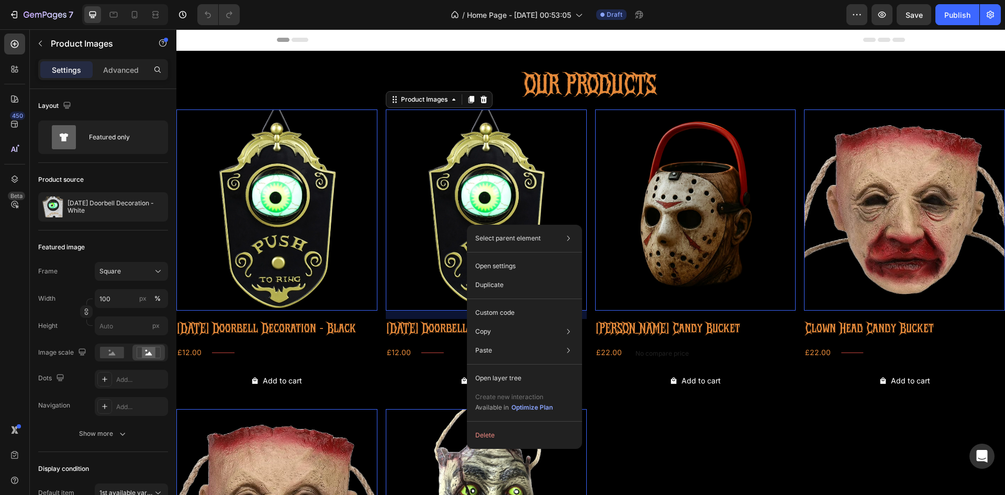
click at [436, 197] on img at bounding box center [486, 209] width 201 height 201
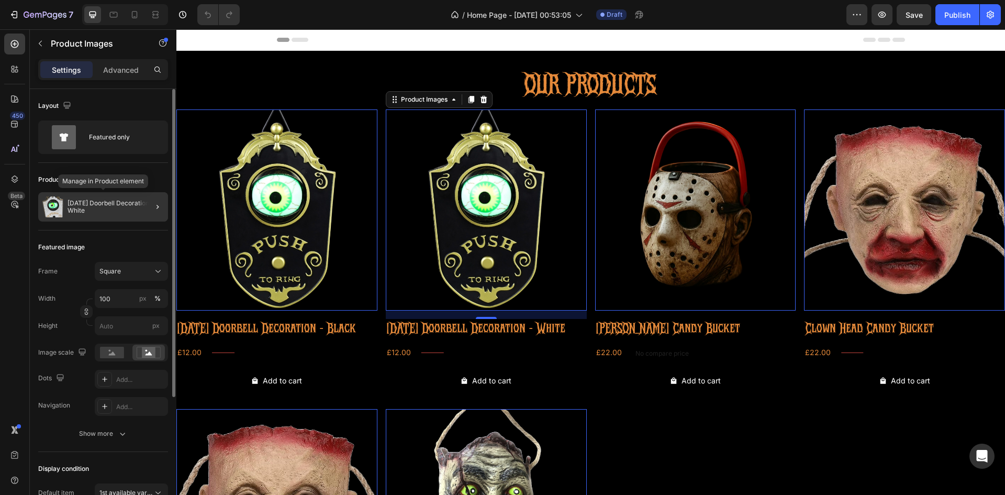
click at [118, 208] on p "[DATE] Doorbell Decoration - White" at bounding box center [116, 206] width 96 height 15
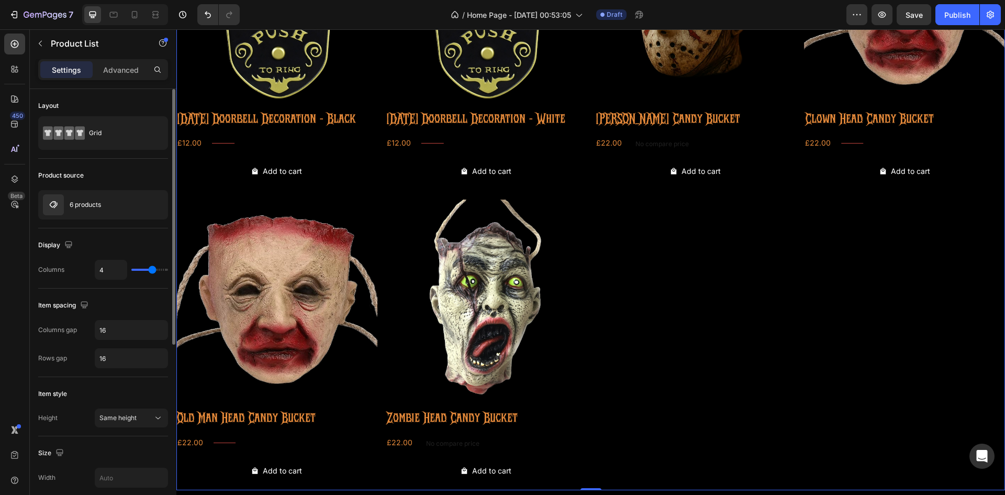
scroll to position [157, 0]
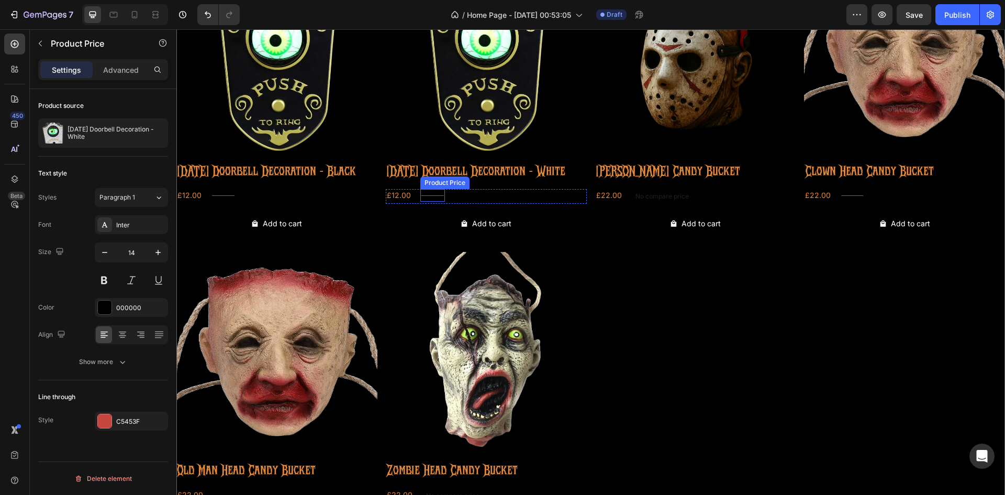
click at [436, 202] on div "£17.04" at bounding box center [432, 195] width 25 height 13
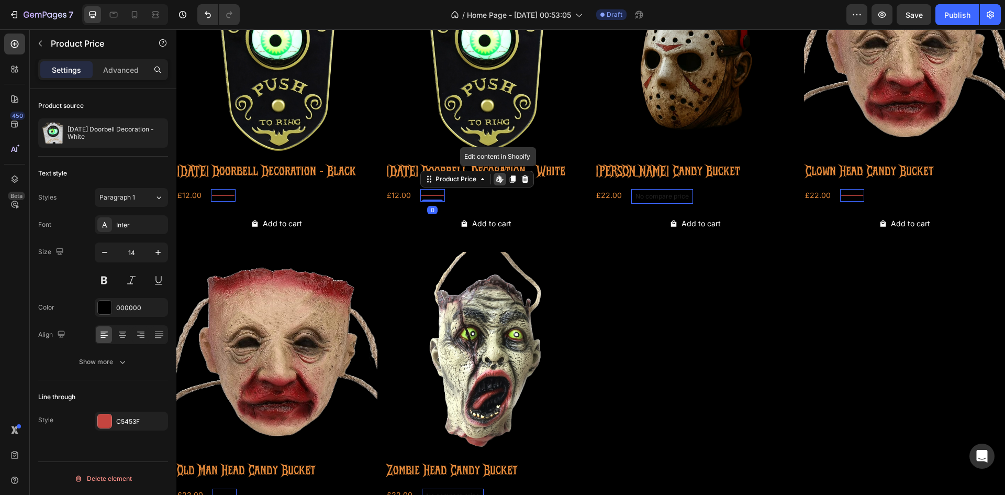
click at [496, 182] on icon at bounding box center [498, 178] width 4 height 6
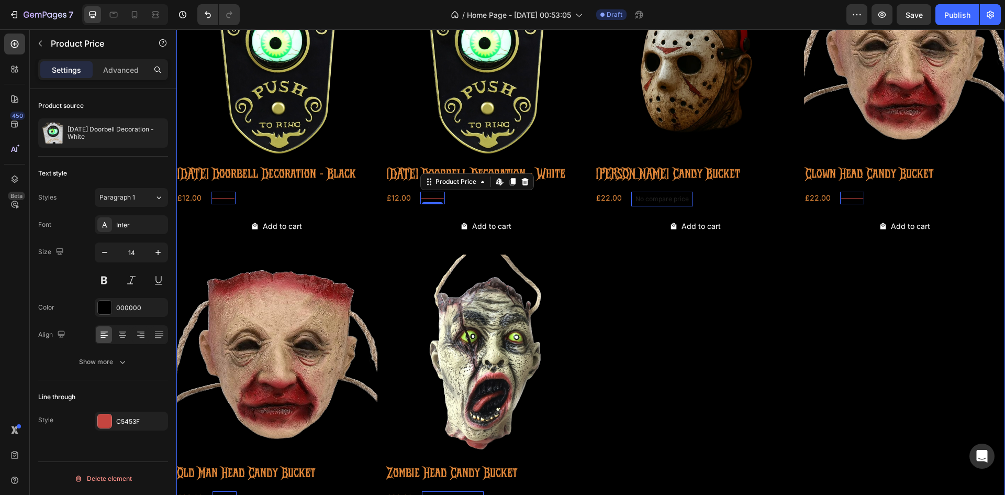
scroll to position [71, 0]
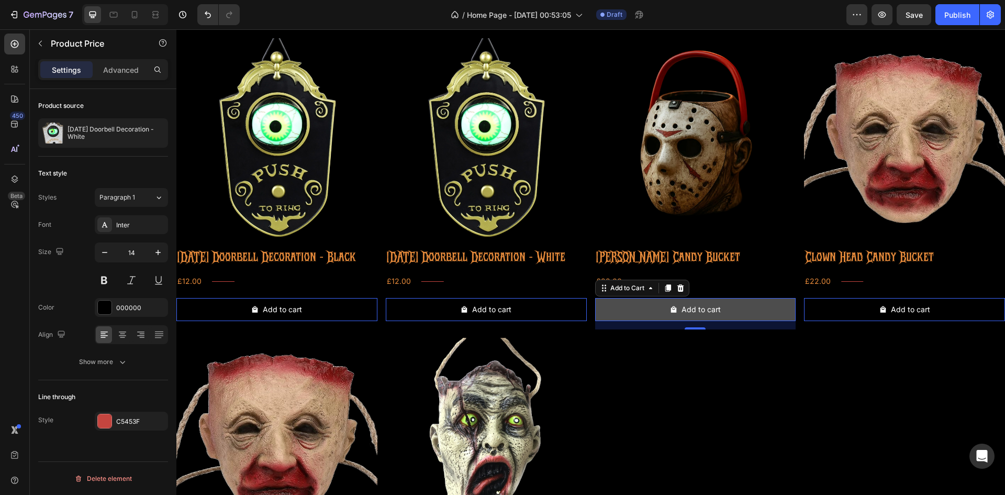
click at [632, 321] on button "Add to cart" at bounding box center [695, 309] width 201 height 23
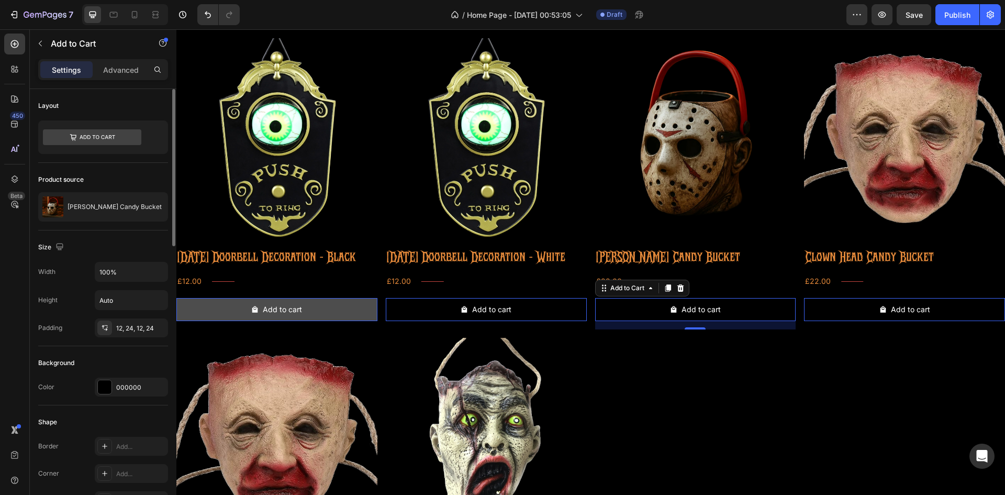
click at [321, 321] on button "Add to cart" at bounding box center [276, 309] width 201 height 23
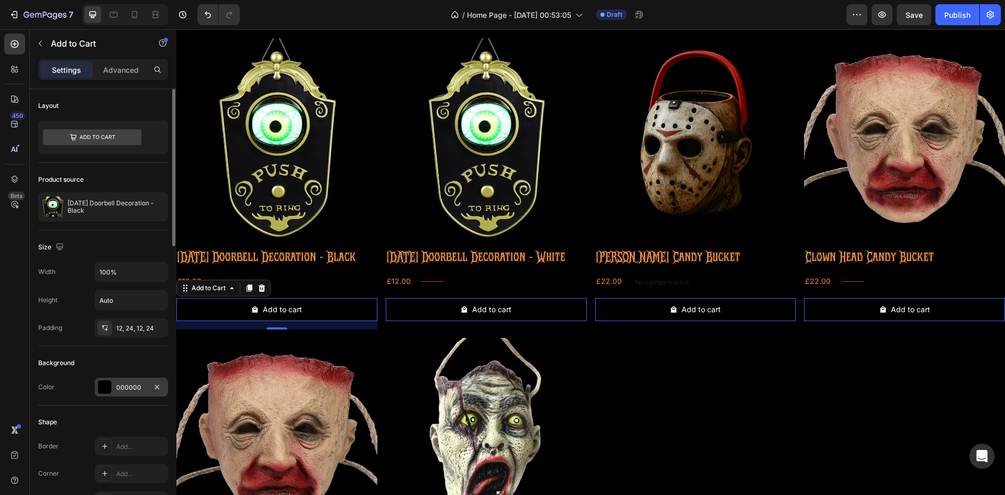
click at [140, 383] on div "000000" at bounding box center [131, 387] width 30 height 9
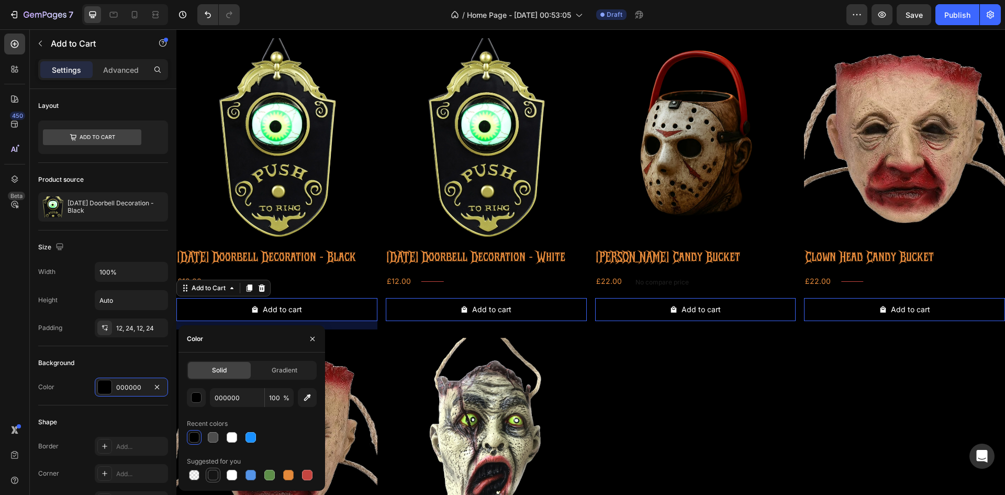
click at [216, 472] on div at bounding box center [213, 475] width 10 height 10
type input "151515"
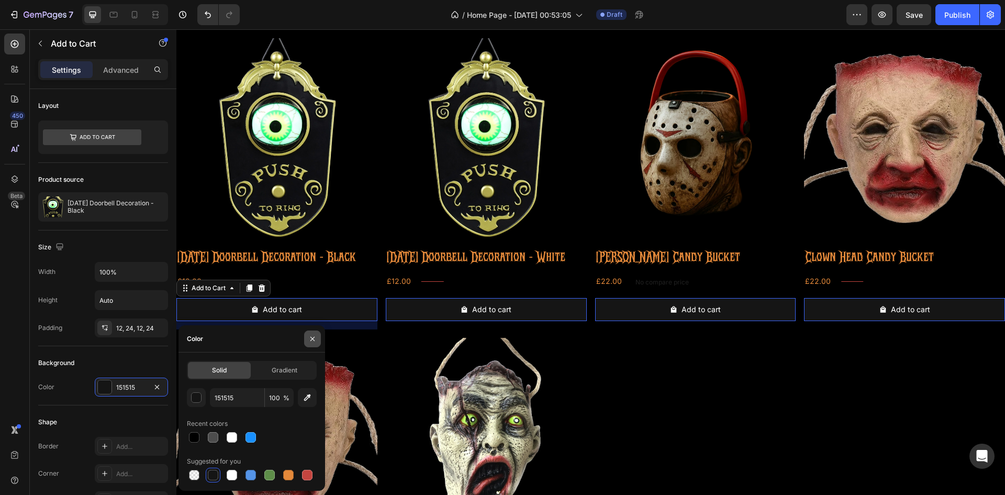
click at [311, 341] on icon "button" at bounding box center [312, 338] width 8 height 8
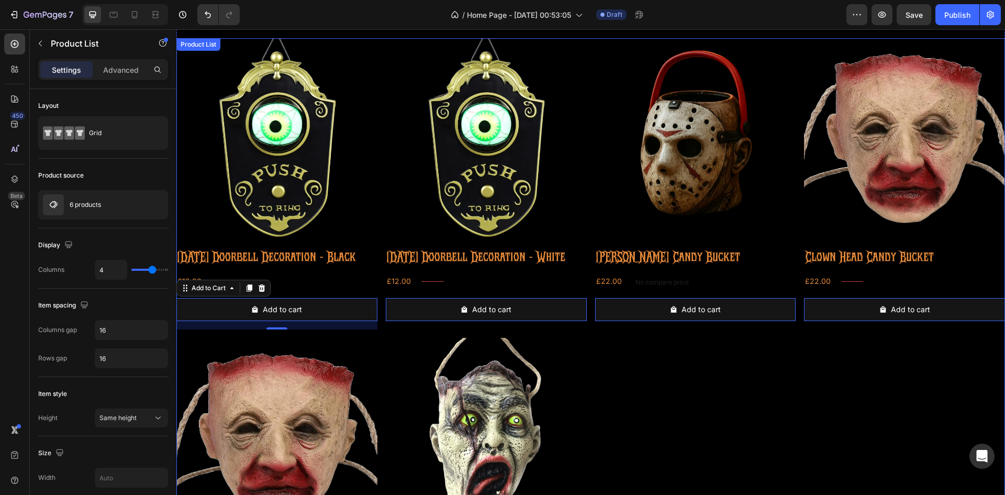
click at [761, 387] on div "Product Images Halloween Doorbell Decoration - Black Product Title £12.00 Produ…" at bounding box center [590, 333] width 829 height 590
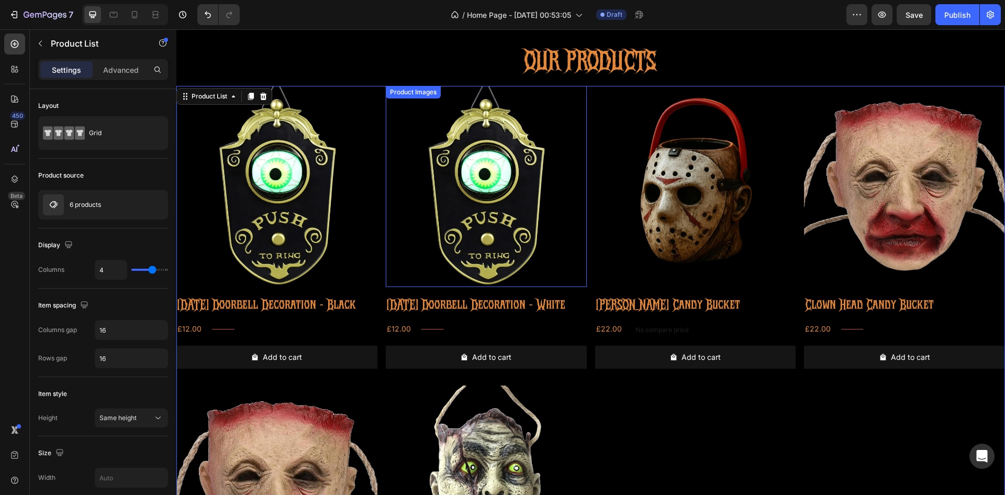
scroll to position [0, 0]
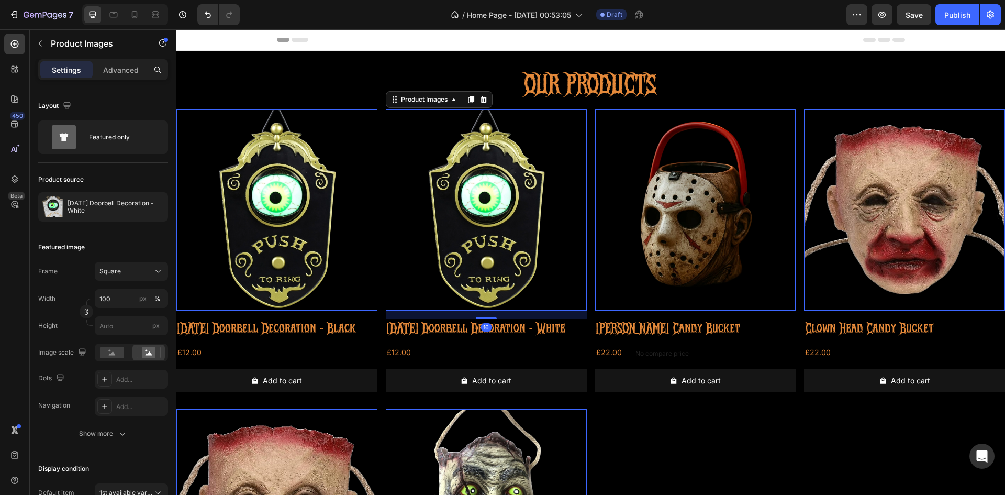
click at [471, 208] on img at bounding box center [486, 209] width 201 height 201
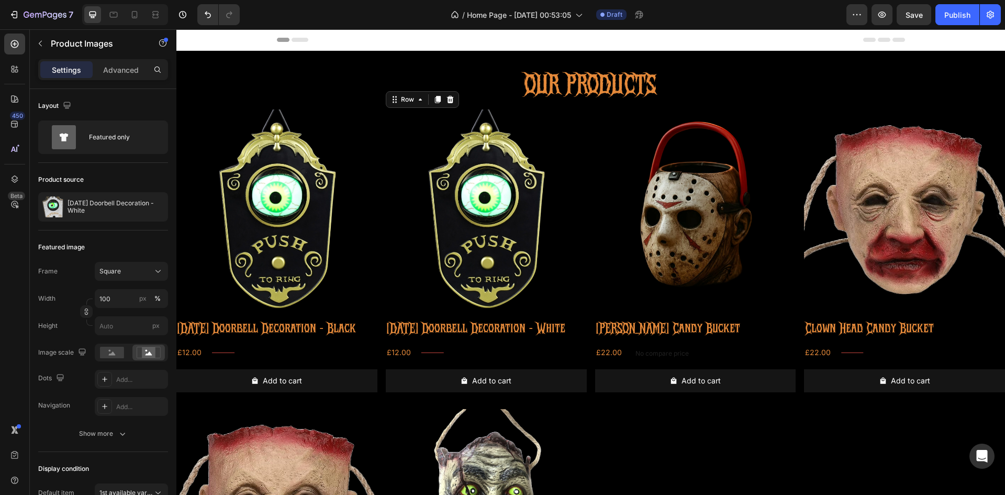
click at [581, 400] on div "Add to cart Add to Cart" at bounding box center [486, 384] width 201 height 31
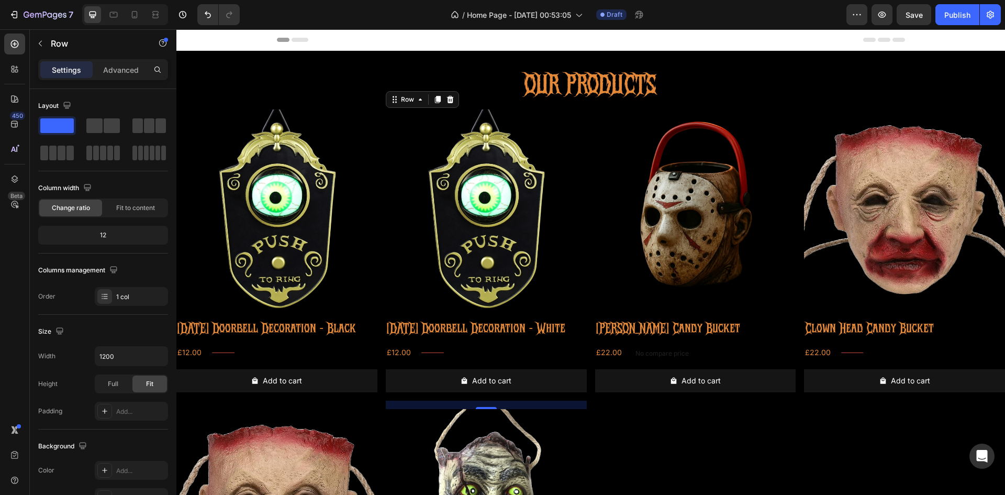
click at [581, 400] on div "Add to cart Add to Cart" at bounding box center [486, 384] width 201 height 31
click at [544, 359] on div "Product Images Halloween Doorbell Decoration - White Product Title £12.00 Produ…" at bounding box center [486, 254] width 201 height 291
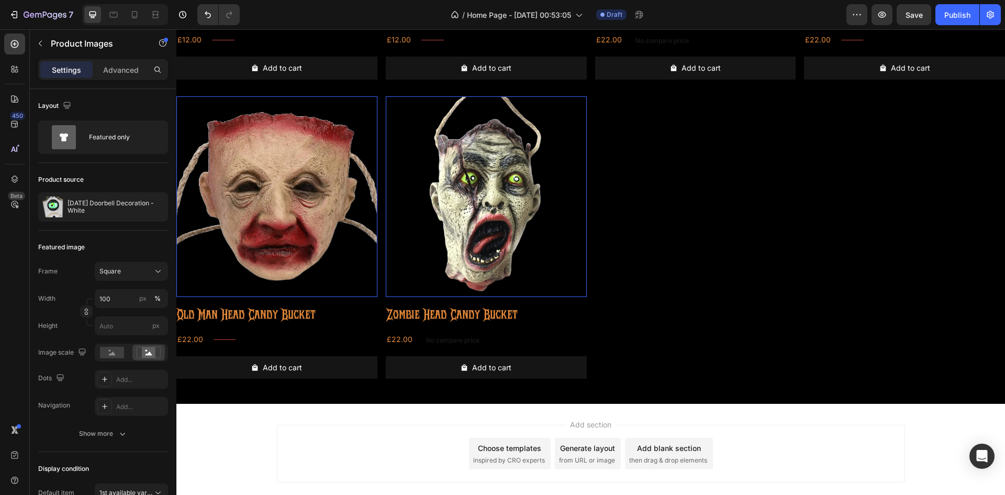
scroll to position [314, 0]
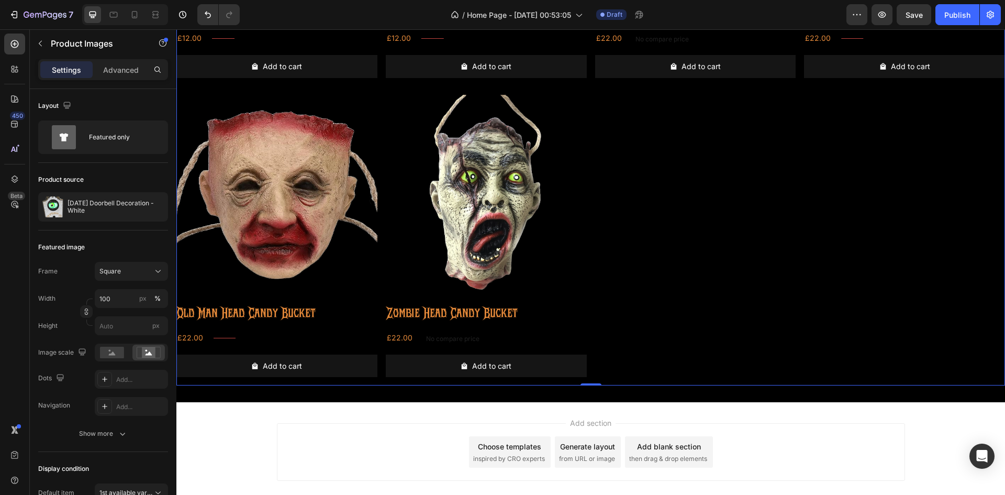
click at [652, 218] on div "Product Images Halloween Doorbell Decoration - Black Product Title £12.00 Produ…" at bounding box center [590, 90] width 829 height 590
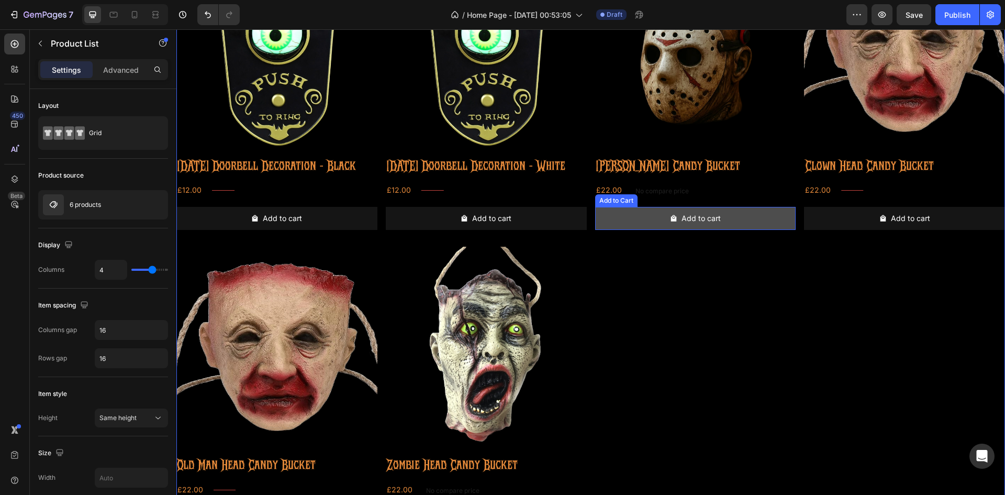
scroll to position [157, 0]
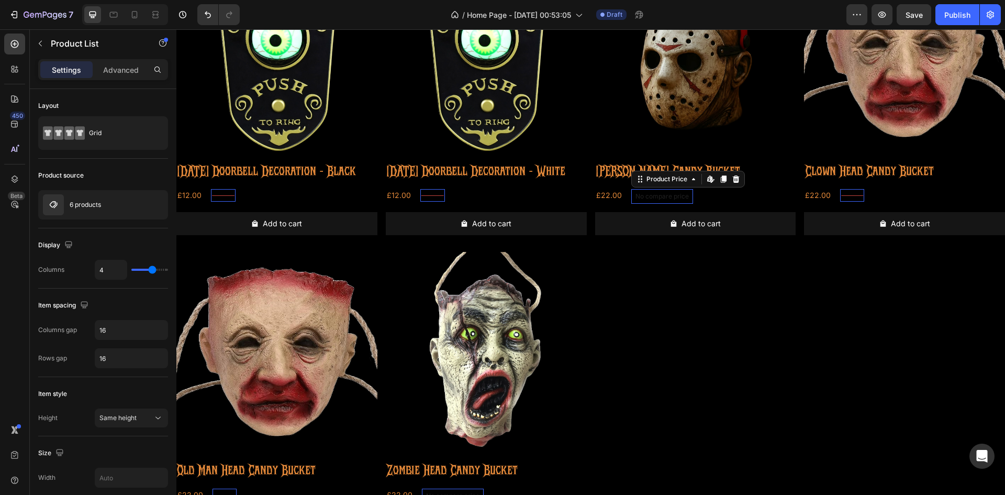
click at [666, 199] on p "No compare price" at bounding box center [661, 196] width 53 height 6
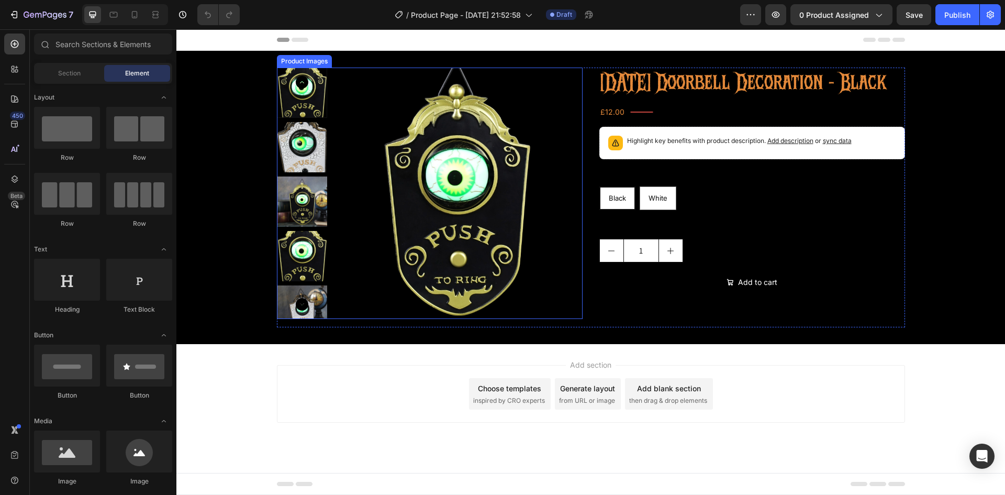
click at [314, 165] on img at bounding box center [302, 147] width 50 height 50
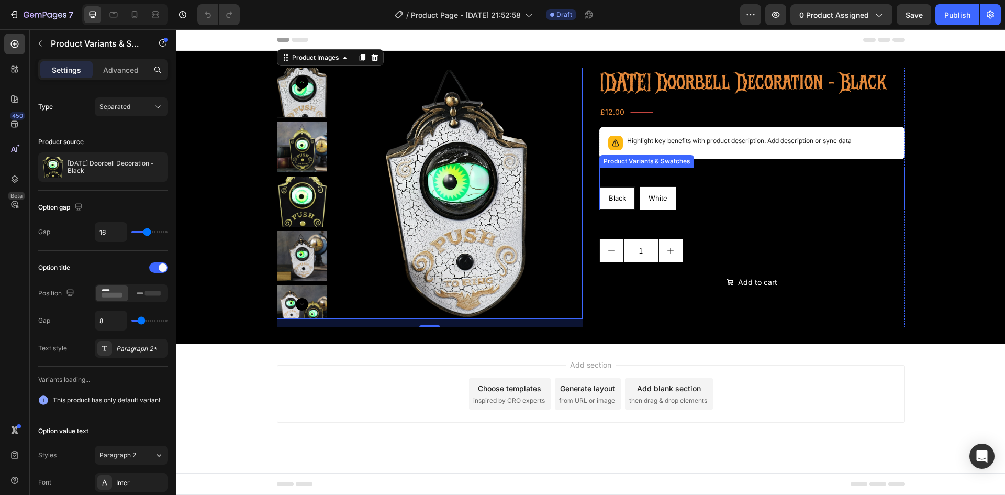
click at [651, 202] on span "White" at bounding box center [658, 198] width 19 height 8
click at [640, 186] on input "White White White" at bounding box center [639, 186] width 1 height 1
radio input "true"
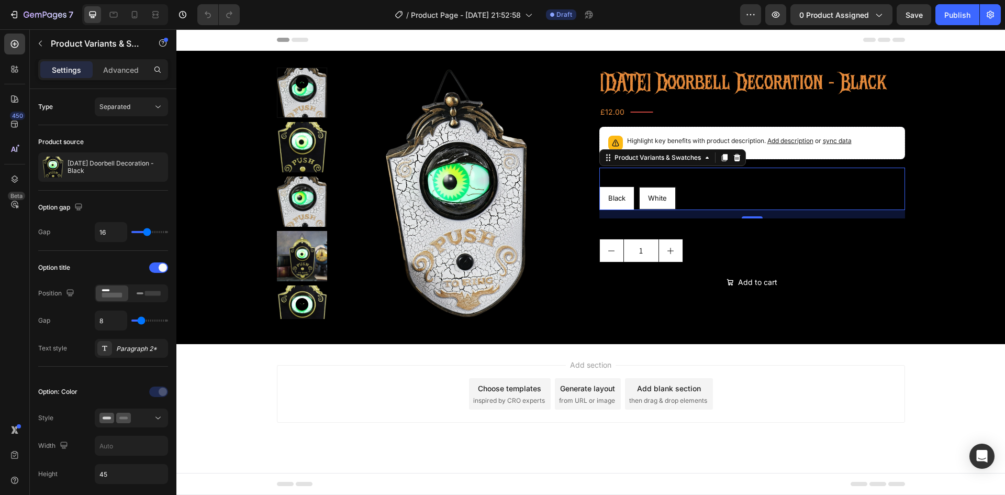
click at [624, 202] on span "Black" at bounding box center [616, 198] width 17 height 8
click at [599, 186] on input "Black Black Black" at bounding box center [599, 186] width 1 height 1
radio input "true"
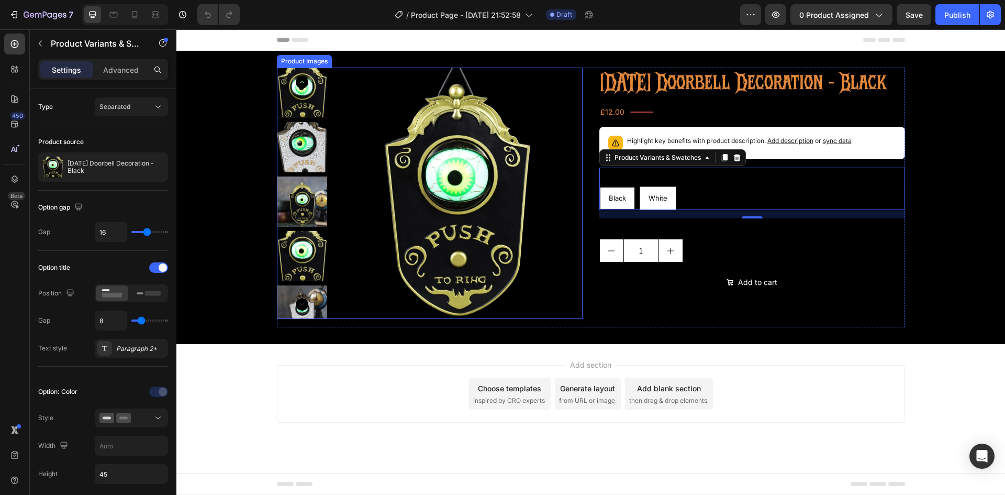
click at [317, 135] on img at bounding box center [302, 147] width 50 height 50
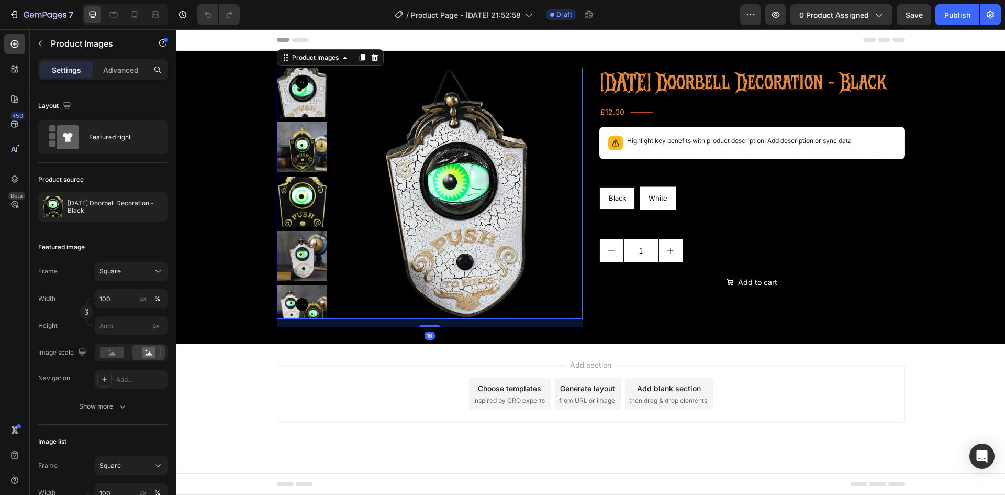
click at [299, 76] on div at bounding box center [302, 193] width 50 height 251
click at [303, 81] on icon "Carousel Back Arrow" at bounding box center [302, 82] width 13 height 13
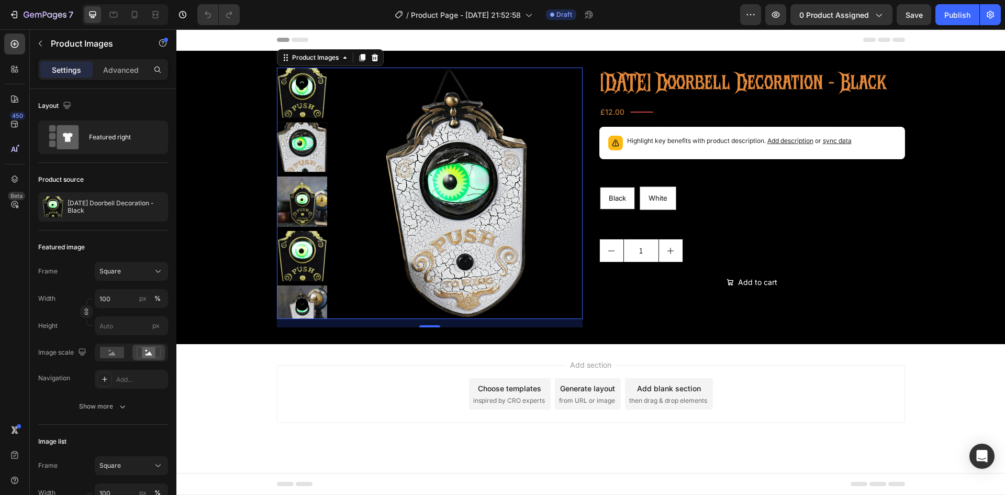
click at [304, 99] on img at bounding box center [302, 93] width 50 height 50
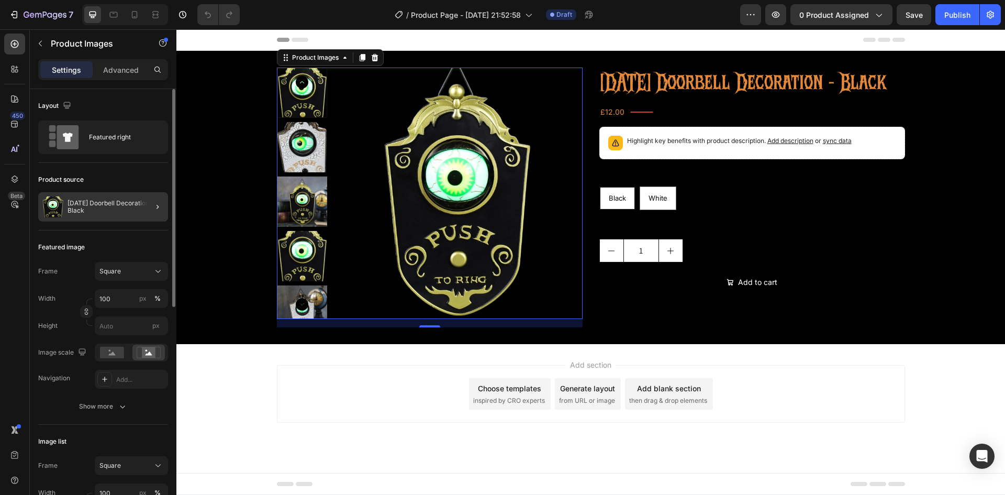
click at [140, 211] on div at bounding box center [153, 206] width 29 height 29
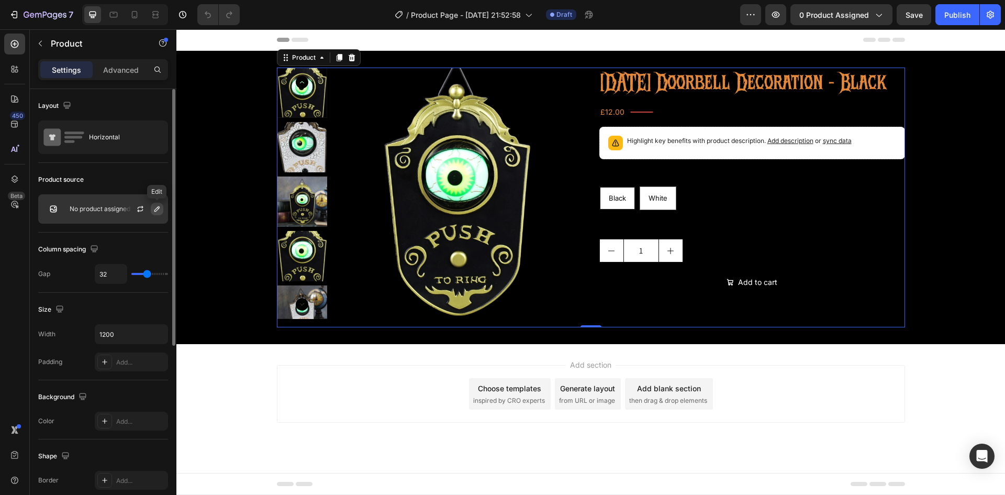
click at [154, 210] on icon "button" at bounding box center [156, 208] width 5 height 5
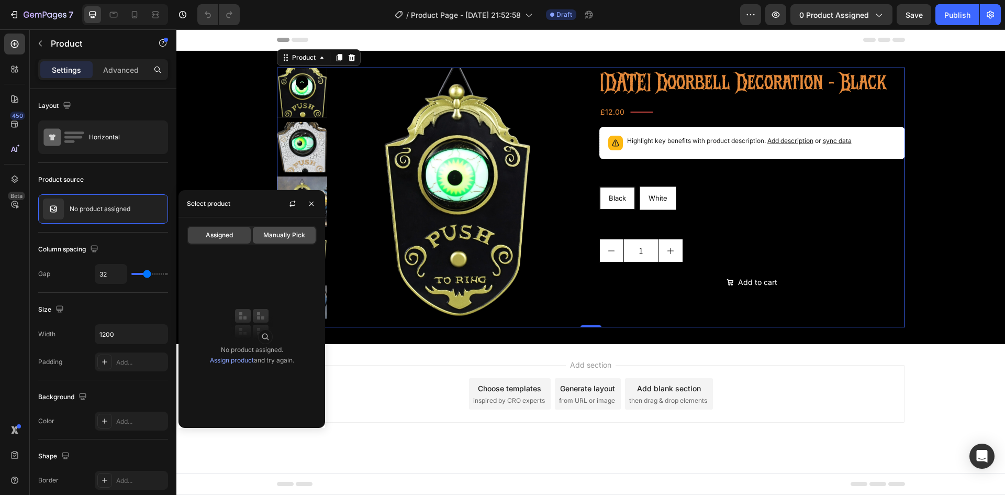
click at [267, 236] on span "Manually Pick" at bounding box center [284, 234] width 42 height 9
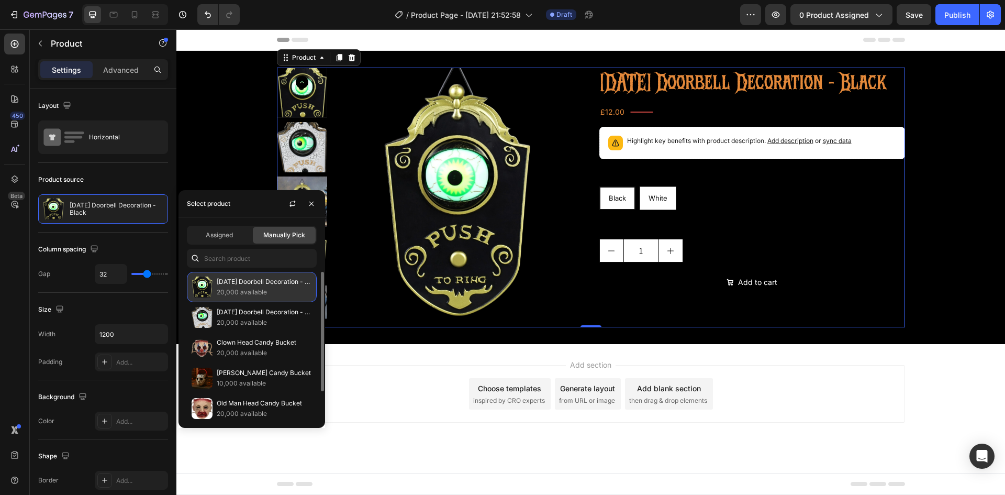
click at [230, 291] on p "20,000 available" at bounding box center [264, 292] width 95 height 10
click at [228, 281] on p "[DATE] Doorbell Decoration - Black" at bounding box center [264, 281] width 95 height 10
click at [230, 320] on p "20,000 available" at bounding box center [264, 322] width 95 height 10
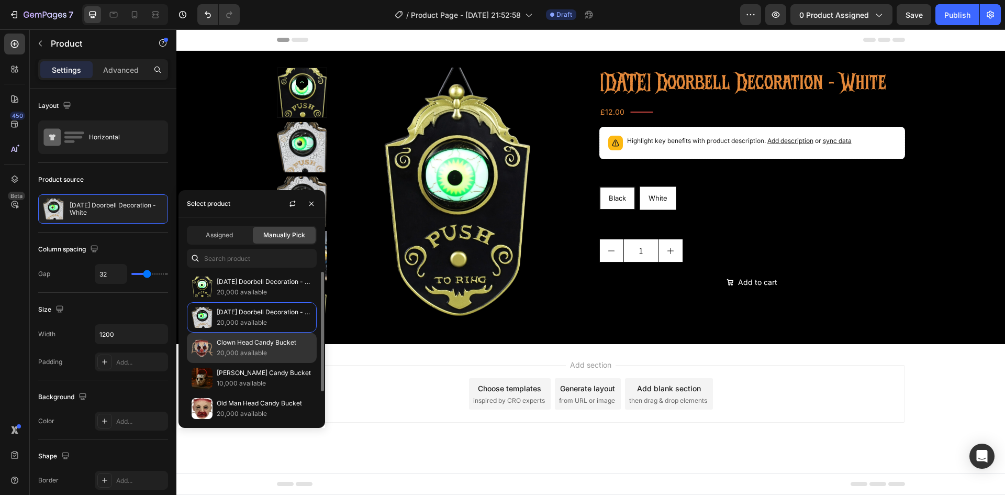
click at [229, 341] on p "Clown Head Candy Bucket" at bounding box center [264, 342] width 95 height 10
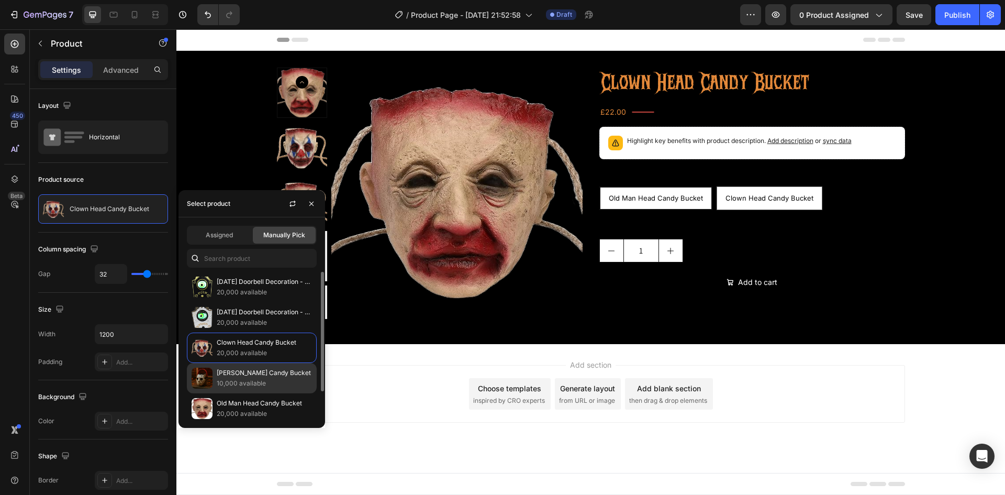
click at [231, 381] on p "10,000 available" at bounding box center [264, 383] width 95 height 10
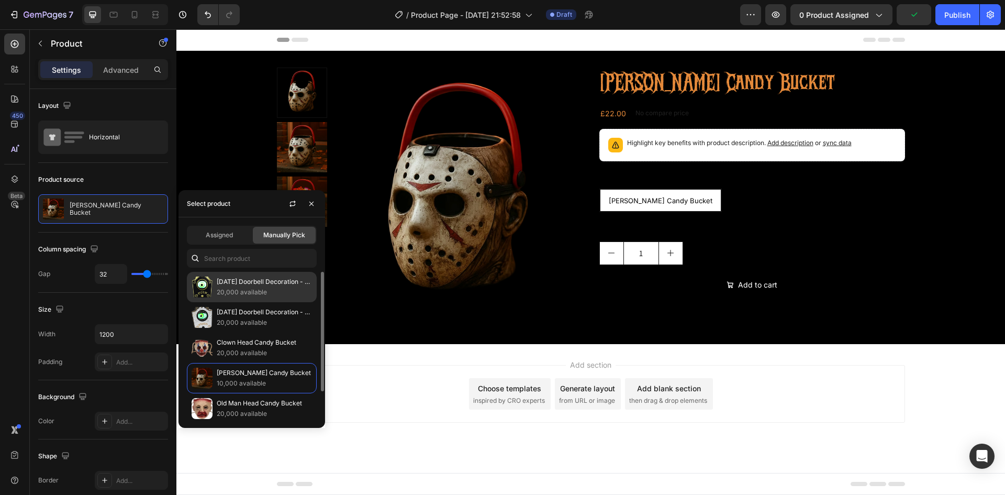
click at [261, 275] on div "[DATE] Doorbell Decoration - Black 20,000 available" at bounding box center [252, 287] width 130 height 30
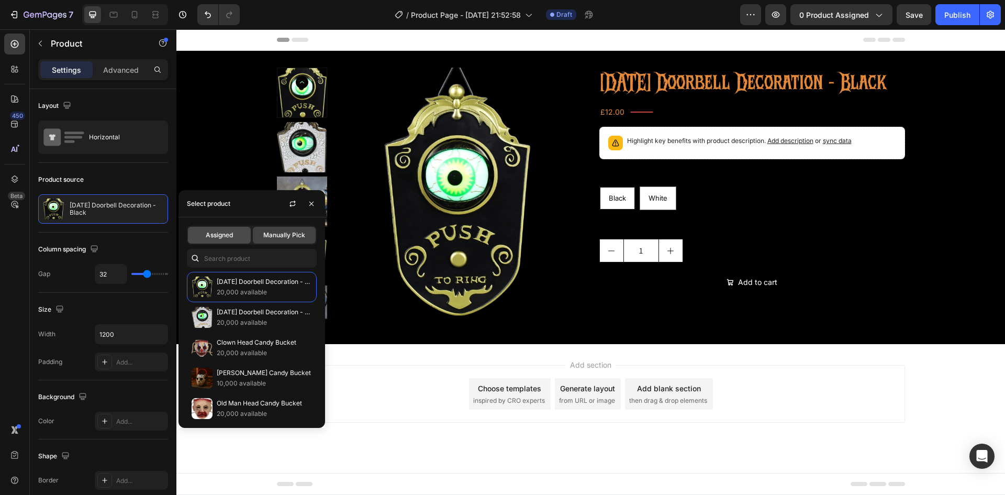
click at [238, 237] on div "Assigned" at bounding box center [219, 235] width 63 height 17
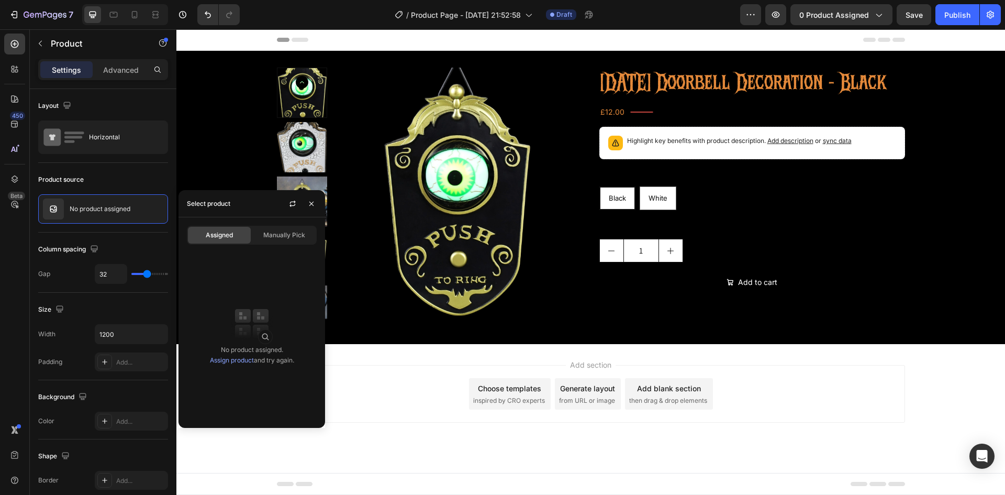
click at [240, 360] on link "Assign product" at bounding box center [232, 360] width 44 height 8
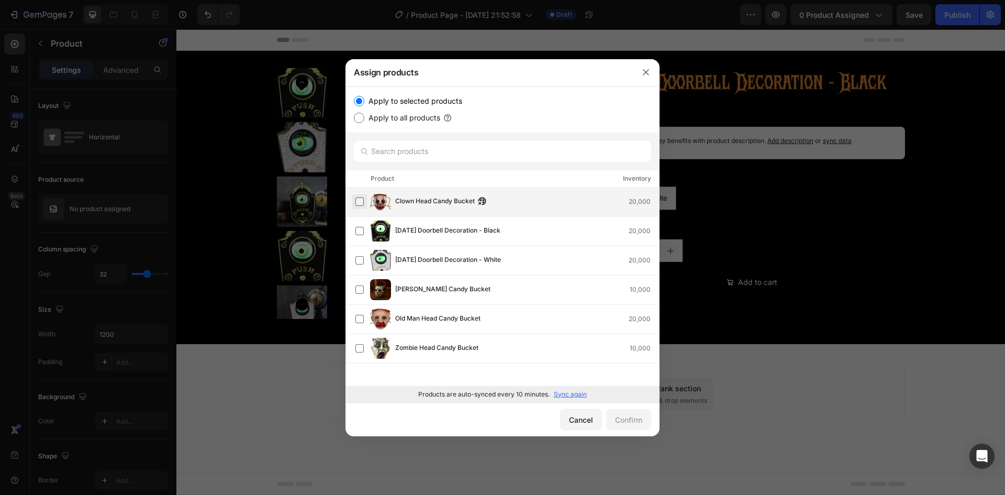
click at [355, 200] on label at bounding box center [359, 201] width 8 height 8
click at [615, 419] on div "Confirm" at bounding box center [628, 419] width 27 height 11
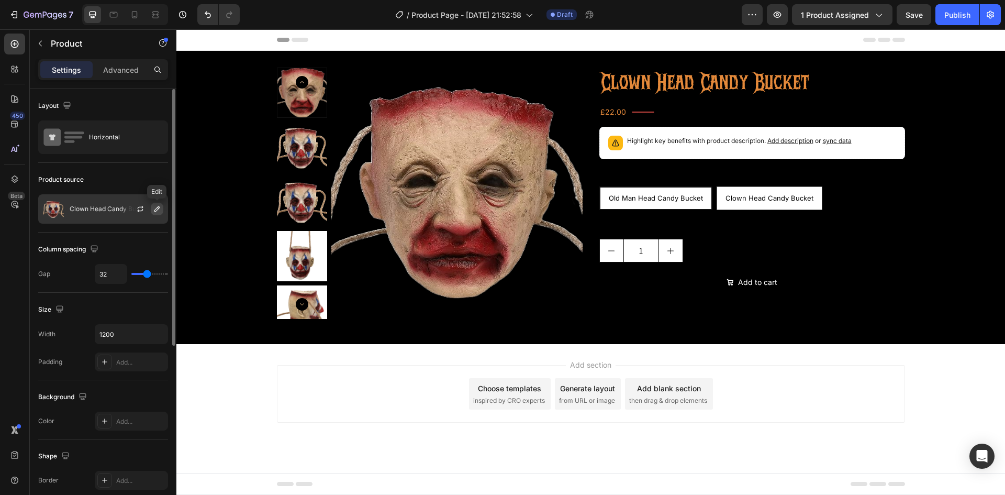
click at [152, 204] on button "button" at bounding box center [157, 209] width 13 height 13
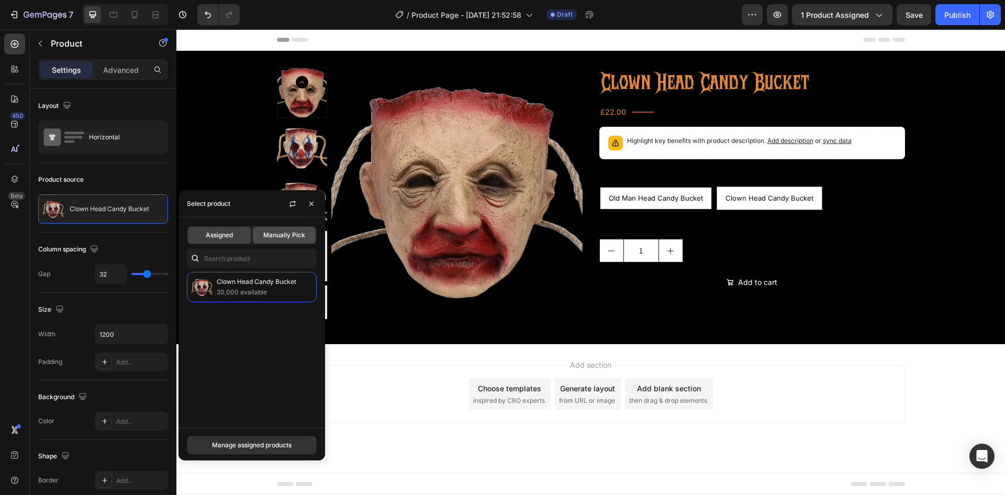
click at [265, 236] on span "Manually Pick" at bounding box center [284, 234] width 42 height 9
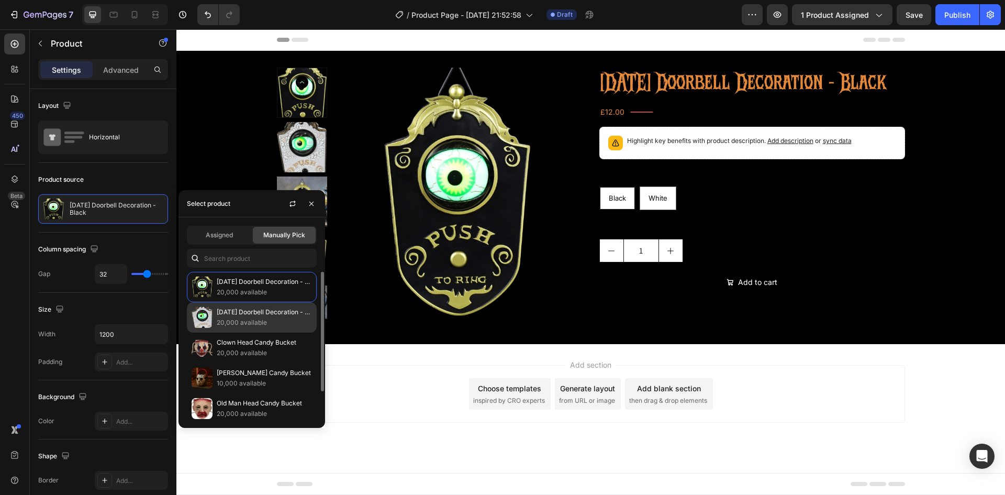
click at [234, 305] on div "[DATE] Doorbell Decoration - White 20,000 available" at bounding box center [252, 317] width 130 height 30
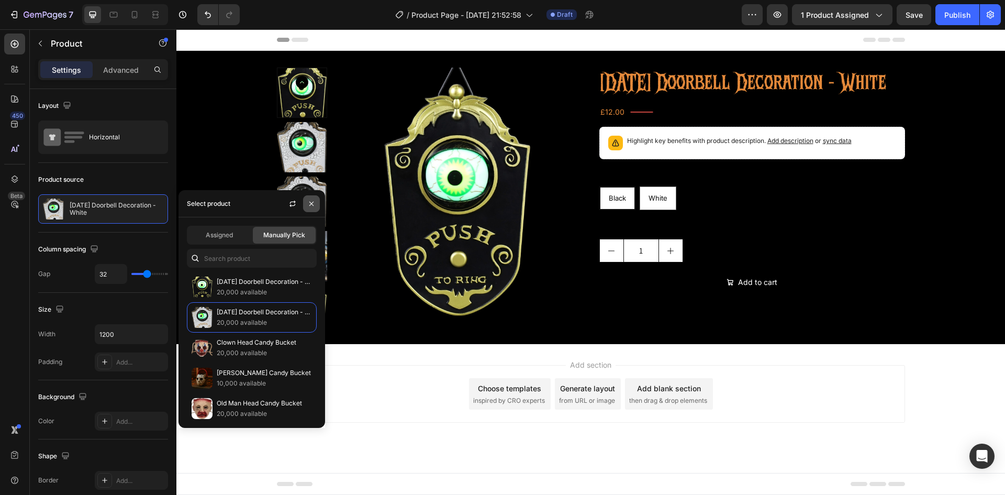
click at [311, 200] on icon "button" at bounding box center [311, 203] width 8 height 8
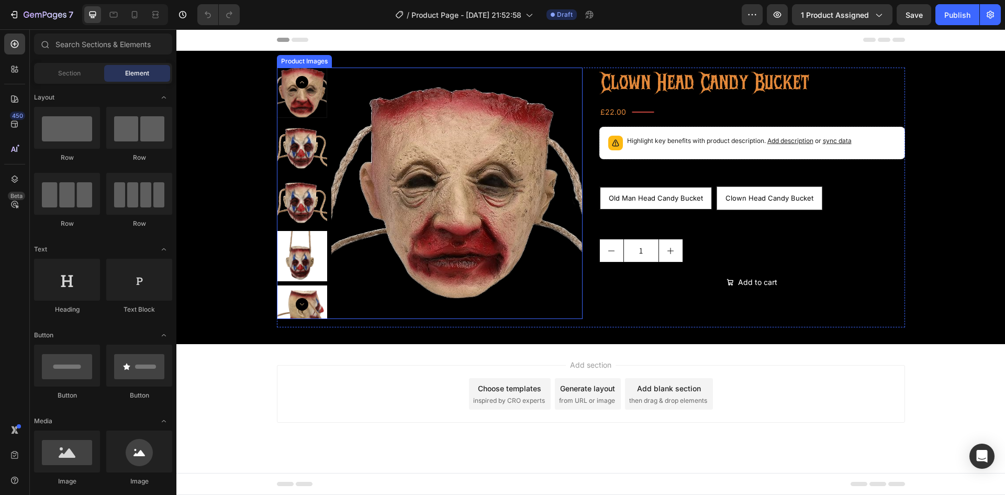
click at [461, 145] on img at bounding box center [456, 193] width 251 height 251
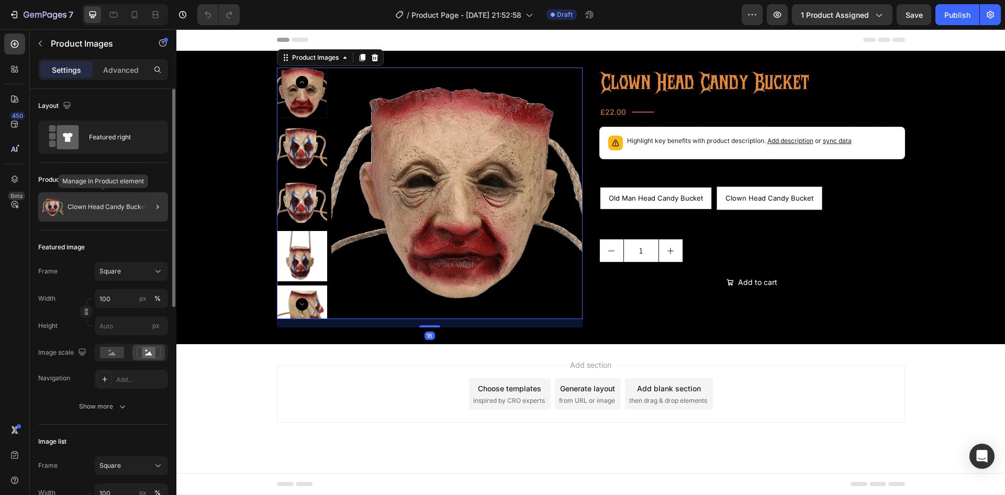
click at [96, 204] on p "Clown Head Candy Bucket" at bounding box center [108, 206] width 80 height 7
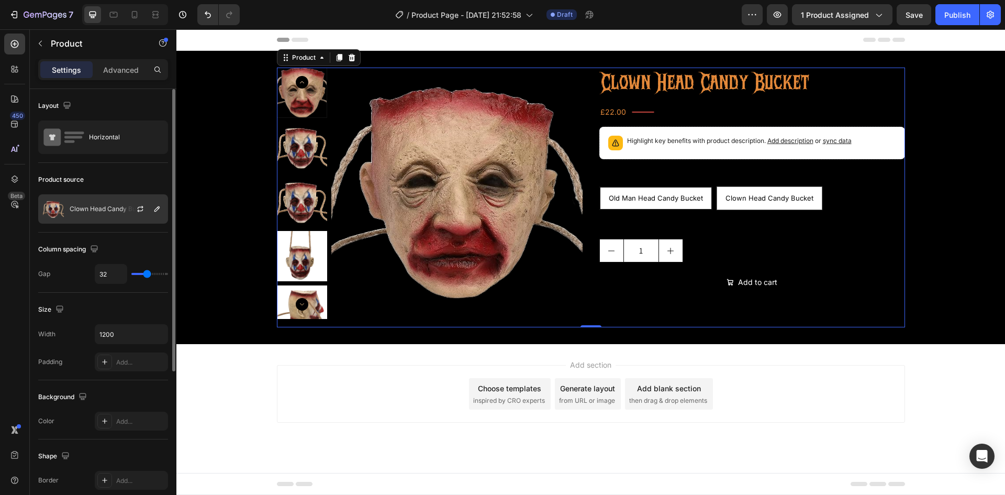
click at [150, 207] on div at bounding box center [144, 209] width 46 height 28
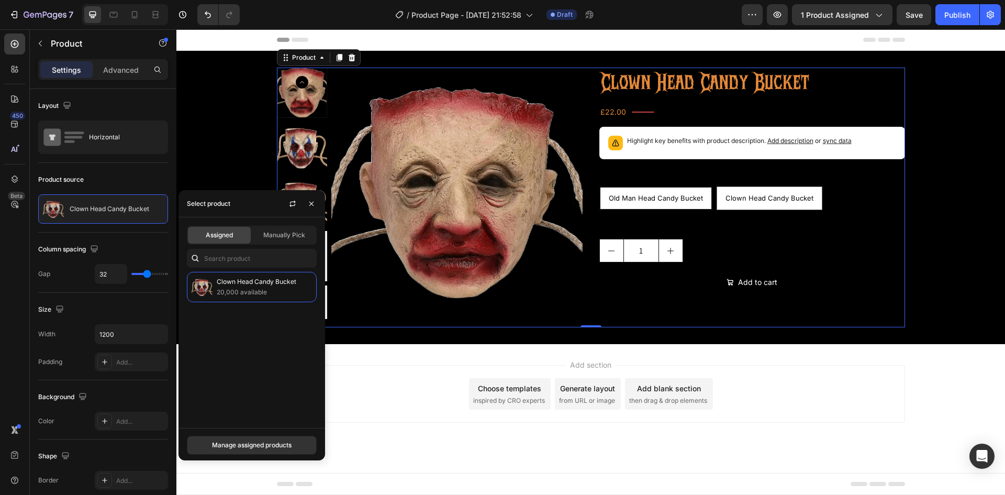
click at [274, 244] on div "Assigned Manually Pick" at bounding box center [252, 235] width 130 height 19
click at [275, 241] on div "Manually Pick" at bounding box center [284, 235] width 63 height 17
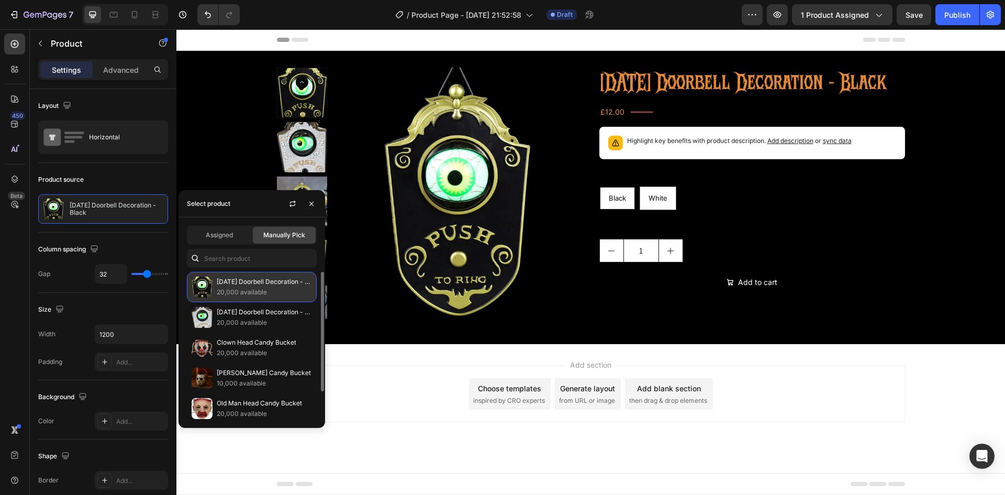
click at [271, 290] on p "20,000 available" at bounding box center [264, 292] width 95 height 10
click at [276, 313] on p "[DATE] Doorbell Decoration - White" at bounding box center [264, 312] width 95 height 10
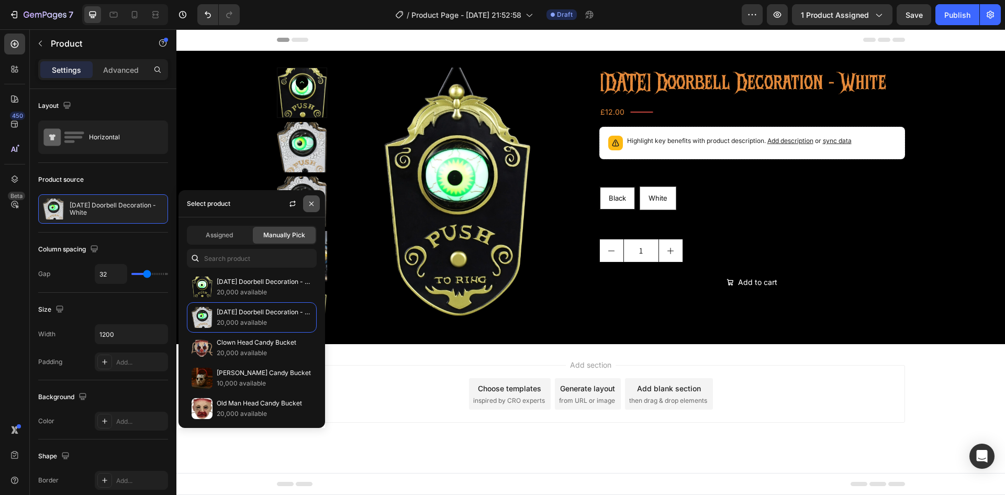
click at [315, 199] on icon "button" at bounding box center [311, 203] width 8 height 8
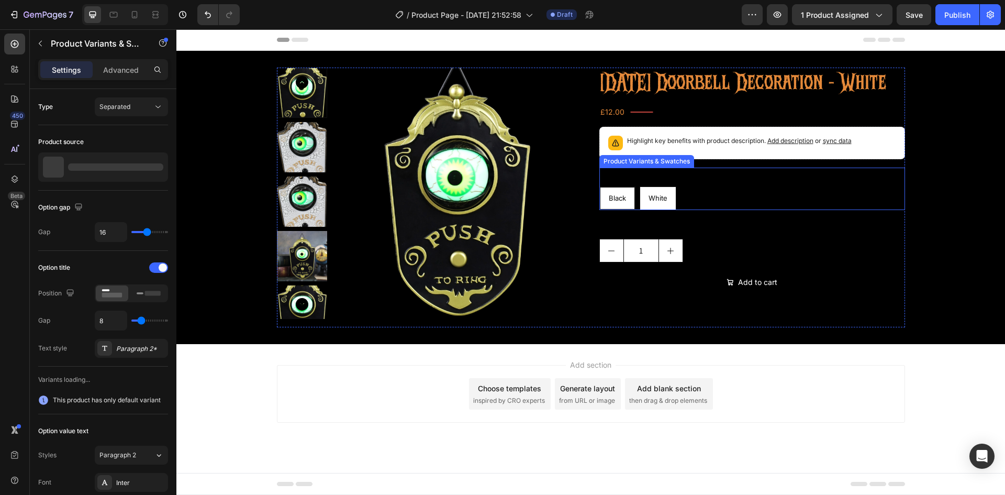
click at [650, 202] on span "White" at bounding box center [658, 198] width 19 height 8
click at [640, 186] on input "White White White" at bounding box center [639, 186] width 1 height 1
radio input "true"
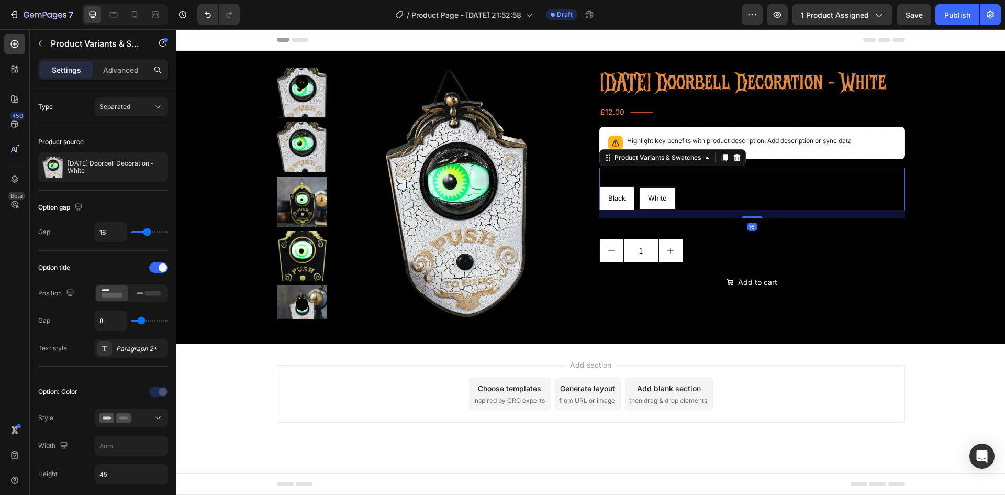
click at [612, 202] on span "Black" at bounding box center [616, 198] width 17 height 8
click at [599, 186] on input "Black Black Black" at bounding box center [599, 186] width 1 height 1
radio input "true"
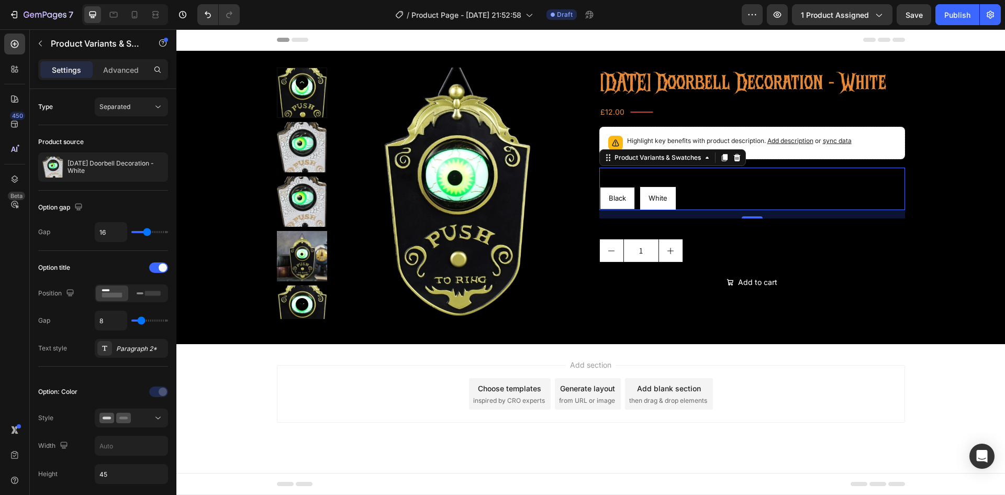
click at [646, 207] on div "White" at bounding box center [658, 198] width 36 height 18
click at [640, 186] on input "White White White" at bounding box center [639, 186] width 1 height 1
radio input "true"
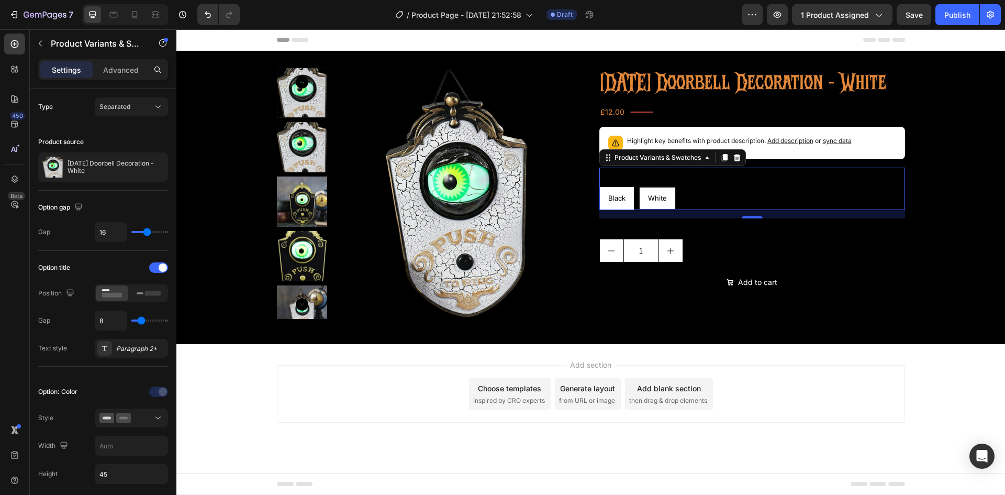
click at [624, 202] on span "Black" at bounding box center [616, 198] width 17 height 8
click at [599, 186] on input "Black Black Black" at bounding box center [599, 186] width 1 height 1
radio input "true"
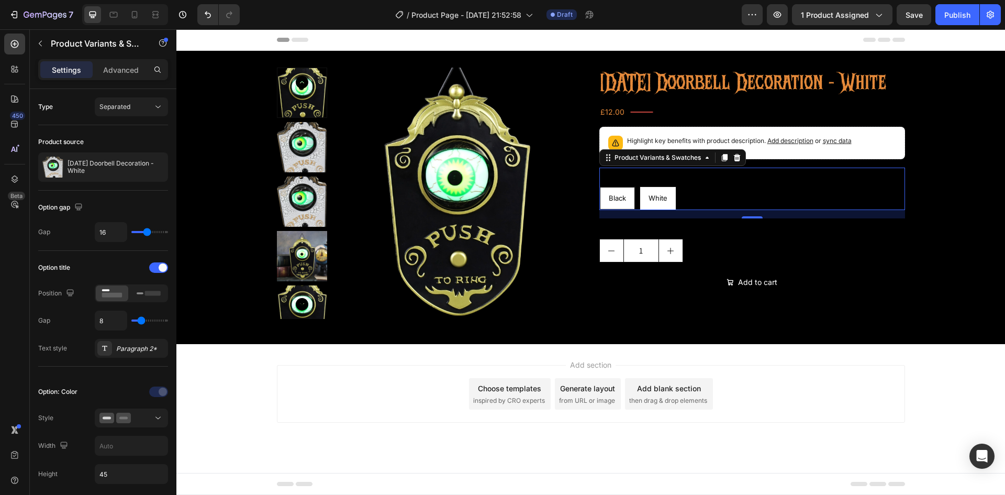
click at [660, 202] on span "White" at bounding box center [658, 198] width 19 height 8
click at [640, 186] on input "White White White" at bounding box center [639, 186] width 1 height 1
radio input "true"
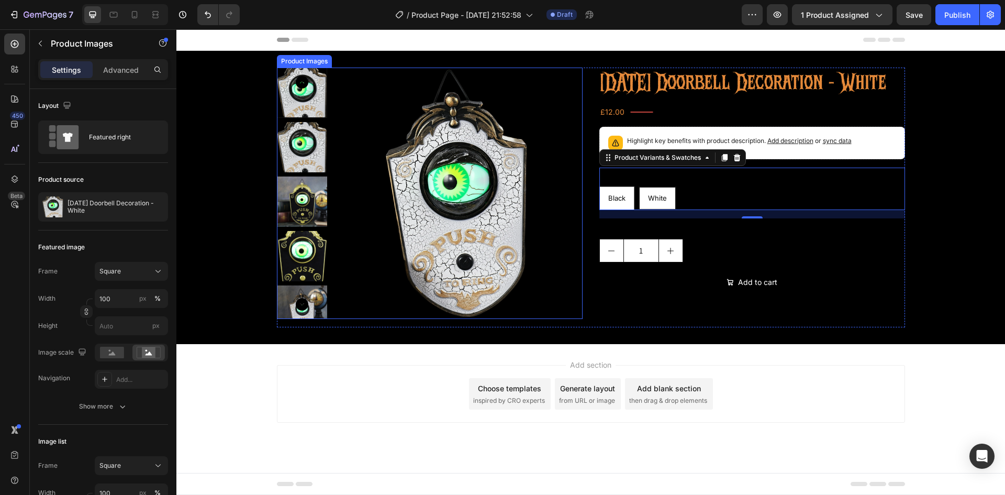
click at [312, 206] on img at bounding box center [302, 201] width 50 height 50
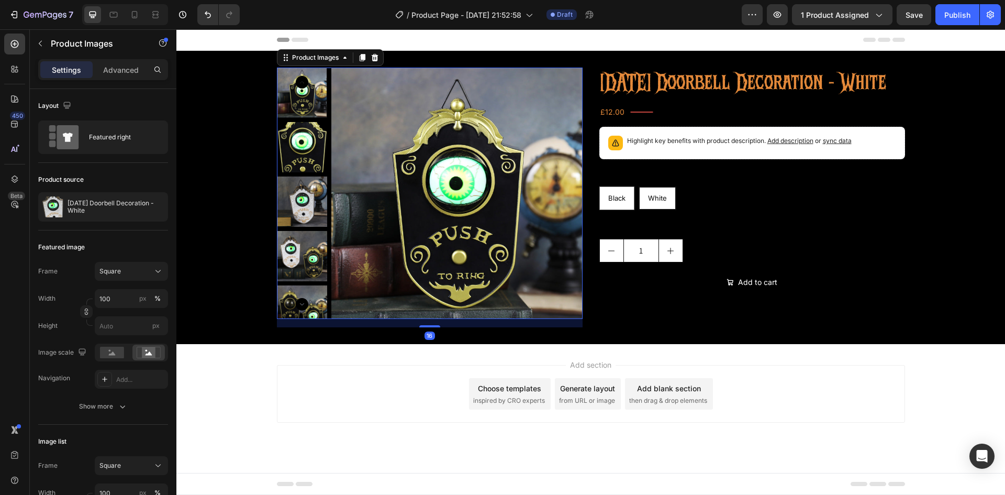
click at [310, 191] on img at bounding box center [302, 201] width 50 height 50
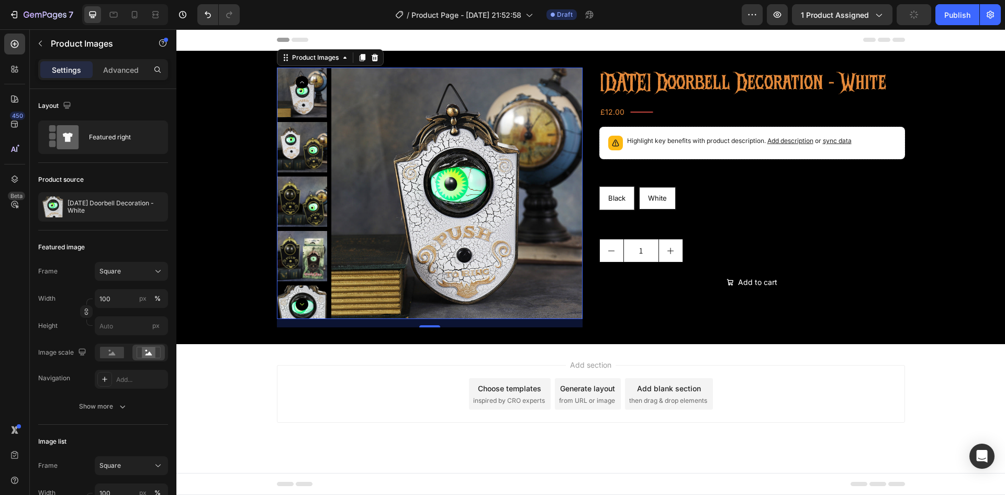
click at [311, 208] on img at bounding box center [302, 201] width 50 height 50
